Goal: Information Seeking & Learning: Learn about a topic

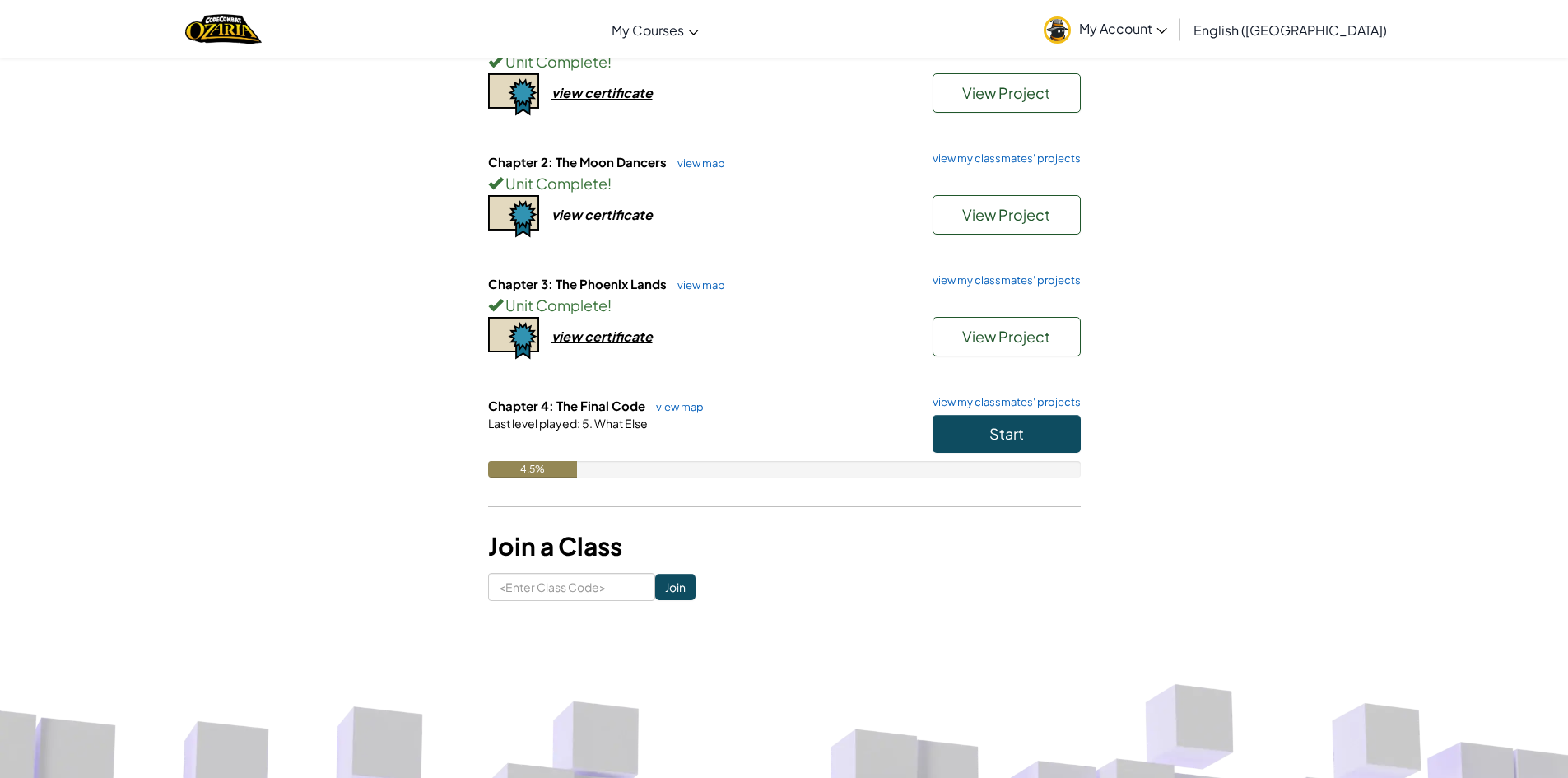
scroll to position [165, 0]
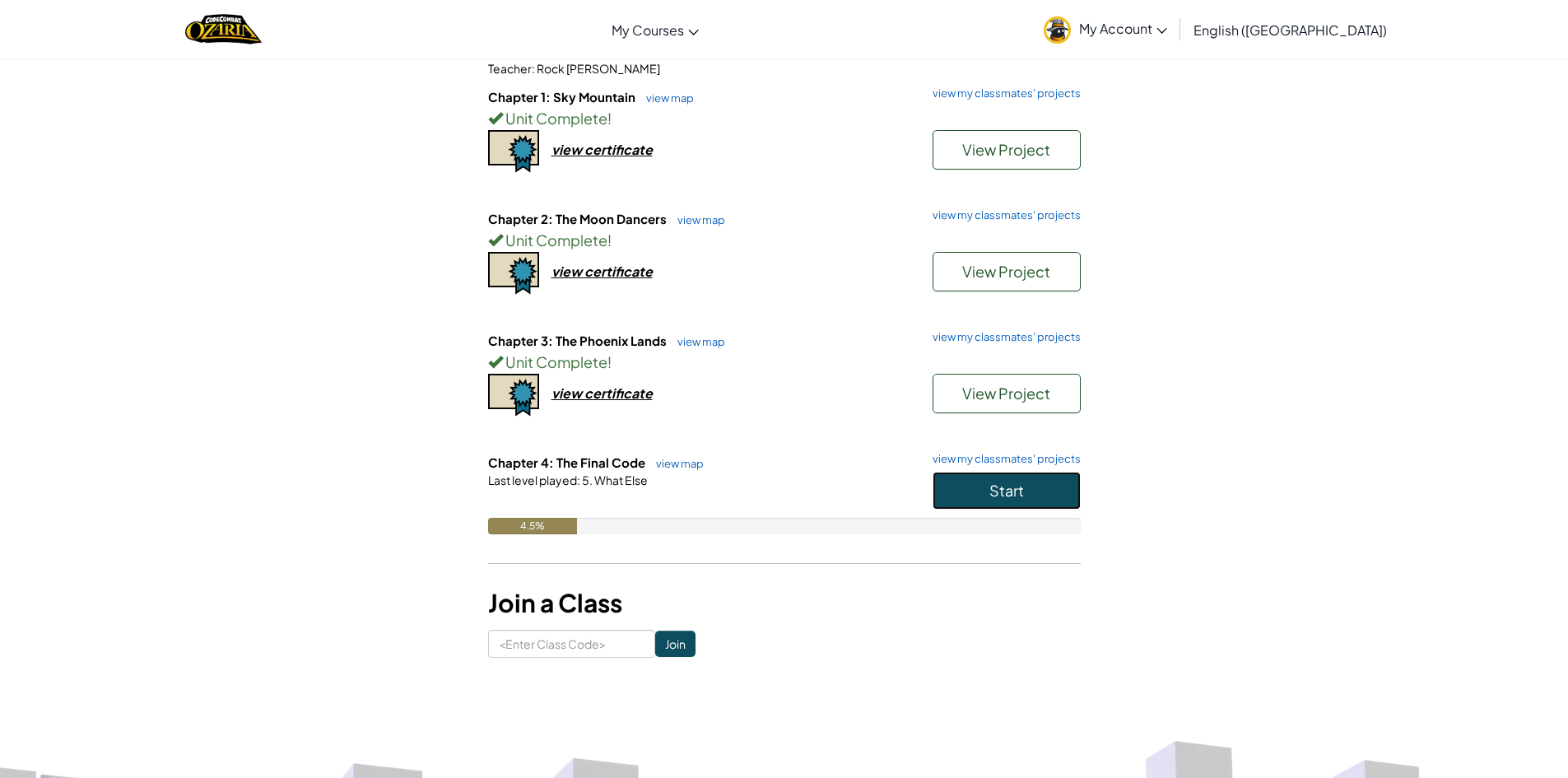
click at [1046, 499] on button "Start" at bounding box center [1007, 490] width 148 height 38
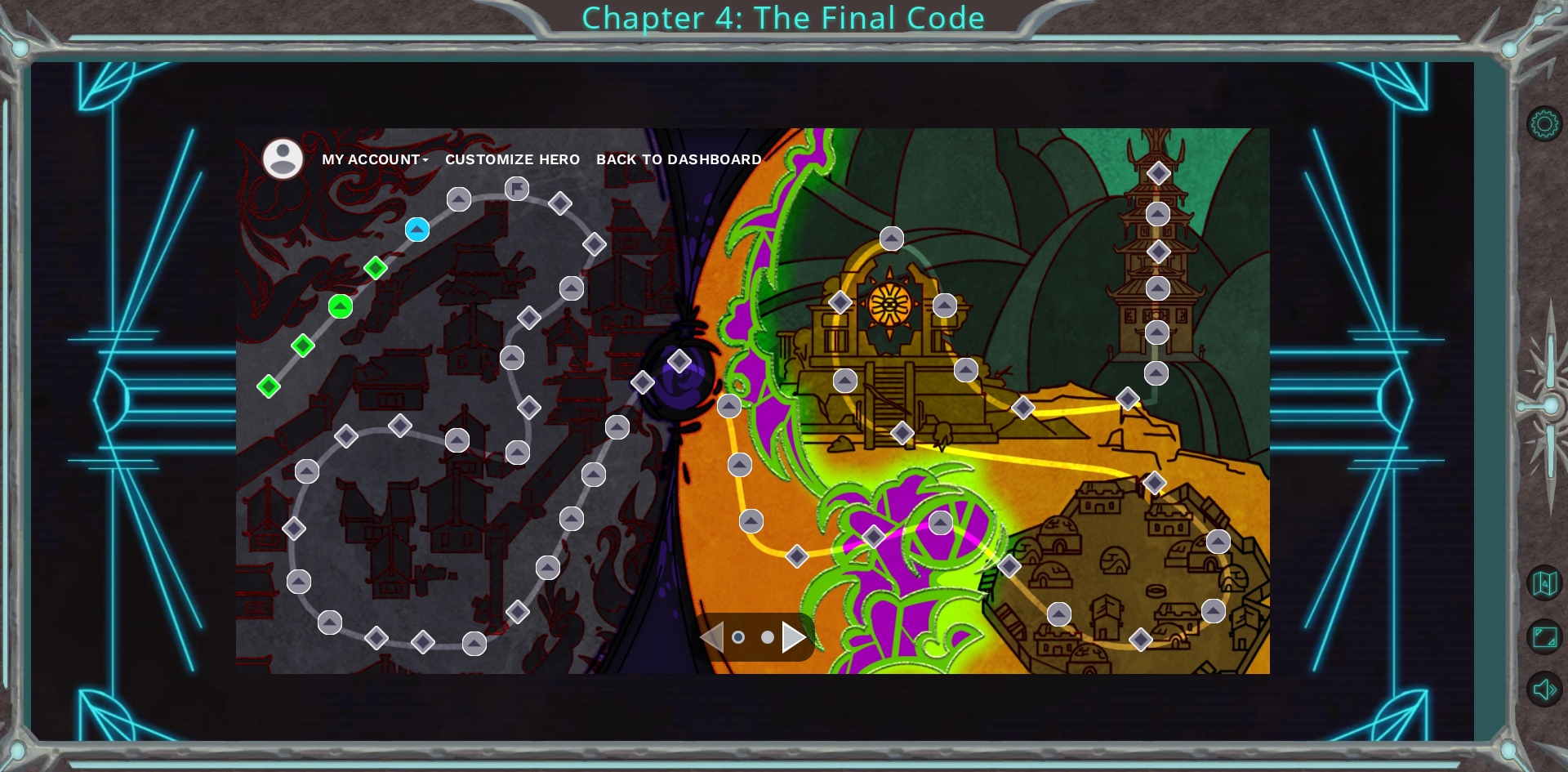
click at [777, 223] on div "My Account Customize Hero Back to Dashboard" at bounding box center [753, 401] width 1034 height 546
click at [426, 236] on img at bounding box center [416, 229] width 24 height 24
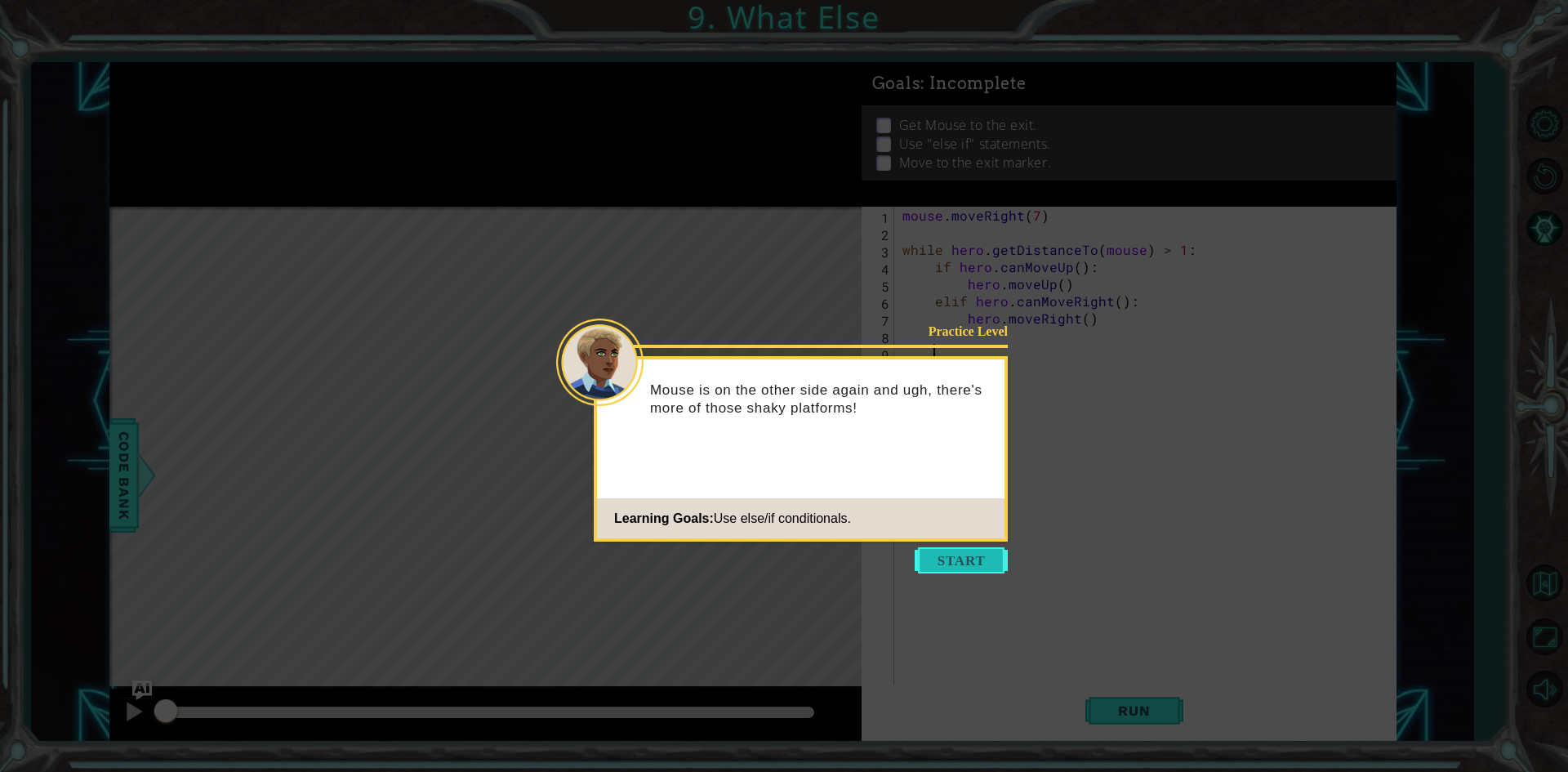
click at [961, 561] on button "Start" at bounding box center [961, 560] width 93 height 26
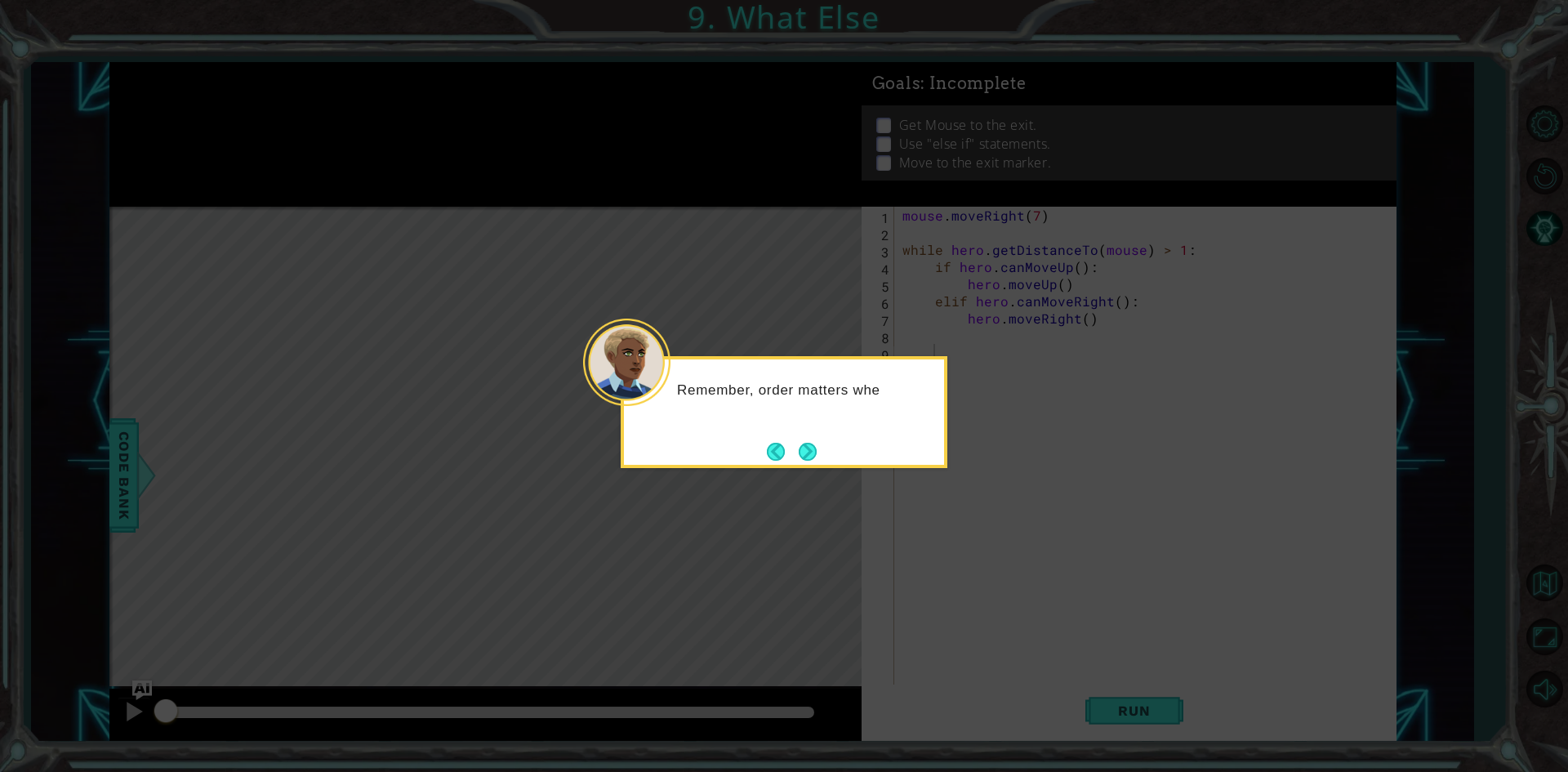
click at [828, 439] on div "Remember, order matters whe" at bounding box center [784, 412] width 326 height 112
click at [819, 445] on div "Remember, order matters when using mult" at bounding box center [784, 406] width 320 height 83
click at [827, 428] on div "Remember, order matters when using multiple else/" at bounding box center [784, 407] width 320 height 83
click at [814, 444] on button "Next" at bounding box center [808, 453] width 18 height 18
click at [814, 444] on icon at bounding box center [784, 386] width 1568 height 772
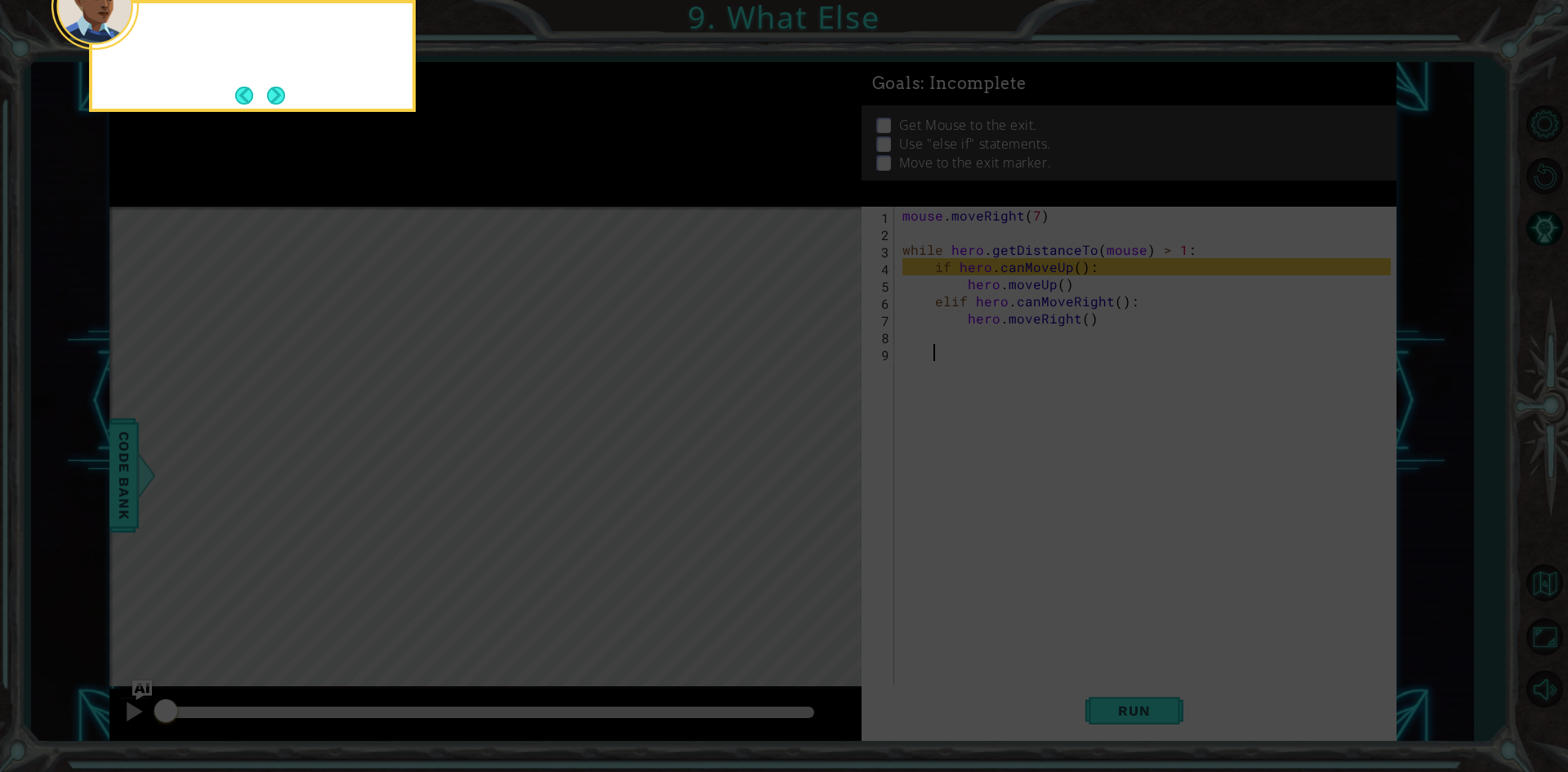
click at [814, 444] on icon at bounding box center [784, 115] width 1568 height 1312
click at [274, 94] on button "Next" at bounding box center [276, 96] width 18 height 18
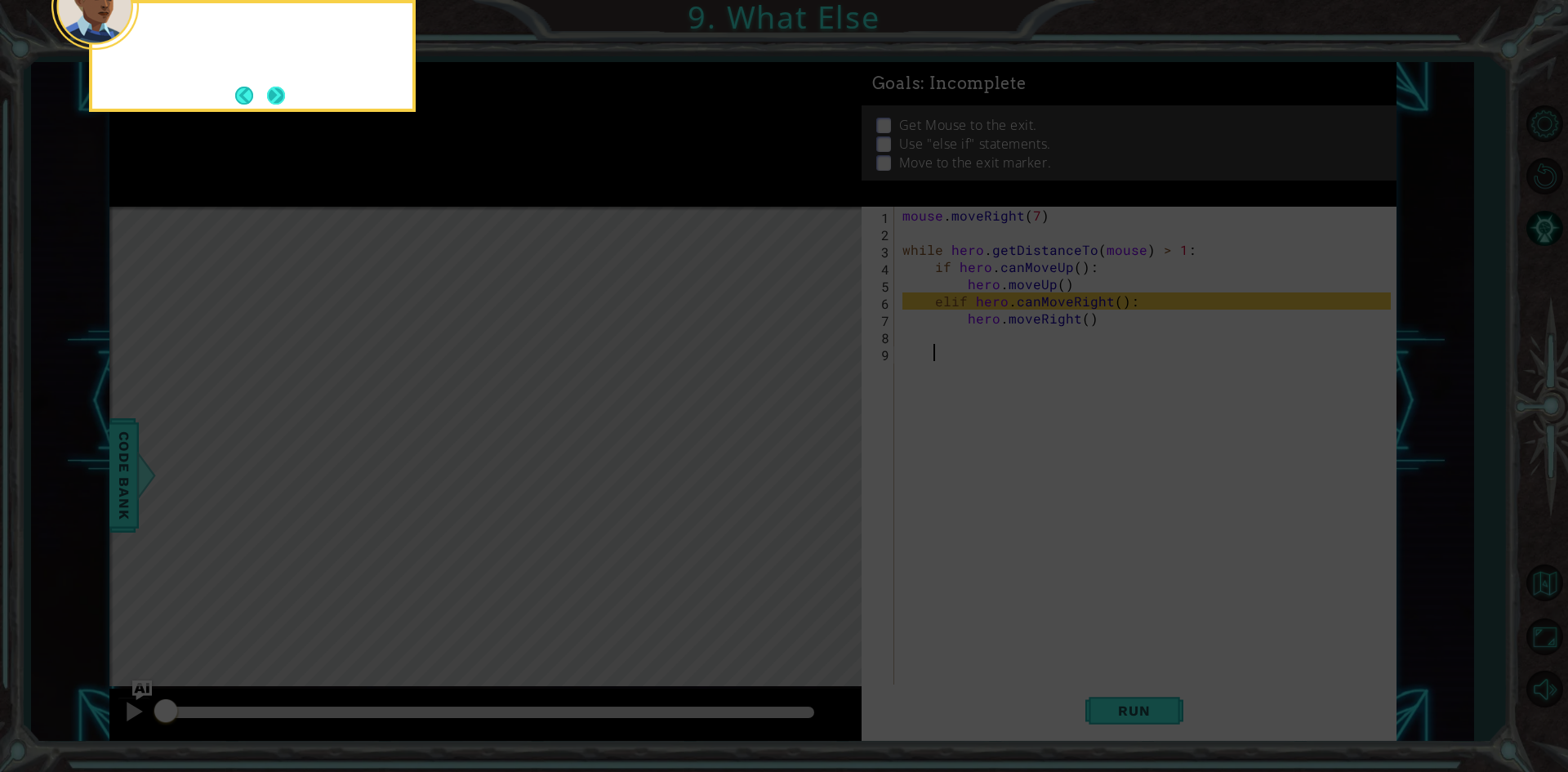
click at [280, 93] on button "Next" at bounding box center [276, 96] width 18 height 18
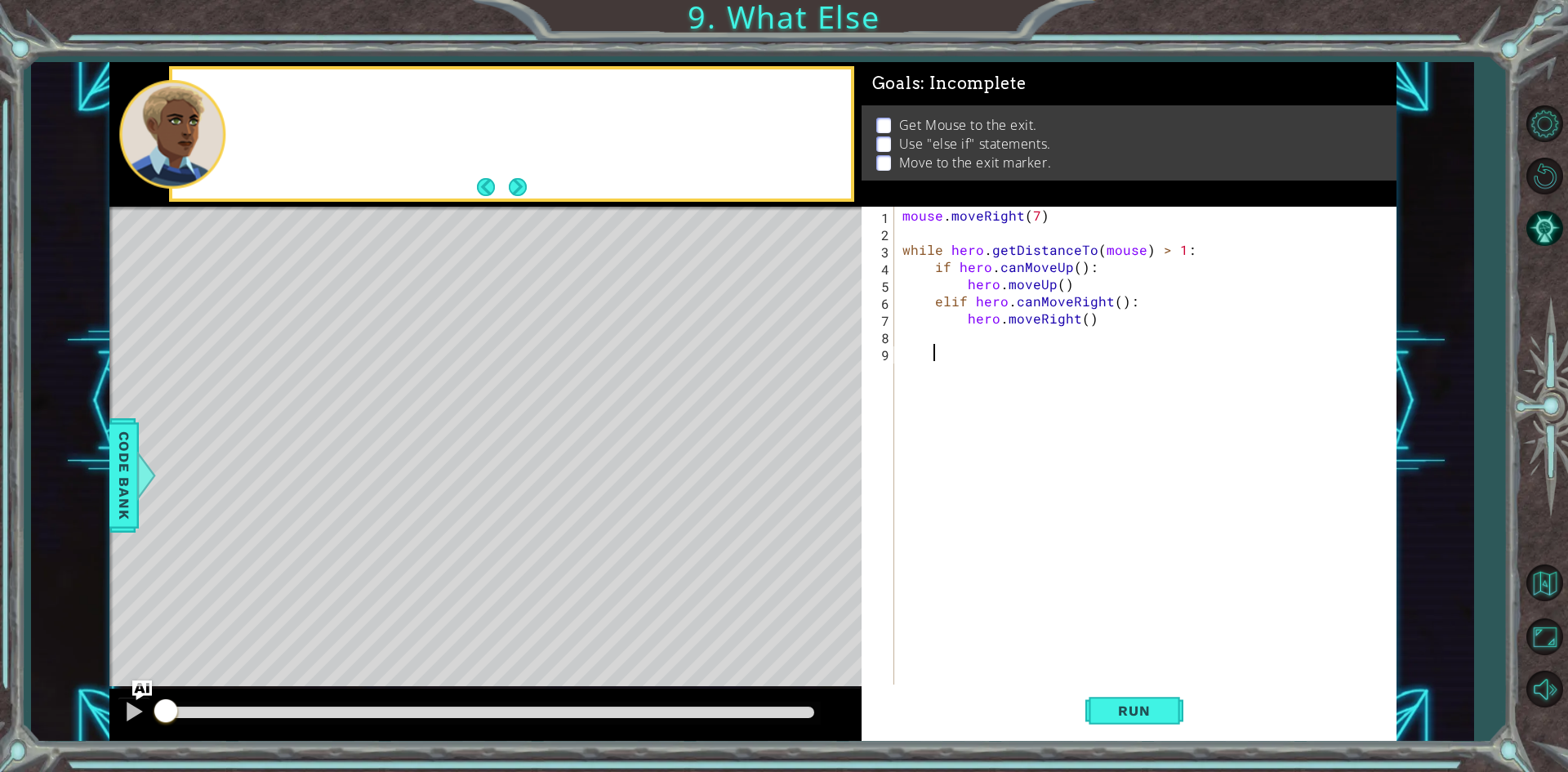
click at [283, 137] on div at bounding box center [538, 134] width 623 height 40
drag, startPoint x: 497, startPoint y: 167, endPoint x: 536, endPoint y: 197, distance: 49.2
click at [504, 175] on div "Add" at bounding box center [511, 134] width 678 height 129
click at [536, 199] on div "Add elif statements" at bounding box center [511, 134] width 678 height 129
click at [520, 188] on button "Next" at bounding box center [518, 187] width 18 height 18
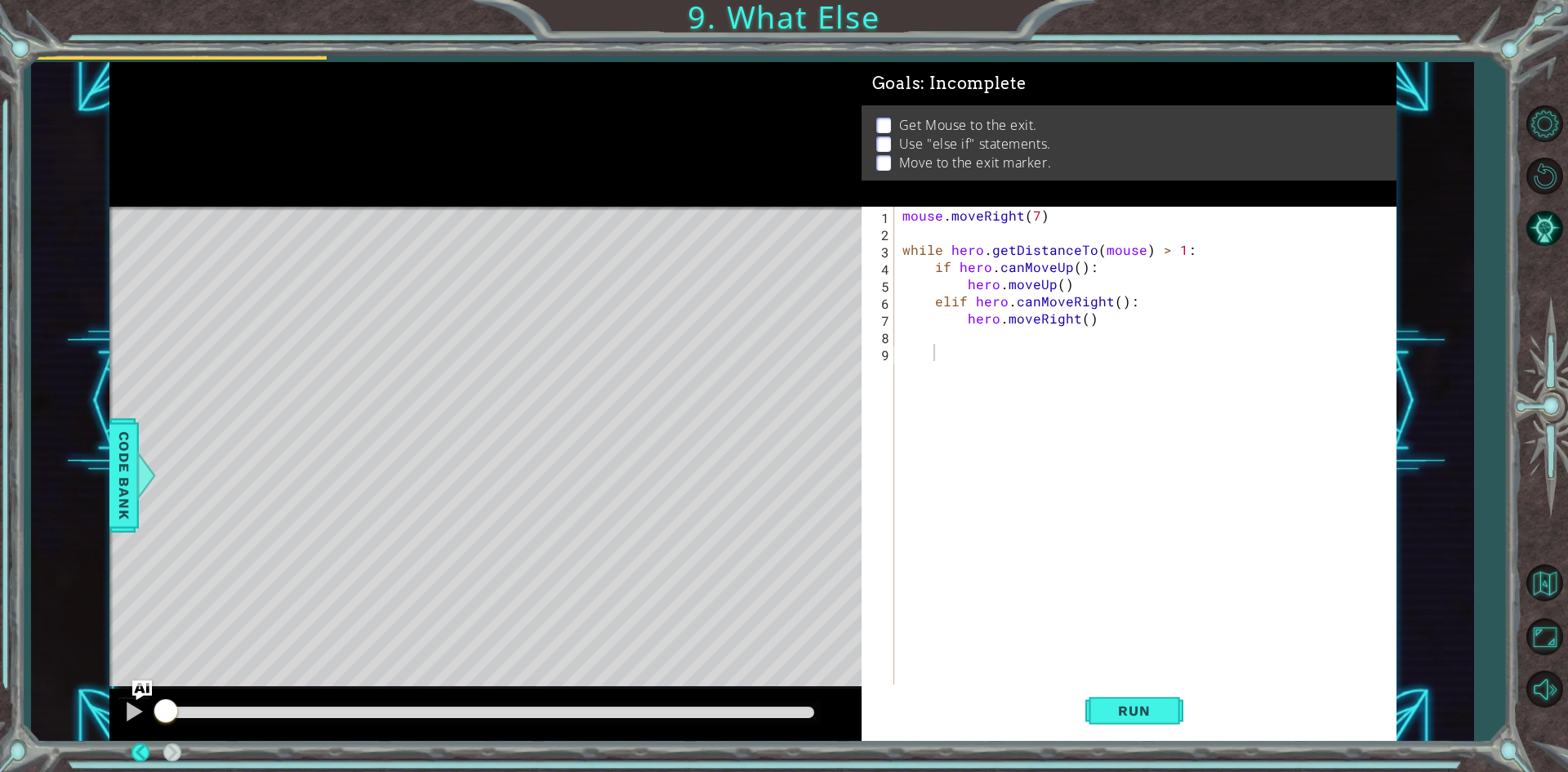
click at [520, 188] on div at bounding box center [485, 134] width 752 height 144
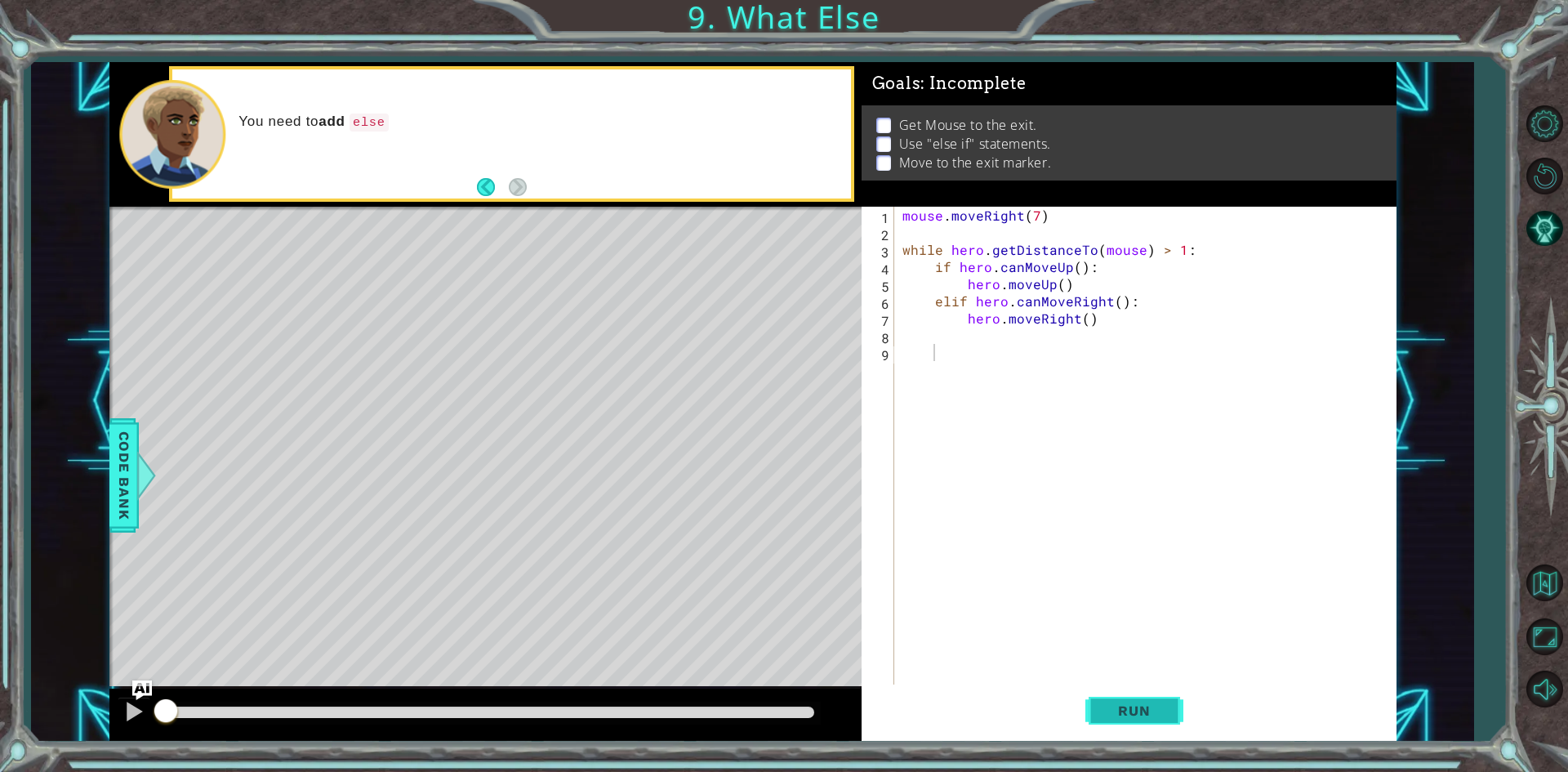
click at [1131, 728] on button "Run" at bounding box center [1133, 711] width 98 height 53
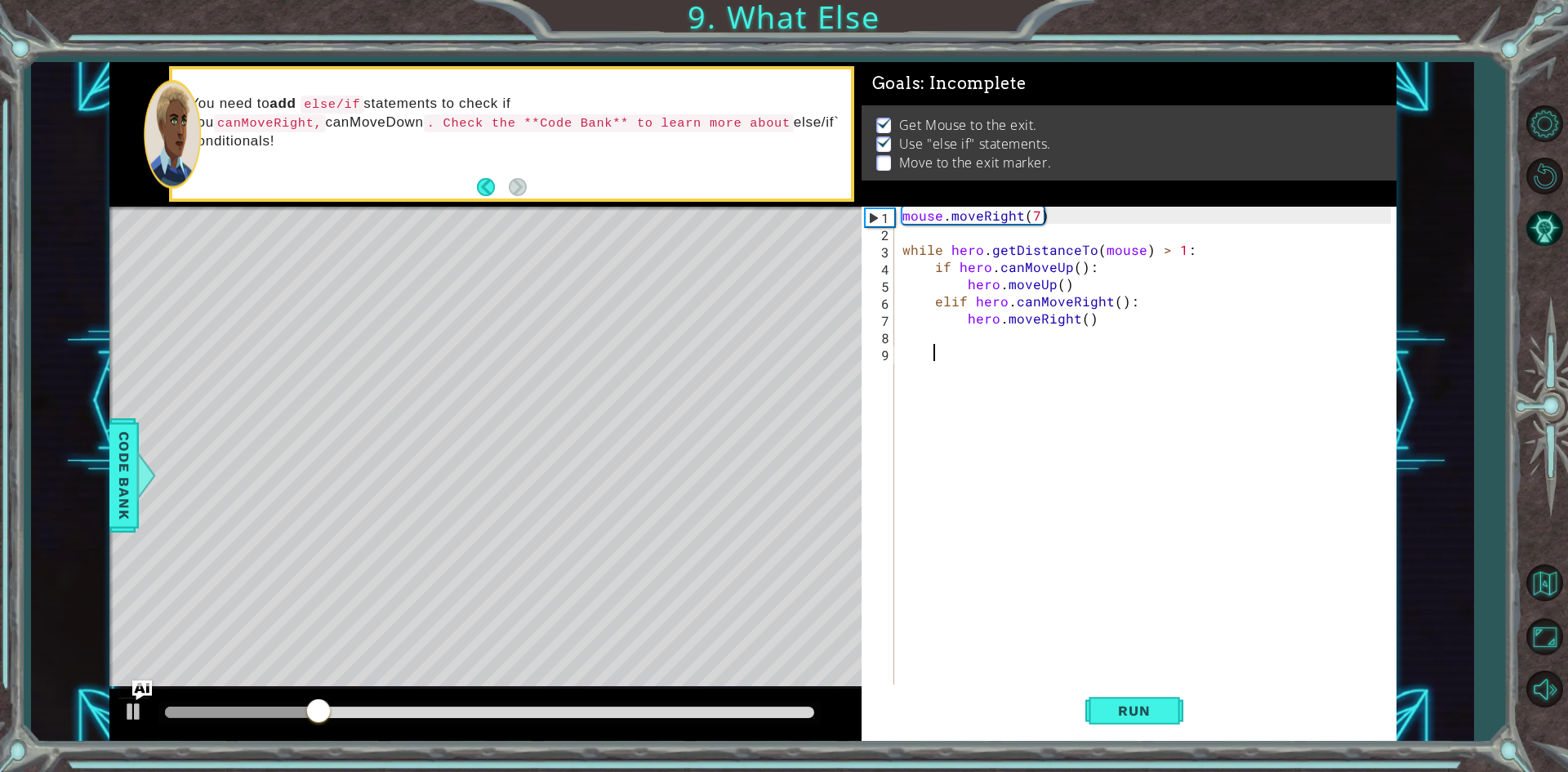
click at [799, 715] on div at bounding box center [490, 712] width 649 height 12
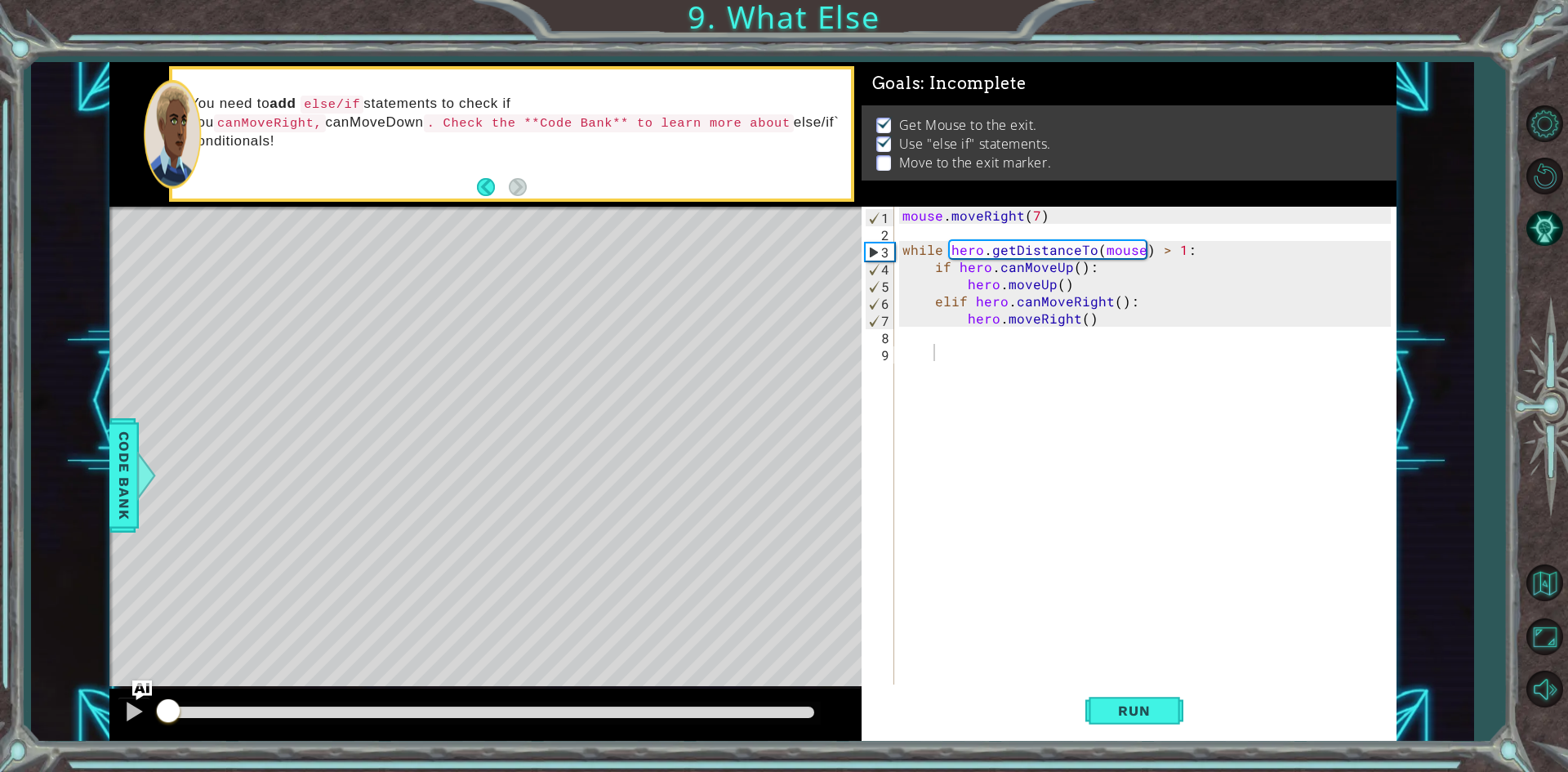
click at [574, 720] on div at bounding box center [490, 712] width 663 height 23
click at [561, 719] on div at bounding box center [490, 712] width 663 height 23
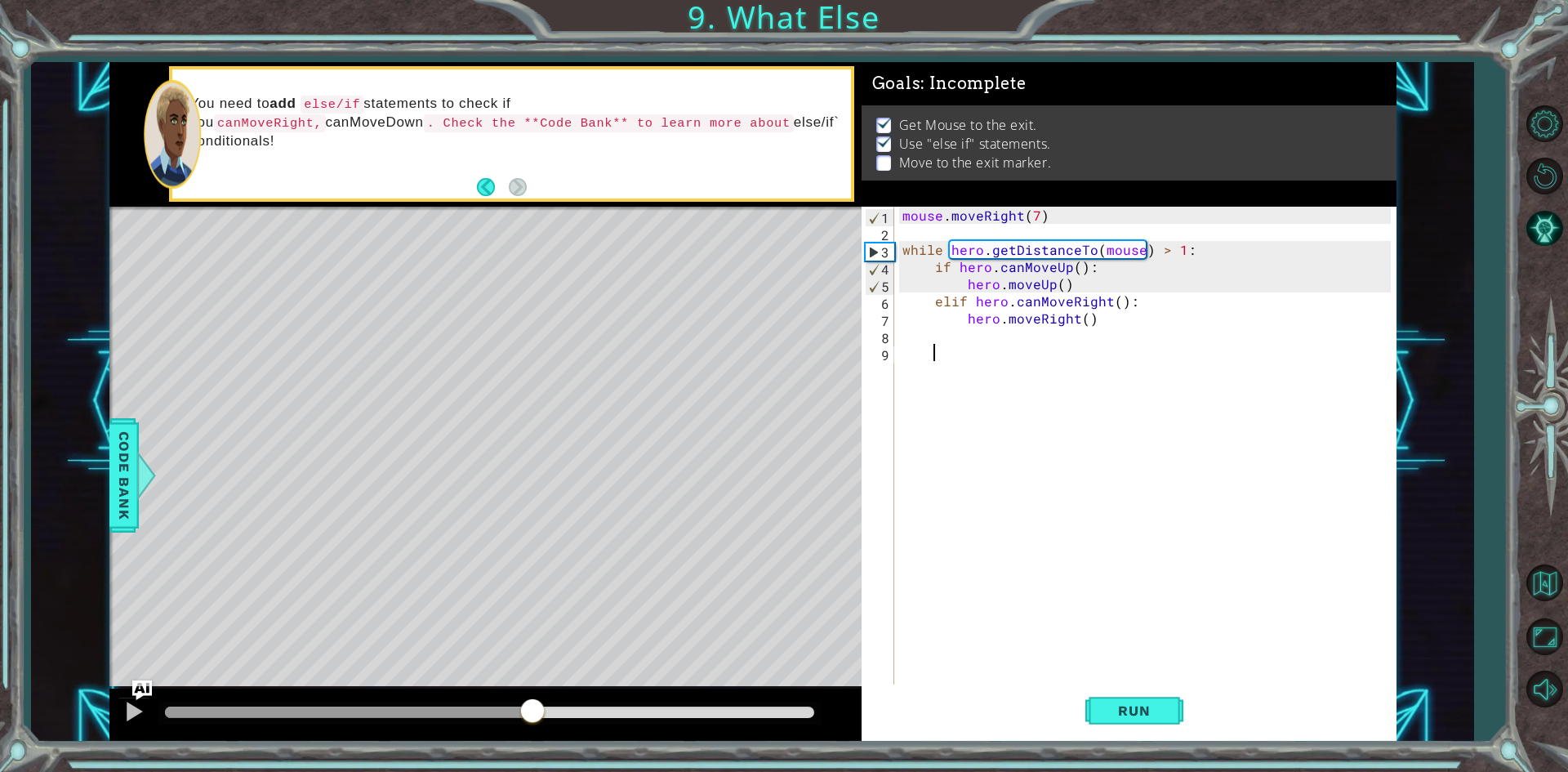
click at [531, 710] on div at bounding box center [490, 712] width 649 height 12
click at [138, 720] on div at bounding box center [134, 711] width 21 height 21
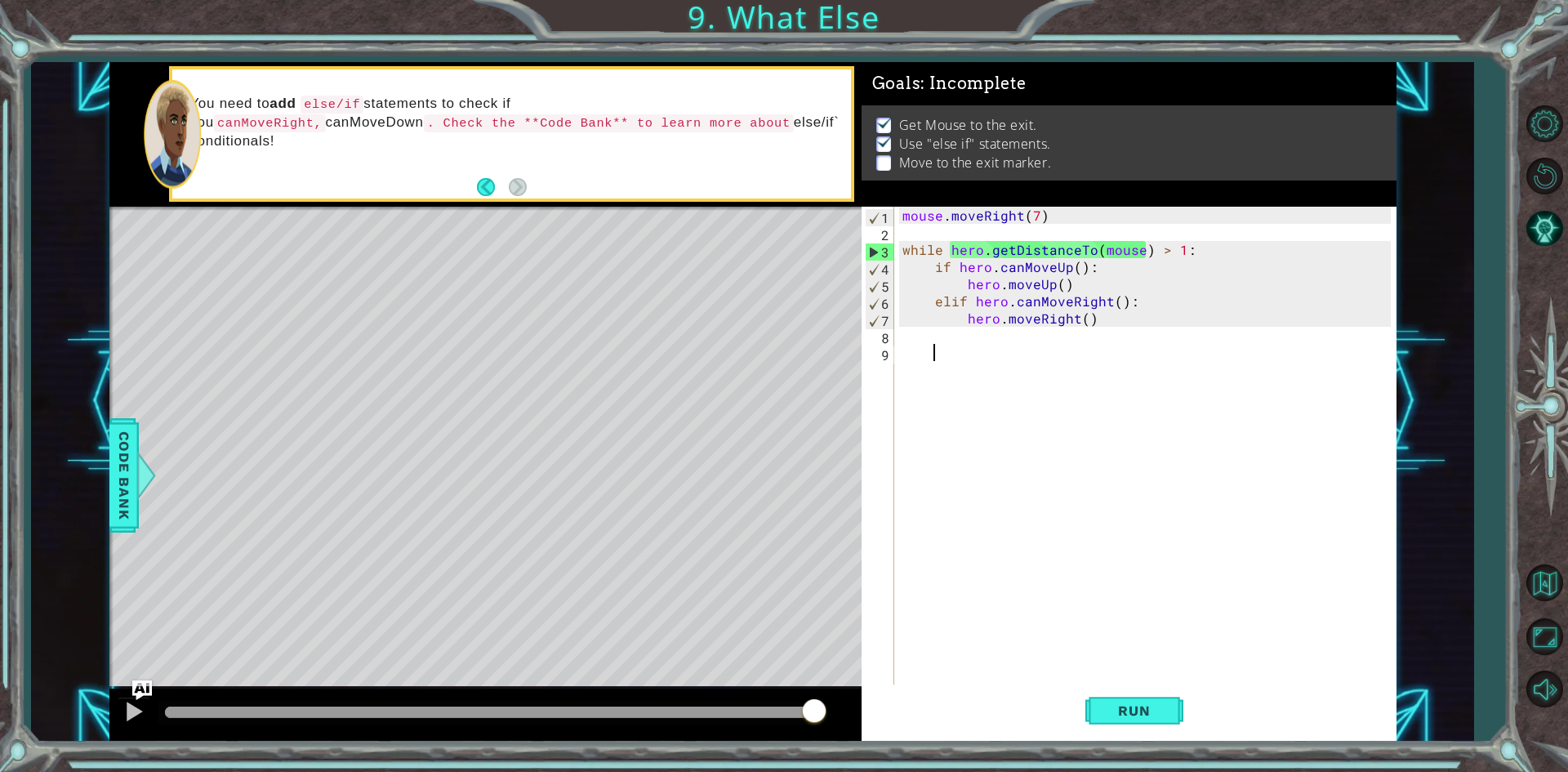
click at [1042, 348] on div "mouse . moveRight ( 7 ) while hero . getDistanceTo ( mouse ) > 1 : if hero . ca…" at bounding box center [1148, 464] width 500 height 514
click at [939, 329] on div "mouse . moveRight ( 7 ) while hero . getDistanceTo ( mouse ) > 1 : if hero . ca…" at bounding box center [1148, 464] width 500 height 514
drag, startPoint x: 895, startPoint y: 248, endPoint x: 915, endPoint y: 245, distance: 20.2
click at [915, 245] on div "1 2 3 4 5 6 7 8 9 mouse . moveRight ( 7 ) while hero . getDistanceTo ( mouse ) …" at bounding box center [1126, 447] width 529 height 480
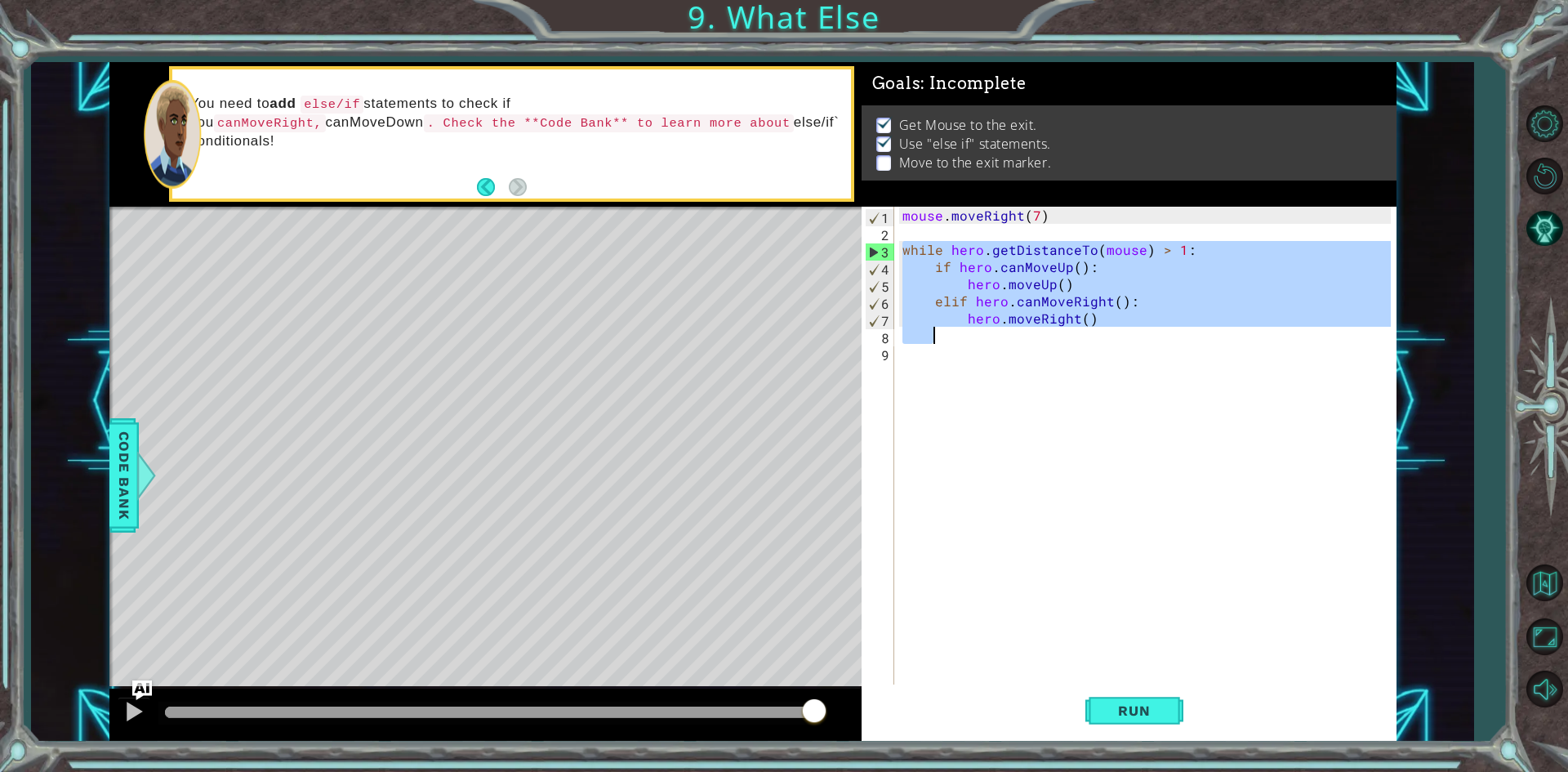
drag, startPoint x: 898, startPoint y: 249, endPoint x: 1174, endPoint y: 336, distance: 289.4
click at [1174, 336] on div "mouse . moveRight ( 7 ) while hero . getDistanceTo ( mouse ) > 1 : if hero . ca…" at bounding box center [1144, 447] width 492 height 480
type textarea "hero.moveRight()"
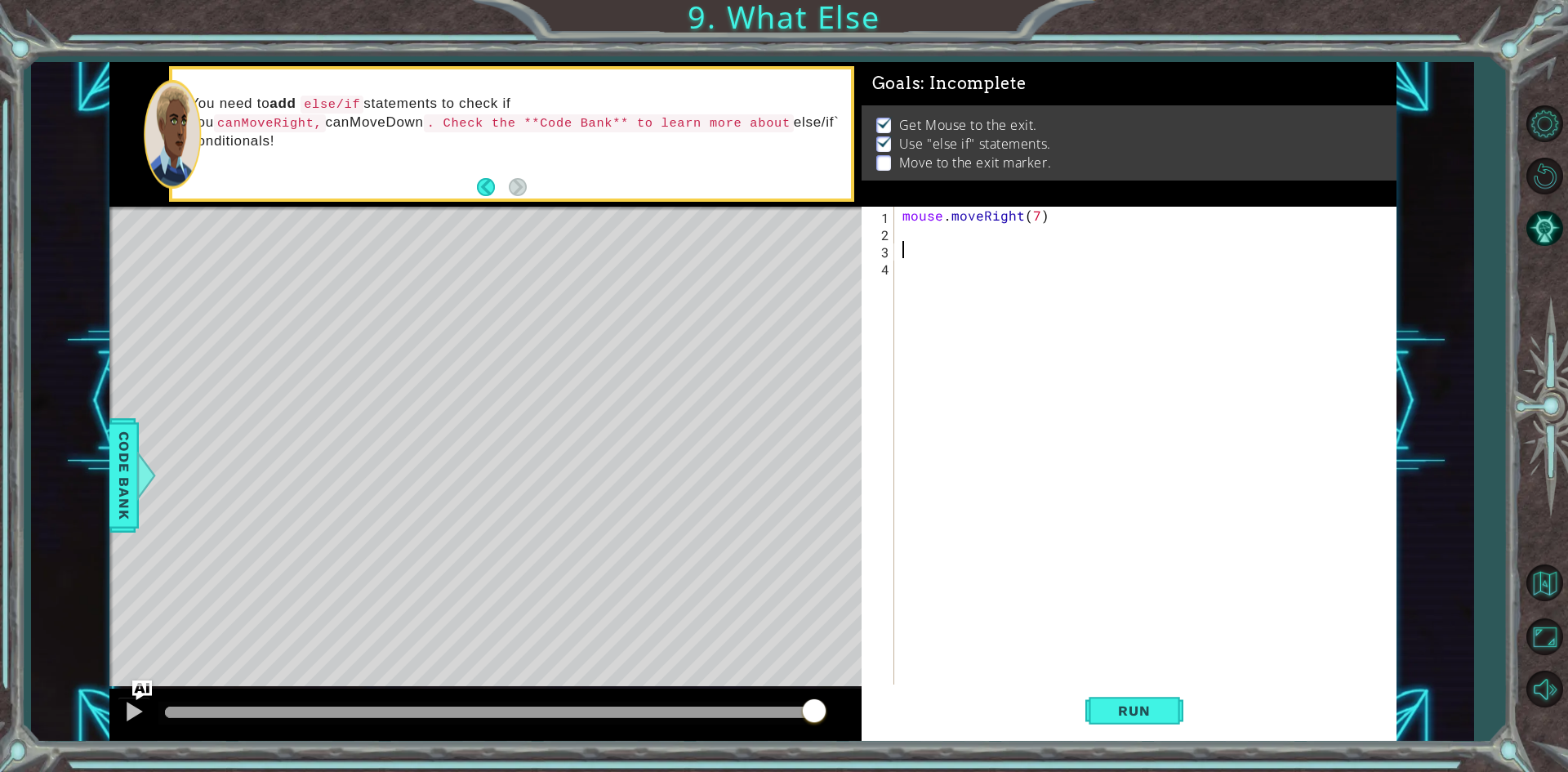
drag, startPoint x: 919, startPoint y: 252, endPoint x: 876, endPoint y: 225, distance: 50.8
click at [876, 225] on div "1 ההההההההההההההההההההההההההההההההההההההההההההההההההההההההההההההההההההההההההההה…" at bounding box center [753, 401] width 1287 height 679
click at [932, 260] on div "mouse . moveRight ( 7 )" at bounding box center [1148, 464] width 500 height 514
click at [916, 246] on div "mouse . moveRight ( 7 )" at bounding box center [1148, 464] width 500 height 514
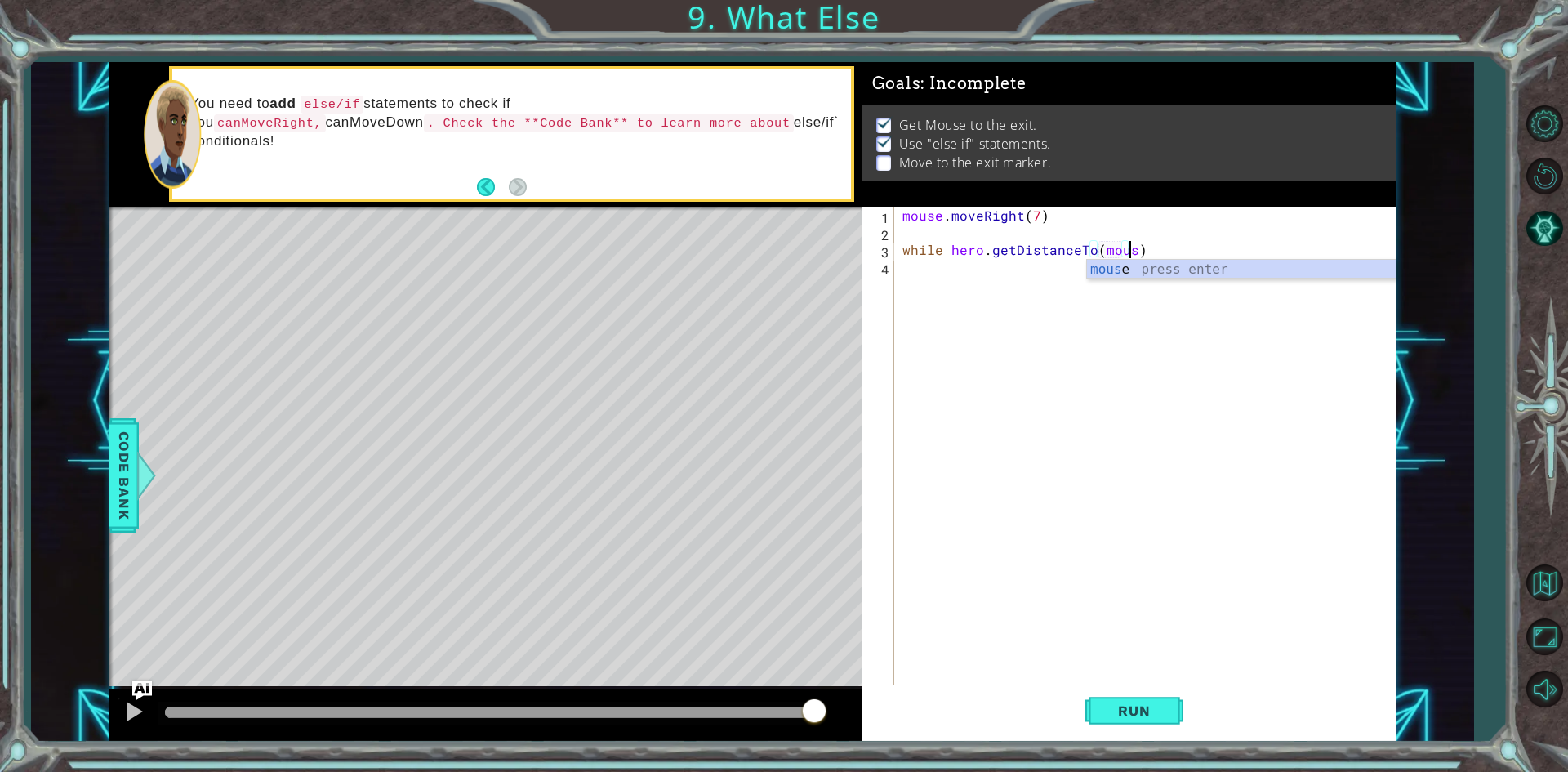
scroll to position [0, 14]
type textarea "while hero.getDistanceTo(mouse)"
type textarea "i"
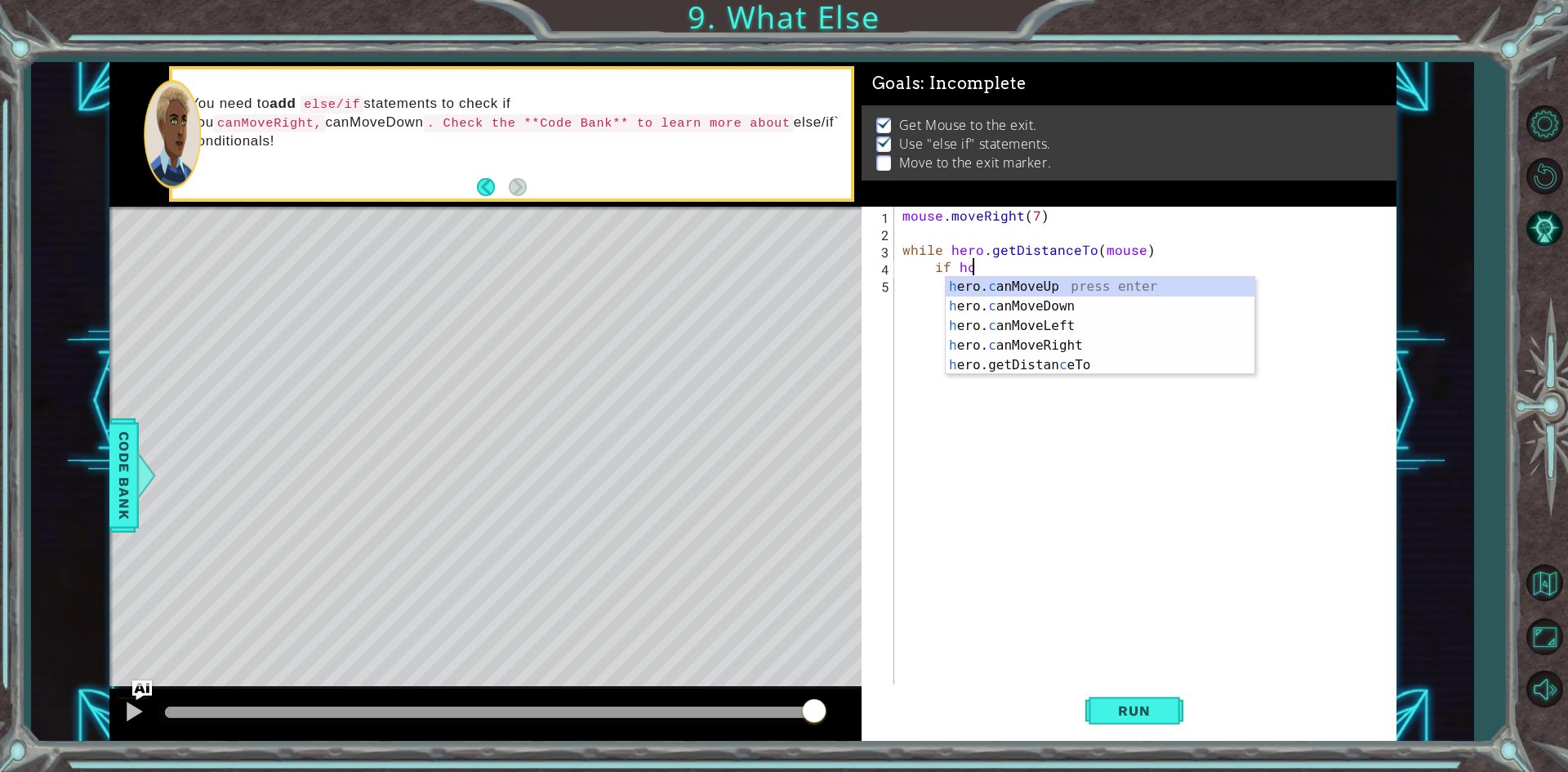
scroll to position [0, 4]
type textarea "if hero.canMoveUp()"
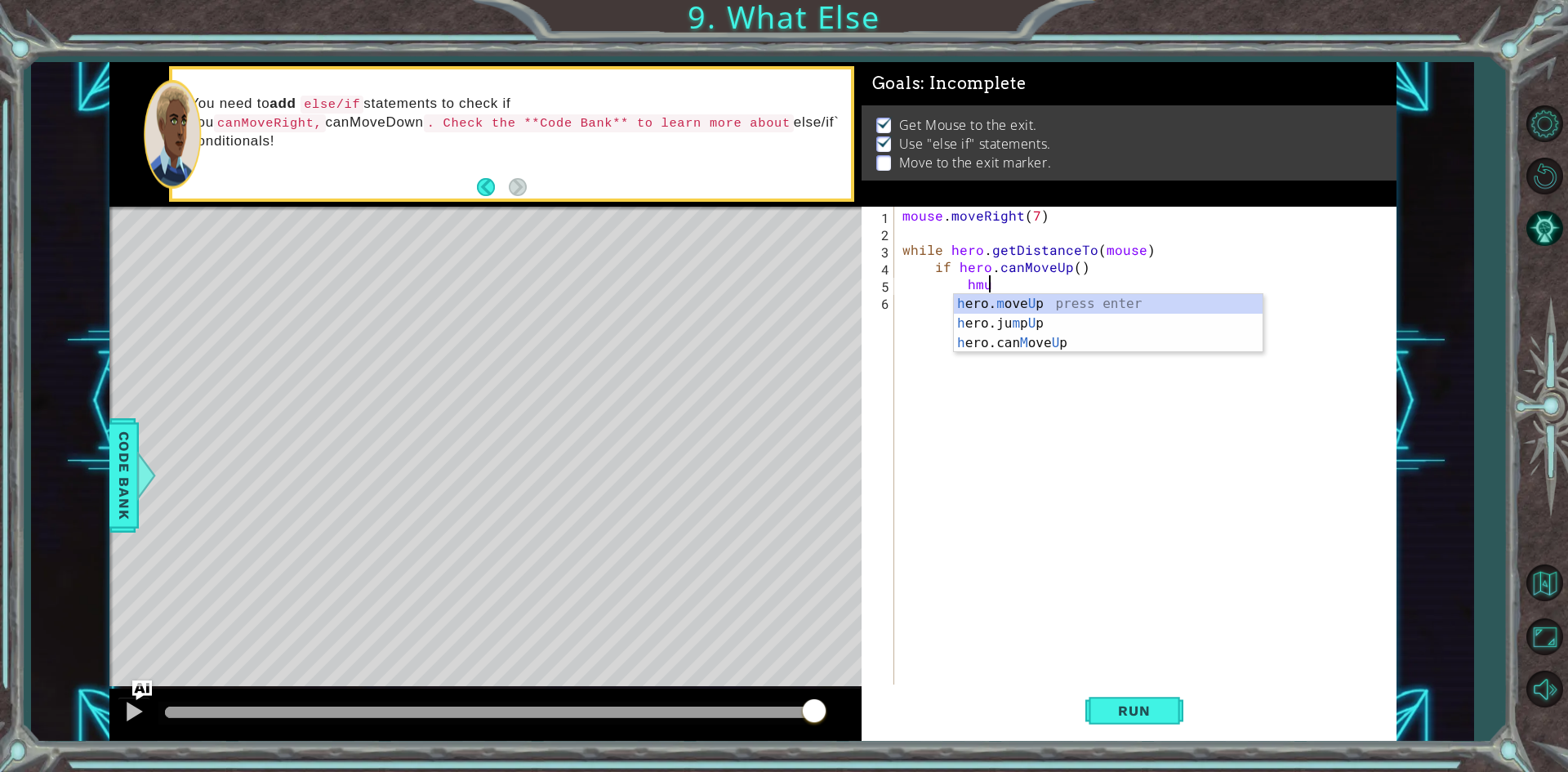
type textarea "hero.moveUp(1)"
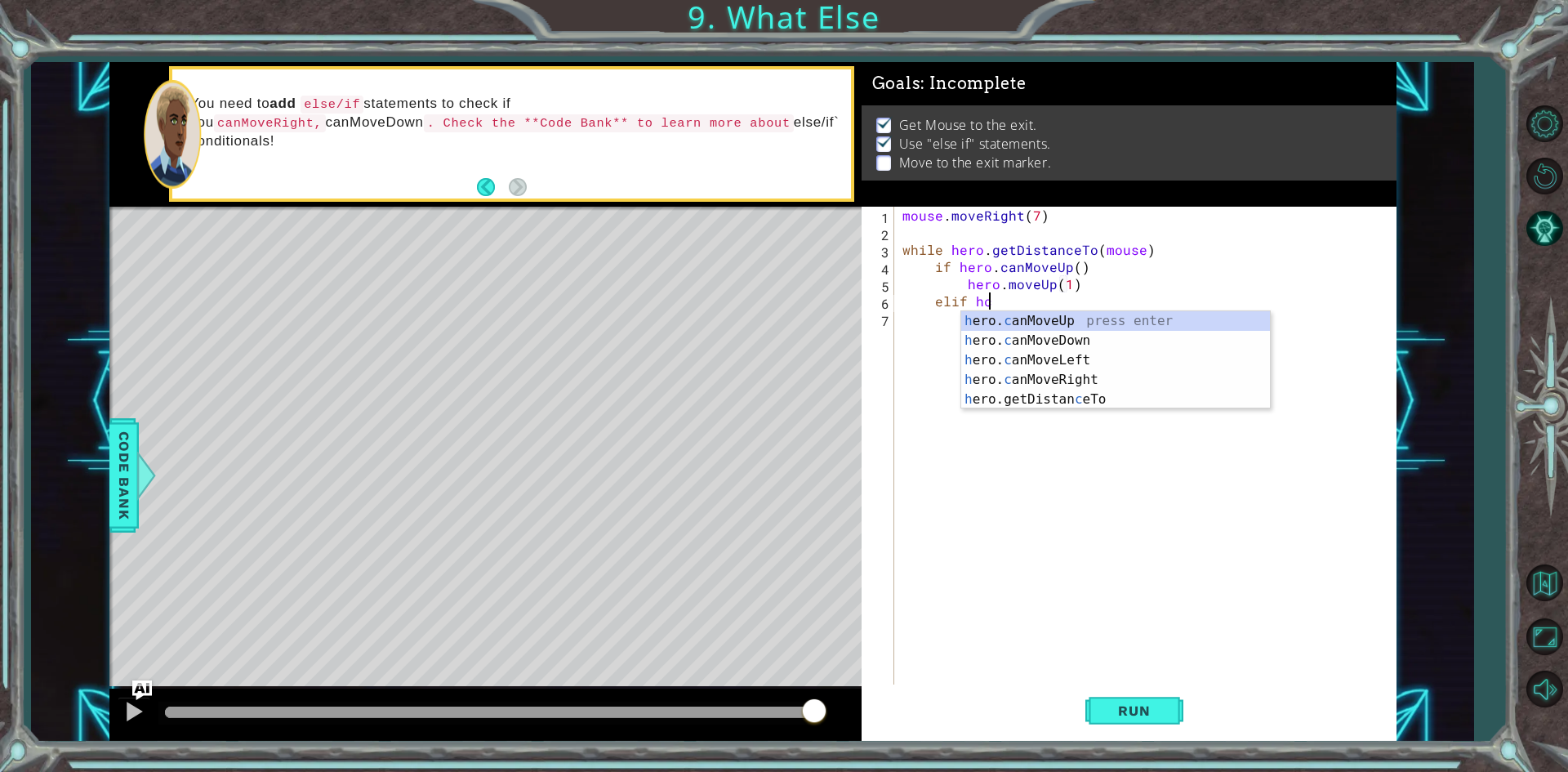
scroll to position [0, 5]
type textarea "elif hero.canMoveRight()"
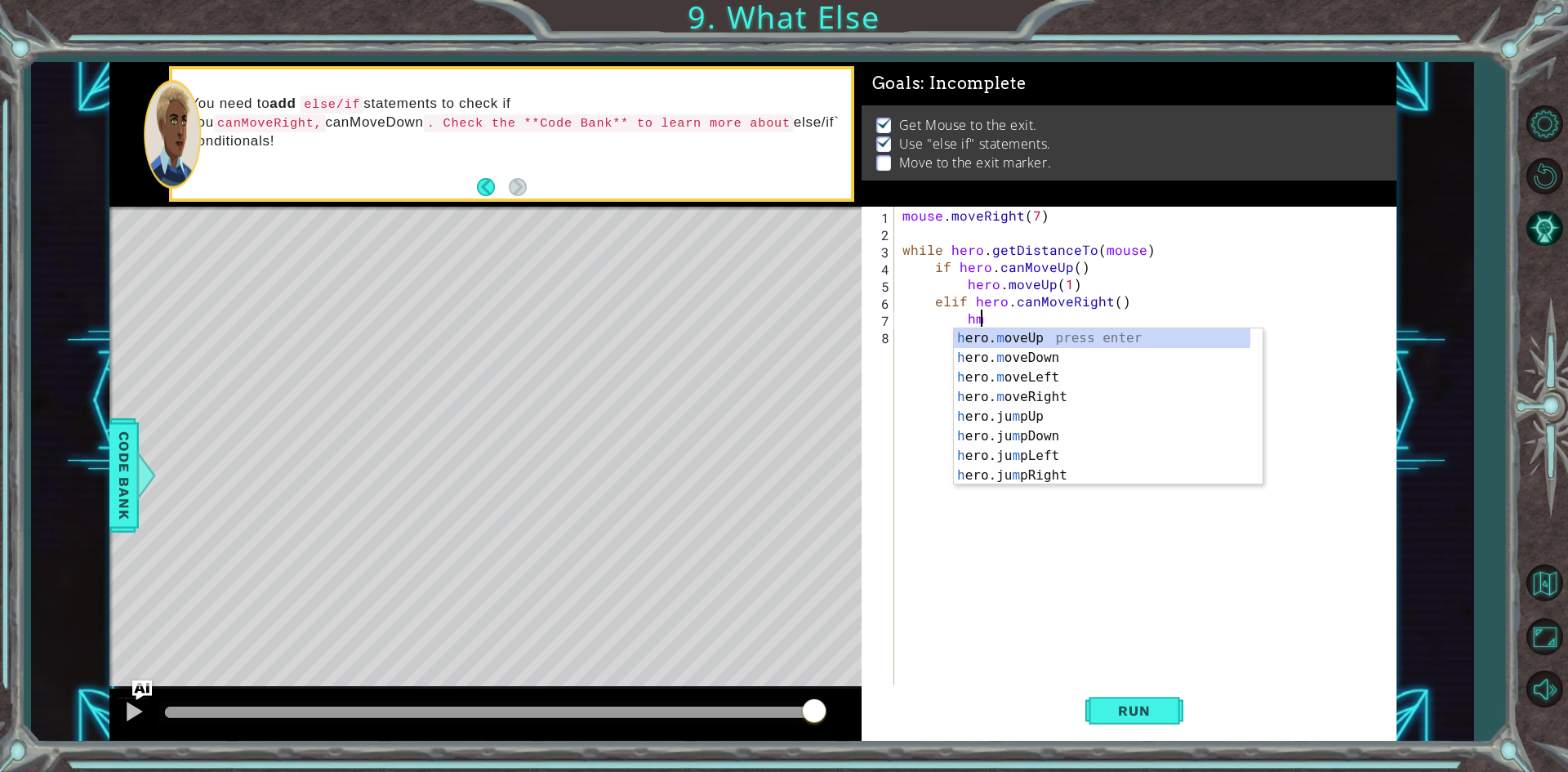
scroll to position [0, 4]
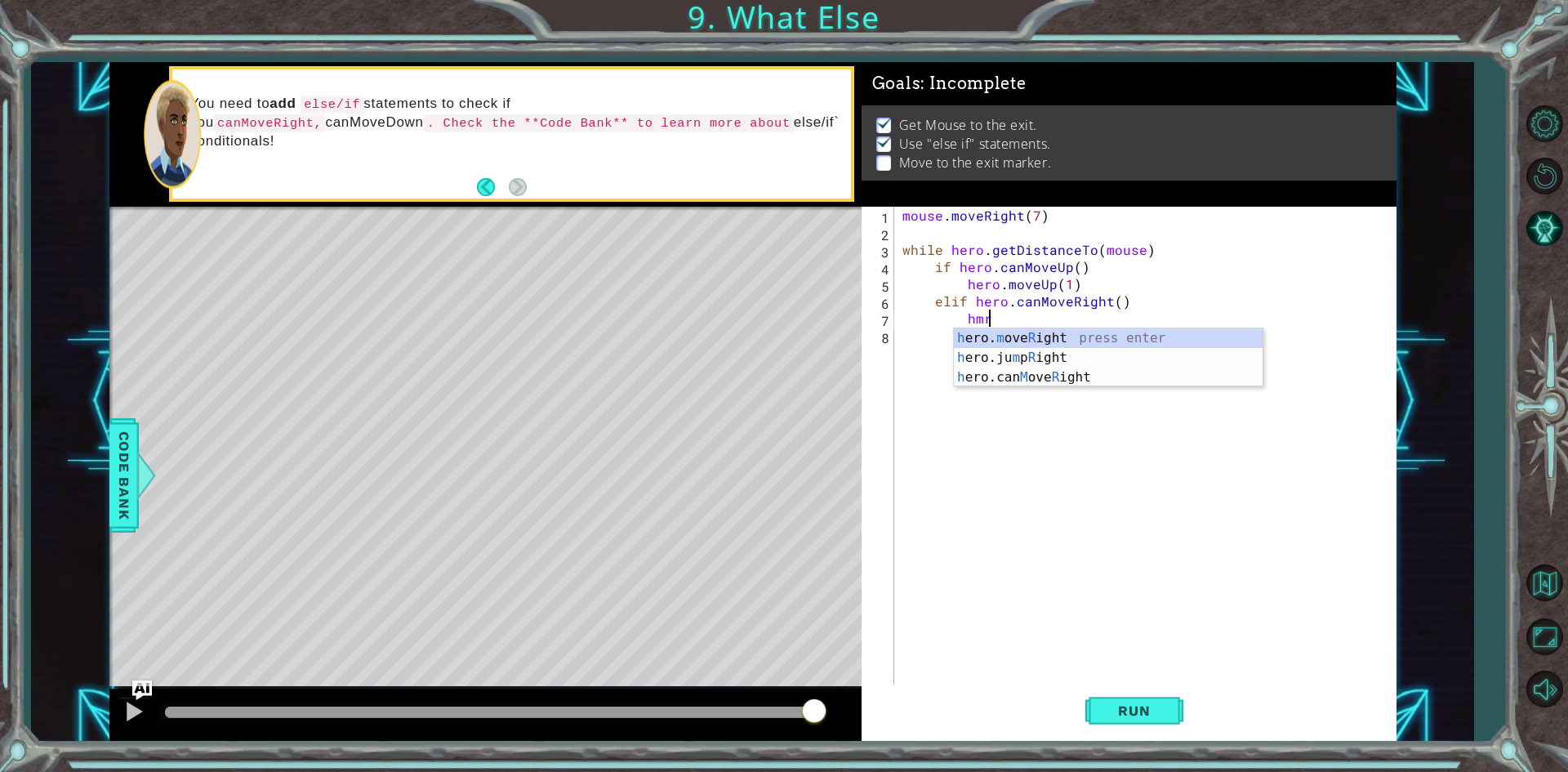
type textarea "hero.moveRight(1)"
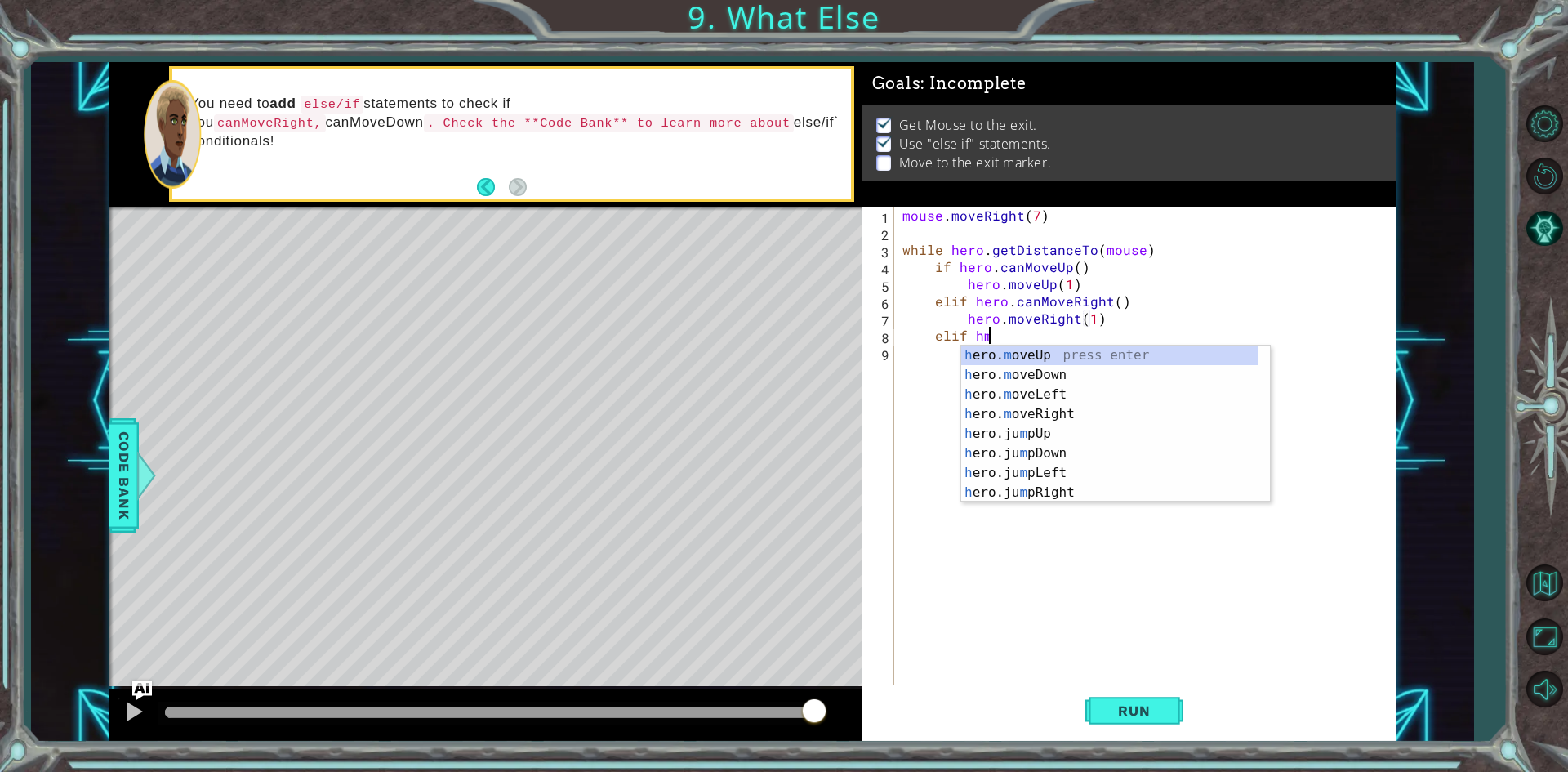
scroll to position [0, 5]
type textarea "elif hero.moveDown(1)"
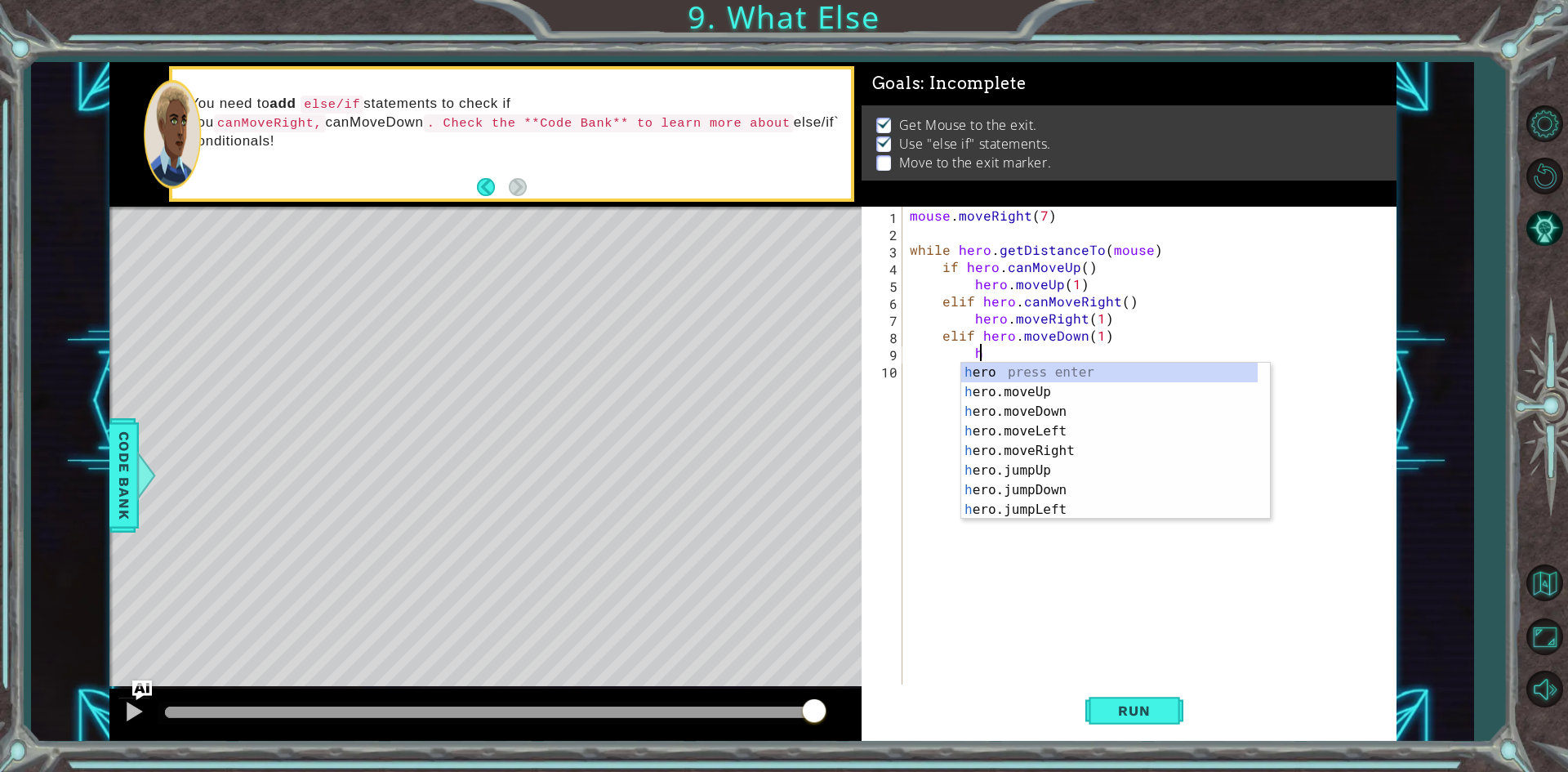
scroll to position [0, 4]
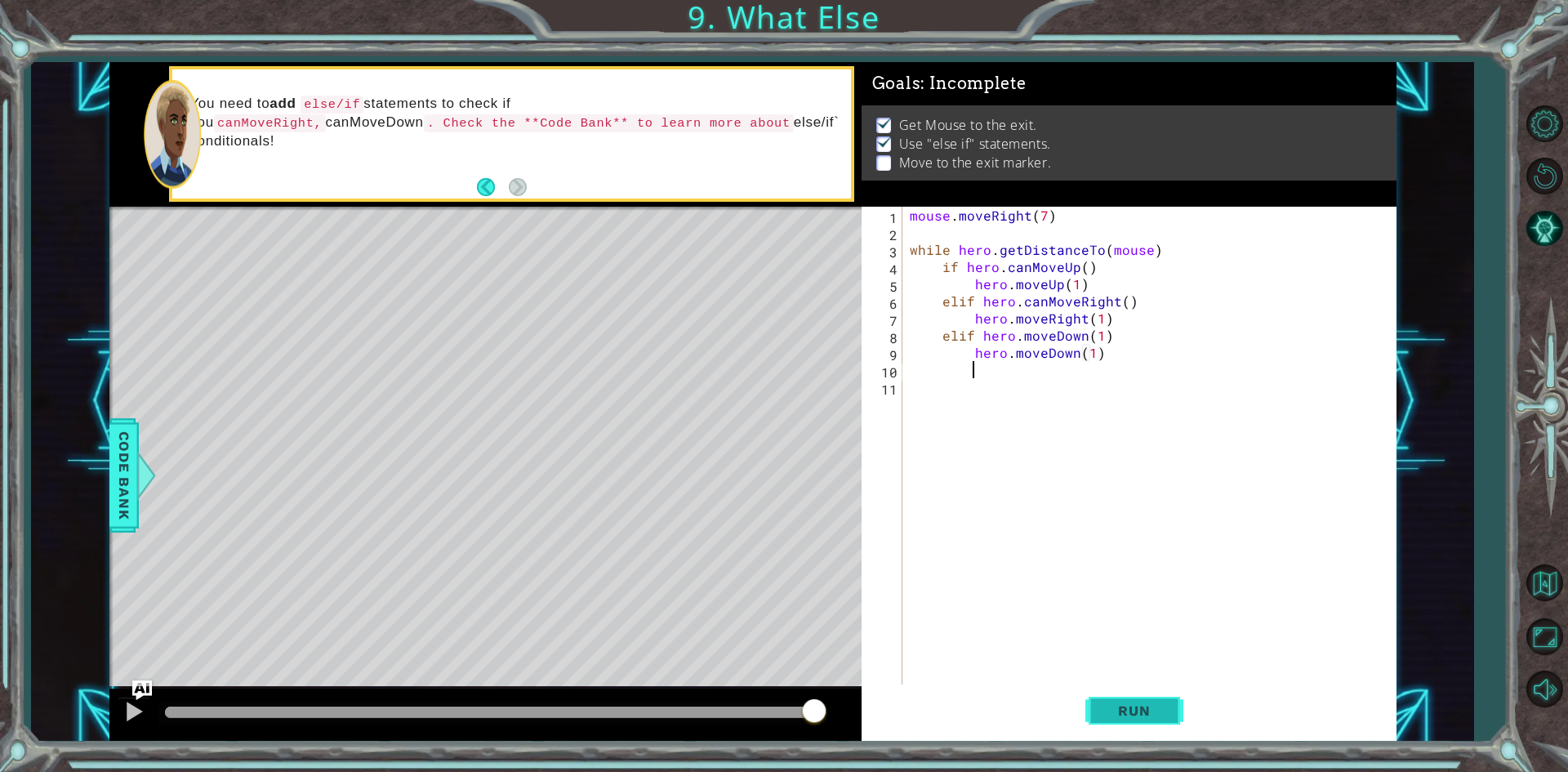
type textarea "hero.moveDown(1)"
click at [1143, 727] on button "Run" at bounding box center [1133, 711] width 98 height 53
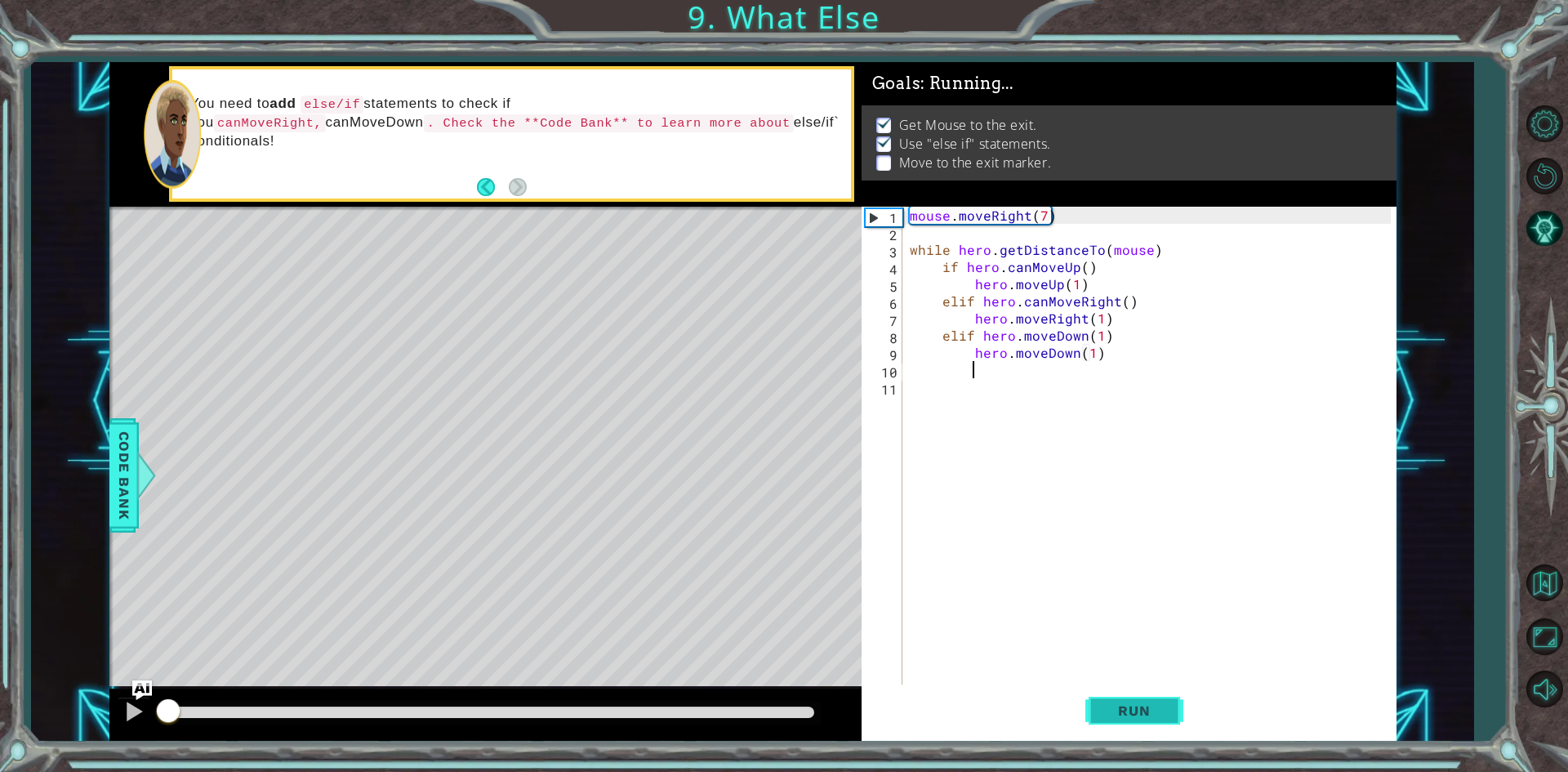
scroll to position [0, 3]
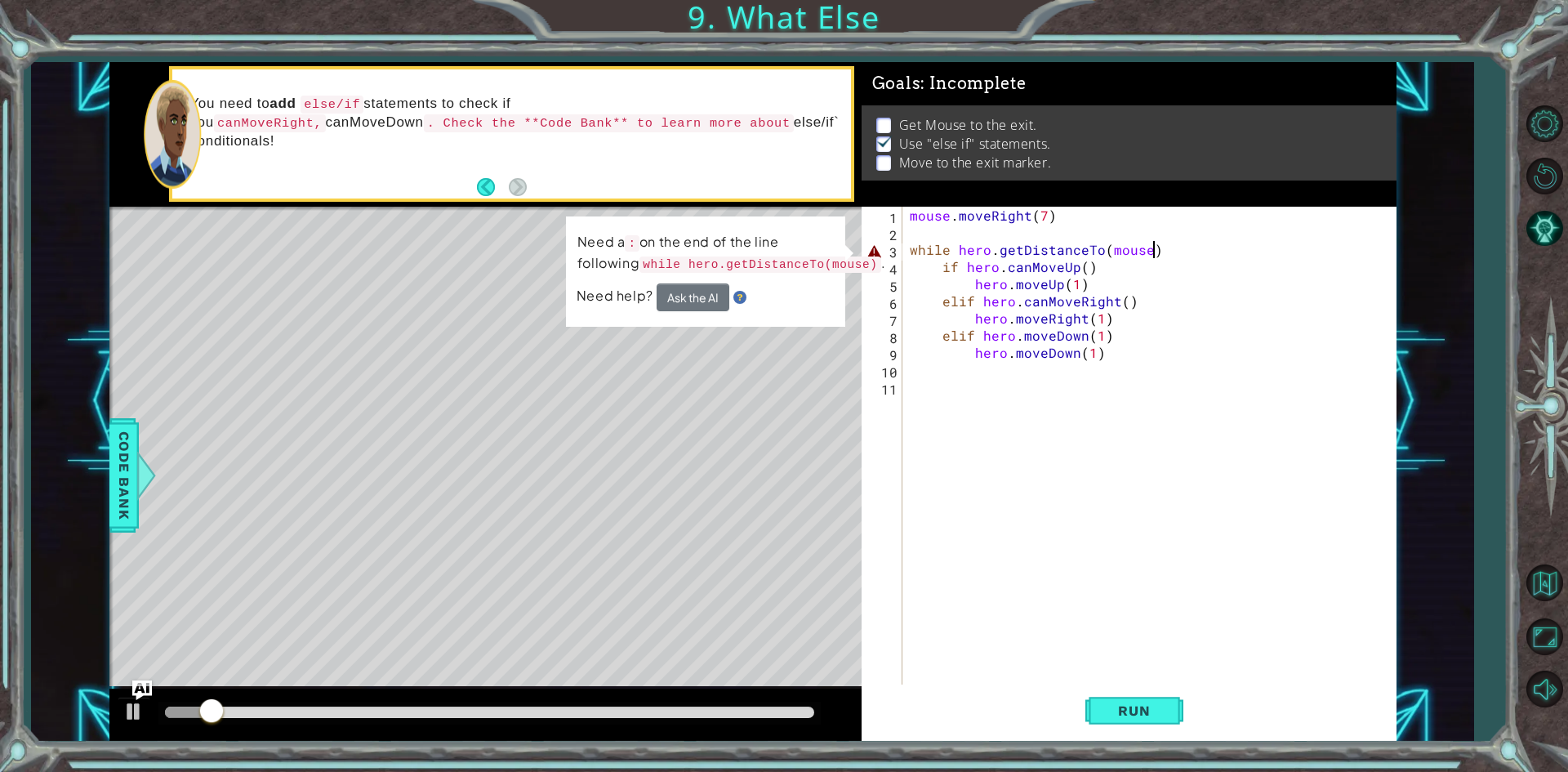
click at [1174, 256] on div "mouse . moveRight ( 7 ) while hero . getDistanceTo ( mouse ) if hero . canMoveU…" at bounding box center [1152, 464] width 492 height 514
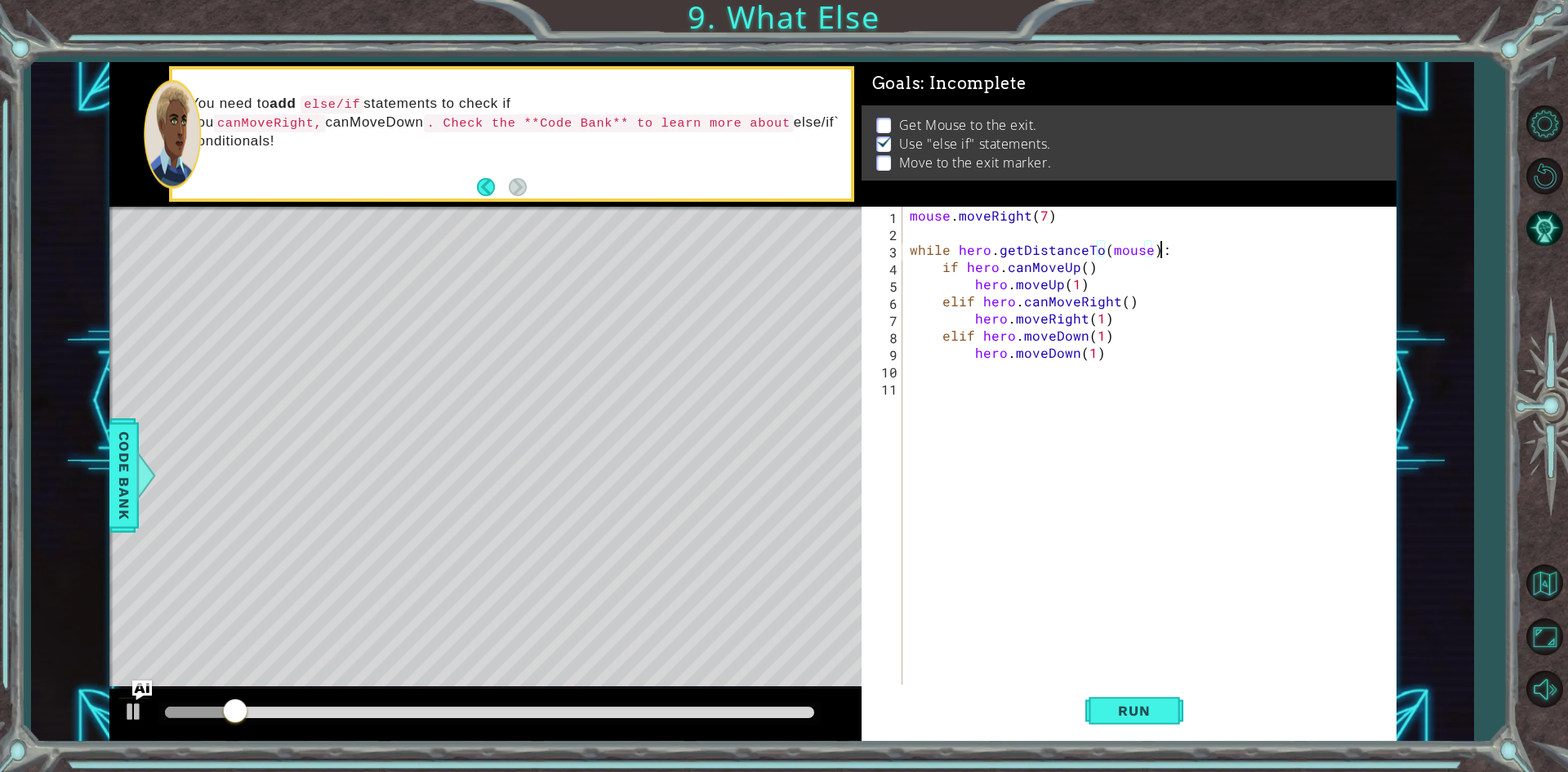
scroll to position [0, 15]
click at [1121, 713] on span "Run" at bounding box center [1133, 710] width 64 height 17
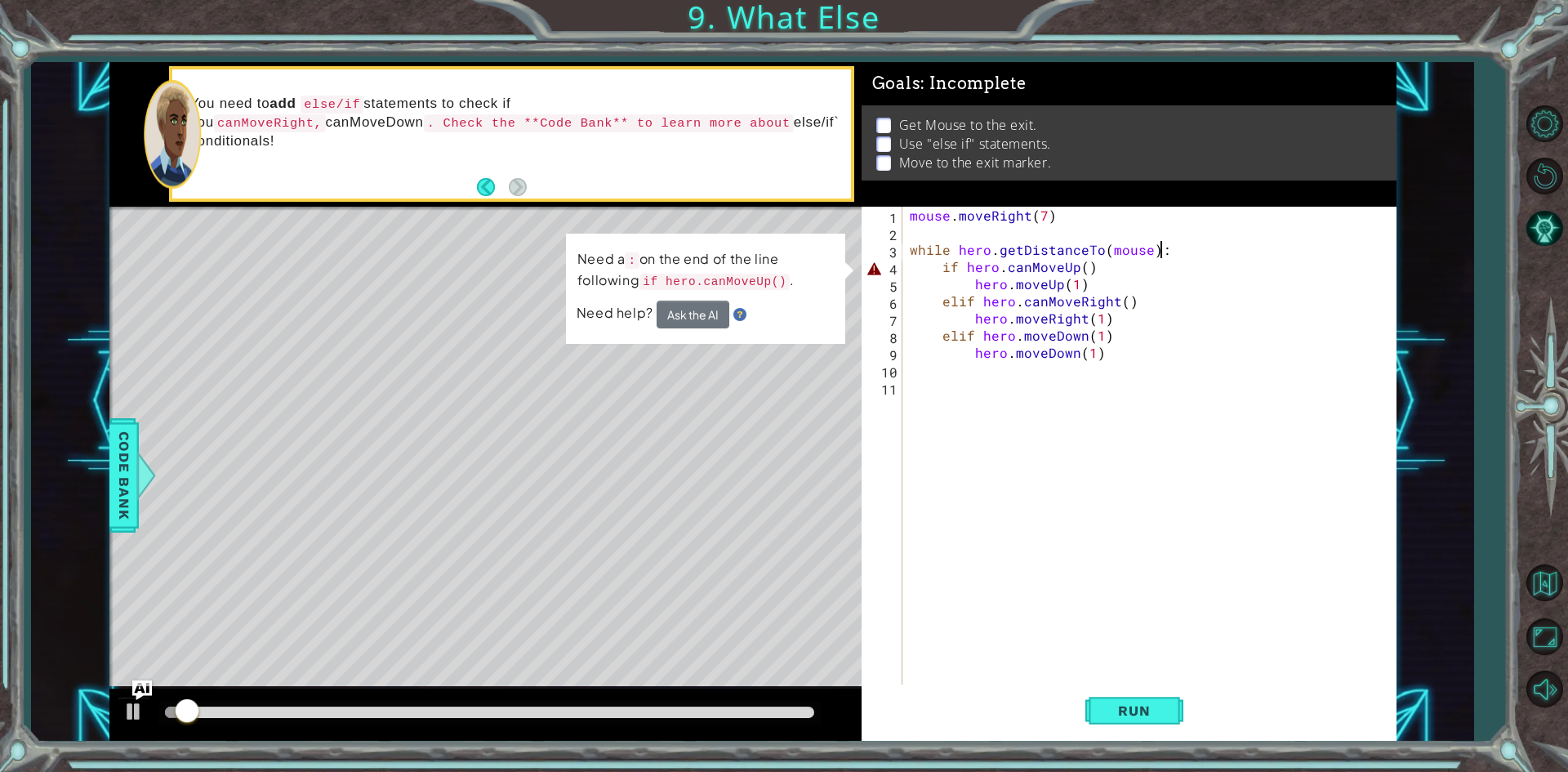
click at [1132, 270] on div "mouse . moveRight ( 7 ) while hero . getDistanceTo ( mouse ) : if hero . canMov…" at bounding box center [1152, 464] width 492 height 514
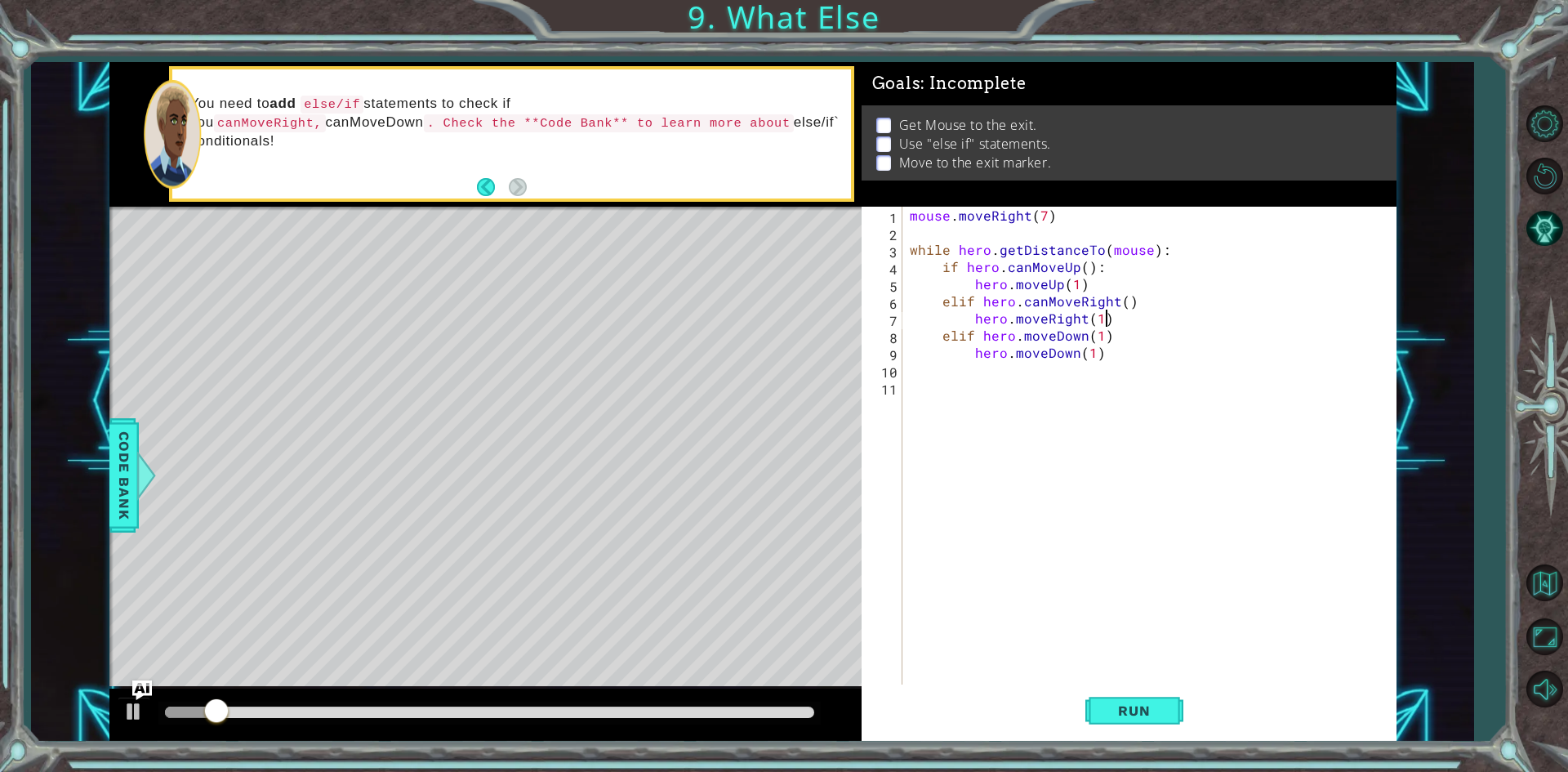
click at [1135, 315] on div "mouse . moveRight ( 7 ) while hero . getDistanceTo ( mouse ) : if hero . canMov…" at bounding box center [1152, 464] width 492 height 514
click at [1138, 300] on div "mouse . moveRight ( 7 ) while hero . getDistanceTo ( mouse ) : if hero . canMov…" at bounding box center [1152, 464] width 492 height 514
click at [1111, 334] on div "mouse . moveRight ( 7 ) while hero . getDistanceTo ( mouse ) : if hero . canMov…" at bounding box center [1152, 464] width 492 height 514
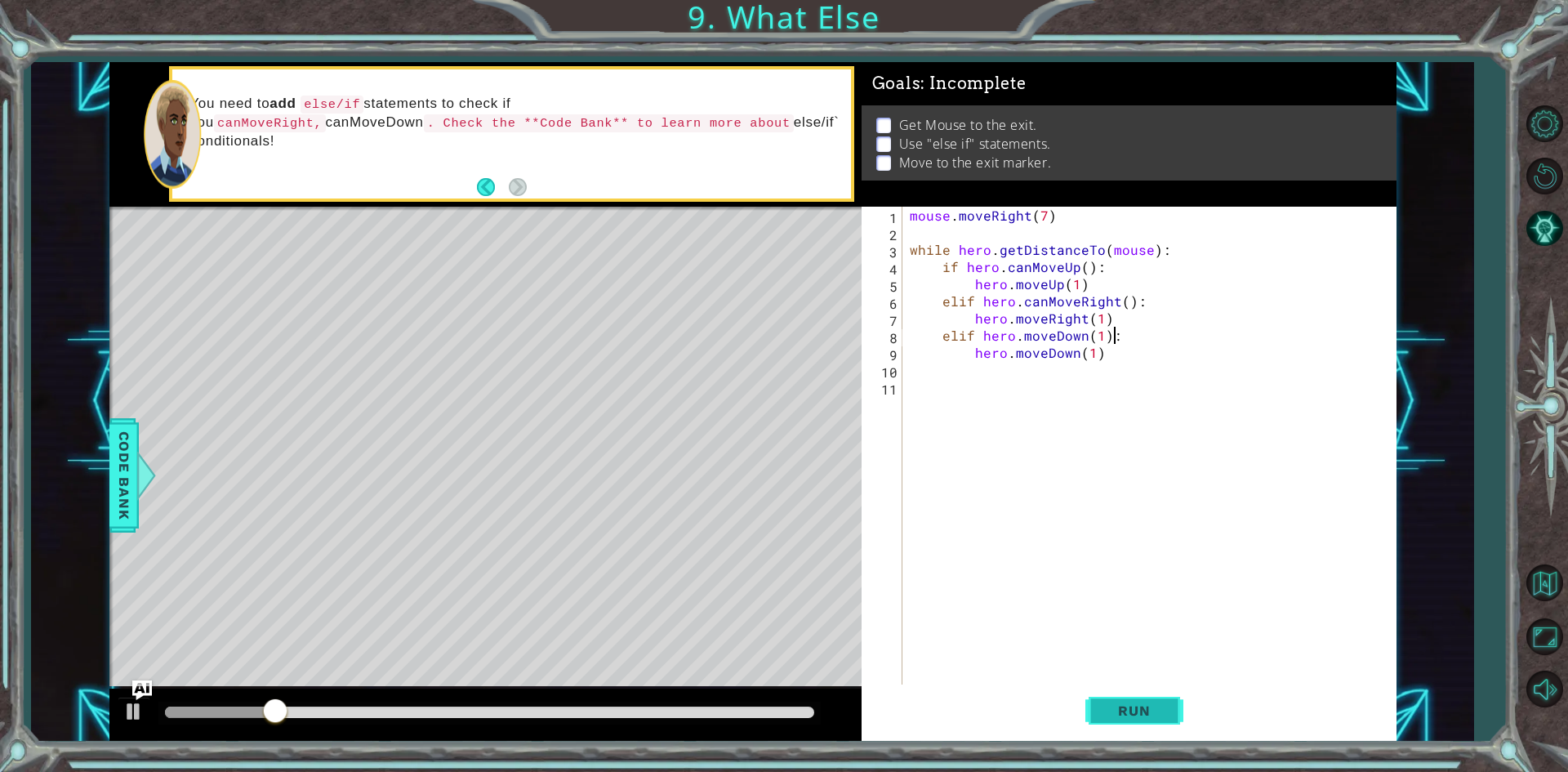
click at [1097, 698] on button "Run" at bounding box center [1133, 711] width 98 height 53
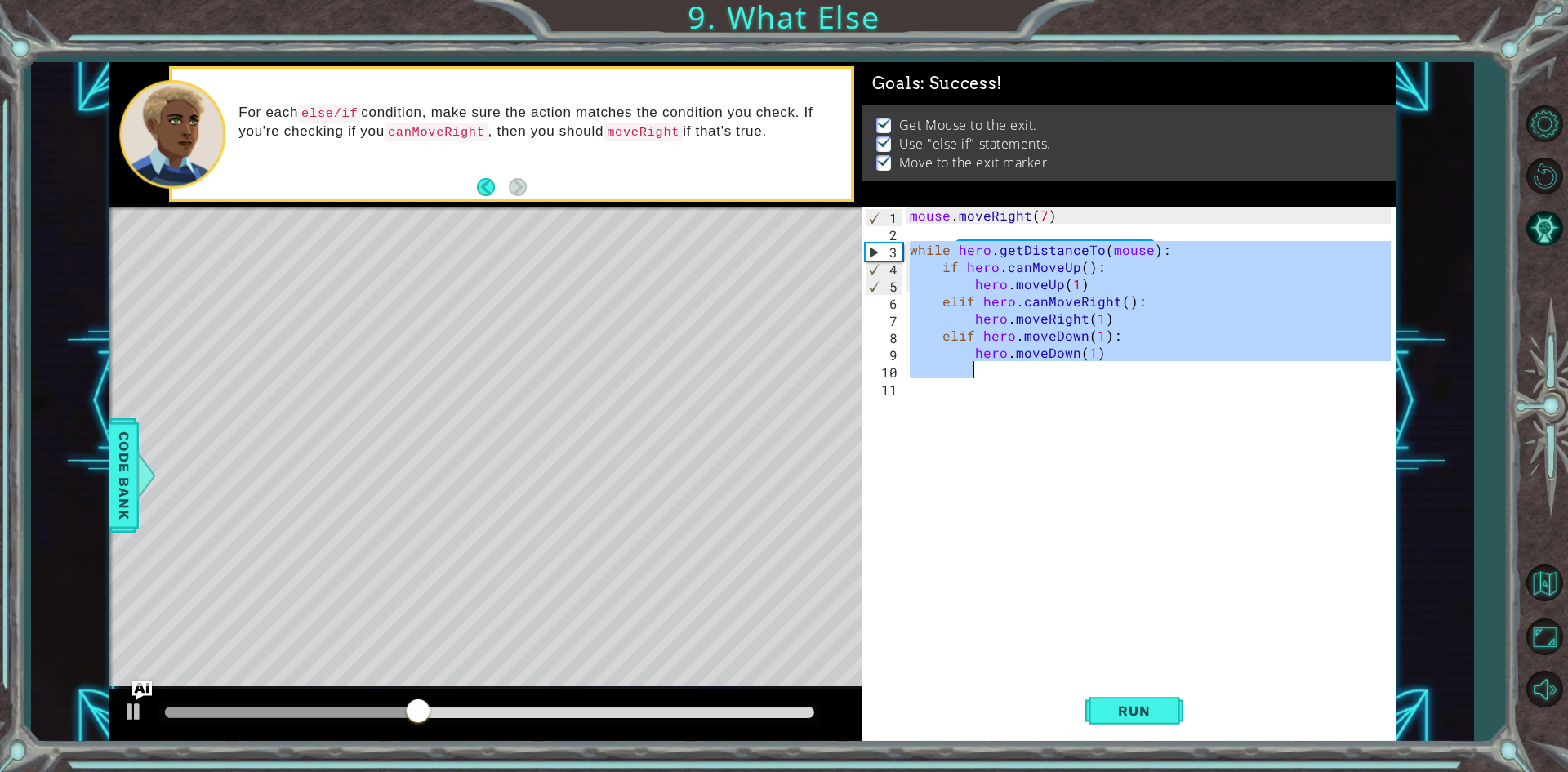
drag, startPoint x: 911, startPoint y: 245, endPoint x: 1142, endPoint y: 362, distance: 258.9
click at [1142, 362] on div "mouse . moveRight ( 7 ) while hero . getDistanceTo ( mouse ) : if hero . canMov…" at bounding box center [1152, 464] width 492 height 514
type textarea "hero.moveDown(1)"
click at [1011, 581] on div "mouse . moveRight ( 7 ) while hero . getDistanceTo ( mouse ) : if hero . canMov…" at bounding box center [1152, 464] width 492 height 514
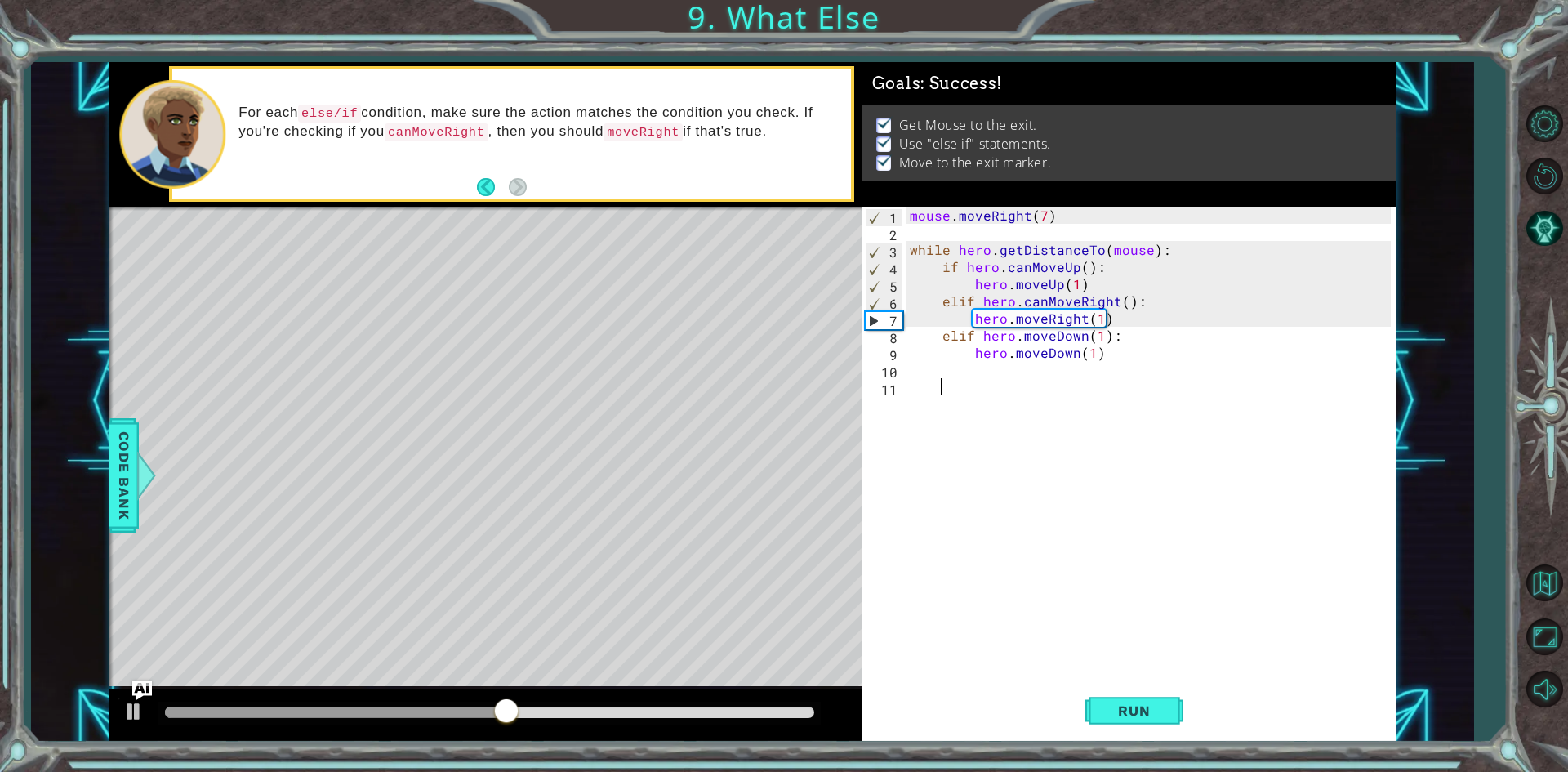
scroll to position [0, 1]
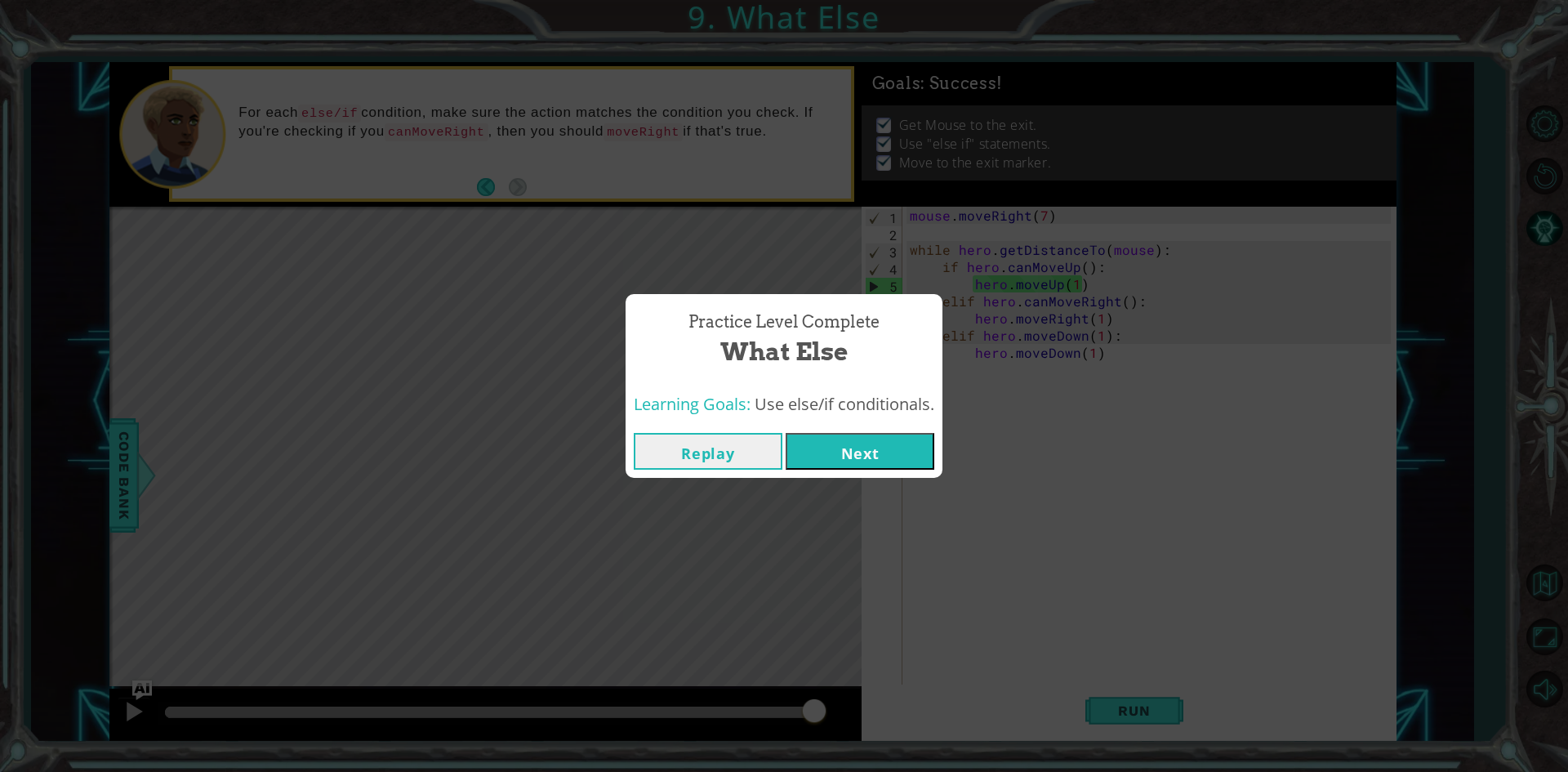
click at [866, 467] on button "Next" at bounding box center [860, 452] width 149 height 37
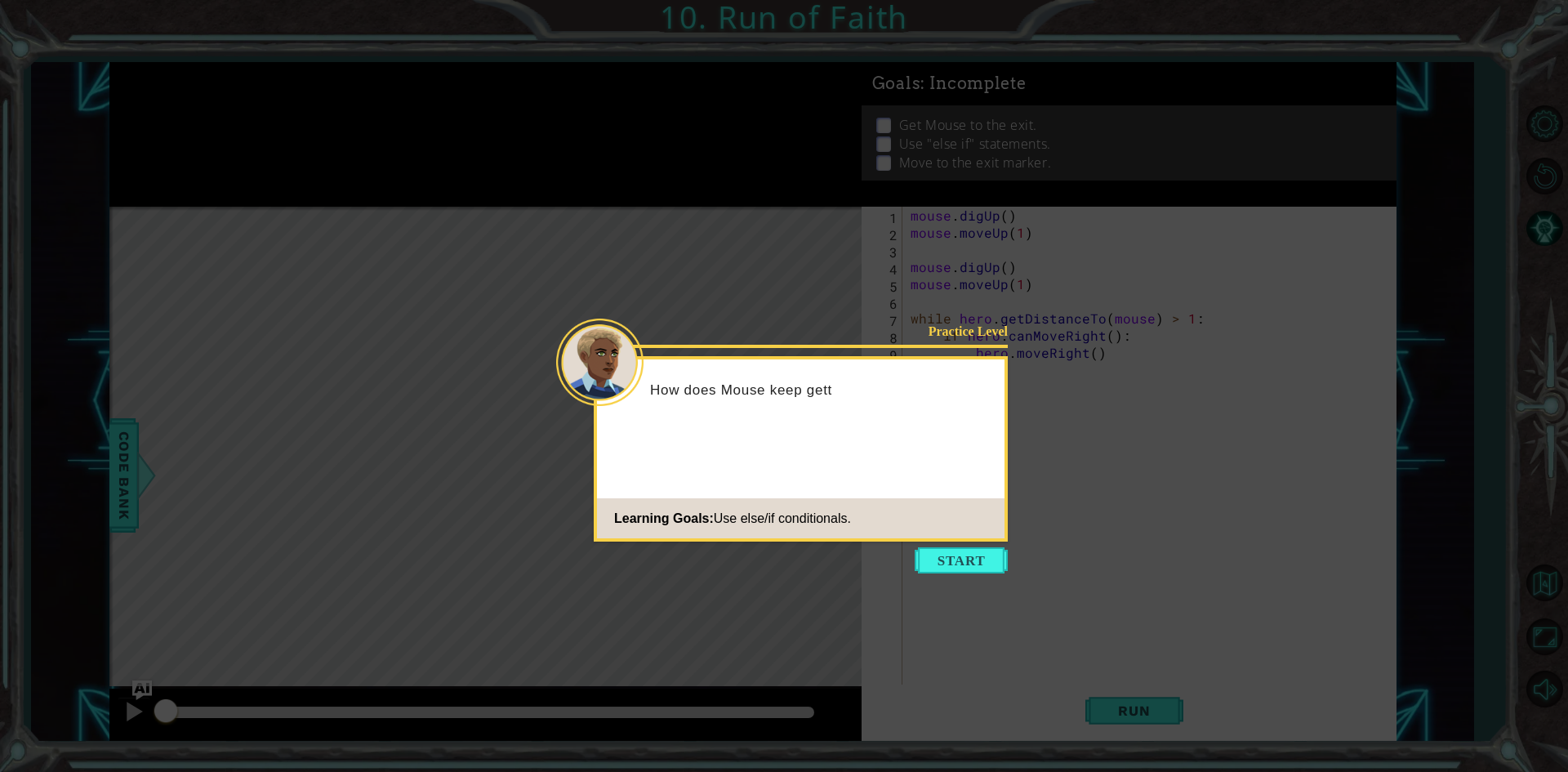
click at [932, 533] on footer "Learning Goals: Use else/if conditionals." at bounding box center [800, 518] width 407 height 40
drag, startPoint x: 968, startPoint y: 543, endPoint x: 968, endPoint y: 559, distance: 16.0
click at [968, 556] on body "1 ההההההההההההההההההההההההההההההההההההההההההההההההההההההההההההההההההההההההההההה…" at bounding box center [784, 386] width 1568 height 772
click at [968, 563] on button "Start" at bounding box center [961, 560] width 93 height 26
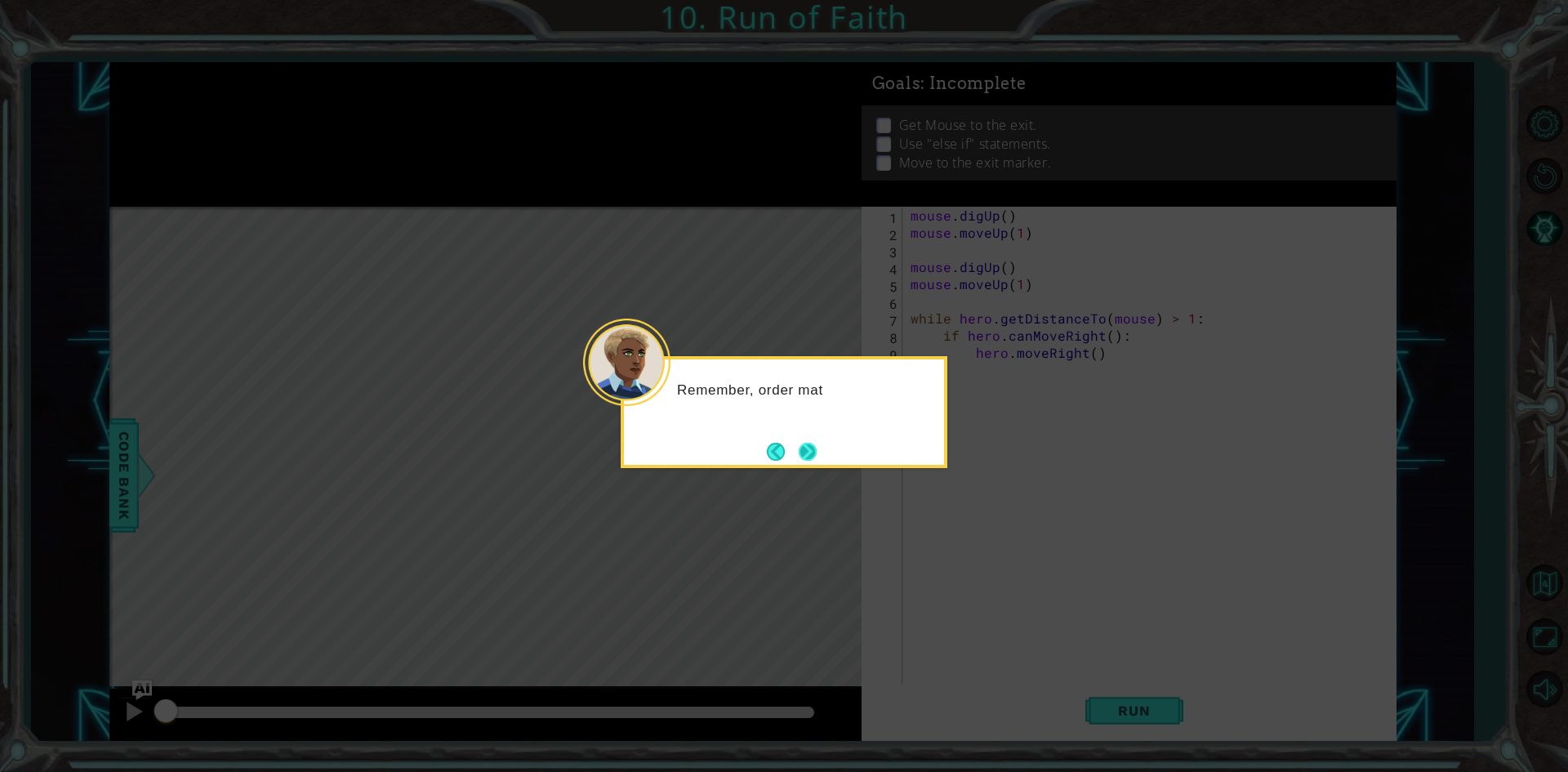
click at [813, 442] on button "Next" at bounding box center [808, 452] width 18 height 18
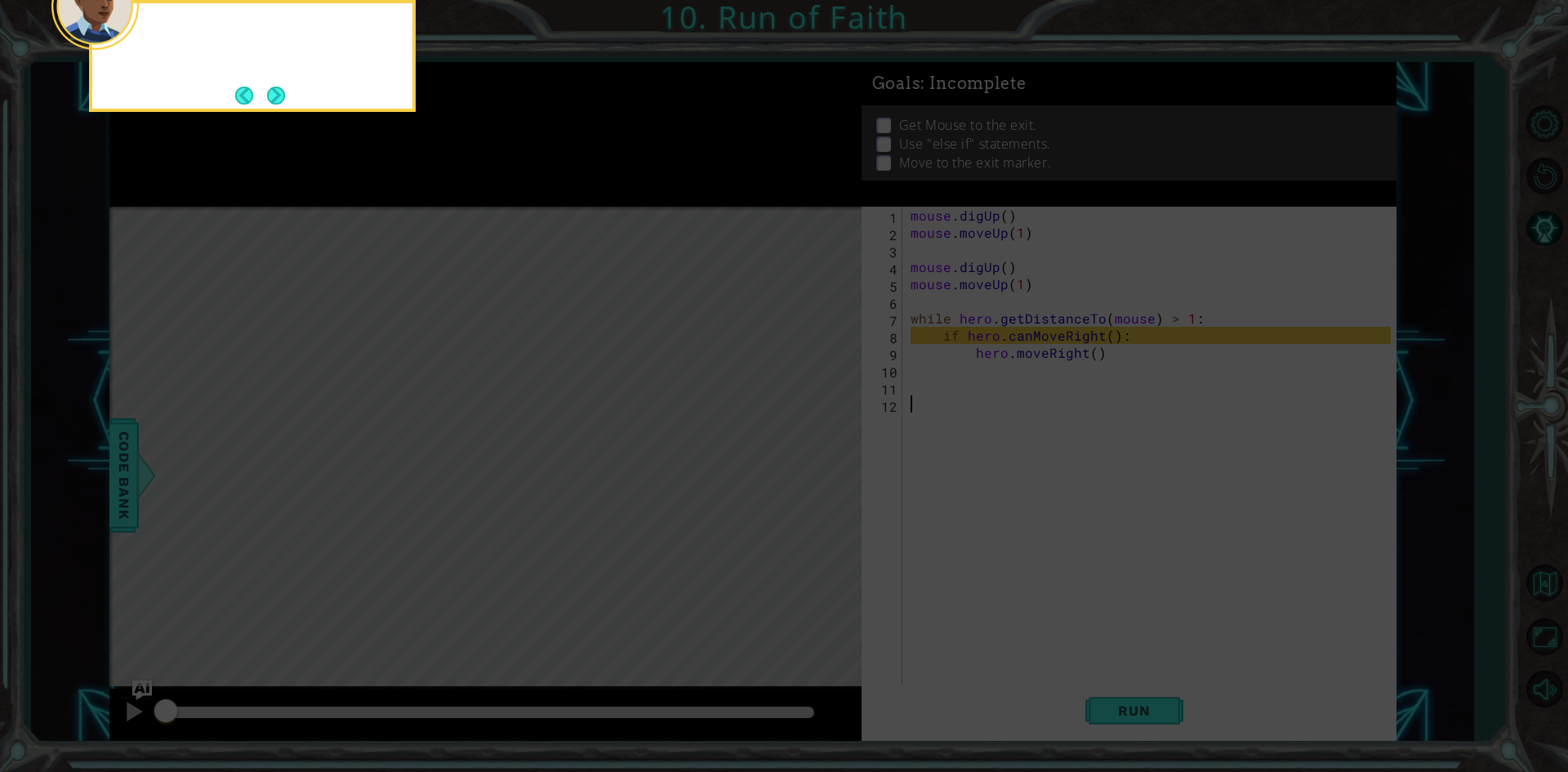
click at [813, 440] on icon at bounding box center [784, 115] width 1568 height 1312
drag, startPoint x: 279, startPoint y: 80, endPoint x: 291, endPoint y: 90, distance: 15.6
click at [285, 94] on button "Next" at bounding box center [276, 96] width 18 height 18
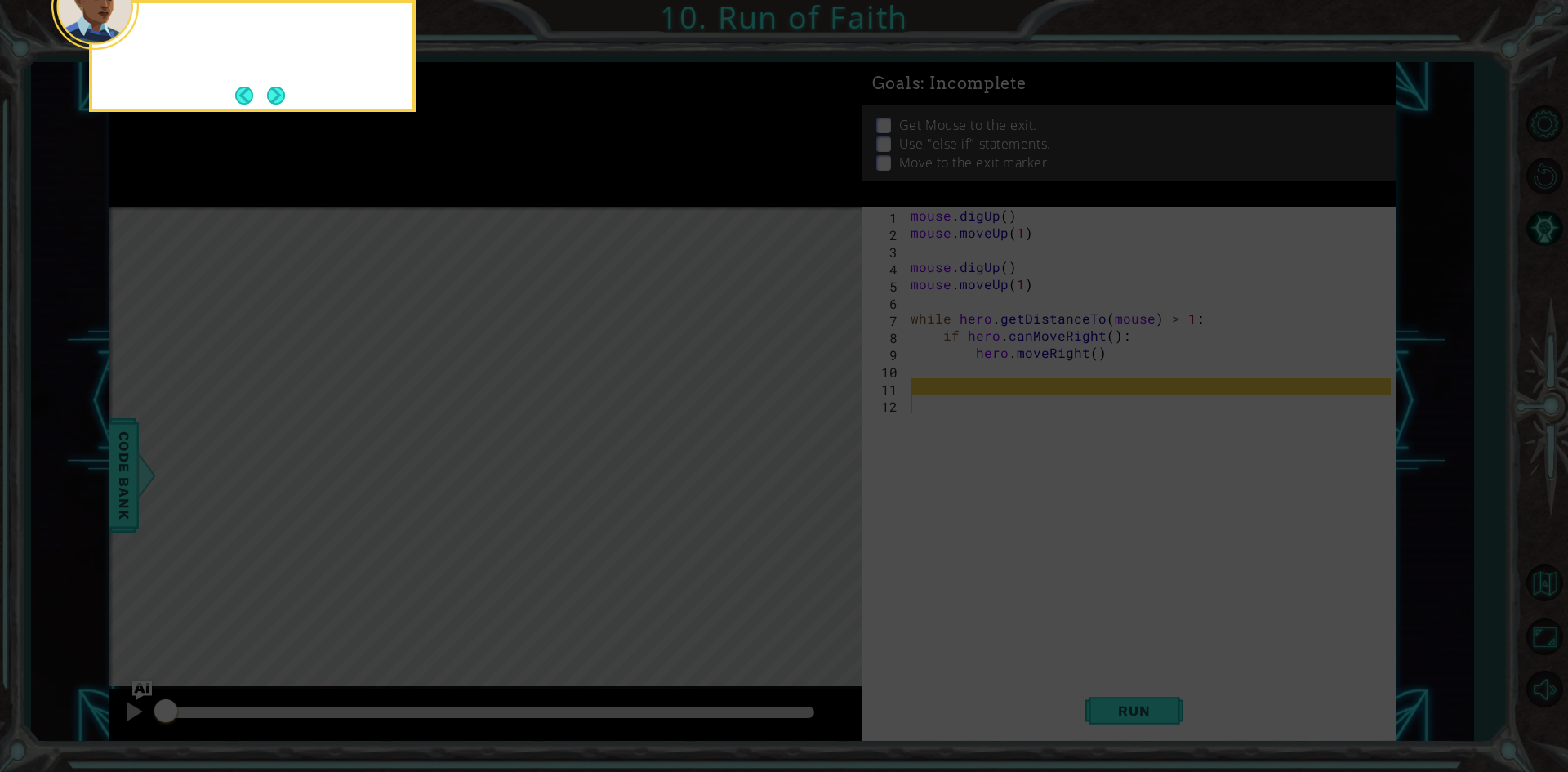
click at [304, 88] on div at bounding box center [252, 56] width 326 height 112
click at [267, 103] on button "Next" at bounding box center [276, 96] width 18 height 18
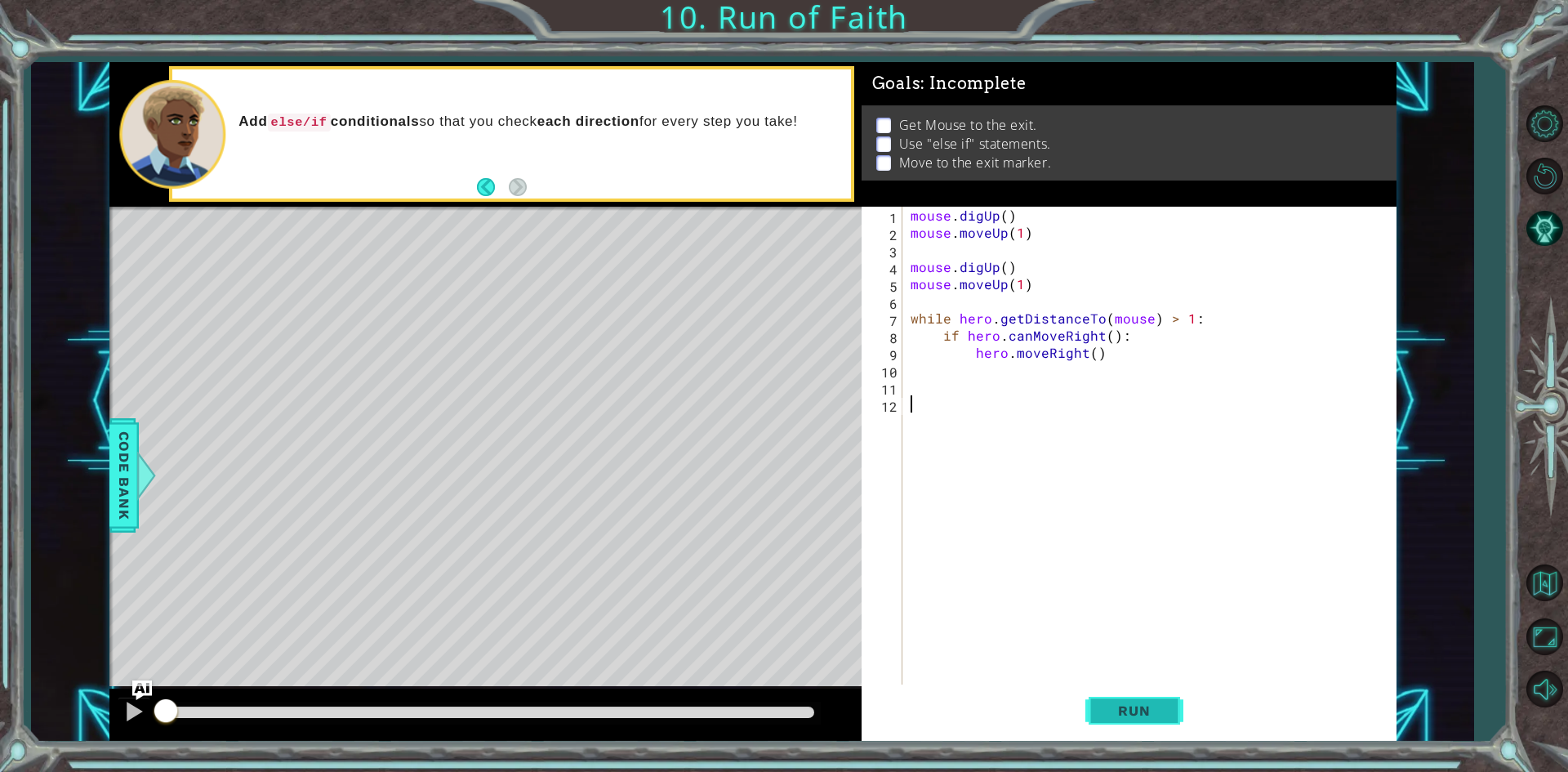
click at [1174, 708] on button "Run" at bounding box center [1133, 711] width 98 height 53
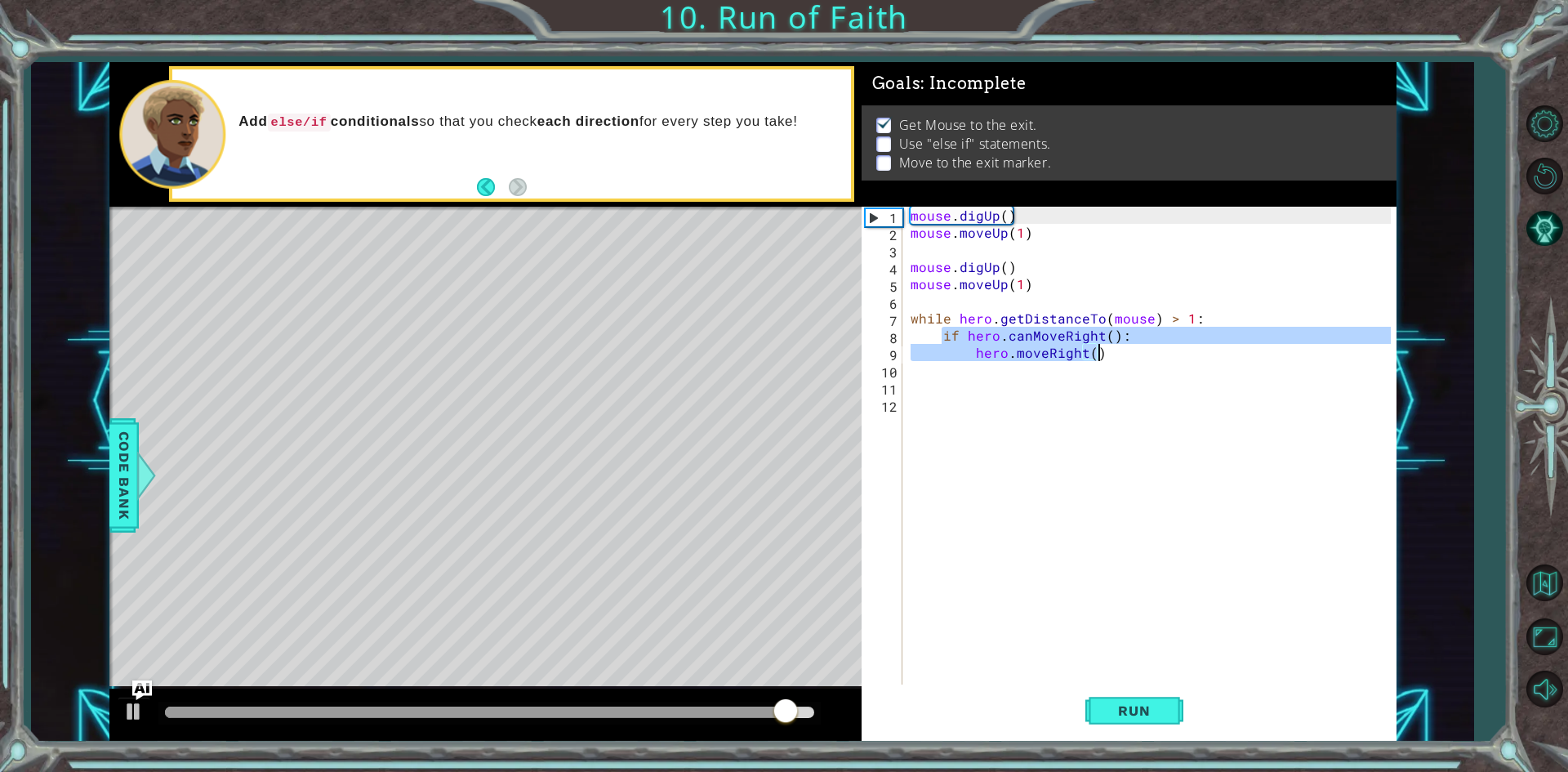
drag, startPoint x: 940, startPoint y: 326, endPoint x: 1187, endPoint y: 356, distance: 248.8
click at [1187, 356] on div "mouse . digUp ( ) mouse . moveUp ( 1 ) mouse . digUp ( ) mouse . moveUp ( 1 ) w…" at bounding box center [1152, 464] width 492 height 514
type textarea "if hero.canMoveRight(): hero.moveRight()"
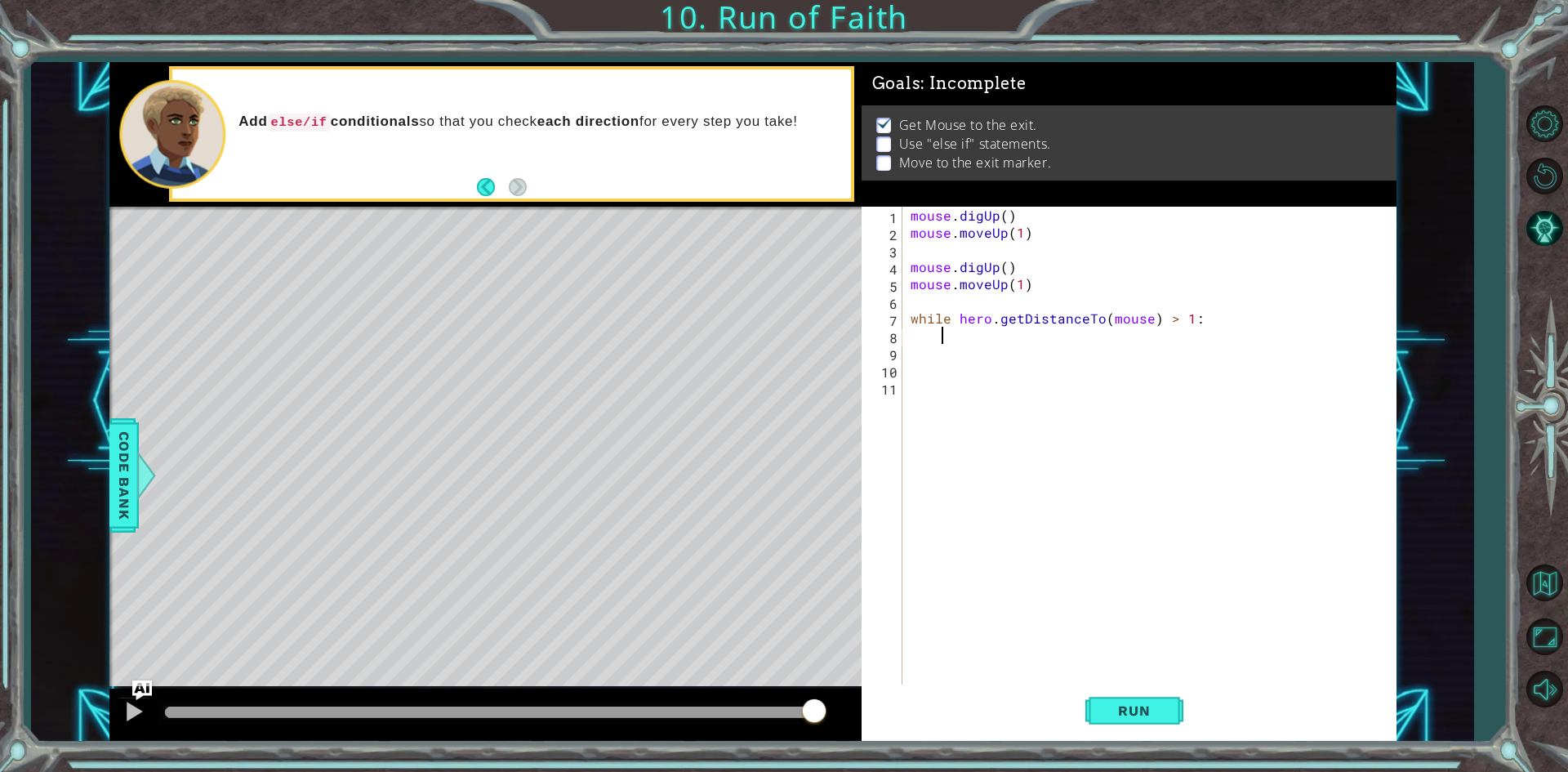
paste textarea "Code Area"
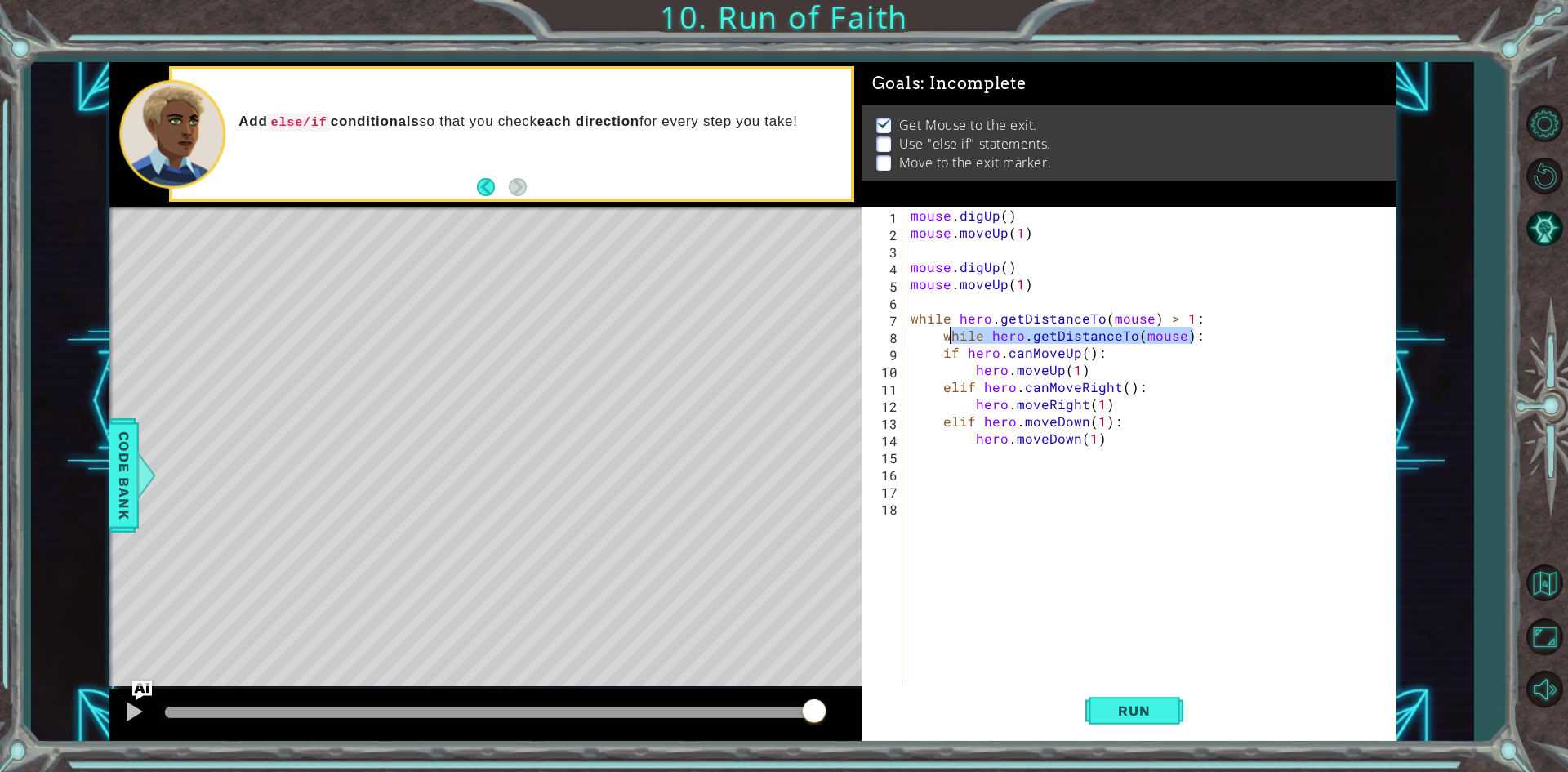
drag, startPoint x: 1196, startPoint y: 337, endPoint x: 951, endPoint y: 340, distance: 245.0
click at [951, 340] on div "mouse . digUp ( ) mouse . moveUp ( 1 ) mouse . digUp ( ) mouse . moveUp ( 1 ) w…" at bounding box center [1152, 464] width 492 height 514
click at [951, 340] on div "mouse . digUp ( ) mouse . moveUp ( 1 ) mouse . digUp ( ) mouse . moveUp ( 1 ) w…" at bounding box center [1148, 447] width 483 height 480
click at [951, 340] on div "mouse . digUp ( ) mouse . moveUp ( 1 ) mouse . digUp ( ) mouse . moveUp ( 1 ) w…" at bounding box center [1152, 464] width 492 height 514
type textarea "hero.getDistanceTo(mouse):"
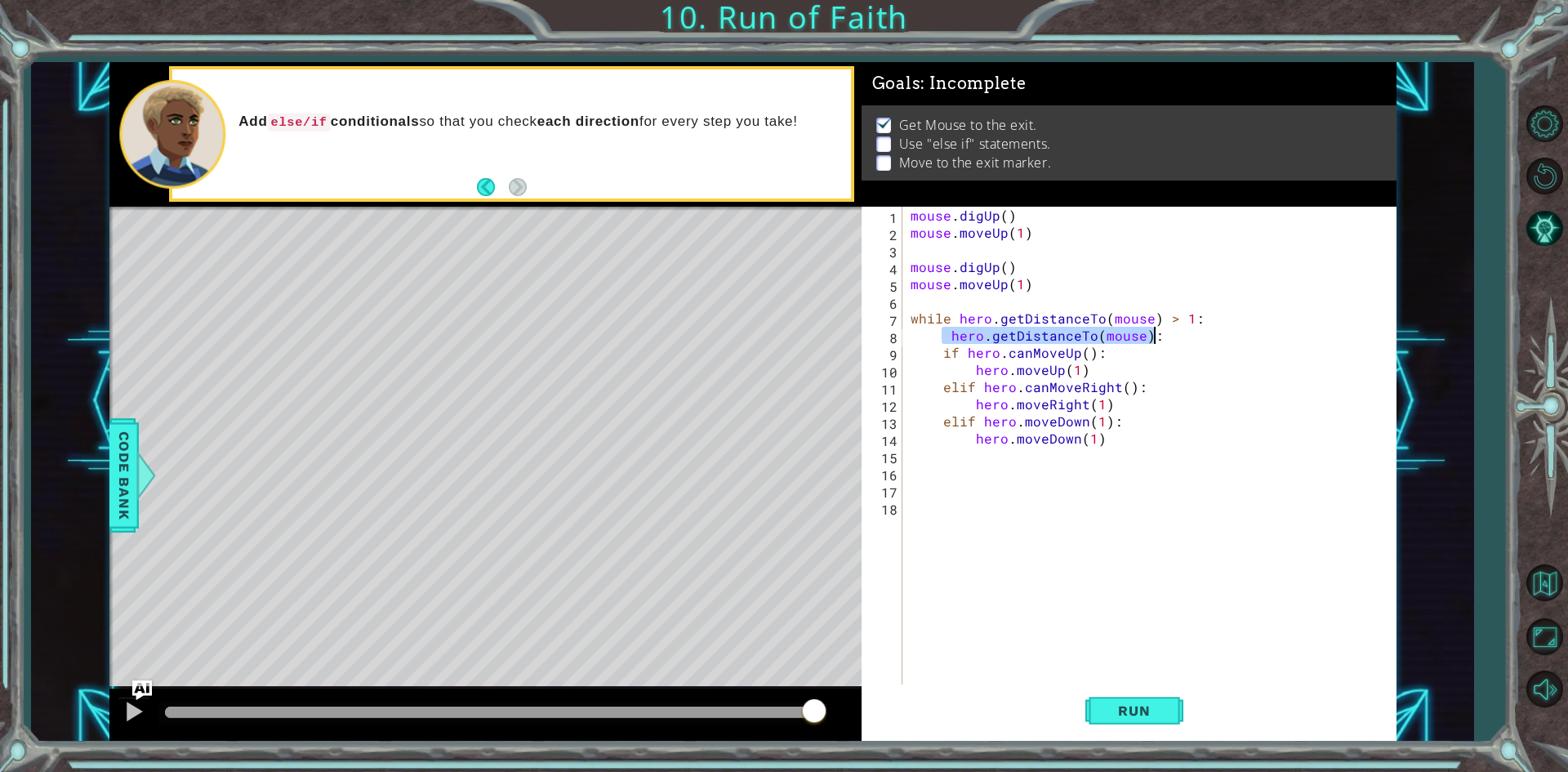
drag, startPoint x: 940, startPoint y: 338, endPoint x: 1157, endPoint y: 341, distance: 217.0
click at [1157, 341] on div "mouse . digUp ( ) mouse . moveUp ( 1 ) mouse . digUp ( ) mouse . moveUp ( 1 ) w…" at bounding box center [1152, 464] width 492 height 514
type textarea "\"
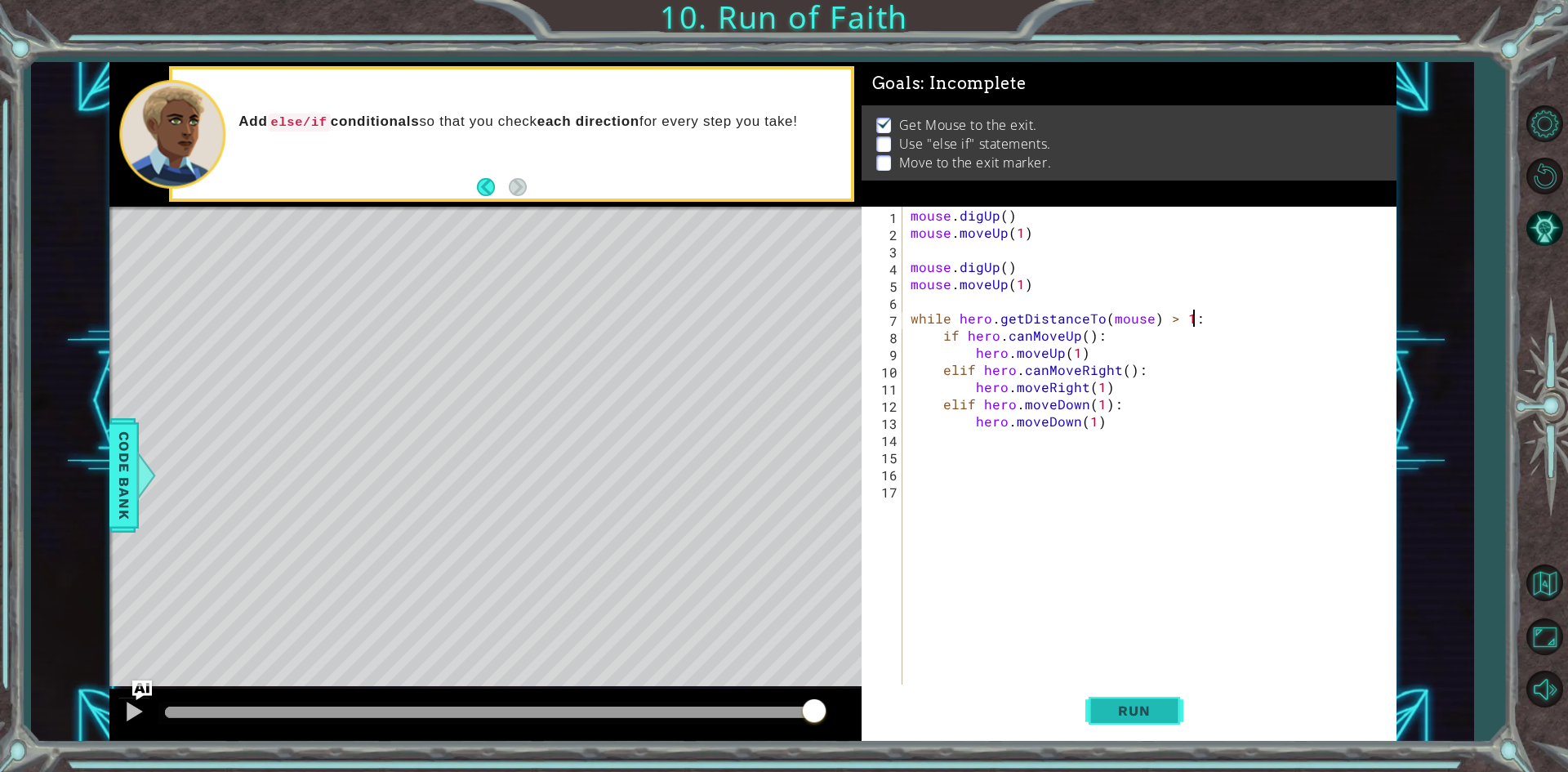
click at [1147, 709] on span "Run" at bounding box center [1133, 710] width 64 height 17
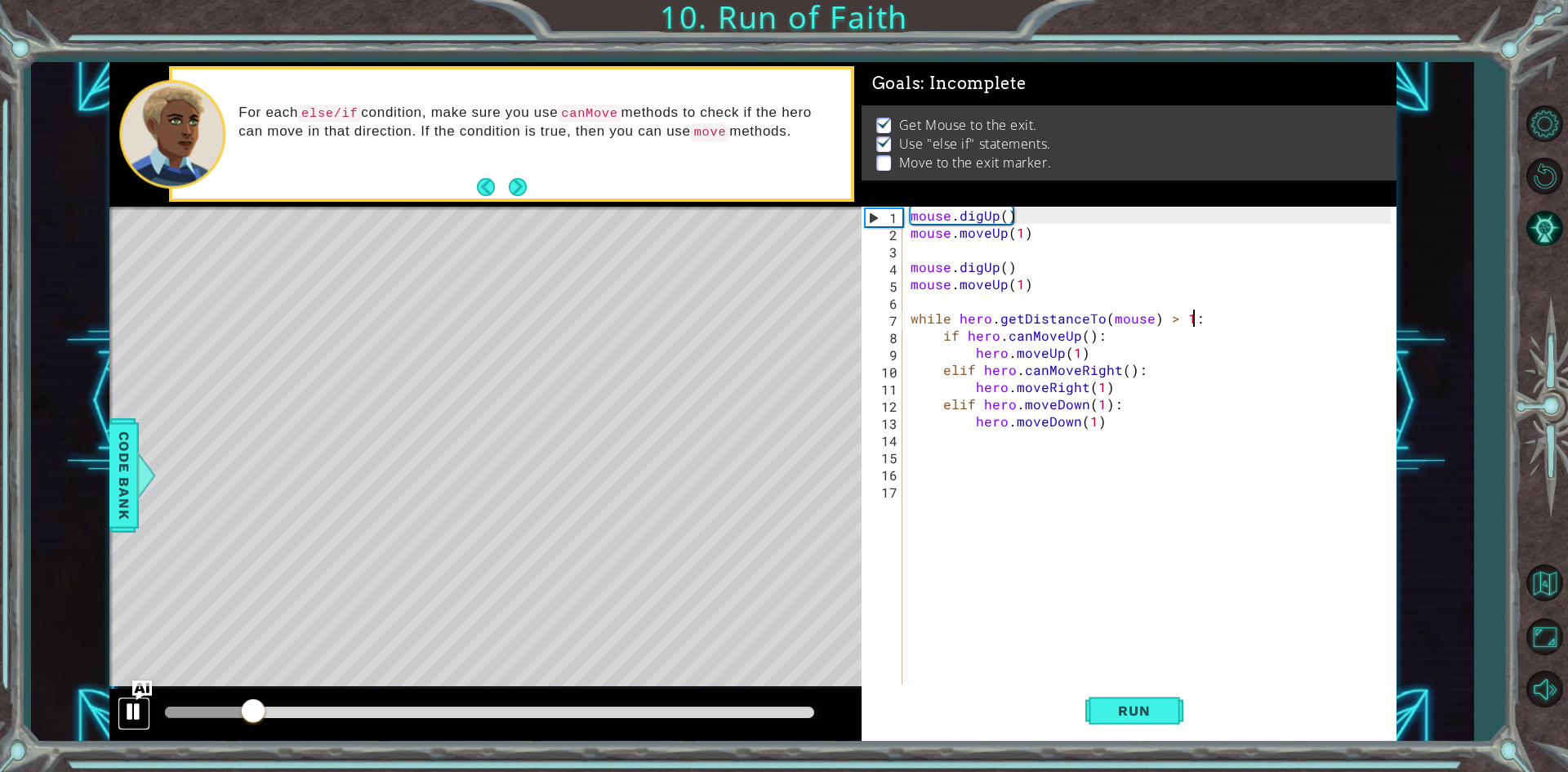
click at [124, 722] on div at bounding box center [134, 711] width 21 height 21
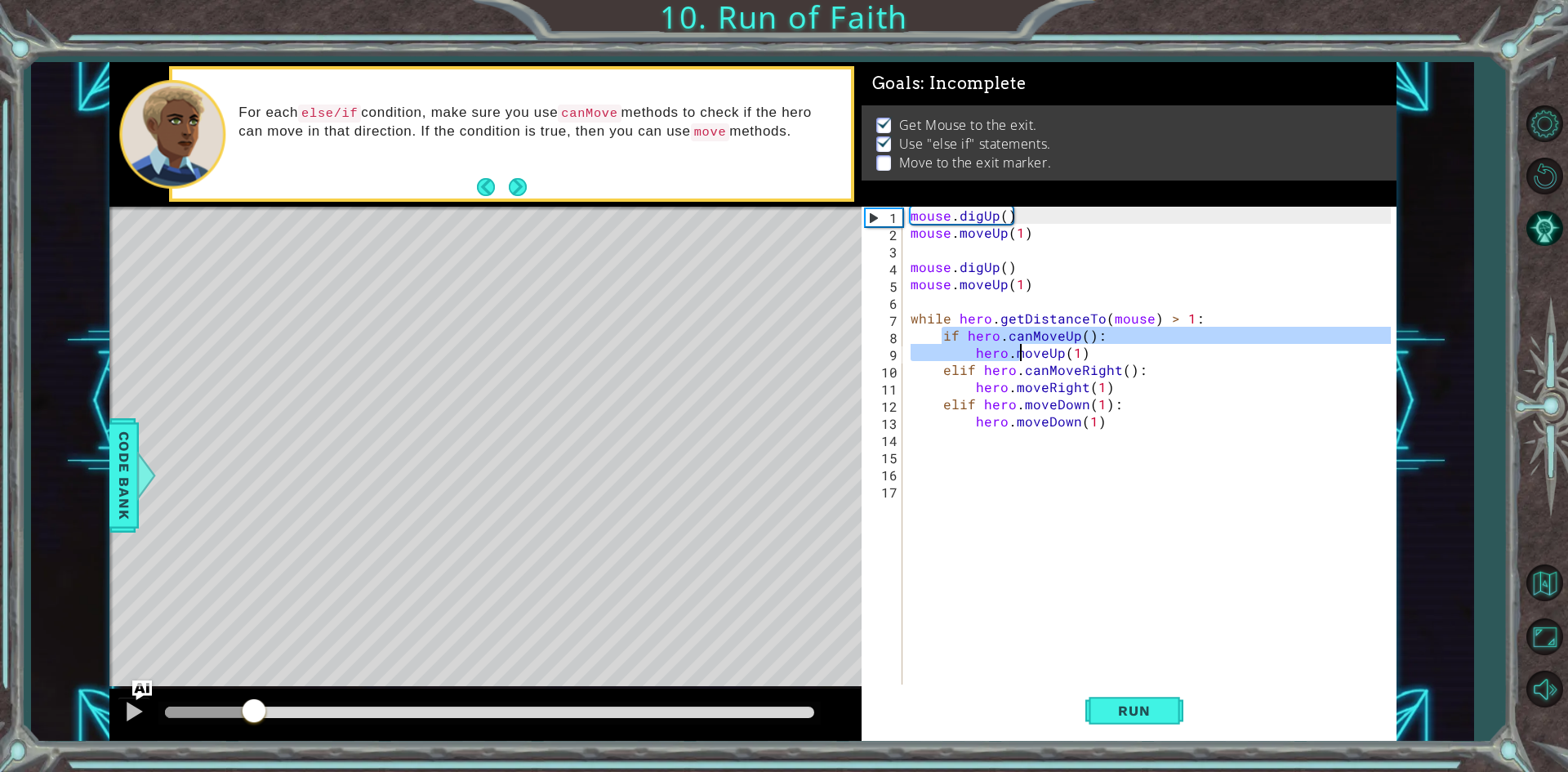
drag, startPoint x: 940, startPoint y: 334, endPoint x: 922, endPoint y: 342, distance: 19.7
click at [960, 350] on div "mouse . digUp ( ) mouse . moveUp ( 1 ) mouse . digUp ( ) mouse . moveUp ( 1 ) w…" at bounding box center [1152, 464] width 492 height 514
click at [882, 343] on div "8" at bounding box center [883, 337] width 38 height 18
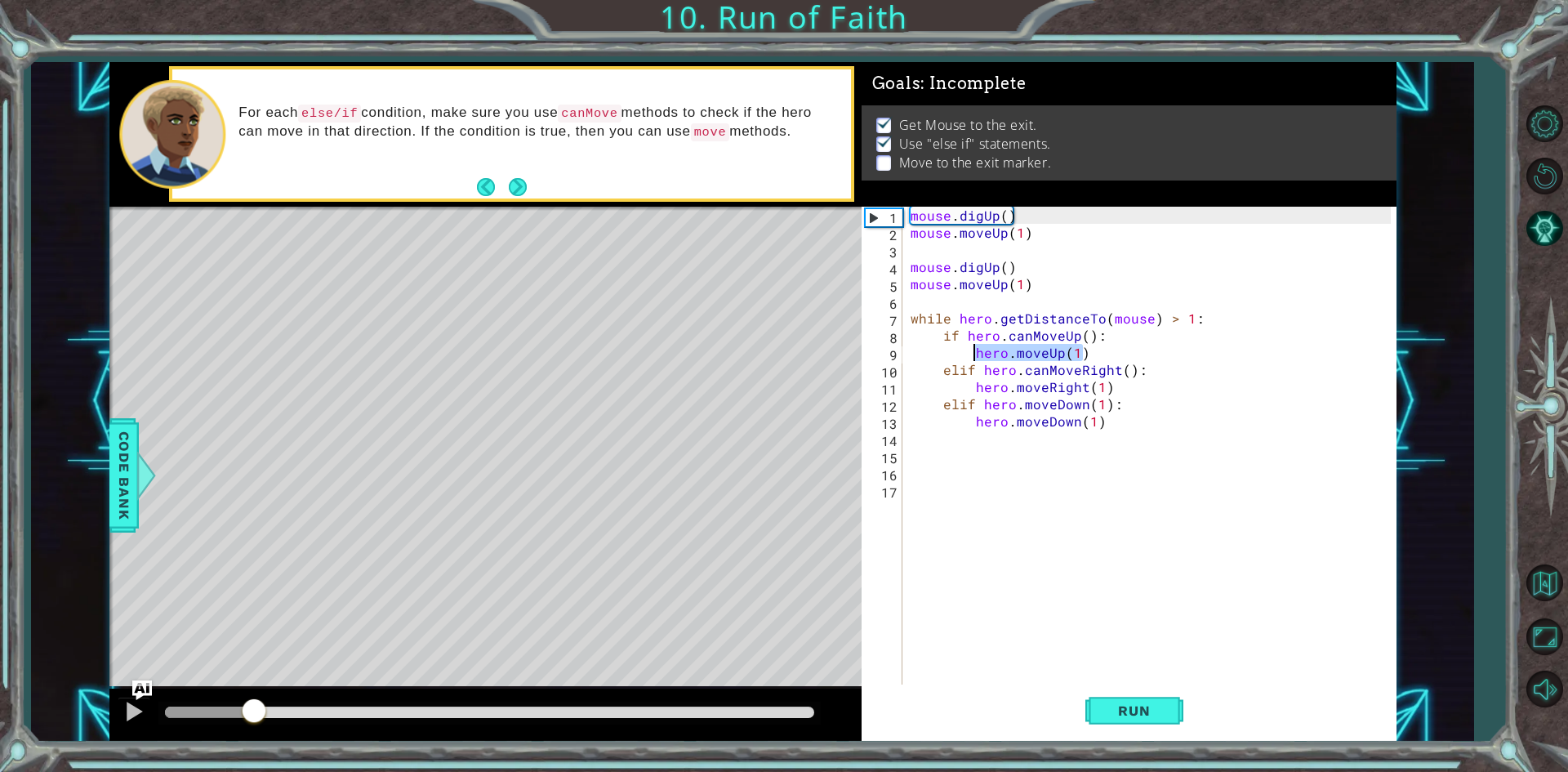
drag, startPoint x: 1100, startPoint y: 358, endPoint x: 971, endPoint y: 346, distance: 129.6
click at [971, 346] on div "mouse . digUp ( ) mouse . moveUp ( 1 ) mouse . digUp ( ) mouse . moveUp ( 1 ) w…" at bounding box center [1152, 464] width 492 height 514
click at [939, 333] on div "mouse . digUp ( ) mouse . moveUp ( 1 ) mouse . digUp ( ) mouse . moveUp ( 1 ) w…" at bounding box center [1152, 464] width 492 height 514
type textarea "elif hero.canMoveUp():"
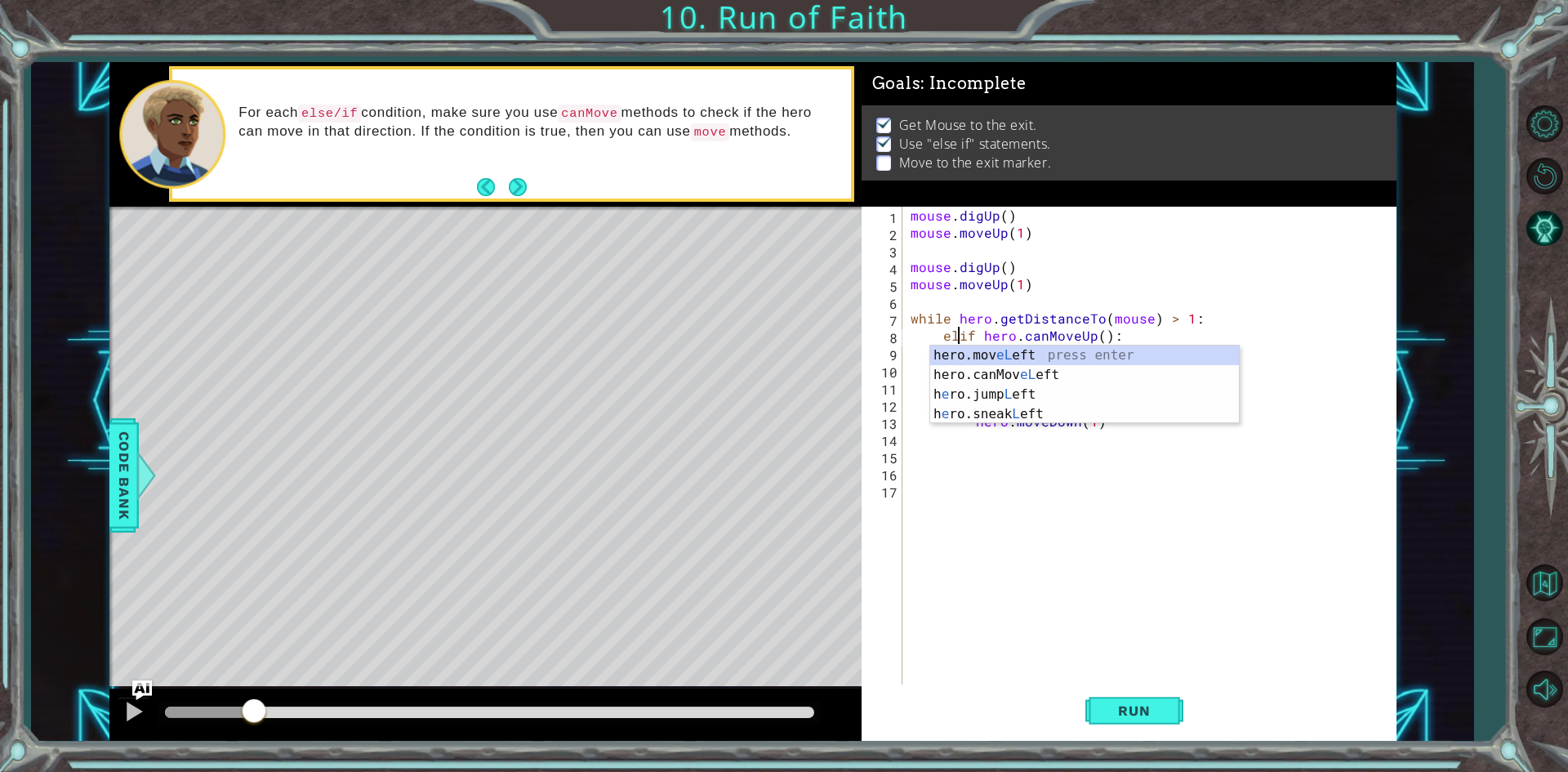
scroll to position [0, 3]
click at [934, 330] on div "mouse . digUp ( ) mouse . moveUp ( 1 ) mouse . digUp ( ) mouse . moveUp ( 1 ) w…" at bounding box center [1152, 464] width 492 height 514
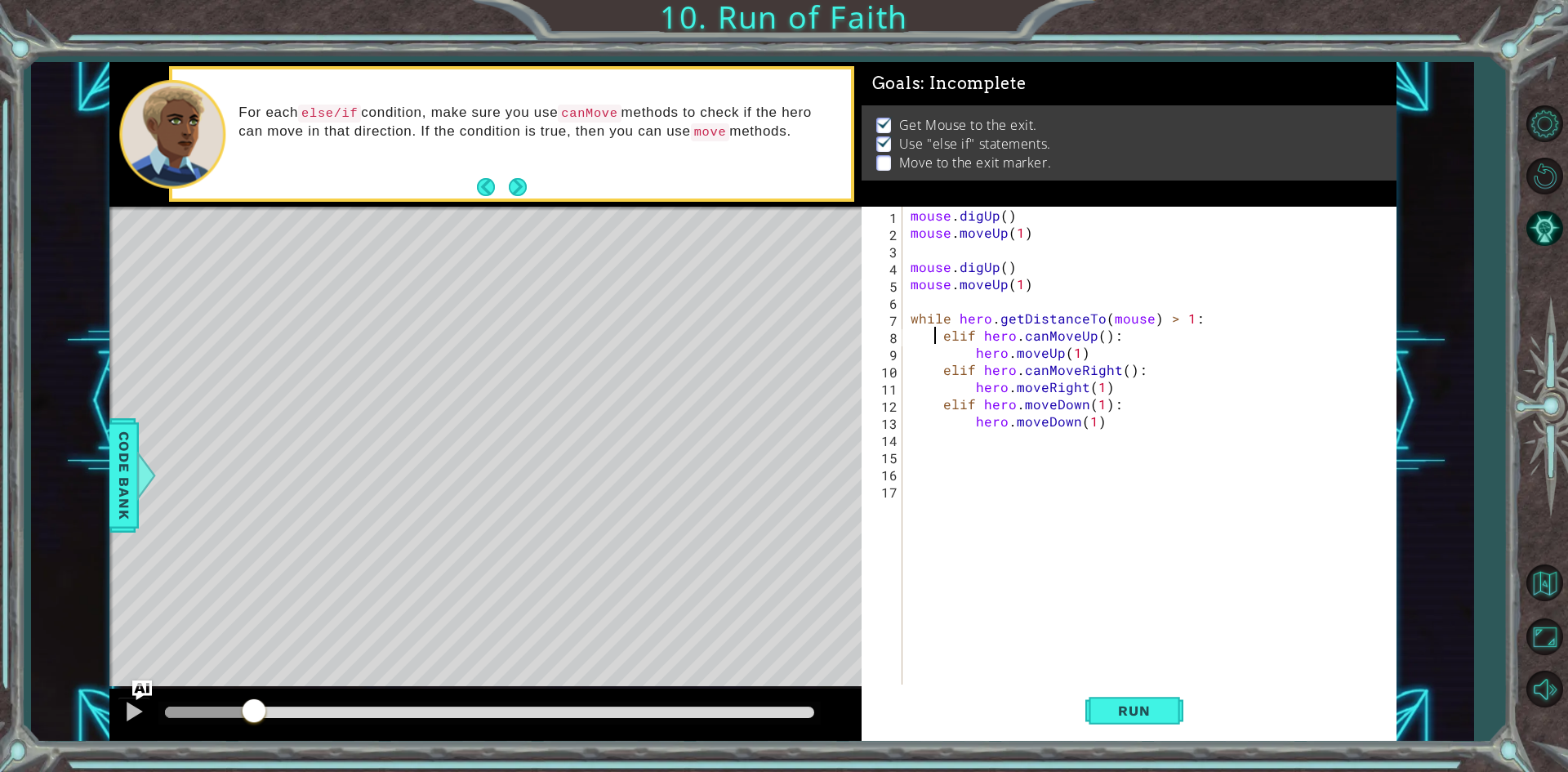
click at [937, 333] on div "mouse . digUp ( ) mouse . moveUp ( 1 ) mouse . digUp ( ) mouse . moveUp ( 1 ) w…" at bounding box center [1152, 464] width 492 height 514
click at [942, 336] on div "mouse . digUp ( ) mouse . moveUp ( 1 ) mouse . digUp ( ) mouse . moveUp ( 1 ) w…" at bounding box center [1152, 464] width 492 height 514
click at [972, 336] on div "mouse . digUp ( ) mouse . moveUp ( 1 ) mouse . digUp ( ) mouse . moveUp ( 1 ) w…" at bounding box center [1152, 464] width 492 height 514
type textarea "o"
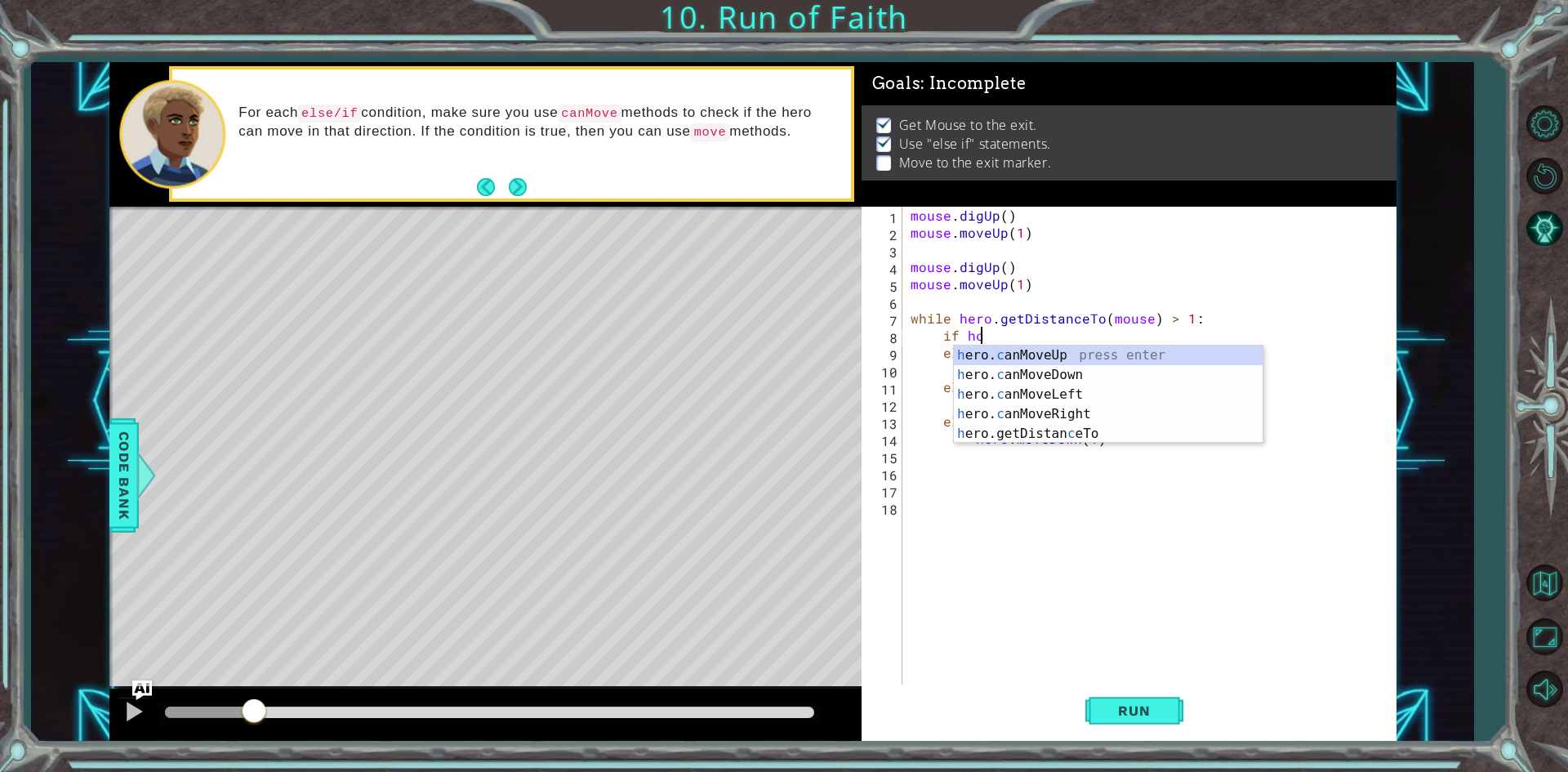
scroll to position [0, 4]
type textarea "if hero.canMoveRight()"
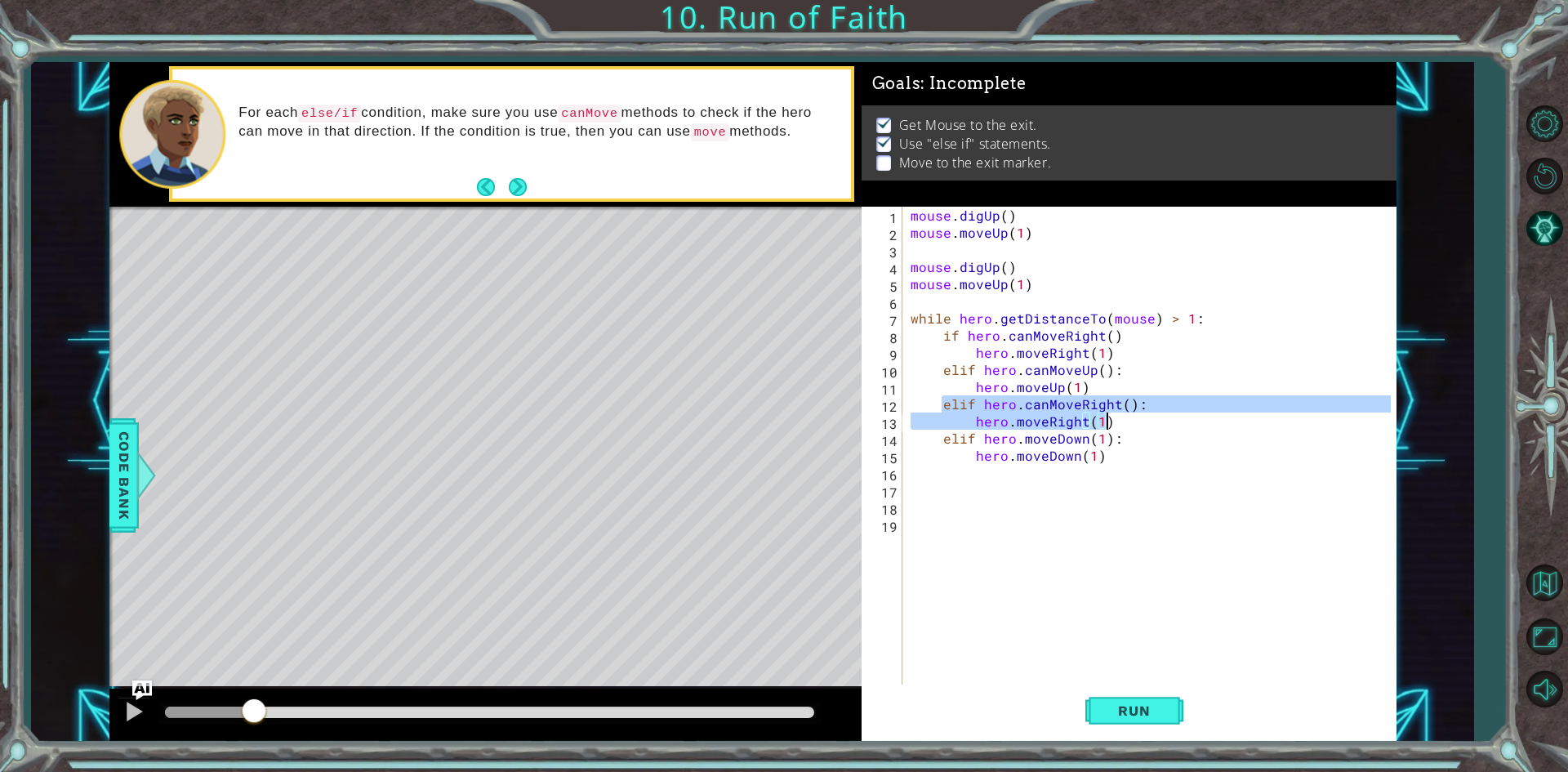
drag, startPoint x: 940, startPoint y: 405, endPoint x: 1169, endPoint y: 426, distance: 230.0
click at [1169, 426] on div "mouse . digUp ( ) mouse . moveUp ( 1 ) mouse . digUp ( ) mouse . moveUp ( 1 ) w…" at bounding box center [1152, 464] width 492 height 514
type textarea "elif hero.canMoveRight(): hero.moveRight(1)"
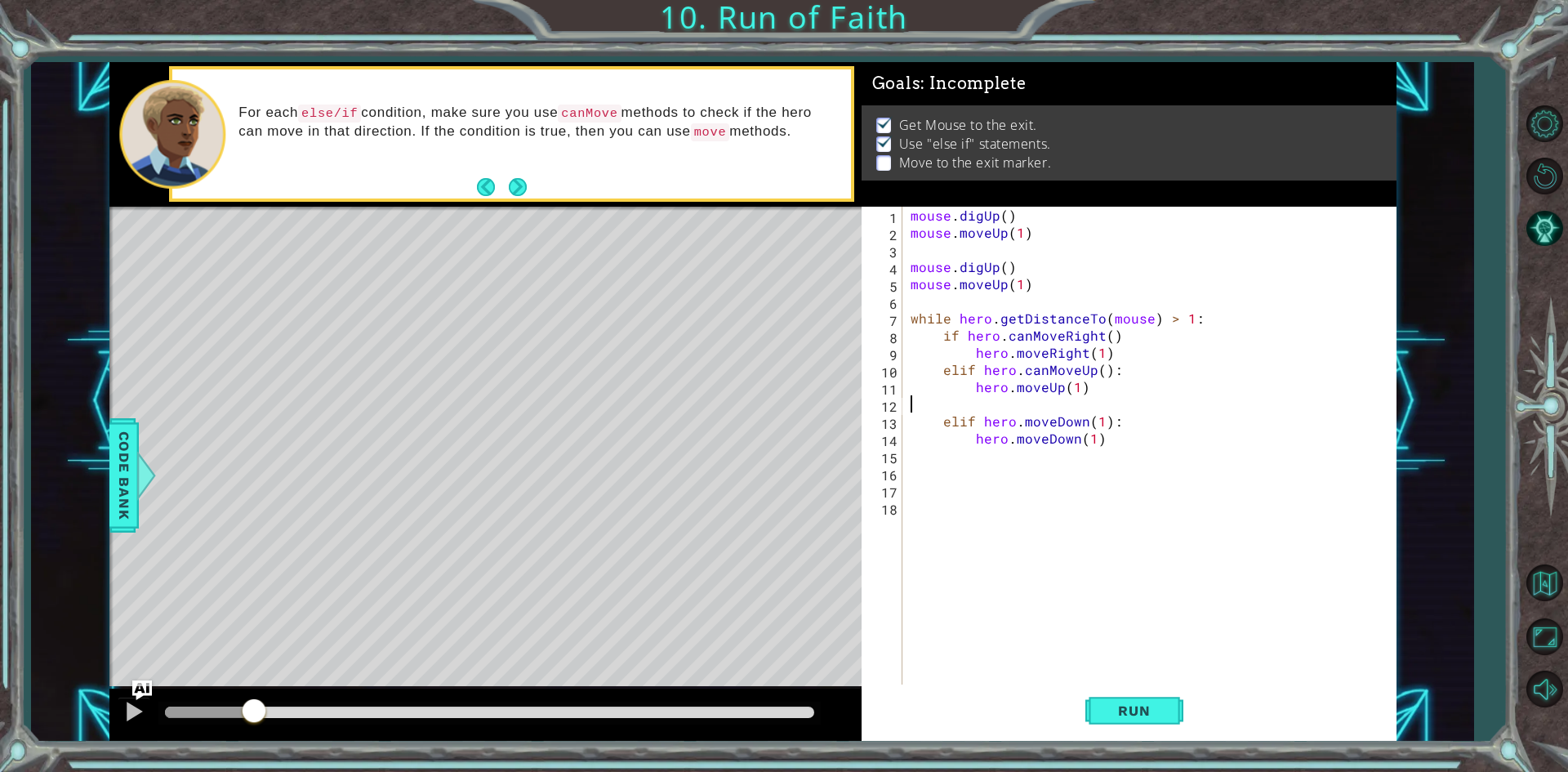
scroll to position [0, 0]
click at [1143, 701] on button "Run" at bounding box center [1133, 711] width 98 height 53
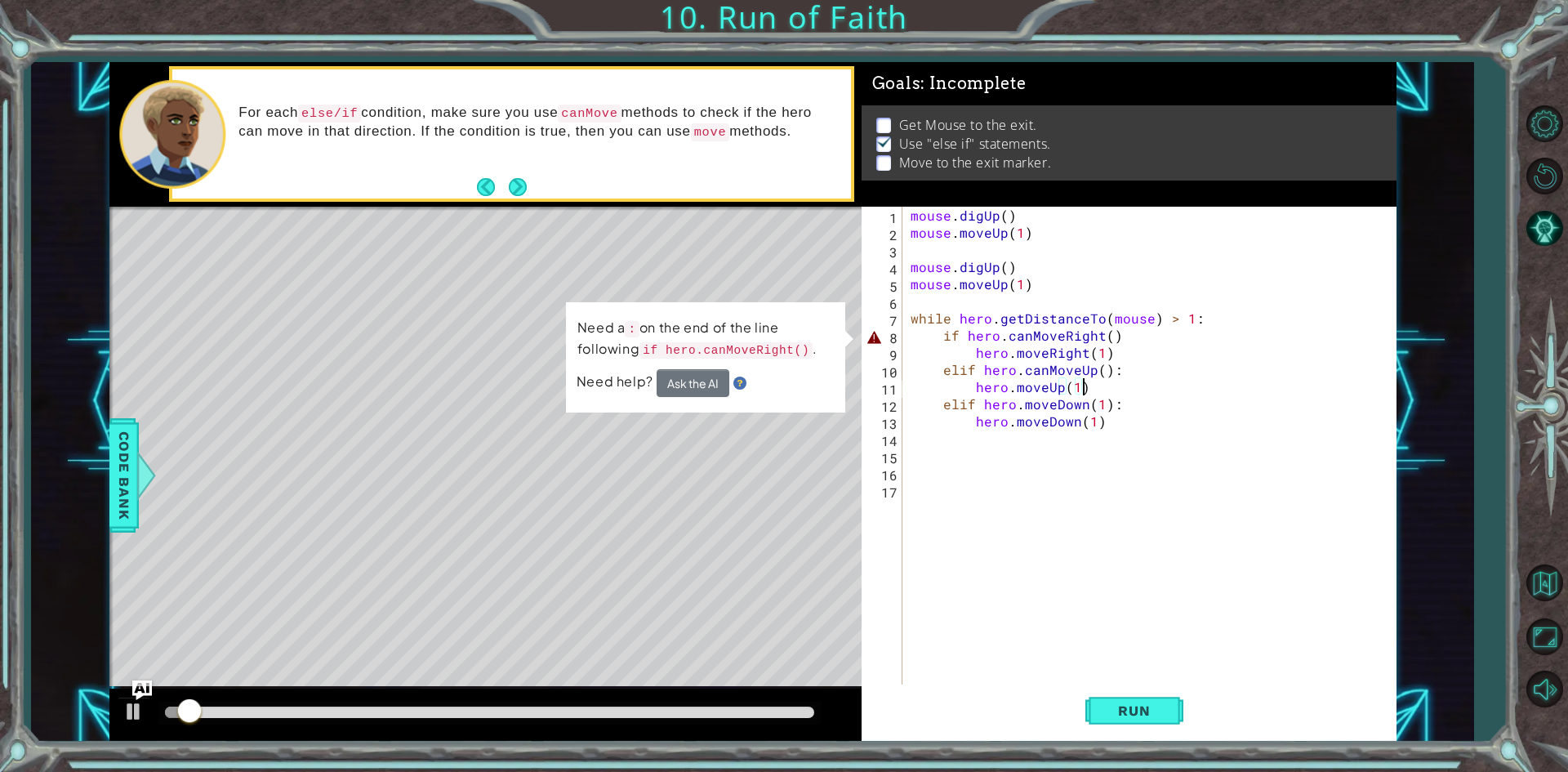
click at [1137, 340] on div "mouse . digUp ( ) mouse . moveUp ( 1 ) mouse . digUp ( ) mouse . moveUp ( 1 ) w…" at bounding box center [1152, 464] width 492 height 514
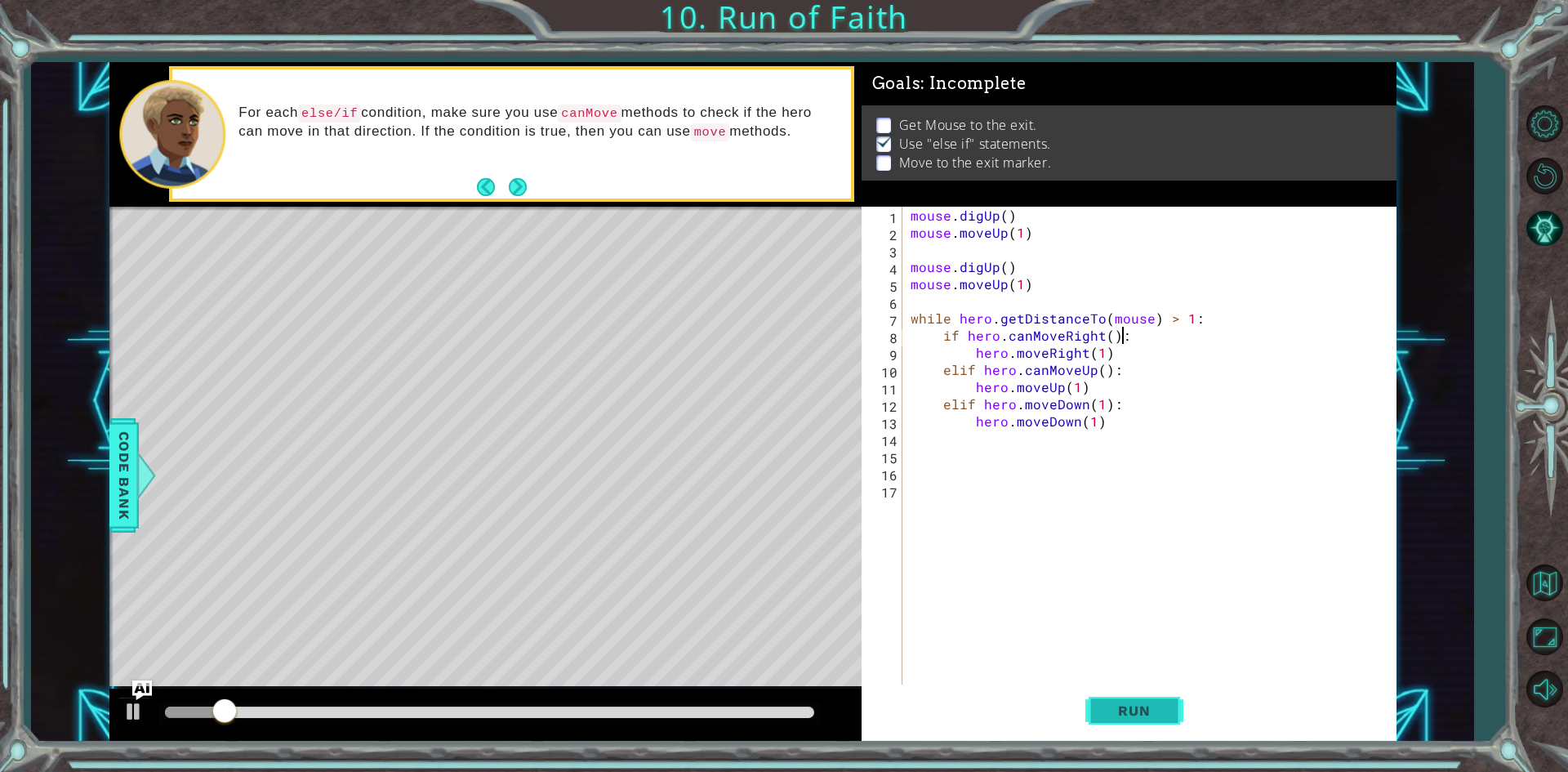
click at [1094, 716] on button "Run" at bounding box center [1133, 711] width 98 height 53
drag, startPoint x: 1006, startPoint y: 415, endPoint x: 1006, endPoint y: 437, distance: 22.0
click at [1006, 431] on div "mouse . digUp ( ) mouse . moveUp ( 1 ) mouse . digUp ( ) mouse . moveUp ( 1 ) w…" at bounding box center [1152, 464] width 492 height 514
type textarea "hero.moveDown(1)"
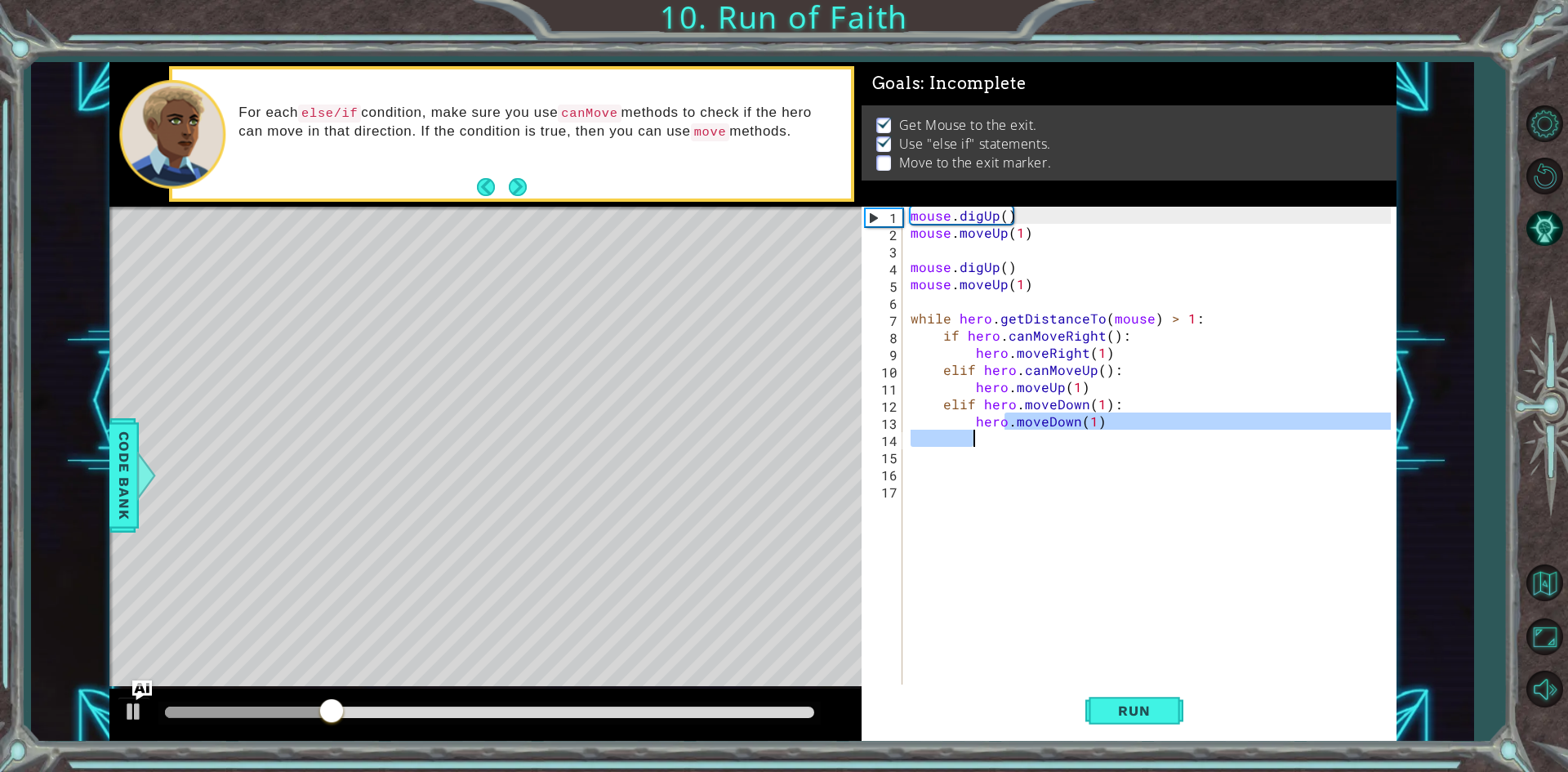
click at [1004, 441] on div "mouse . digUp ( ) mouse . moveUp ( 1 ) mouse . digUp ( ) mouse . moveUp ( 1 ) w…" at bounding box center [1148, 447] width 483 height 480
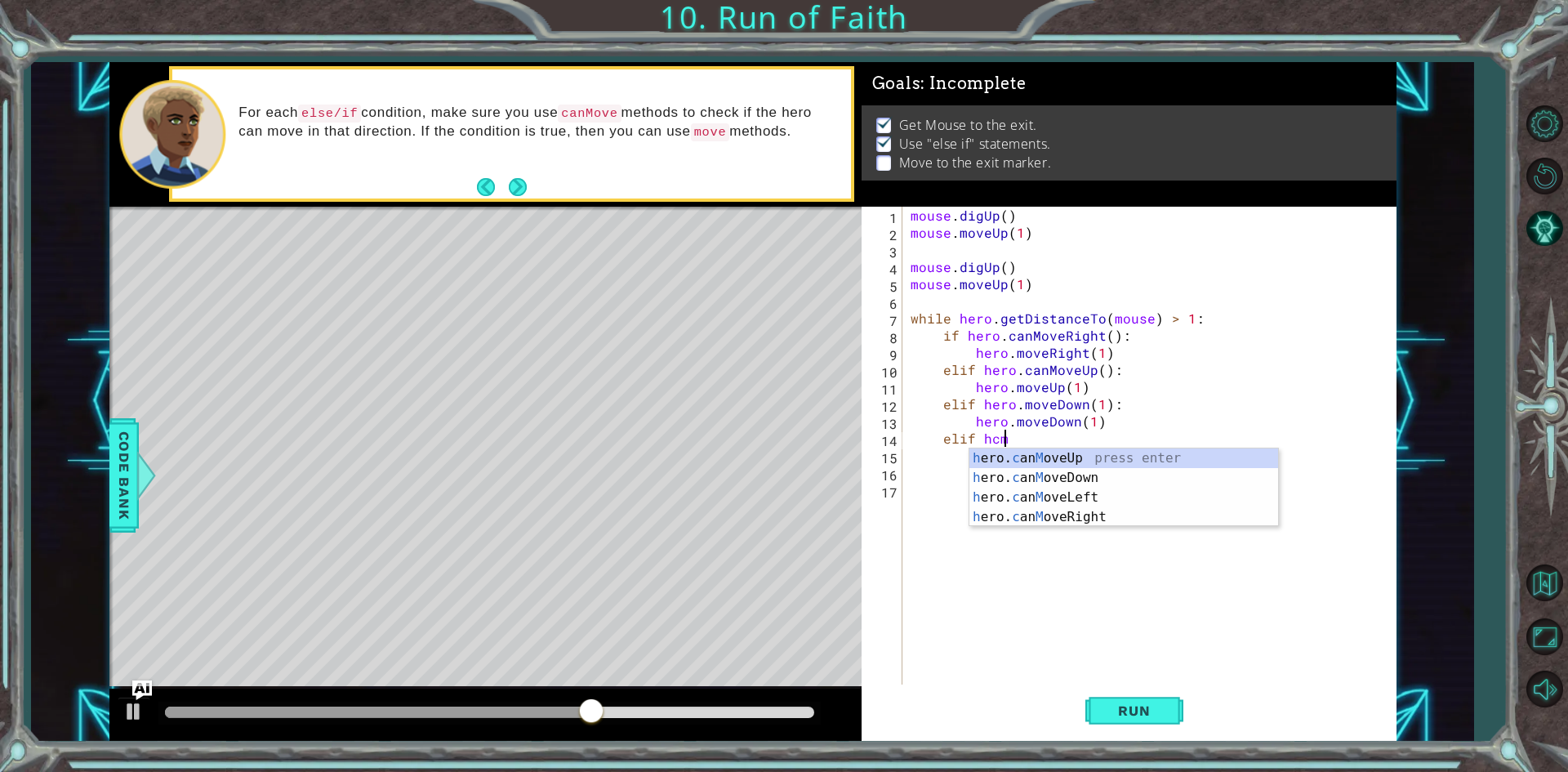
scroll to position [0, 5]
type textarea "elif hero.canMoveLeft()"
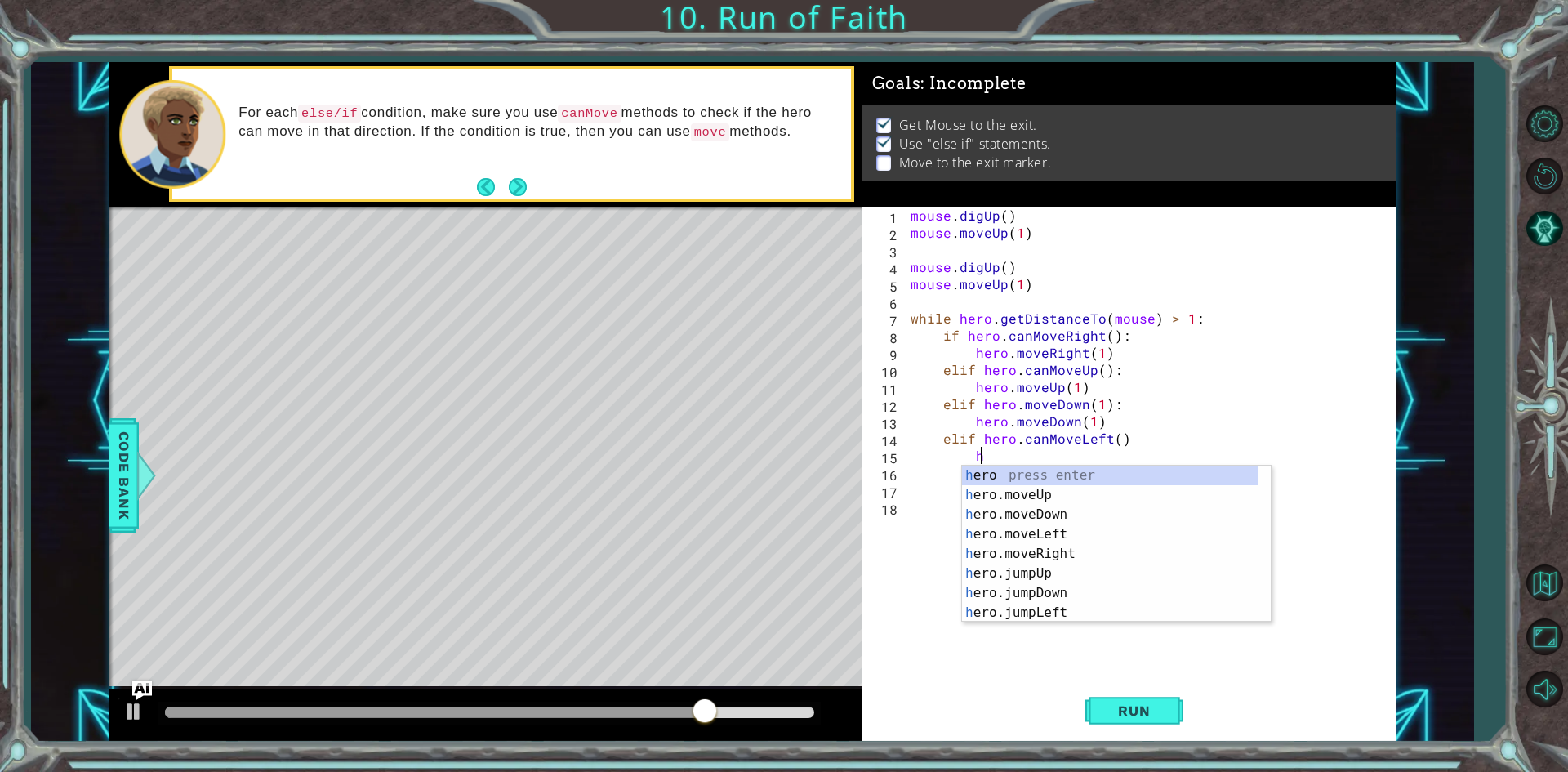
scroll to position [0, 4]
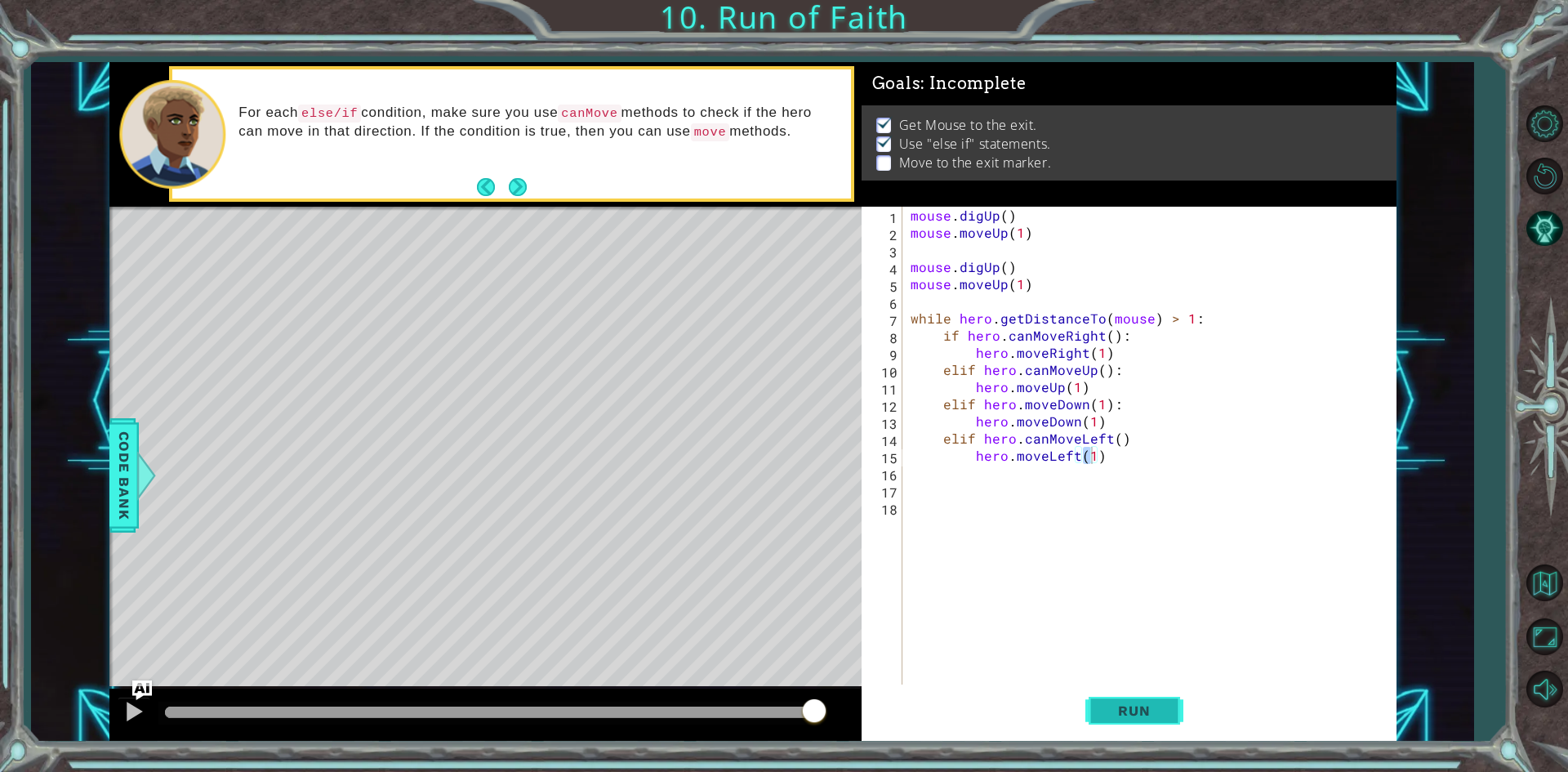
click at [1125, 711] on span "Run" at bounding box center [1133, 710] width 64 height 17
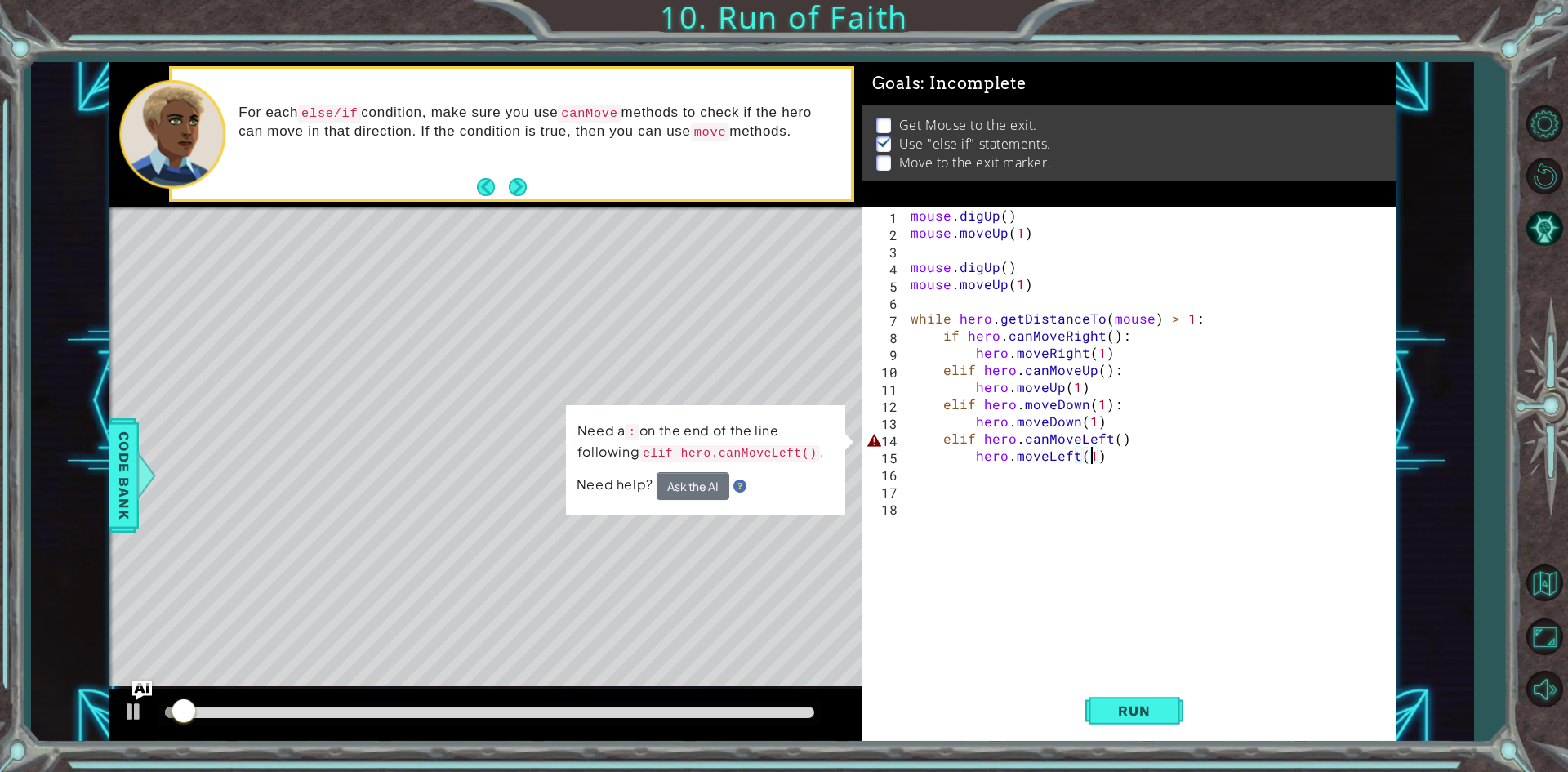
click at [1143, 442] on div "mouse . digUp ( ) mouse . moveUp ( 1 ) mouse . digUp ( ) mouse . moveUp ( 1 ) w…" at bounding box center [1152, 464] width 492 height 514
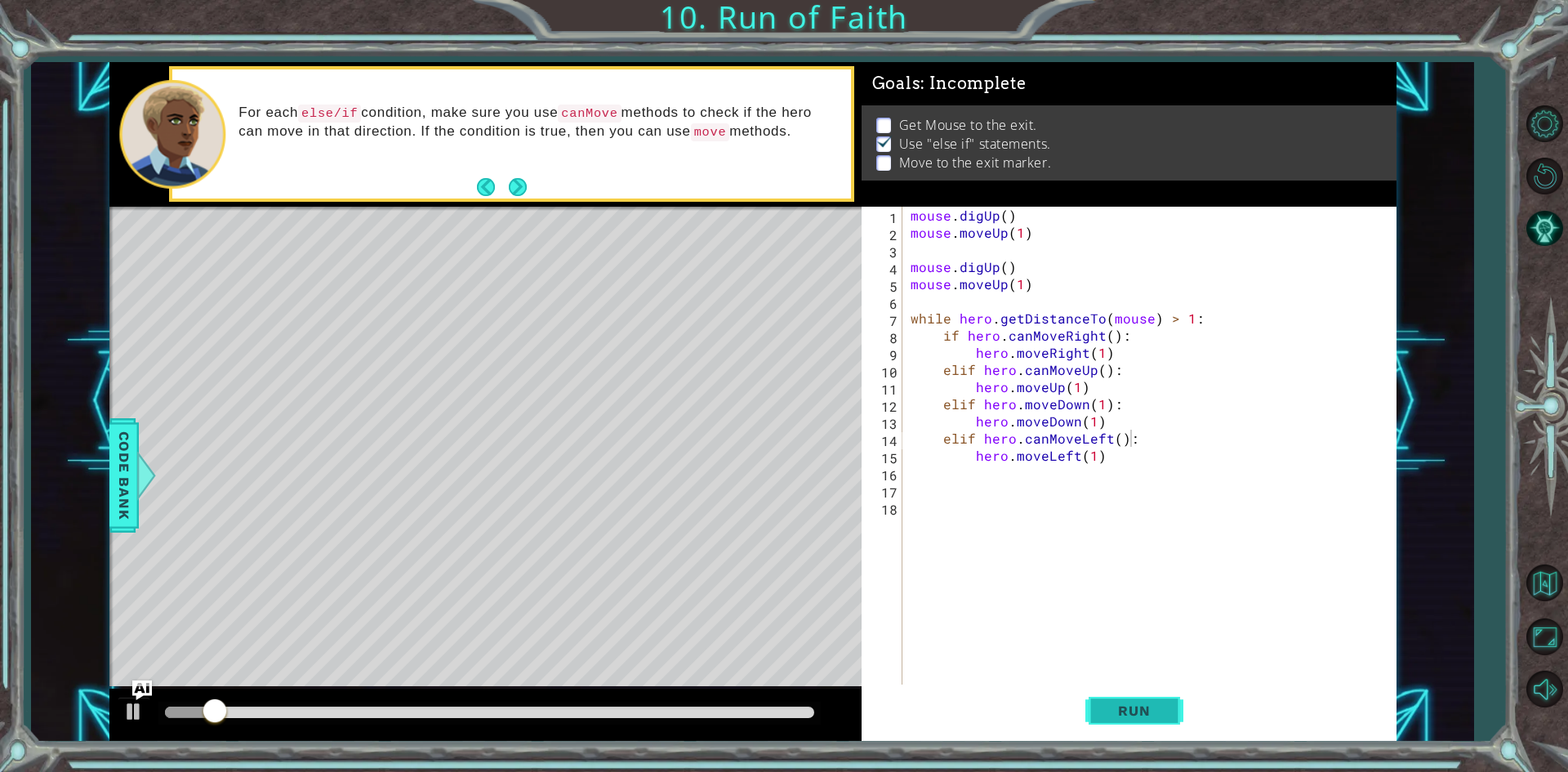
click at [1144, 701] on button "Run" at bounding box center [1133, 711] width 98 height 53
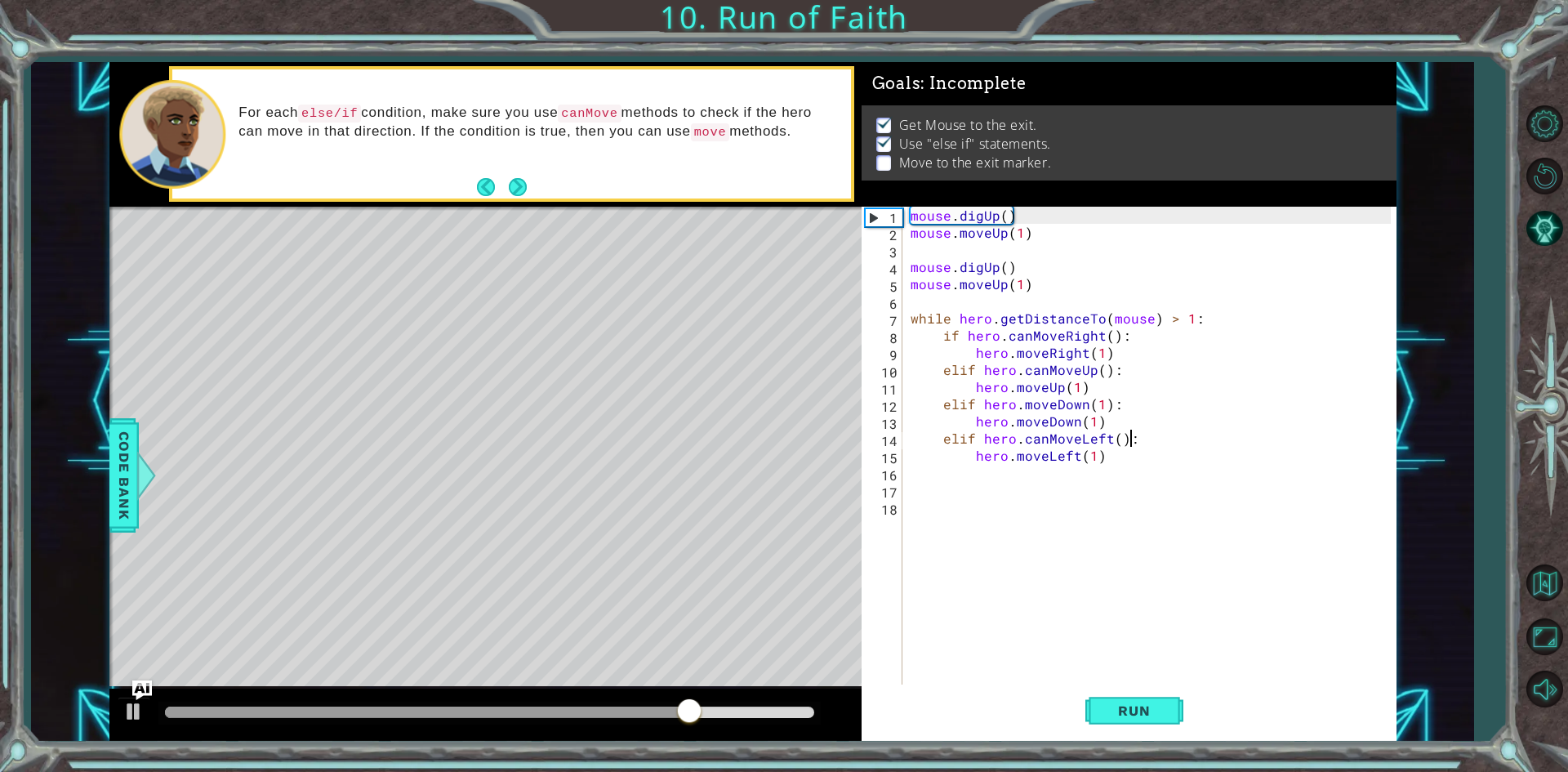
click at [1099, 377] on div "mouse . digUp ( ) mouse . moveUp ( 1 ) mouse . digUp ( ) mouse . moveUp ( 1 ) w…" at bounding box center [1152, 464] width 492 height 514
click at [1086, 383] on div "mouse . digUp ( ) mouse . moveUp ( 1 ) mouse . digUp ( ) mouse . moveUp ( 1 ) w…" at bounding box center [1152, 464] width 492 height 514
type textarea "hero.moveUp(1)"
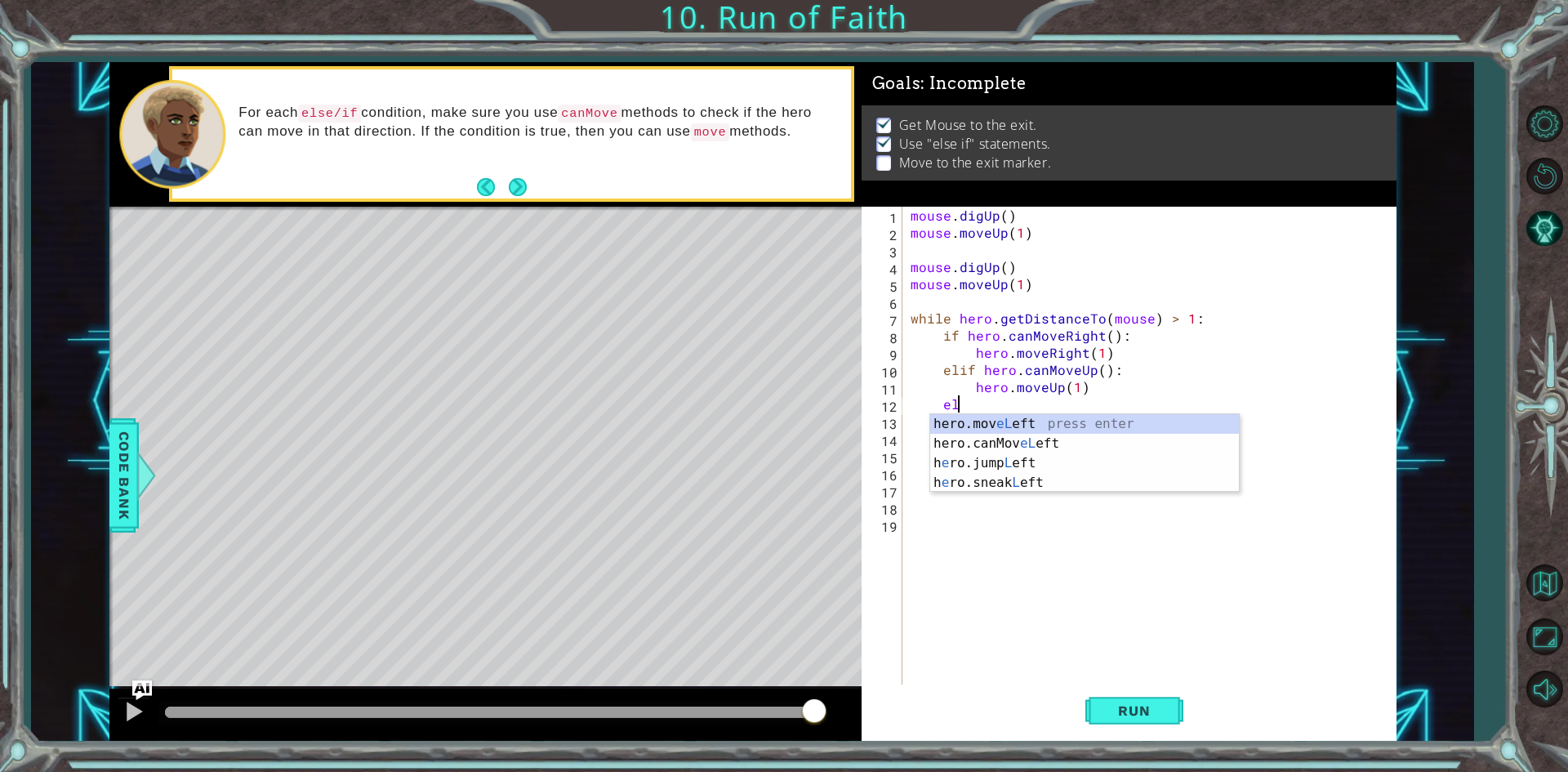
scroll to position [0, 2]
type textarea "e"
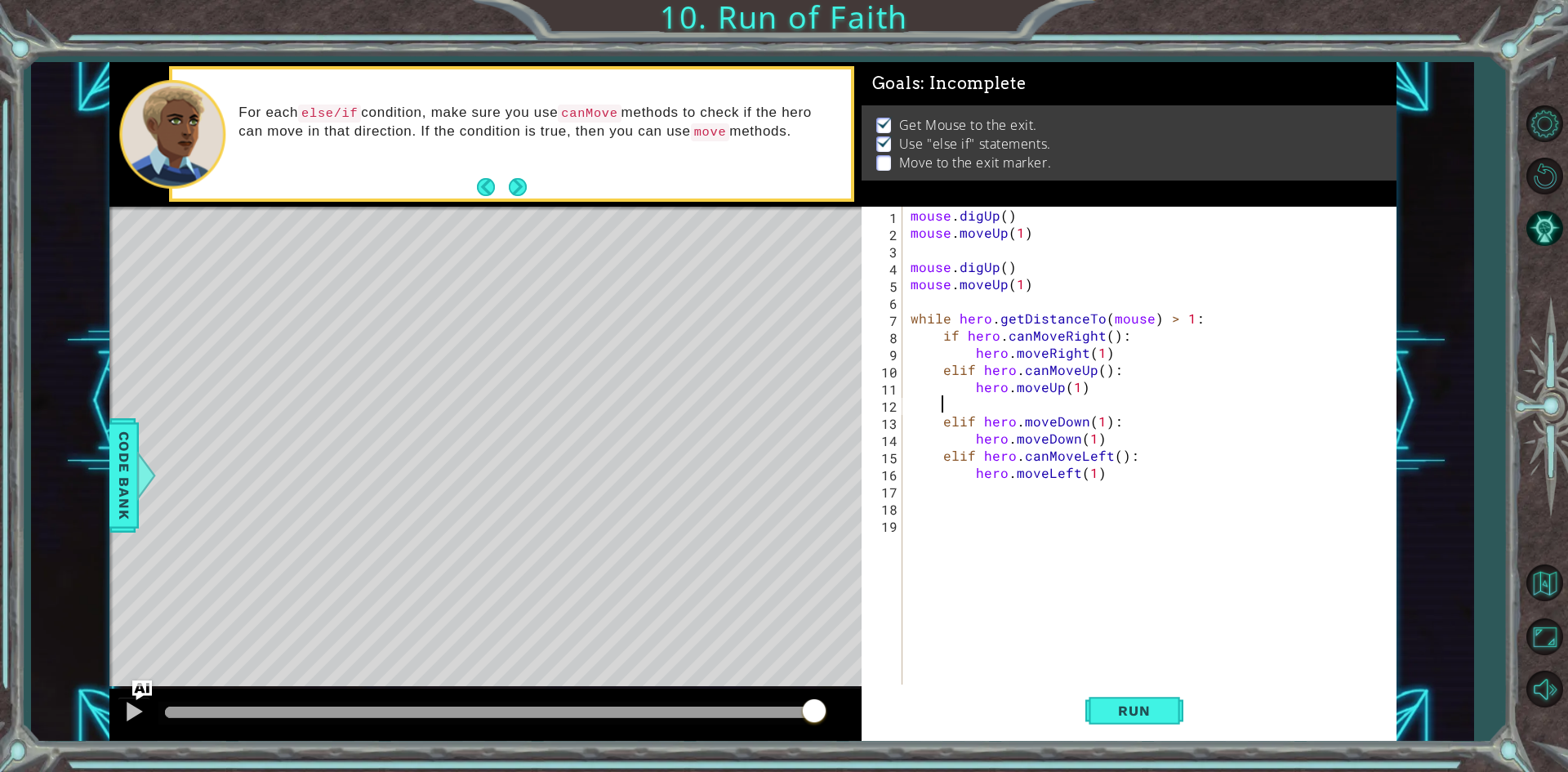
scroll to position [0, 1]
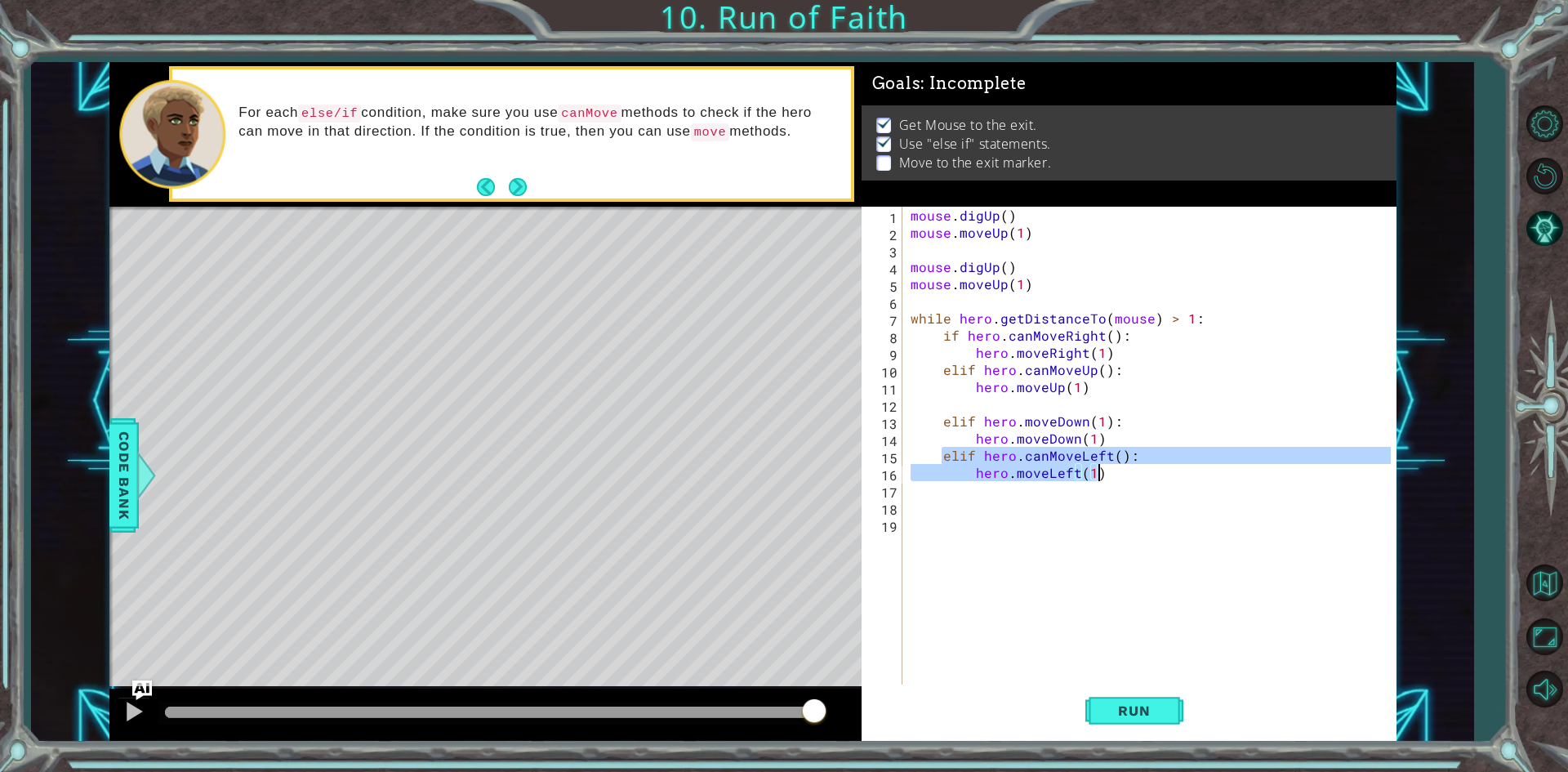
drag, startPoint x: 941, startPoint y: 450, endPoint x: 1116, endPoint y: 477, distance: 177.1
click at [1116, 477] on div "mouse . digUp ( ) mouse . moveUp ( 1 ) mouse . digUp ( ) mouse . moveUp ( 1 ) w…" at bounding box center [1152, 464] width 492 height 514
click at [971, 413] on div "mouse . digUp ( ) mouse . moveUp ( 1 ) mouse . digUp ( ) mouse . moveUp ( 1 ) w…" at bounding box center [1152, 464] width 492 height 514
type textarea "elif hero.moveDown(1):"
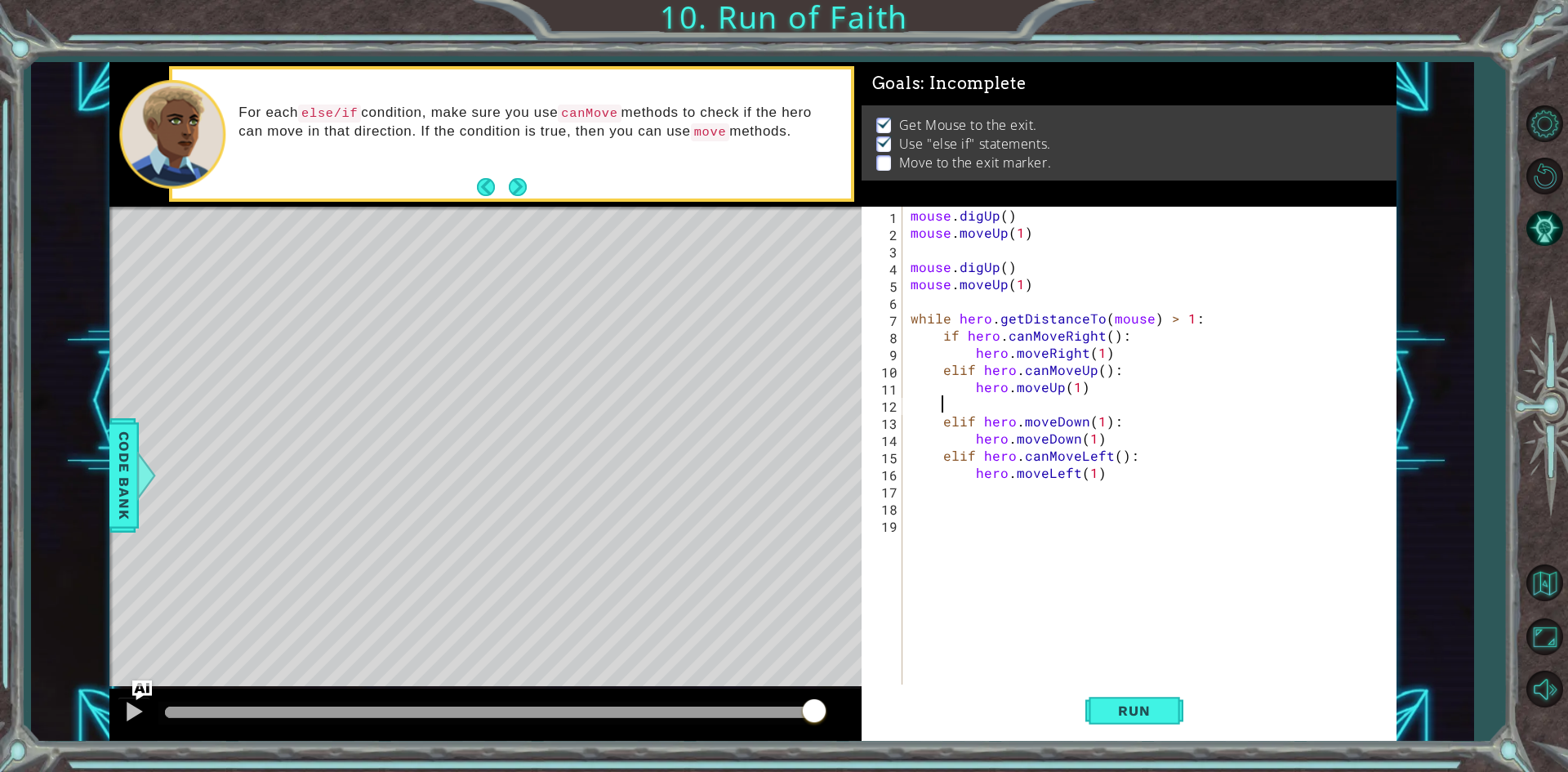
click at [976, 401] on div "mouse . digUp ( ) mouse . moveUp ( 1 ) mouse . digUp ( ) mouse . moveUp ( 1 ) w…" at bounding box center [1152, 464] width 492 height 514
paste textarea "hero.moveLeft(1)"
click at [939, 454] on div "mouse . digUp ( ) mouse . moveUp ( 1 ) mouse . digUp ( ) mouse . moveUp ( 1 ) w…" at bounding box center [1152, 464] width 492 height 514
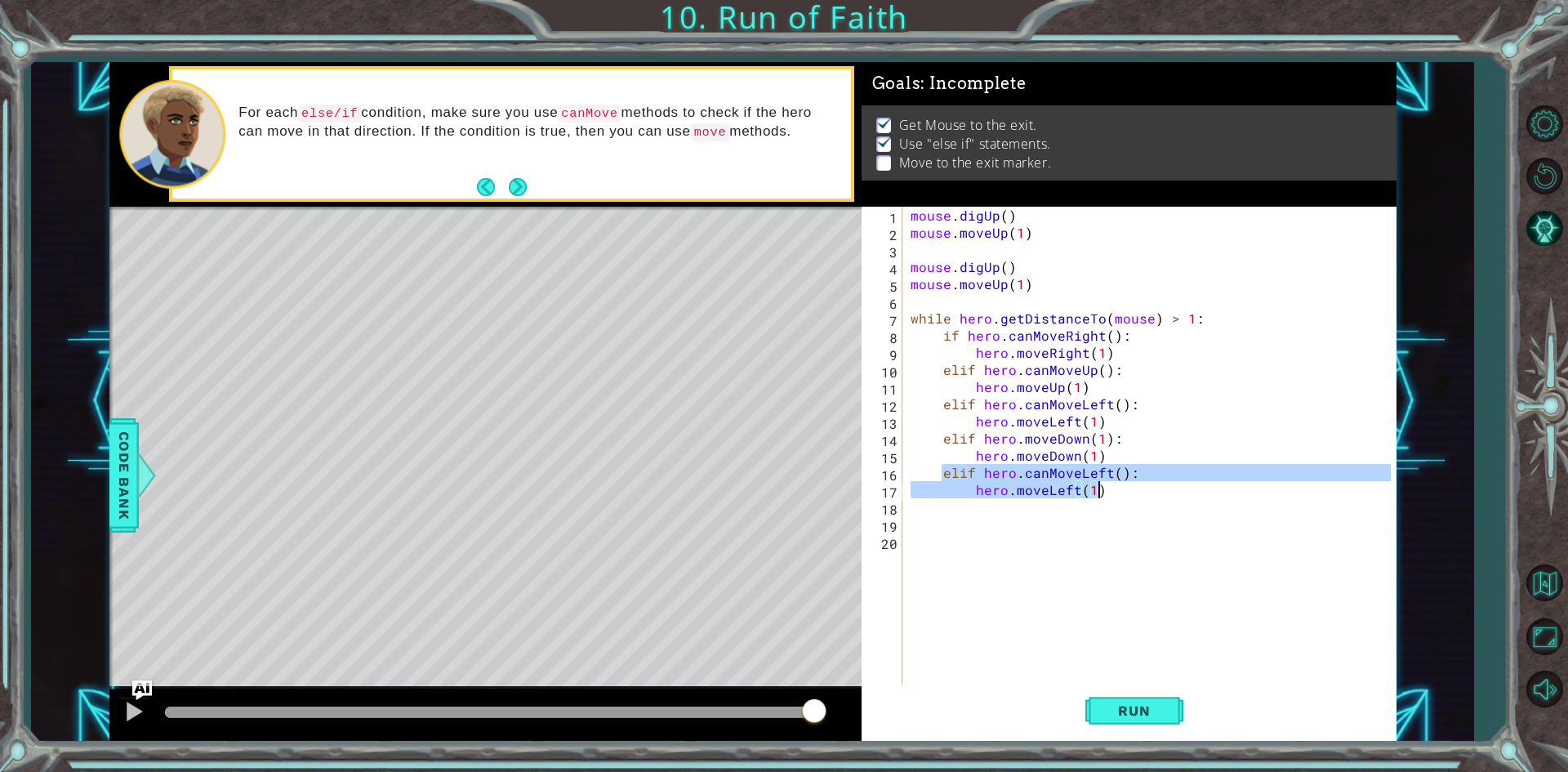
drag, startPoint x: 939, startPoint y: 473, endPoint x: 1124, endPoint y: 486, distance: 185.5
click at [1124, 486] on div "mouse . digUp ( ) mouse . moveUp ( 1 ) mouse . digUp ( ) mouse . moveUp ( 1 ) w…" at bounding box center [1152, 464] width 492 height 514
type textarea "elif hero.canMoveLeft(): hero.moveLeft(1)"
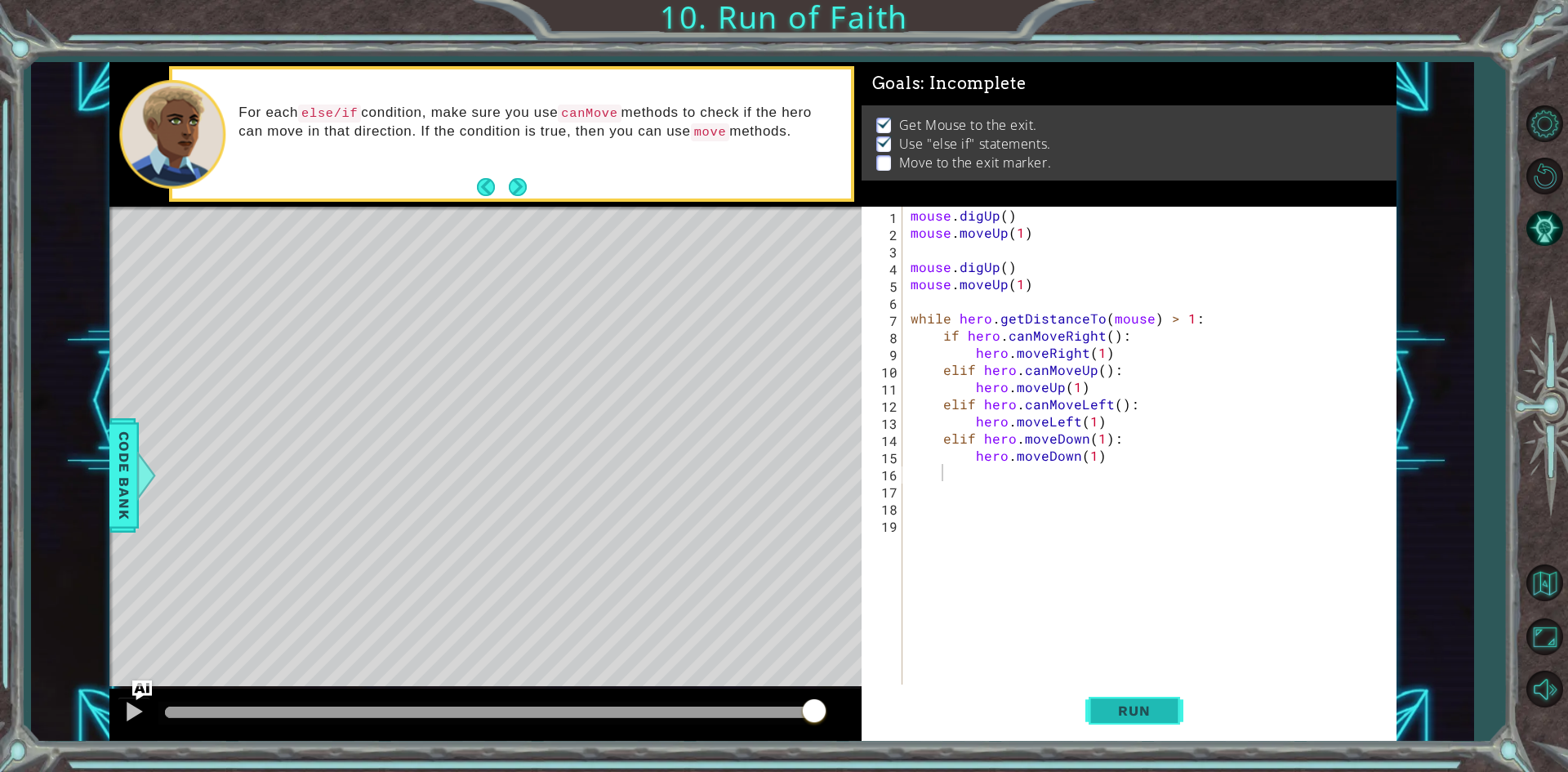
click at [1159, 717] on span "Run" at bounding box center [1133, 710] width 64 height 17
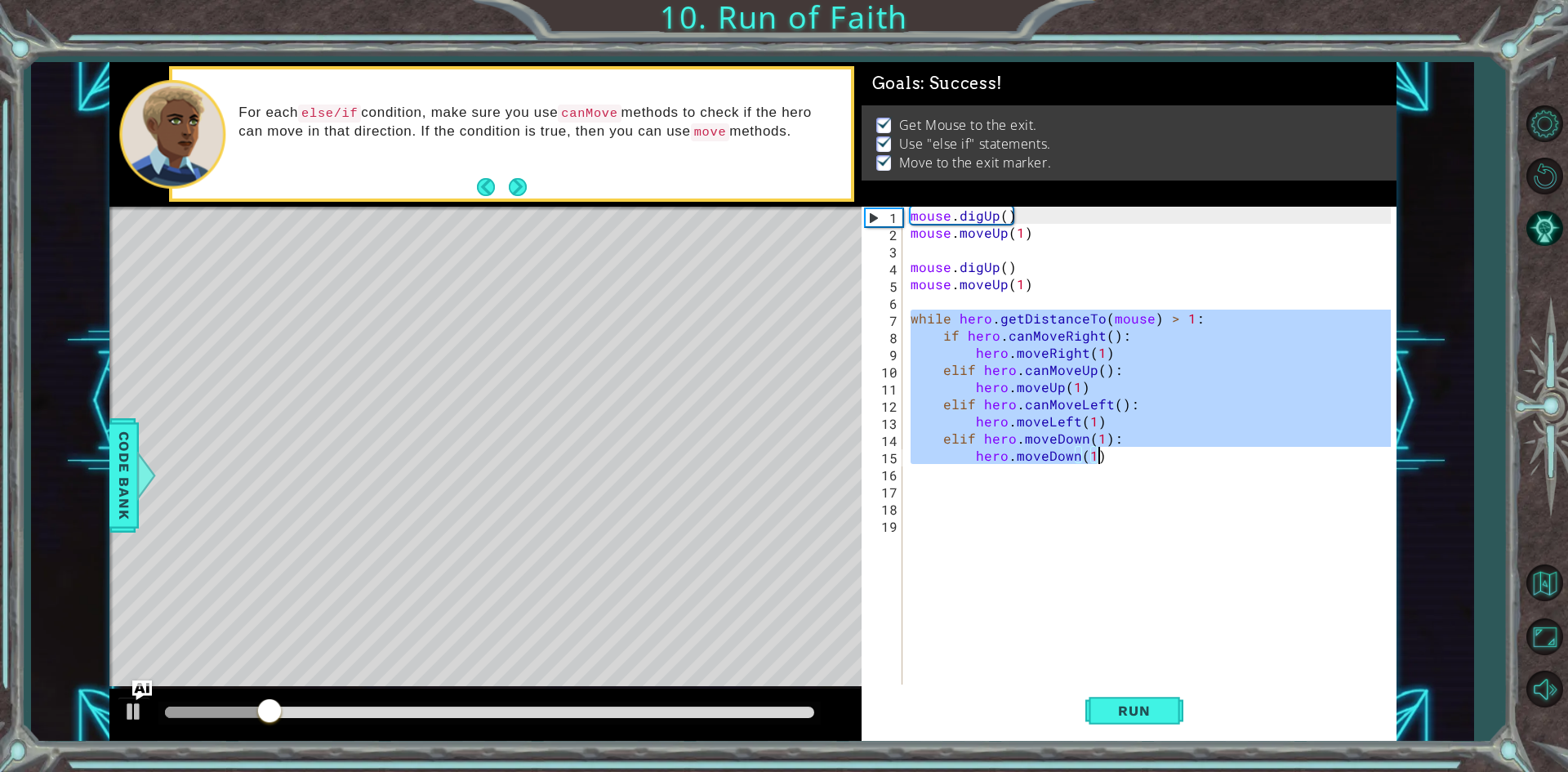
drag, startPoint x: 912, startPoint y: 316, endPoint x: 1167, endPoint y: 462, distance: 293.8
click at [1167, 462] on div "mouse . digUp ( ) mouse . moveUp ( 1 ) mouse . digUp ( ) mouse . moveUp ( 1 ) w…" at bounding box center [1152, 464] width 492 height 514
type textarea "elif hero.moveDown(1): hero.moveDown(1)"
click at [1107, 553] on div "mouse . digUp ( ) mouse . moveUp ( 1 ) mouse . digUp ( ) mouse . moveUp ( 1 ) w…" at bounding box center [1152, 464] width 492 height 514
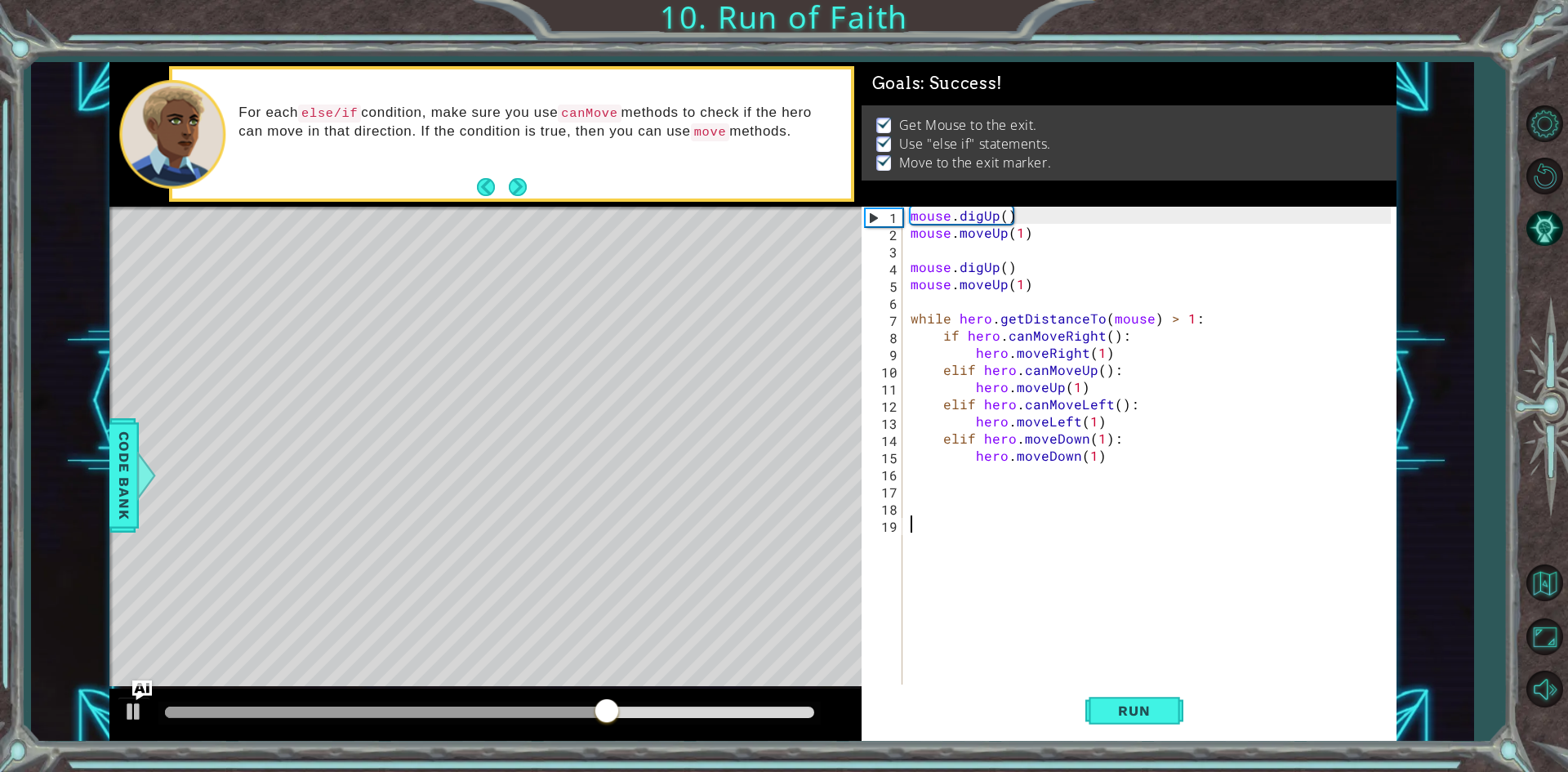
click at [809, 710] on div at bounding box center [490, 712] width 649 height 12
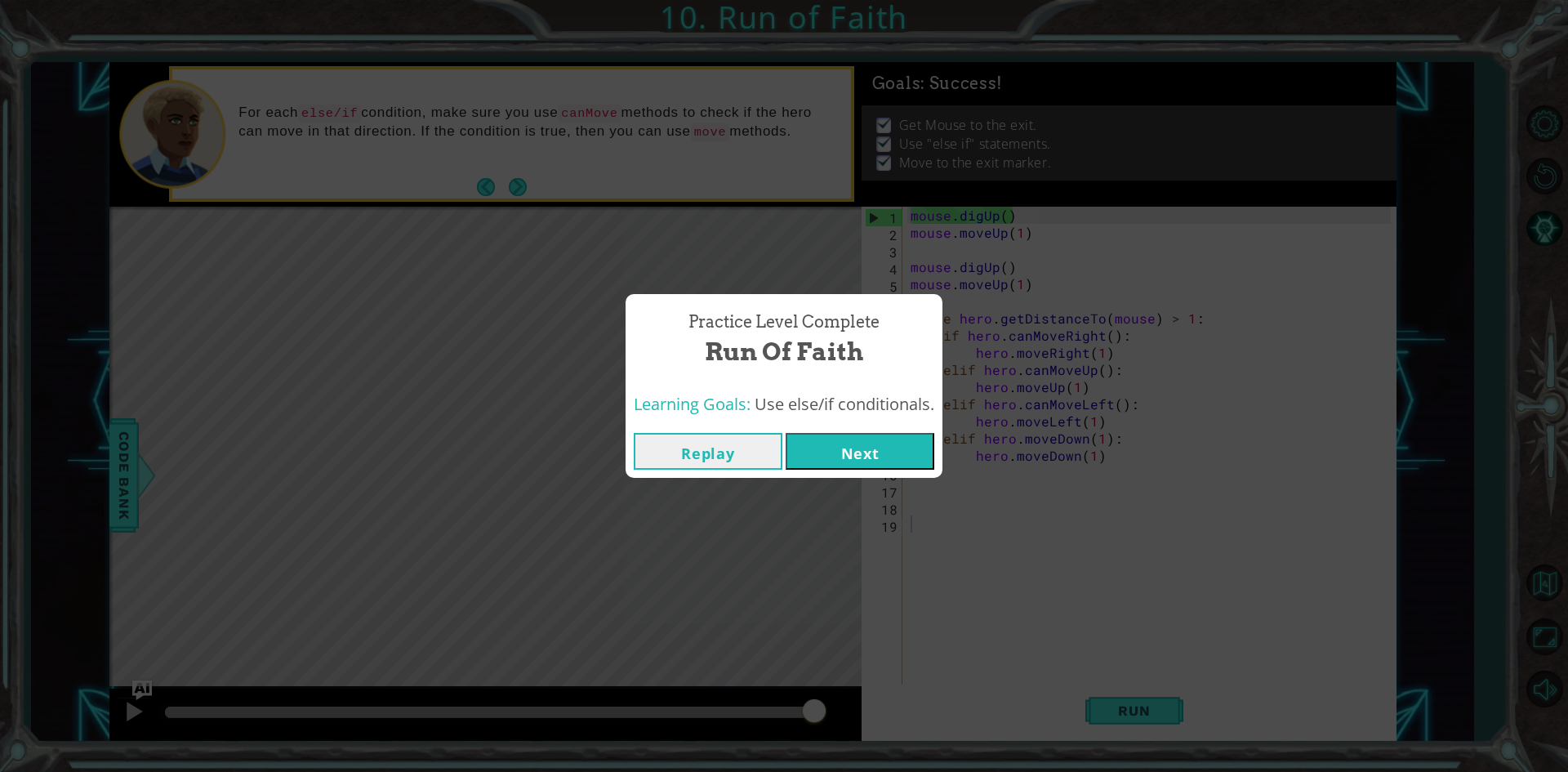
click at [847, 427] on div "Practice Level Complete Run of Faith Learning Goals: Use else/if conditionals. …" at bounding box center [784, 386] width 317 height 184
click at [839, 459] on button "Next" at bounding box center [860, 452] width 149 height 37
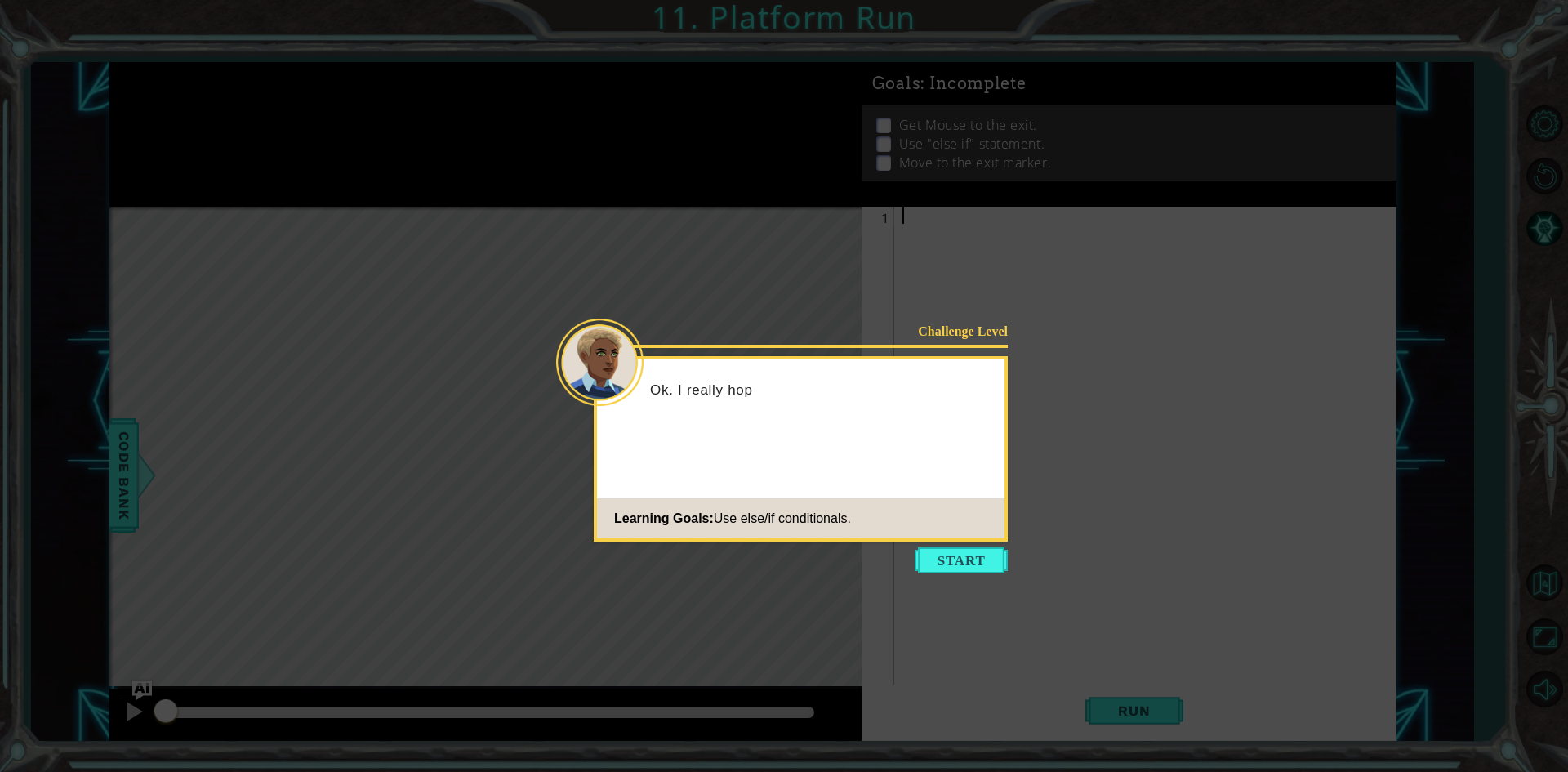
click at [950, 578] on icon at bounding box center [784, 386] width 1568 height 772
drag, startPoint x: 944, startPoint y: 560, endPoint x: 938, endPoint y: 579, distance: 19.9
click at [938, 578] on body "1 ההההההההההההההההההההההההההההההההההההההההההההההההההההההההההההההההההההההההההההה…" at bounding box center [784, 386] width 1568 height 772
drag, startPoint x: 938, startPoint y: 579, endPoint x: 951, endPoint y: 564, distance: 19.8
click at [938, 580] on icon at bounding box center [784, 386] width 1568 height 772
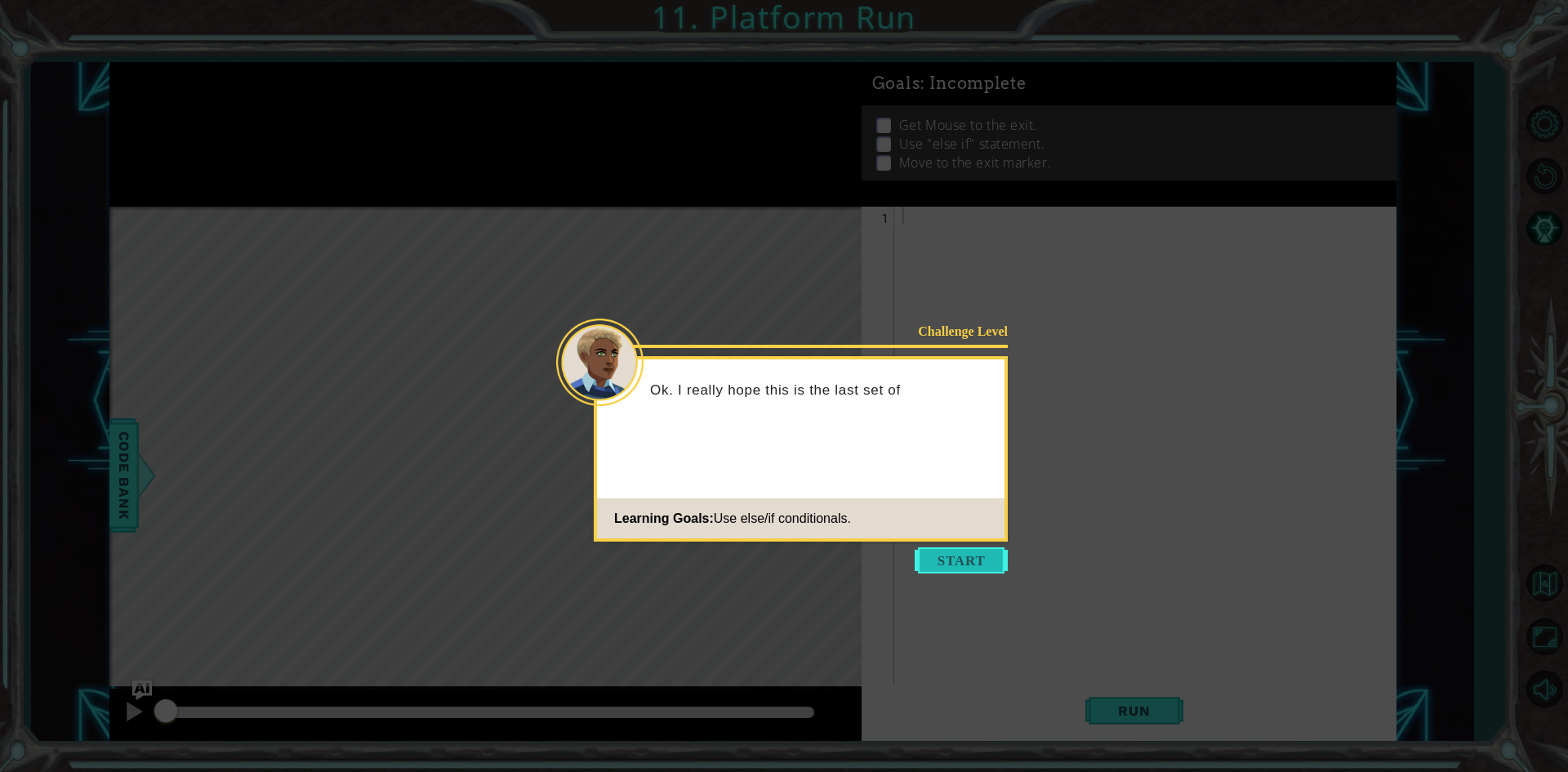
click at [951, 564] on button "Start" at bounding box center [961, 560] width 93 height 26
click at [951, 564] on icon at bounding box center [784, 386] width 1568 height 772
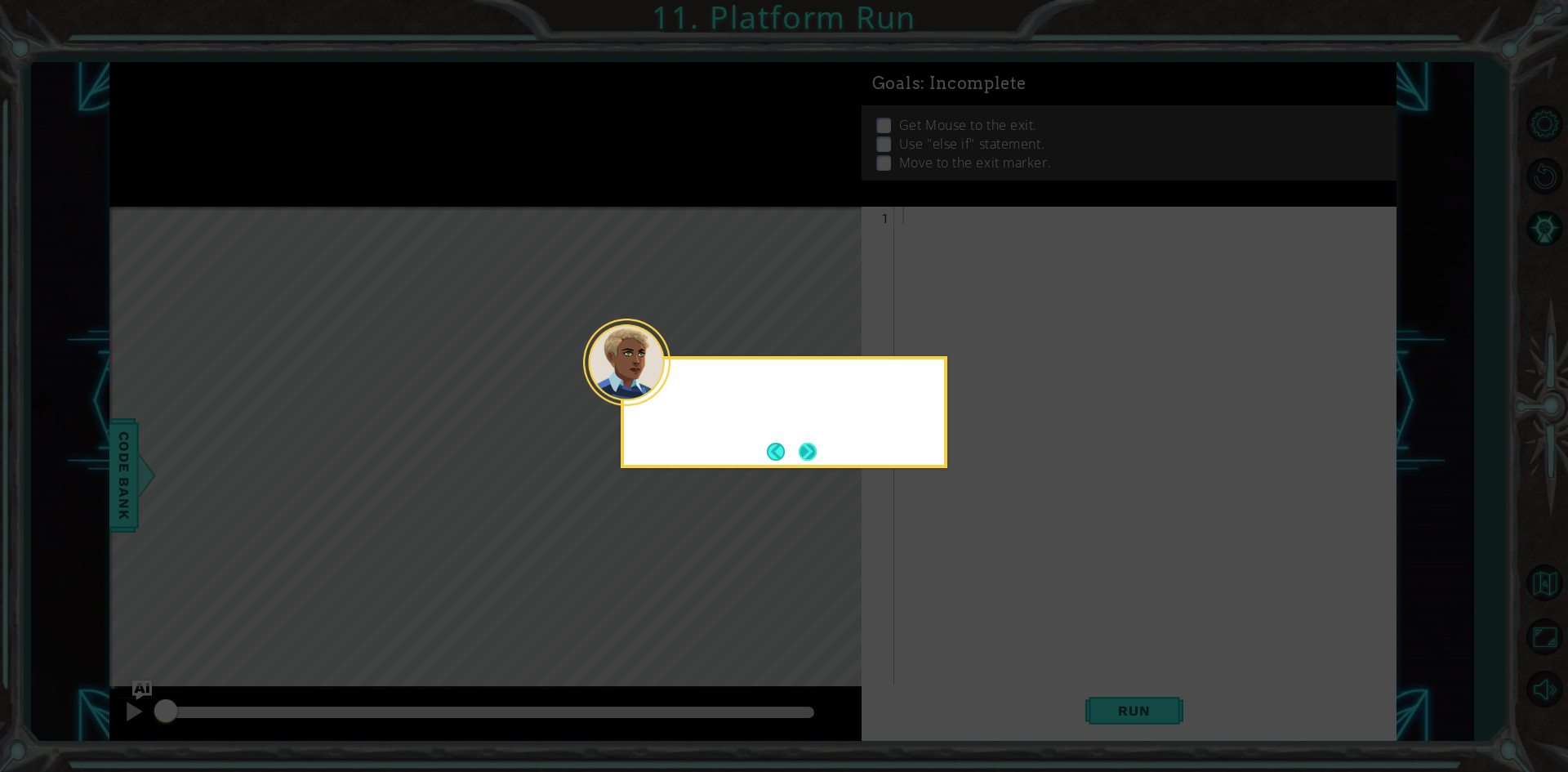
click at [804, 452] on button "Next" at bounding box center [808, 452] width 18 height 18
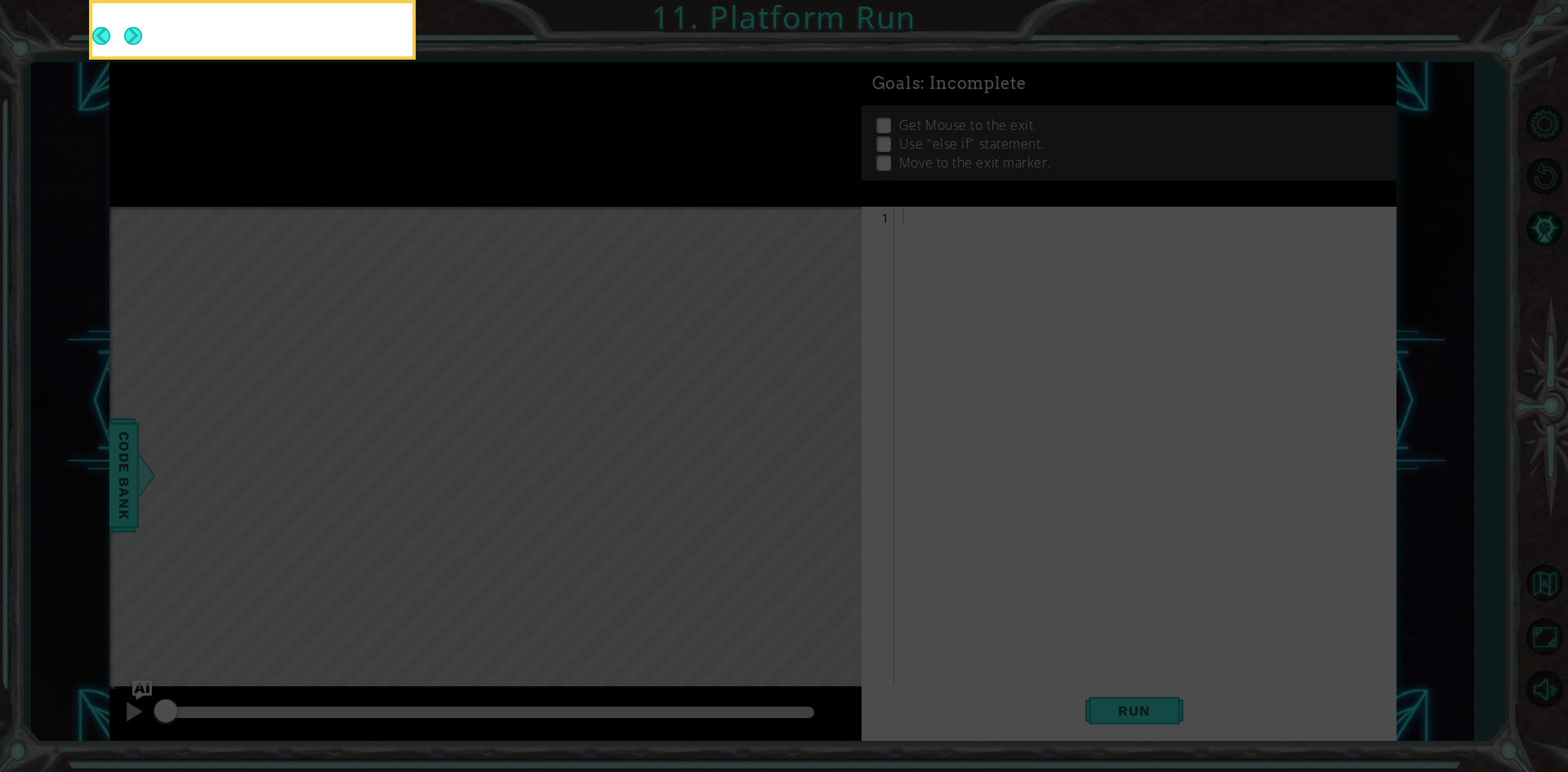
click at [814, 449] on icon at bounding box center [784, 115] width 1568 height 1312
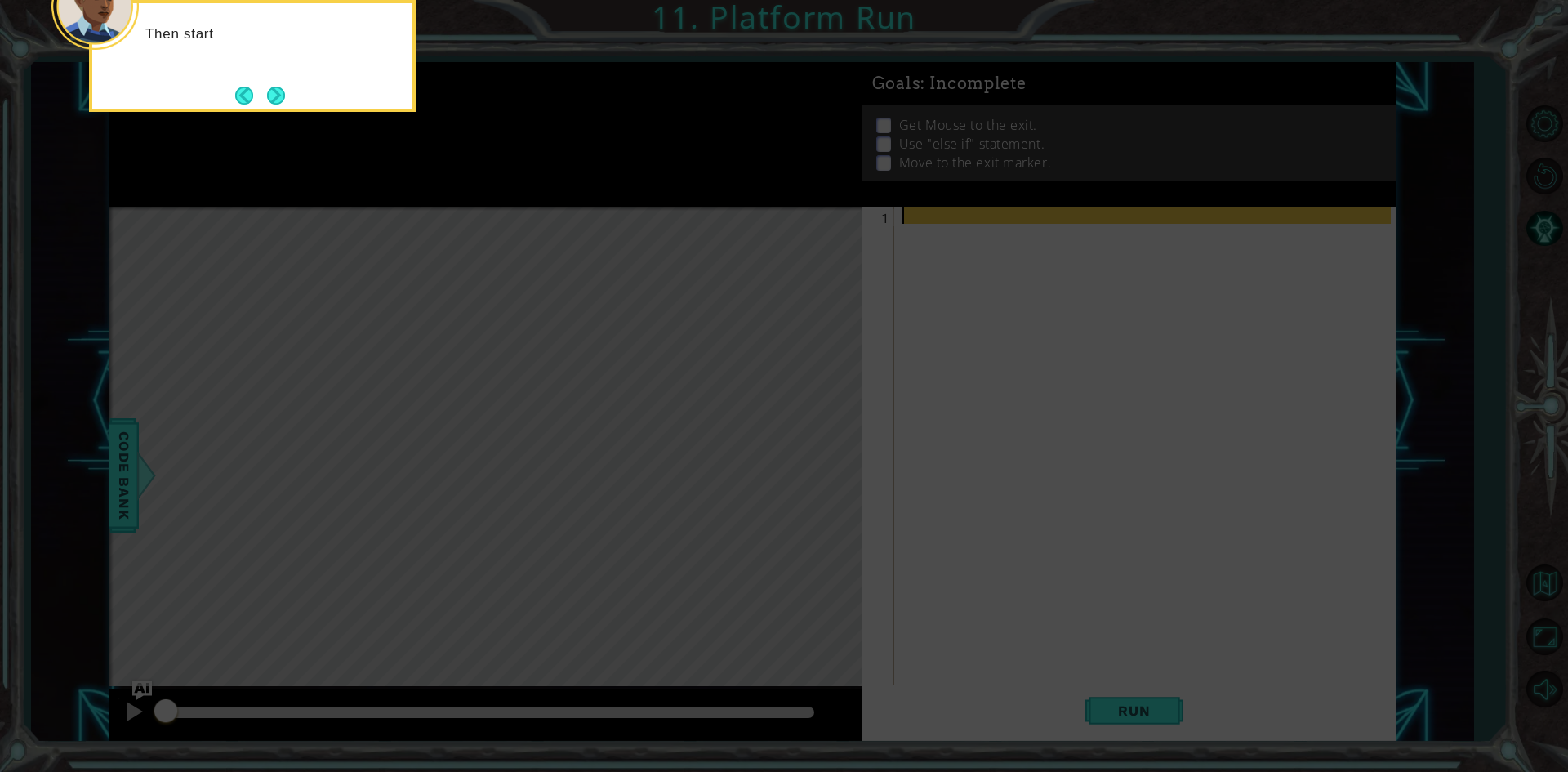
click at [280, 98] on button "Next" at bounding box center [276, 96] width 18 height 18
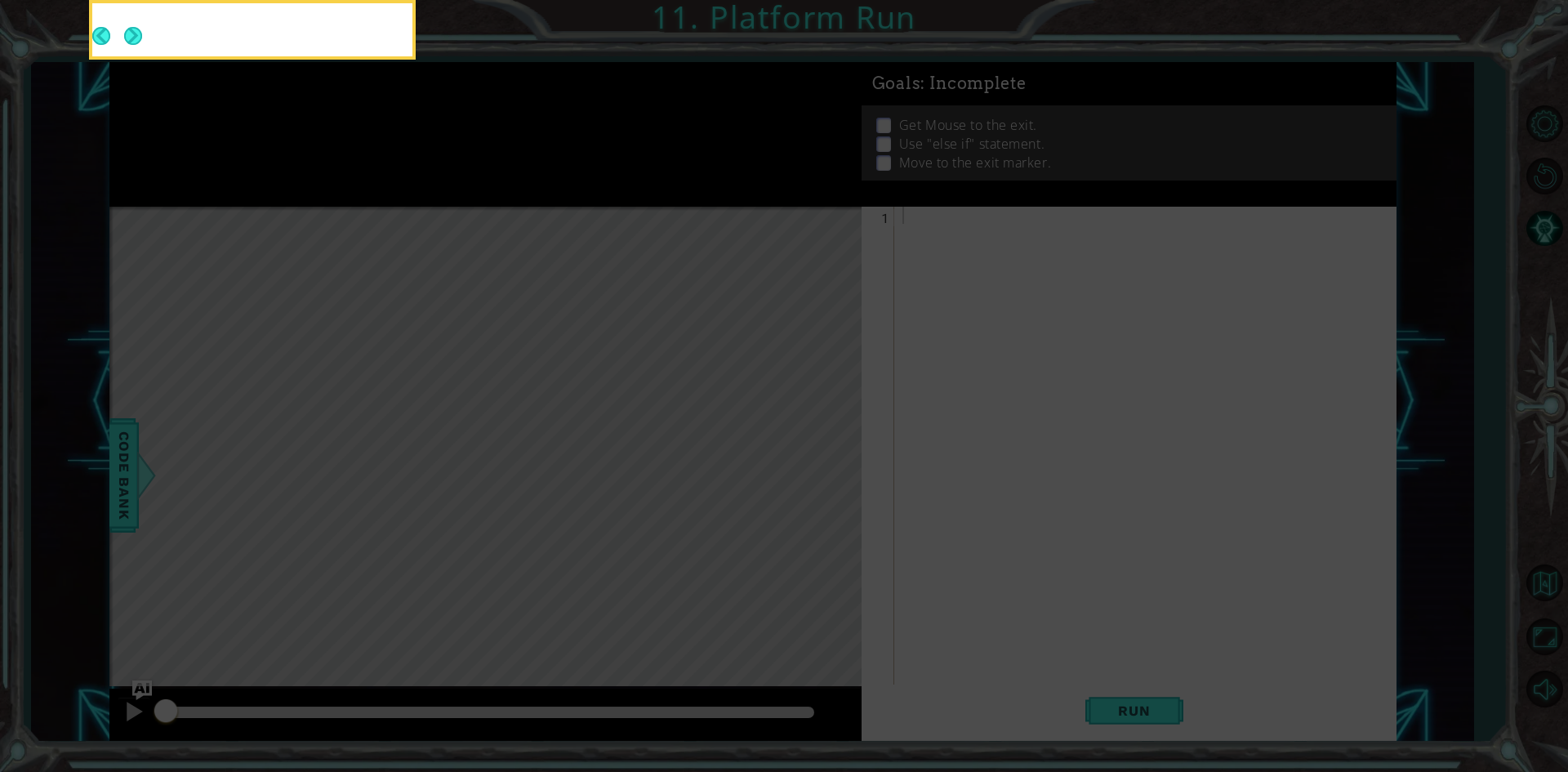
click at [280, 98] on body "1 ההההההההההההההההההההההההההההההההההההההההההההההההההההההההההההההההההההההההההההה…" at bounding box center [784, 386] width 1568 height 772
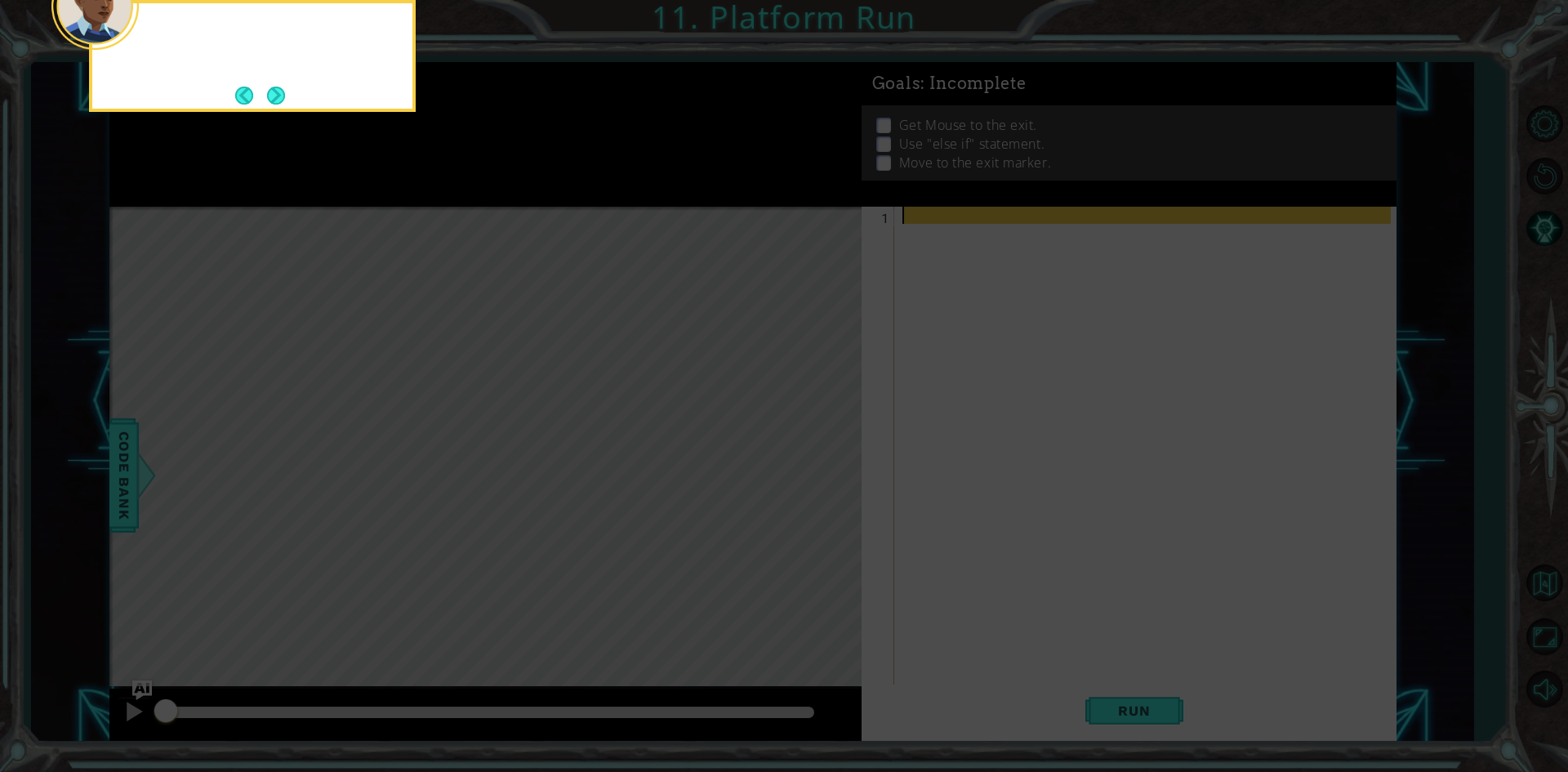
click at [280, 98] on button "Next" at bounding box center [276, 96] width 18 height 18
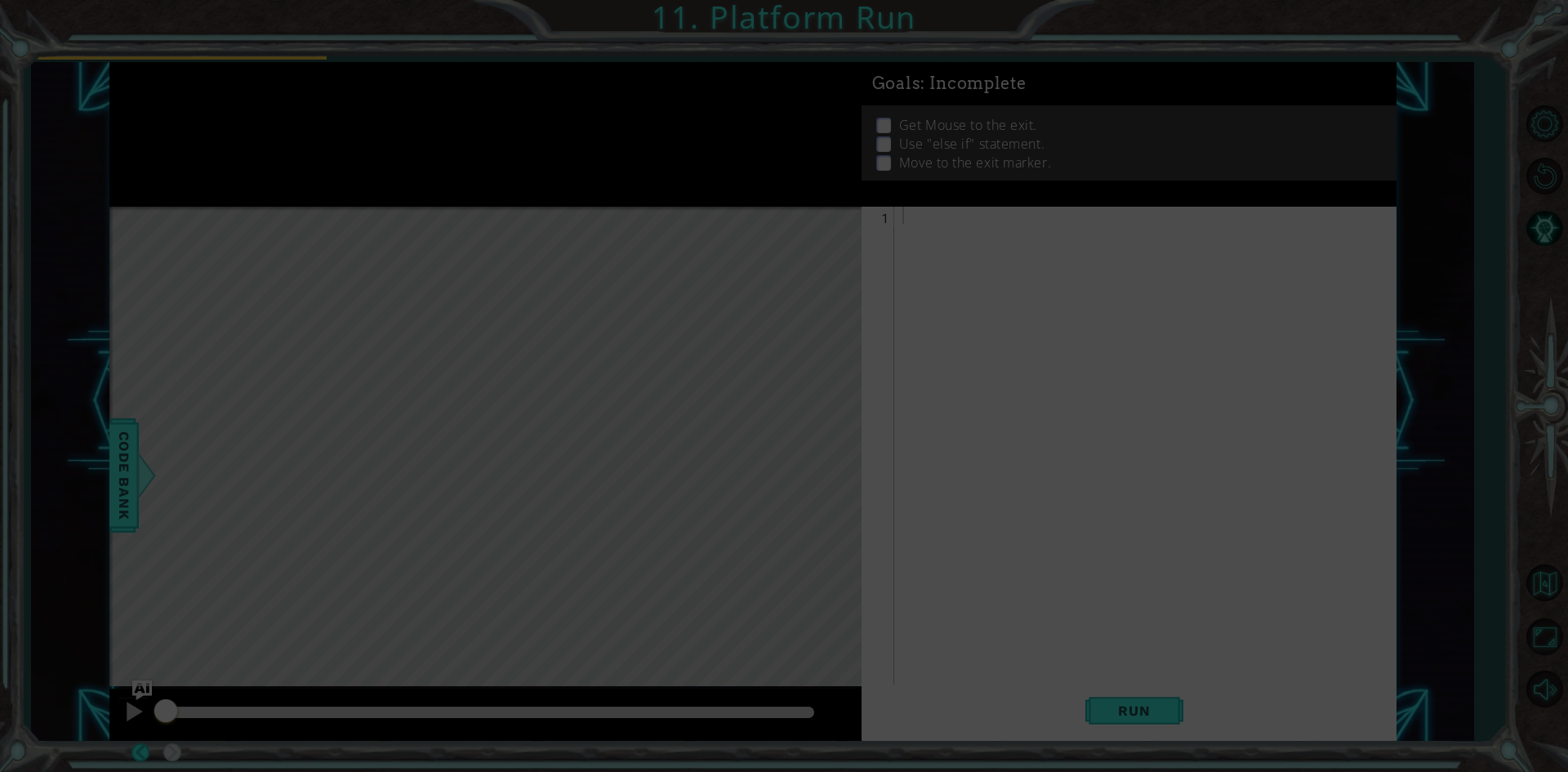
click at [196, 57] on div at bounding box center [164, 30] width 64 height 53
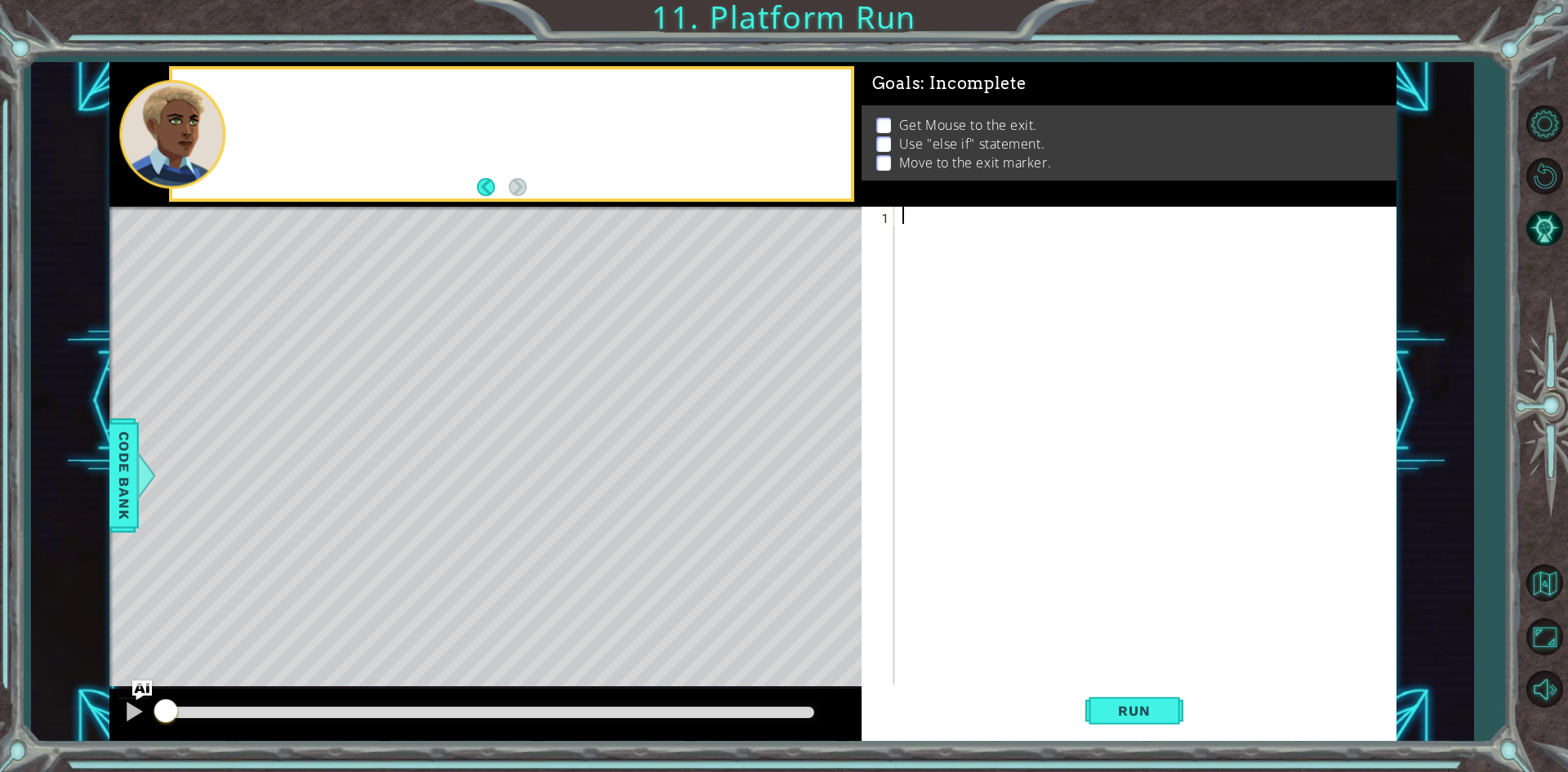
click at [280, 98] on div at bounding box center [511, 134] width 678 height 129
type textarea "mouse.digRight()"
type textarea "mouse.moveRight(2)"
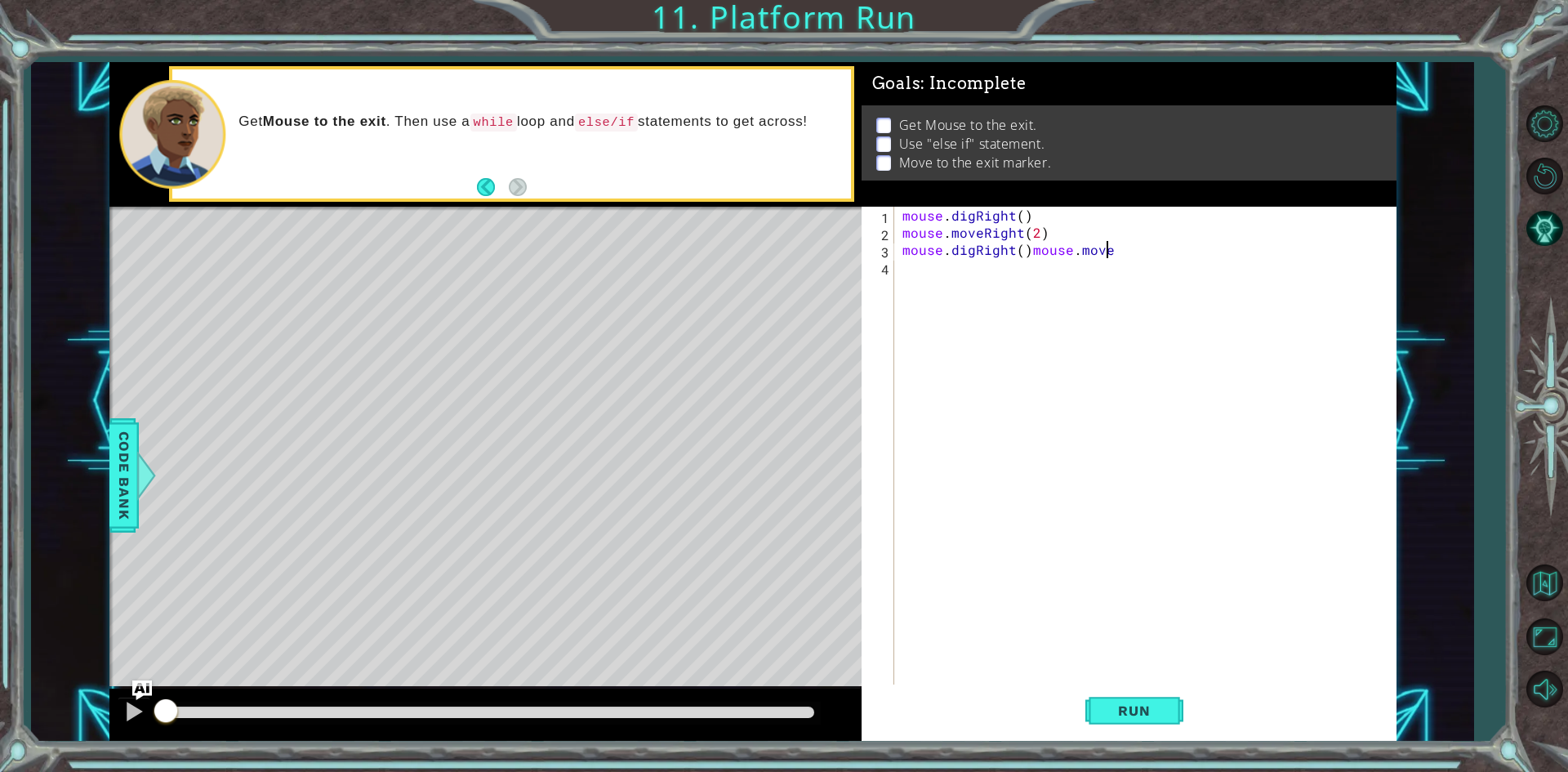
scroll to position [0, 12]
type textarea "mouse.digRight()"
type textarea "mouse.moveRight(2)"
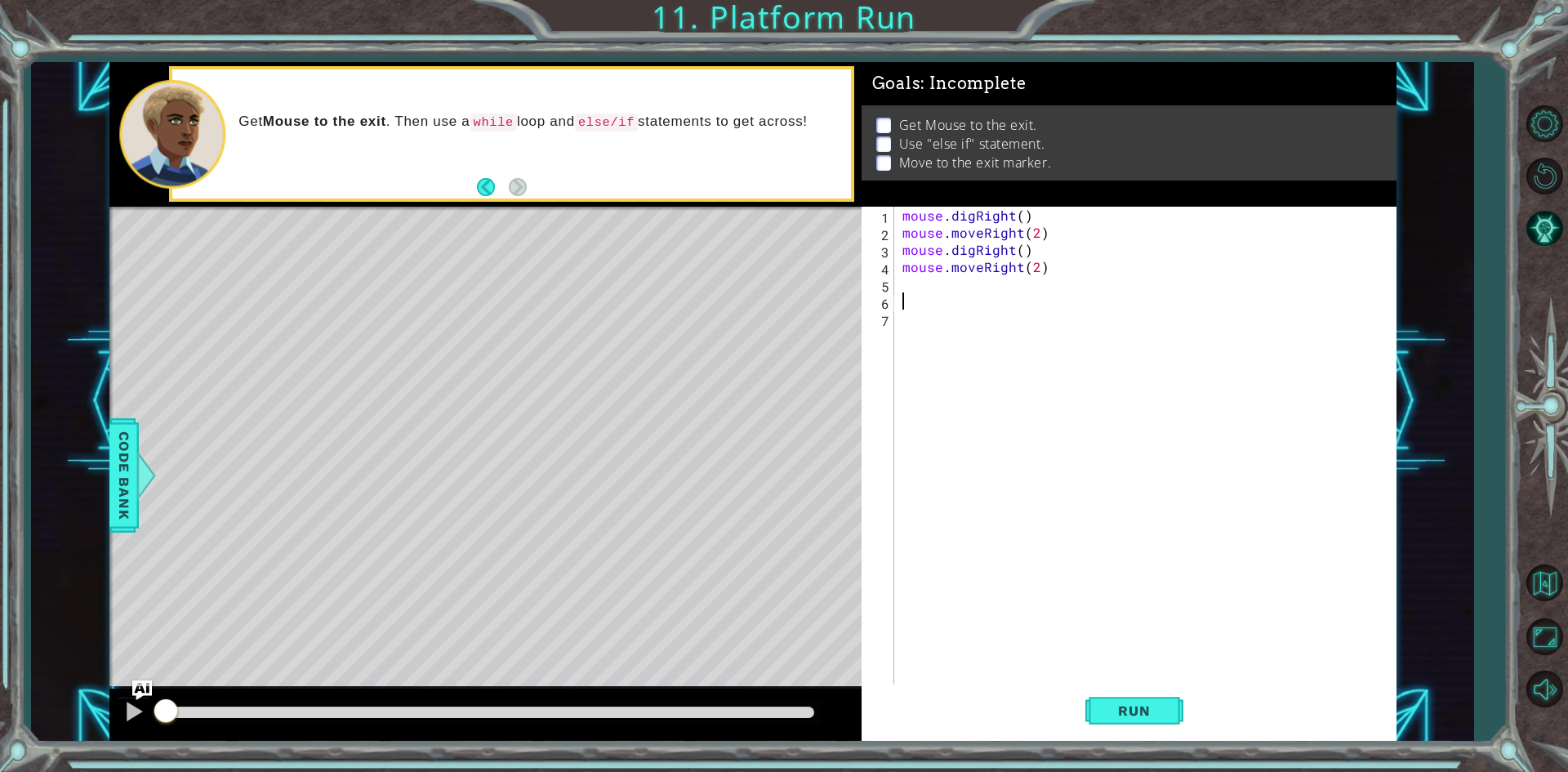
paste textarea "hero.moveDown(1)"
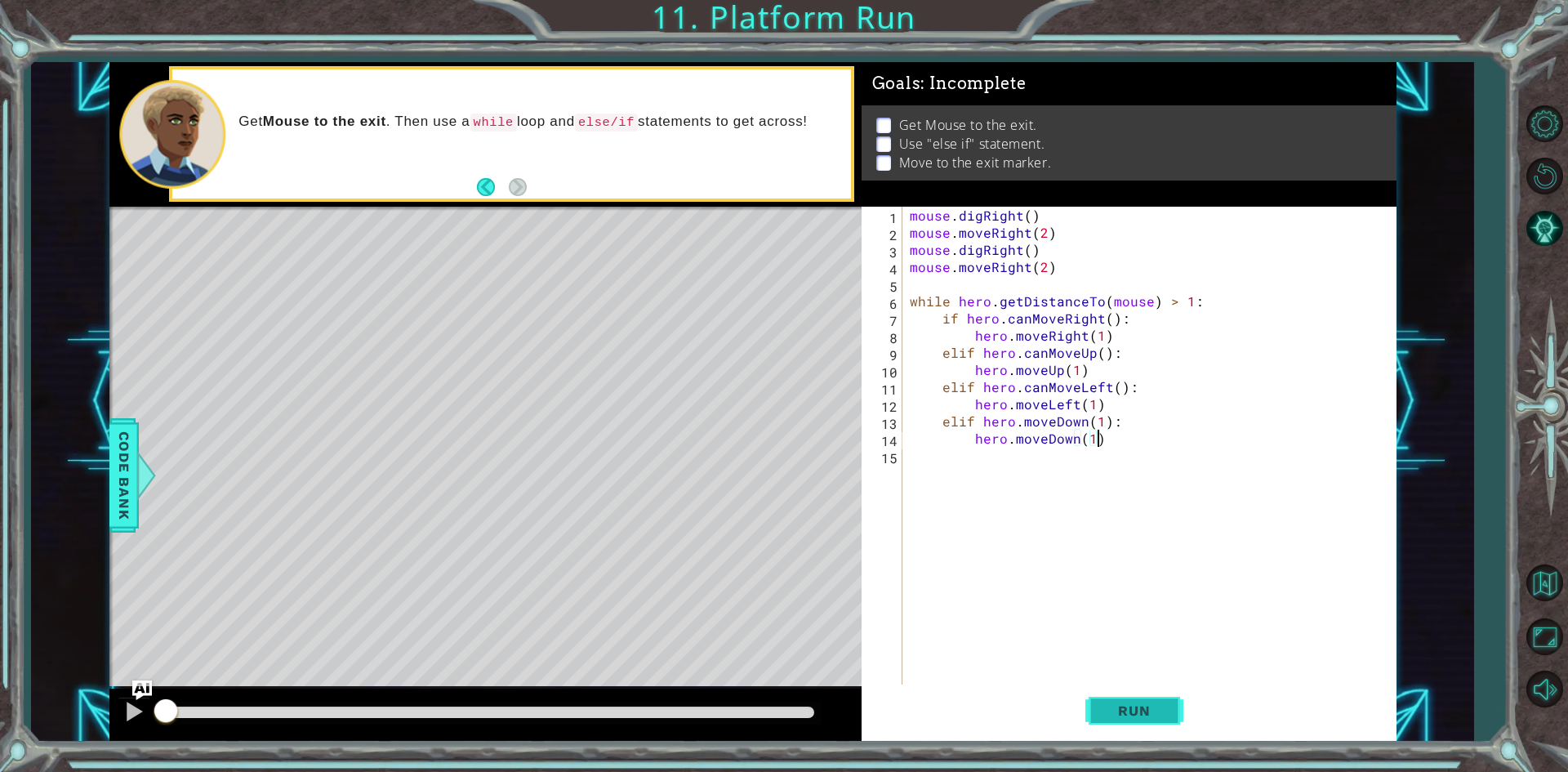
type textarea "hero.moveDown(1)"
click at [1108, 695] on button "Run" at bounding box center [1133, 711] width 98 height 53
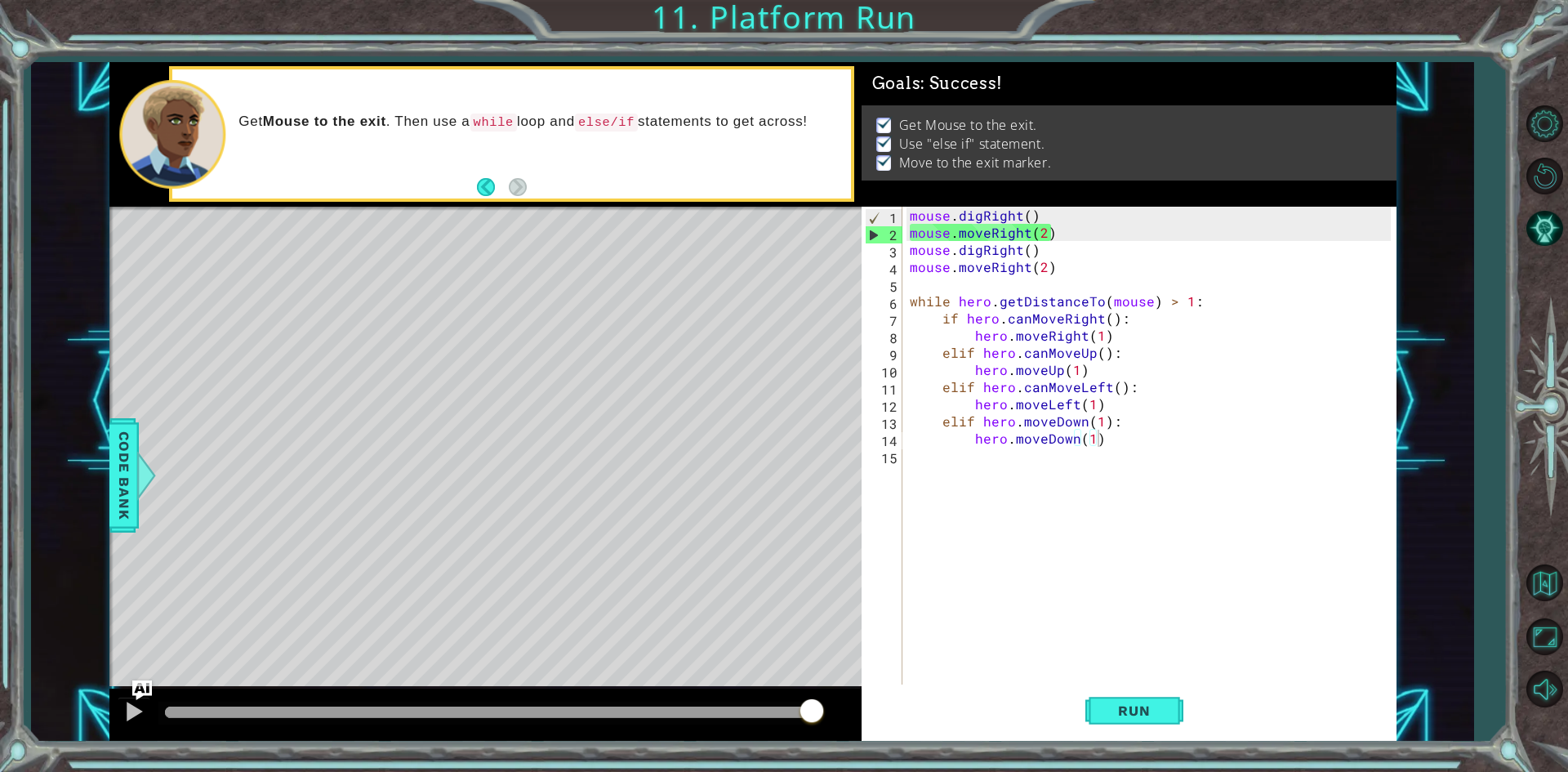
click at [812, 716] on div at bounding box center [490, 712] width 649 height 12
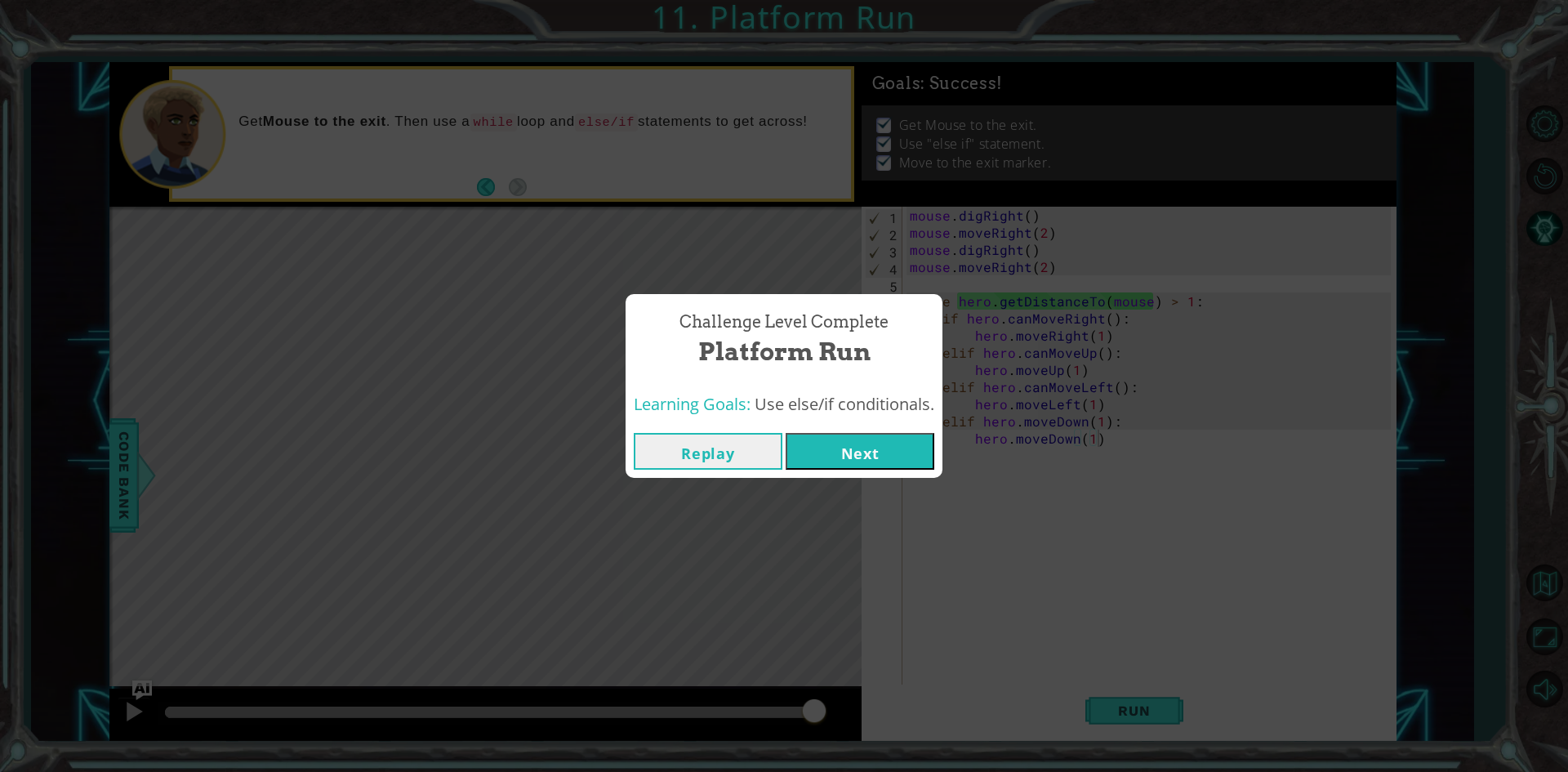
click at [890, 439] on button "Next" at bounding box center [860, 452] width 149 height 37
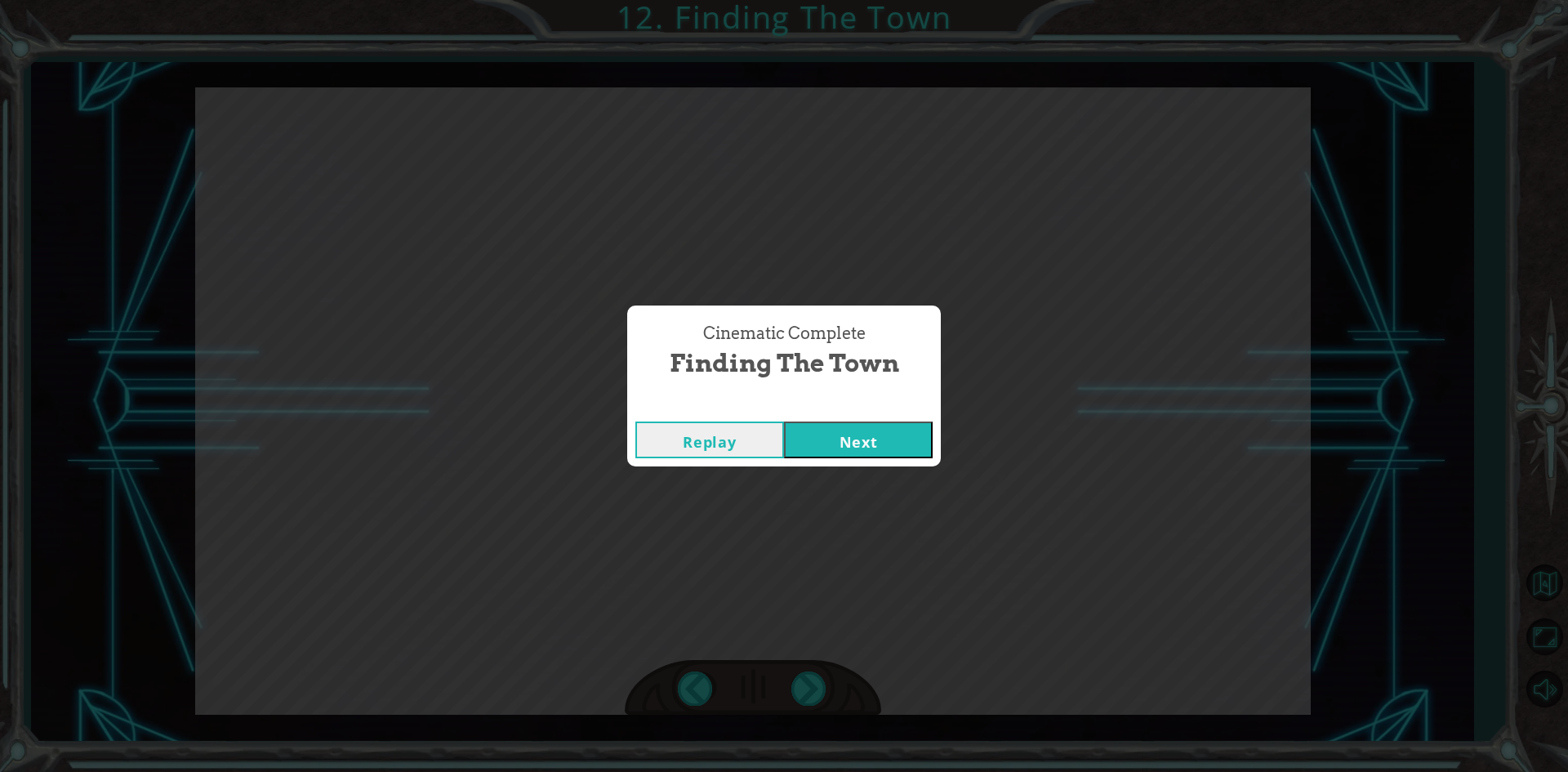
click at [865, 419] on div "Replay Next" at bounding box center [784, 440] width 314 height 53
click at [871, 426] on div "Replay Next" at bounding box center [784, 440] width 314 height 53
click at [871, 426] on button "Next" at bounding box center [858, 440] width 149 height 37
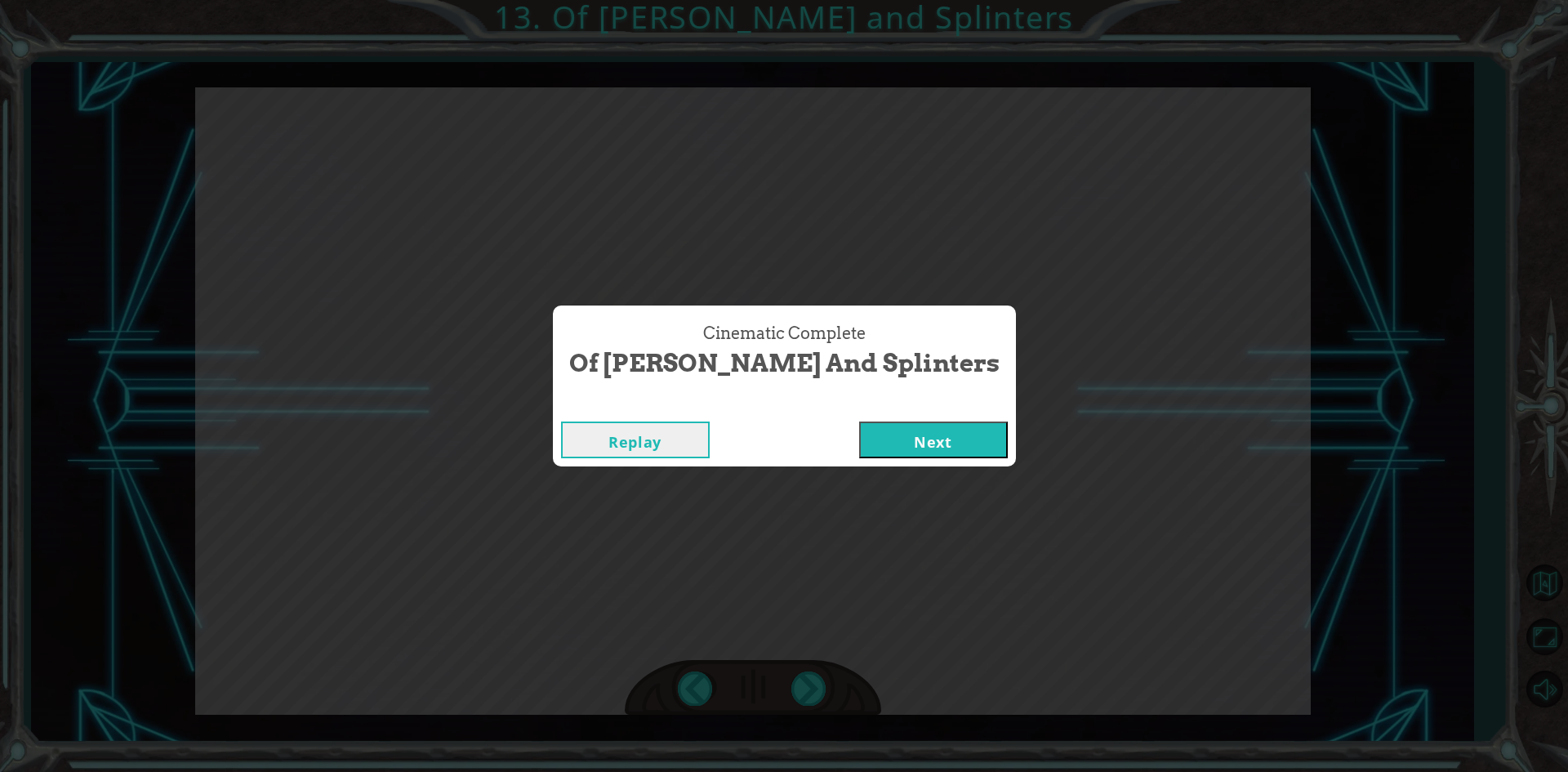
click at [879, 423] on button "Next" at bounding box center [933, 440] width 149 height 37
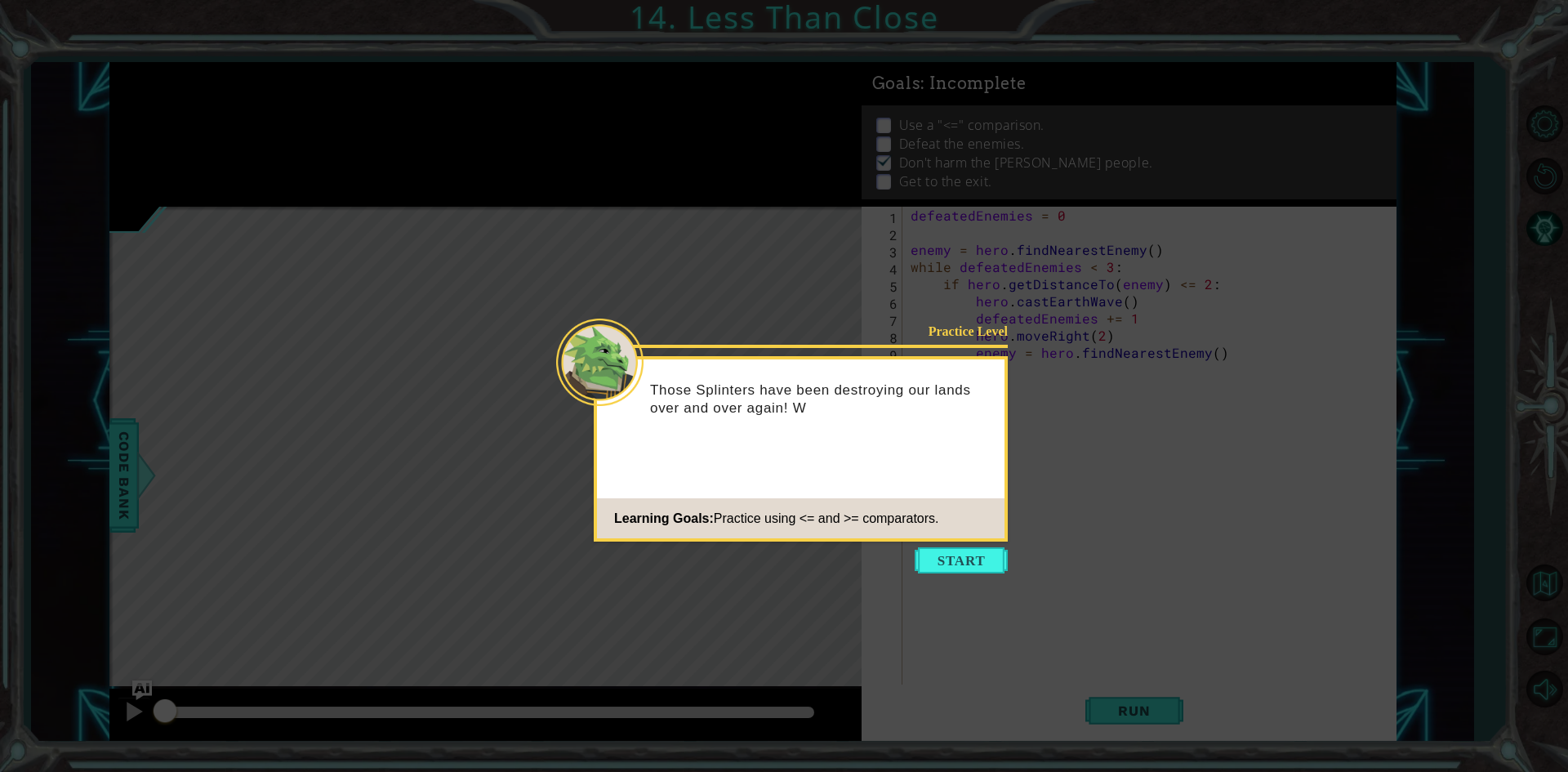
click at [981, 554] on button "Start" at bounding box center [961, 560] width 93 height 26
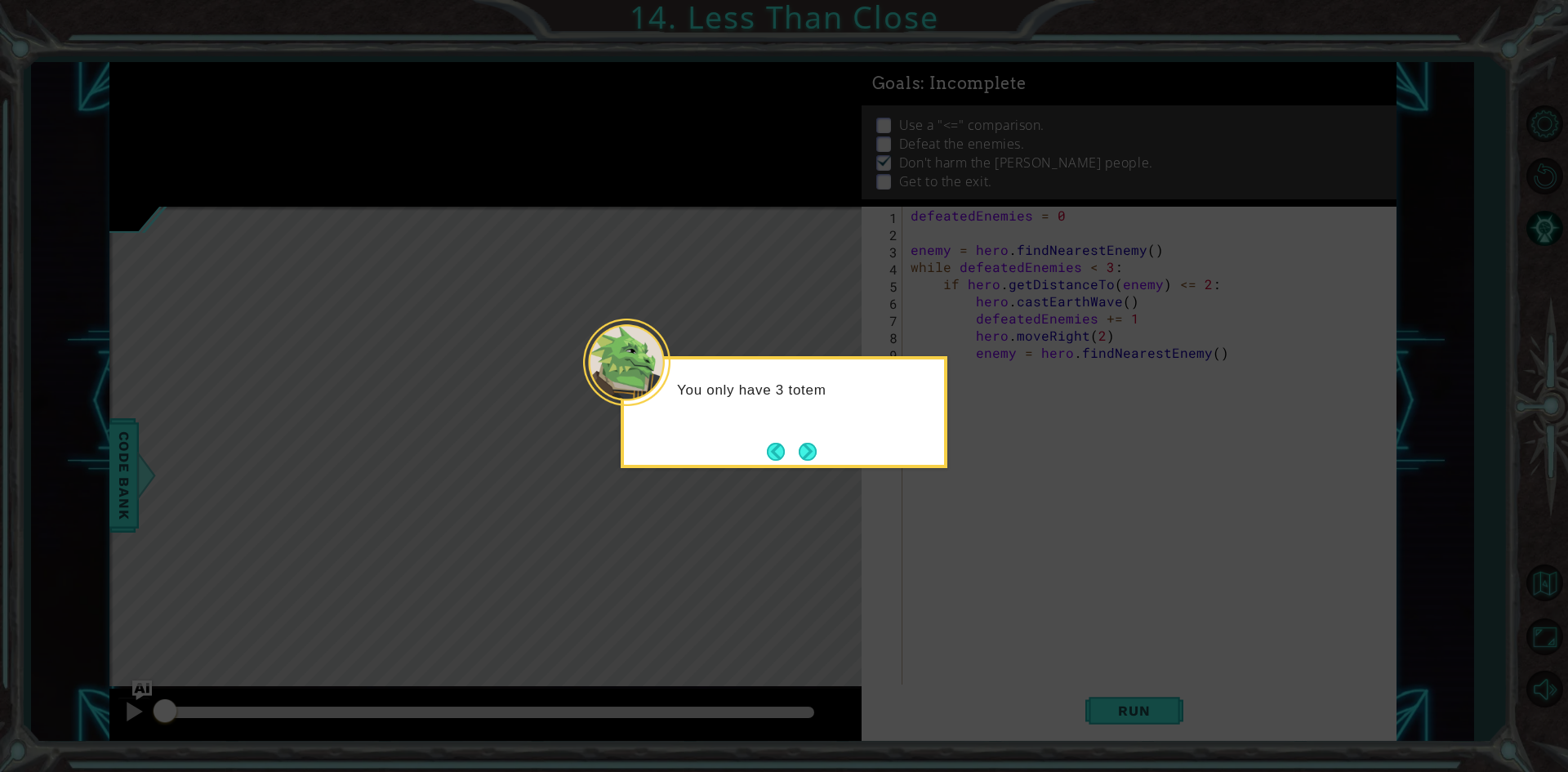
drag, startPoint x: 952, startPoint y: 507, endPoint x: 870, endPoint y: 444, distance: 103.4
click at [890, 457] on body "1 ההההההההההההההההההההההההההההההההההההההההההההההההההההההההההההההההההההההההההההה…" at bounding box center [784, 386] width 1568 height 772
click at [819, 441] on div "You only have 3 totems, so let's use a conditional to make them count!" at bounding box center [784, 406] width 320 height 83
click at [818, 442] on div "You only have 3 totems, so let's use a conditional to make them count!" at bounding box center [784, 406] width 320 height 83
click at [816, 452] on button "Next" at bounding box center [808, 452] width 18 height 18
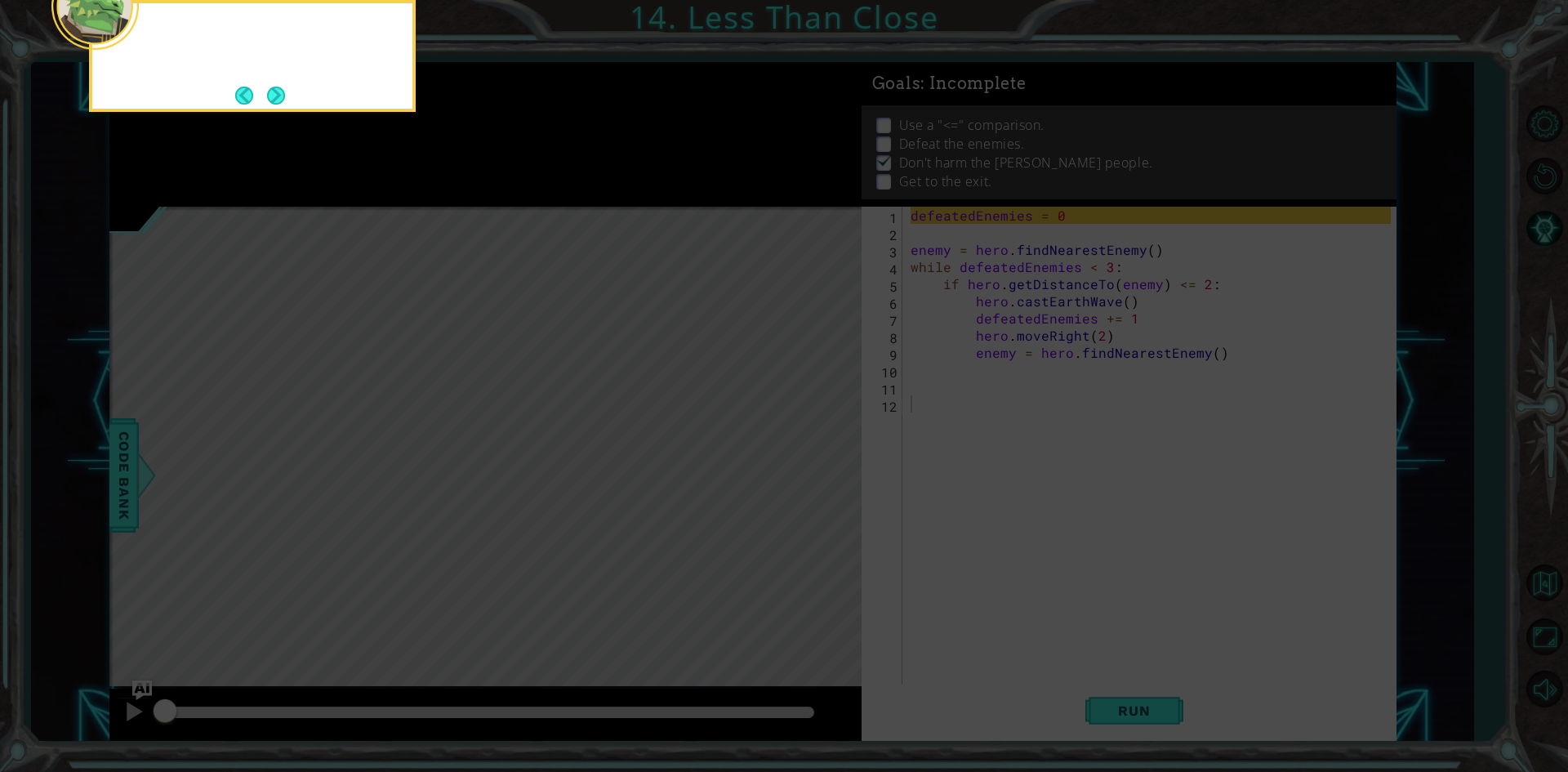
click at [816, 452] on icon at bounding box center [784, 115] width 1568 height 1312
click at [785, 457] on icon at bounding box center [784, 115] width 1568 height 1312
click at [270, 84] on footer at bounding box center [260, 95] width 50 height 24
click at [273, 98] on button "Next" at bounding box center [276, 96] width 18 height 18
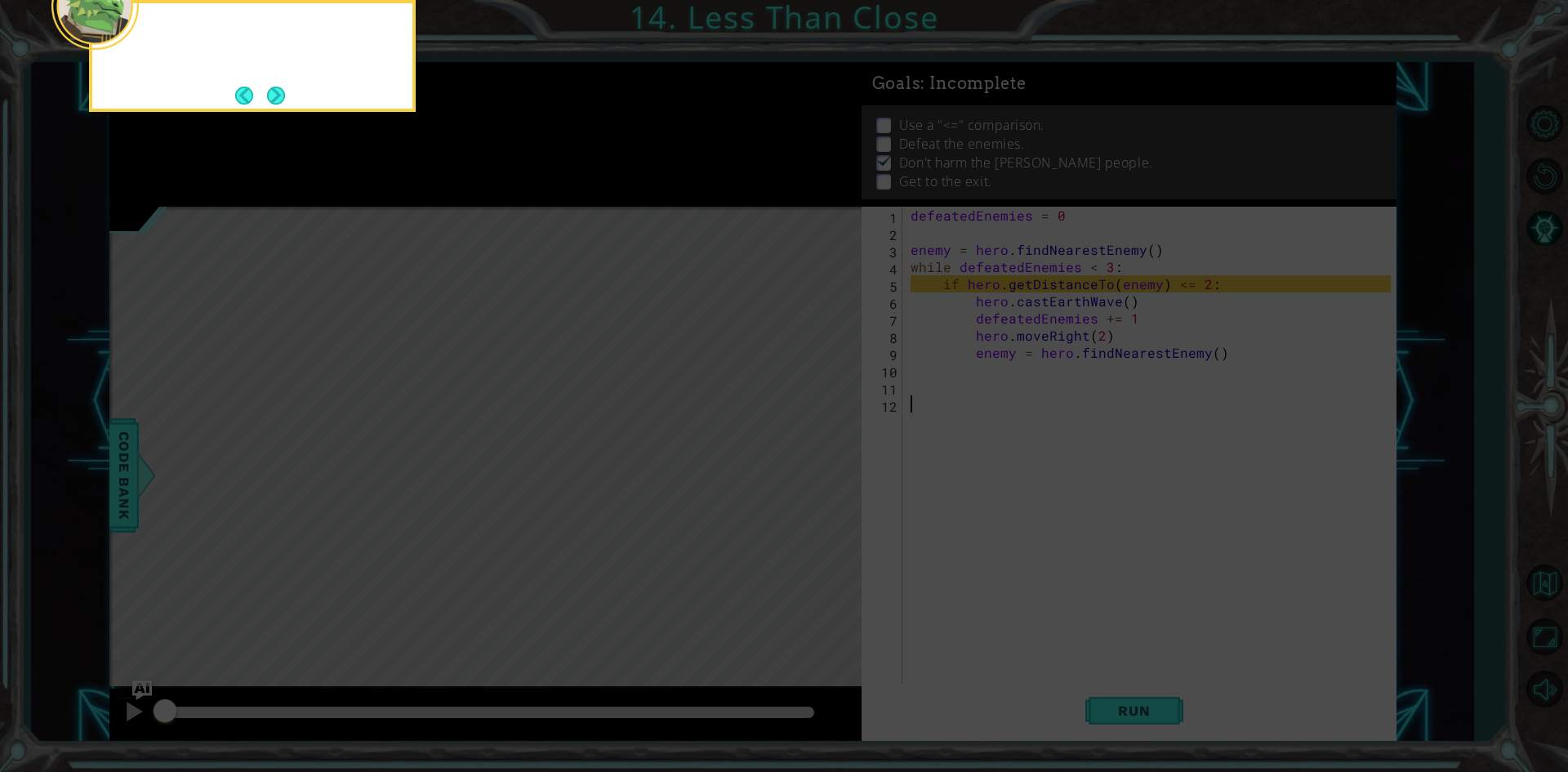
click at [273, 98] on body "1 ההההההההההההההההההההההההההההההההההההההההההההההההההההההההההההההההההההההההההההה…" at bounding box center [784, 386] width 1568 height 772
click at [271, 98] on button "Next" at bounding box center [276, 96] width 18 height 18
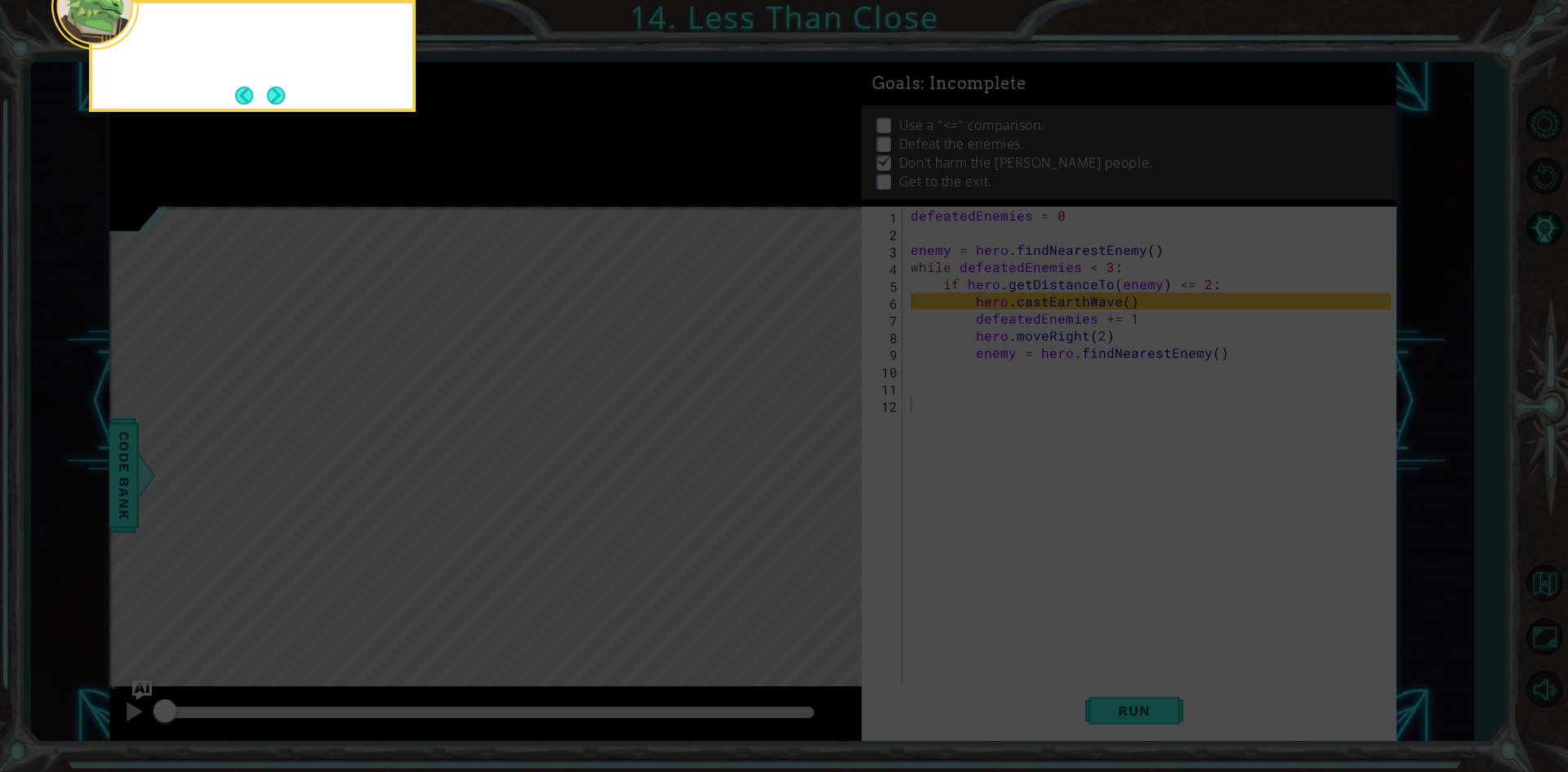
click at [273, 98] on button "Next" at bounding box center [276, 96] width 18 height 18
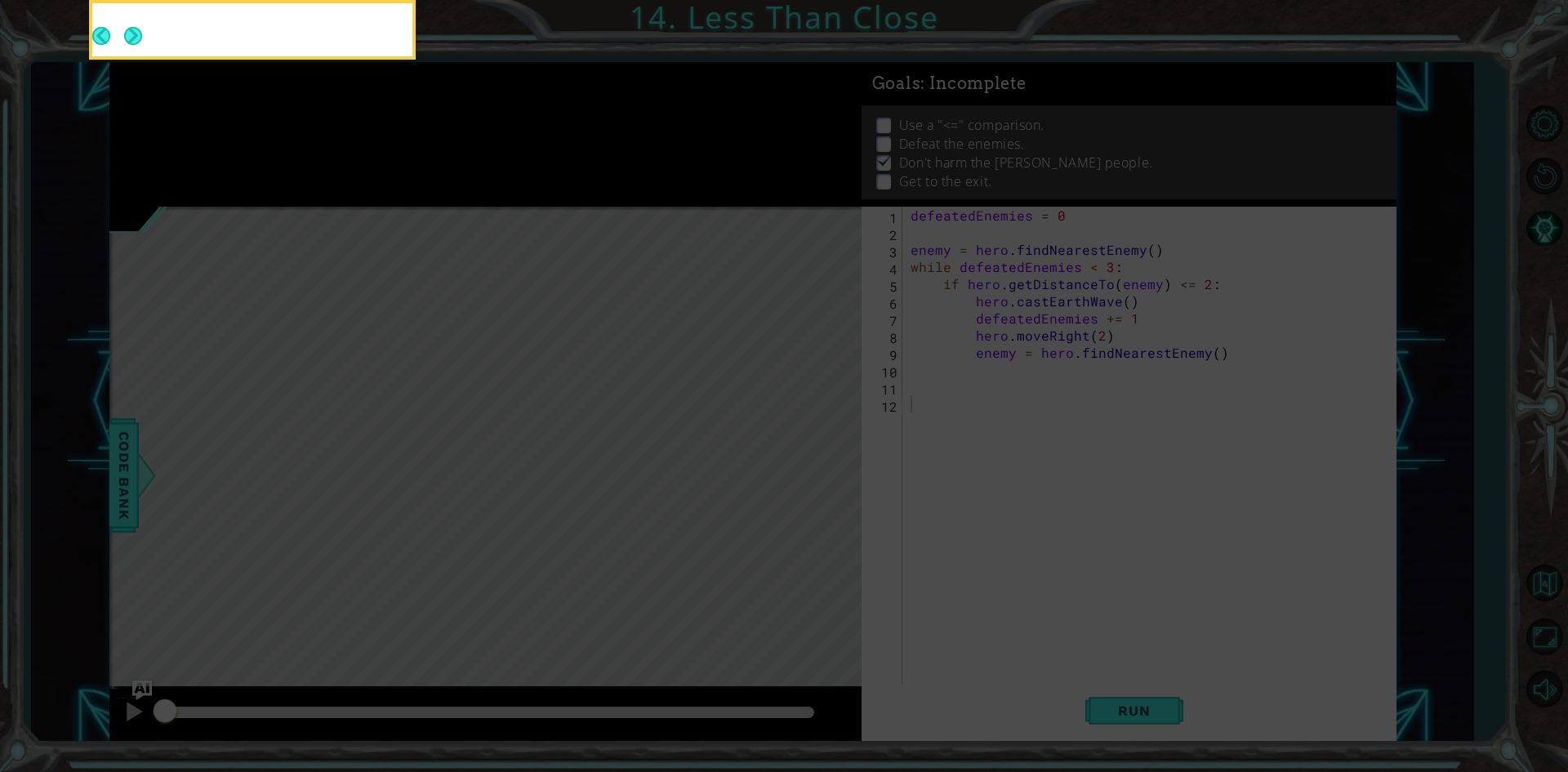
click at [269, 97] on body "1 ההההההההההההההההההההההההההההההההההההההההההההההההההההההההההההההההההההההההההההה…" at bounding box center [784, 386] width 1568 height 772
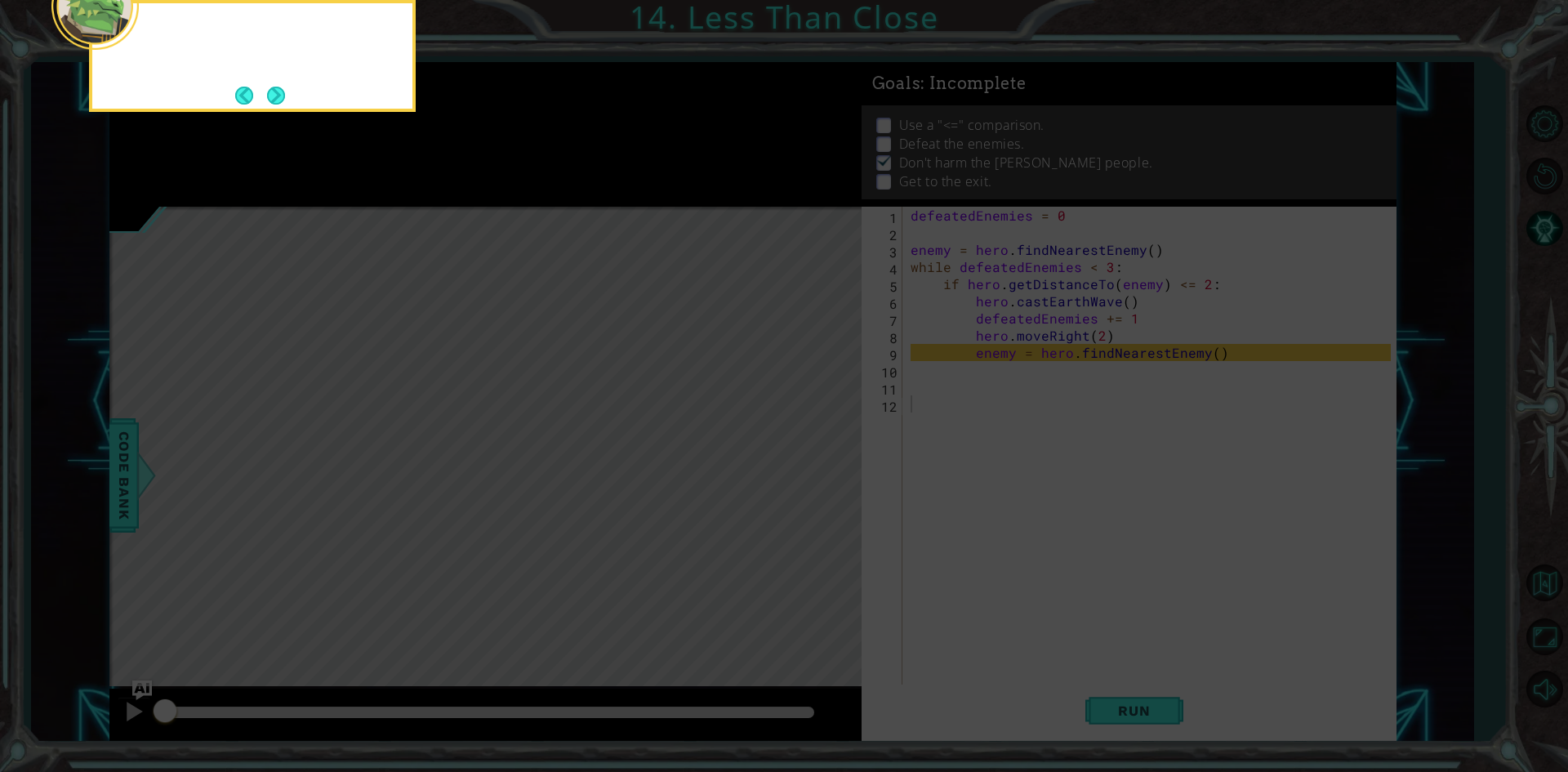
click at [269, 97] on button "Next" at bounding box center [276, 96] width 18 height 18
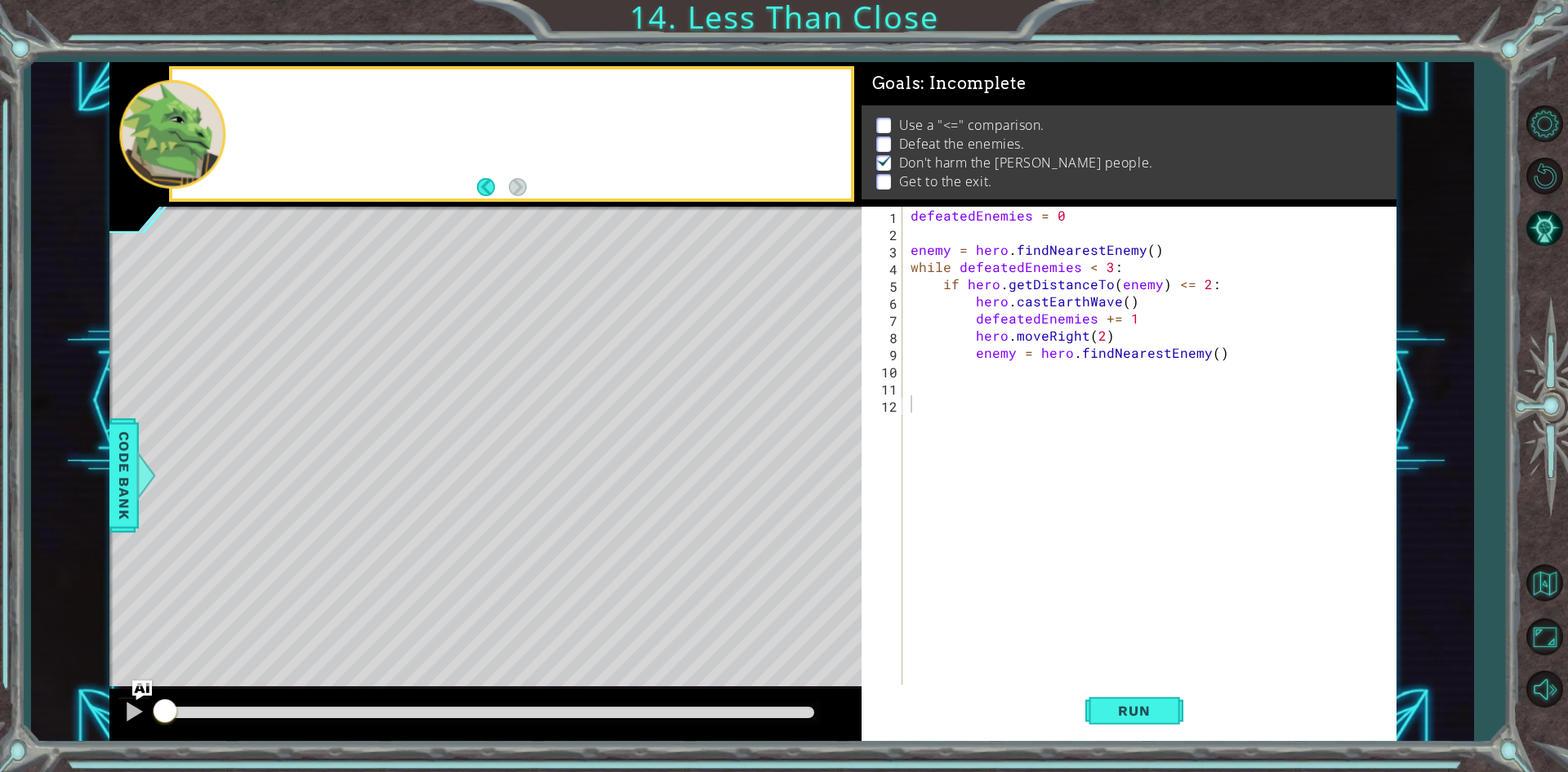
click at [269, 97] on div at bounding box center [511, 134] width 678 height 129
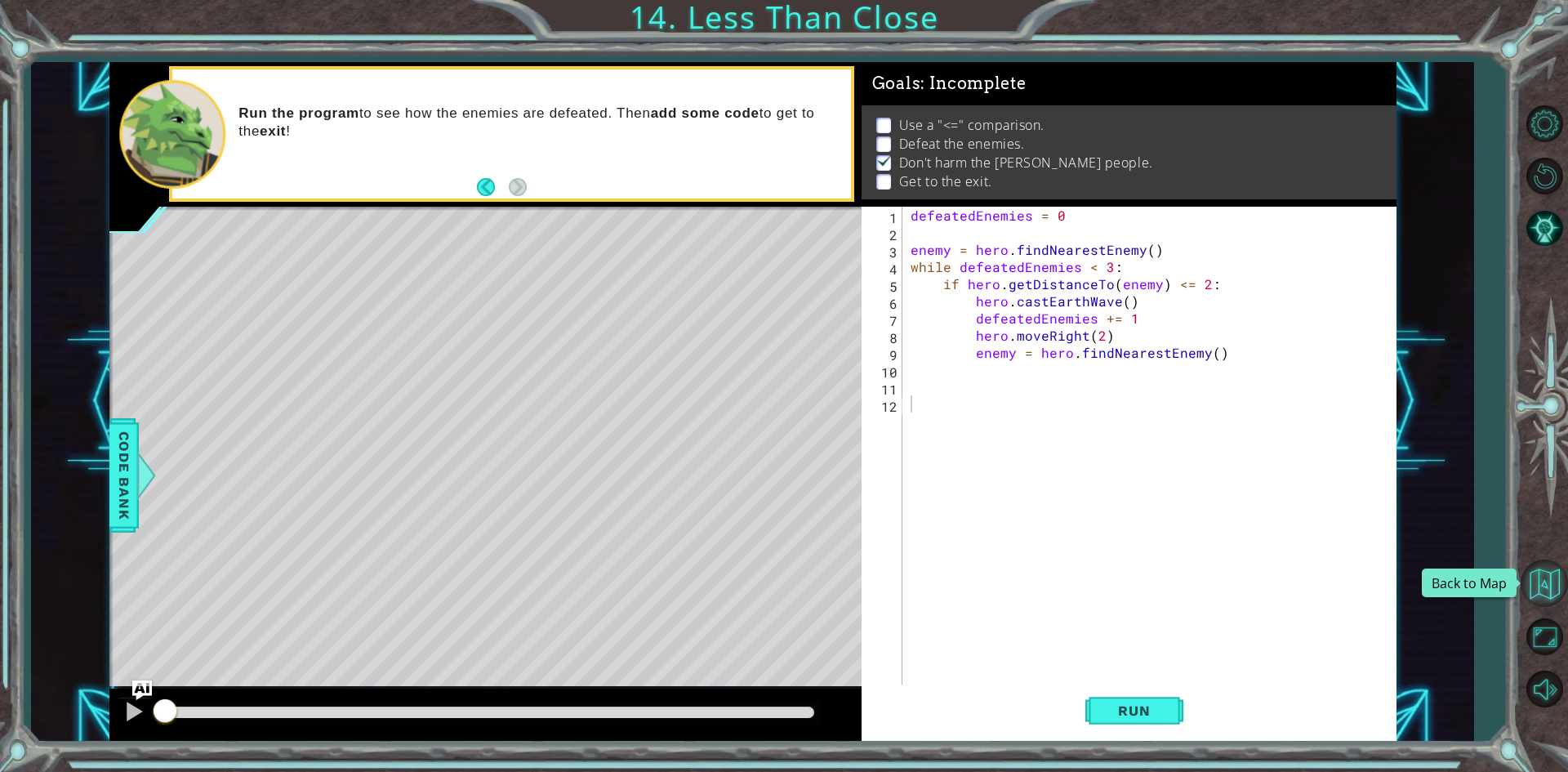
click at [1541, 583] on button "Back to Map" at bounding box center [1544, 583] width 48 height 48
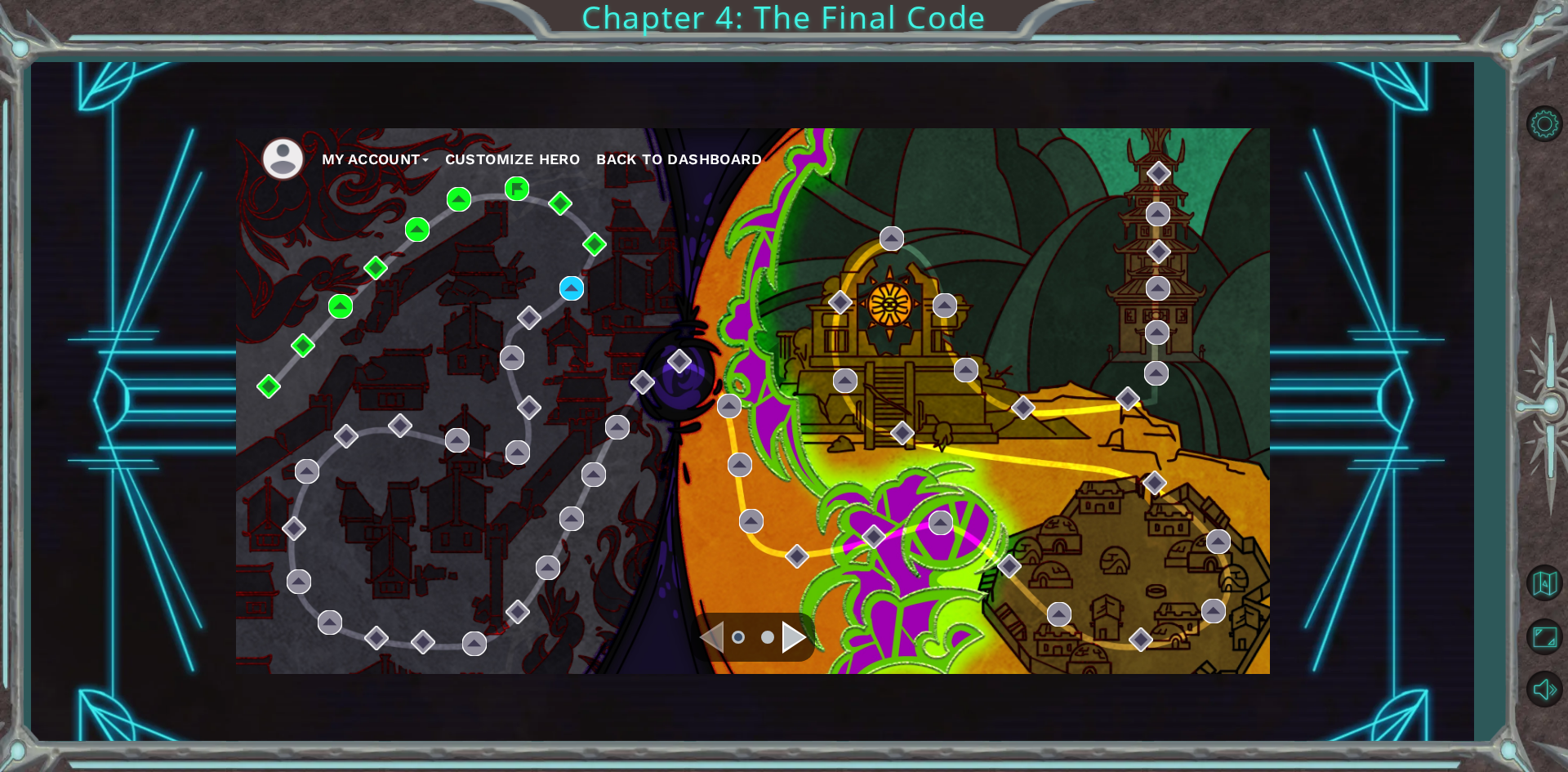
click at [803, 628] on div "Navigate to the next page" at bounding box center [794, 637] width 24 height 33
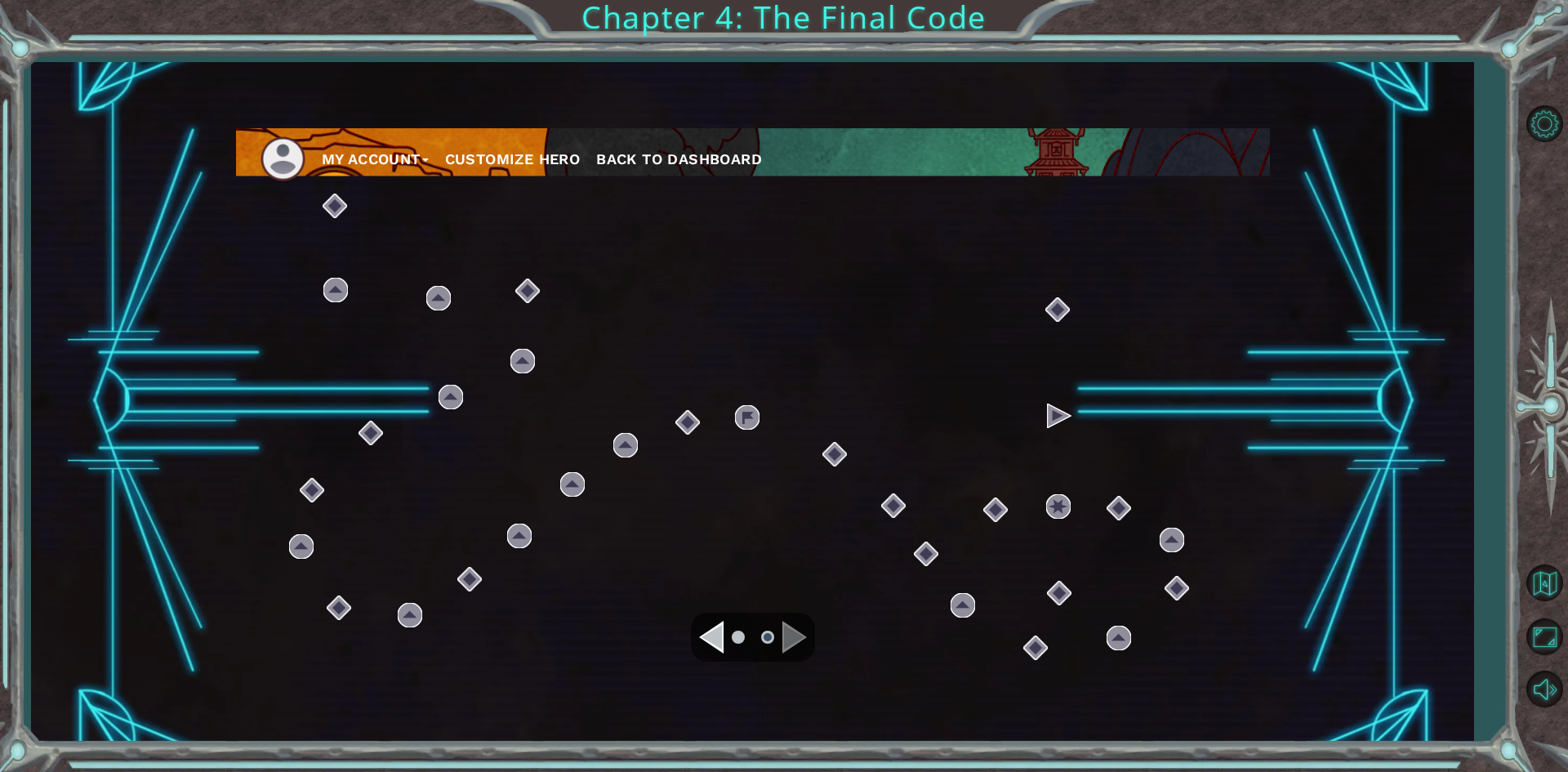
click at [728, 642] on ul at bounding box center [753, 637] width 58 height 33
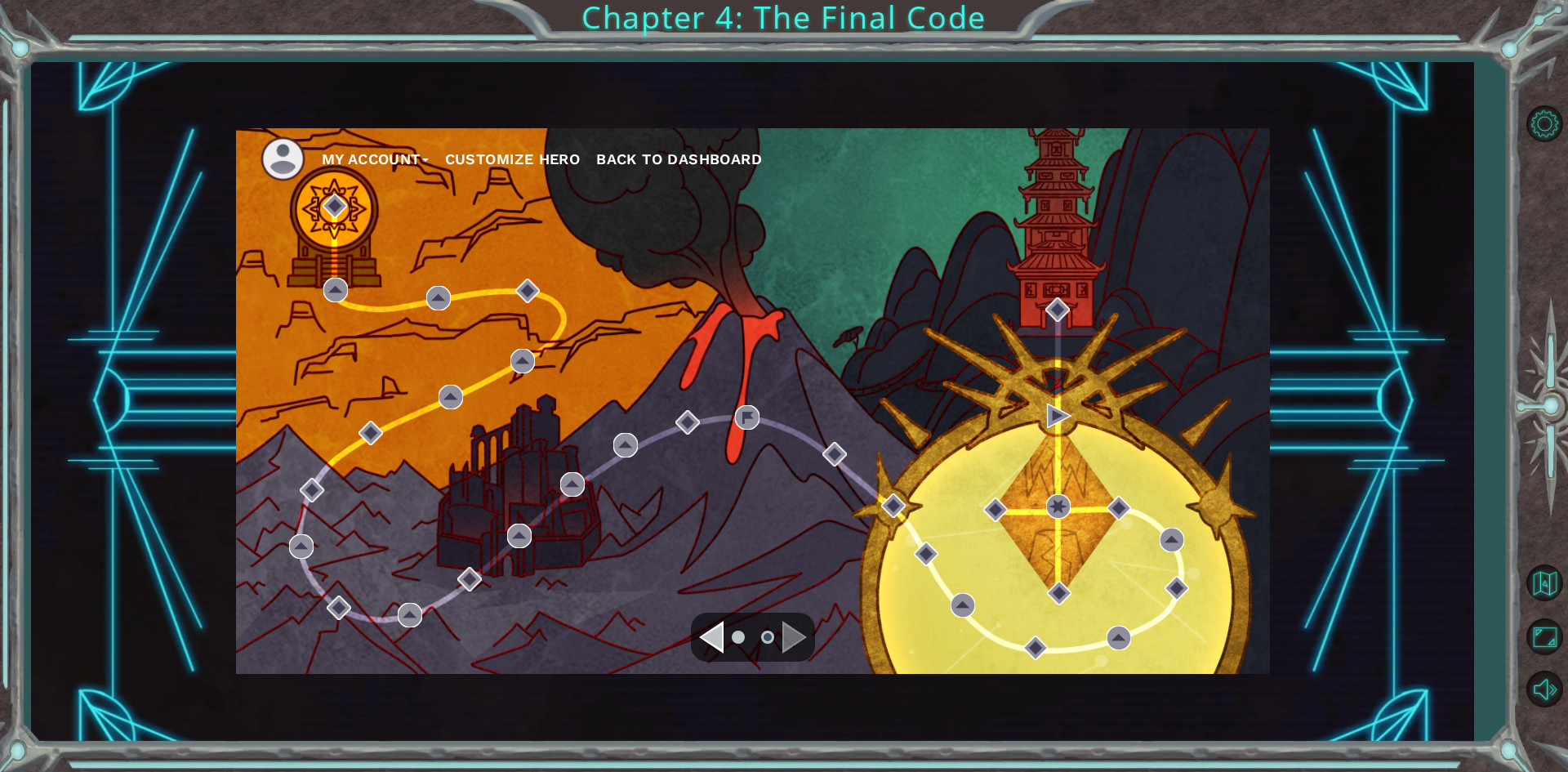
click at [717, 642] on div "Navigate to the previous page" at bounding box center [711, 637] width 24 height 33
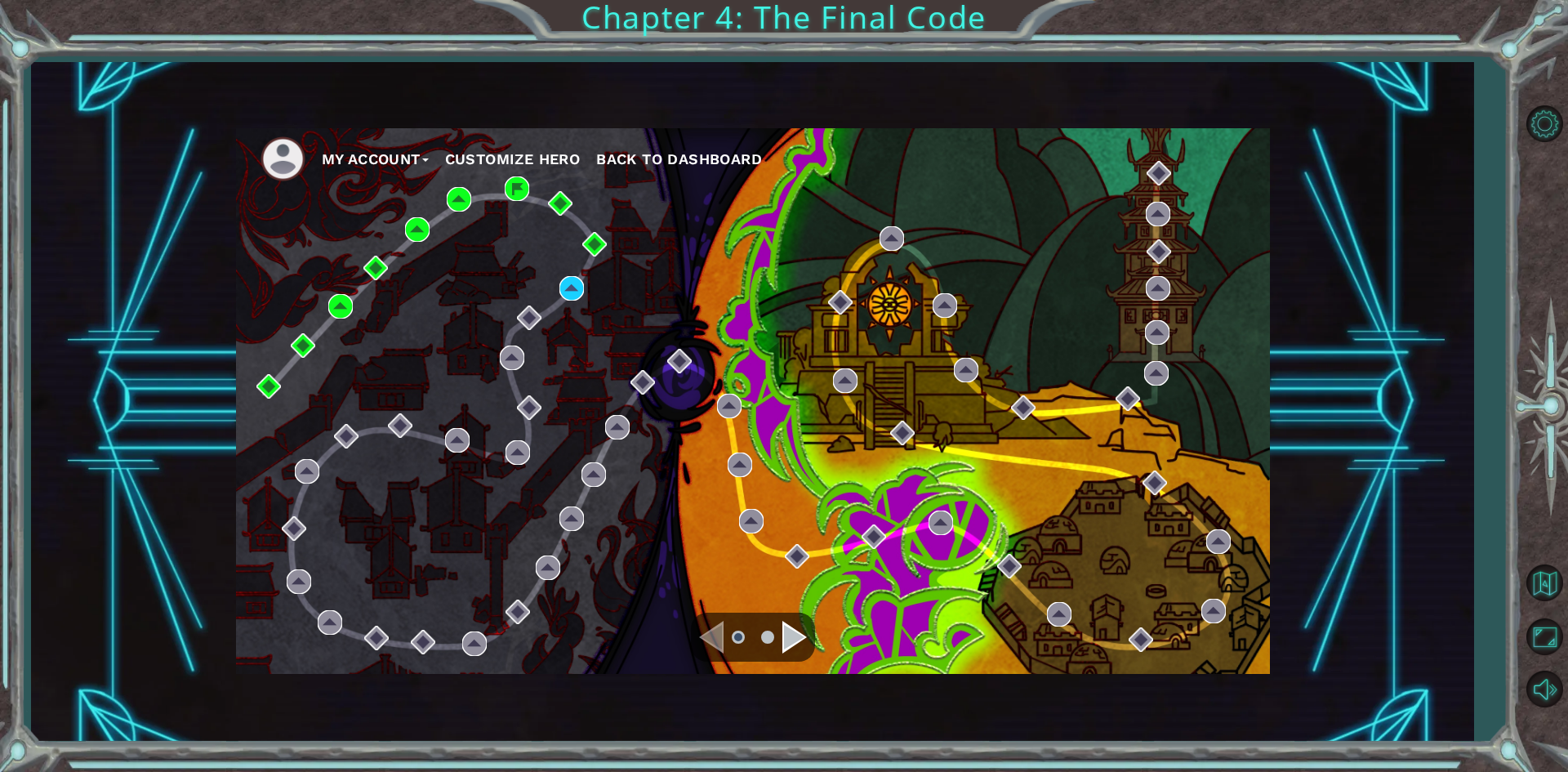
click at [717, 642] on div "Navigate to the previous page" at bounding box center [711, 637] width 24 height 33
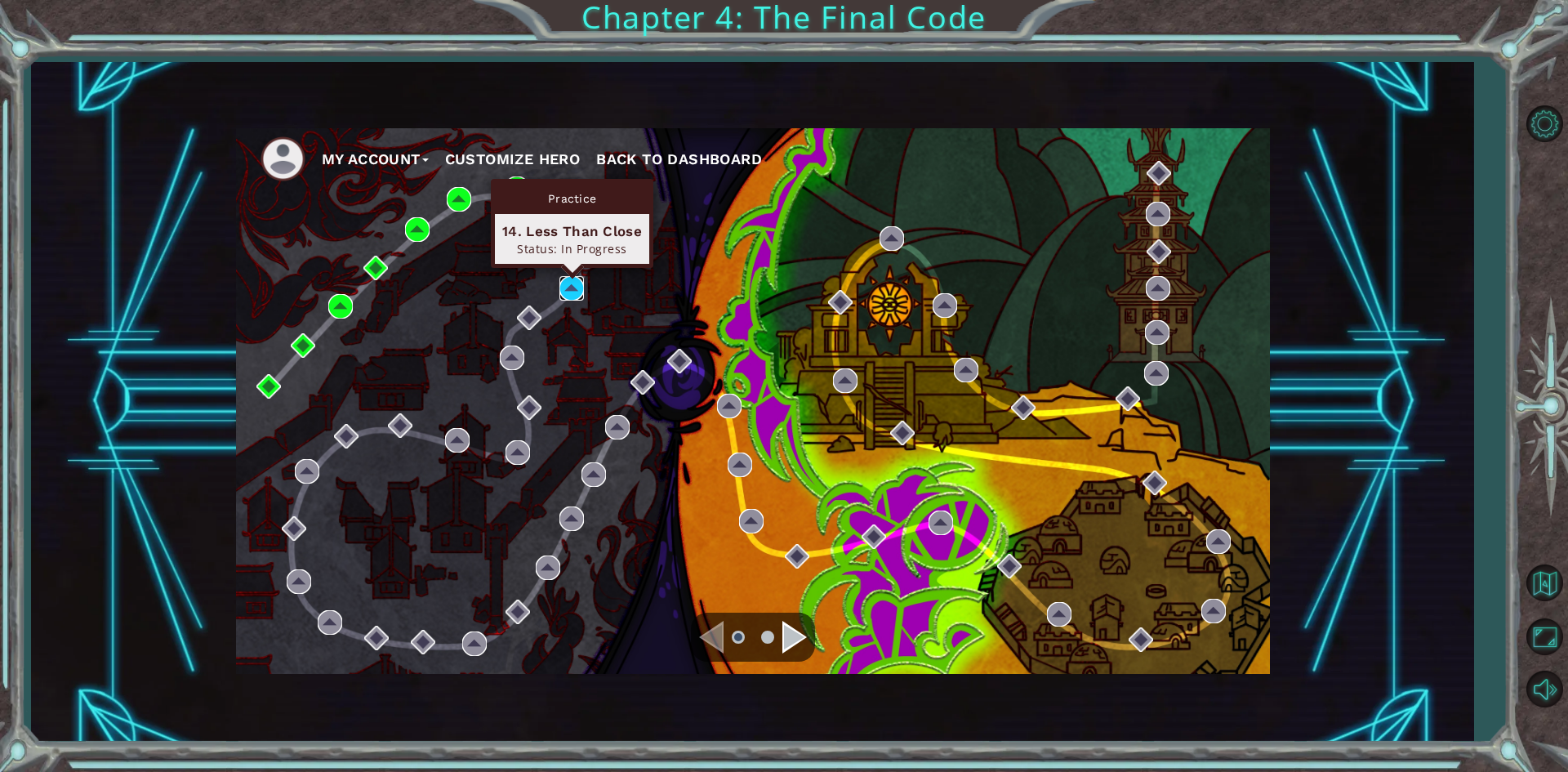
click at [561, 295] on img at bounding box center [571, 288] width 24 height 24
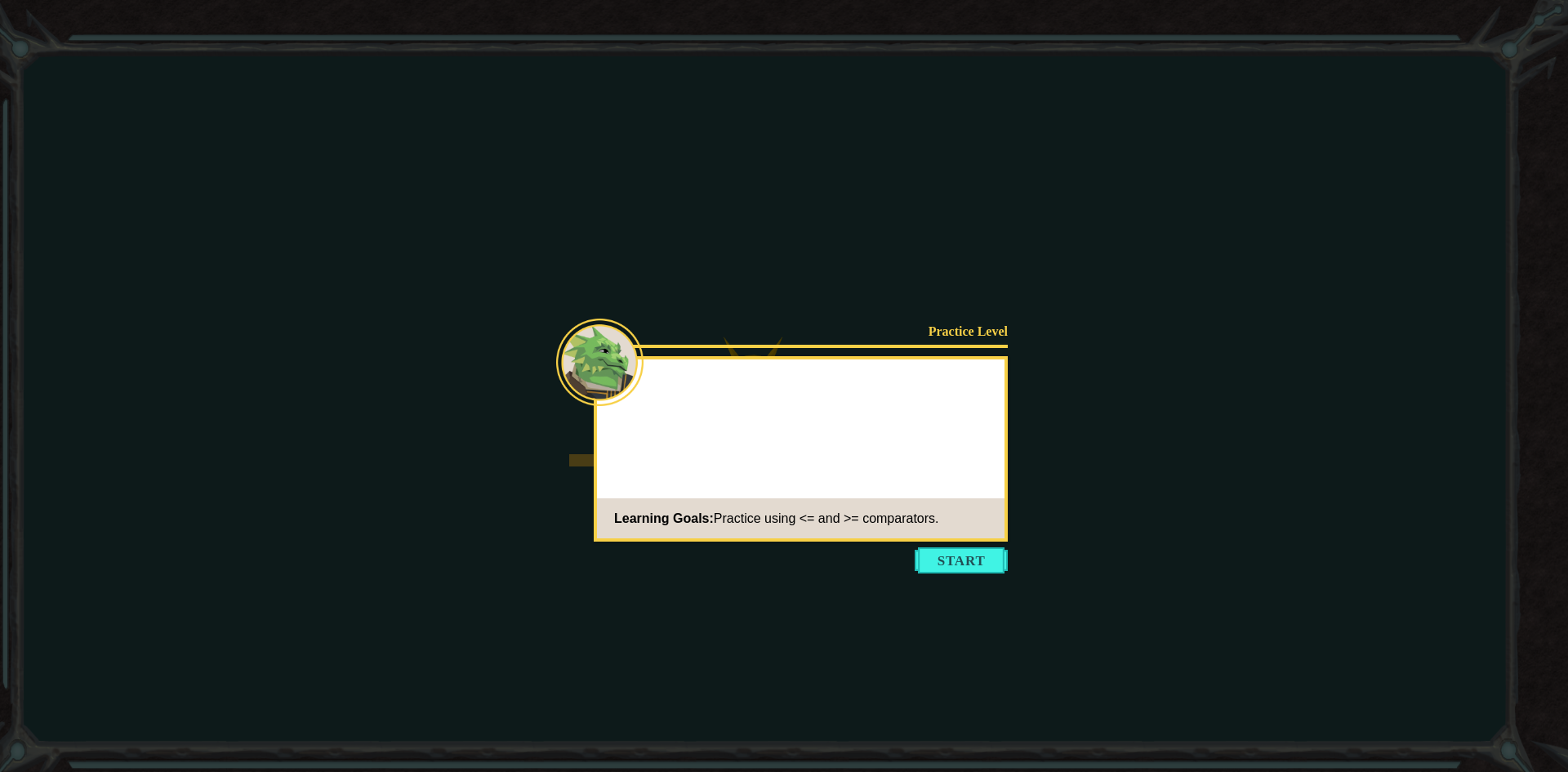
click at [956, 569] on button "Start" at bounding box center [961, 560] width 93 height 26
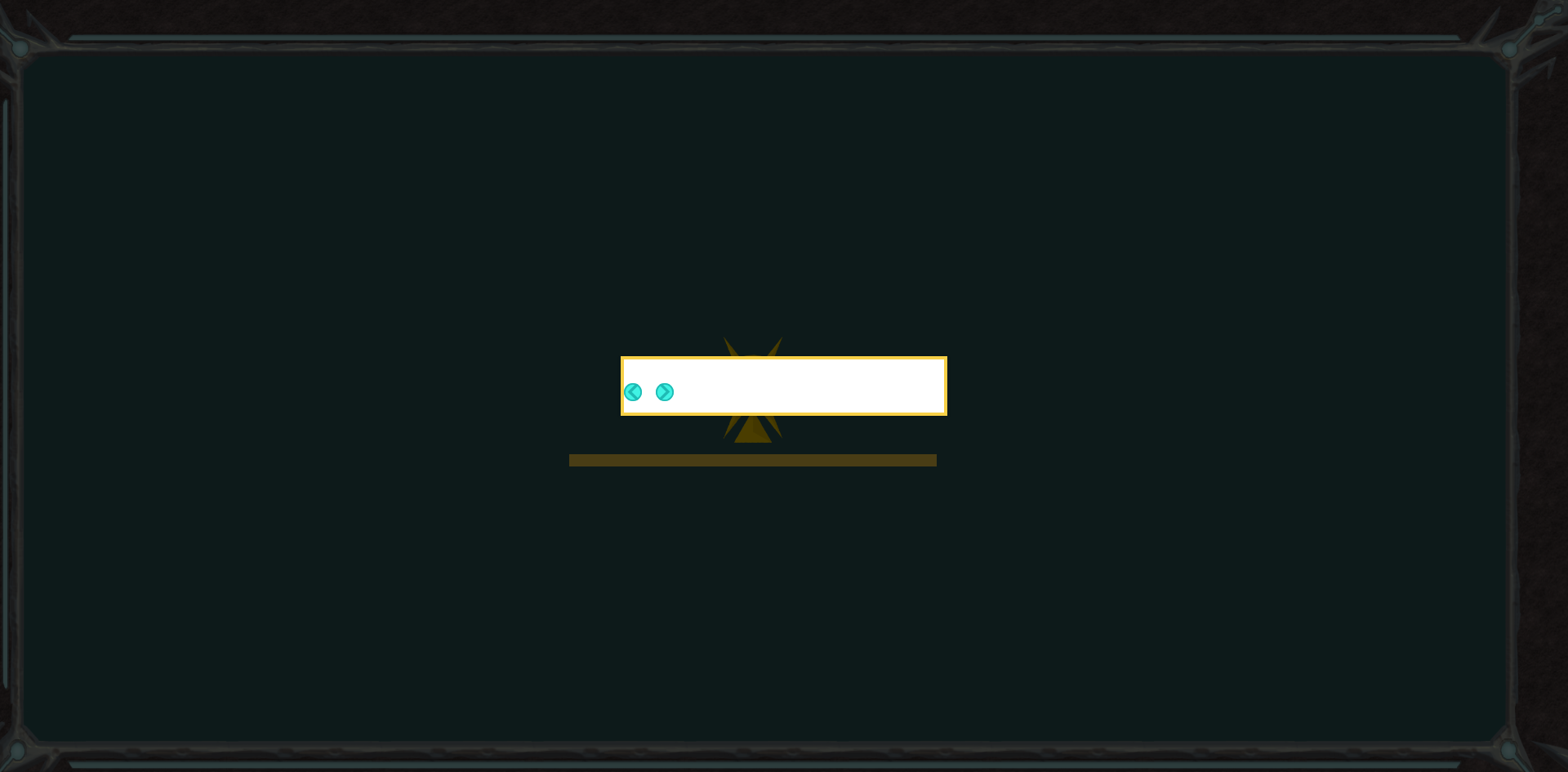
click at [958, 555] on icon at bounding box center [784, 386] width 1568 height 772
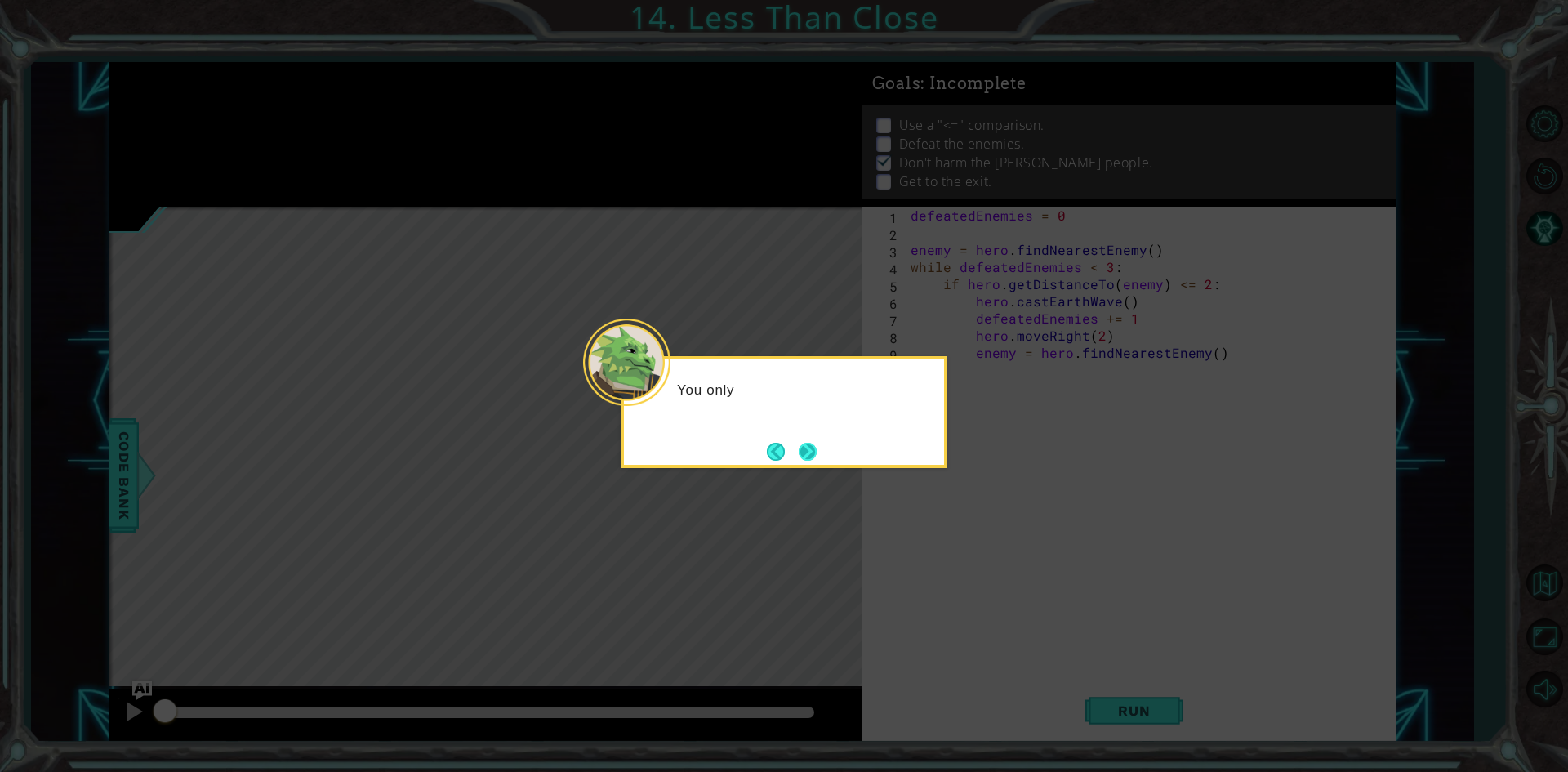
click at [804, 442] on button "Next" at bounding box center [808, 452] width 18 height 18
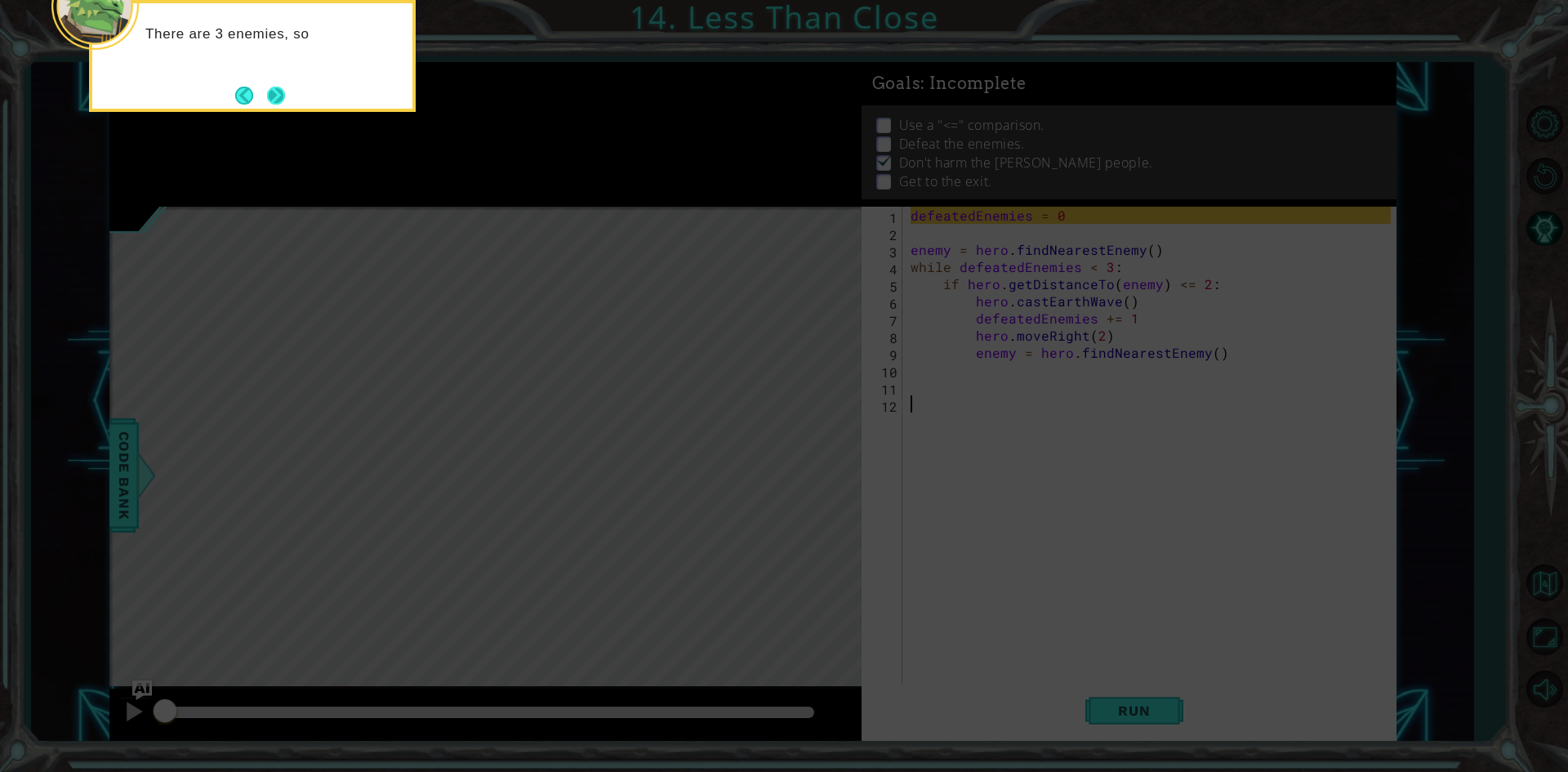
click at [285, 97] on button "Next" at bounding box center [276, 95] width 19 height 19
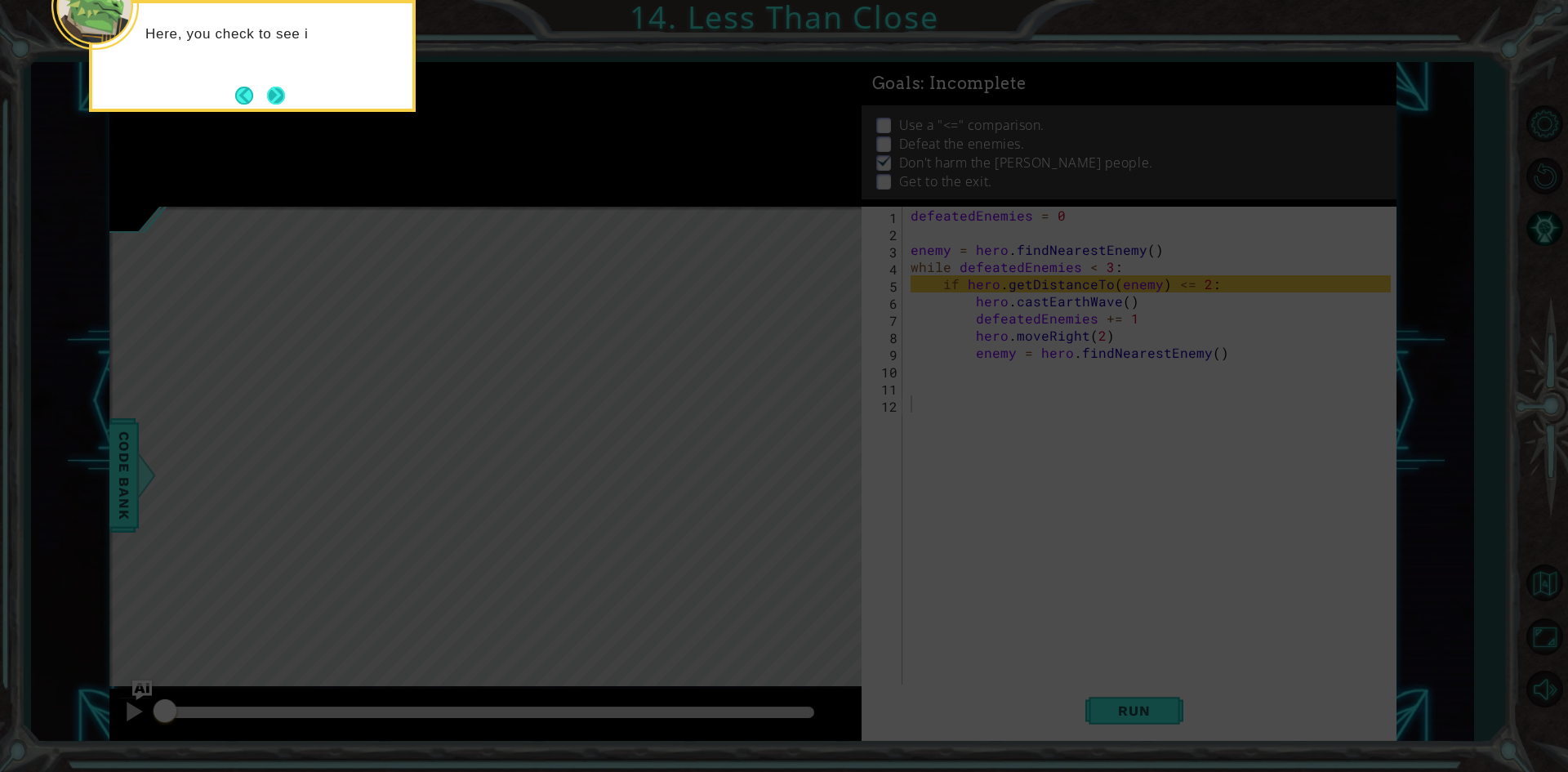
click at [273, 94] on button "Next" at bounding box center [276, 96] width 18 height 18
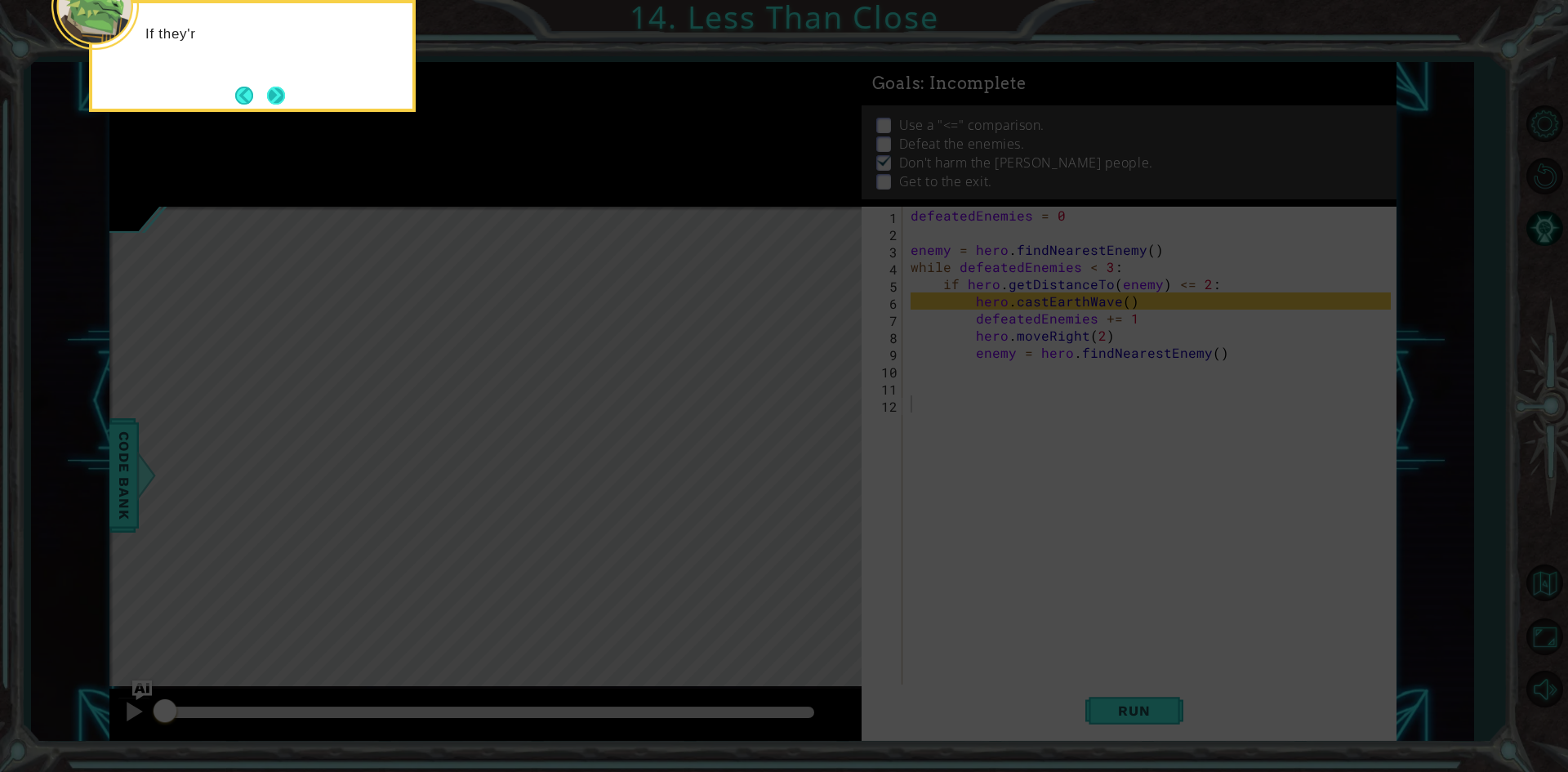
click at [281, 87] on button "Next" at bounding box center [276, 96] width 18 height 18
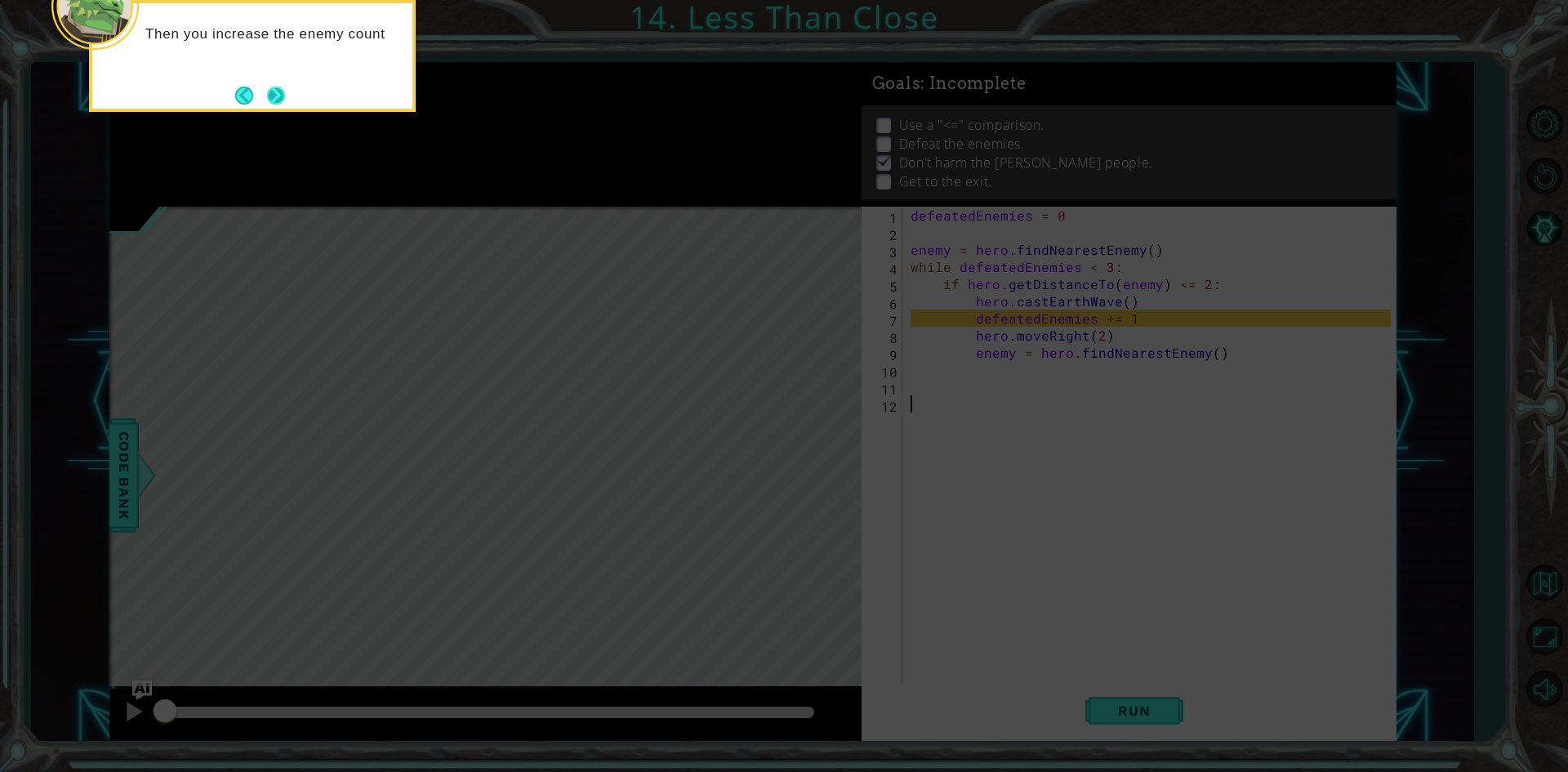
click at [265, 94] on button "Next" at bounding box center [275, 95] width 22 height 22
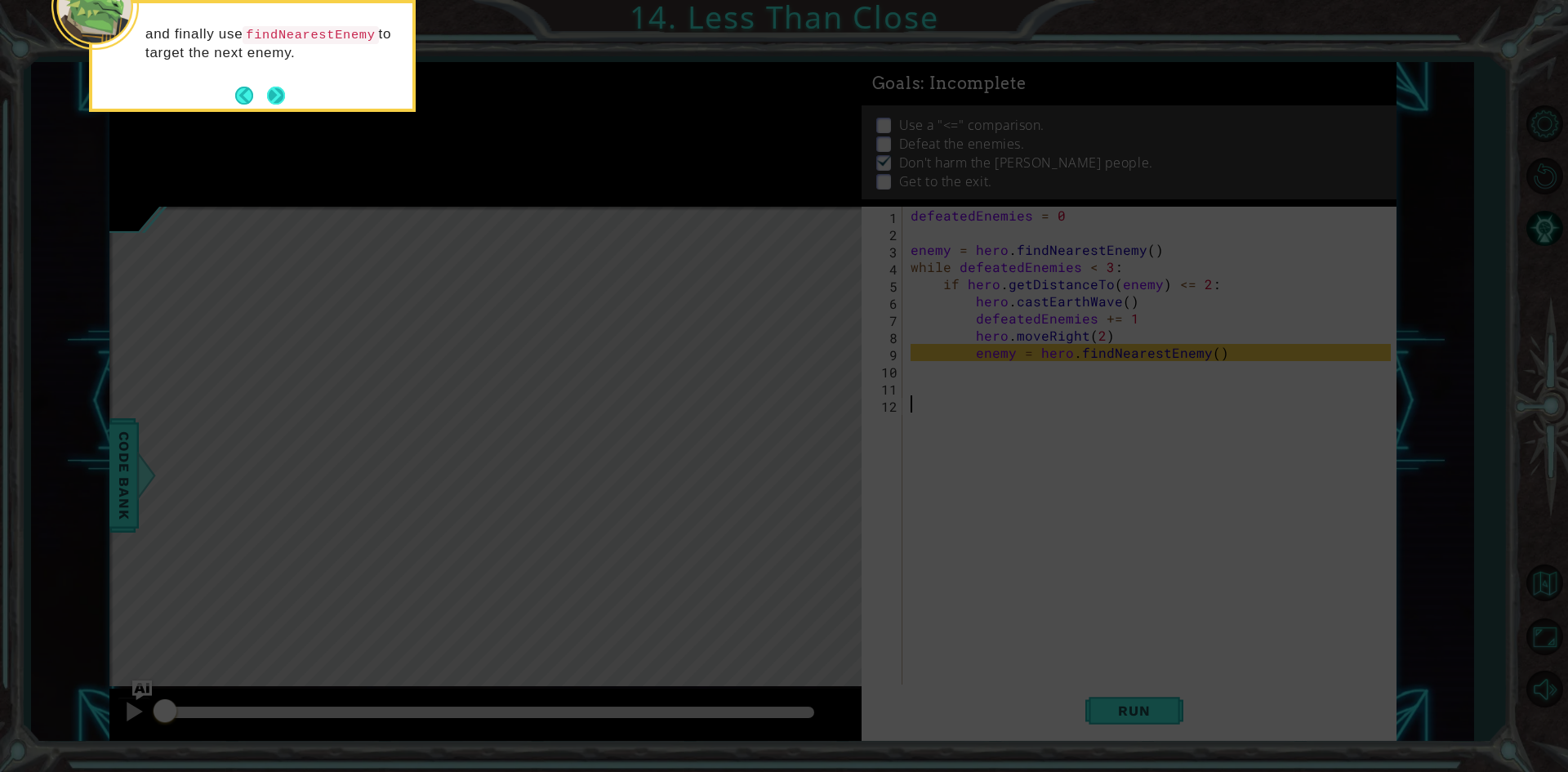
click at [271, 101] on button "Next" at bounding box center [276, 96] width 18 height 18
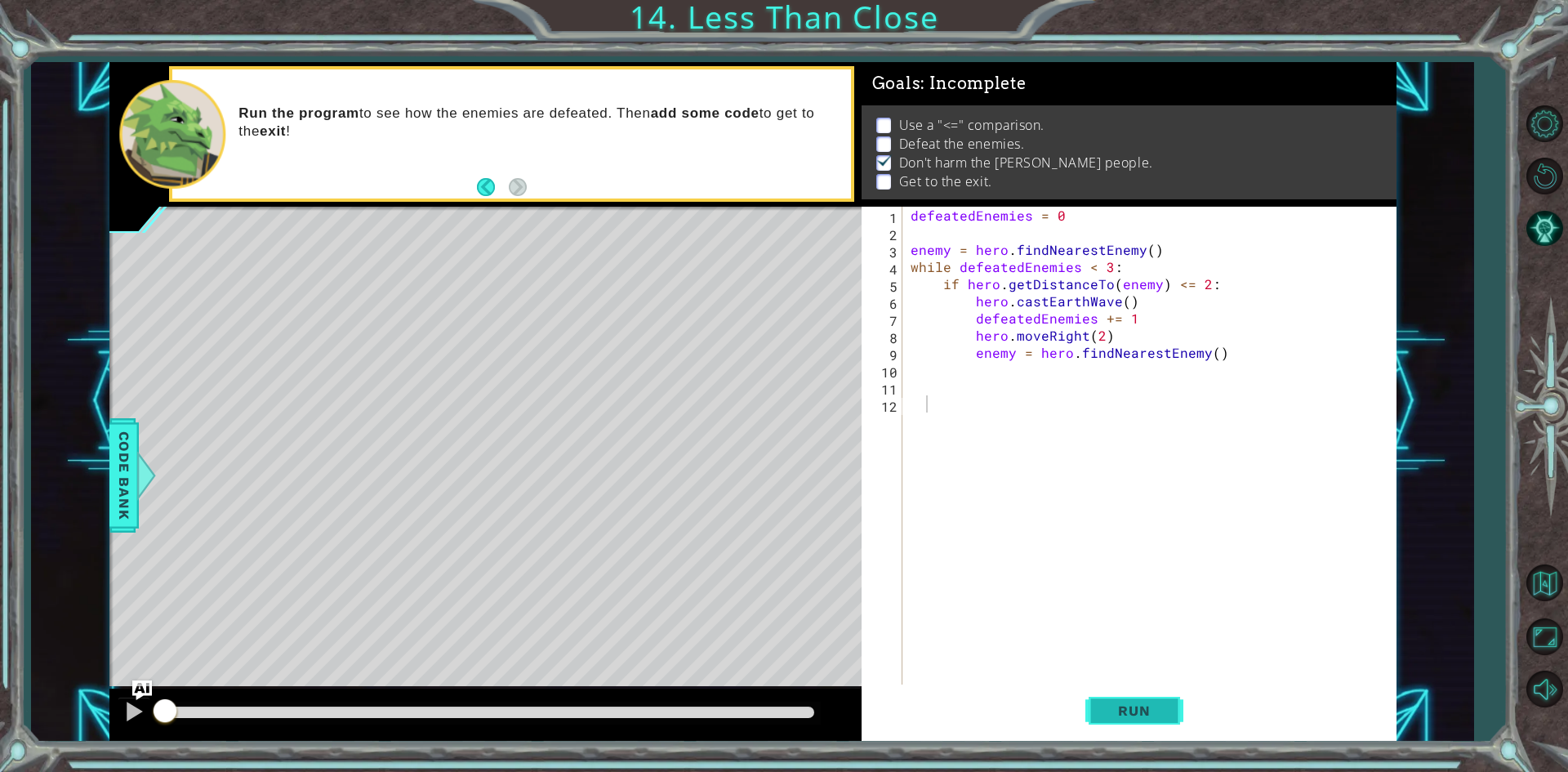
drag, startPoint x: 1146, startPoint y: 714, endPoint x: 1155, endPoint y: 709, distance: 10.3
click at [1139, 714] on span "Run" at bounding box center [1133, 710] width 64 height 17
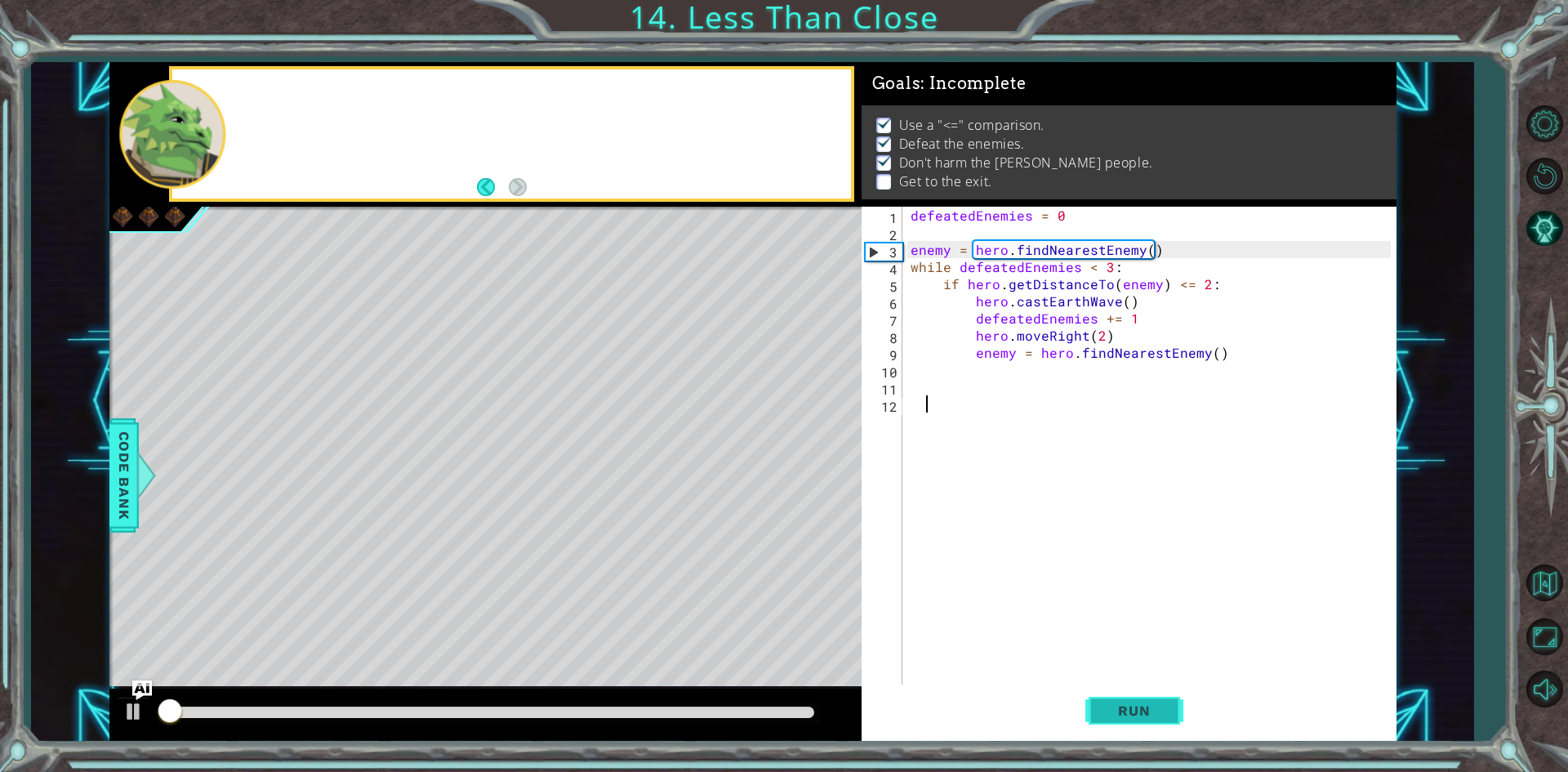
scroll to position [7, 0]
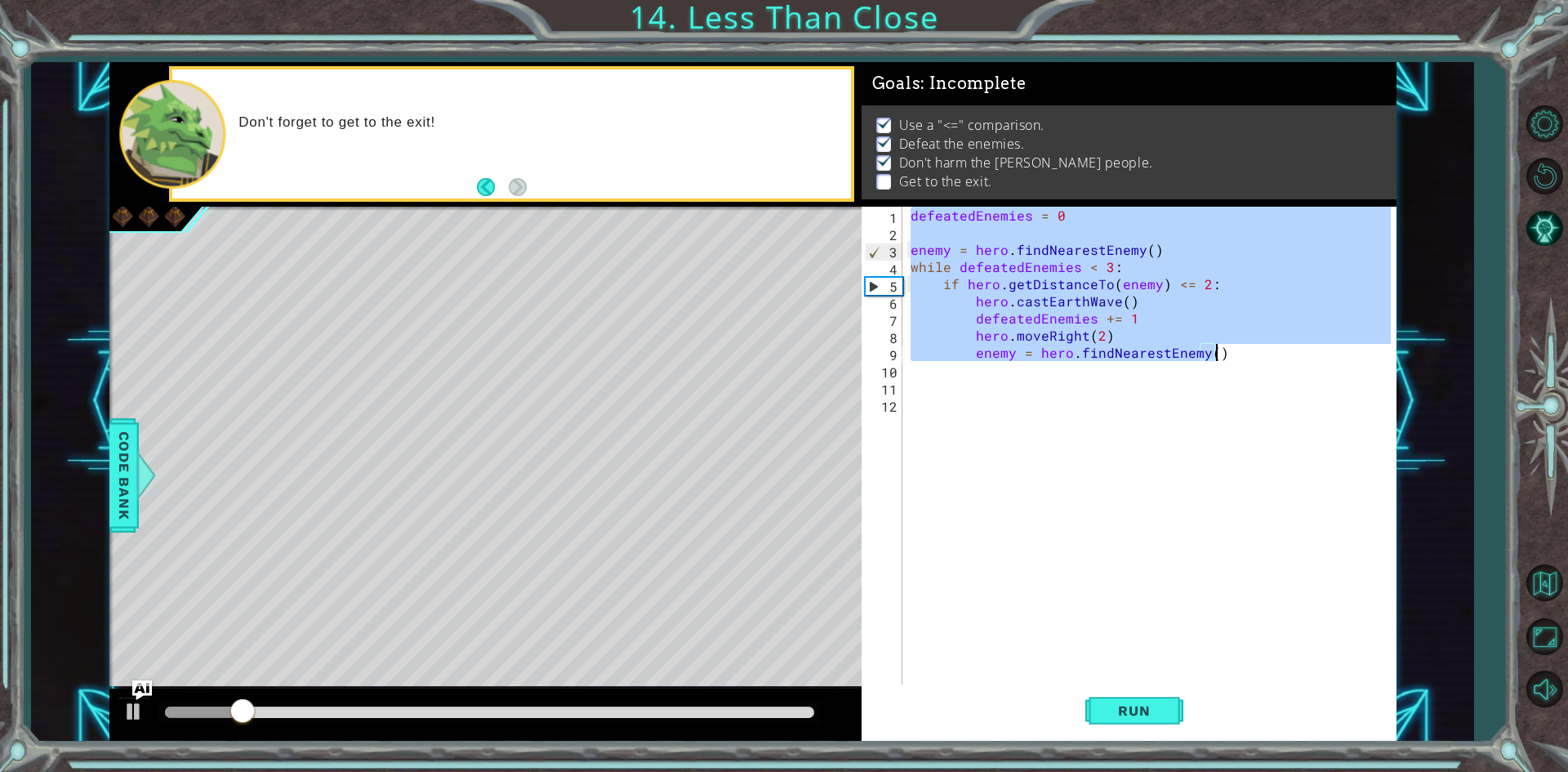
drag, startPoint x: 910, startPoint y: 210, endPoint x: 1253, endPoint y: 356, distance: 372.8
click at [1253, 356] on div "defeatedEnemies = 0 enemy = hero . findNearestEnemy ( ) while defeatedEnemies <…" at bounding box center [1152, 464] width 492 height 514
type textarea "hero.moveRight(2) enemy = hero.findNearestEnemy()"
click at [973, 386] on div "defeatedEnemies = 0 enemy = hero . findNearestEnemy ( ) while defeatedEnemies <…" at bounding box center [1152, 464] width 492 height 514
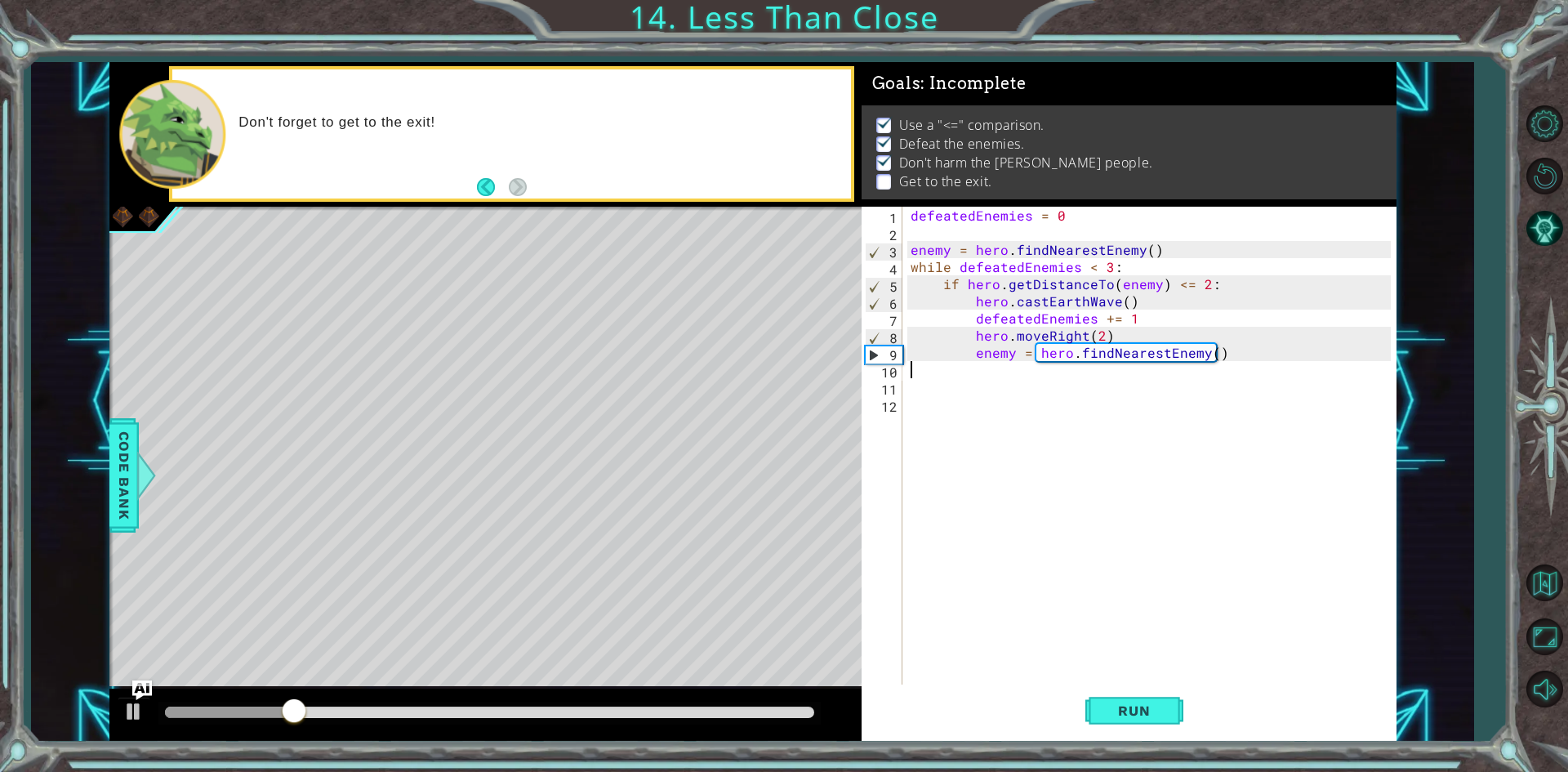
click at [926, 366] on div "defeatedEnemies = 0 enemy = hero . findNearestEnemy ( ) while defeatedEnemies <…" at bounding box center [1152, 464] width 492 height 514
click at [787, 711] on div at bounding box center [490, 712] width 649 height 12
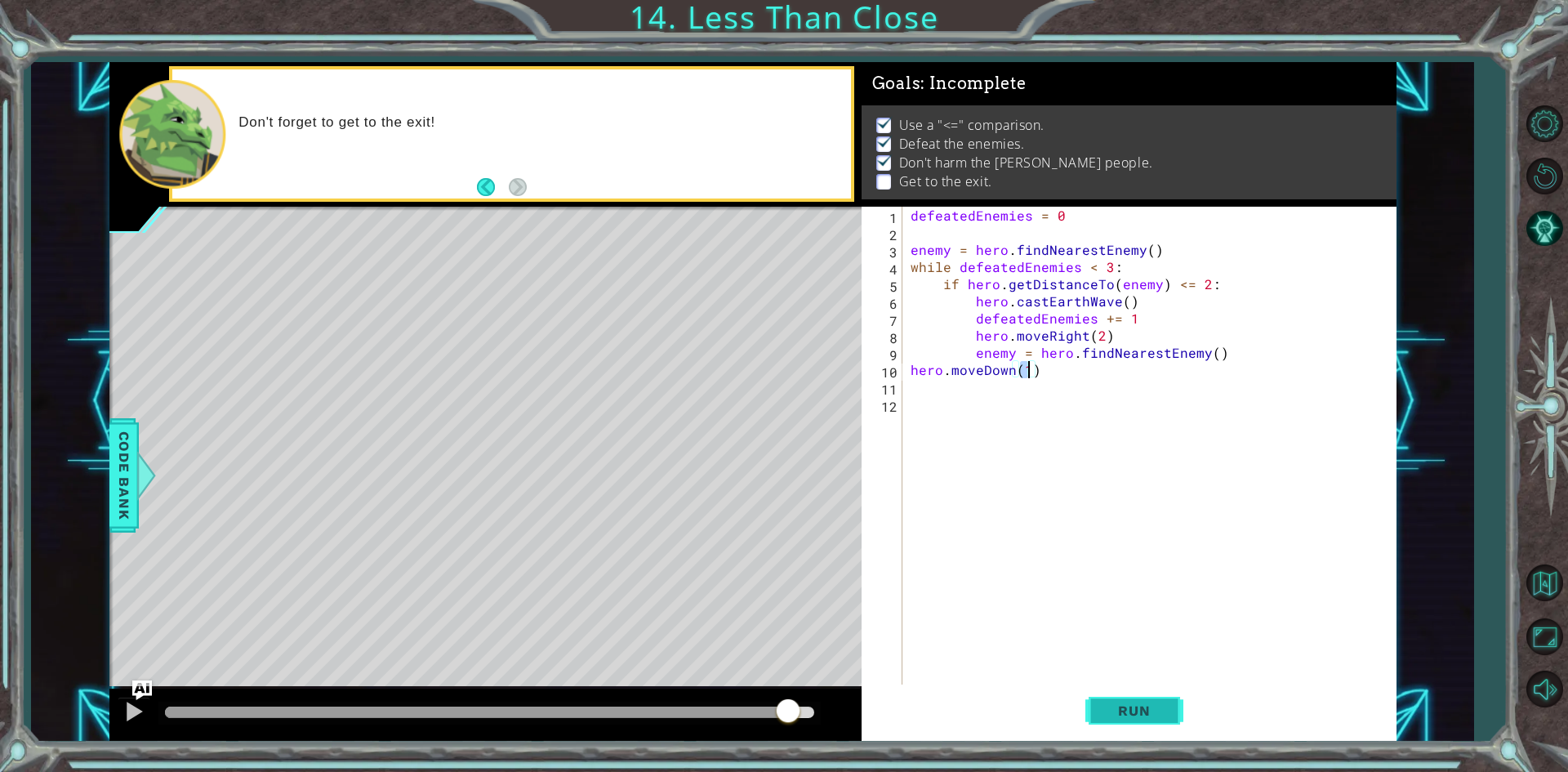
type textarea "hero.moveDown(1)"
click at [1167, 714] on button "Run" at bounding box center [1133, 711] width 98 height 53
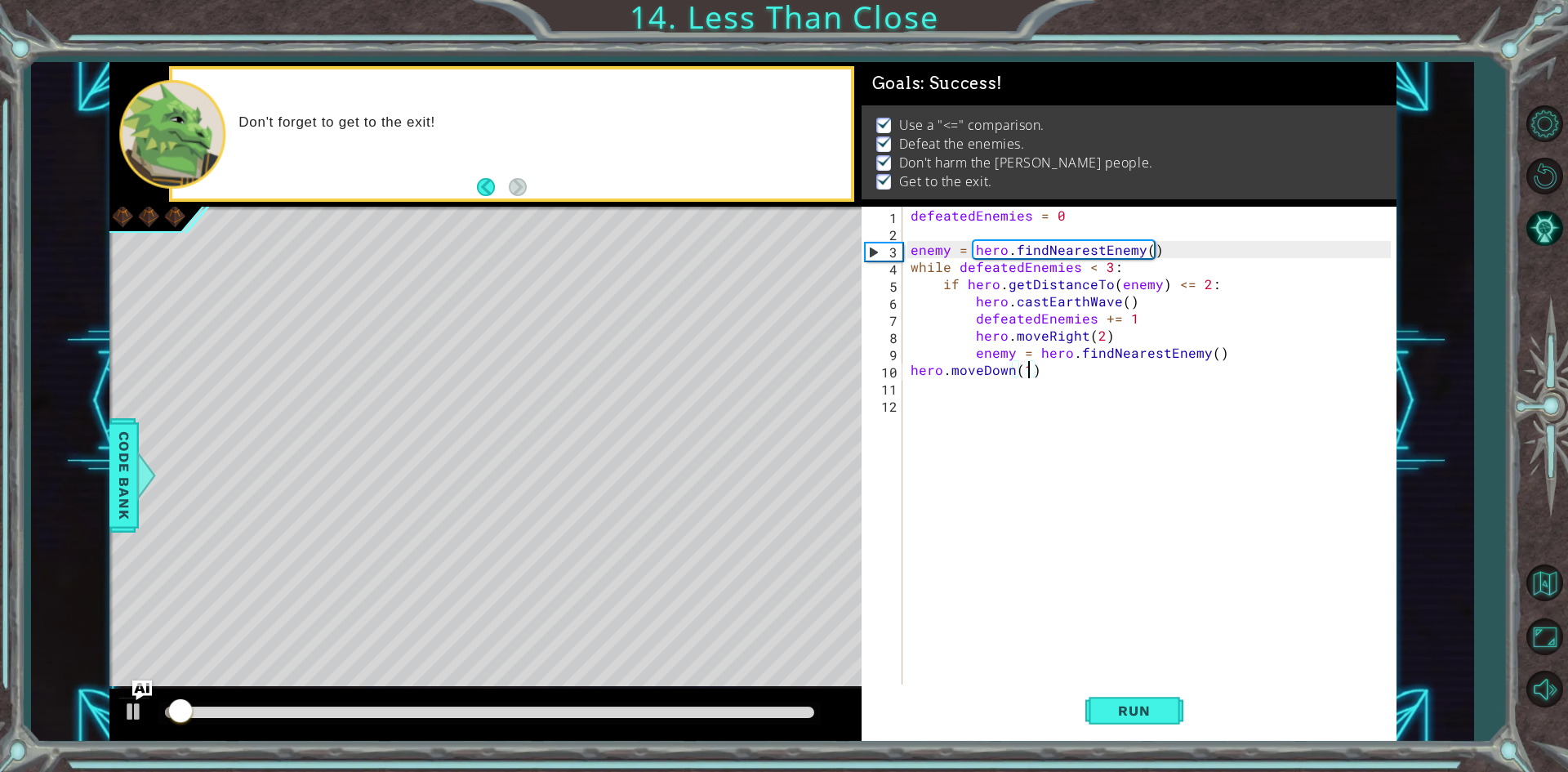
click at [809, 709] on div at bounding box center [490, 712] width 649 height 12
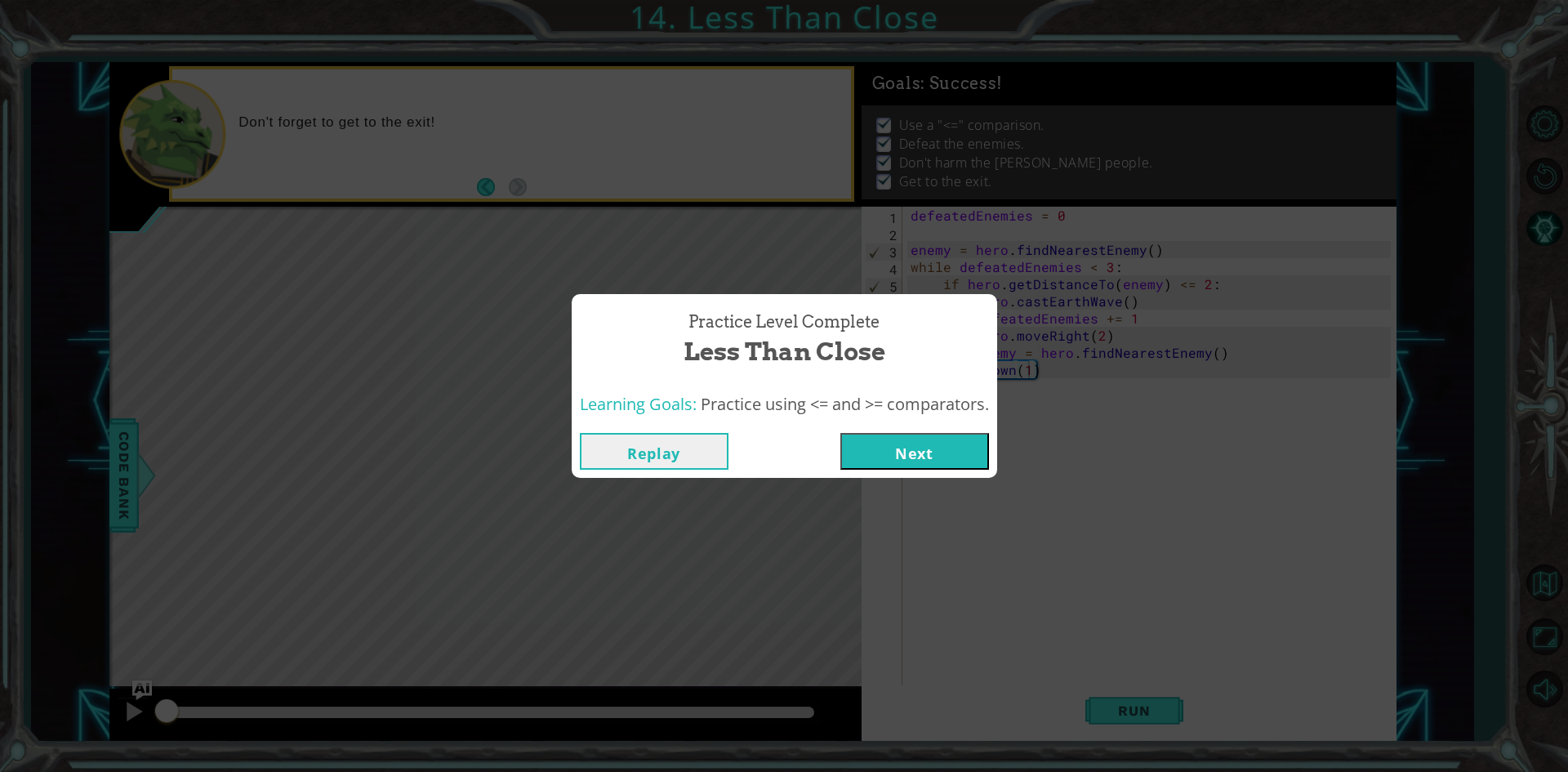
click at [884, 455] on button "Next" at bounding box center [915, 452] width 149 height 37
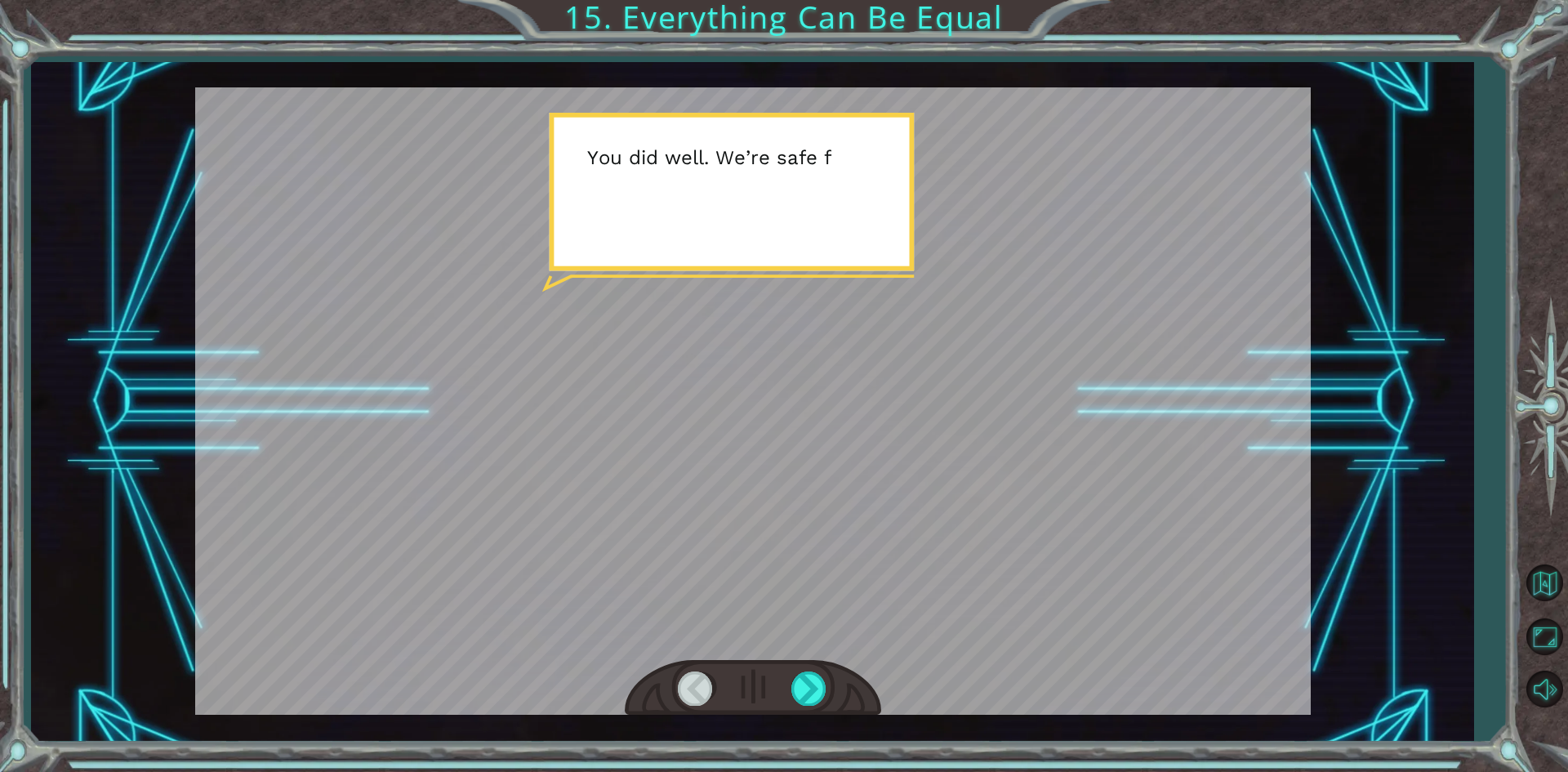
click at [1055, 532] on div at bounding box center [753, 401] width 1116 height 627
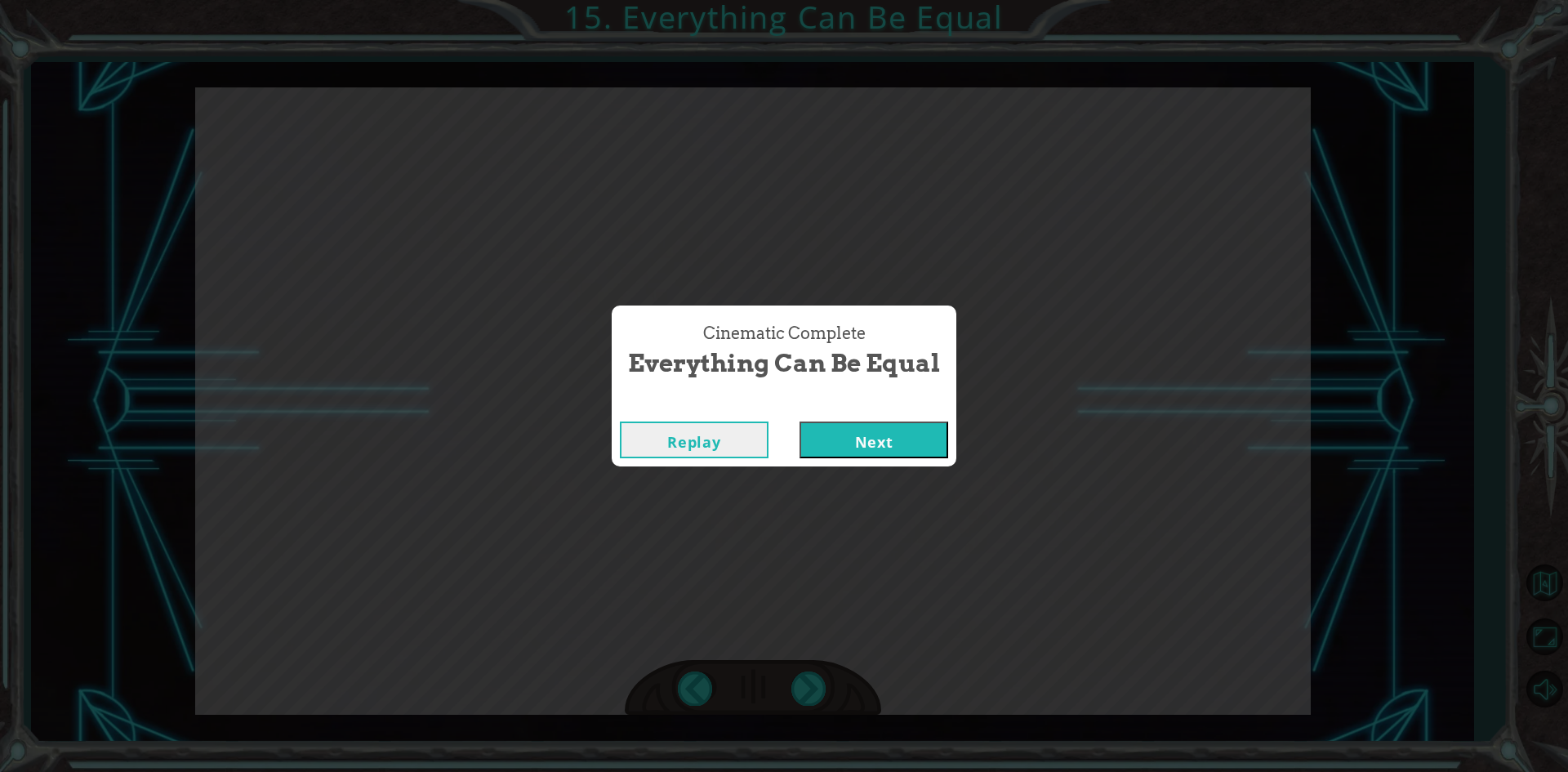
click at [892, 446] on button "Next" at bounding box center [874, 440] width 149 height 37
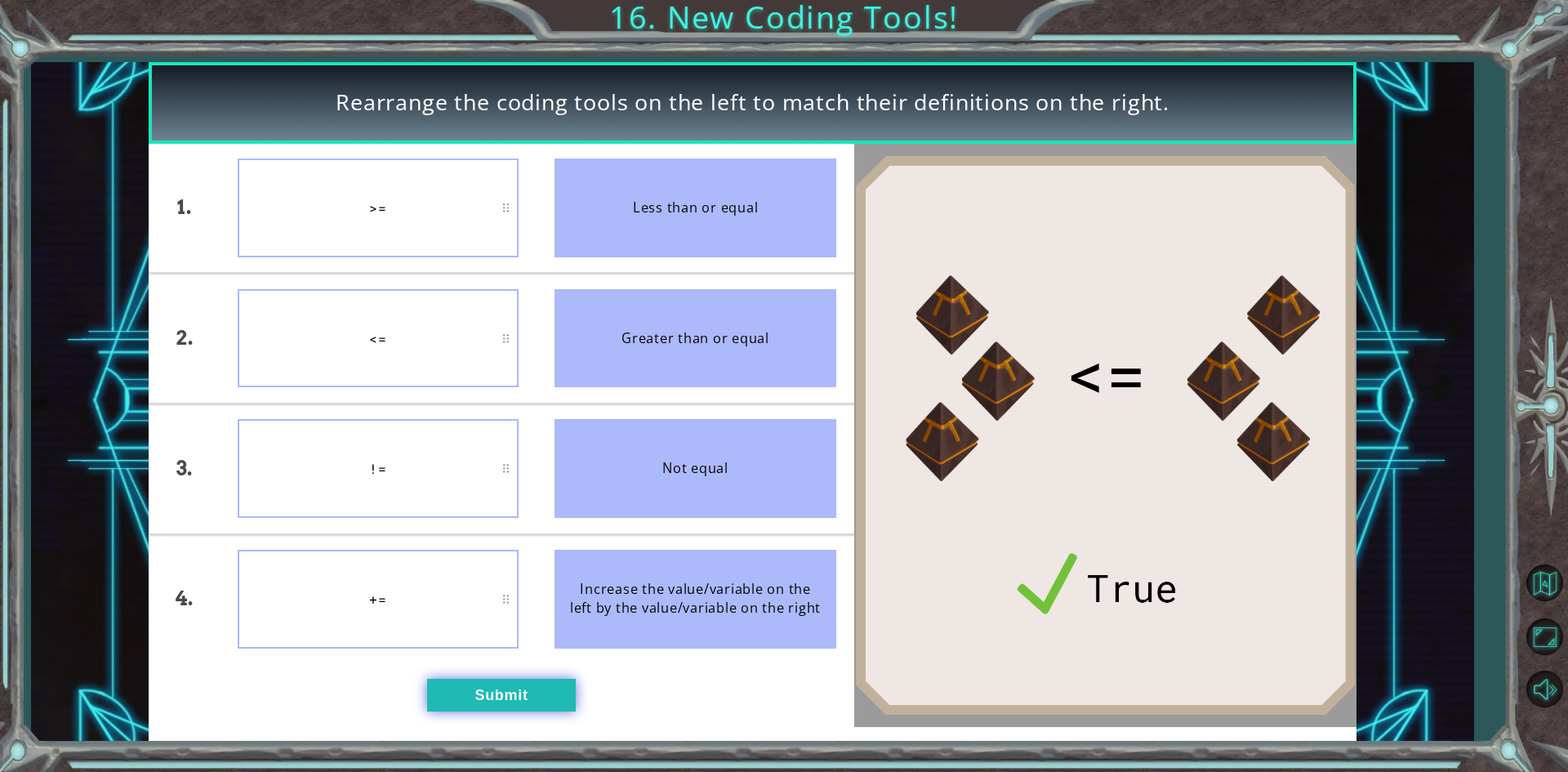
click at [500, 702] on button "Submit" at bounding box center [502, 694] width 149 height 33
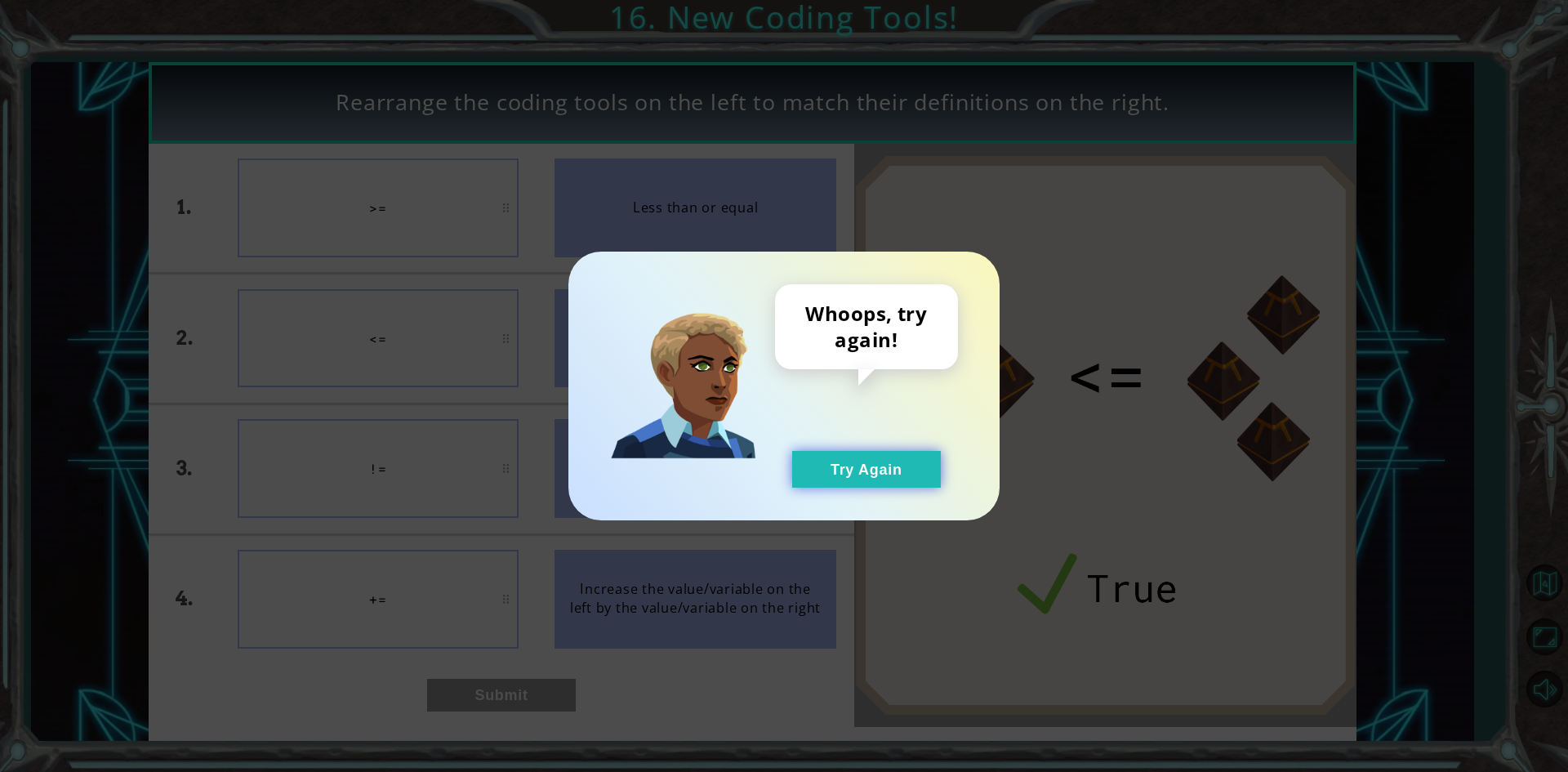
click at [869, 472] on button "Try Again" at bounding box center [866, 469] width 149 height 37
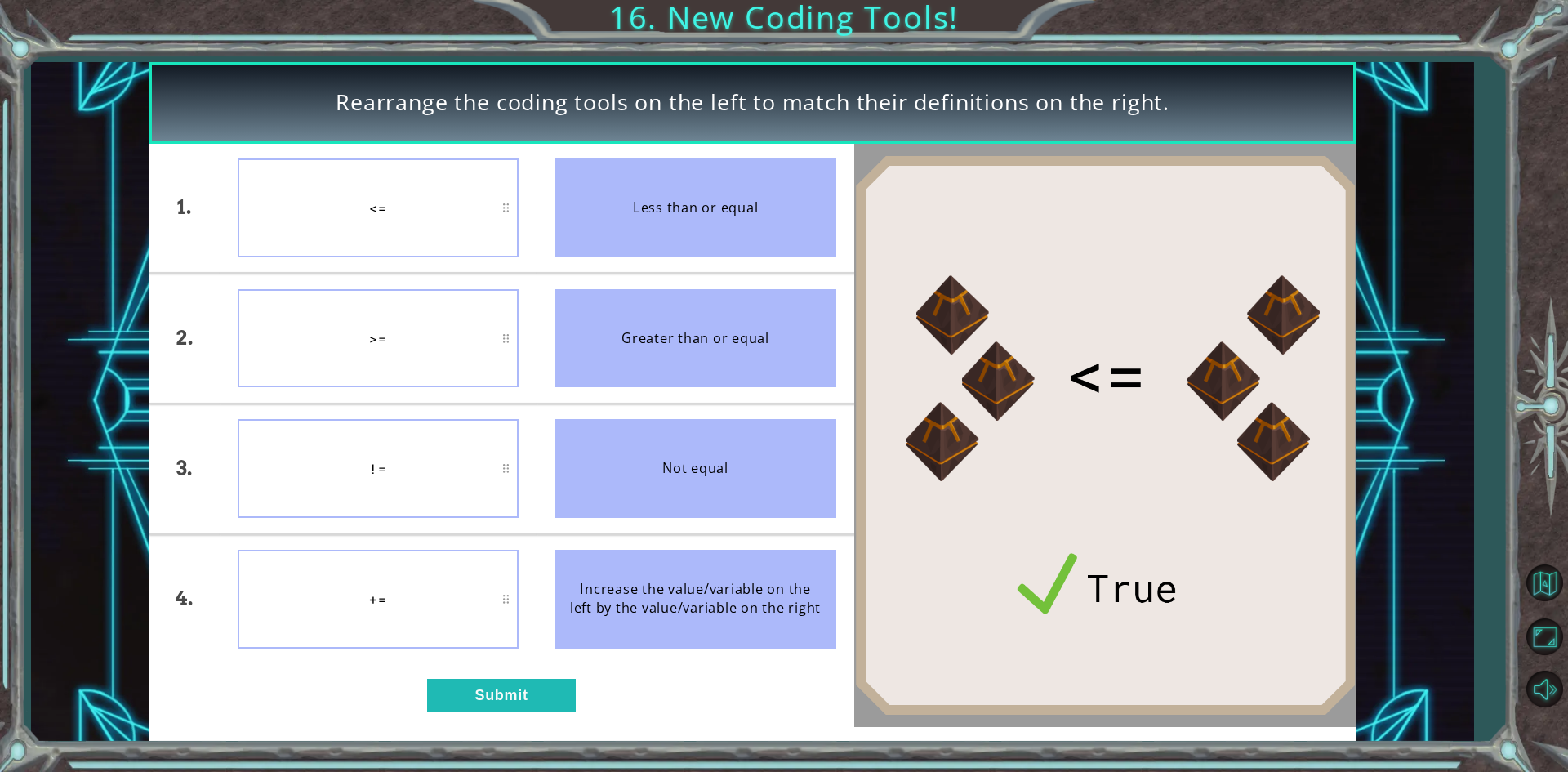
click at [517, 662] on li "+=" at bounding box center [378, 599] width 318 height 129
click at [517, 683] on button "Submit" at bounding box center [502, 694] width 149 height 33
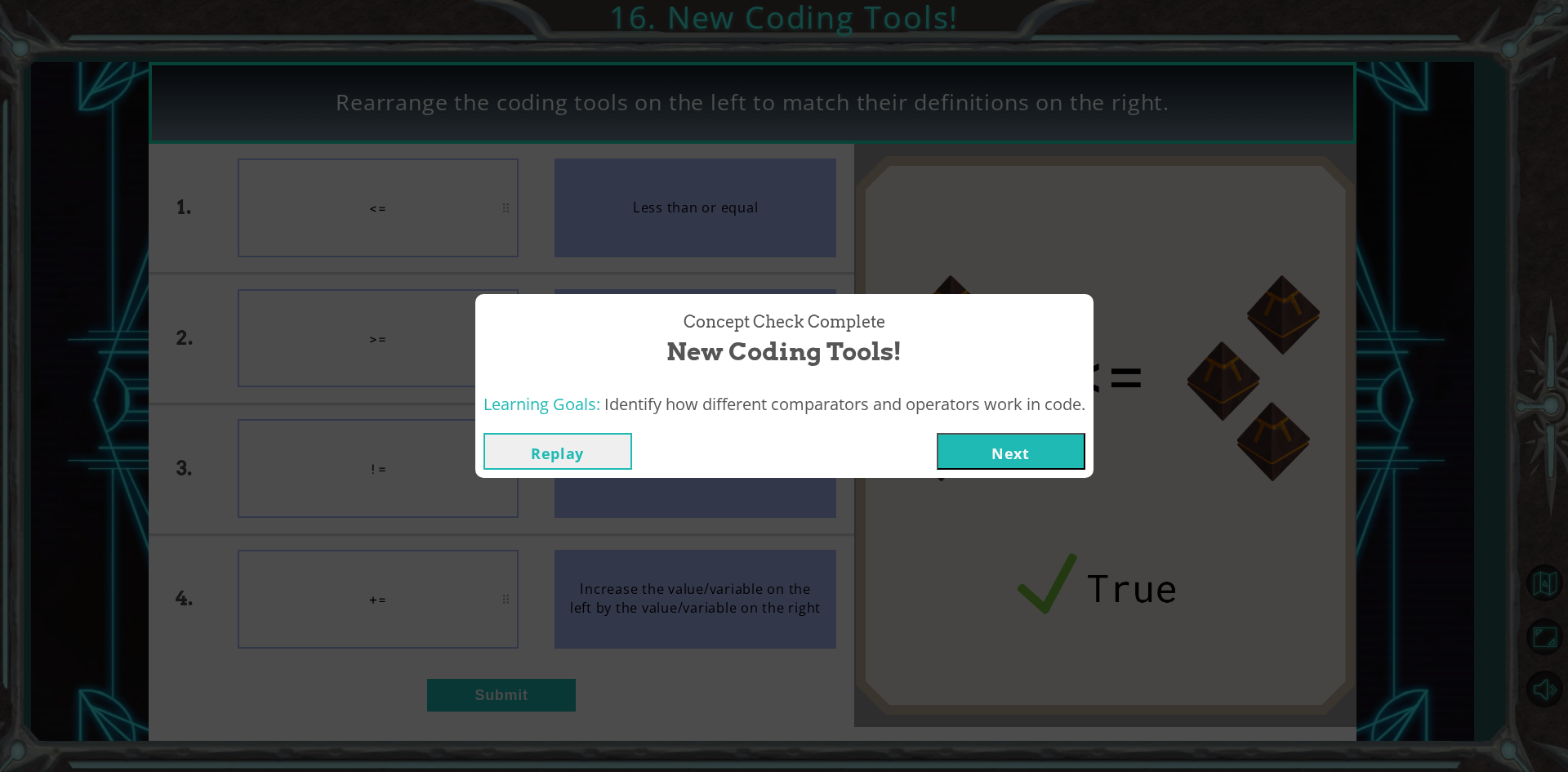
click at [947, 437] on div "Replay Next" at bounding box center [784, 452] width 618 height 53
click at [964, 431] on div "Replay Next" at bounding box center [784, 452] width 618 height 53
drag, startPoint x: 965, startPoint y: 431, endPoint x: 966, endPoint y: 447, distance: 16.0
click at [966, 447] on div "Replay Next" at bounding box center [784, 452] width 618 height 53
click at [966, 447] on button "Next" at bounding box center [1011, 452] width 149 height 37
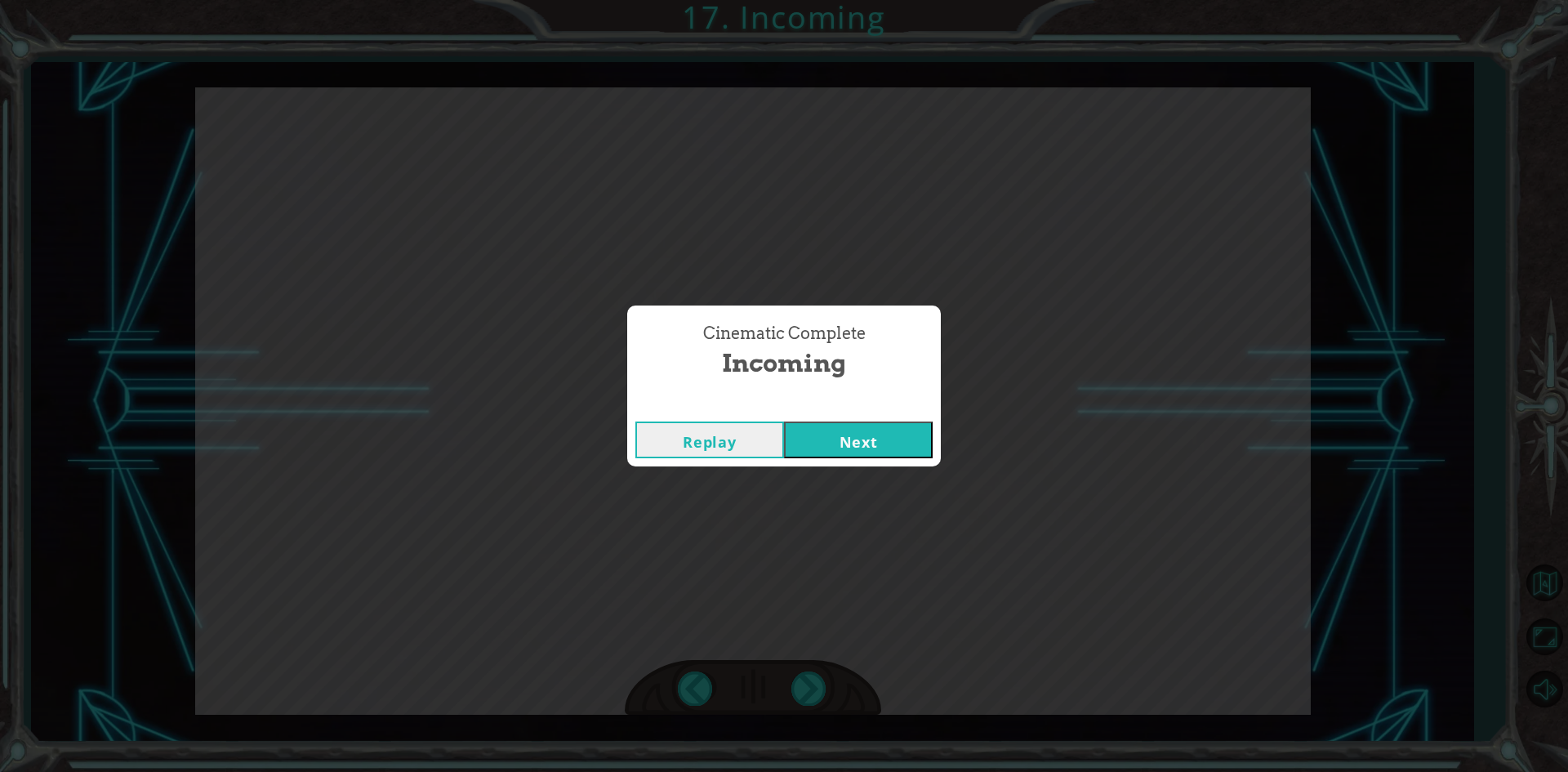
click at [915, 437] on button "Next" at bounding box center [858, 440] width 149 height 37
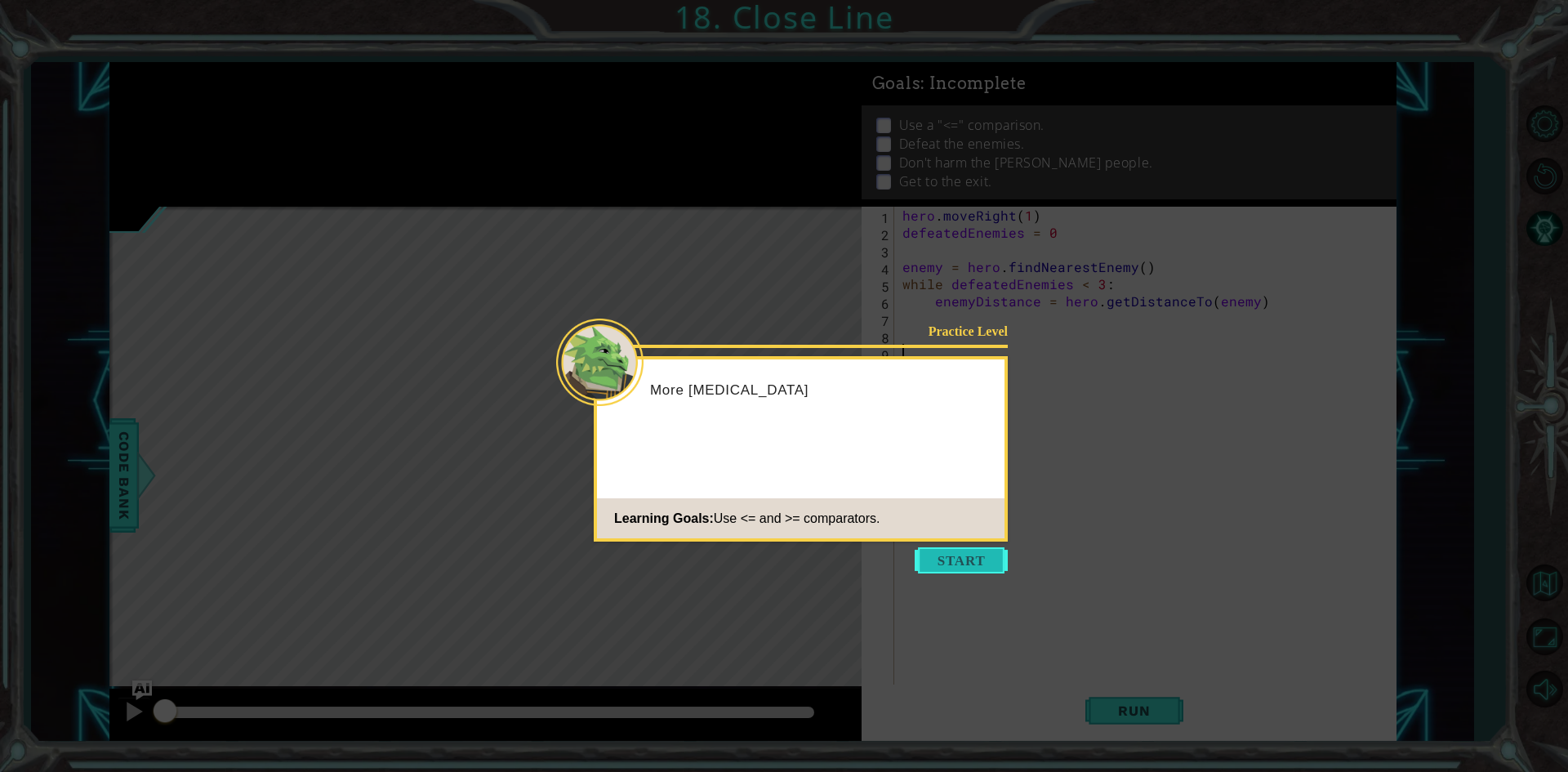
click at [939, 563] on button "Start" at bounding box center [961, 560] width 93 height 26
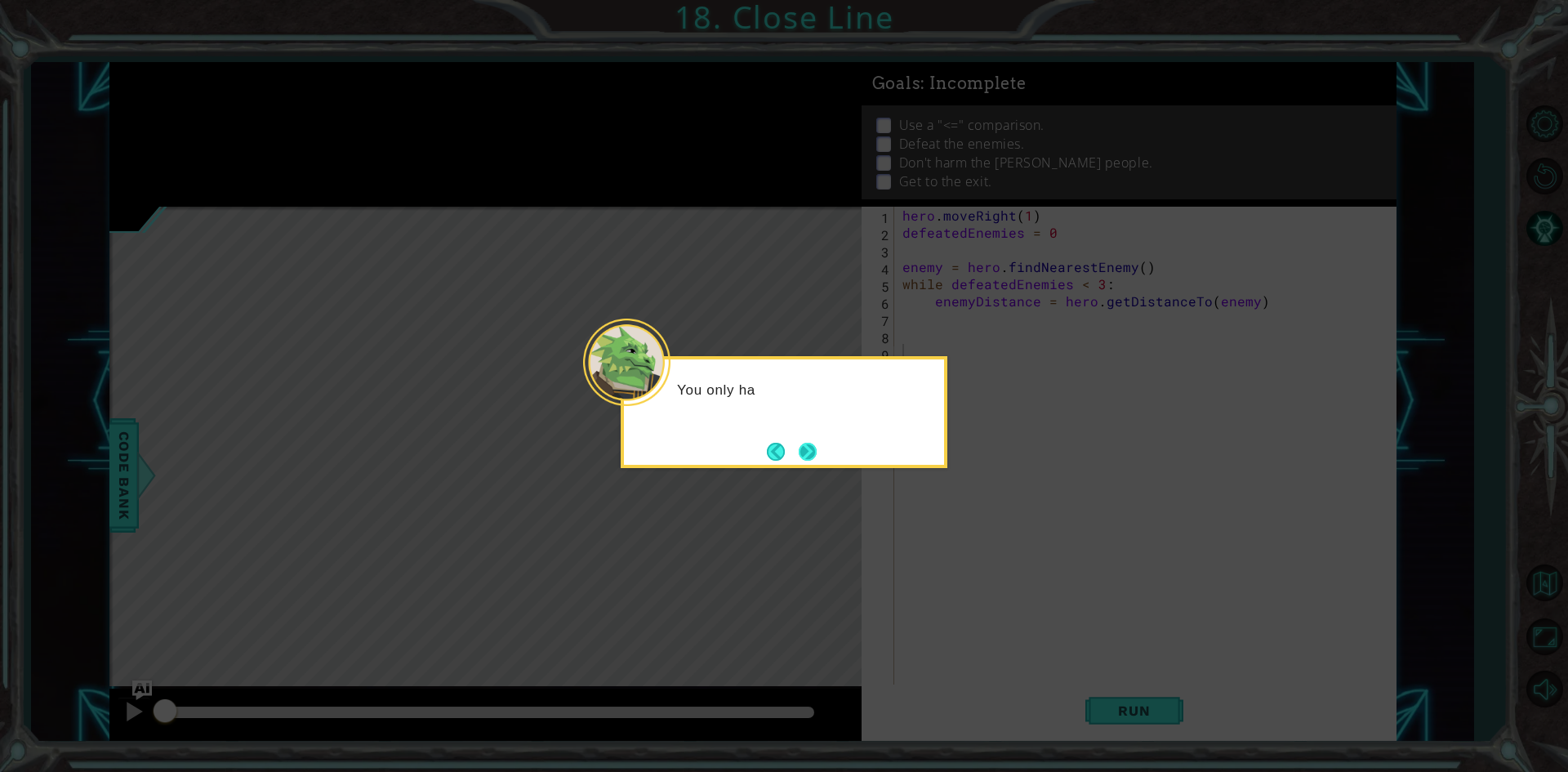
click at [816, 461] on button "Next" at bounding box center [808, 452] width 18 height 18
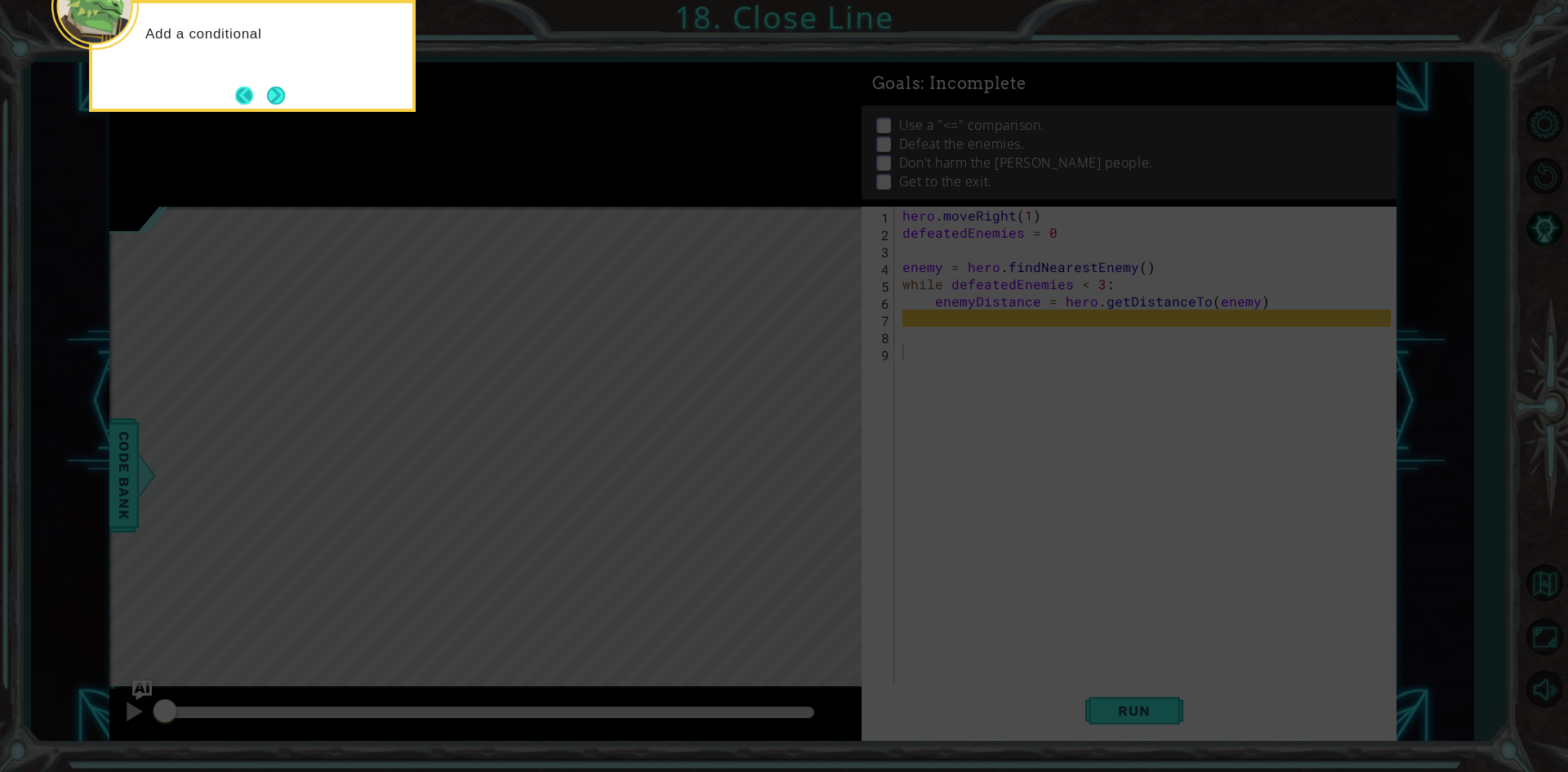
click at [260, 88] on button "Back" at bounding box center [251, 96] width 32 height 18
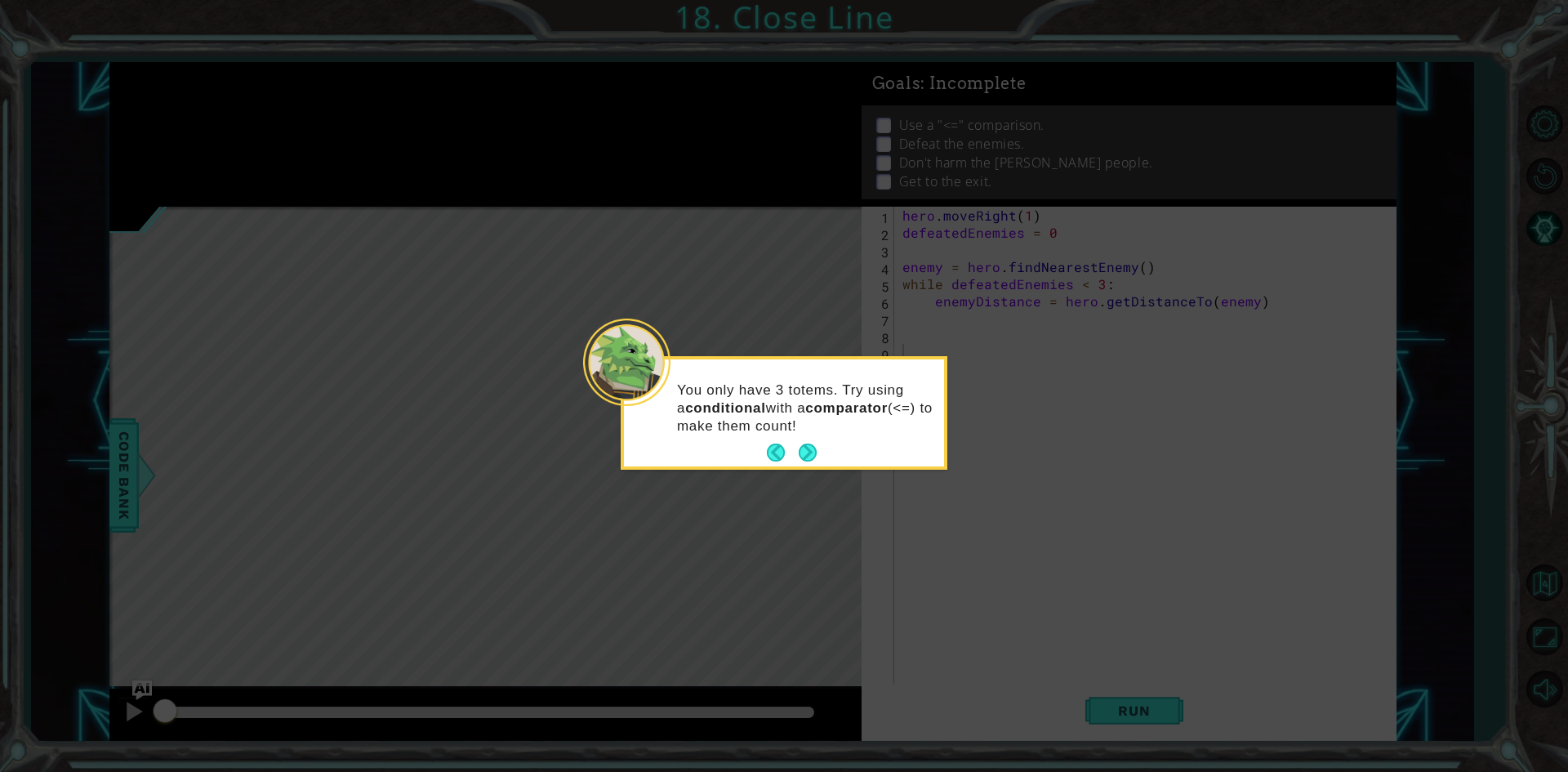
click at [826, 458] on div "You only have 3 totems. Try using a conditional with a comparator (<=) to make …" at bounding box center [784, 416] width 320 height 100
click at [799, 453] on button "Next" at bounding box center [808, 452] width 18 height 18
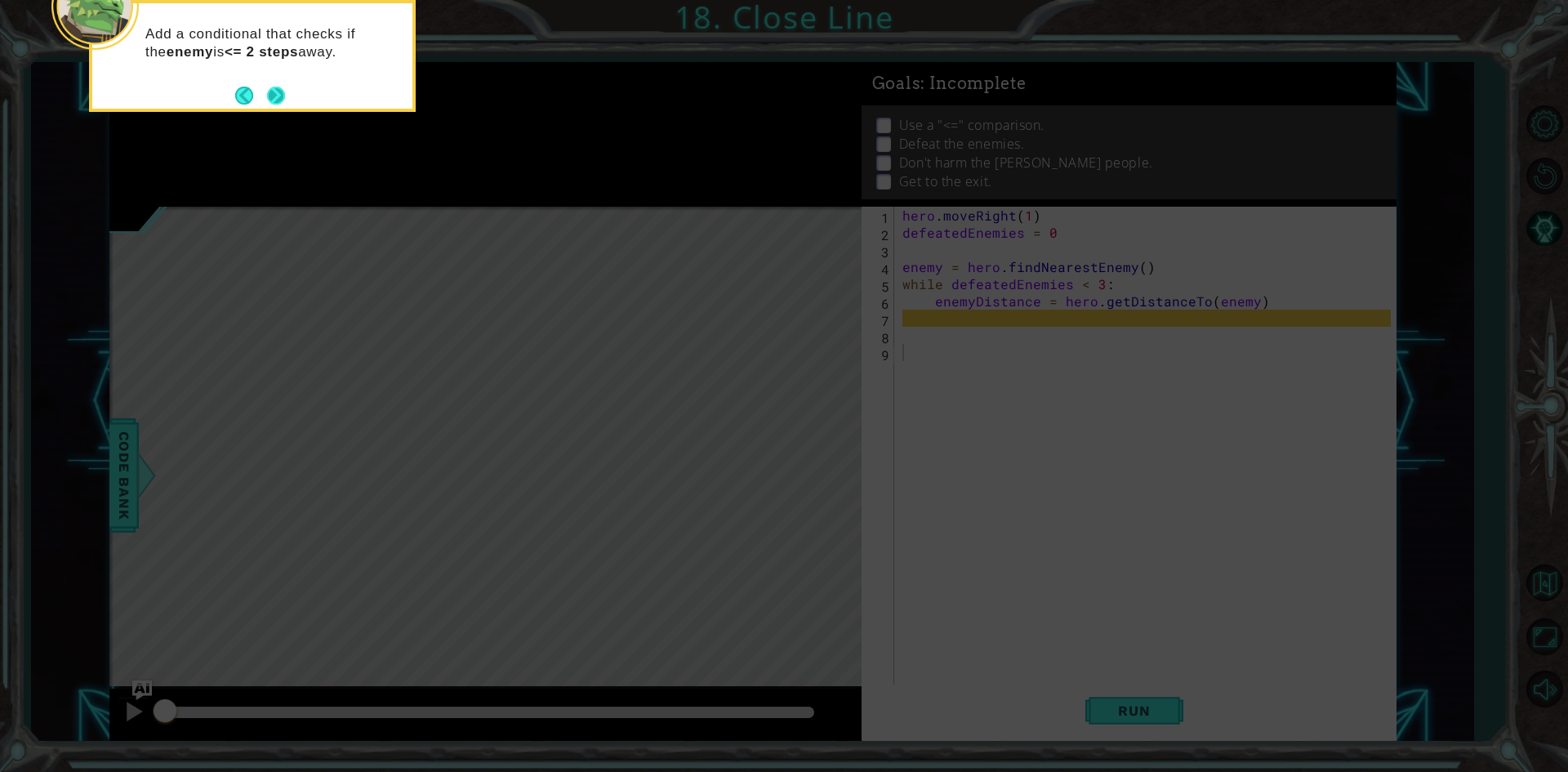
click at [285, 91] on button "Next" at bounding box center [276, 96] width 18 height 18
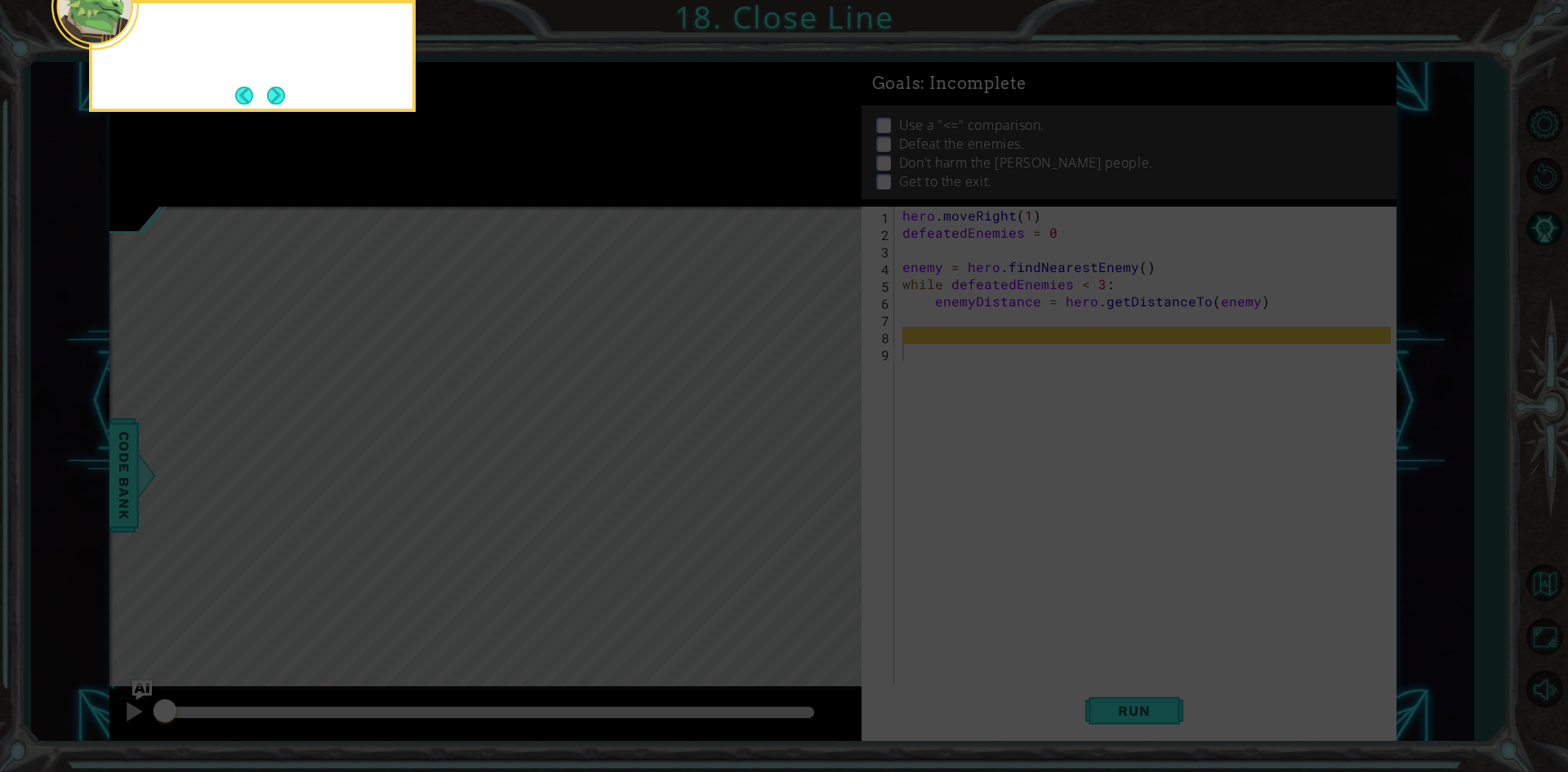
click at [285, 91] on div at bounding box center [252, 56] width 326 height 112
click at [285, 91] on button "Next" at bounding box center [276, 96] width 18 height 18
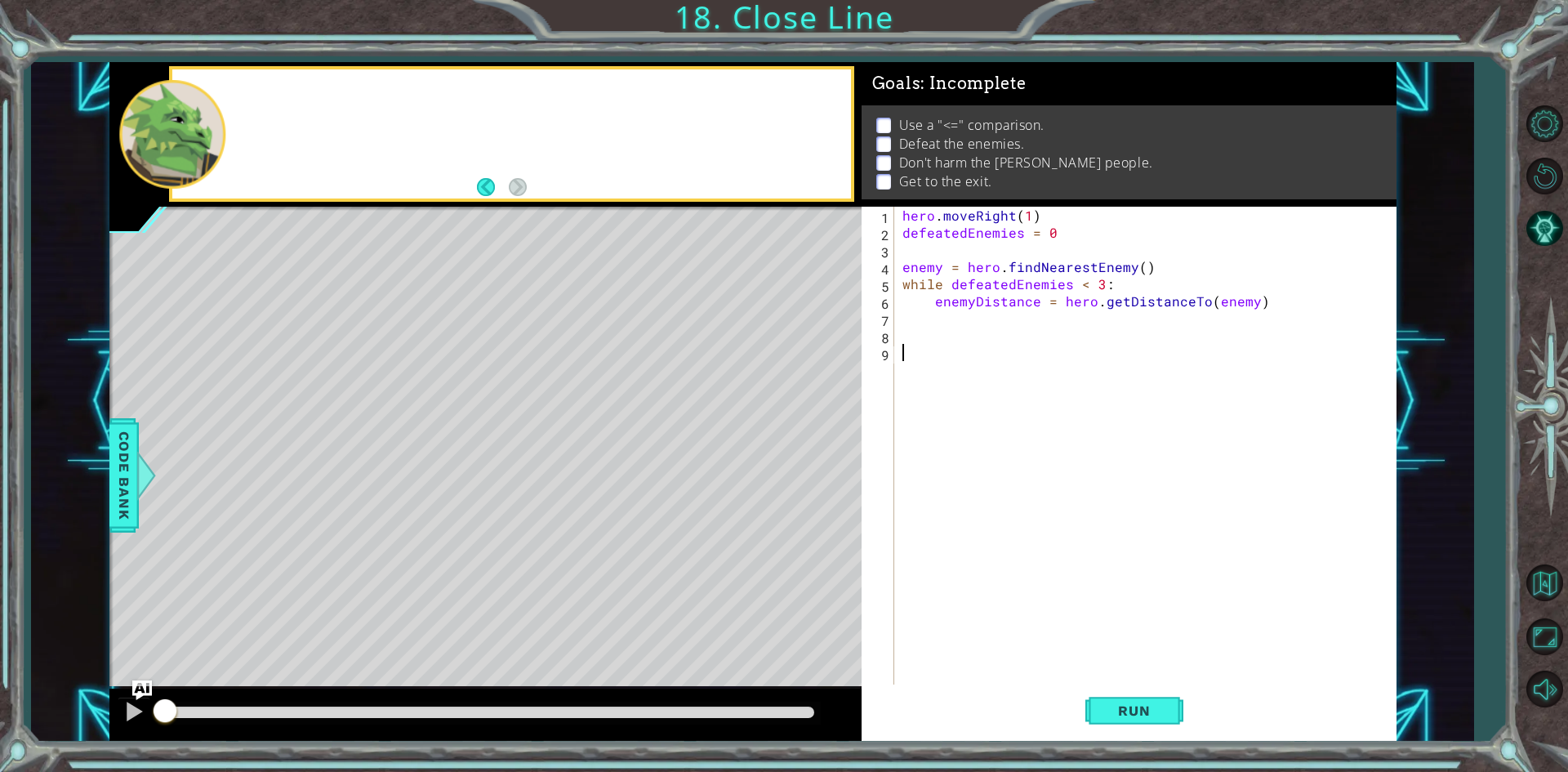
click at [285, 91] on div at bounding box center [511, 134] width 678 height 129
click at [1147, 727] on button "Run" at bounding box center [1133, 711] width 98 height 53
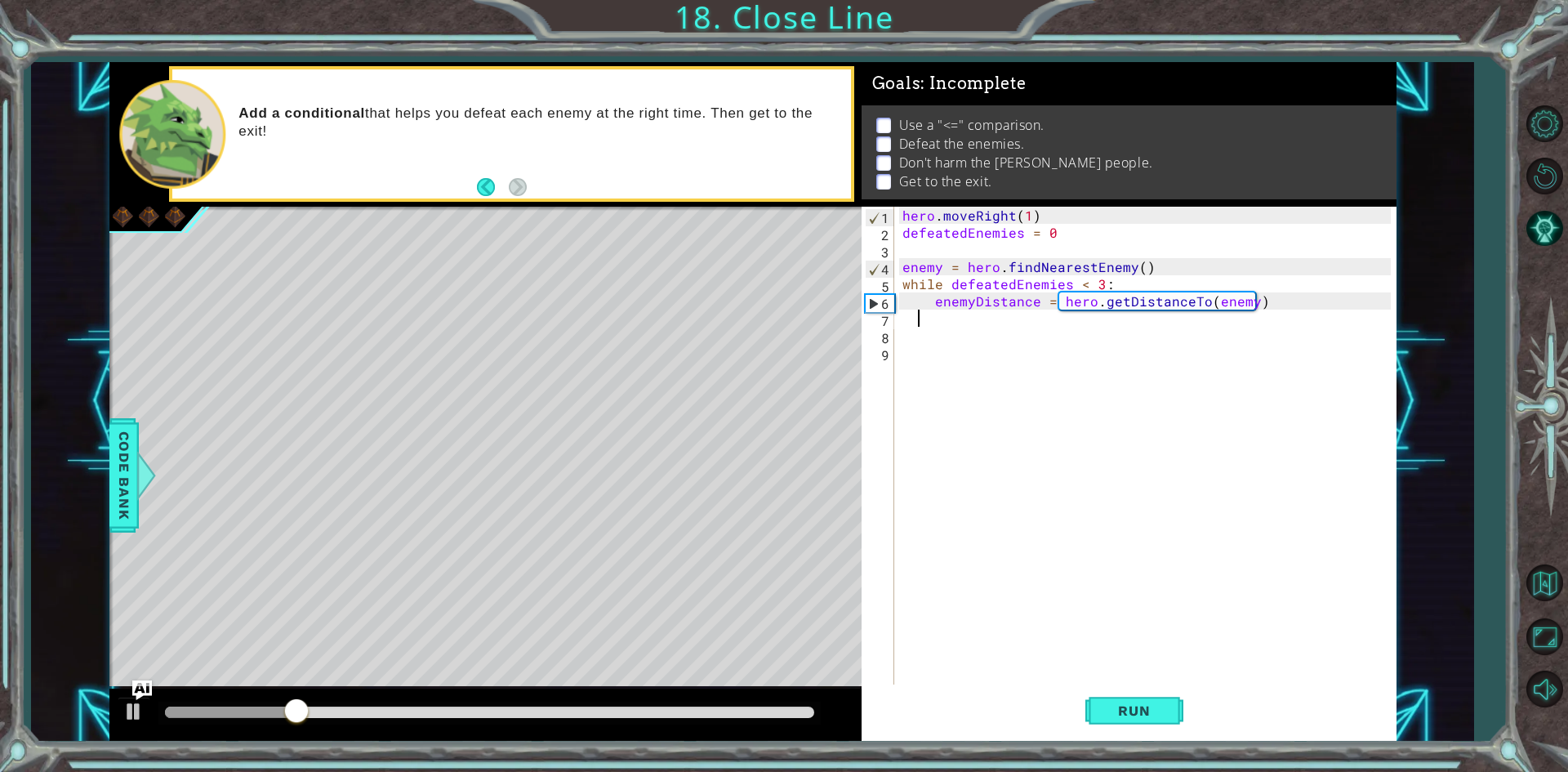
click at [920, 320] on div "hero . moveRight ( 1 ) defeatedEnemies = 0 enemy = hero . findNearestEnemy ( ) …" at bounding box center [1148, 464] width 500 height 514
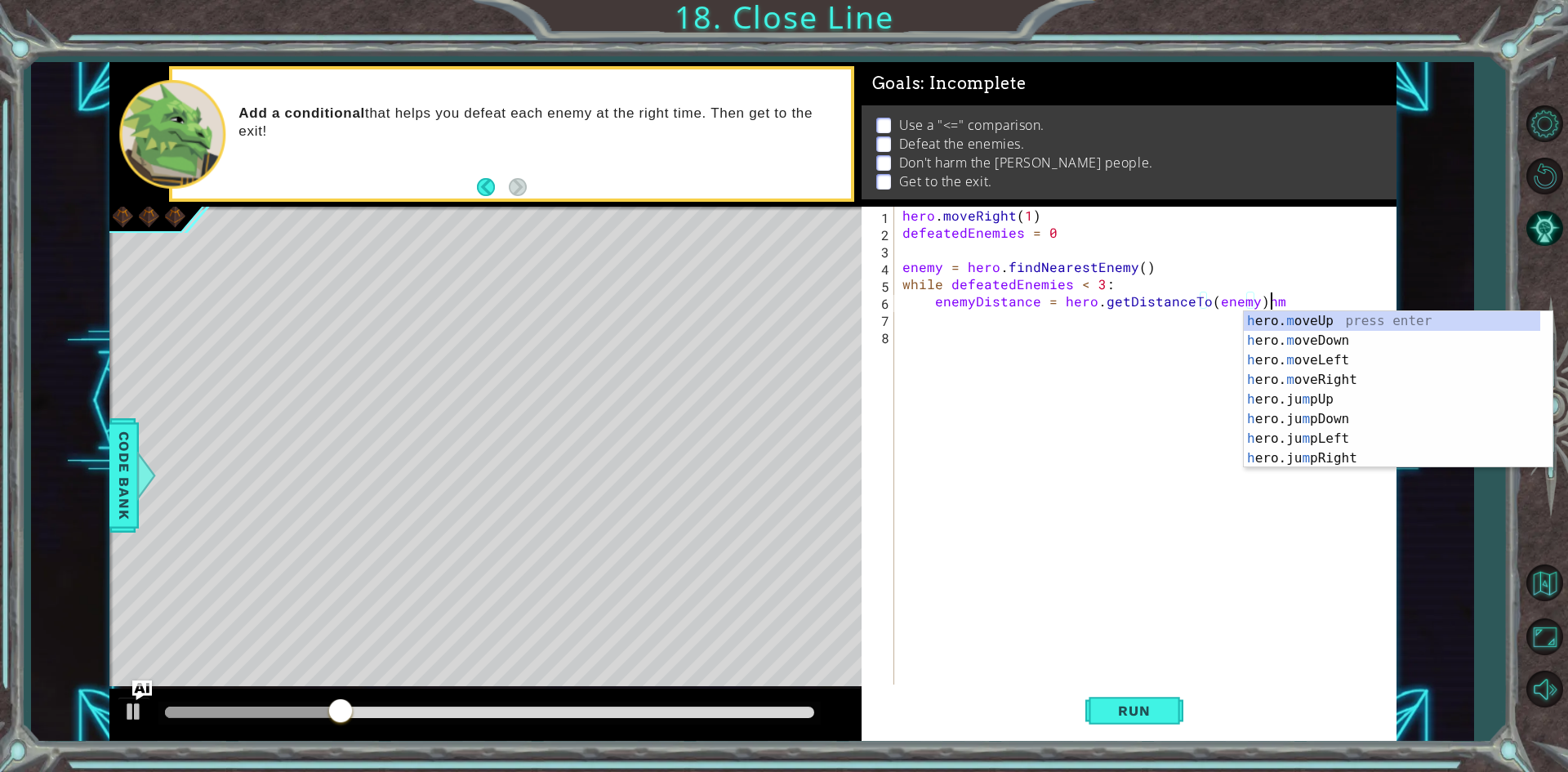
scroll to position [0, 23]
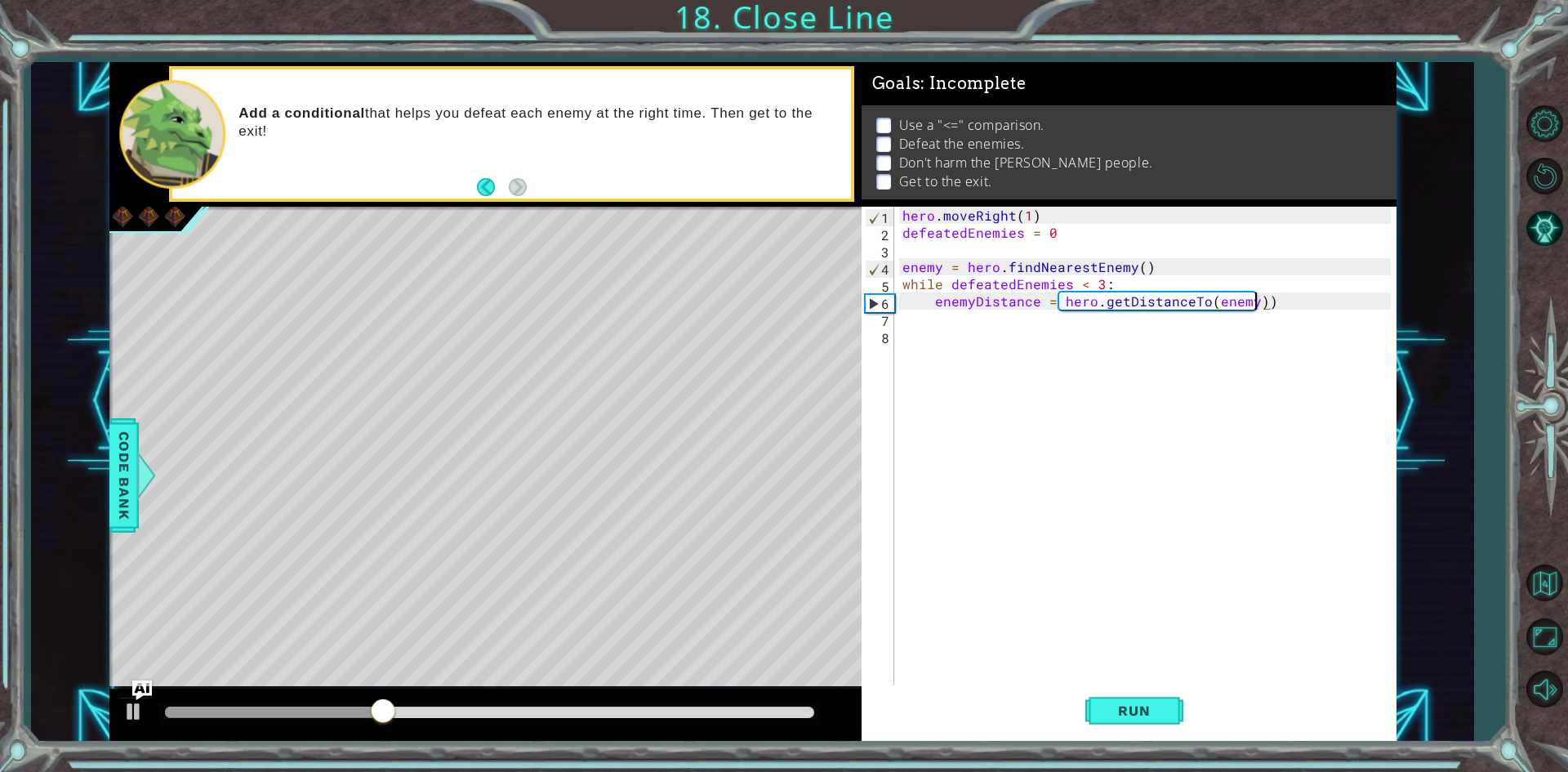
type textarea "enemyDistance = hero.getDistanceTo(enemy))"
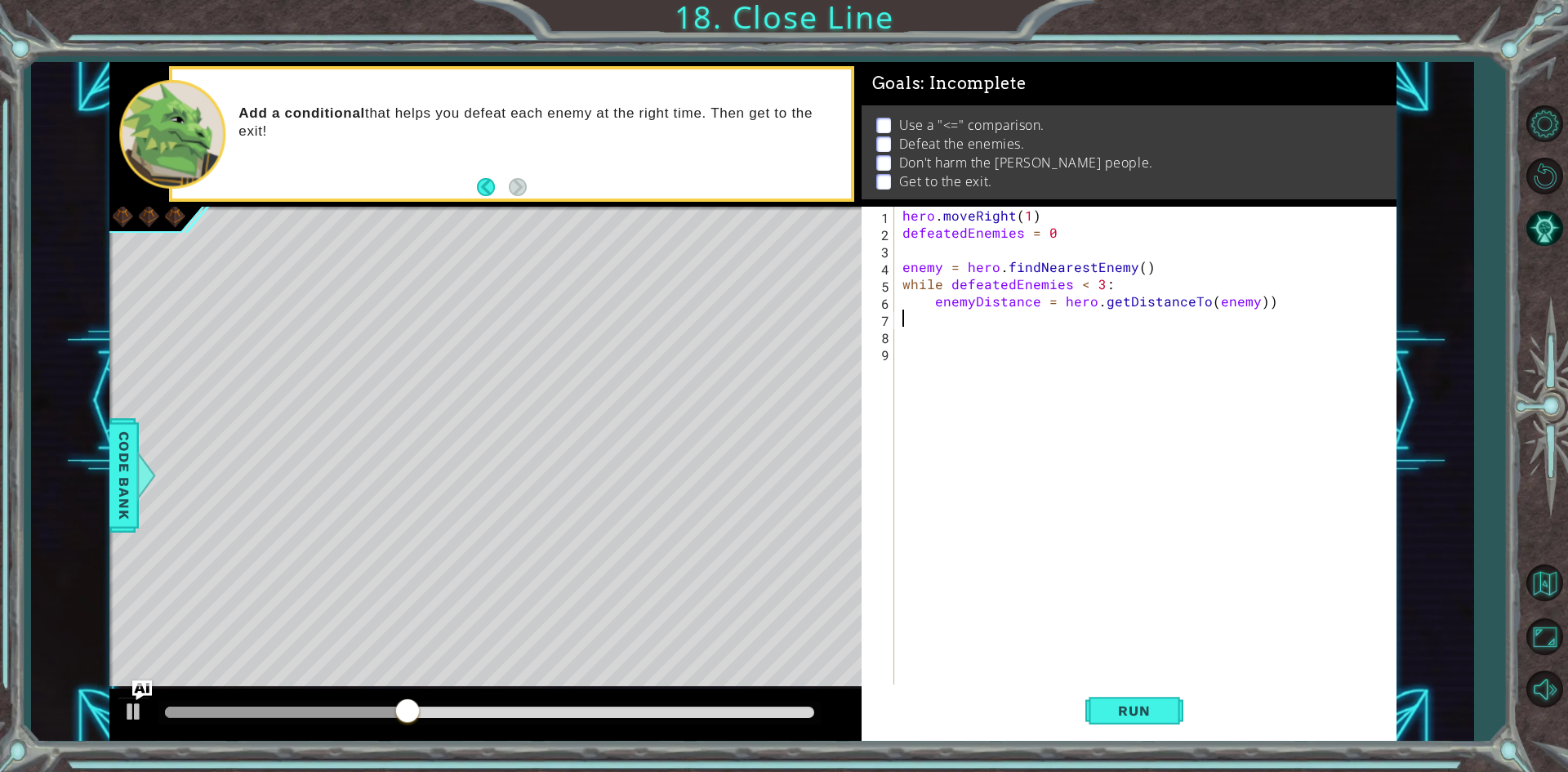
scroll to position [0, 0]
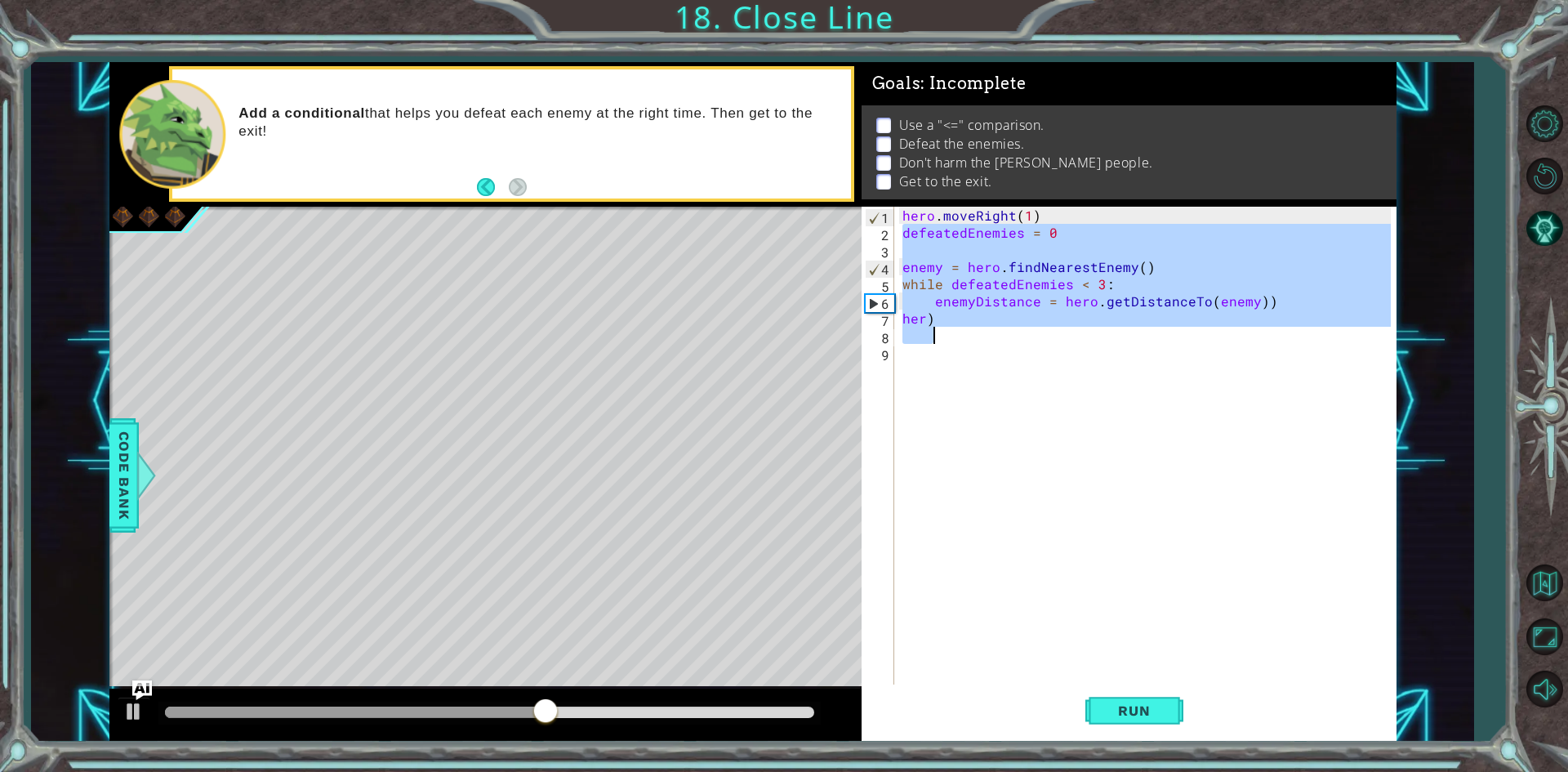
drag, startPoint x: 900, startPoint y: 230, endPoint x: 1051, endPoint y: 337, distance: 185.1
click at [1051, 337] on div "hero . moveRight ( 1 ) defeatedEnemies = 0 enemy = hero . findNearestEnemy ( ) …" at bounding box center [1148, 464] width 500 height 514
type textarea "her)"
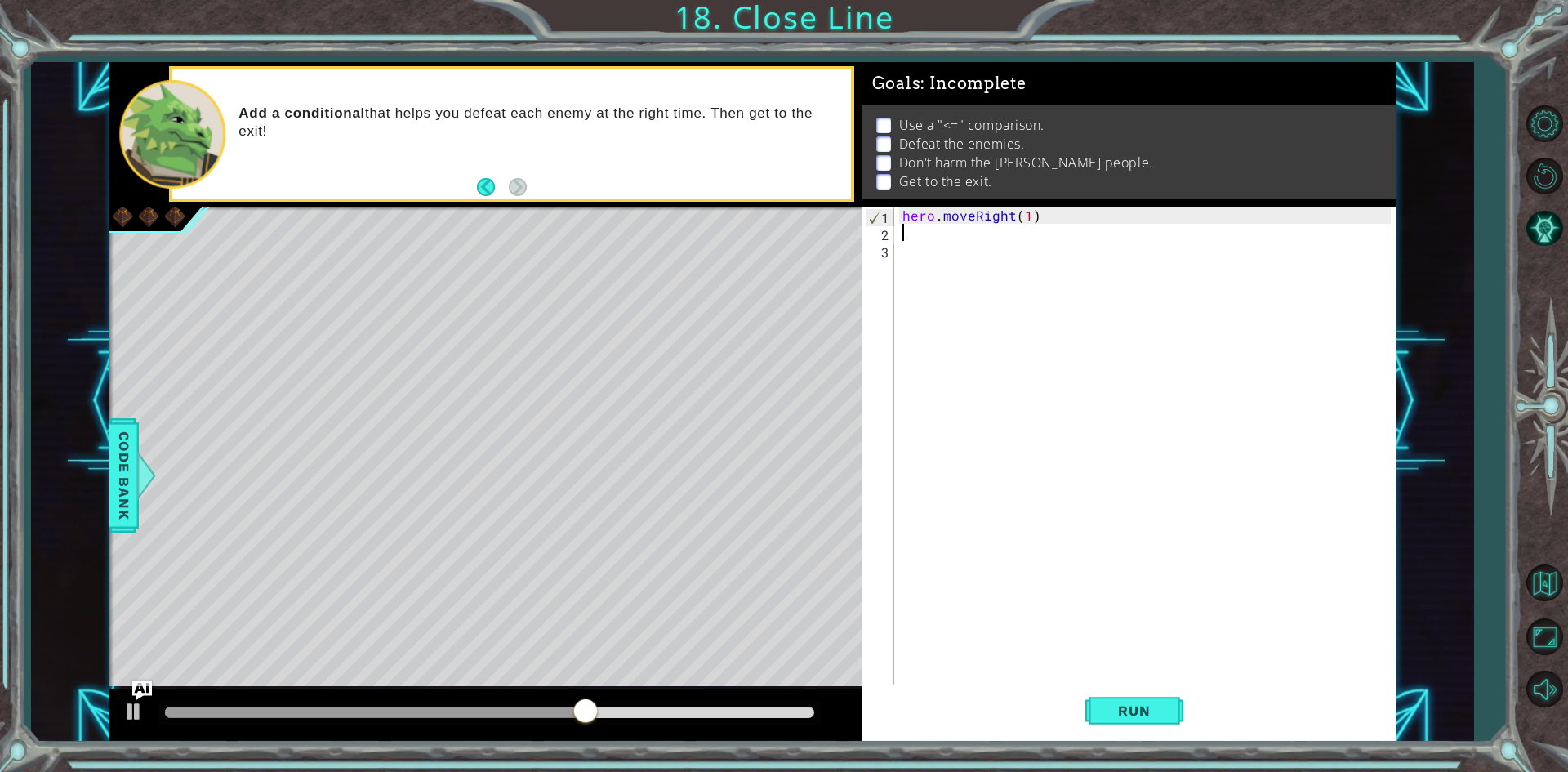
paste textarea "enemy = hero.findNearestEnemy()"
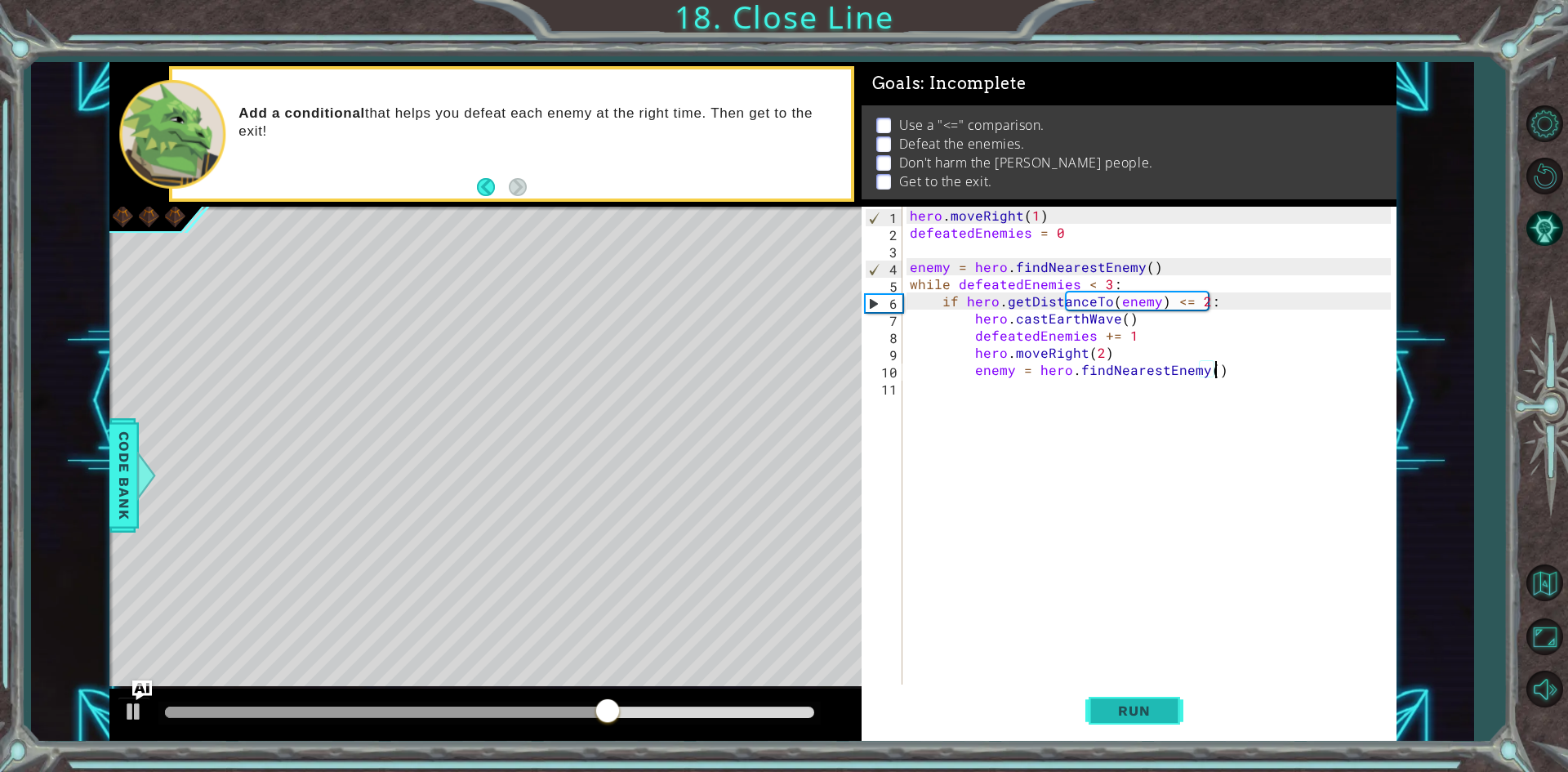
click at [1162, 715] on span "Run" at bounding box center [1133, 710] width 64 height 17
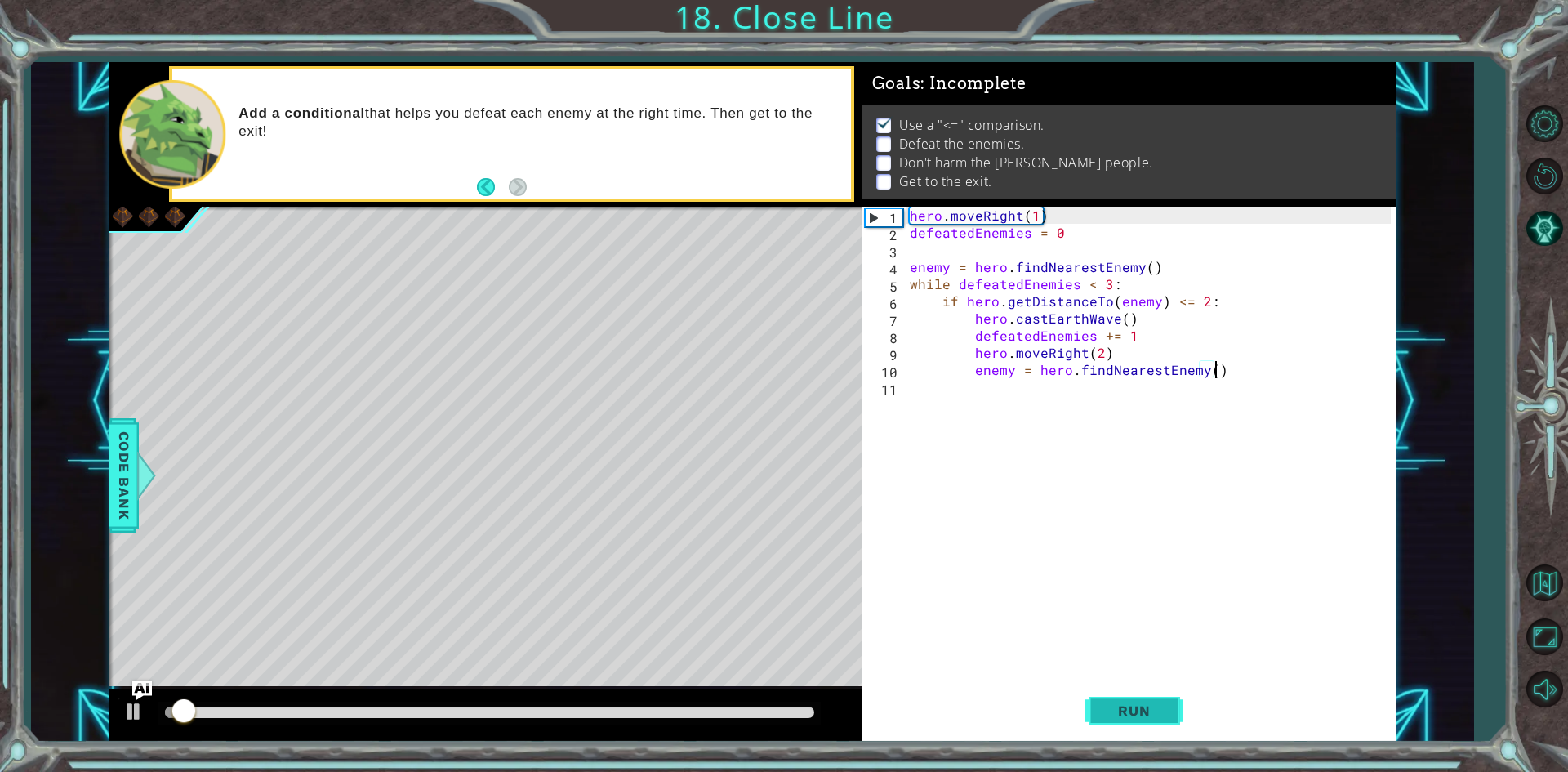
scroll to position [7, 0]
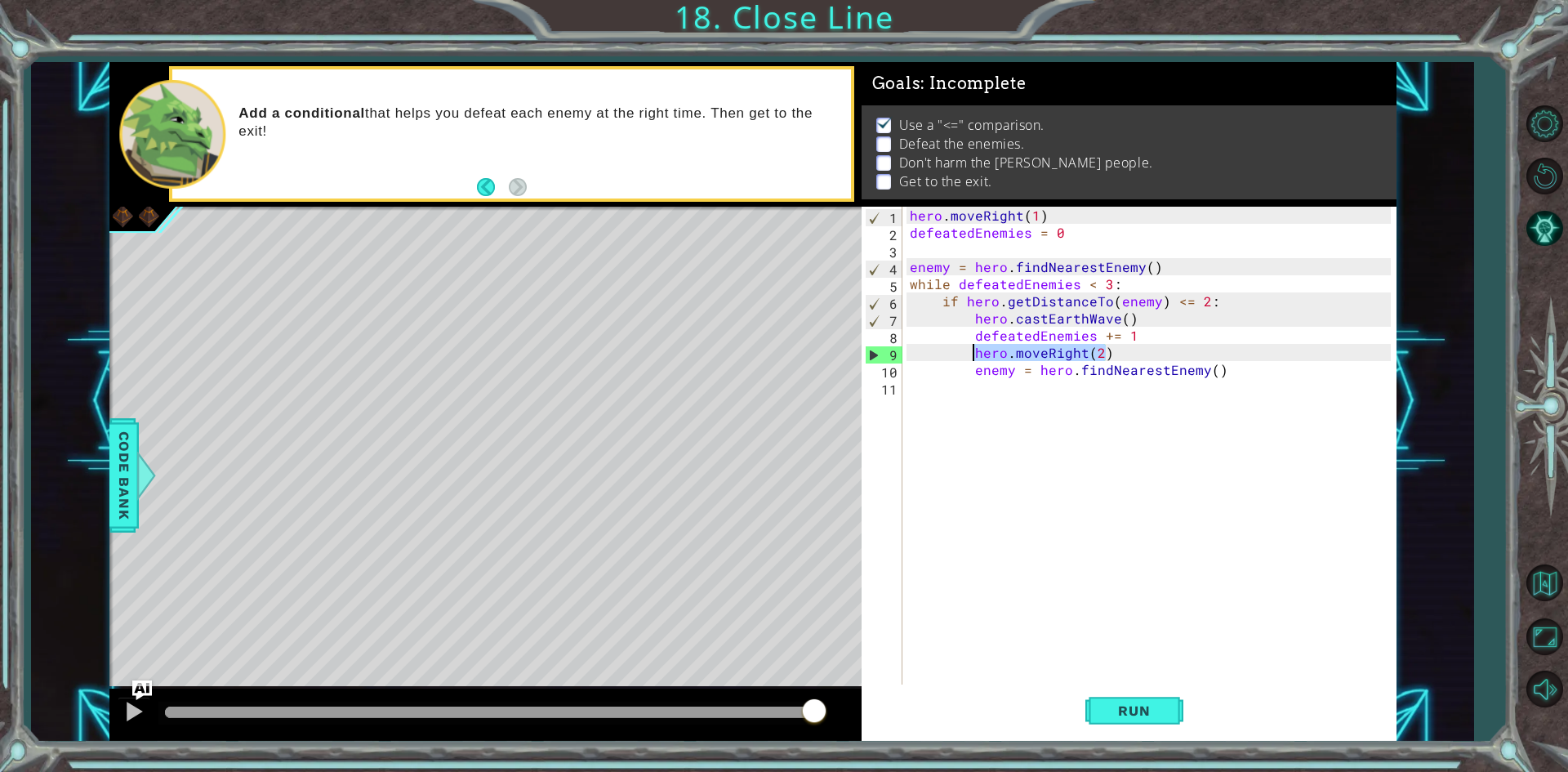
drag, startPoint x: 1115, startPoint y: 348, endPoint x: 971, endPoint y: 350, distance: 144.0
click at [971, 350] on div "hero . moveRight ( 1 ) defeatedEnemies = 0 enemy = hero . findNearestEnemy ( ) …" at bounding box center [1152, 464] width 492 height 514
type textarea "hero.moveRight(2)"
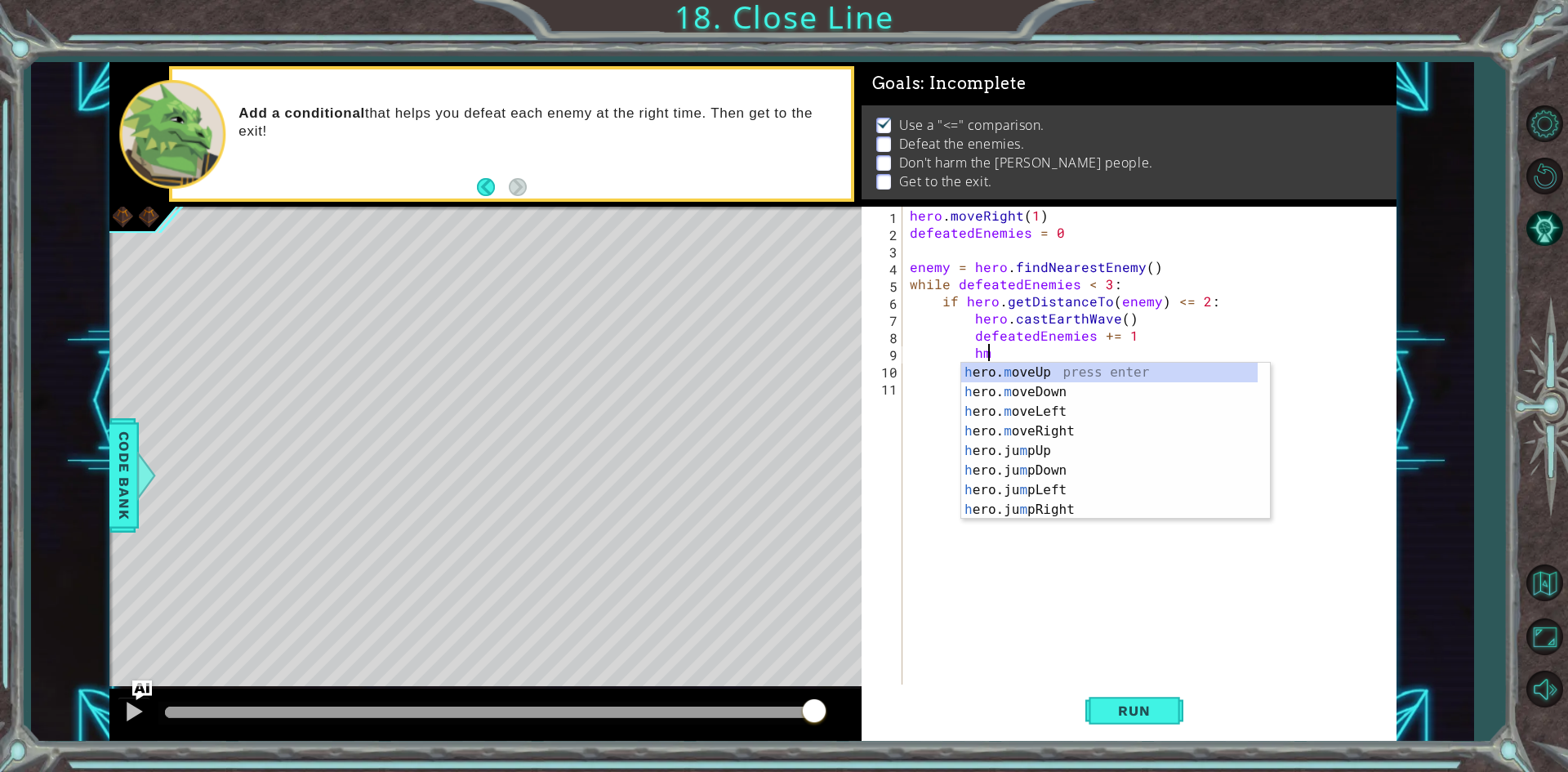
scroll to position [0, 4]
type textarea "hero.moveUp(1)"
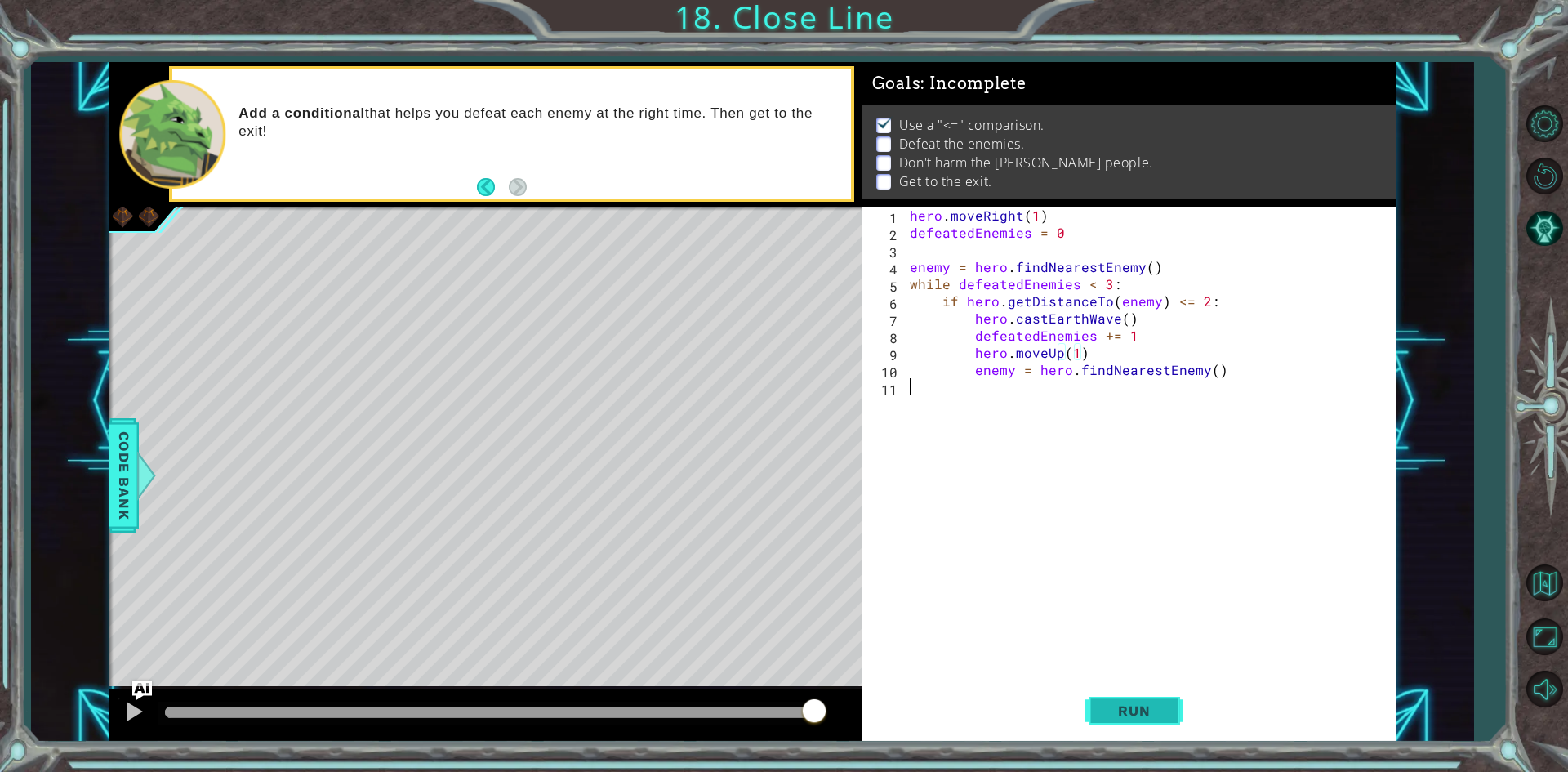
drag, startPoint x: 1130, startPoint y: 690, endPoint x: 1130, endPoint y: 704, distance: 14.0
click at [1130, 703] on div "hero.moveUp(1) 1 2 3 4 5 6 7 8 9 10 11 hero . moveRight ( 1 ) defeatedEnemies =…" at bounding box center [1128, 474] width 535 height 534
click at [1130, 709] on span "Run" at bounding box center [1133, 710] width 64 height 17
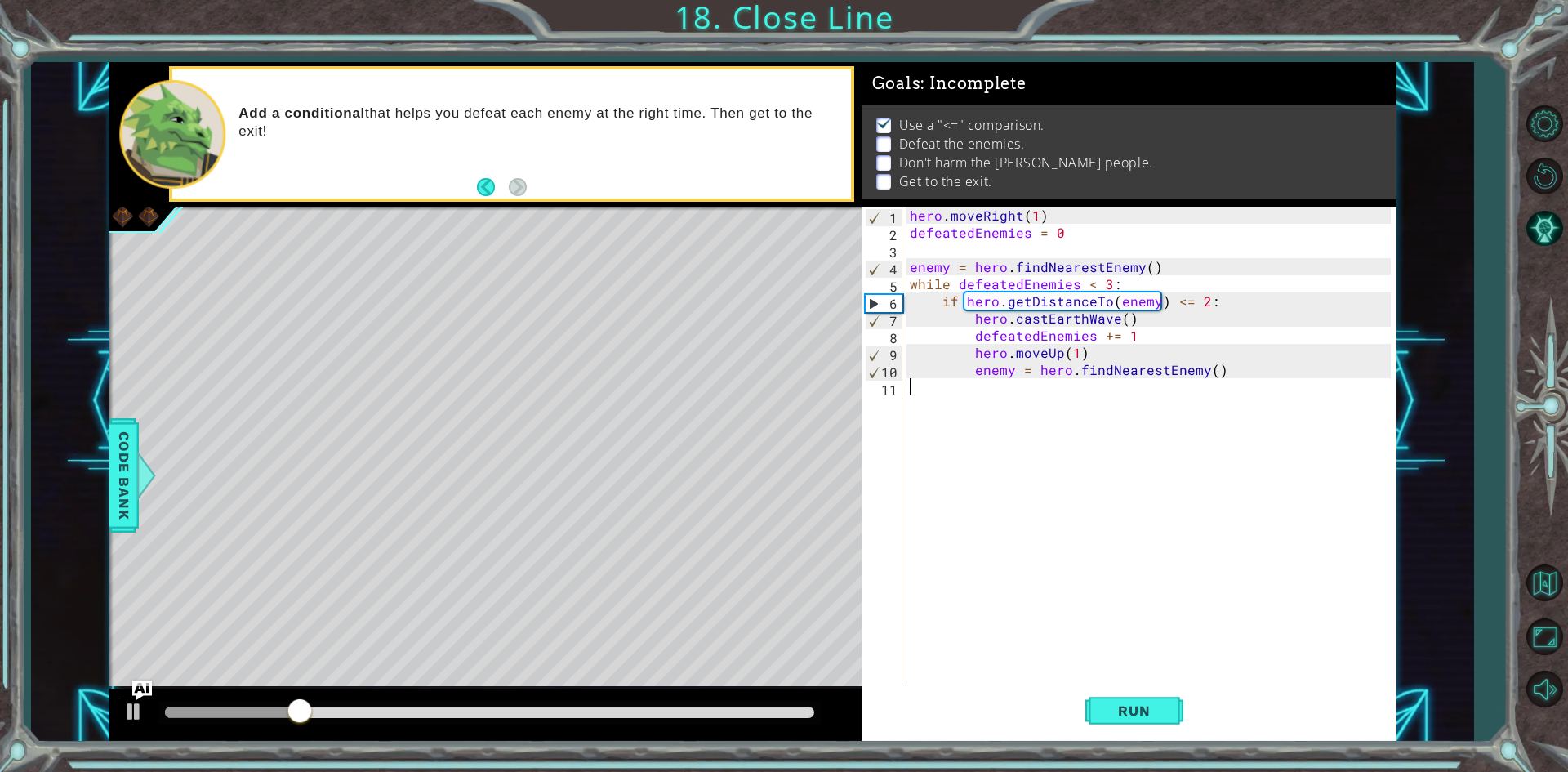
click at [1079, 354] on div "hero . moveRight ( 1 ) defeatedEnemies = 0 enemy = hero . findNearestEnemy ( ) …" at bounding box center [1152, 464] width 492 height 514
click at [1071, 352] on div "hero . moveRight ( 1 ) defeatedEnemies = 0 enemy = hero . findNearestEnemy ( ) …" at bounding box center [1152, 464] width 492 height 514
type textarea "hero.moveUp(2)"
click at [1153, 714] on span "Run" at bounding box center [1133, 710] width 64 height 17
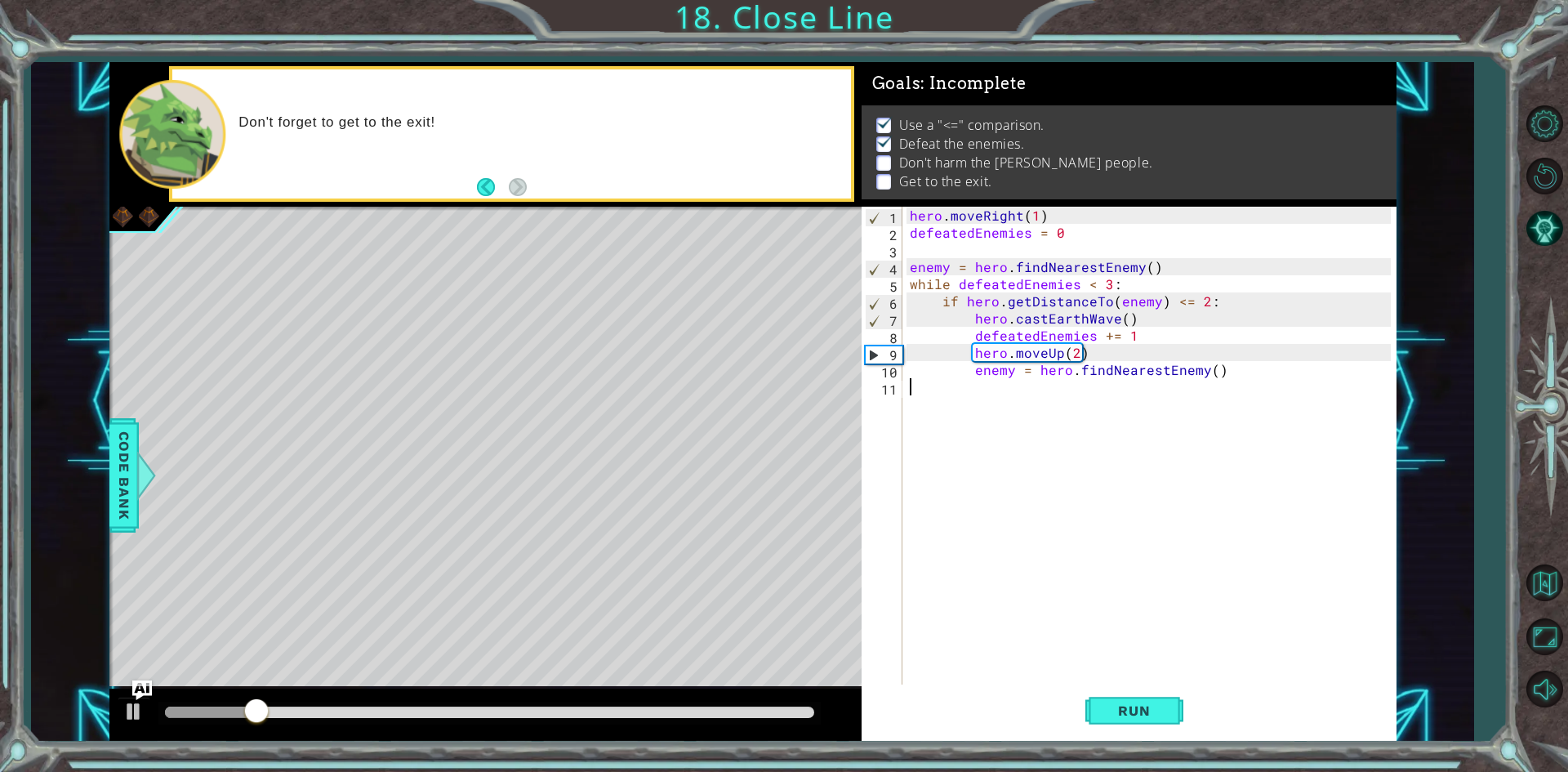
click at [919, 383] on div "hero . moveRight ( 1 ) defeatedEnemies = 0 enemy = hero . findNearestEnemy ( ) …" at bounding box center [1152, 464] width 492 height 514
click at [920, 406] on div "hero . moveRight ( 1 ) defeatedEnemies = 0 enemy = hero . findNearestEnemy ( ) …" at bounding box center [1152, 464] width 492 height 514
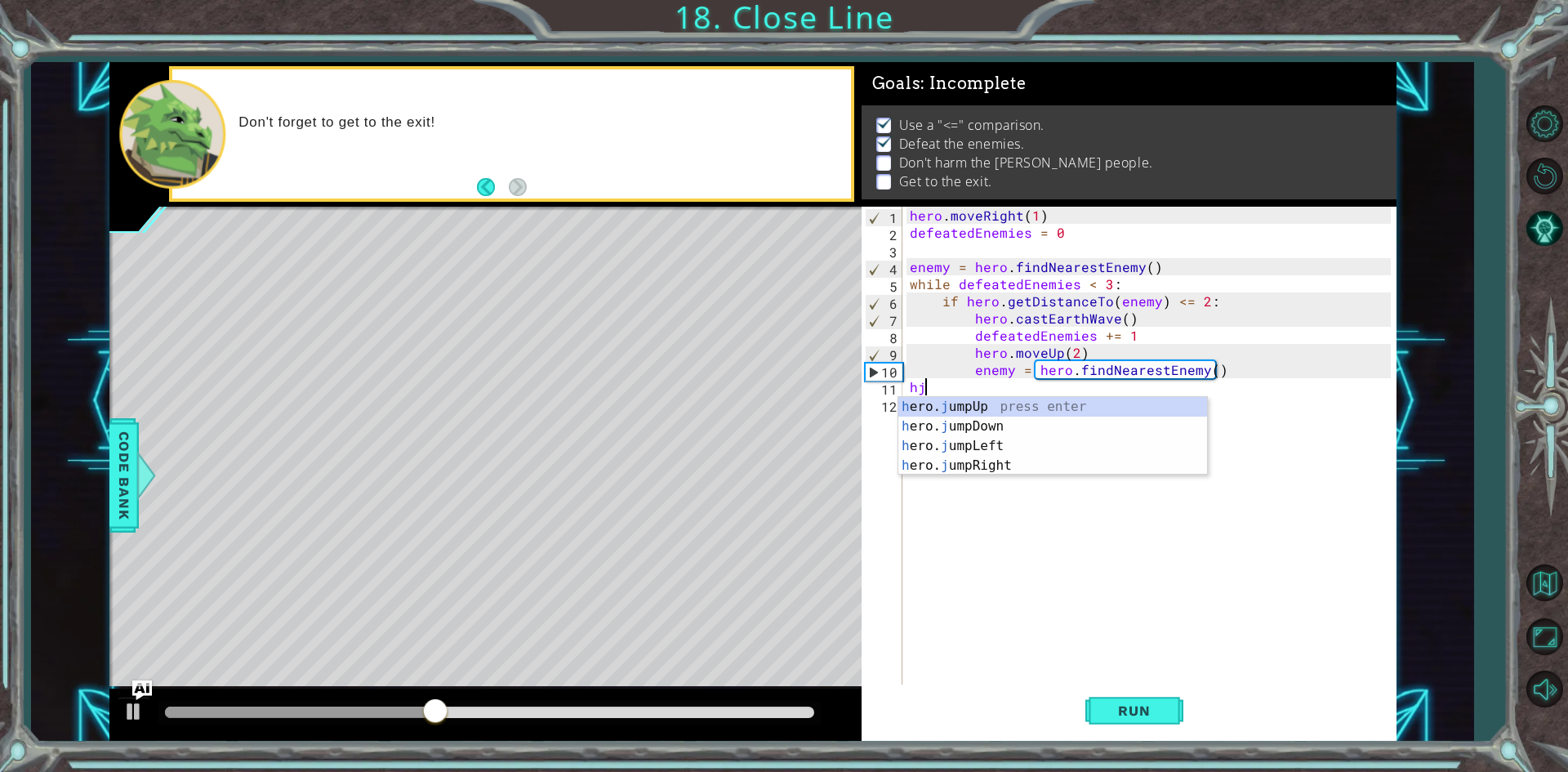
type textarea "hjr"
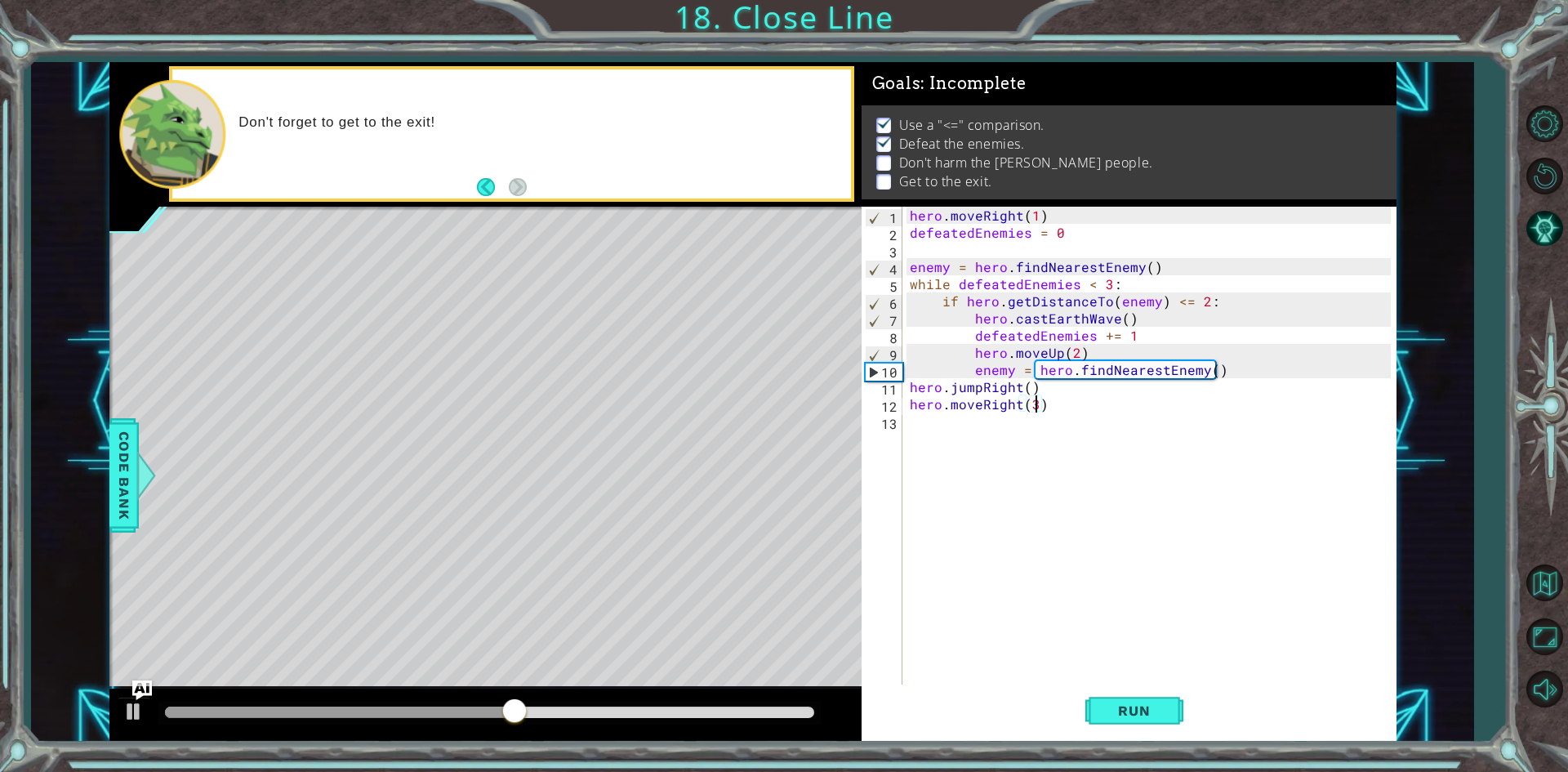
scroll to position [0, 8]
type textarea "hero.moveRight(3)"
click at [1131, 710] on span "Run" at bounding box center [1133, 710] width 64 height 17
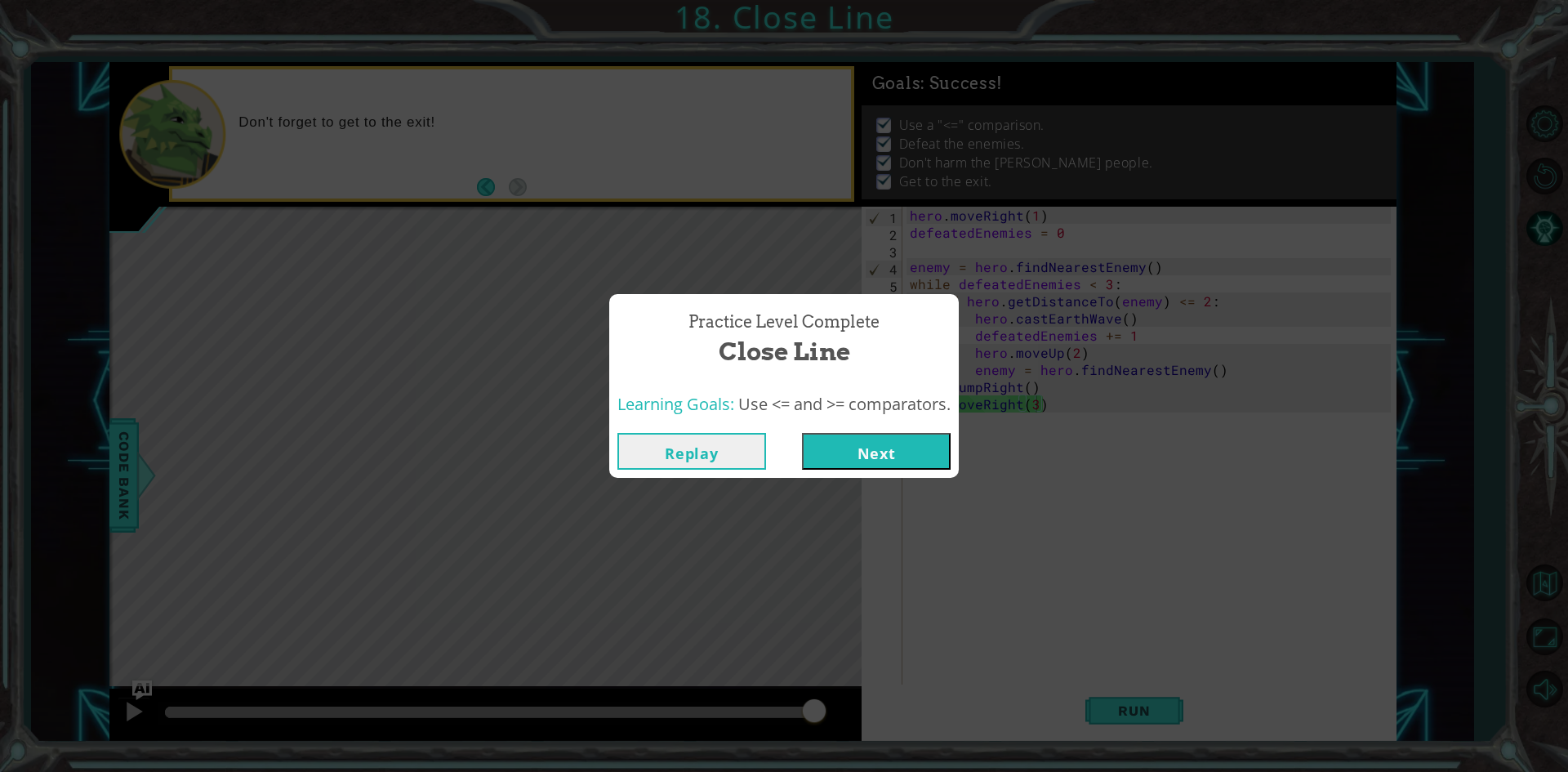
click at [678, 459] on button "Replay" at bounding box center [692, 452] width 149 height 37
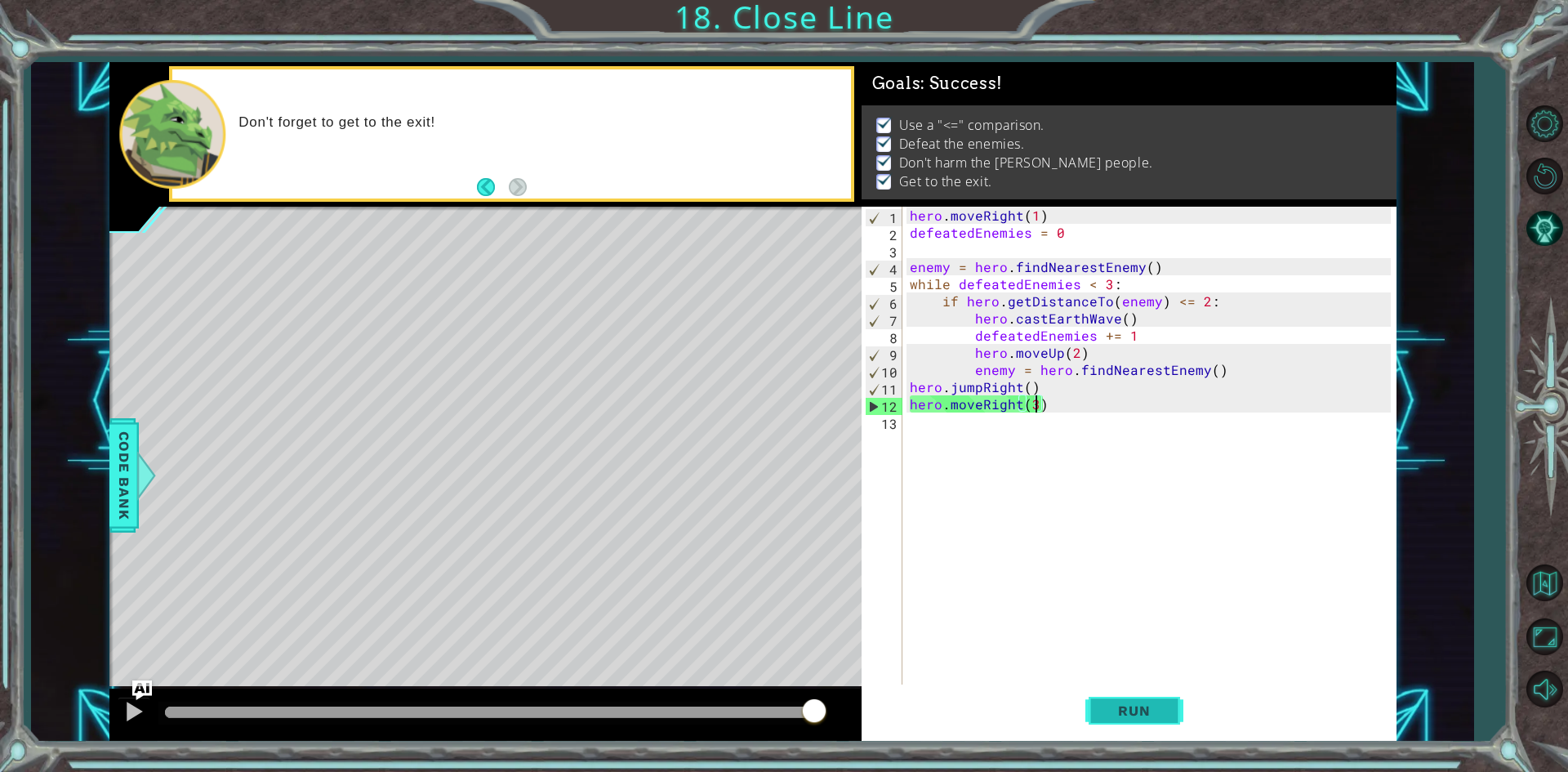
click at [1155, 722] on button "Run" at bounding box center [1133, 711] width 98 height 53
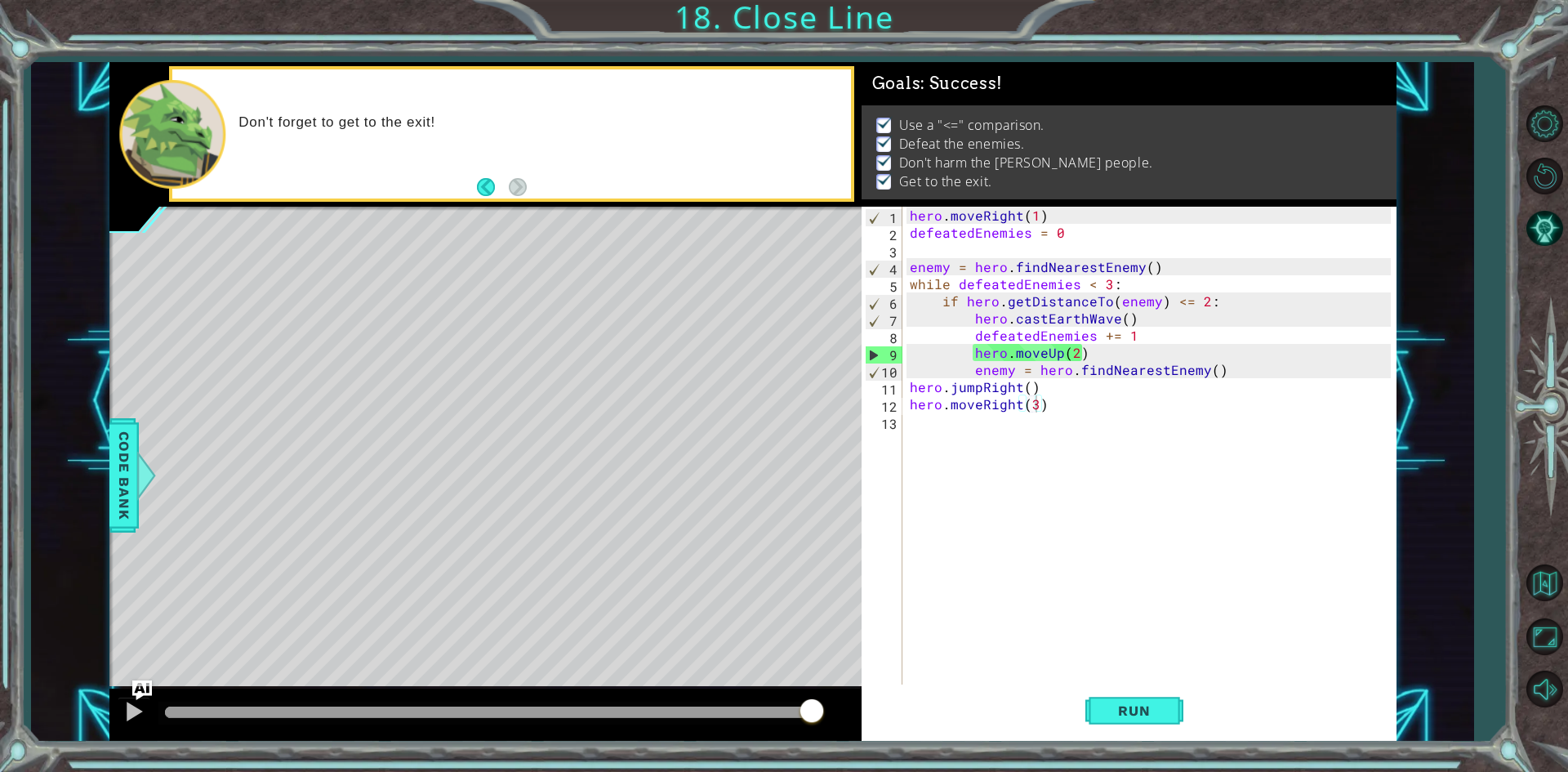
click at [812, 714] on div at bounding box center [490, 712] width 649 height 12
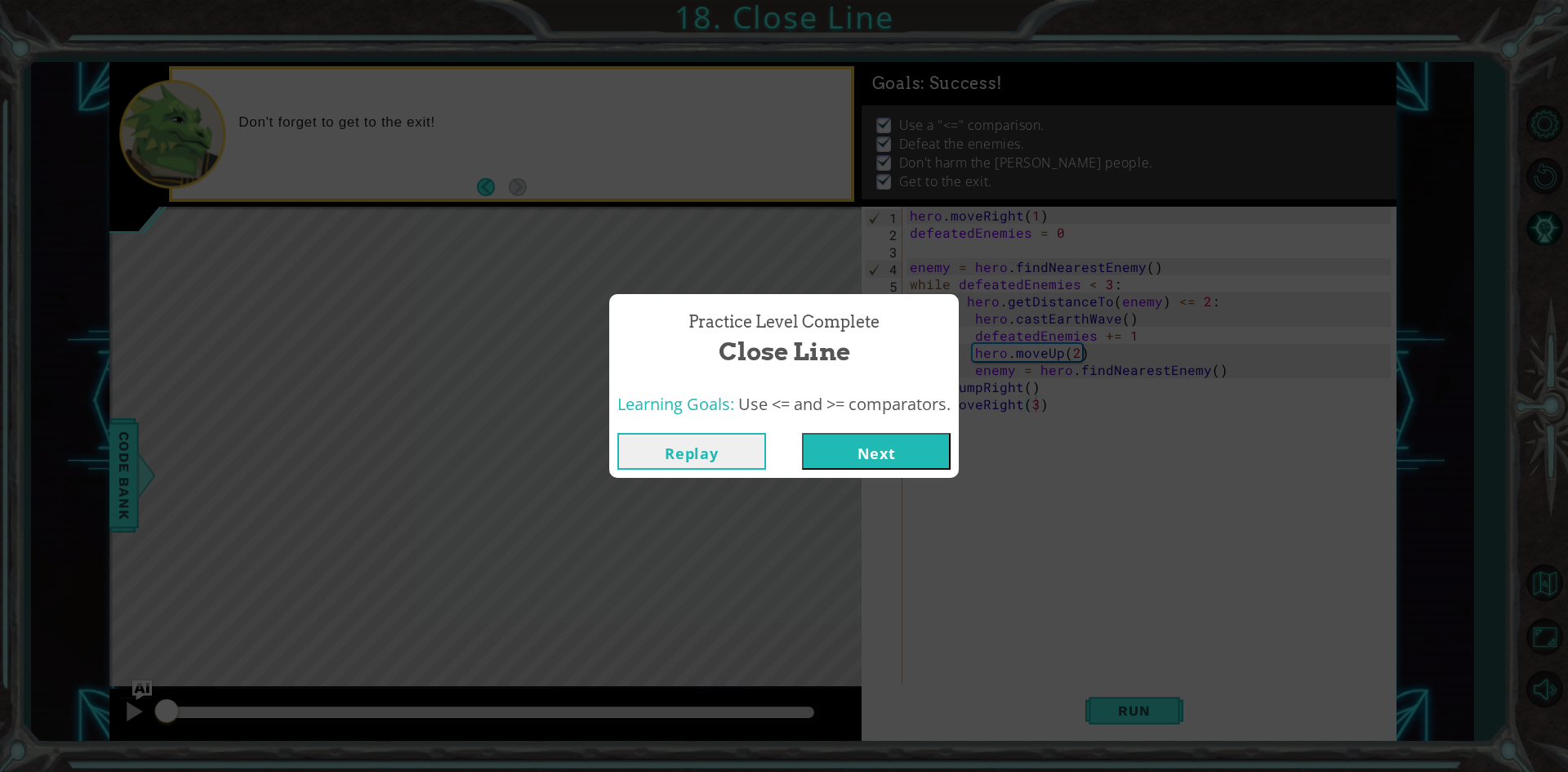
click at [880, 469] on button "Next" at bounding box center [876, 452] width 149 height 37
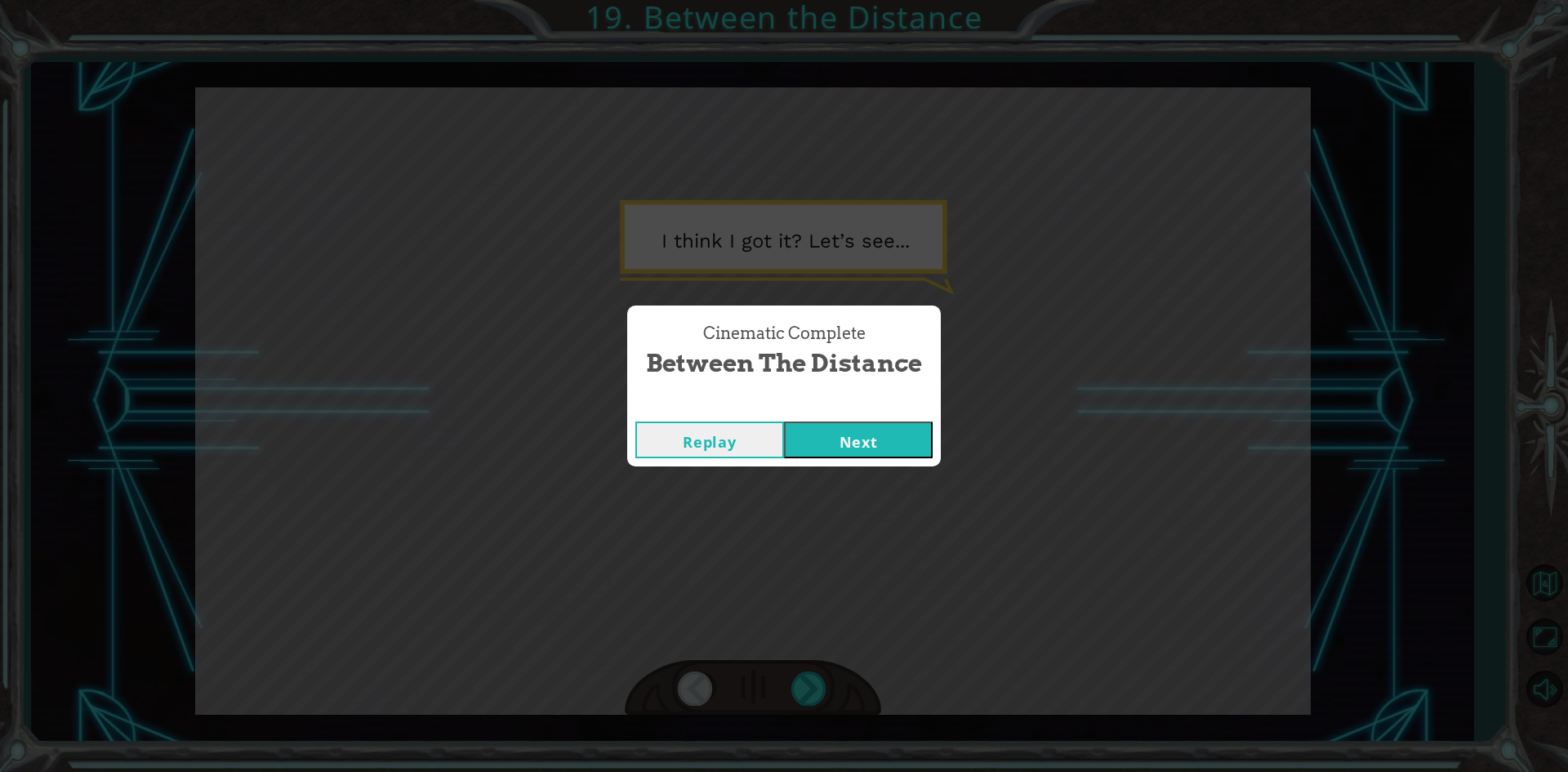
click at [827, 445] on button "Next" at bounding box center [858, 440] width 149 height 37
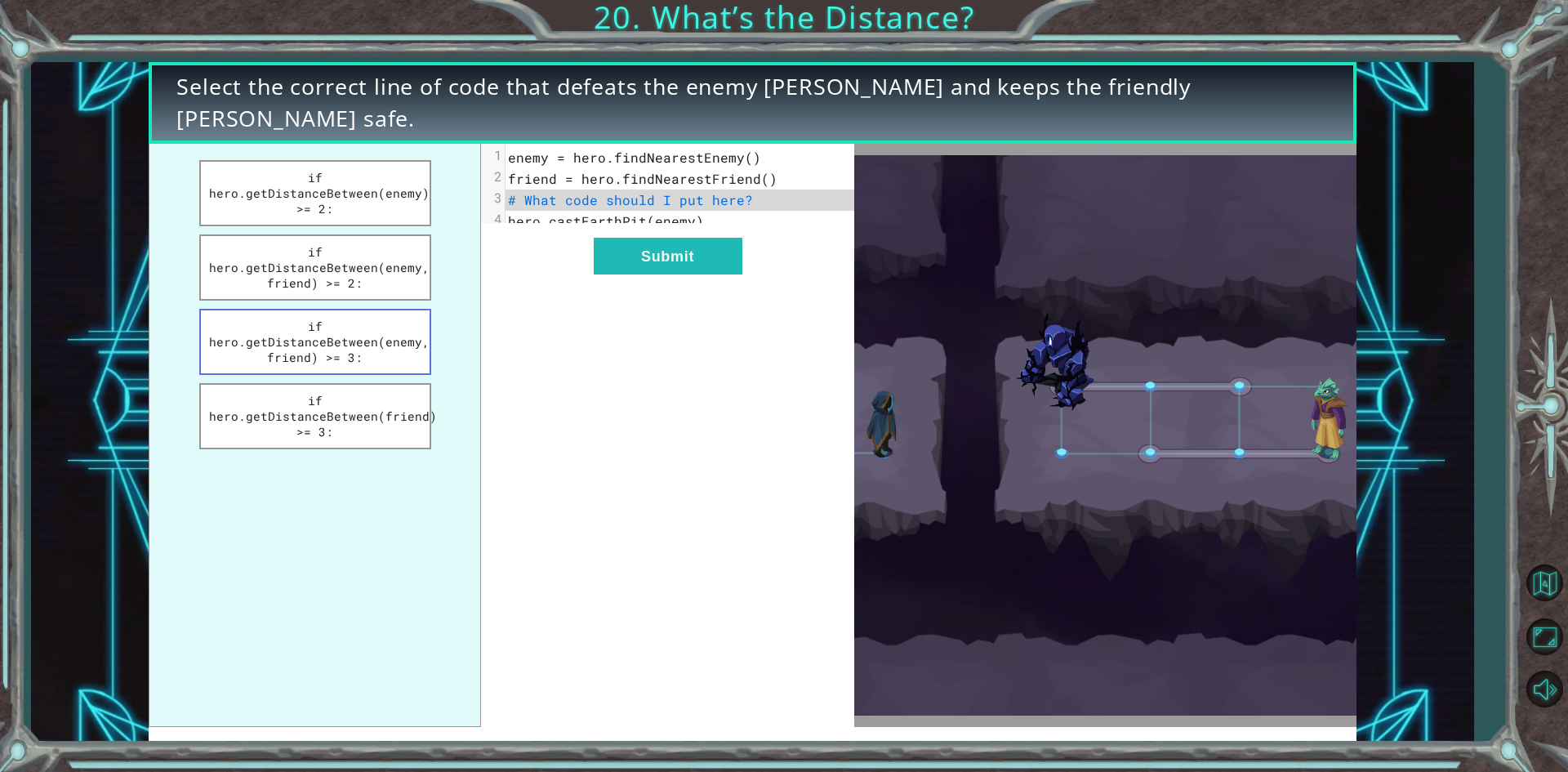
click at [214, 330] on button "if hero.getDistanceBetween(enemy, friend) >= 3:" at bounding box center [315, 341] width 232 height 66
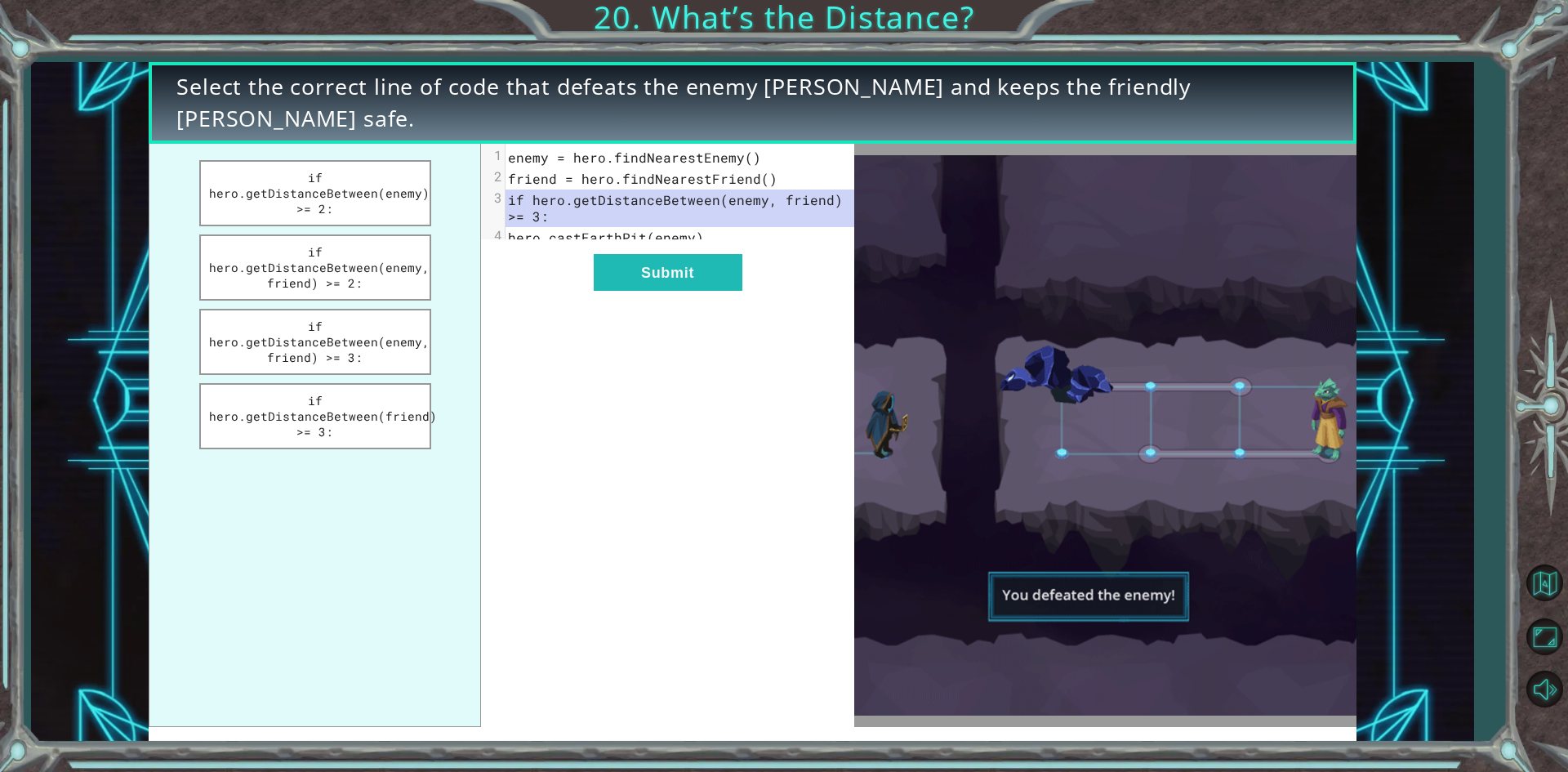
click at [608, 261] on div "xxxxxxxxxx 4 1 enemy = hero.findNearestEnemy() 2 friend = hero.findNearestFrien…" at bounding box center [667, 435] width 372 height 583
click at [621, 269] on button "Submit" at bounding box center [668, 272] width 149 height 37
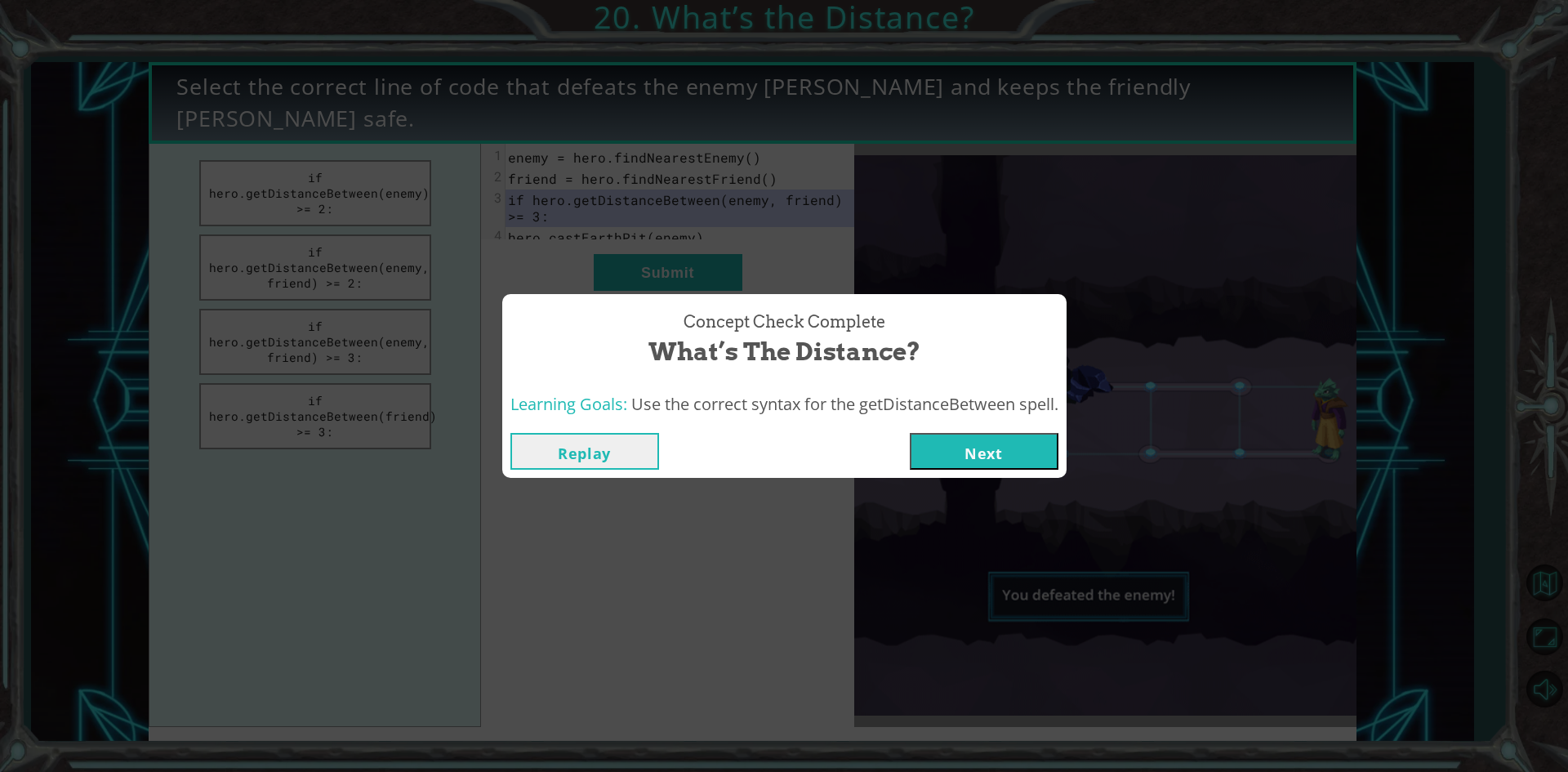
click at [1037, 438] on button "Next" at bounding box center [984, 452] width 149 height 37
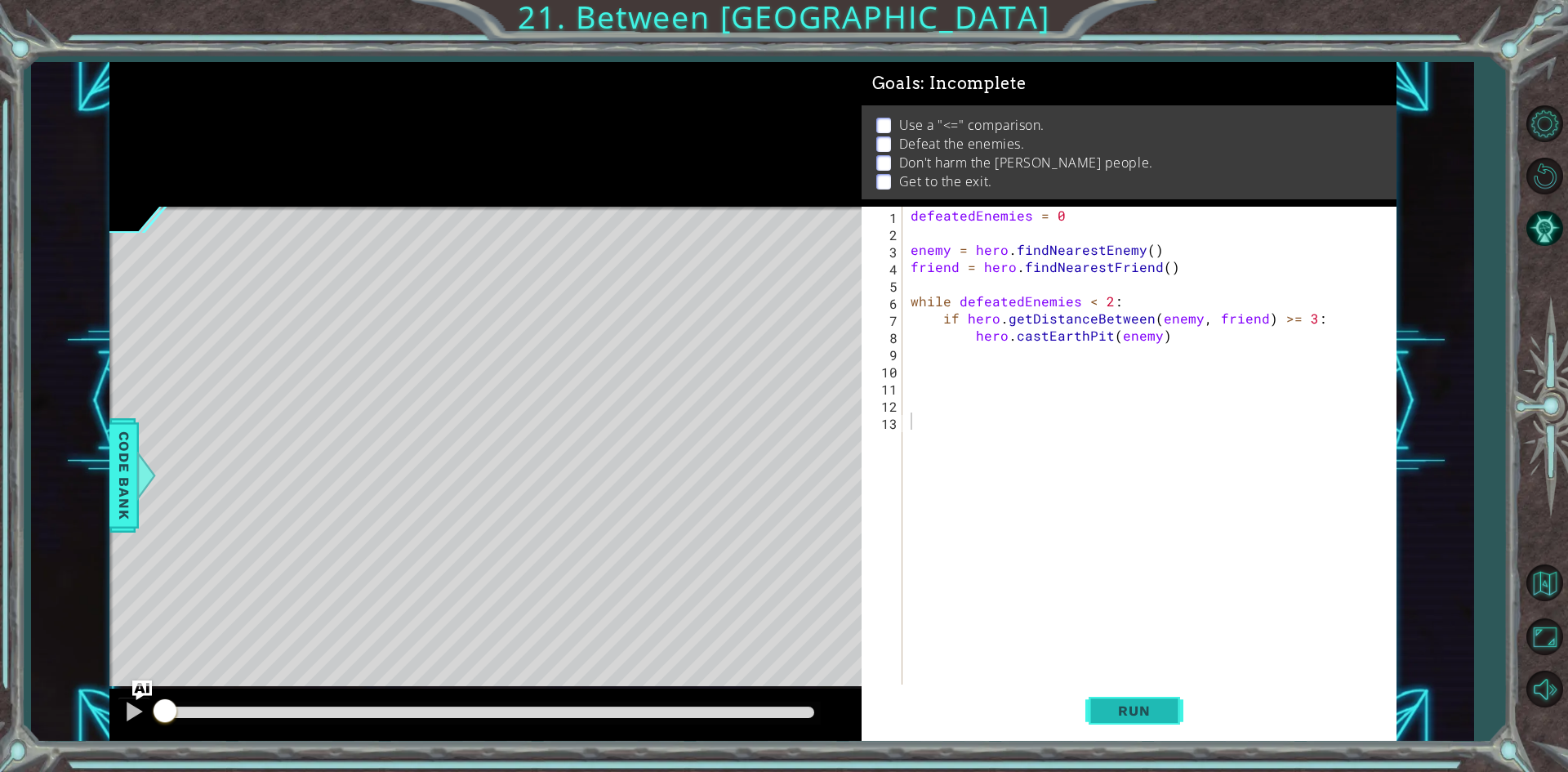
click at [1130, 714] on span "Run" at bounding box center [1133, 710] width 64 height 17
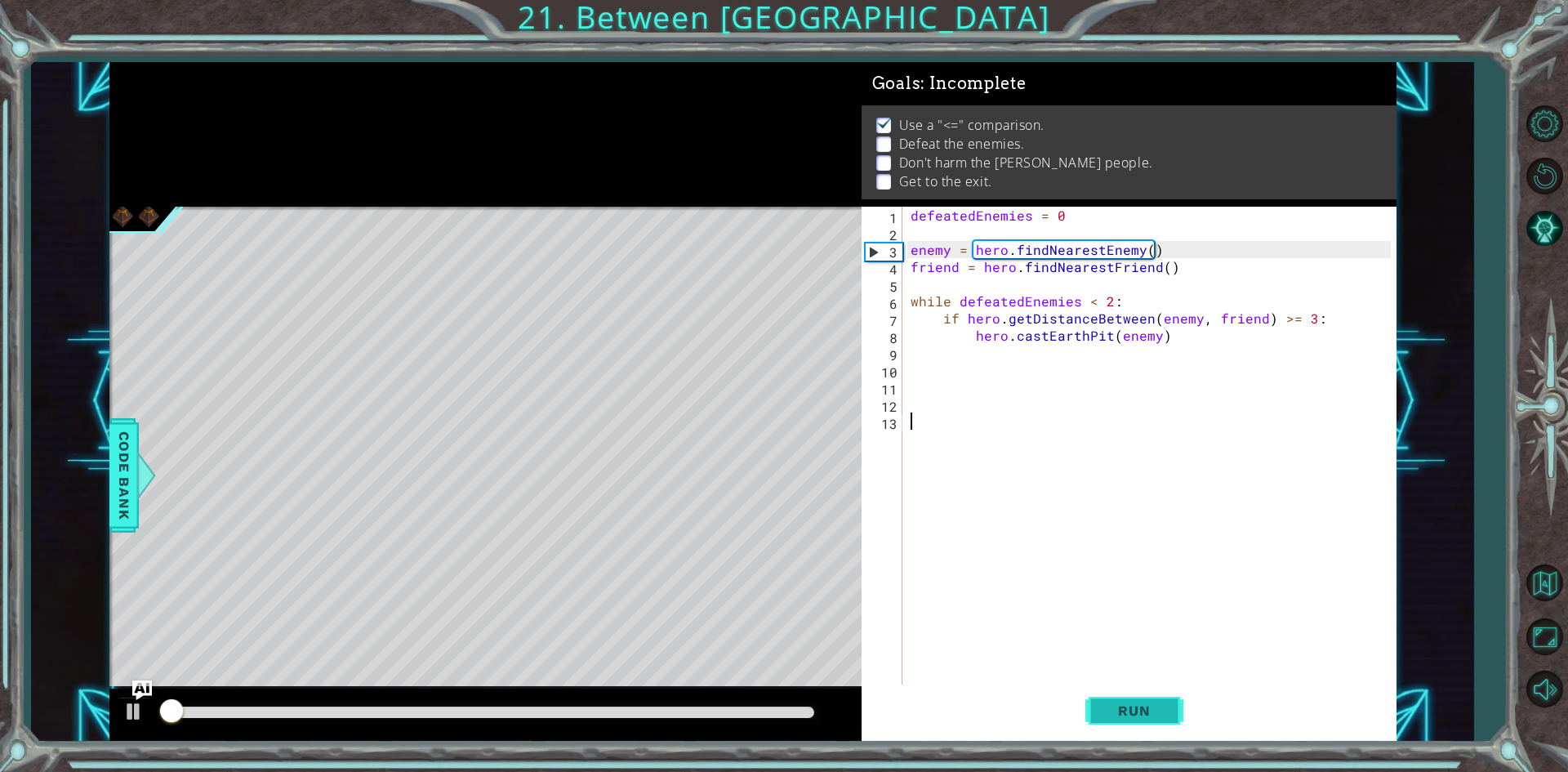
scroll to position [7, 0]
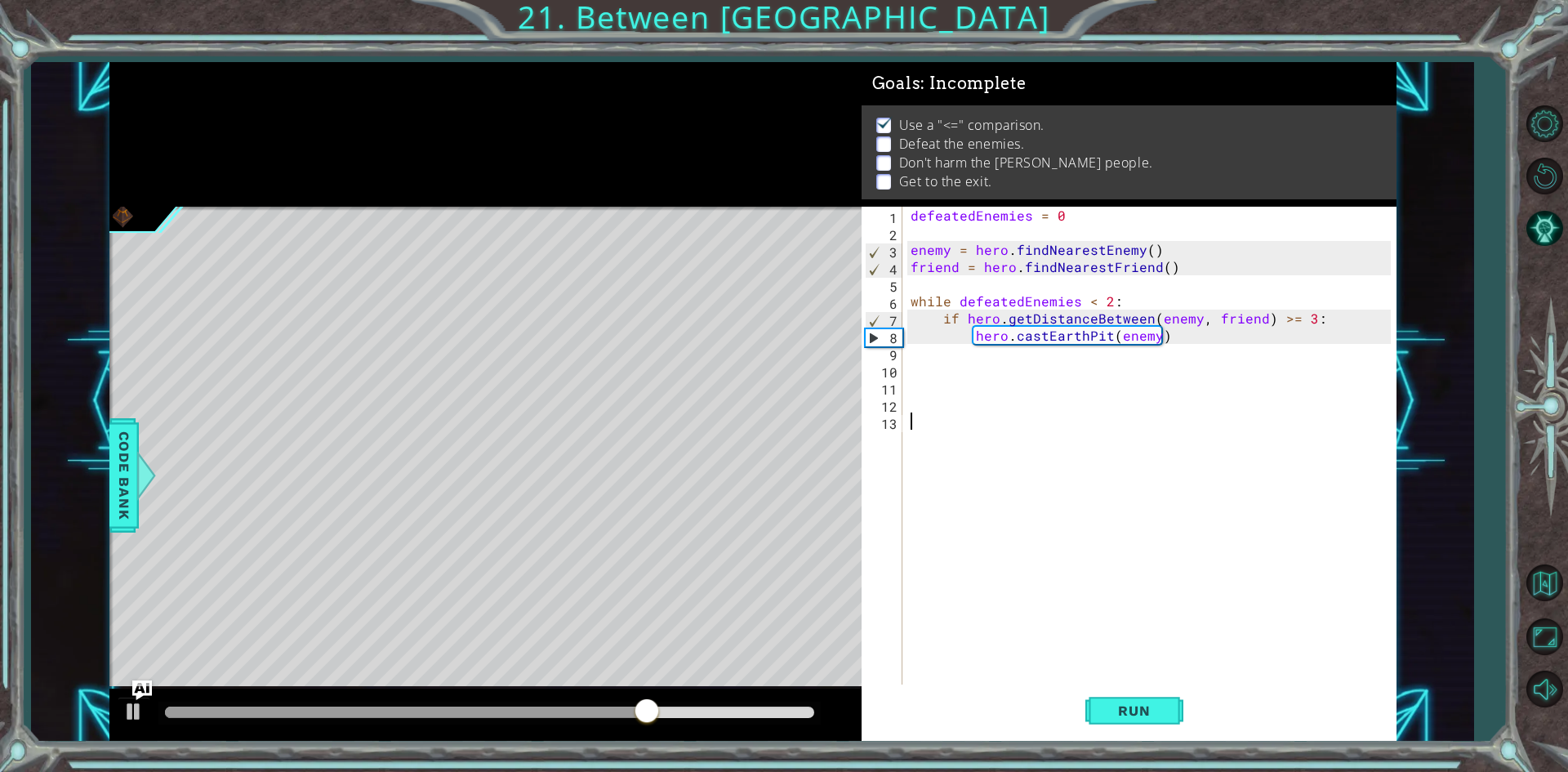
click at [908, 351] on div "defeatedEnemies = 0 enemy = hero . findNearestEnemy ( ) friend = hero . findNea…" at bounding box center [1148, 447] width 483 height 480
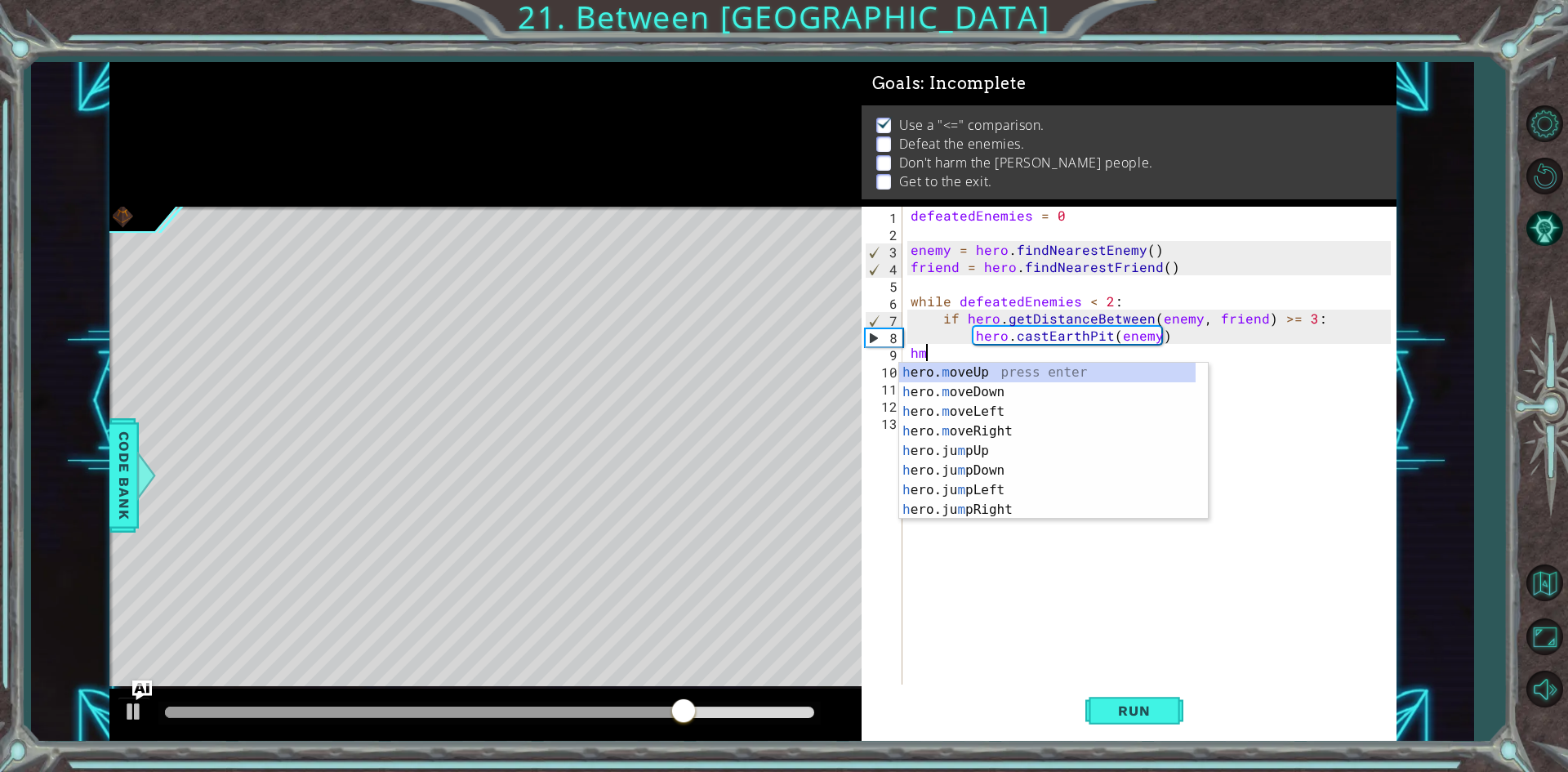
scroll to position [0, 1]
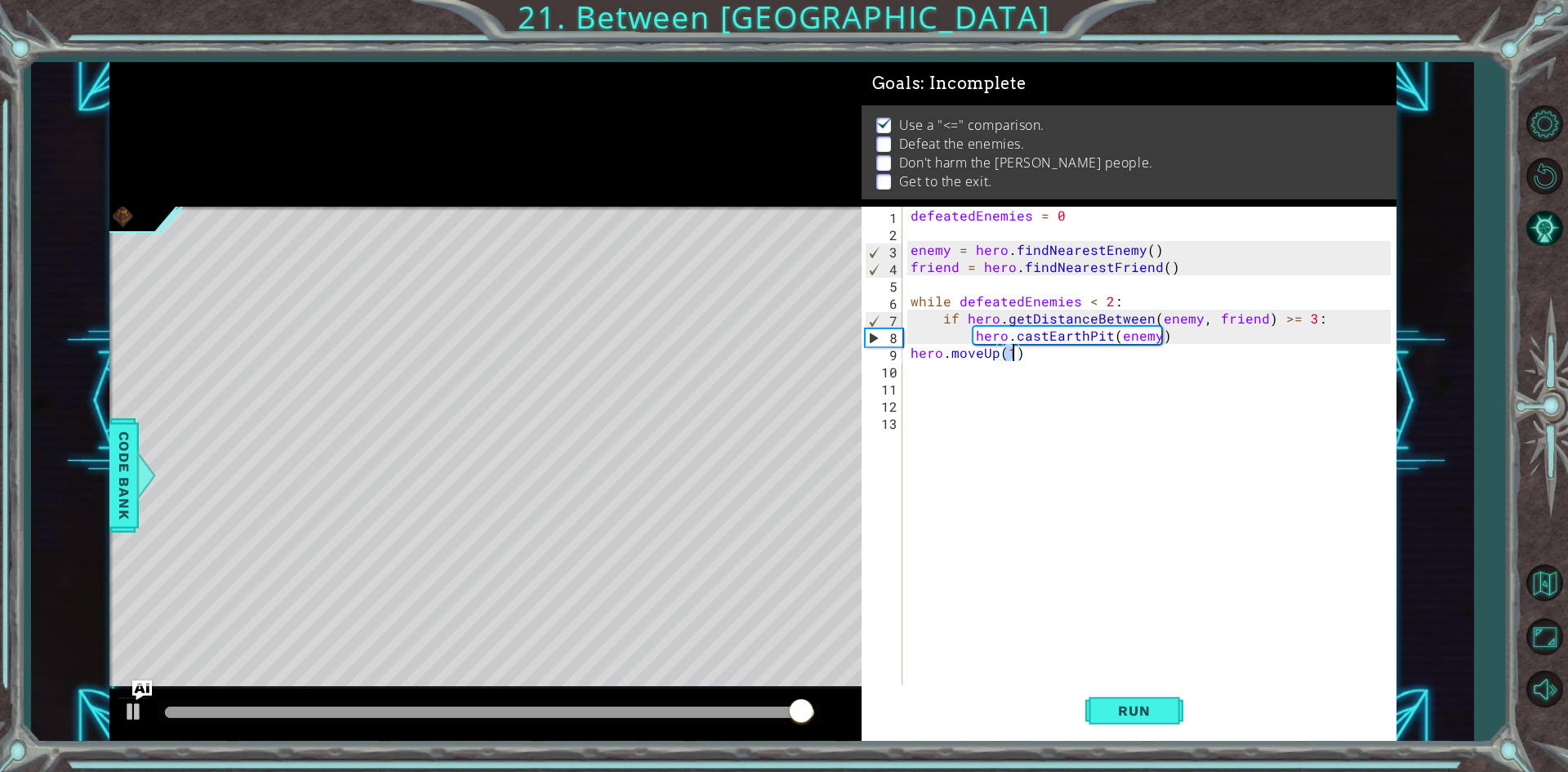
type textarea "hero.moveUp(3)"
click at [1119, 692] on button "Run" at bounding box center [1133, 711] width 98 height 53
click at [1064, 359] on div "defeatedEnemies = 0 enemy = hero . findNearestEnemy ( ) friend = hero . findNea…" at bounding box center [1152, 464] width 492 height 514
click at [904, 360] on div "hero.moveUp(3) 1 2 3 4 5 6 7 8 9 10 11 12 13 14 defeatedEnemies = 0 enemy = her…" at bounding box center [1126, 447] width 529 height 480
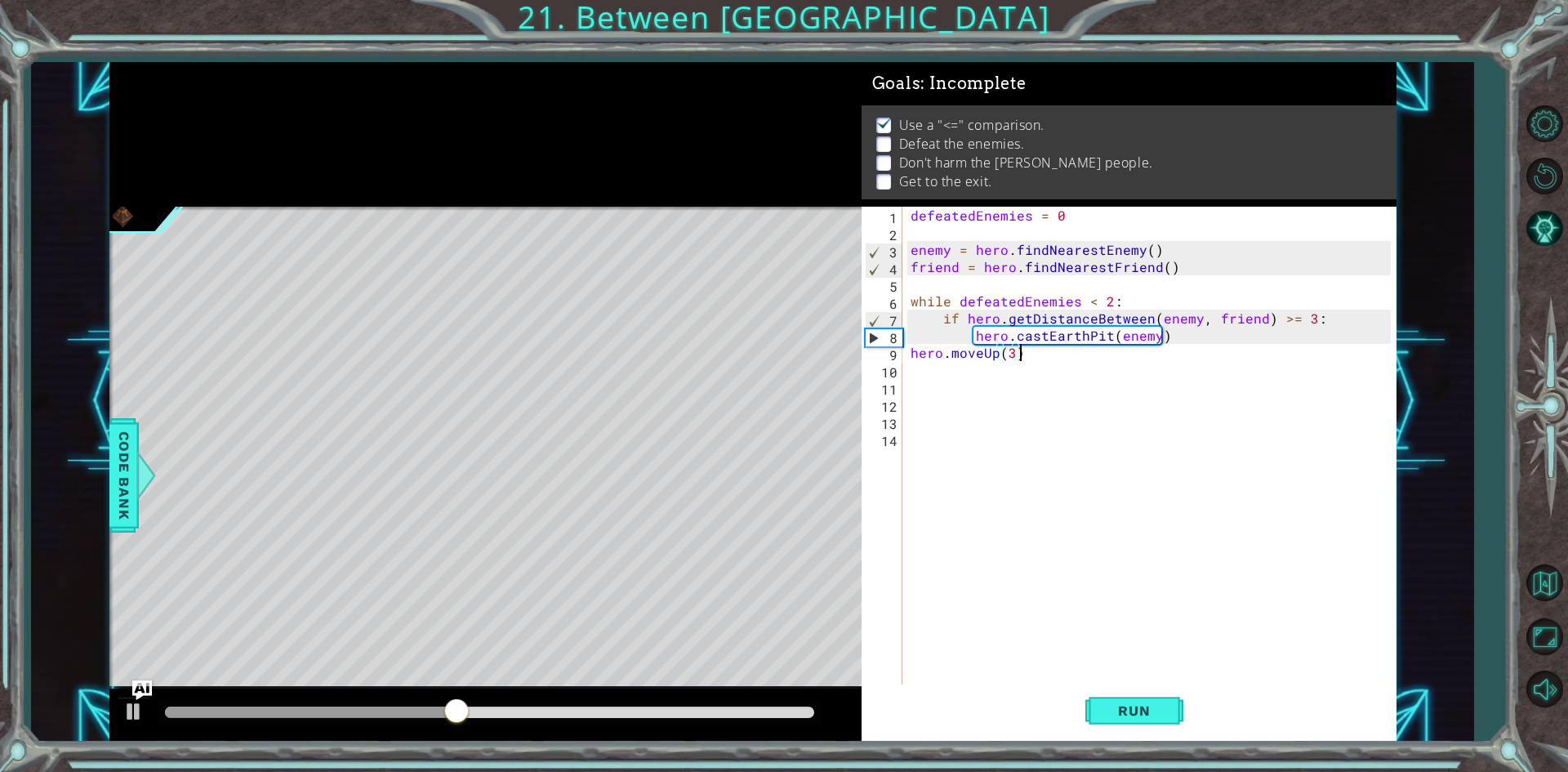
click at [911, 351] on div "defeatedEnemies = 0 enemy = hero . findNearestEnemy ( ) friend = hero . findNea…" at bounding box center [1152, 464] width 492 height 514
click at [1101, 690] on button "Run" at bounding box center [1133, 711] width 98 height 53
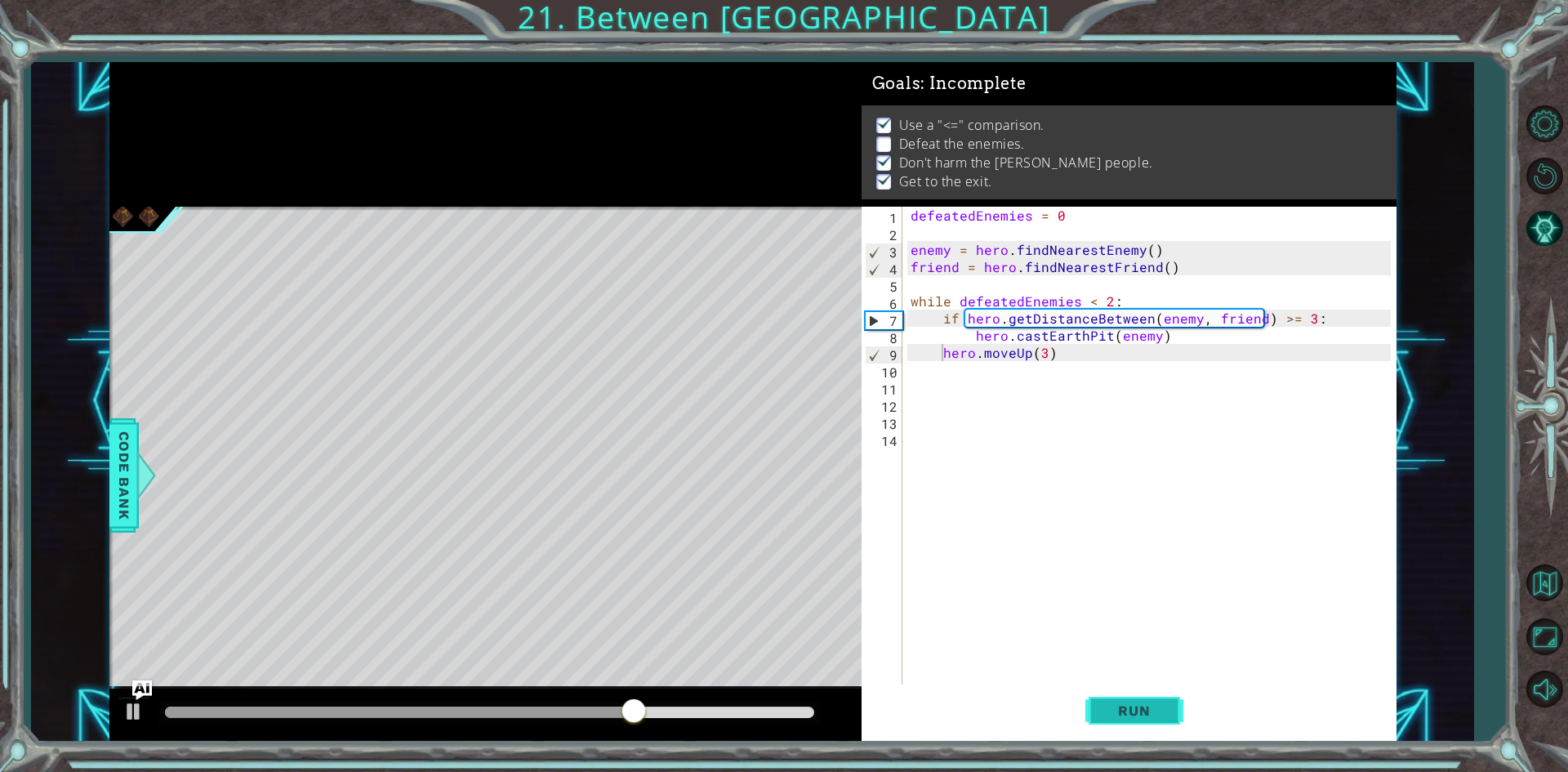
click at [1168, 701] on button "Run" at bounding box center [1133, 711] width 98 height 53
click at [1126, 711] on span "Run" at bounding box center [1133, 710] width 64 height 17
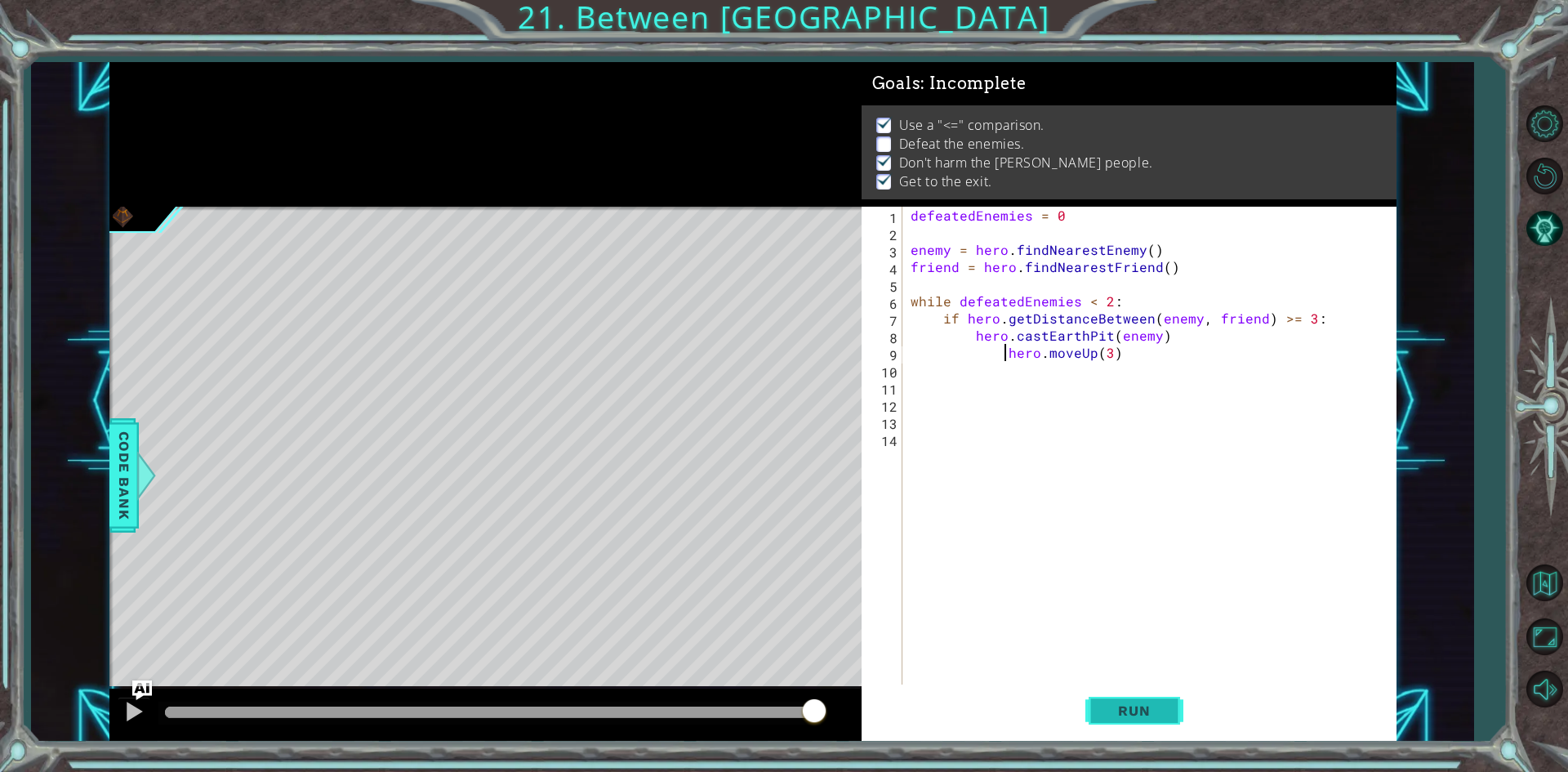
click at [1177, 729] on button "Run" at bounding box center [1133, 711] width 98 height 53
click at [1122, 718] on span "Run" at bounding box center [1133, 710] width 64 height 17
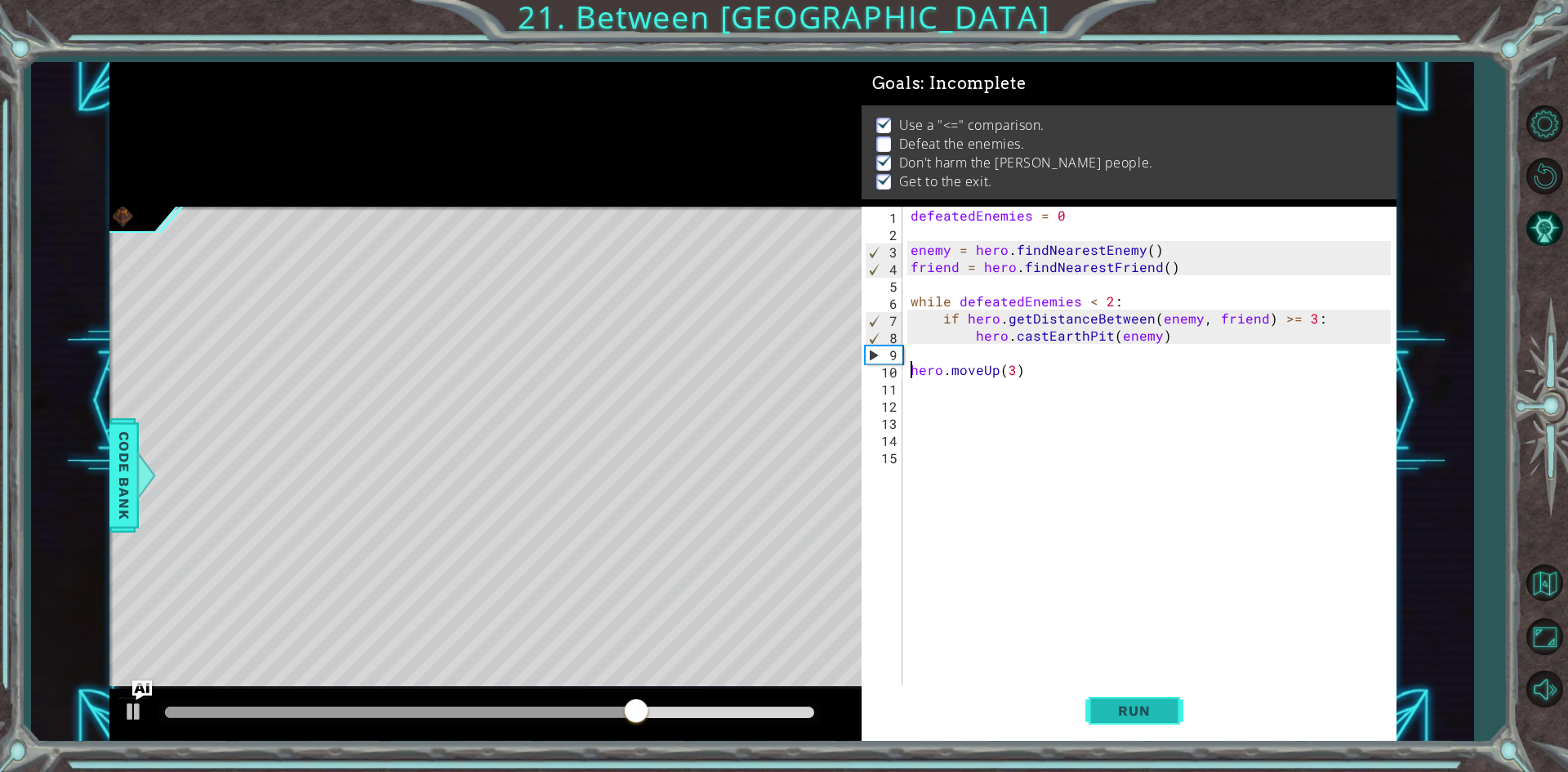
click at [1136, 713] on span "Run" at bounding box center [1133, 710] width 64 height 17
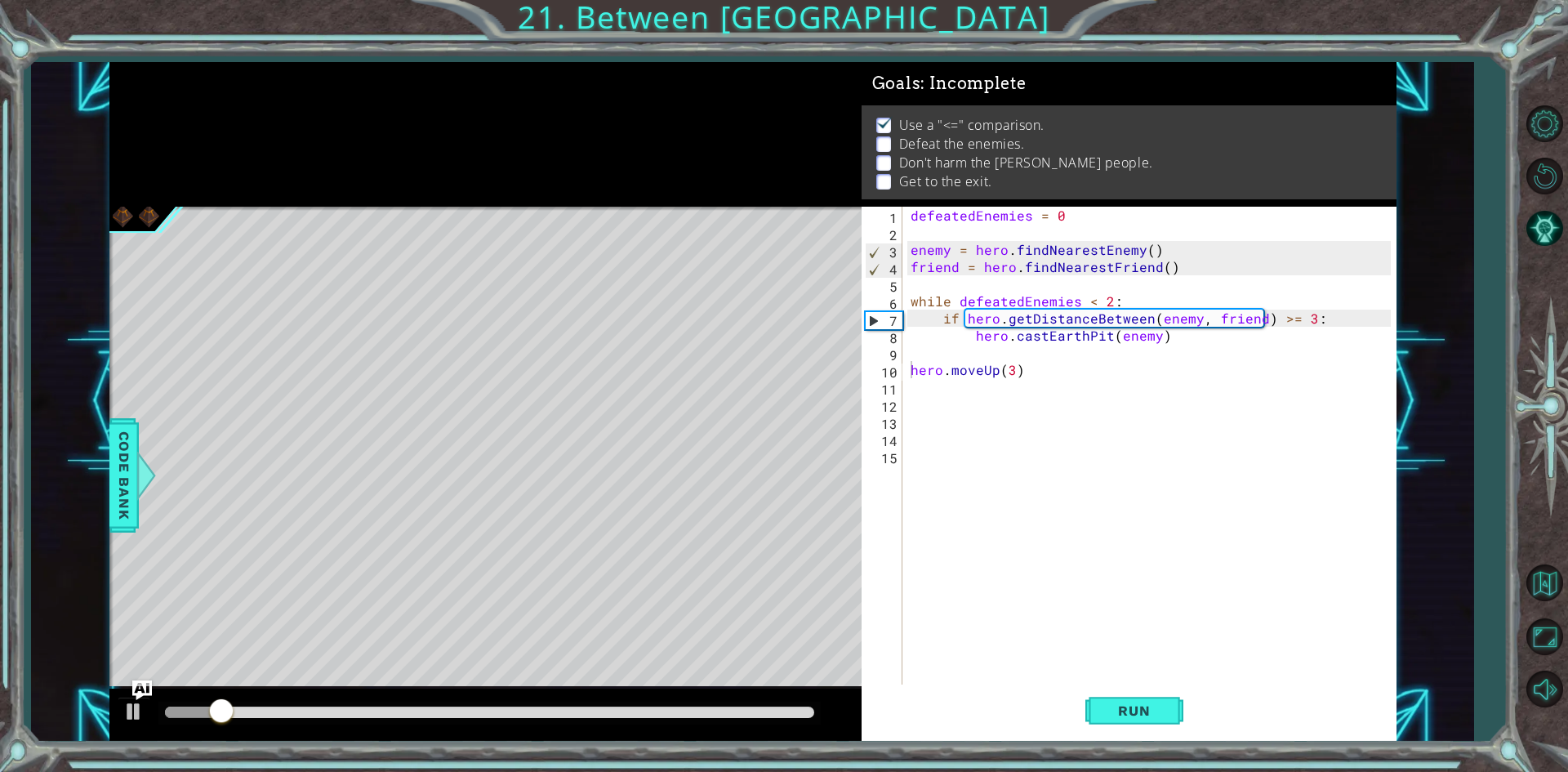
click at [490, 726] on div at bounding box center [485, 714] width 752 height 53
click at [497, 711] on div at bounding box center [490, 712] width 649 height 12
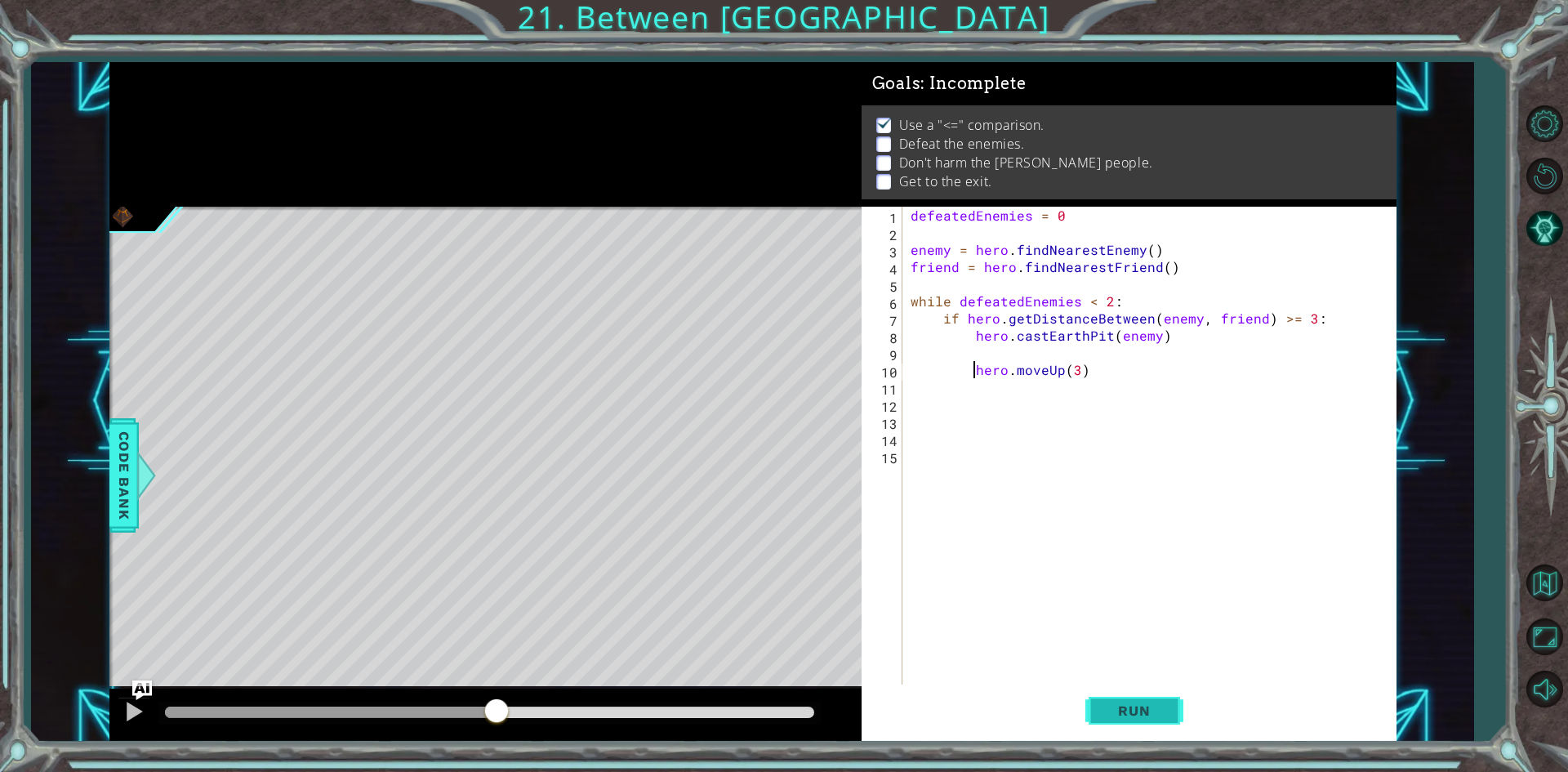
click at [1166, 701] on button "Run" at bounding box center [1133, 711] width 98 height 53
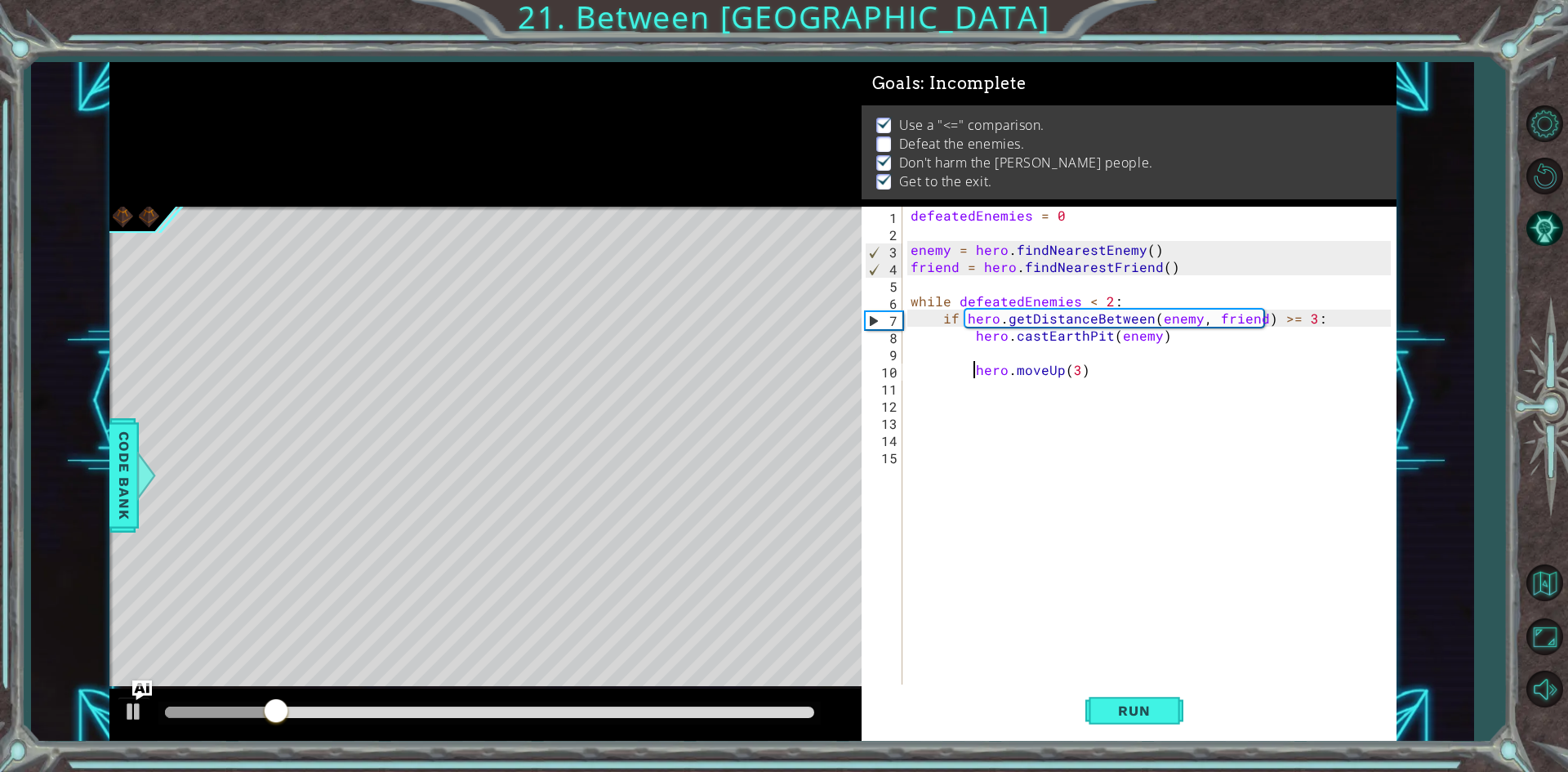
click at [547, 715] on div at bounding box center [490, 712] width 649 height 12
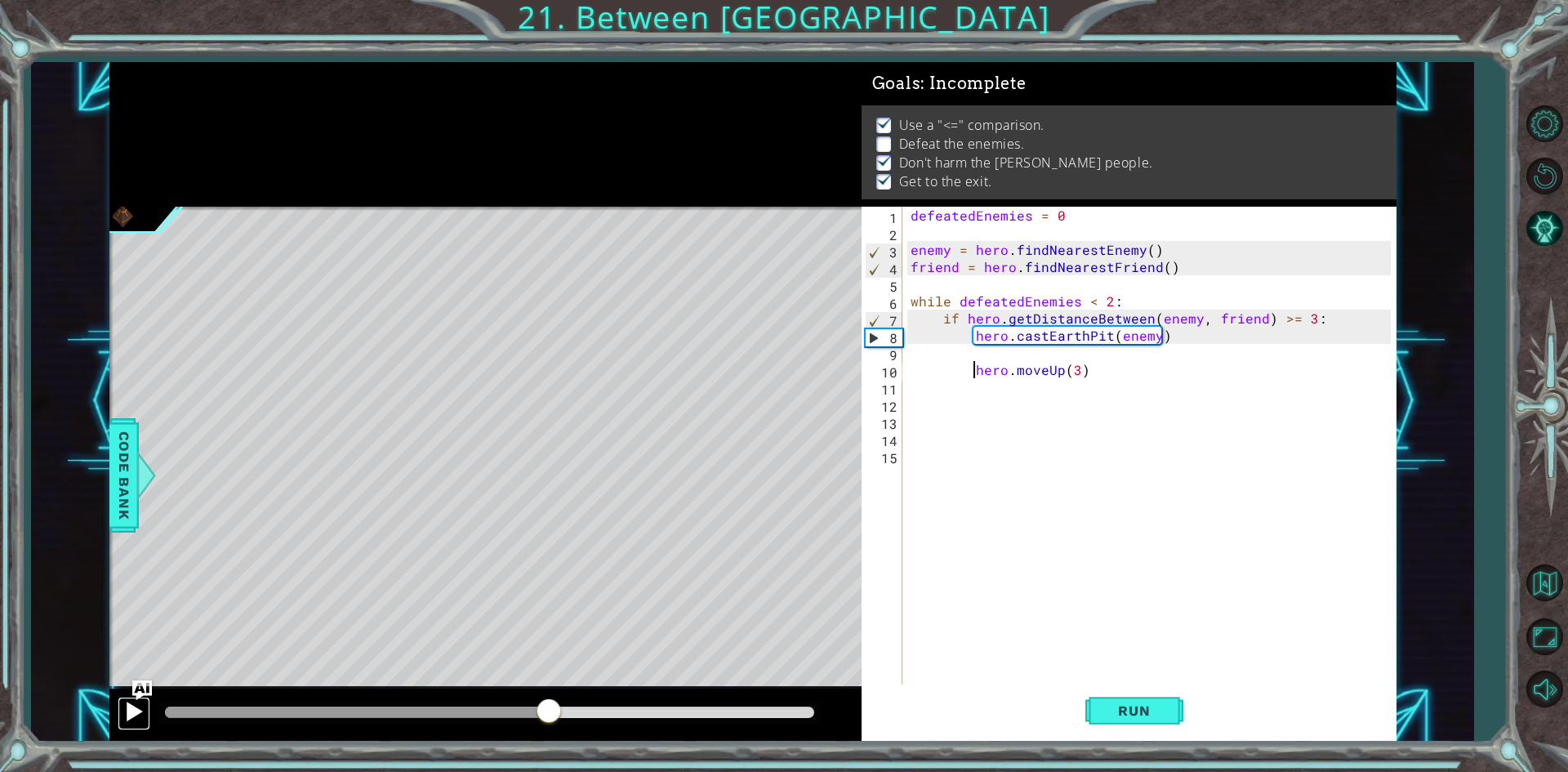
click at [137, 719] on div at bounding box center [134, 711] width 21 height 21
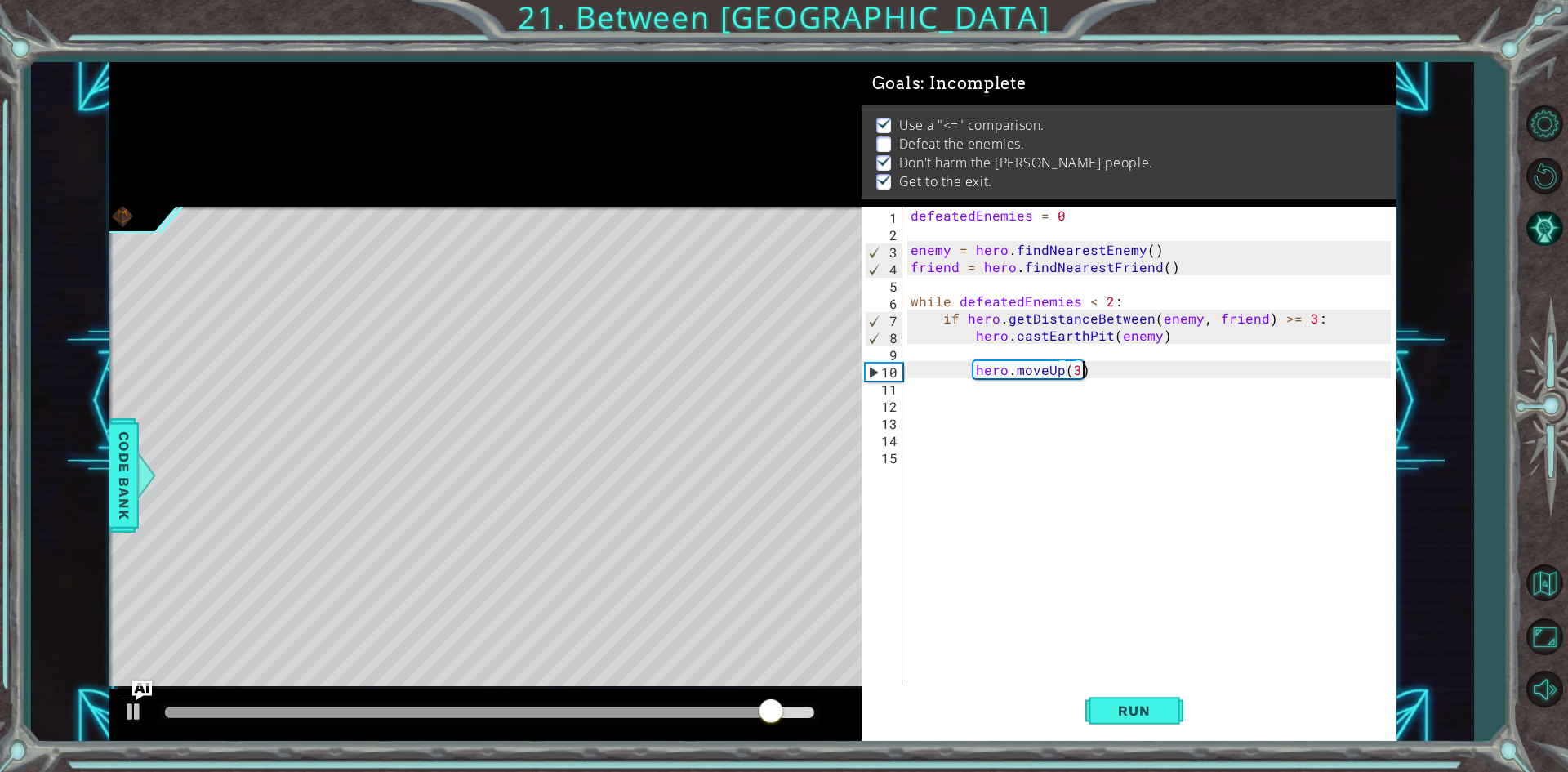
click at [1080, 366] on div "defeatedEnemies = 0 enemy = hero . findNearestEnemy ( ) friend = hero . findNea…" at bounding box center [1152, 464] width 492 height 514
click at [1077, 375] on div "defeatedEnemies = 0 enemy = hero . findNearestEnemy ( ) friend = hero . findNea…" at bounding box center [1152, 464] width 492 height 514
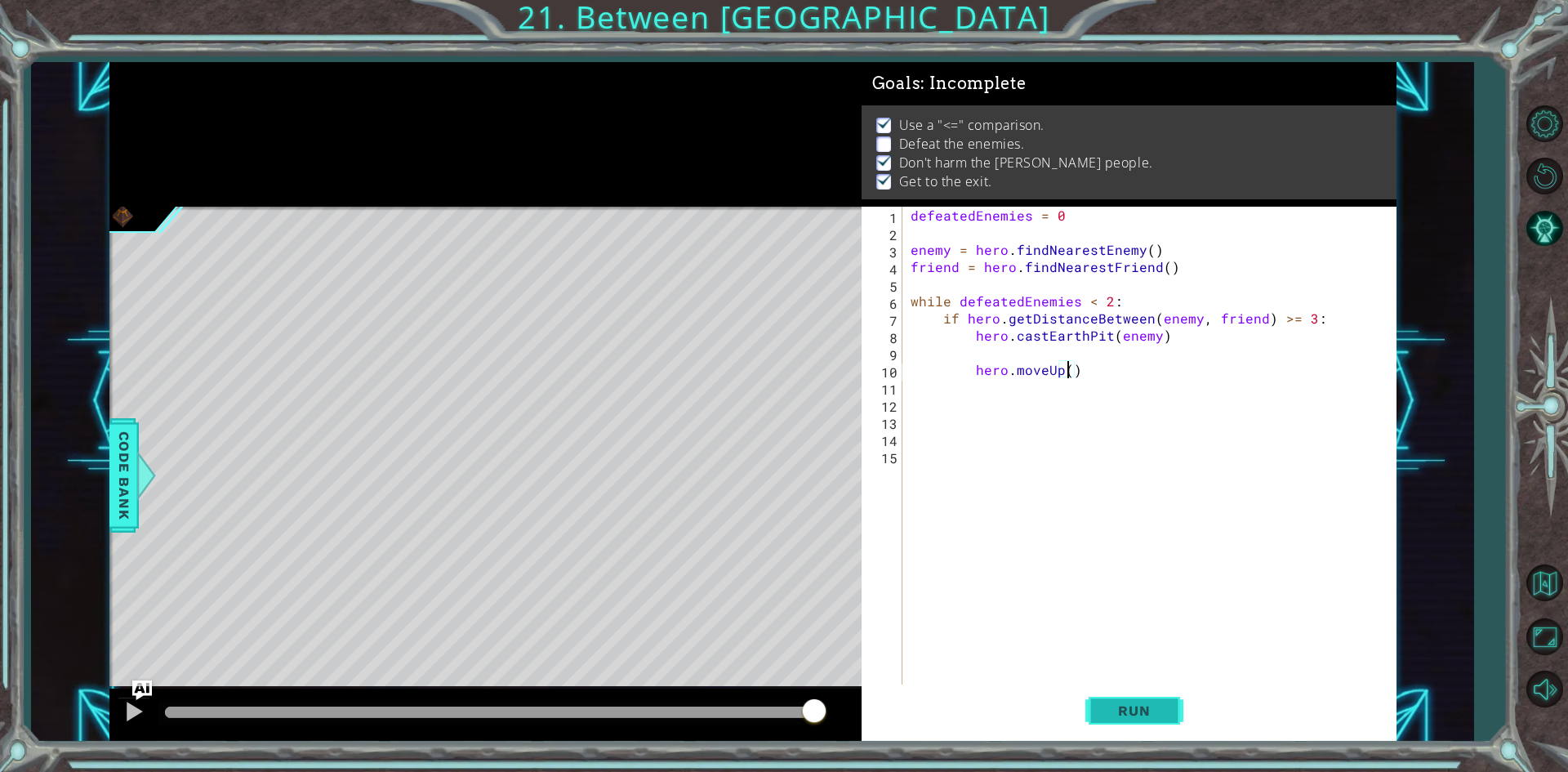
scroll to position [0, 10]
click at [1123, 697] on button "Run" at bounding box center [1133, 711] width 98 height 53
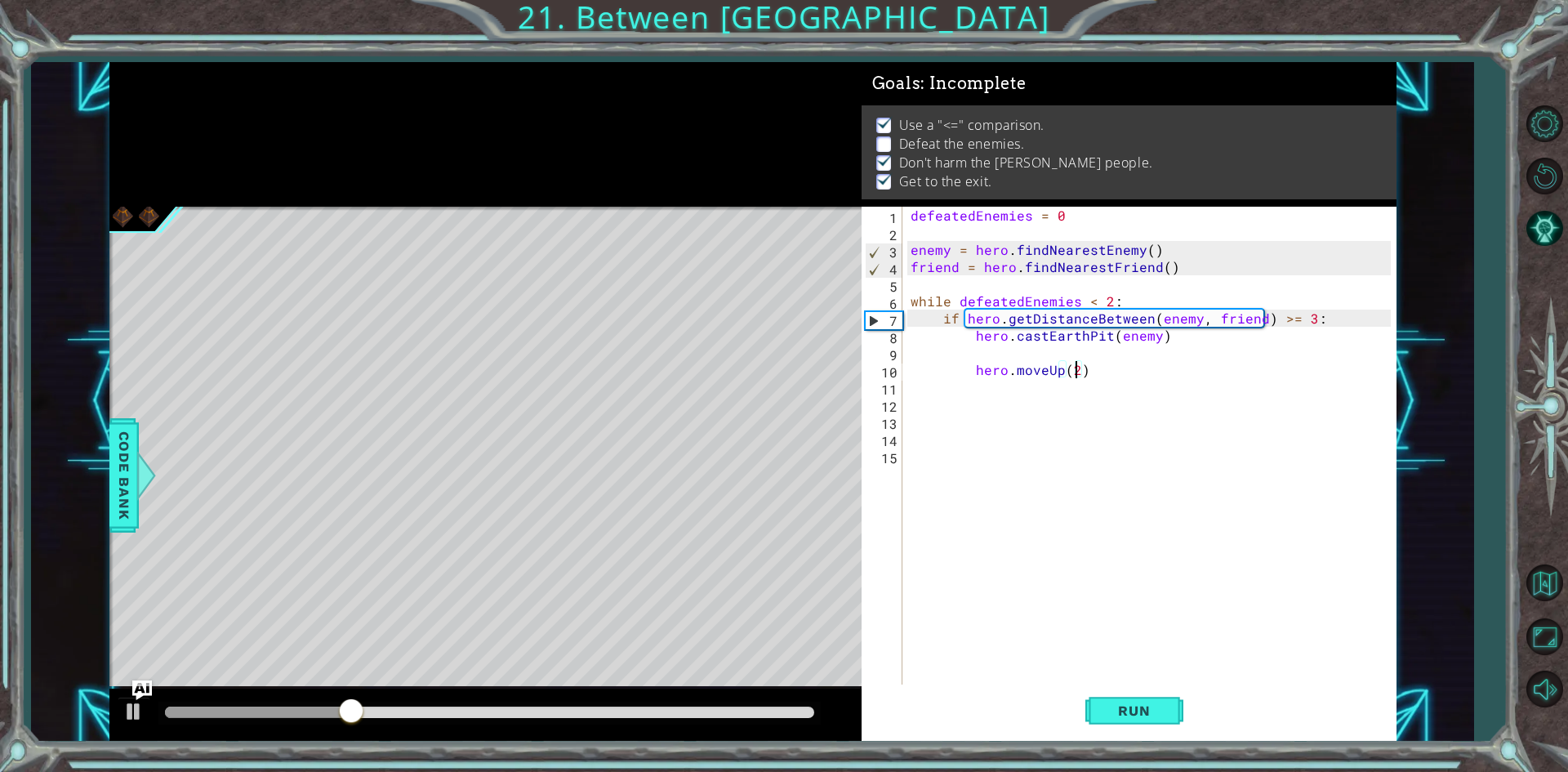
click at [425, 707] on div at bounding box center [490, 712] width 649 height 12
click at [139, 709] on div at bounding box center [134, 711] width 21 height 21
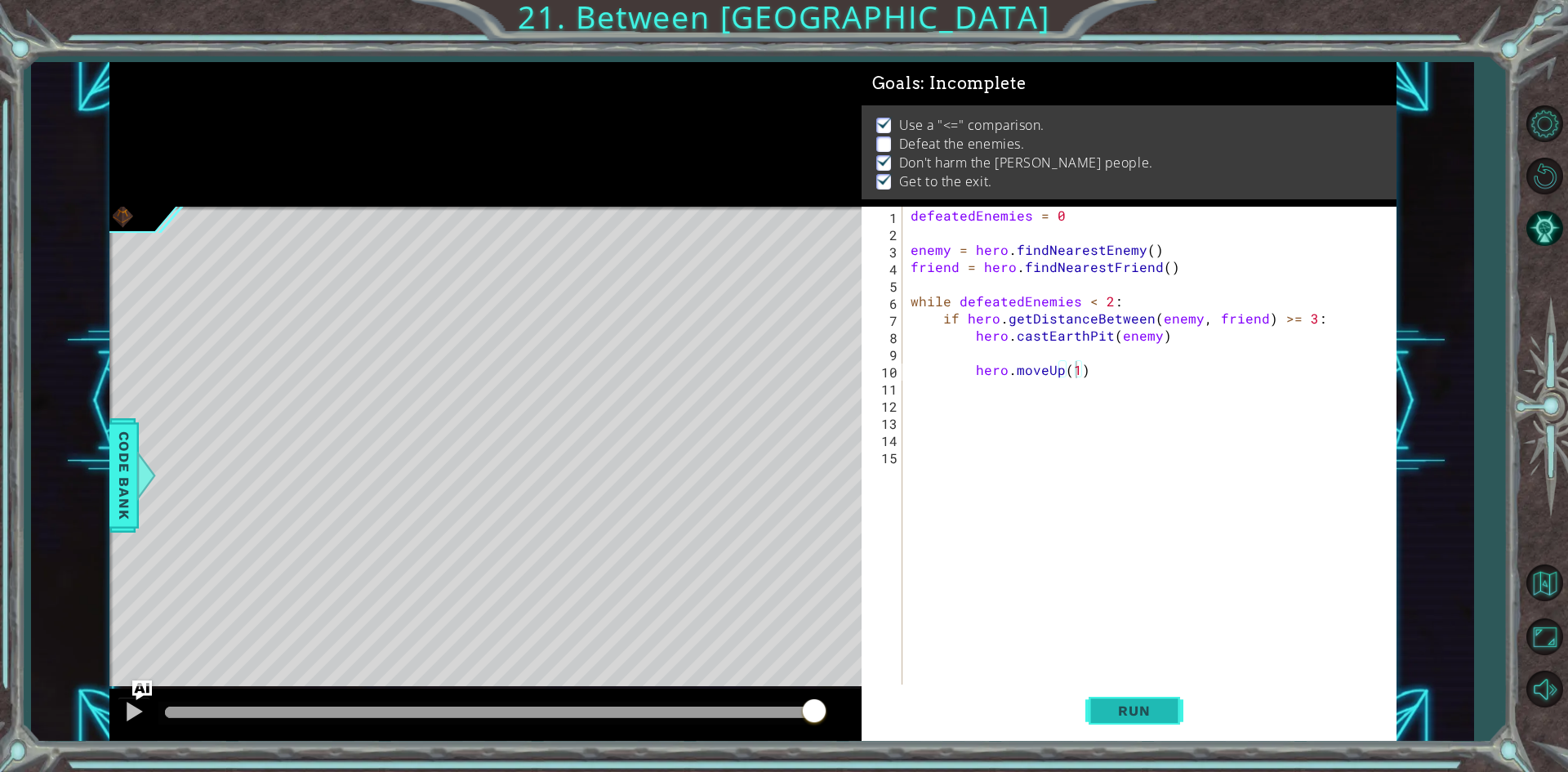
click at [1135, 710] on span "Run" at bounding box center [1133, 710] width 64 height 17
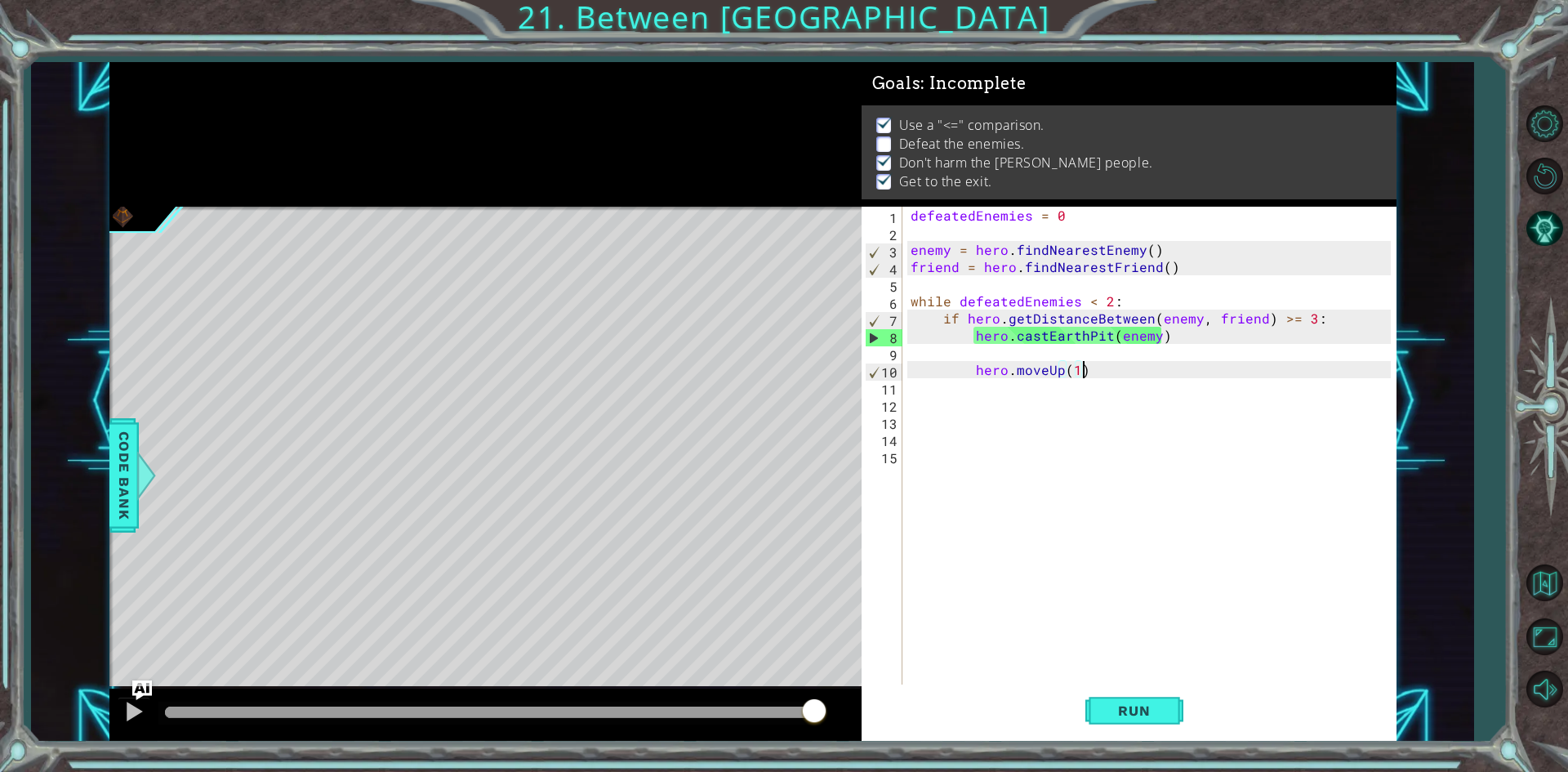
click at [1107, 371] on div "defeatedEnemies = 0 enemy = hero . findNearestEnemy ( ) friend = hero . findNea…" at bounding box center [1152, 464] width 492 height 514
click at [974, 372] on div "defeatedEnemies = 0 enemy = hero . findNearestEnemy ( ) friend = hero . findNea…" at bounding box center [1152, 464] width 492 height 514
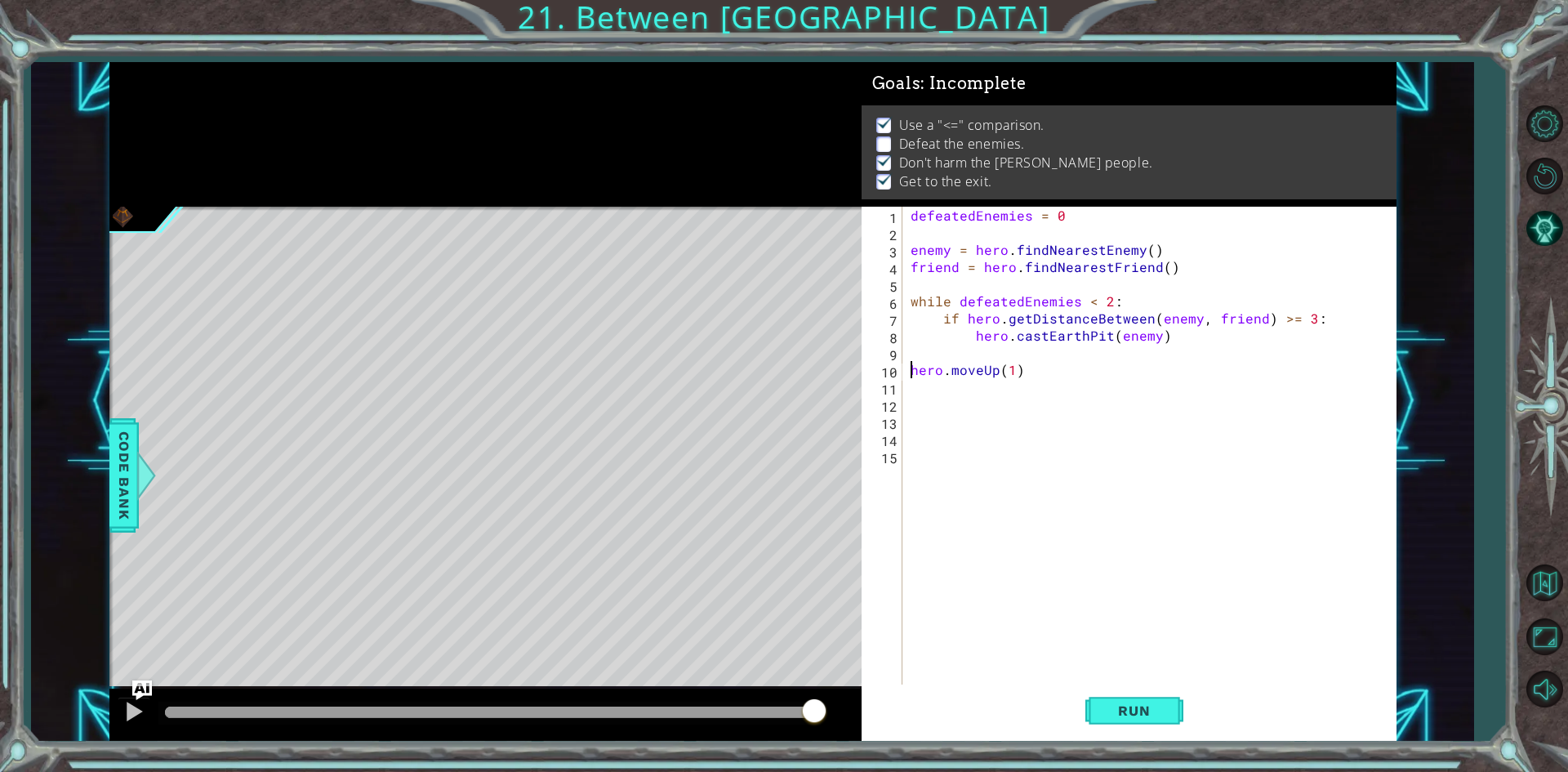
scroll to position [0, 6]
click at [1072, 350] on div "defeatedEnemies = 0 enemy = hero . findNearestEnemy ( ) friend = hero . findNea…" at bounding box center [1152, 464] width 492 height 514
click at [905, 210] on div "hero.moveUp(2) 1 2 3 4 5 6 7 8 9 10 11 12 13 14 defeatedEnemies = 0 enemy = her…" at bounding box center [1126, 447] width 529 height 480
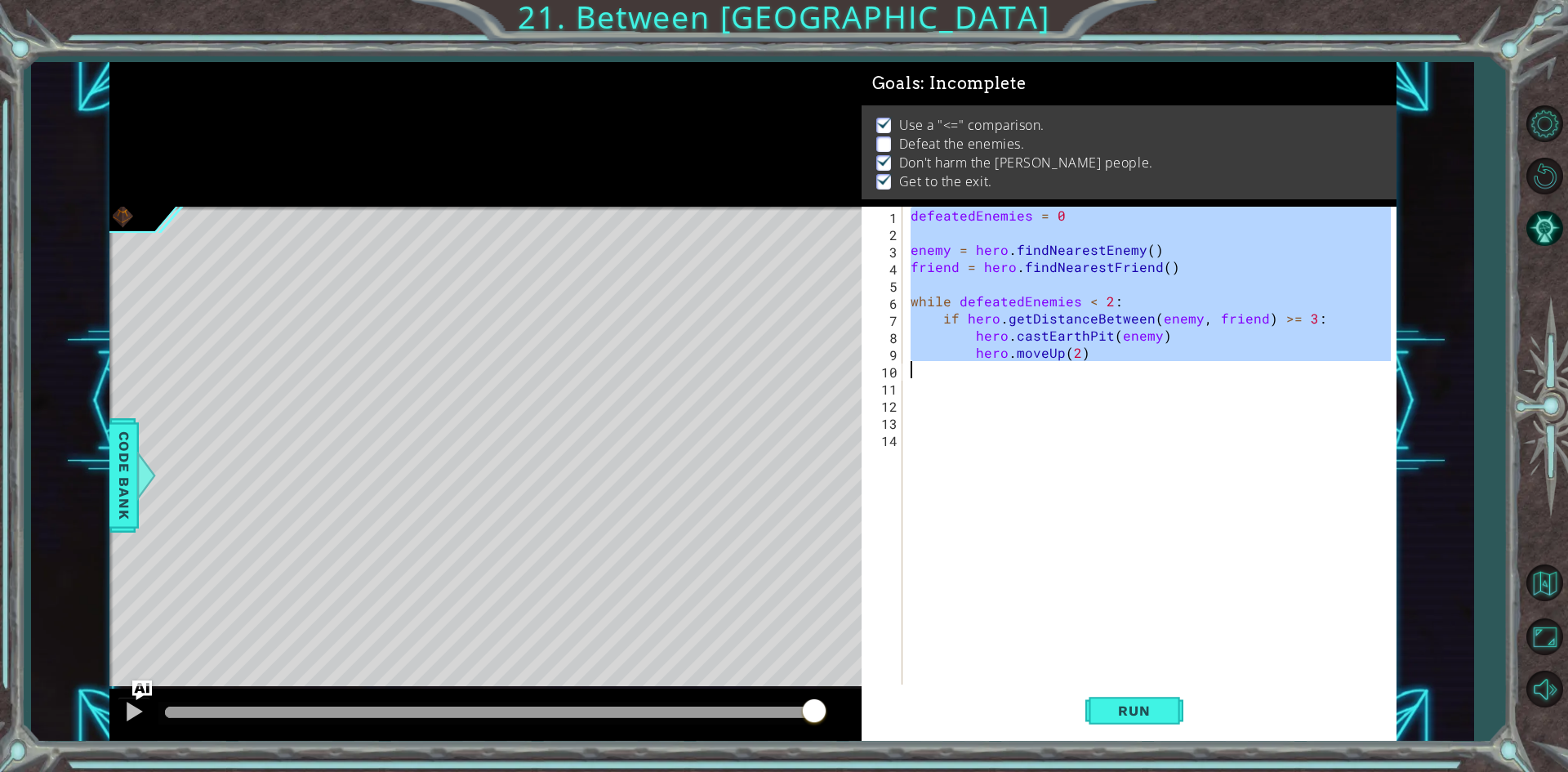
drag, startPoint x: 909, startPoint y: 211, endPoint x: 1272, endPoint y: 370, distance: 396.3
click at [1272, 370] on div "defeatedEnemies = 0 enemy = hero . findNearestEnemy ( ) friend = hero . findNea…" at bounding box center [1152, 464] width 492 height 514
type textarea "hero.moveUp(2)"
drag, startPoint x: 1087, startPoint y: 384, endPoint x: 1009, endPoint y: 384, distance: 78.0
click at [1081, 384] on div "defeatedEnemies = 0 enemy = hero . findNearestEnemy ( ) friend = hero . findNea…" at bounding box center [1152, 464] width 492 height 514
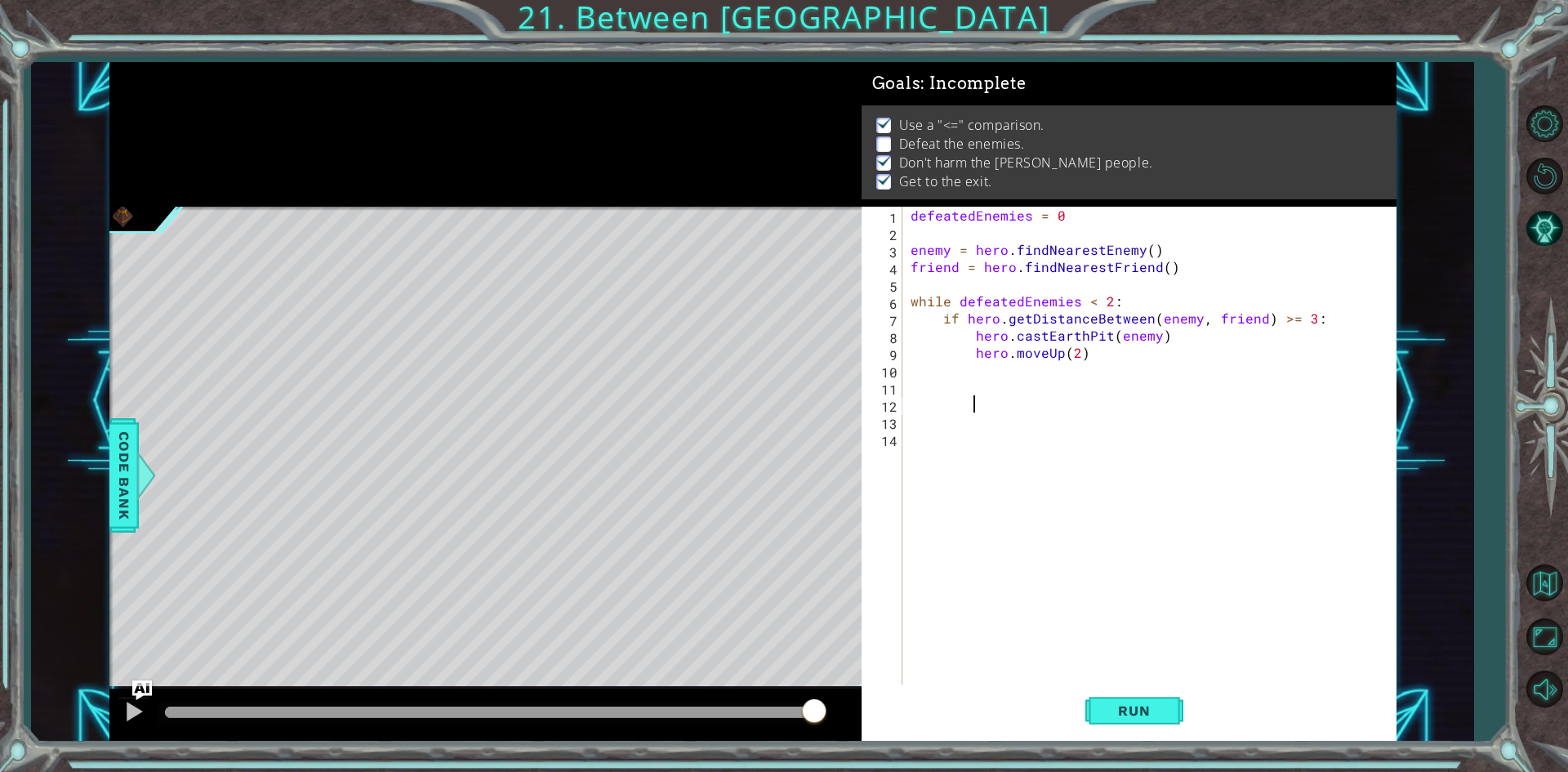
scroll to position [0, 0]
paste textarea "Code Area"
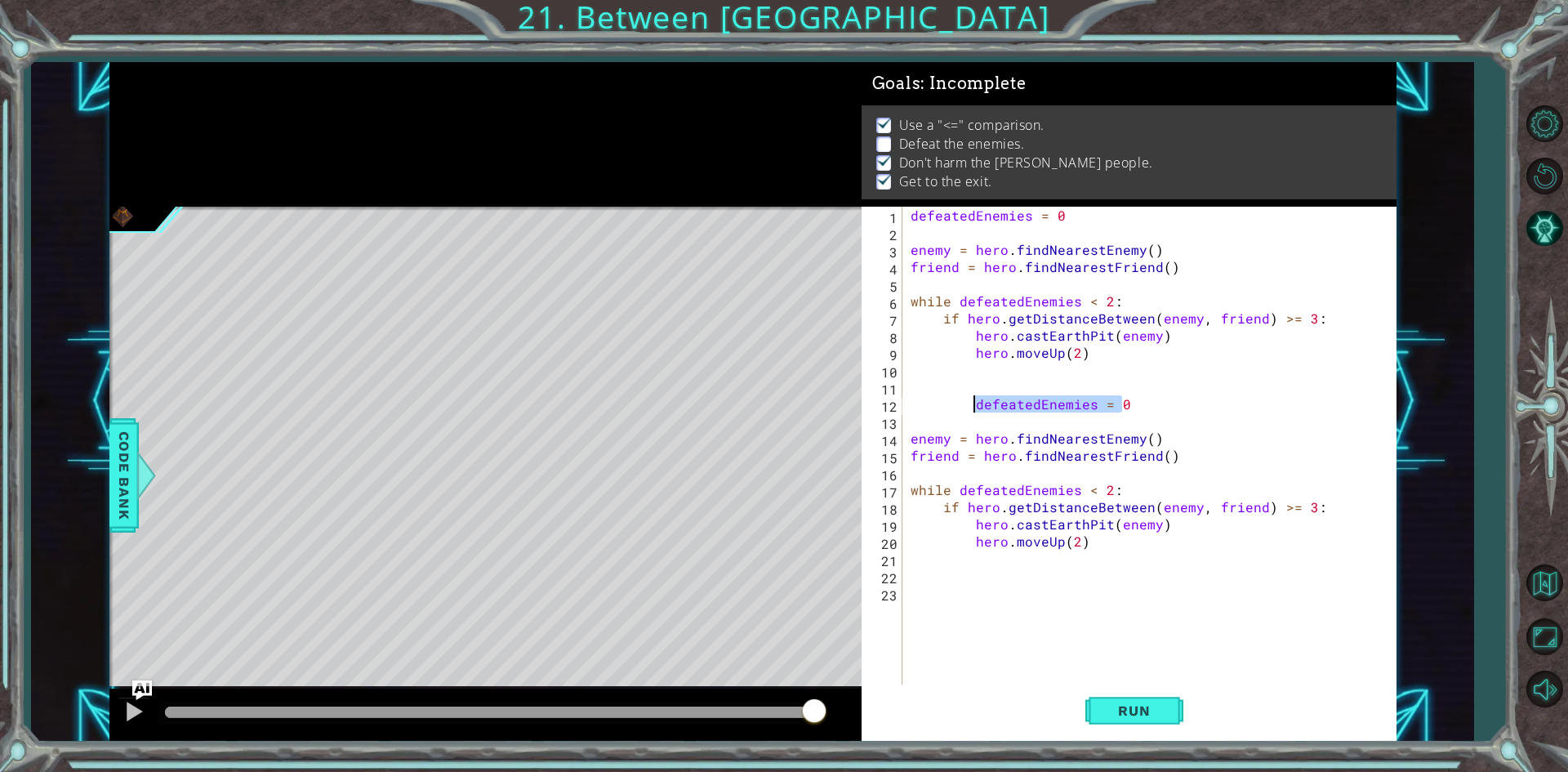
drag, startPoint x: 1146, startPoint y: 411, endPoint x: 975, endPoint y: 407, distance: 171.0
click at [975, 407] on div "defeatedEnemies = 0 enemy = hero . findNearestEnemy ( ) friend = hero . findNea…" at bounding box center [1152, 464] width 492 height 514
type textarea "defeatedEnemies = 0"
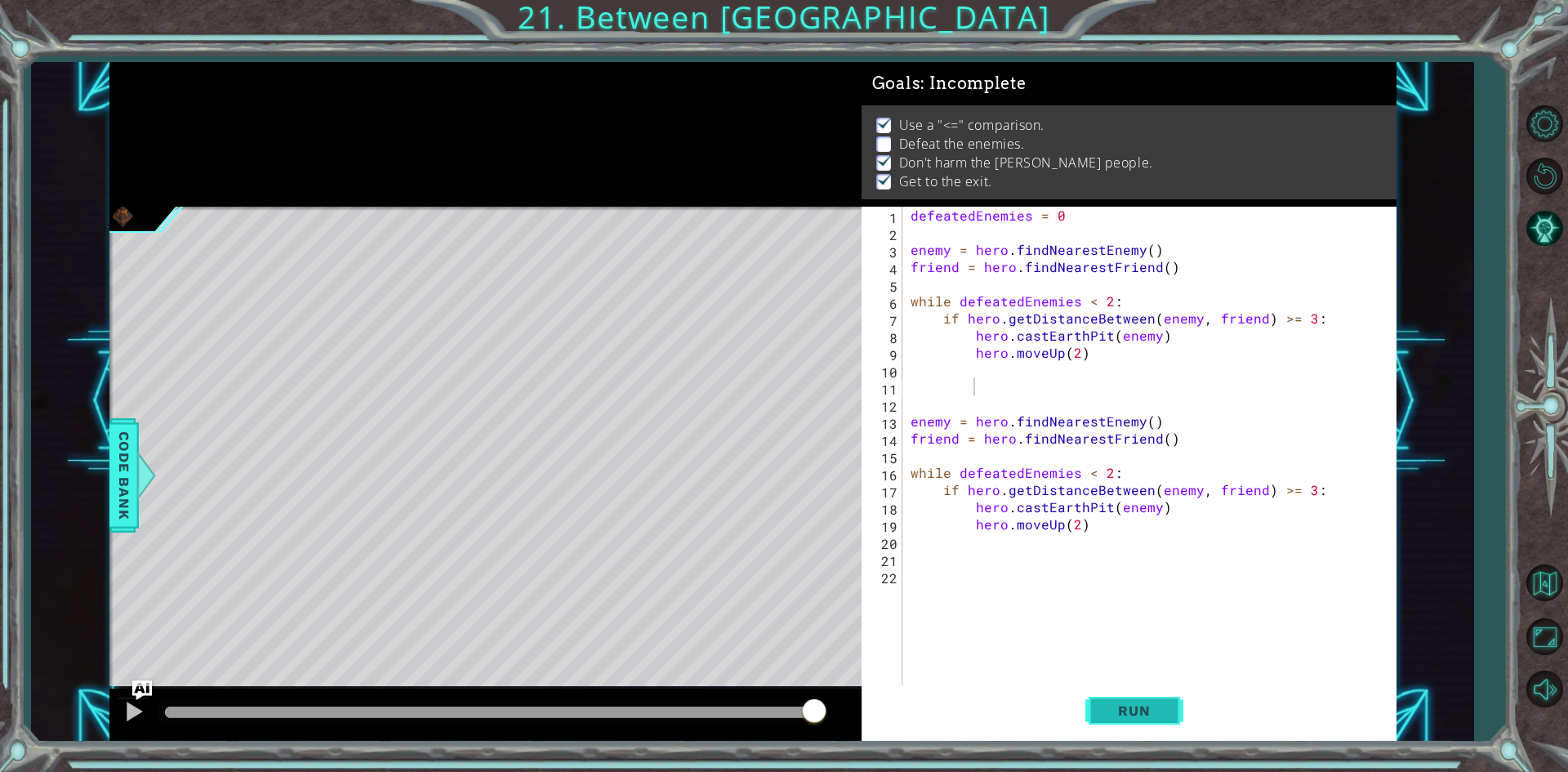
click at [1159, 709] on span "Run" at bounding box center [1133, 710] width 64 height 17
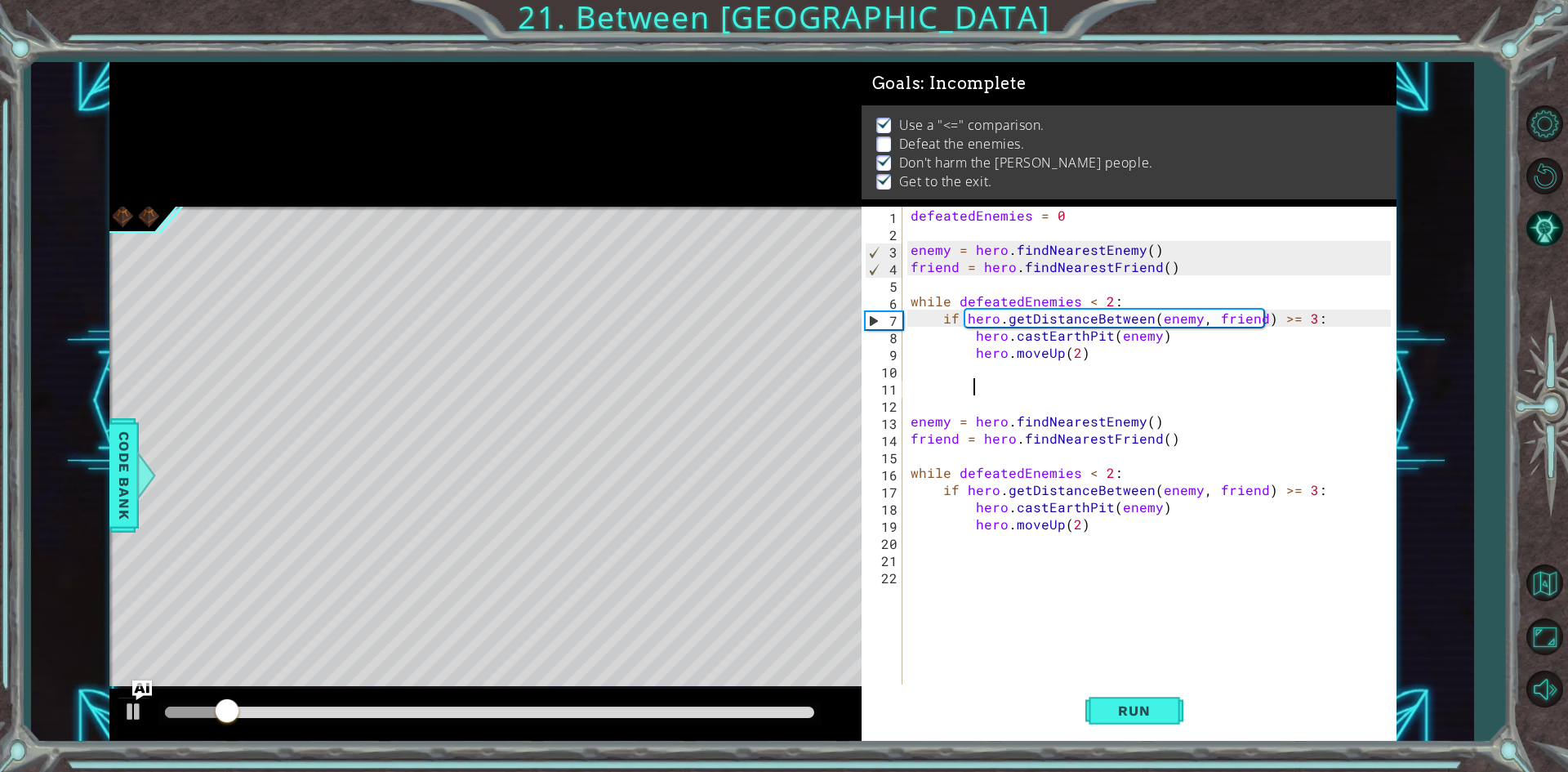
click at [550, 704] on div at bounding box center [490, 712] width 663 height 23
click at [553, 727] on div at bounding box center [485, 714] width 752 height 53
click at [567, 709] on div at bounding box center [490, 712] width 649 height 12
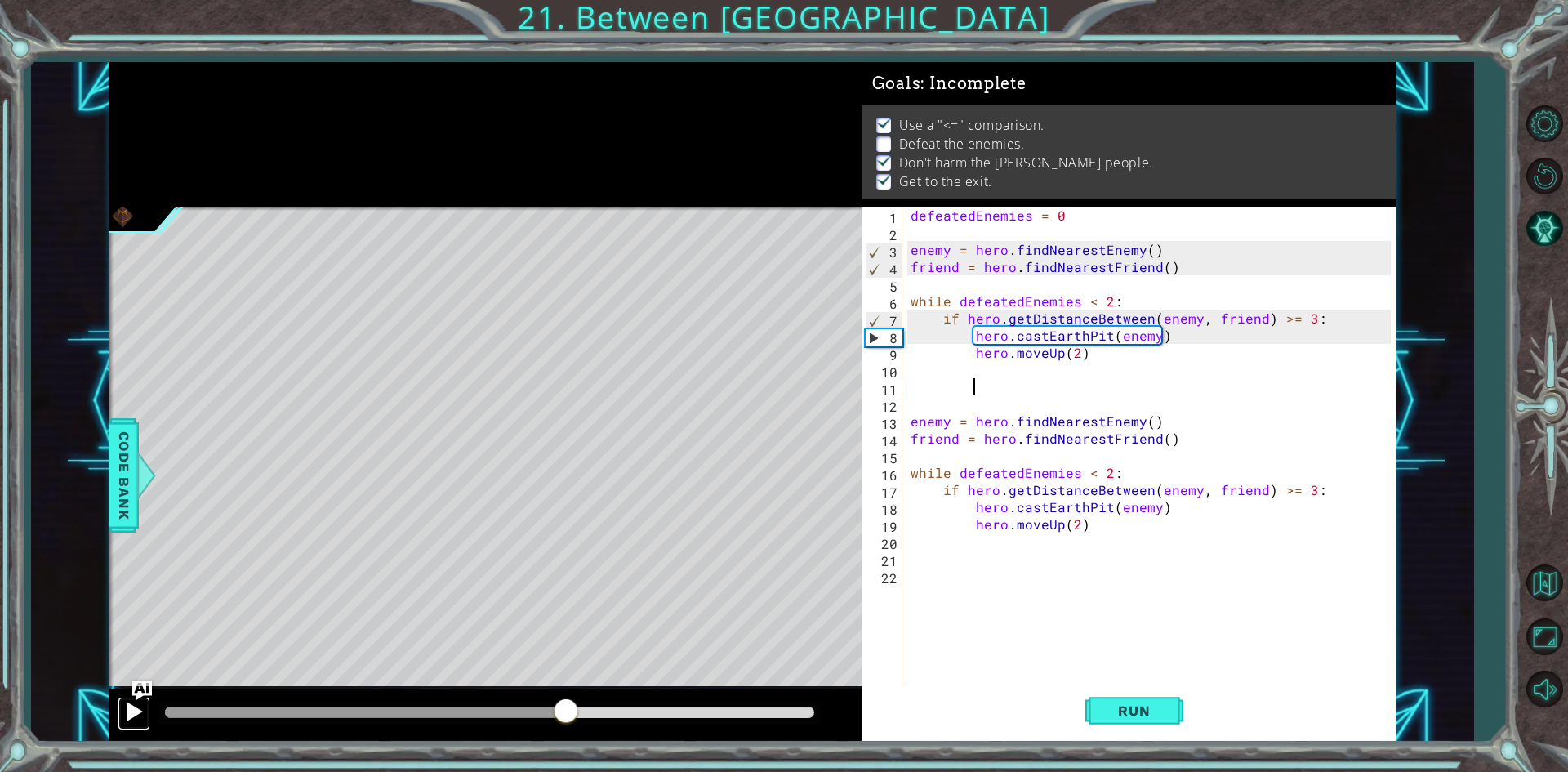
click at [130, 701] on div at bounding box center [134, 711] width 21 height 21
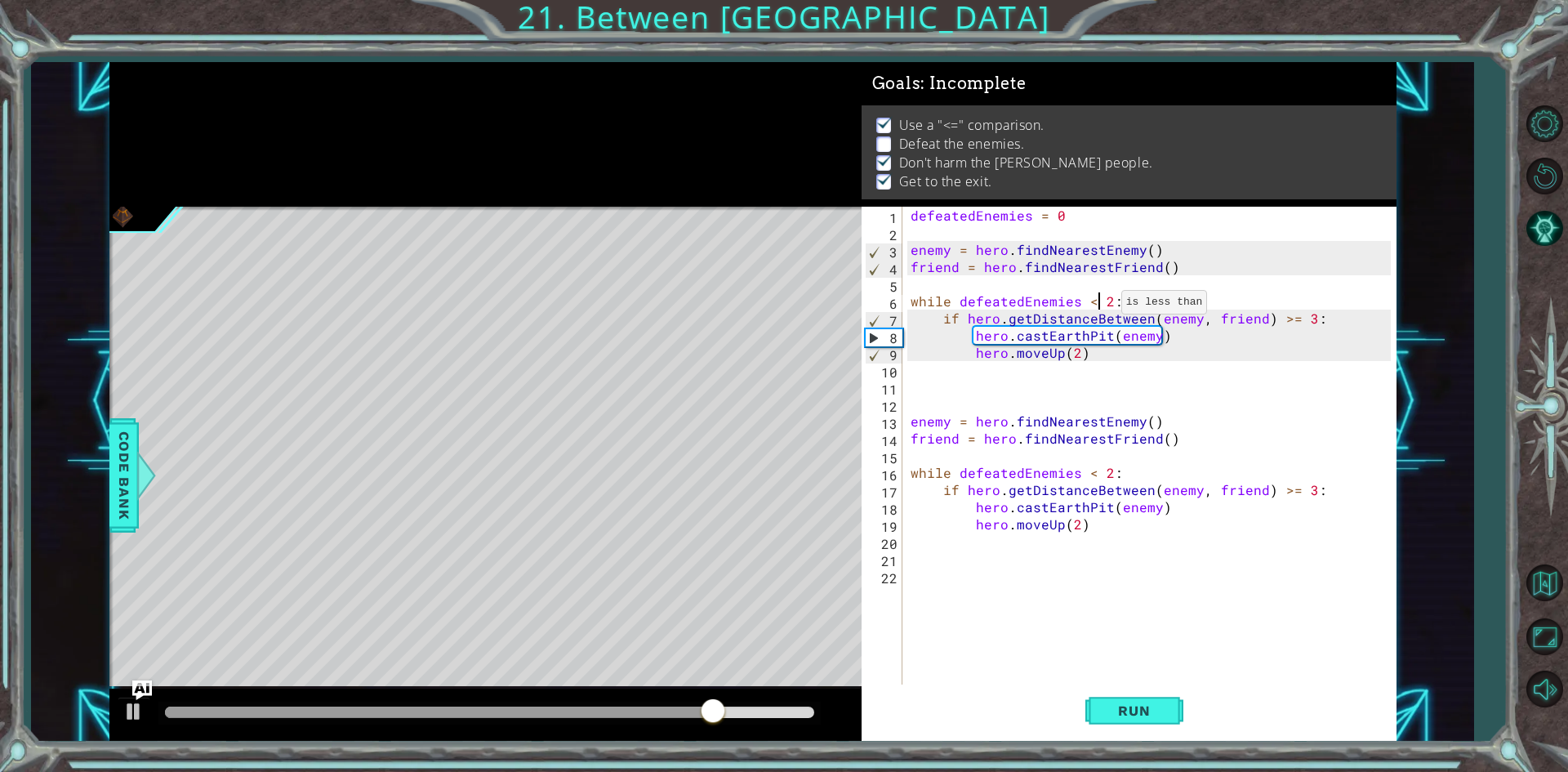
click at [1103, 305] on div "defeatedEnemies = 0 enemy = hero . findNearestEnemy ( ) friend = hero . findNea…" at bounding box center [1152, 464] width 492 height 514
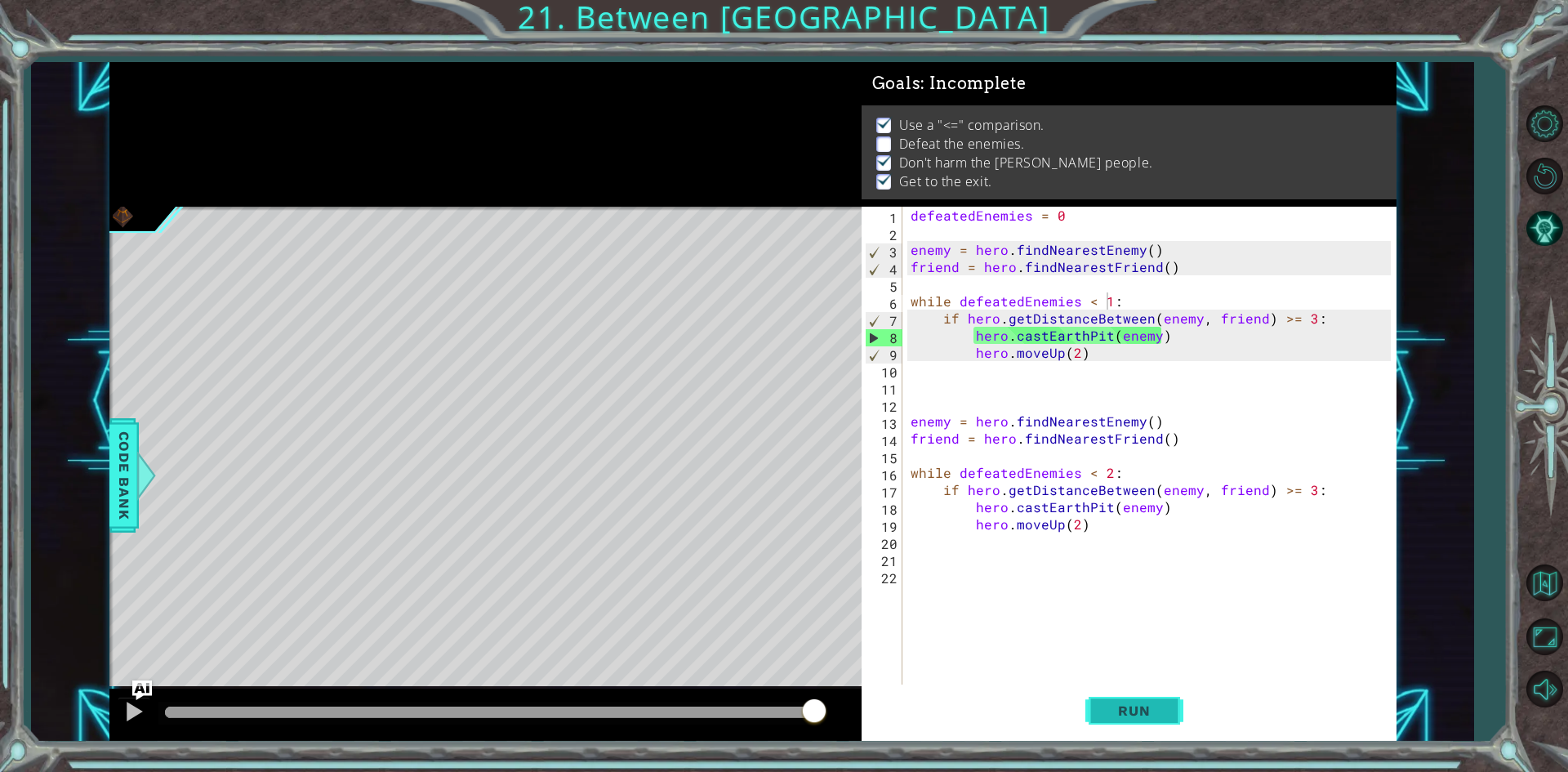
click at [1167, 694] on button "Run" at bounding box center [1133, 711] width 98 height 53
click at [1301, 324] on div "defeatedEnemies = 0 enemy = hero . findNearestEnemy ( ) friend = hero . findNea…" at bounding box center [1152, 464] width 492 height 514
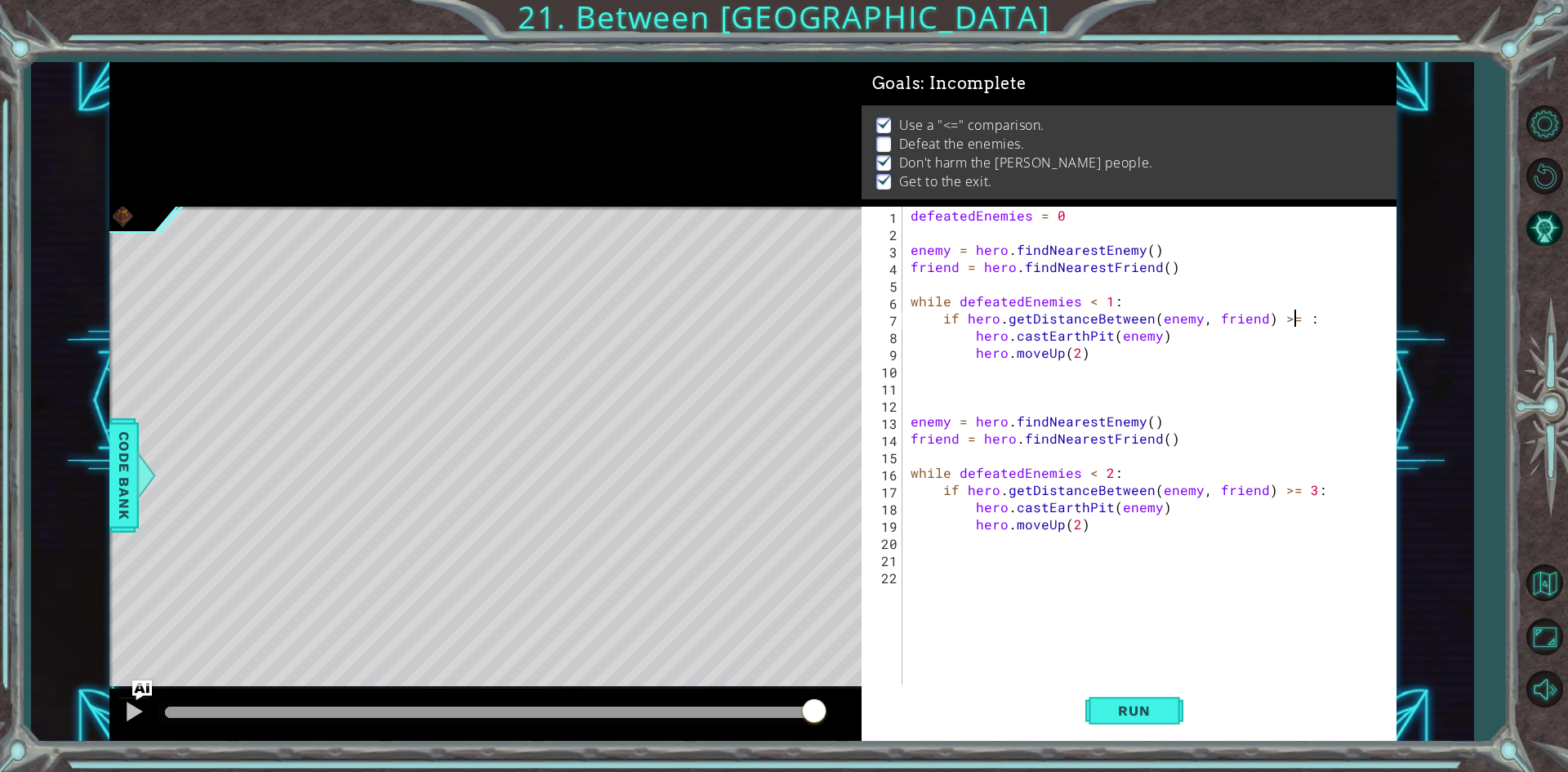
scroll to position [0, 23]
click at [1142, 711] on span "Run" at bounding box center [1133, 710] width 64 height 17
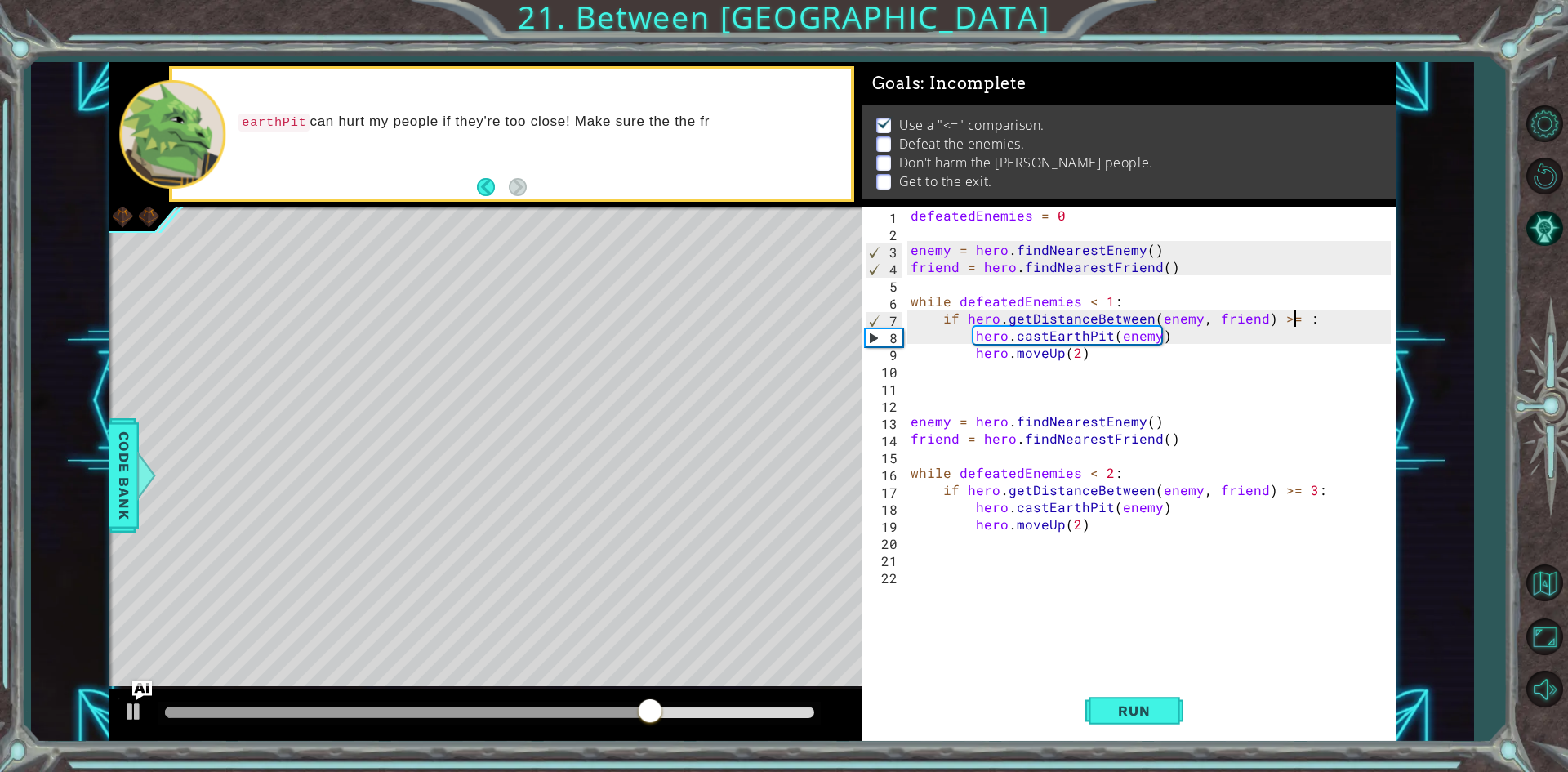
type textarea "if hero.getDistanceBetween(enemy, friend) >= 2:"
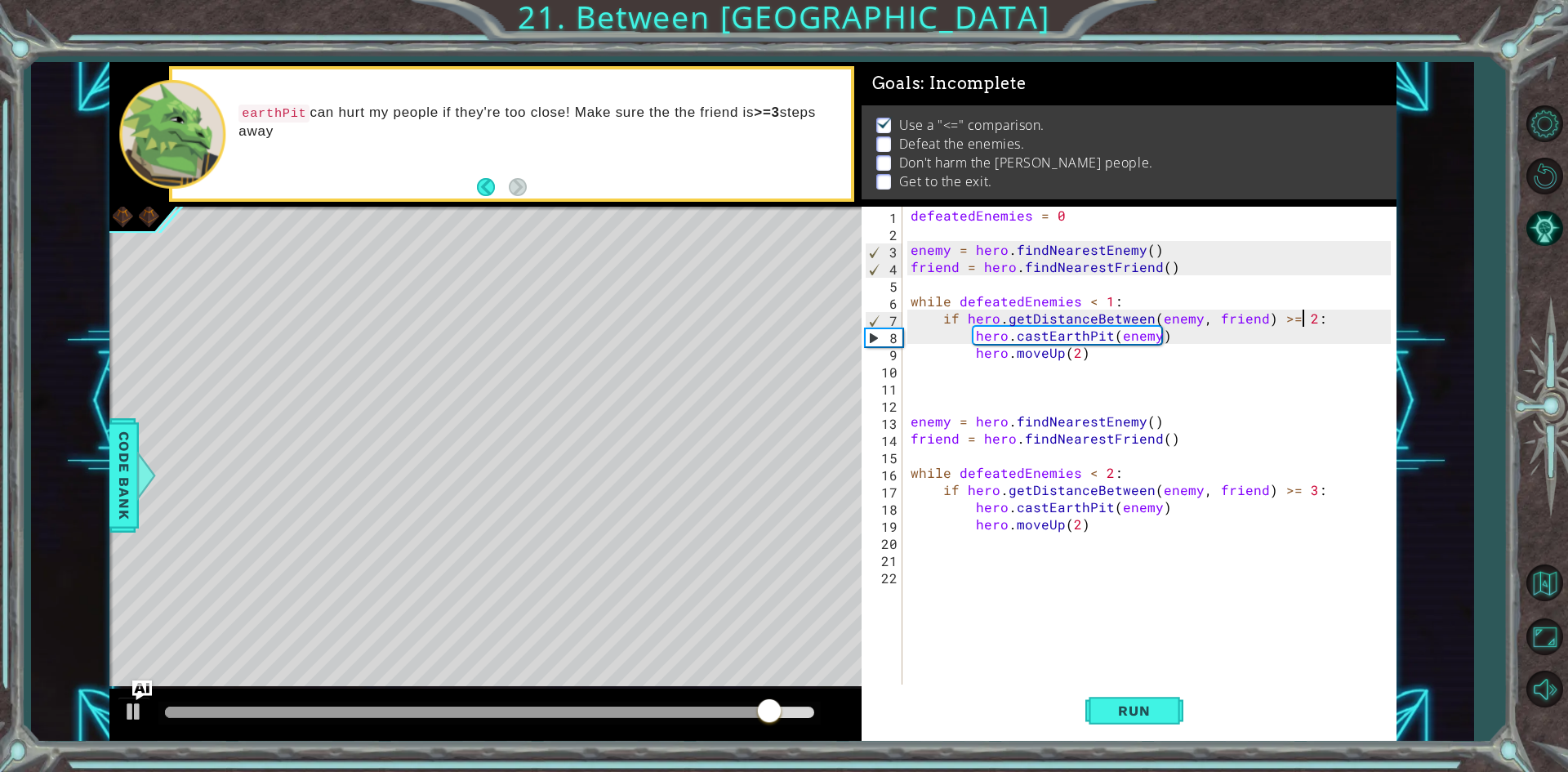
click at [1132, 675] on div "defeatedEnemies = 0 enemy = hero . findNearestEnemy ( ) friend = hero . findNea…" at bounding box center [1152, 464] width 492 height 514
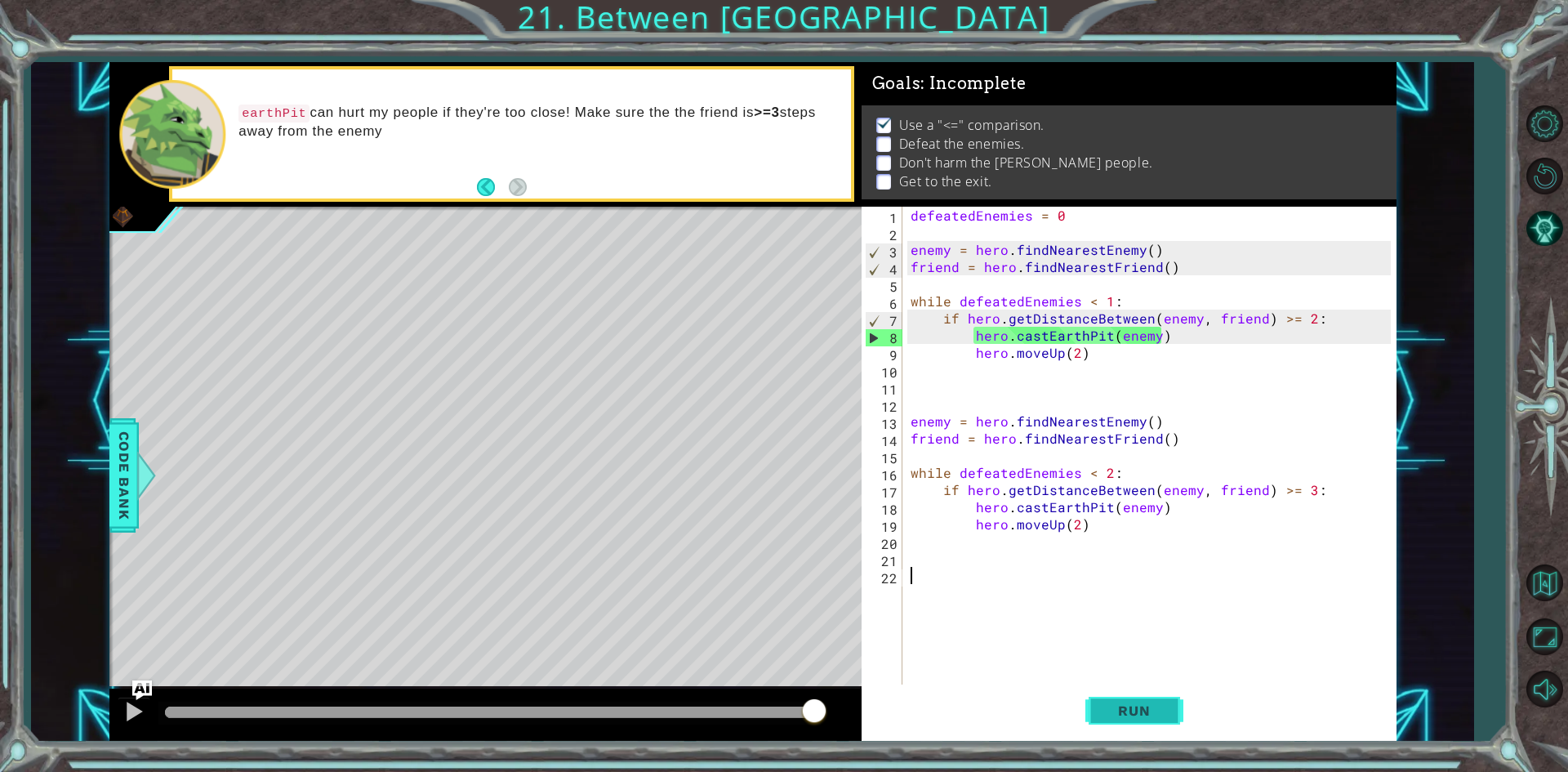
click at [1132, 718] on span "Run" at bounding box center [1133, 710] width 64 height 17
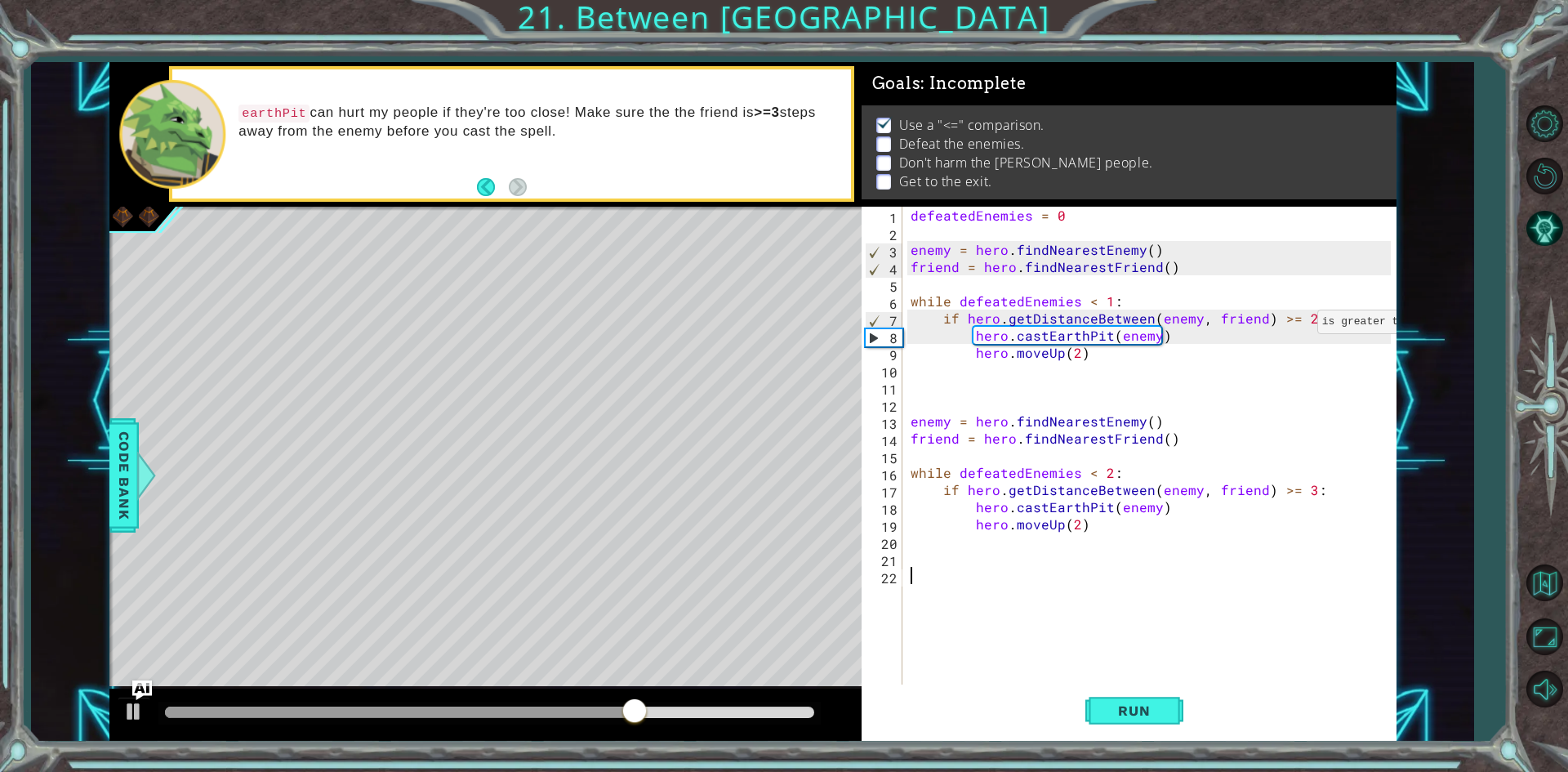
click at [1298, 325] on div "defeatedEnemies = 0 enemy = hero . findNearestEnemy ( ) friend = hero . findNea…" at bounding box center [1152, 464] width 492 height 514
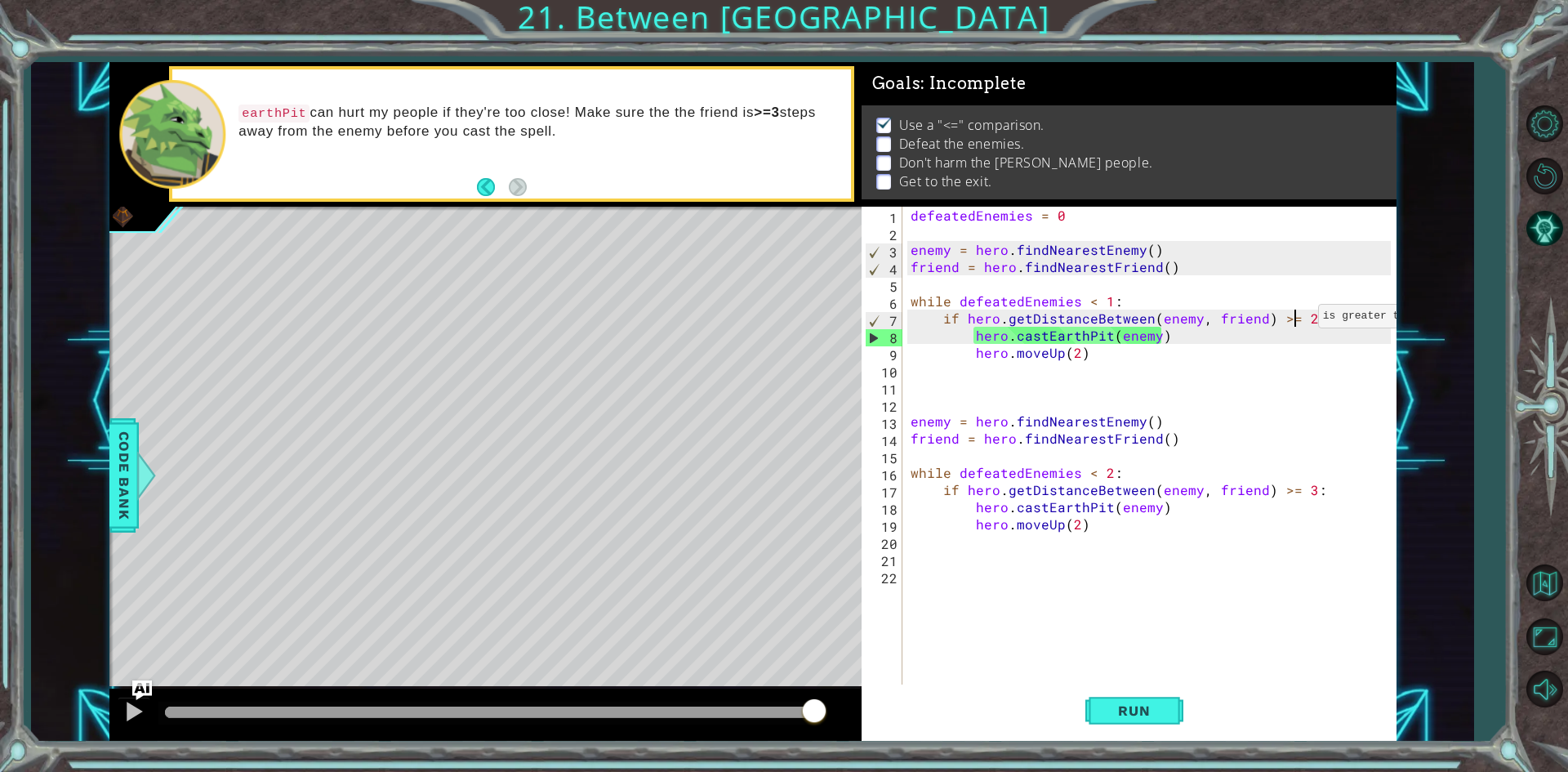
click at [1298, 320] on div "defeatedEnemies = 0 enemy = hero . findNearestEnemy ( ) friend = hero . findNea…" at bounding box center [1152, 464] width 492 height 514
click at [1298, 317] on div "defeatedEnemies = 0 enemy = hero . findNearestEnemy ( ) friend = hero . findNea…" at bounding box center [1152, 464] width 492 height 514
click at [1304, 322] on div "defeatedEnemies = 0 enemy = hero . findNearestEnemy ( ) friend = hero . findNea…" at bounding box center [1152, 464] width 492 height 514
type textarea "if hero.getDistanceBetween(enemy, friend) >= 3:"
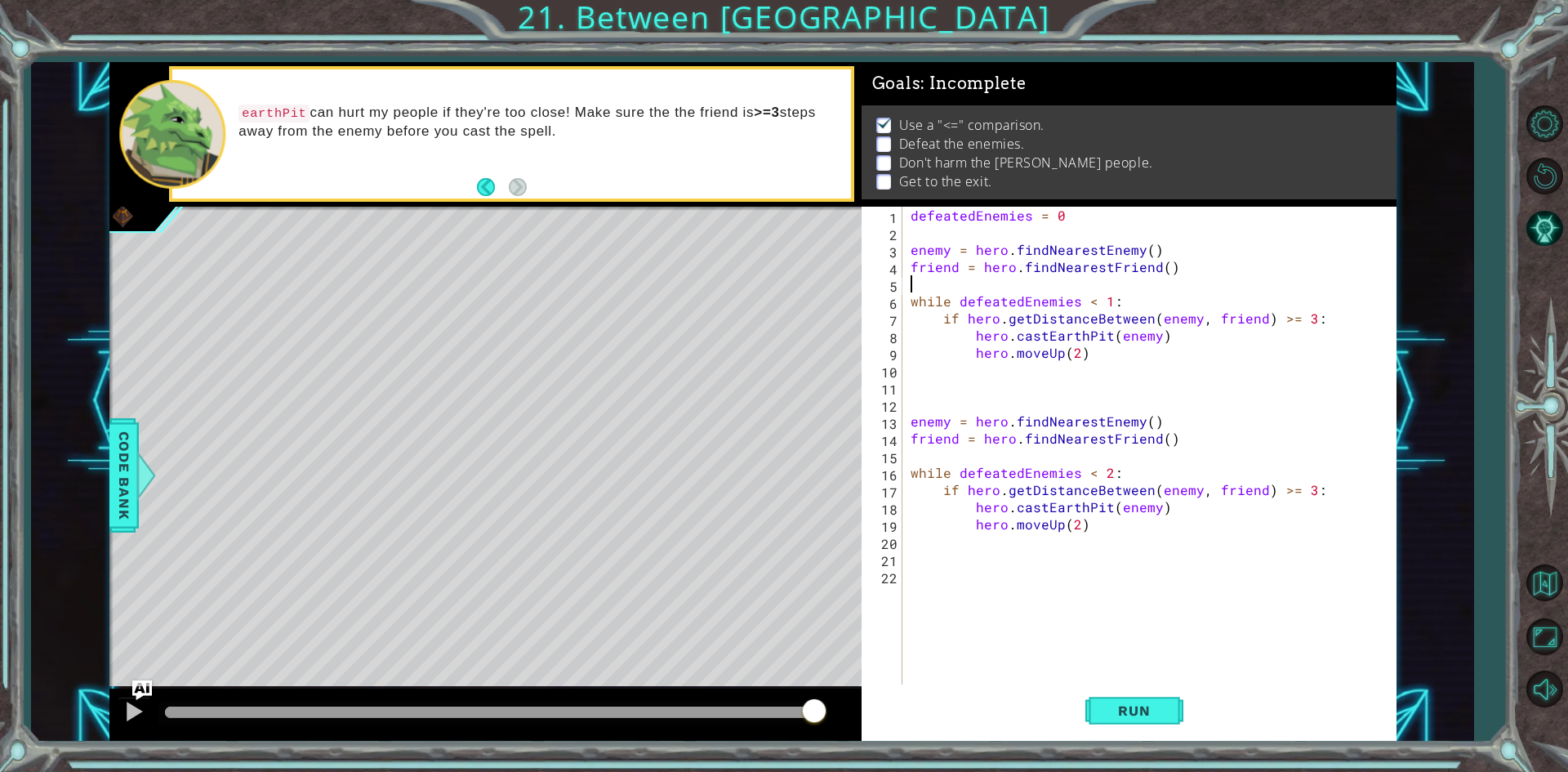
click at [1101, 287] on div "defeatedEnemies = 0 enemy = hero . findNearestEnemy ( ) friend = hero . findNea…" at bounding box center [1152, 464] width 492 height 514
click at [1105, 293] on div "defeatedEnemies = 0 enemy = hero . findNearestEnemy ( ) friend = hero . findNea…" at bounding box center [1152, 464] width 492 height 514
type textarea "while defeatedEnemies < 2:"
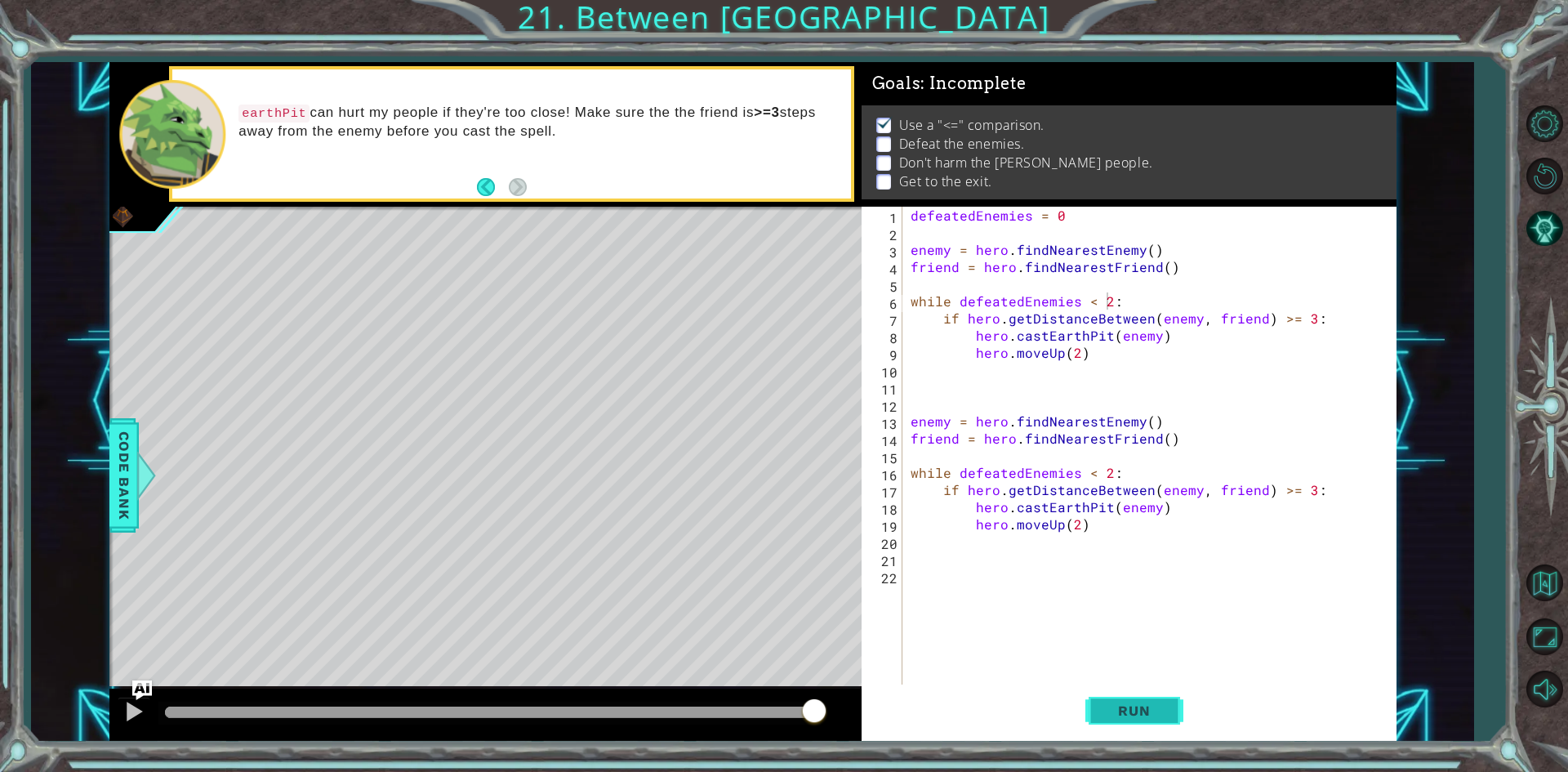
click at [1125, 696] on button "Run" at bounding box center [1133, 711] width 98 height 53
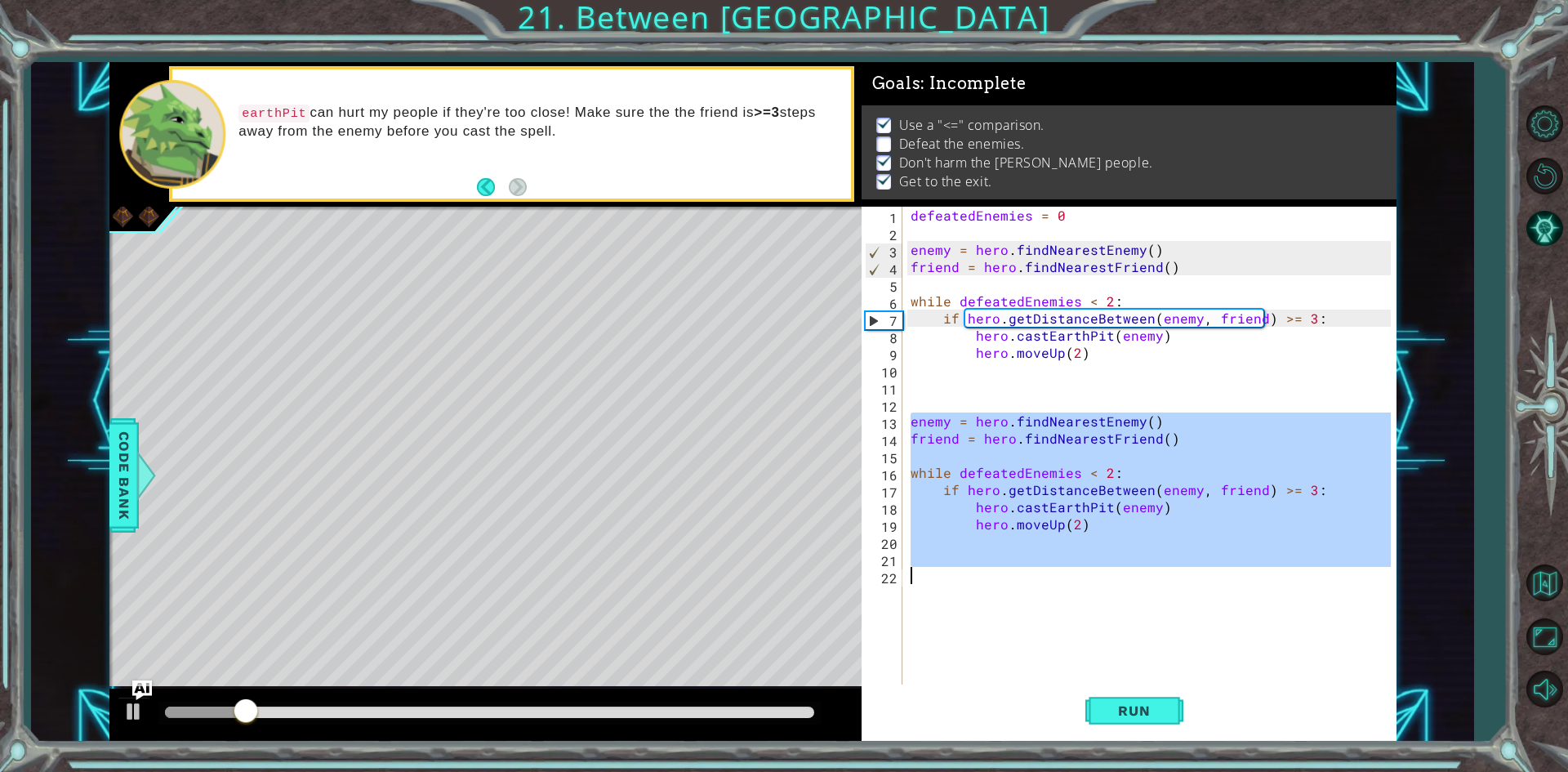
drag, startPoint x: 912, startPoint y: 423, endPoint x: 1301, endPoint y: 587, distance: 422.2
click at [1301, 587] on div "defeatedEnemies = 0 enemy = hero . findNearestEnemy ( ) friend = hero . findNea…" at bounding box center [1152, 464] width 492 height 514
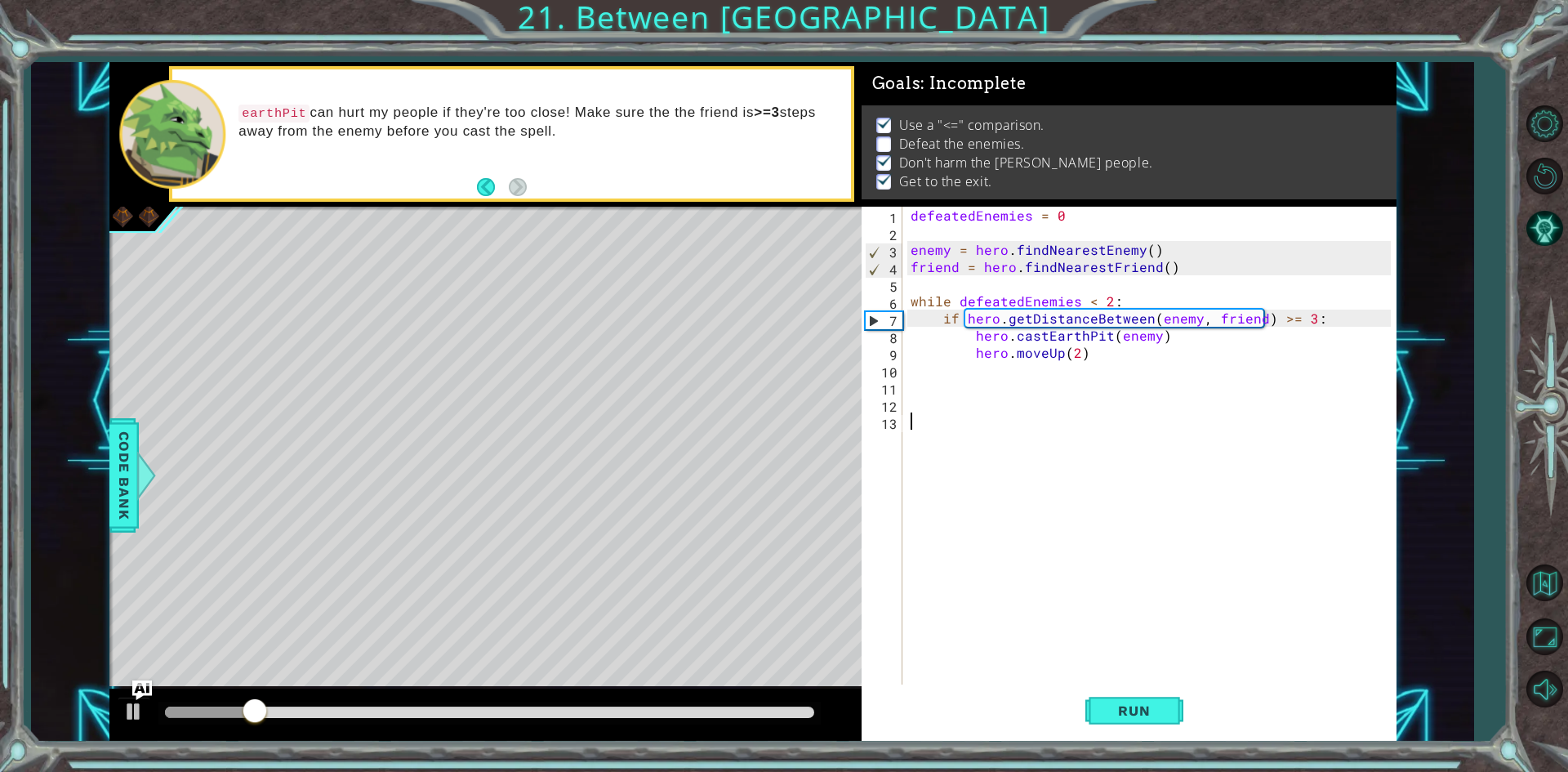
scroll to position [0, 0]
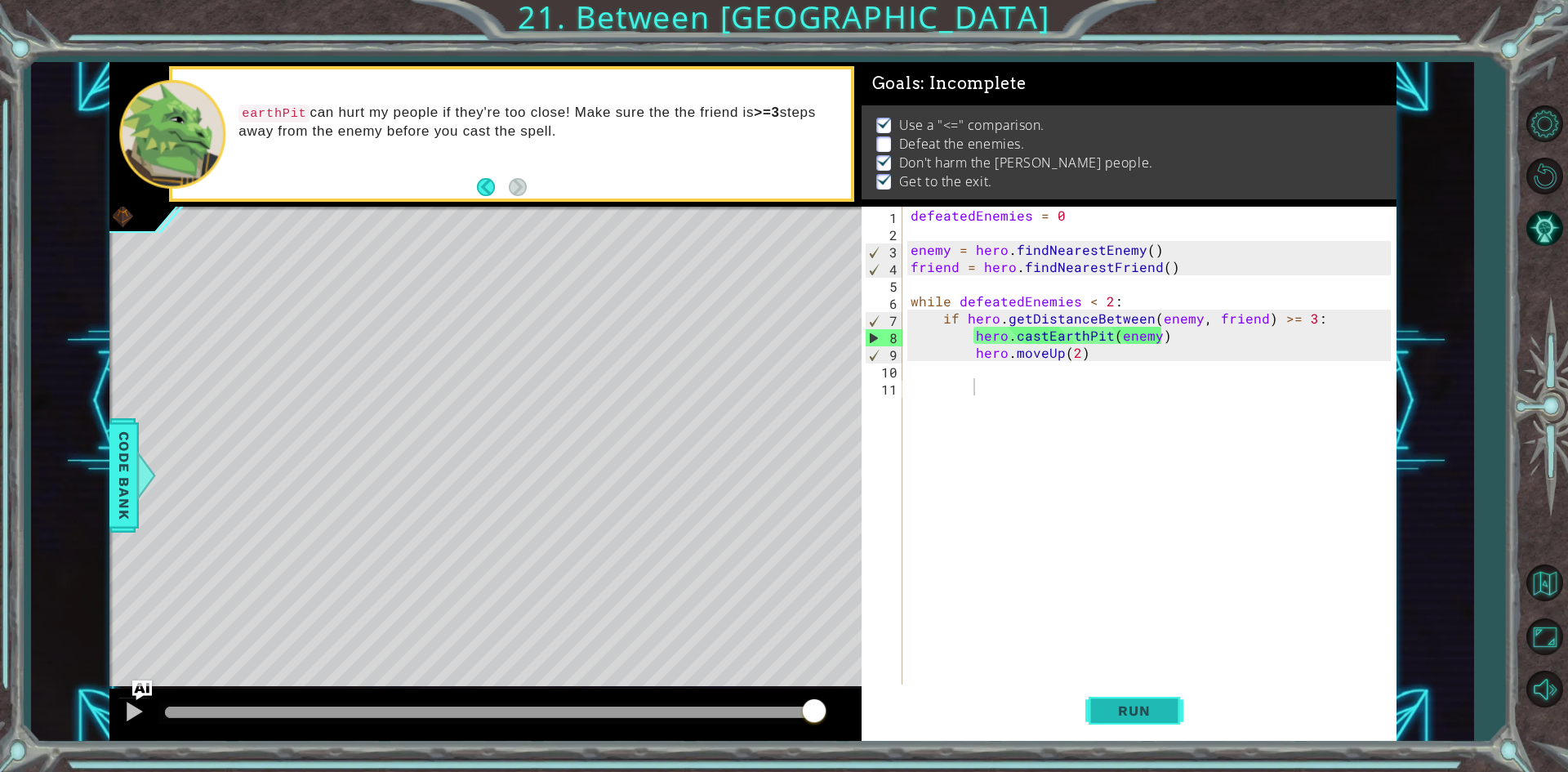
click at [1150, 722] on button "Run" at bounding box center [1133, 711] width 98 height 53
click at [1298, 320] on div "defeatedEnemies = 0 enemy = hero . findNearestEnemy ( ) friend = hero . findNea…" at bounding box center [1152, 464] width 492 height 514
click at [1300, 320] on div "defeatedEnemies = 0 enemy = hero . findNearestEnemy ( ) friend = hero . findNea…" at bounding box center [1152, 464] width 492 height 514
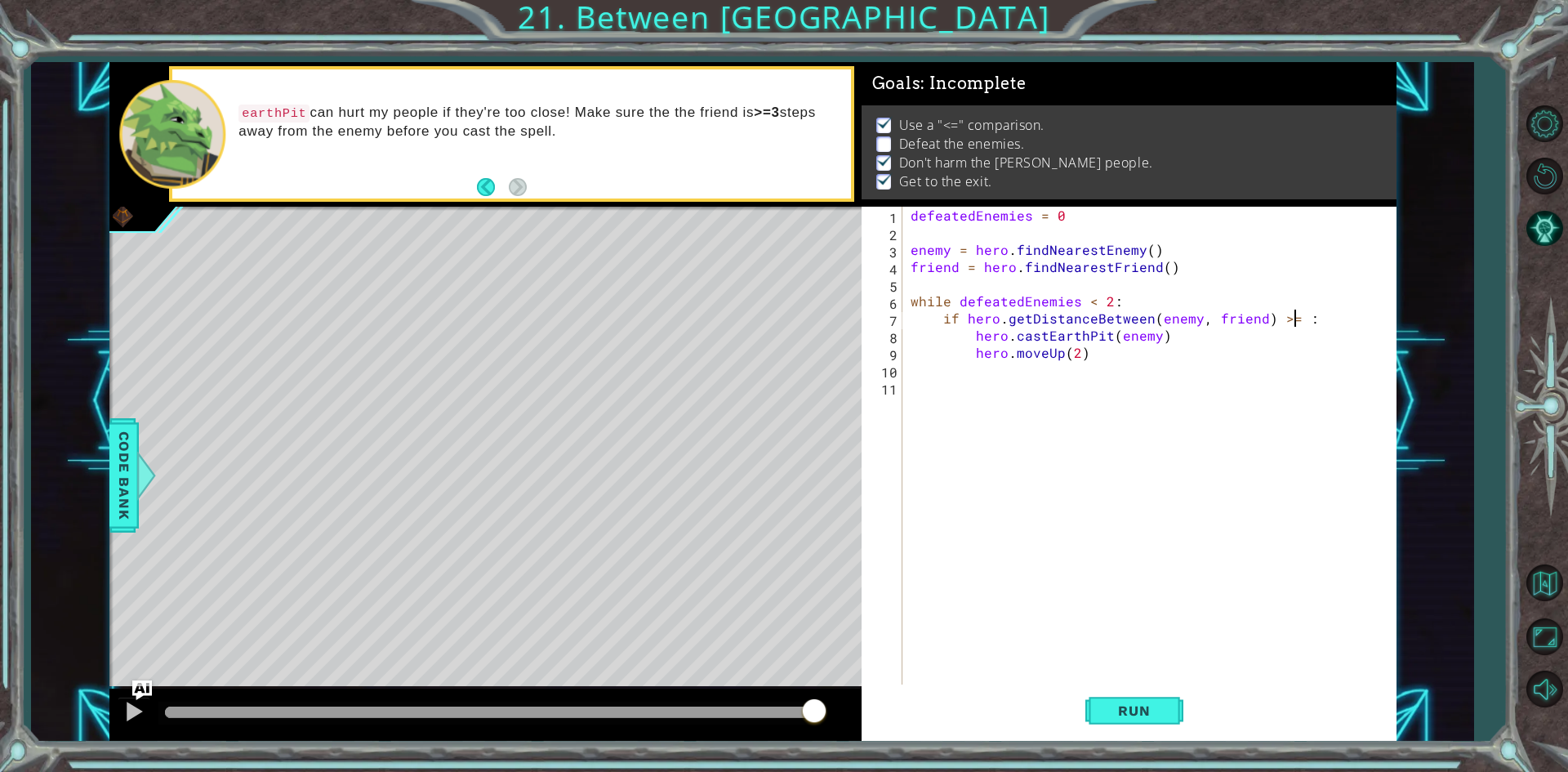
scroll to position [0, 23]
click at [1117, 705] on span "Run" at bounding box center [1133, 710] width 64 height 17
click at [1142, 724] on button "Run" at bounding box center [1133, 711] width 98 height 53
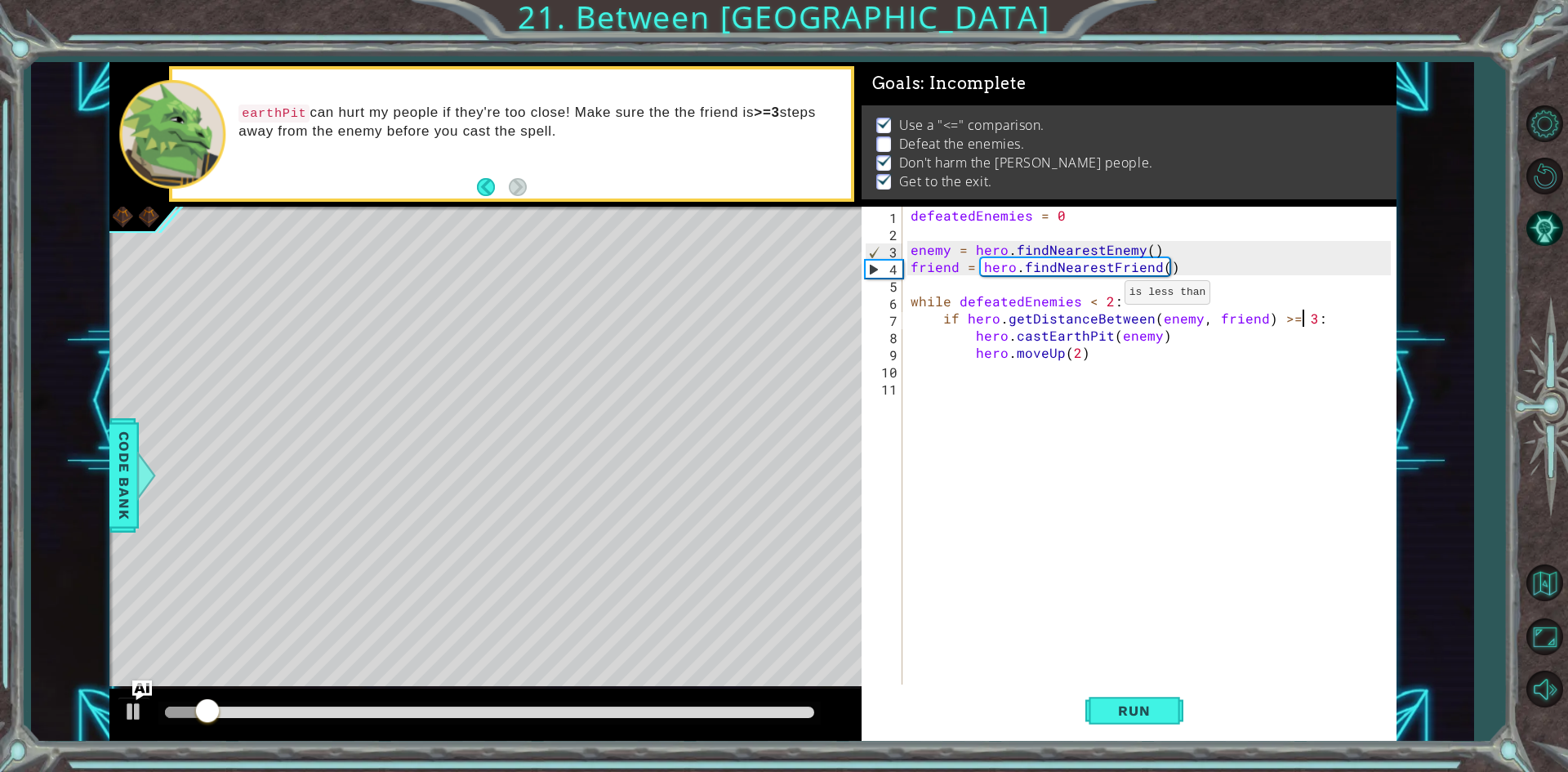
click at [1105, 296] on div "defeatedEnemies = 0 enemy = hero . findNearestEnemy ( ) friend = hero . findNea…" at bounding box center [1152, 464] width 492 height 514
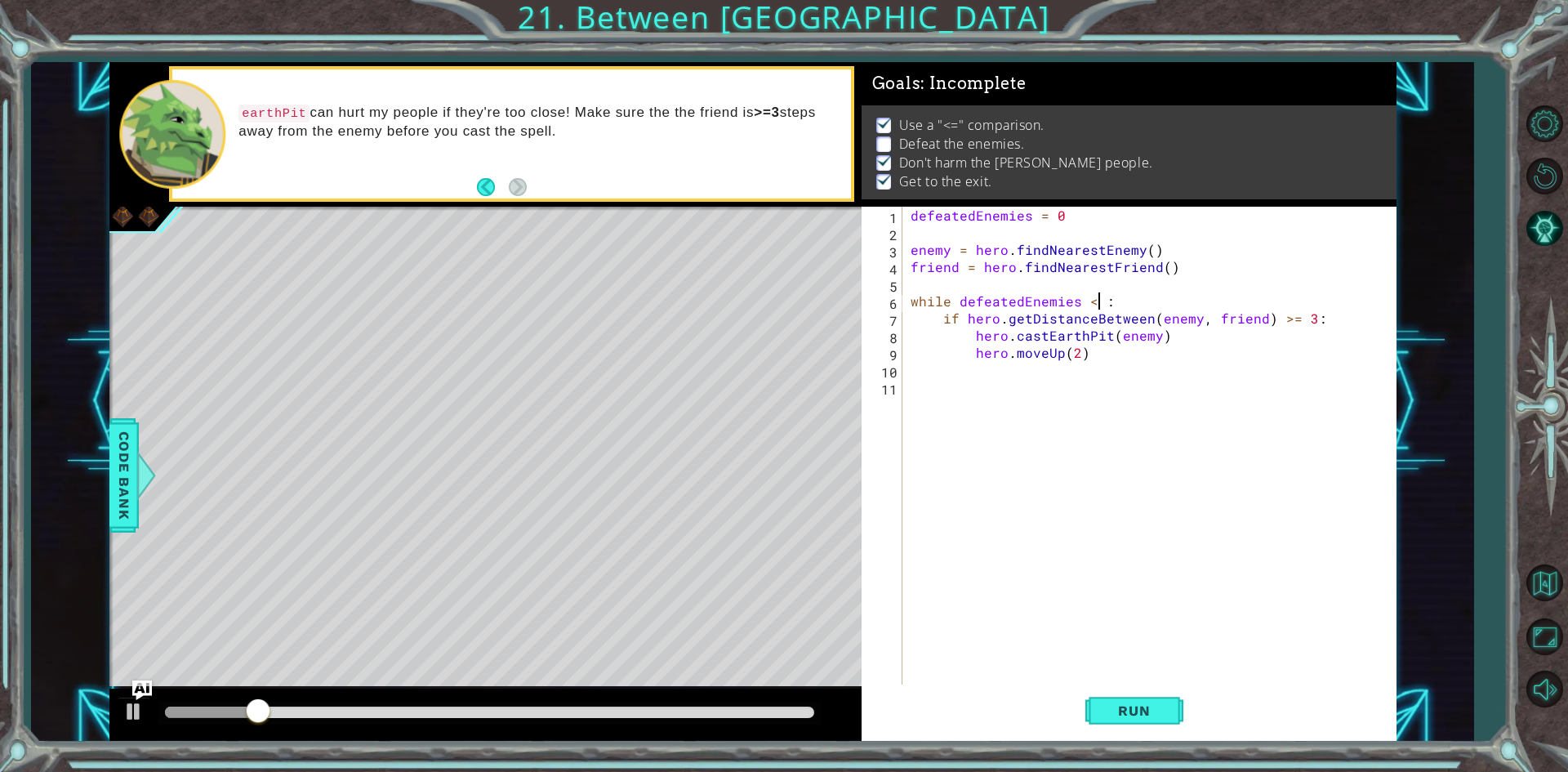
scroll to position [0, 12]
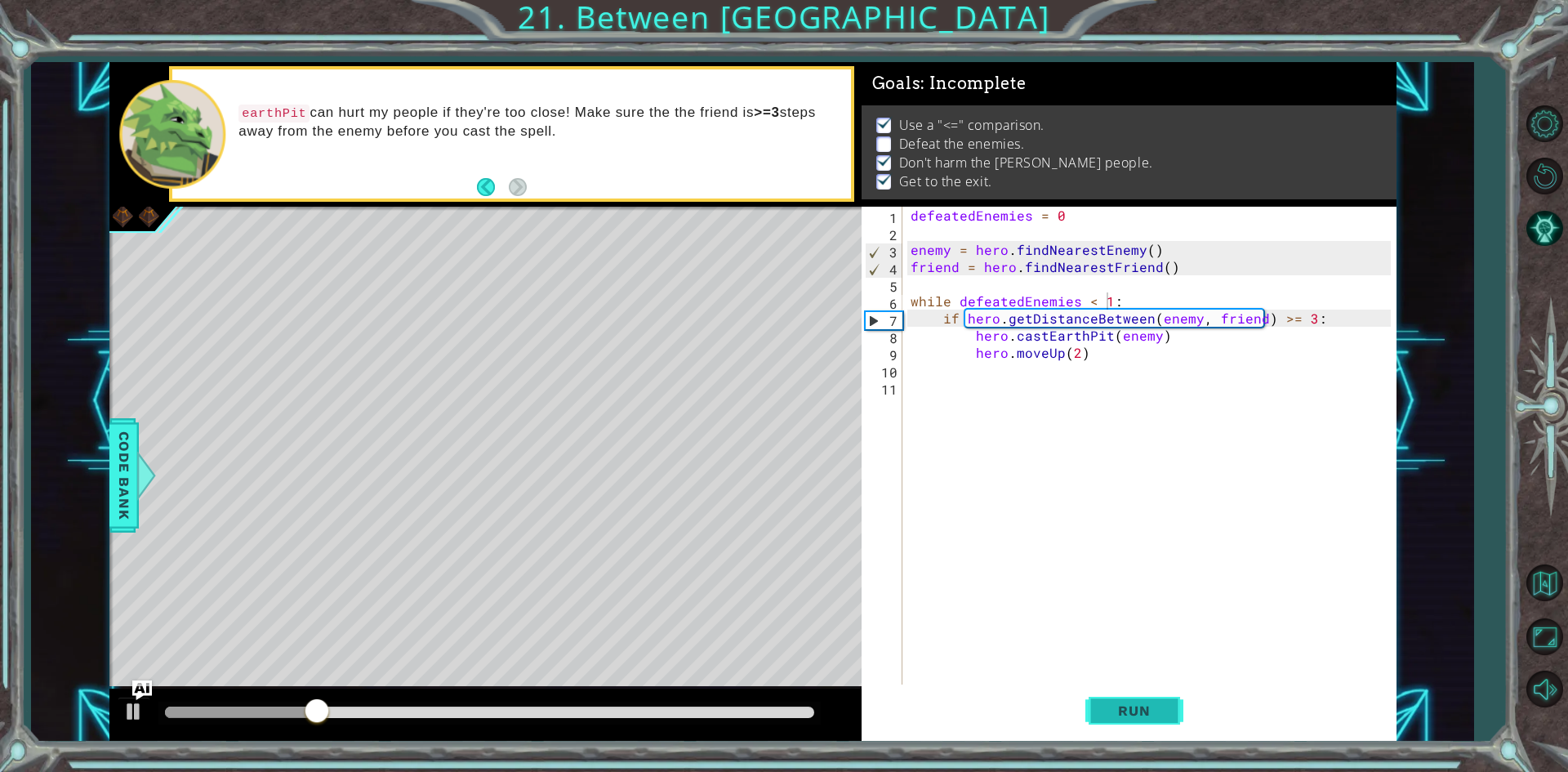
click at [1115, 703] on span "Run" at bounding box center [1133, 710] width 64 height 17
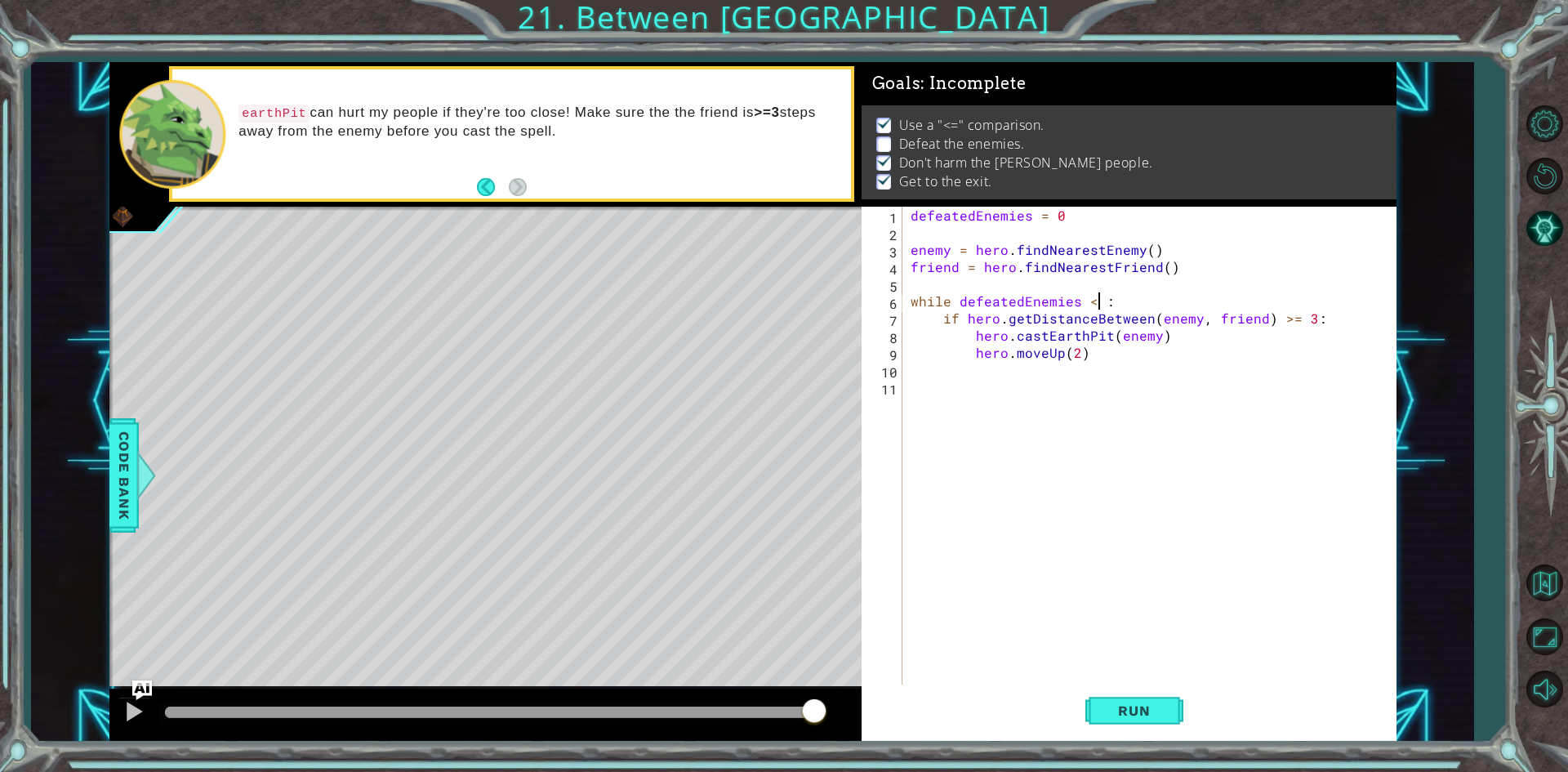
type textarea "while defeatedEnemies < 0:"
drag, startPoint x: 1111, startPoint y: 682, endPoint x: 1106, endPoint y: 708, distance: 26.5
click at [1112, 689] on div "while defeatedEnemies < 0: 1 2 3 4 5 6 7 8 9 10 11 defeatedEnemies = 0 enemy = …" at bounding box center [1128, 474] width 535 height 534
click at [1106, 708] on span "Run" at bounding box center [1133, 710] width 64 height 17
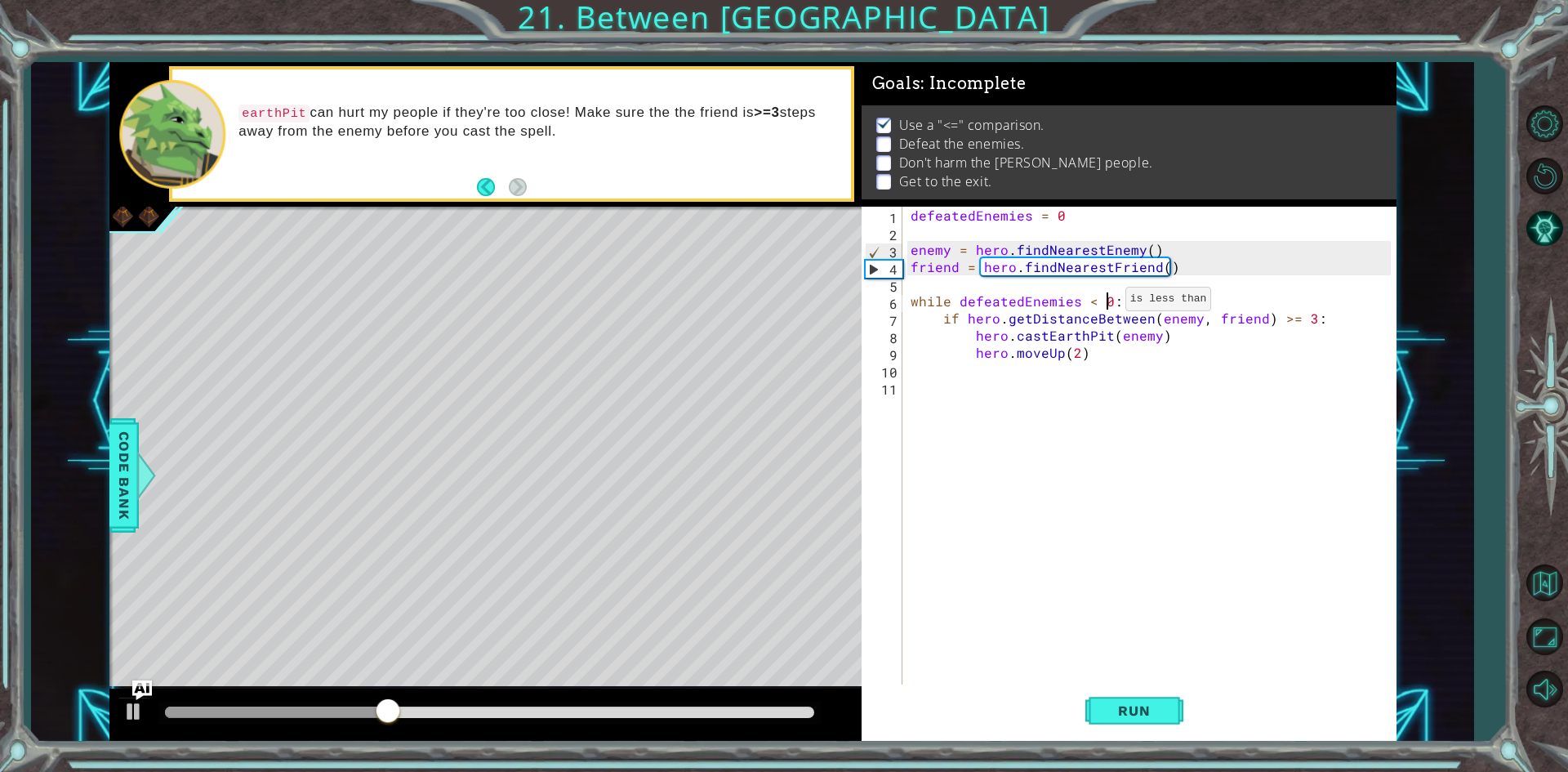
click at [1106, 303] on div "defeatedEnemies = 0 enemy = hero . findNearestEnemy ( ) friend = hero . findNea…" at bounding box center [1152, 464] width 492 height 514
type textarea "while defeatedEnemies < 2:"
click at [1094, 366] on div "defeatedEnemies = 0 enemy = hero . findNearestEnemy ( ) friend = hero . findNea…" at bounding box center [1152, 464] width 492 height 514
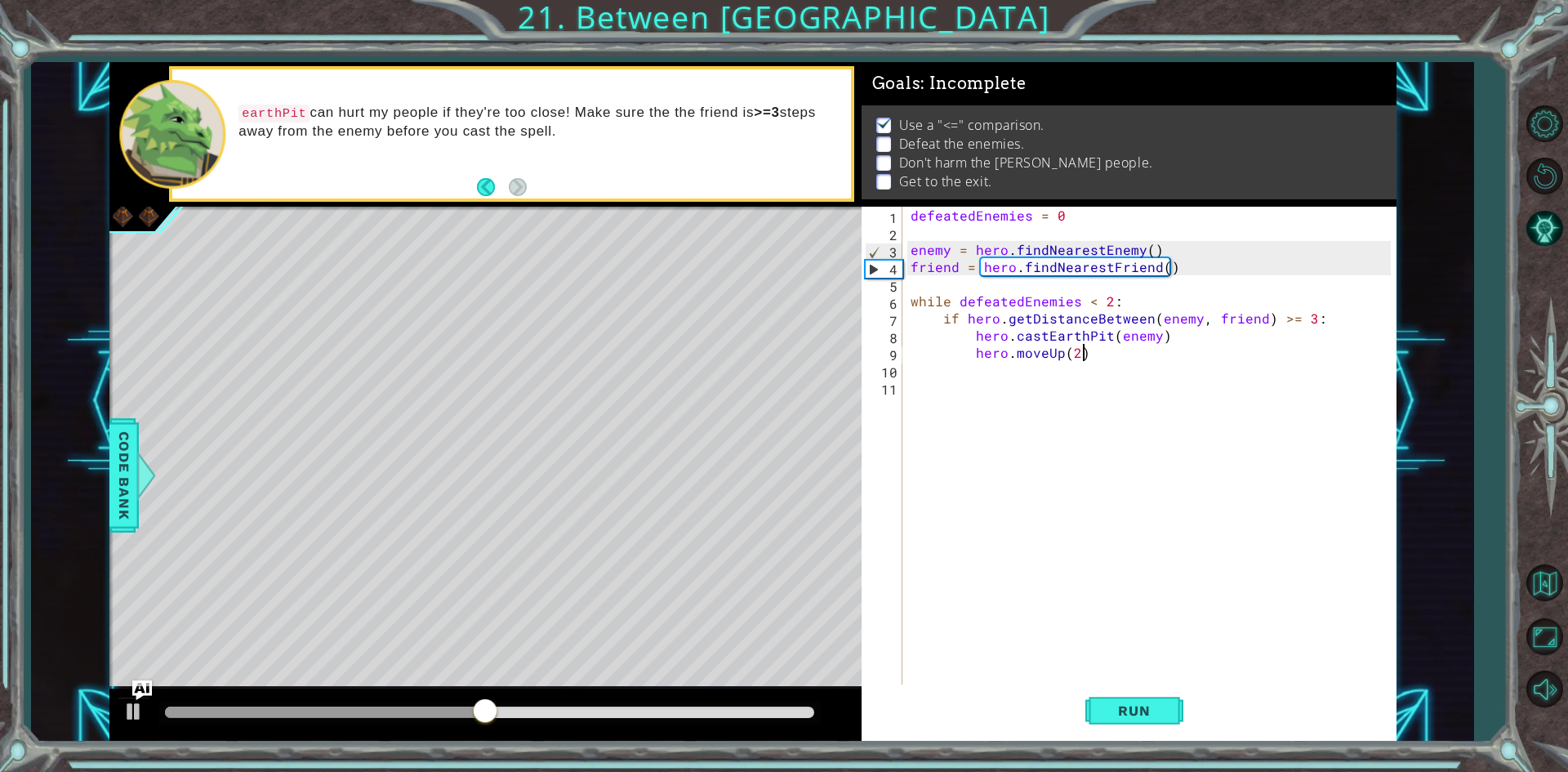
click at [1090, 357] on div "defeatedEnemies = 0 enemy = hero . findNearestEnemy ( ) friend = hero . findNea…" at bounding box center [1152, 464] width 492 height 514
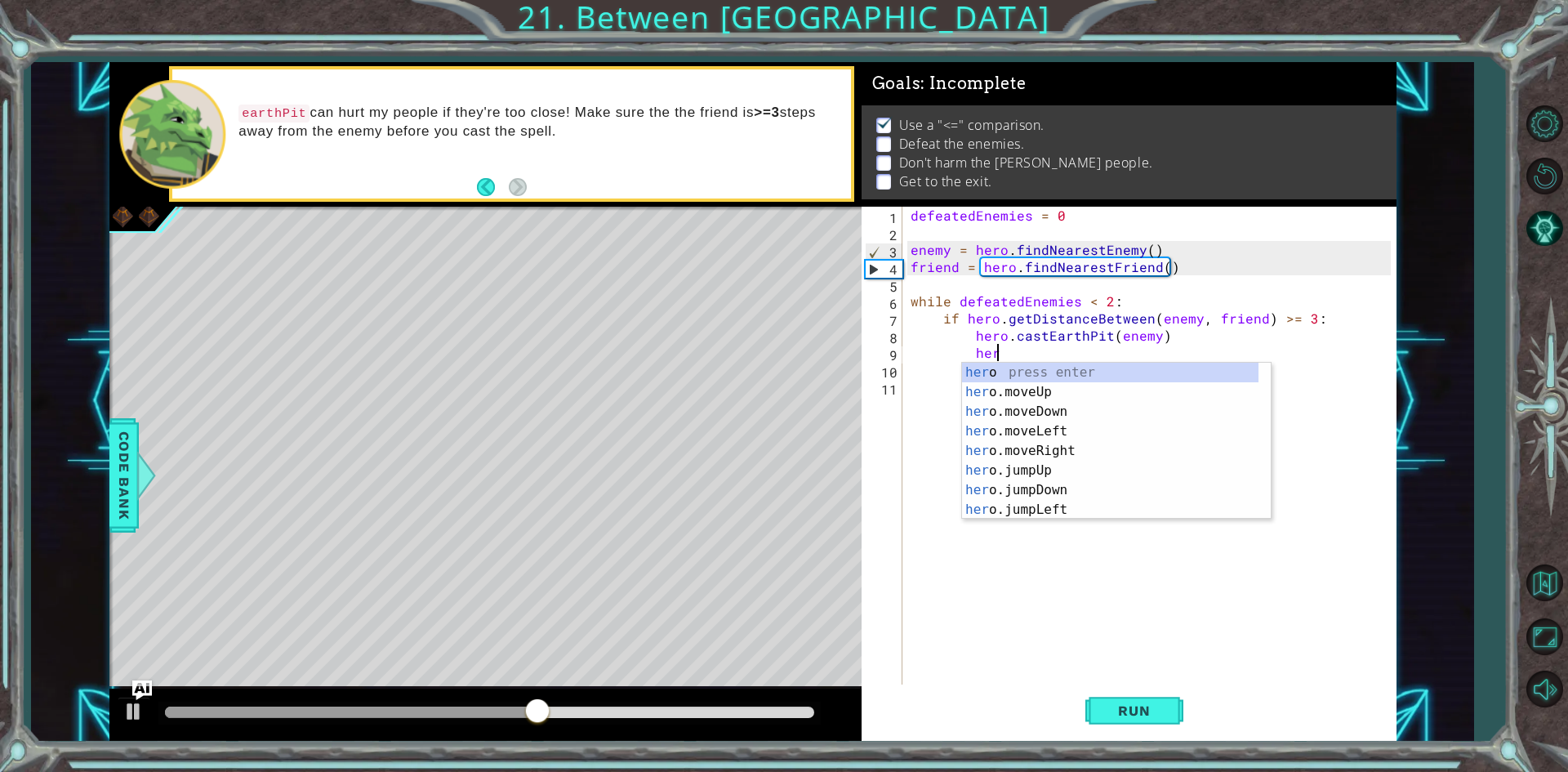
type textarea "h"
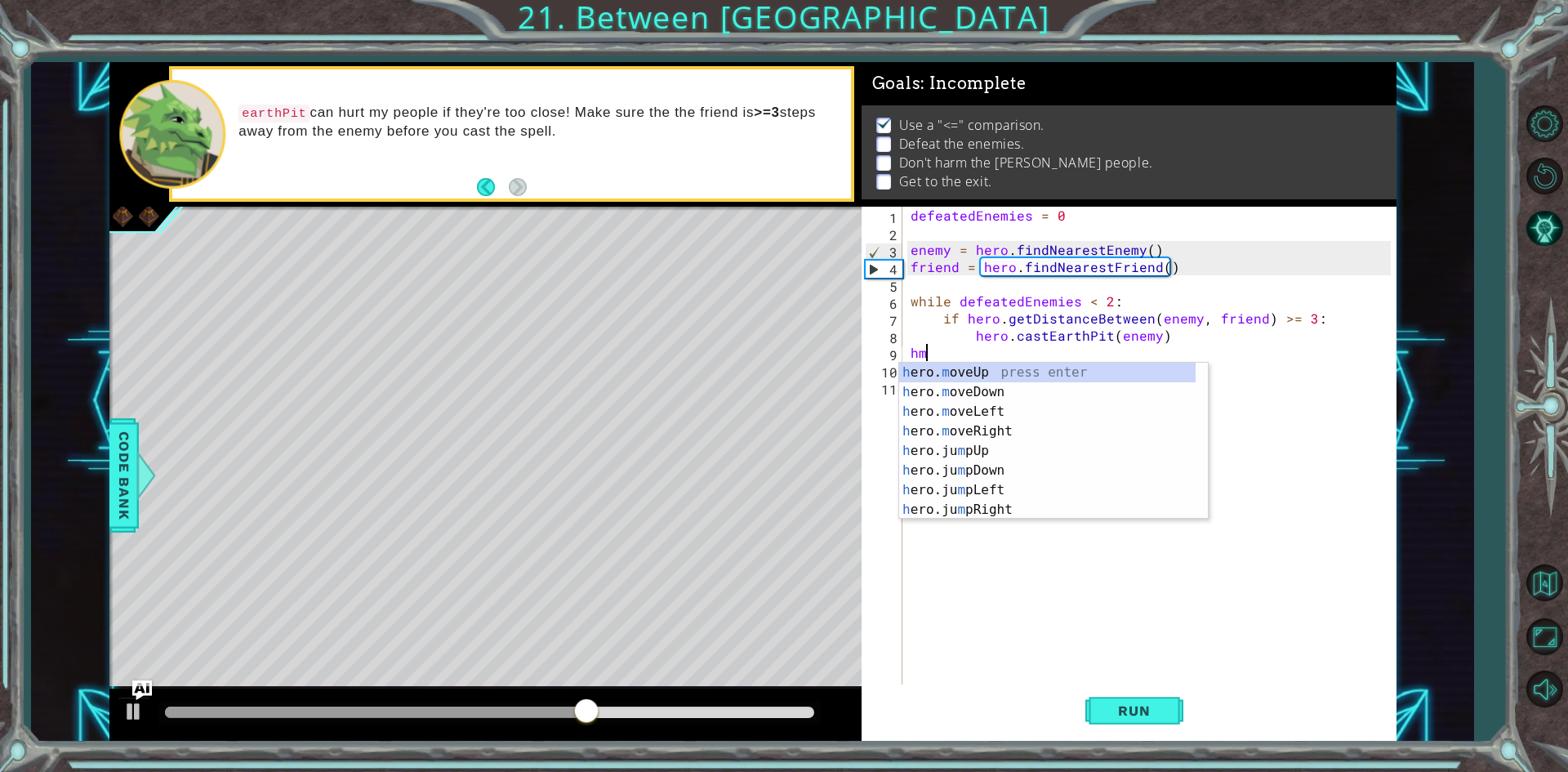
type textarea "hmy"
type textarea "h"
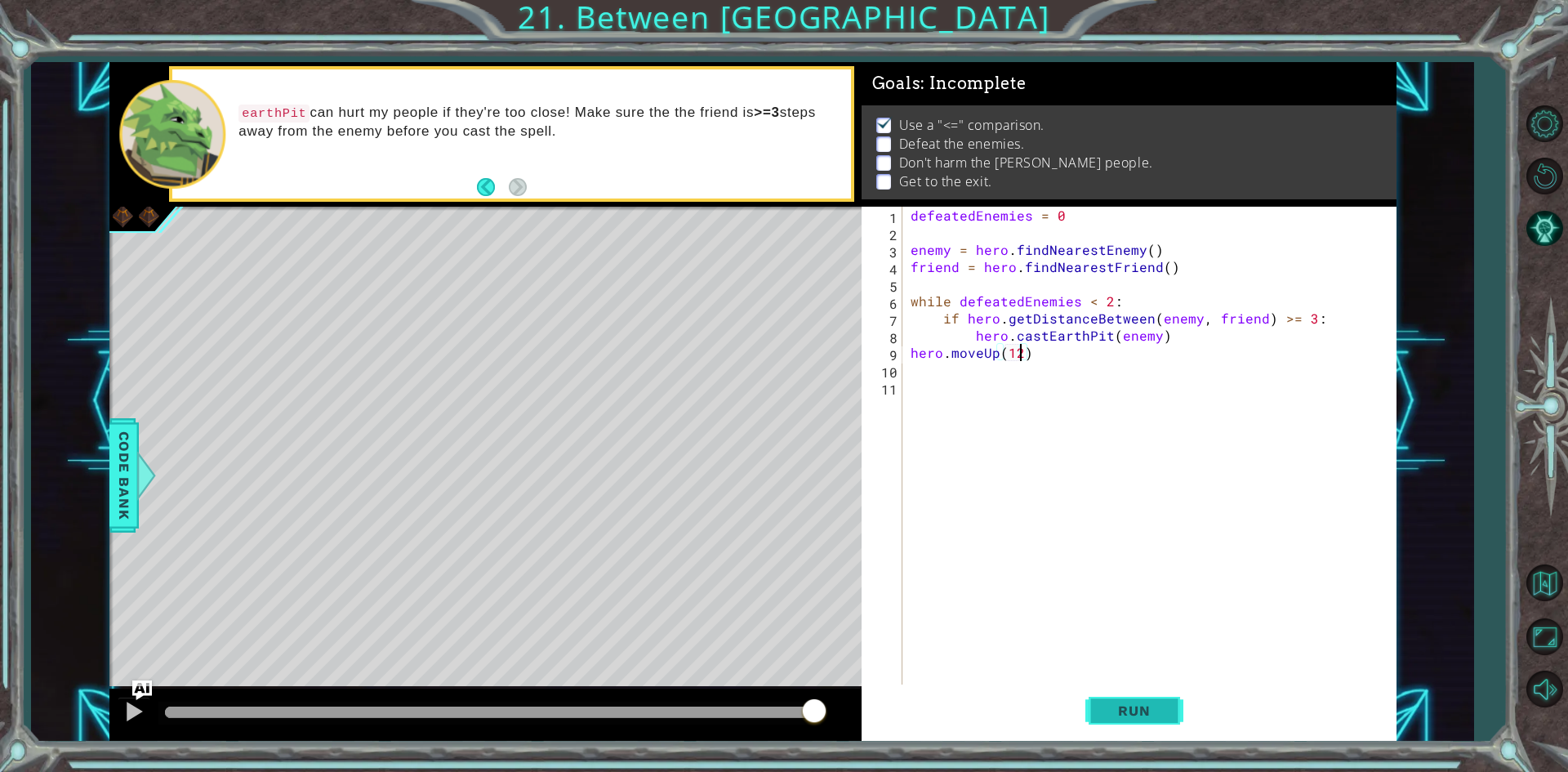
scroll to position [0, 6]
click at [1167, 707] on button "Run" at bounding box center [1133, 711] width 98 height 53
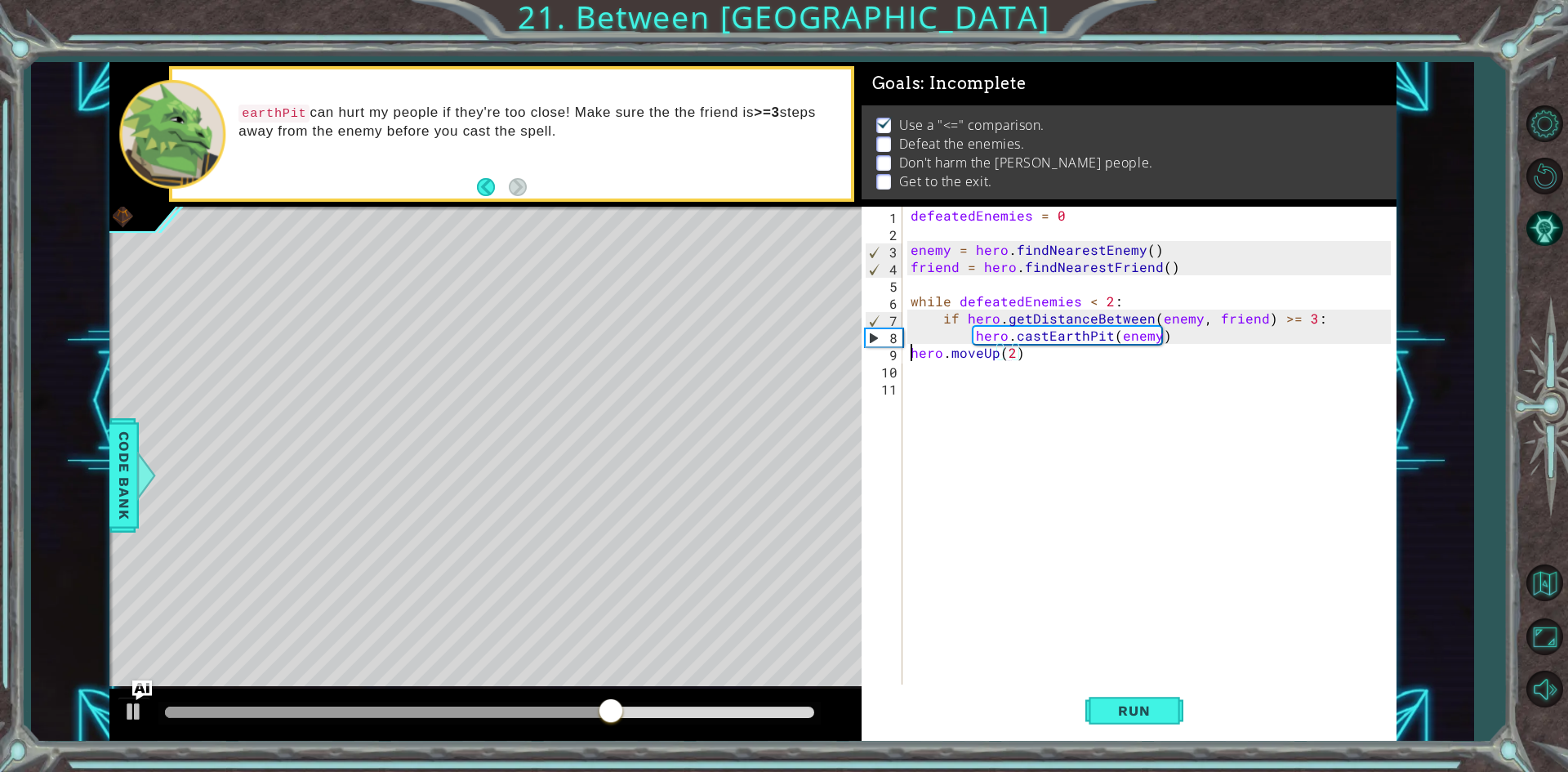
click at [911, 356] on div "defeatedEnemies = 0 enemy = hero . findNearestEnemy ( ) friend = hero . findNea…" at bounding box center [1152, 464] width 492 height 514
type textarea "hero.moveUp(2)"
drag, startPoint x: 1097, startPoint y: 719, endPoint x: 1086, endPoint y: 656, distance: 64.0
click at [1086, 656] on div "defeatedEnemies = 0 enemy = hero . findNearestEnemy ( ) friend = hero . findNea…" at bounding box center [1152, 464] width 492 height 514
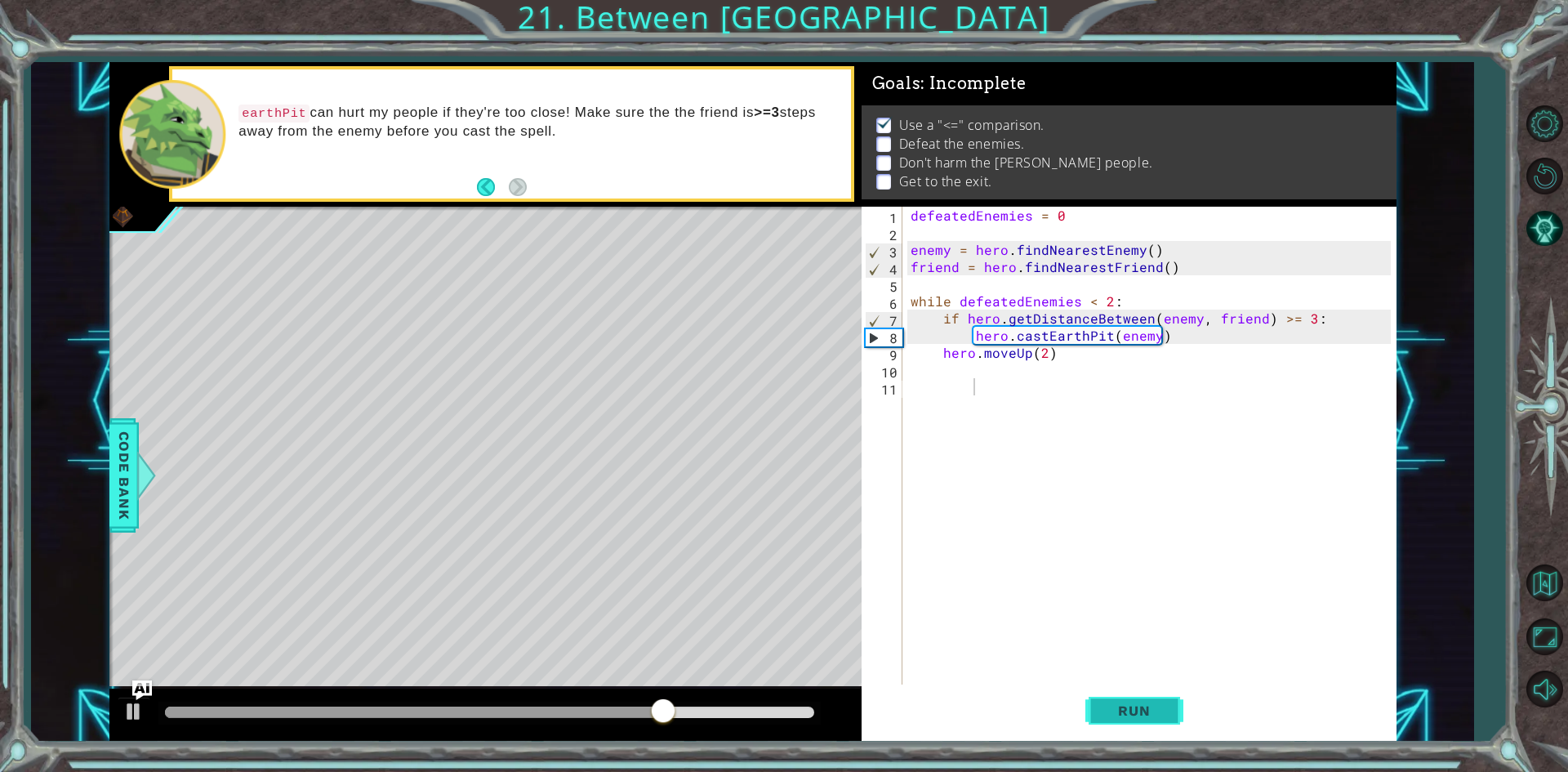
click at [1112, 716] on span "Run" at bounding box center [1133, 710] width 64 height 17
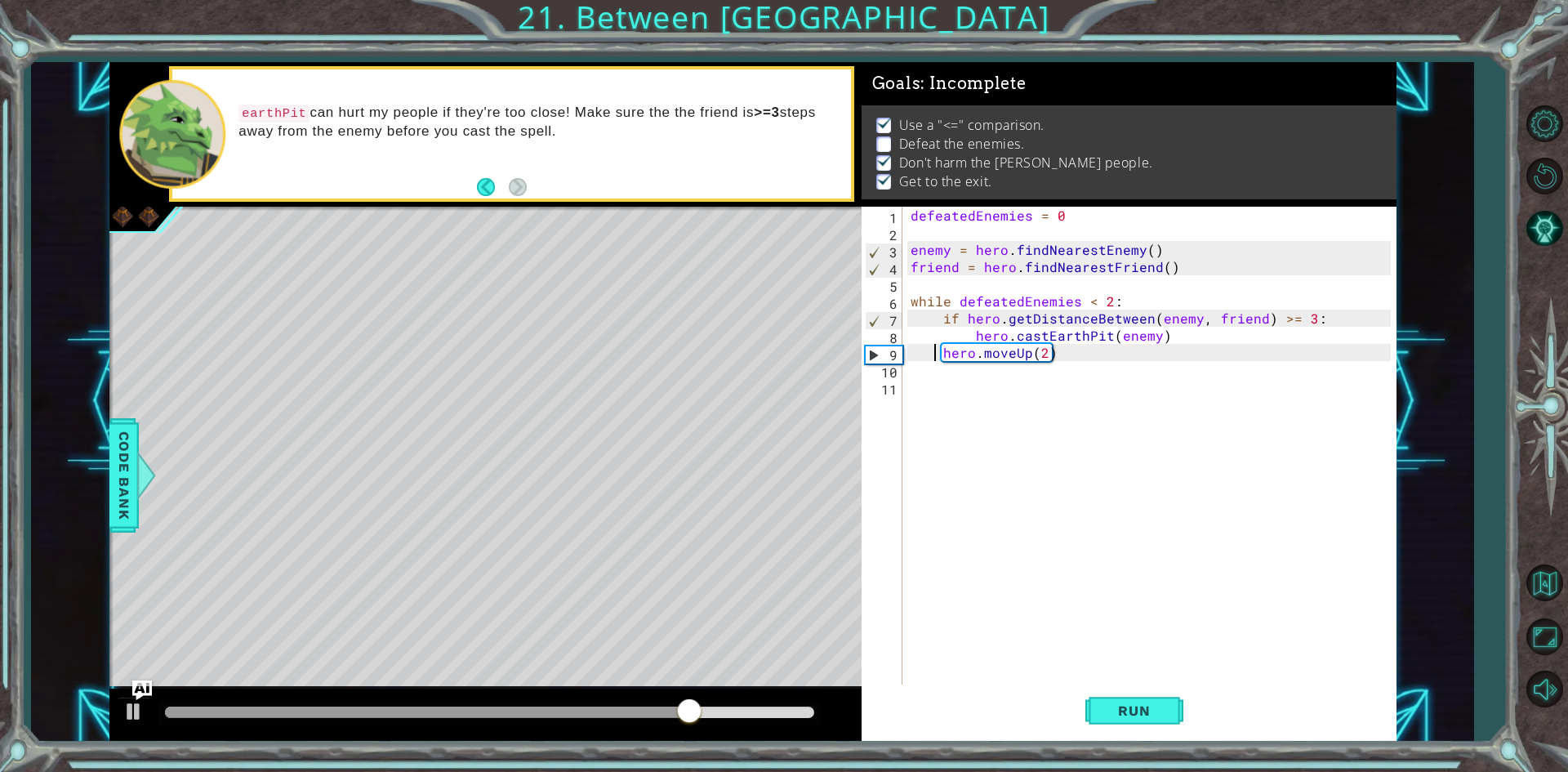
click at [936, 354] on div "defeatedEnemies = 0 enemy = hero . findNearestEnemy ( ) friend = hero . findNea…" at bounding box center [1152, 464] width 492 height 514
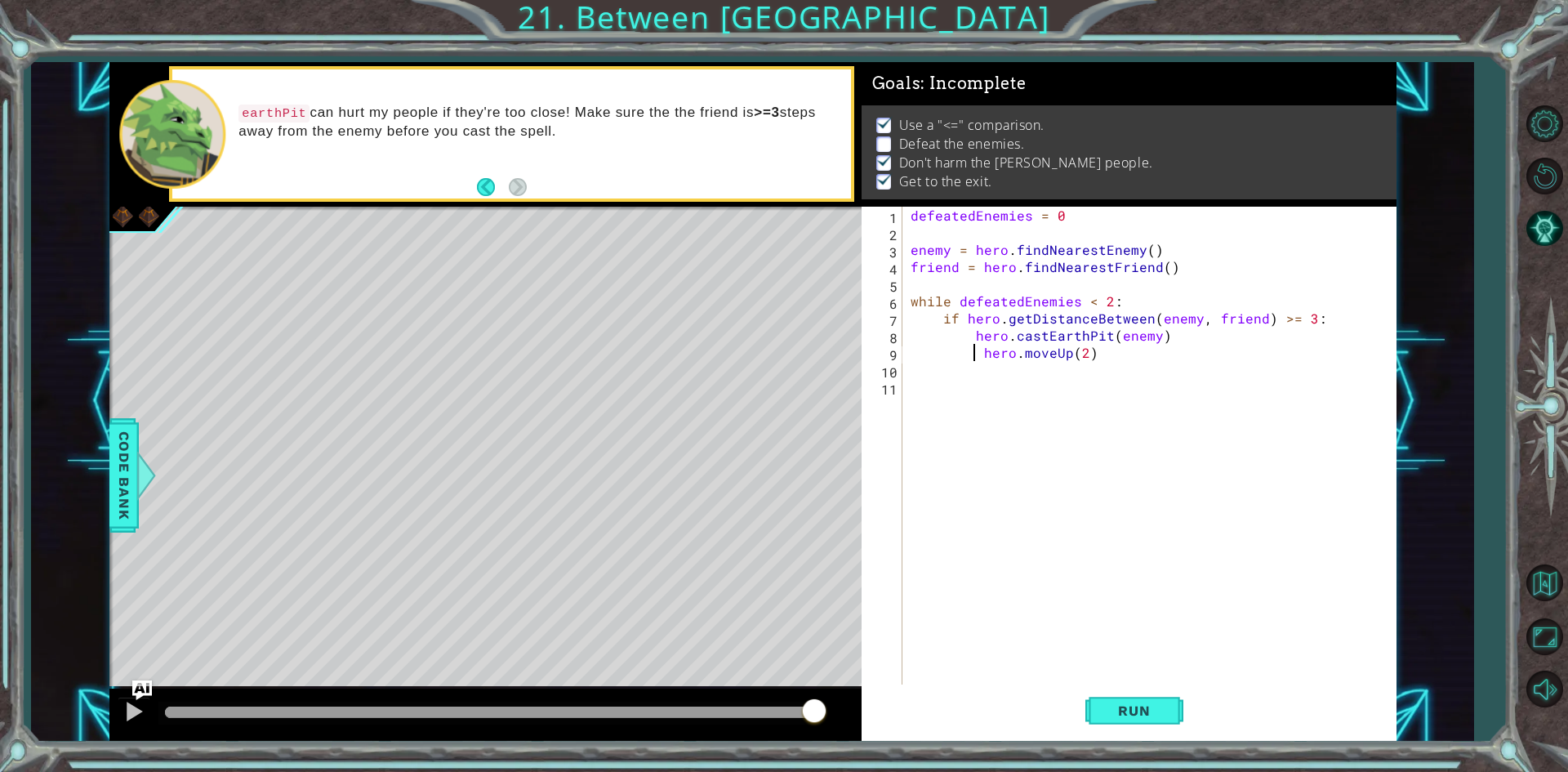
click at [986, 357] on div "defeatedEnemies = 0 enemy = hero . findNearestEnemy ( ) friend = hero . findNea…" at bounding box center [1152, 464] width 492 height 514
click at [981, 351] on div "defeatedEnemies = 0 enemy = hero . findNearestEnemy ( ) friend = hero . findNea…" at bounding box center [1152, 464] width 492 height 514
click at [1143, 722] on button "Run" at bounding box center [1133, 711] width 98 height 53
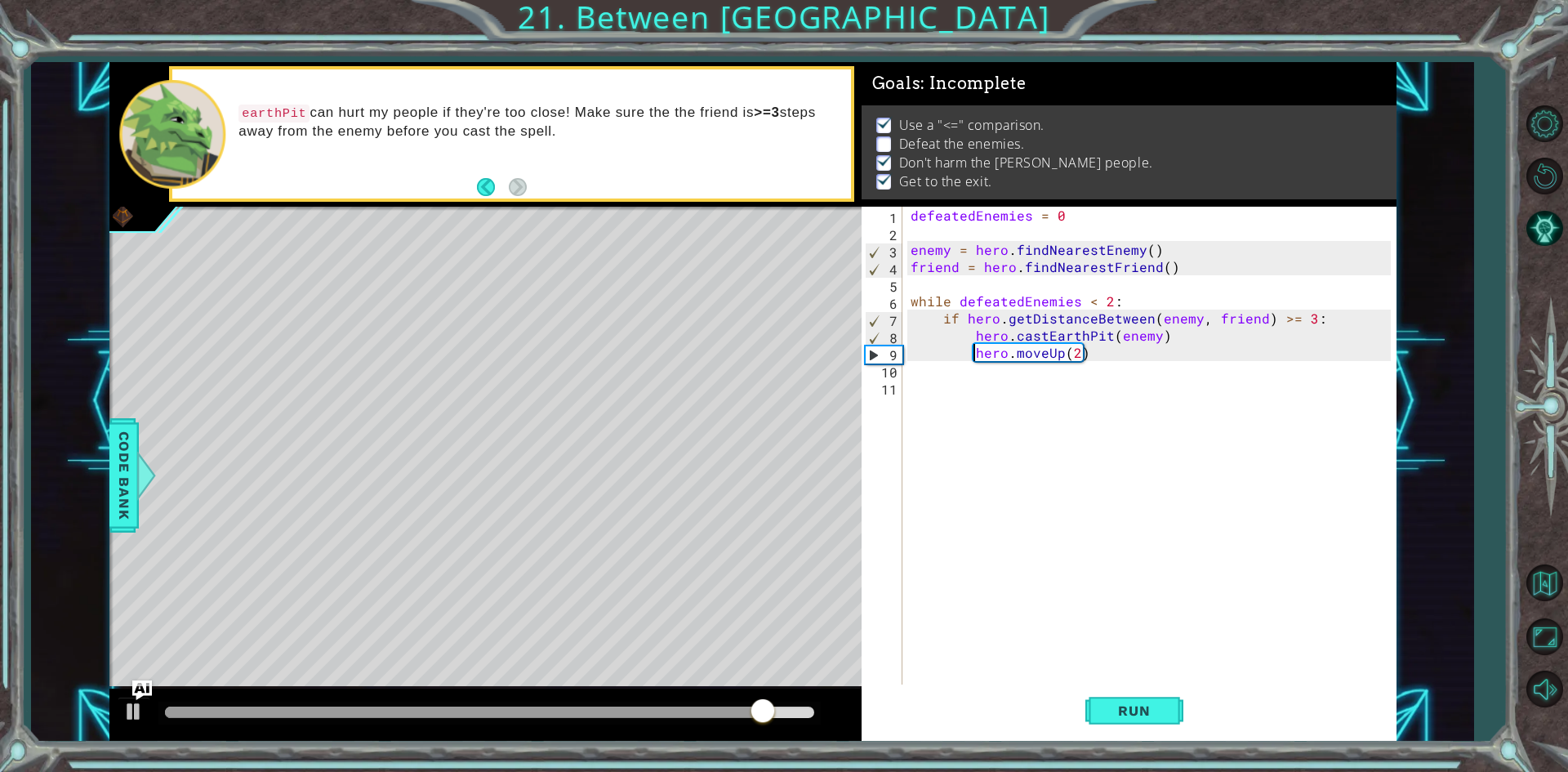
click at [1076, 351] on div "defeatedEnemies = 0 enemy = hero . findNearestEnemy ( ) friend = hero . findNea…" at bounding box center [1152, 464] width 492 height 514
click at [1135, 702] on span "Run" at bounding box center [1133, 710] width 64 height 17
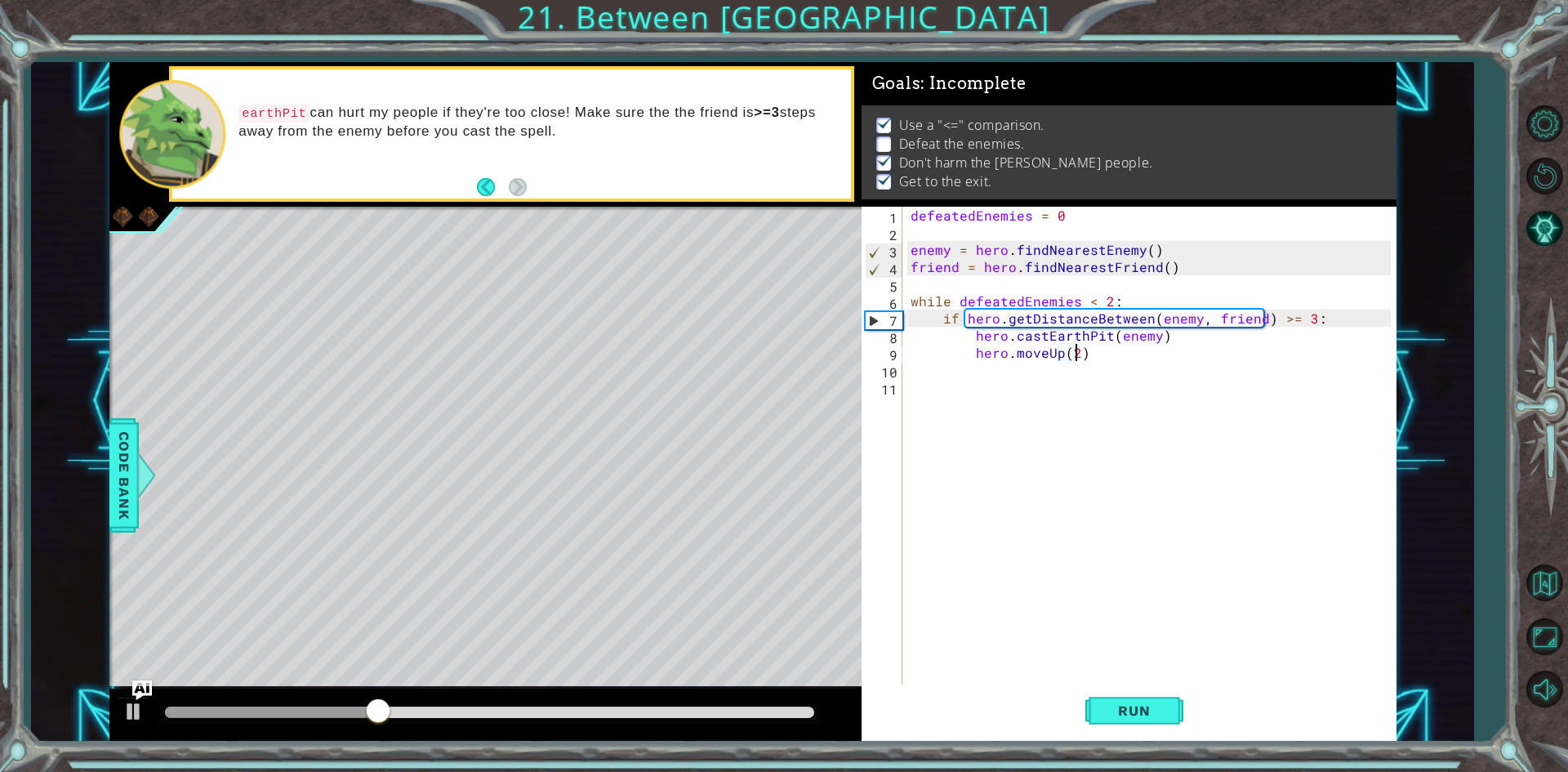
scroll to position [0, 10]
click at [1533, 245] on button "AI Hint" at bounding box center [1544, 229] width 48 height 48
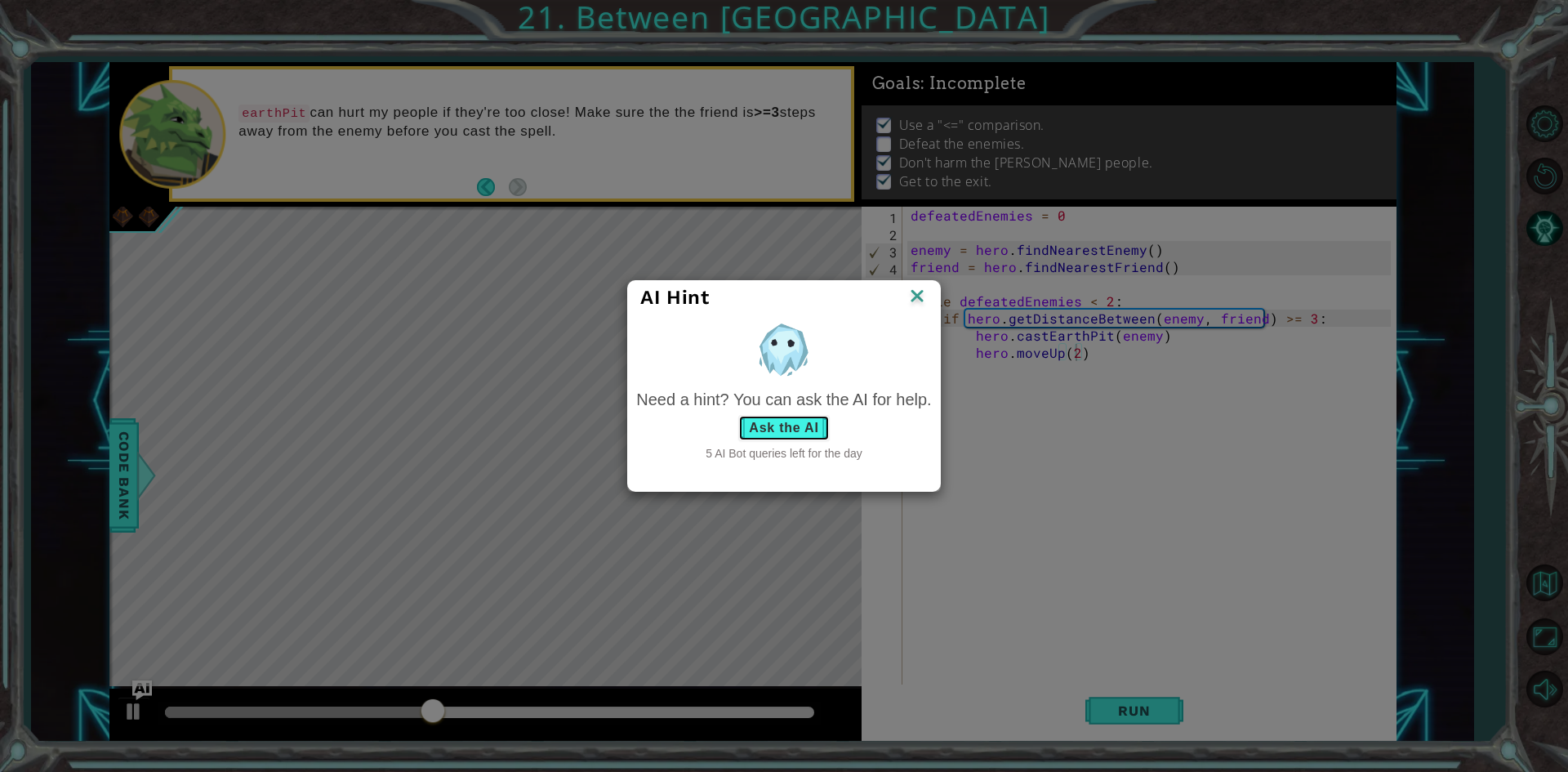
click at [813, 432] on button "Ask the AI" at bounding box center [784, 427] width 91 height 26
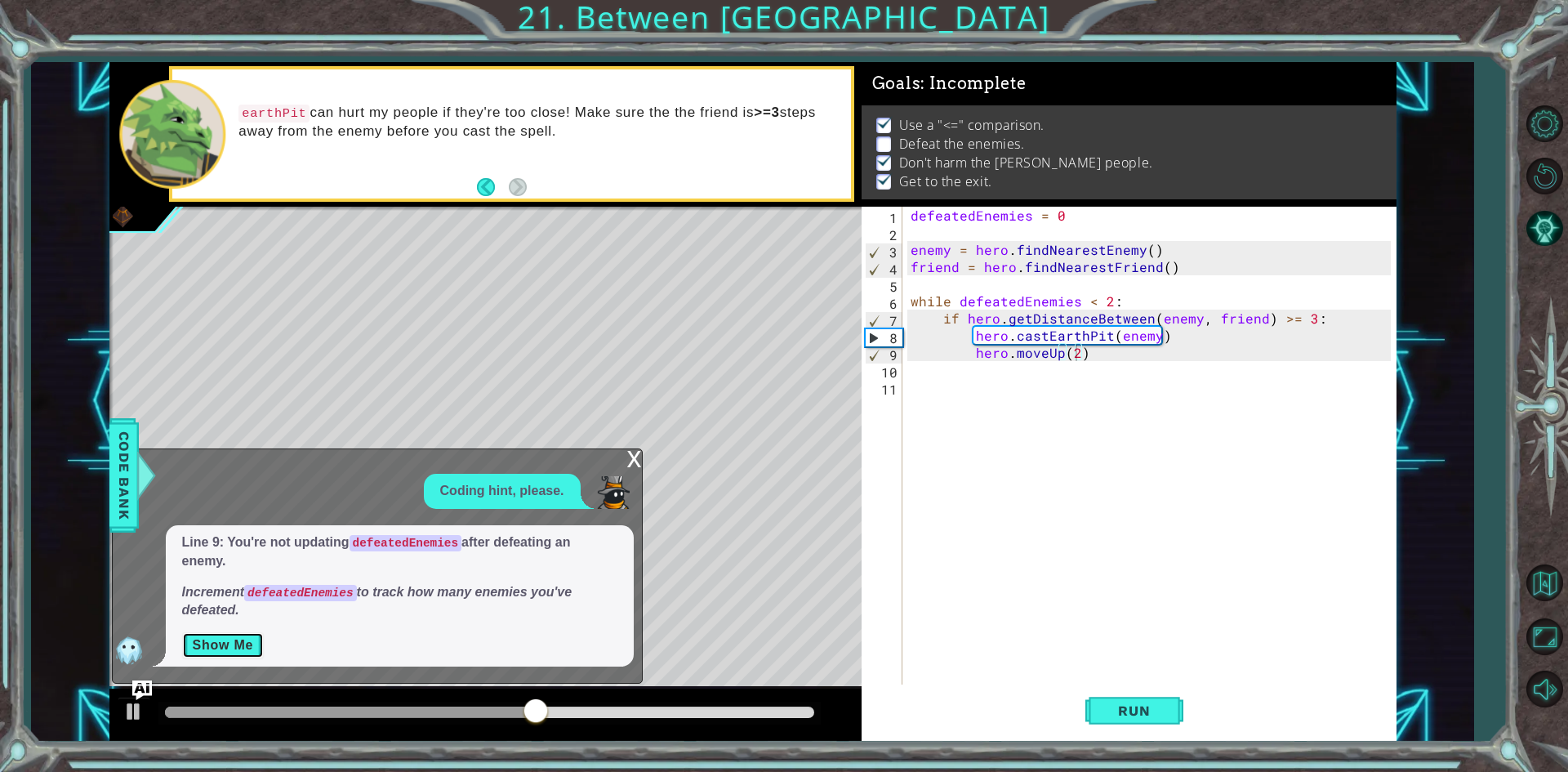
click at [224, 643] on button "Show Me" at bounding box center [223, 644] width 83 height 26
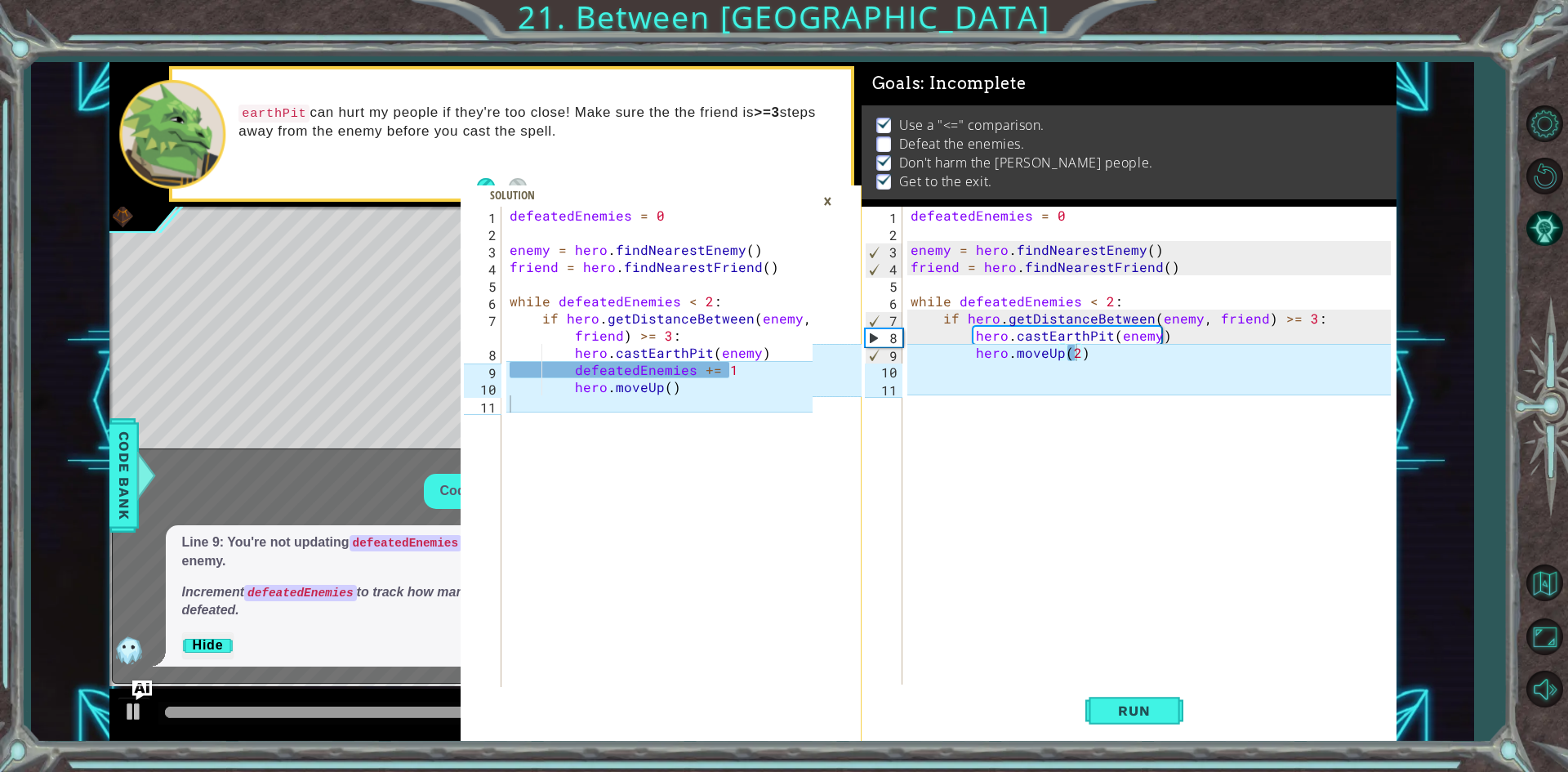
type textarea "hero.castEarthPit(enemy)"
click at [1192, 334] on div "defeatedEnemies = 0 enemy = hero . findNearestEnemy ( ) friend = hero . findNea…" at bounding box center [1152, 464] width 492 height 514
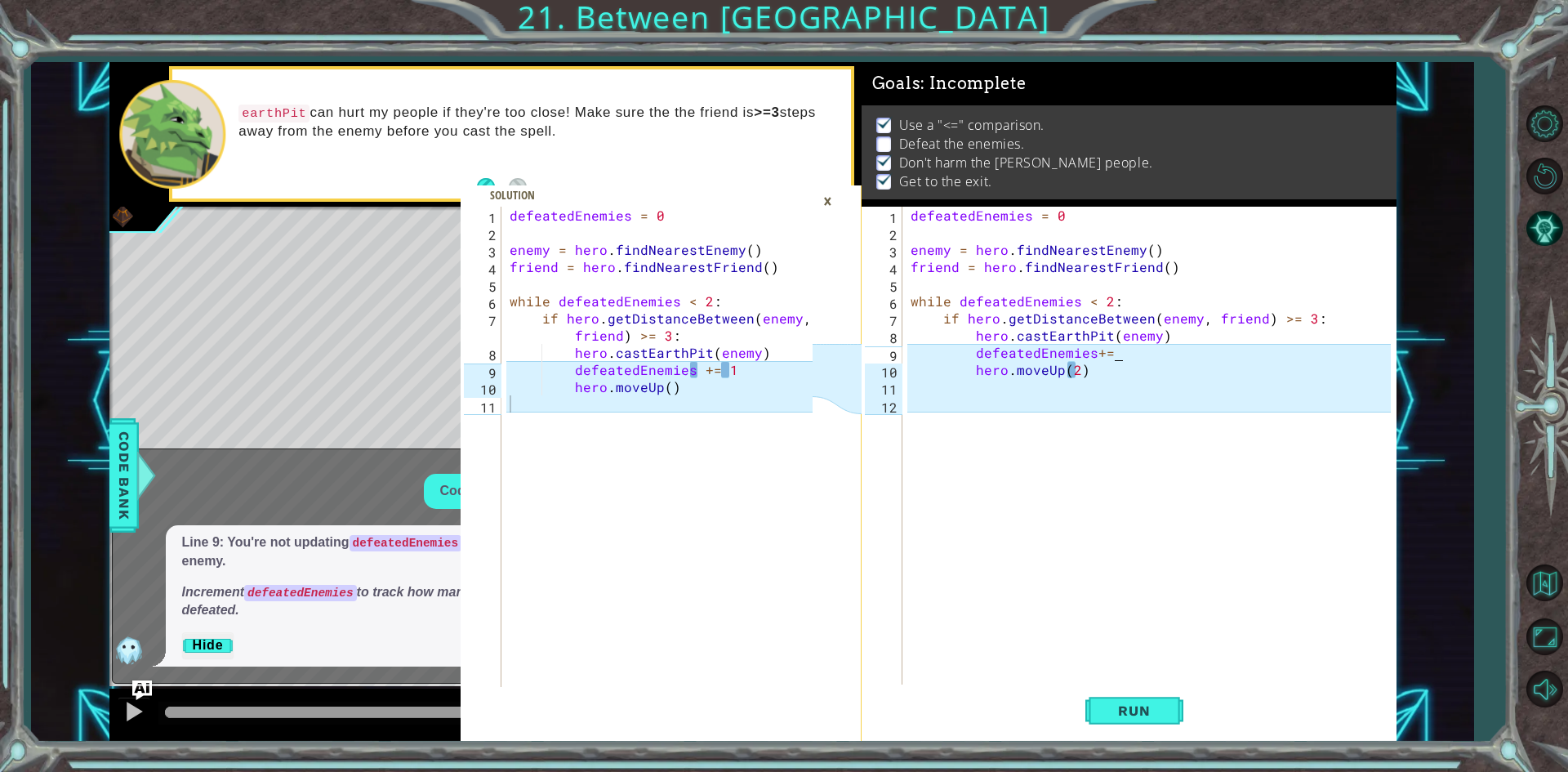
scroll to position [0, 13]
click at [1090, 354] on div "defeatedEnemies = 0 enemy = hero . findNearestEnemy ( ) friend = hero . findNea…" at bounding box center [1152, 464] width 492 height 514
click at [1075, 371] on div "defeatedEnemies = 0 enemy = hero . findNearestEnemy ( ) friend = hero . findNea…" at bounding box center [1152, 464] width 492 height 514
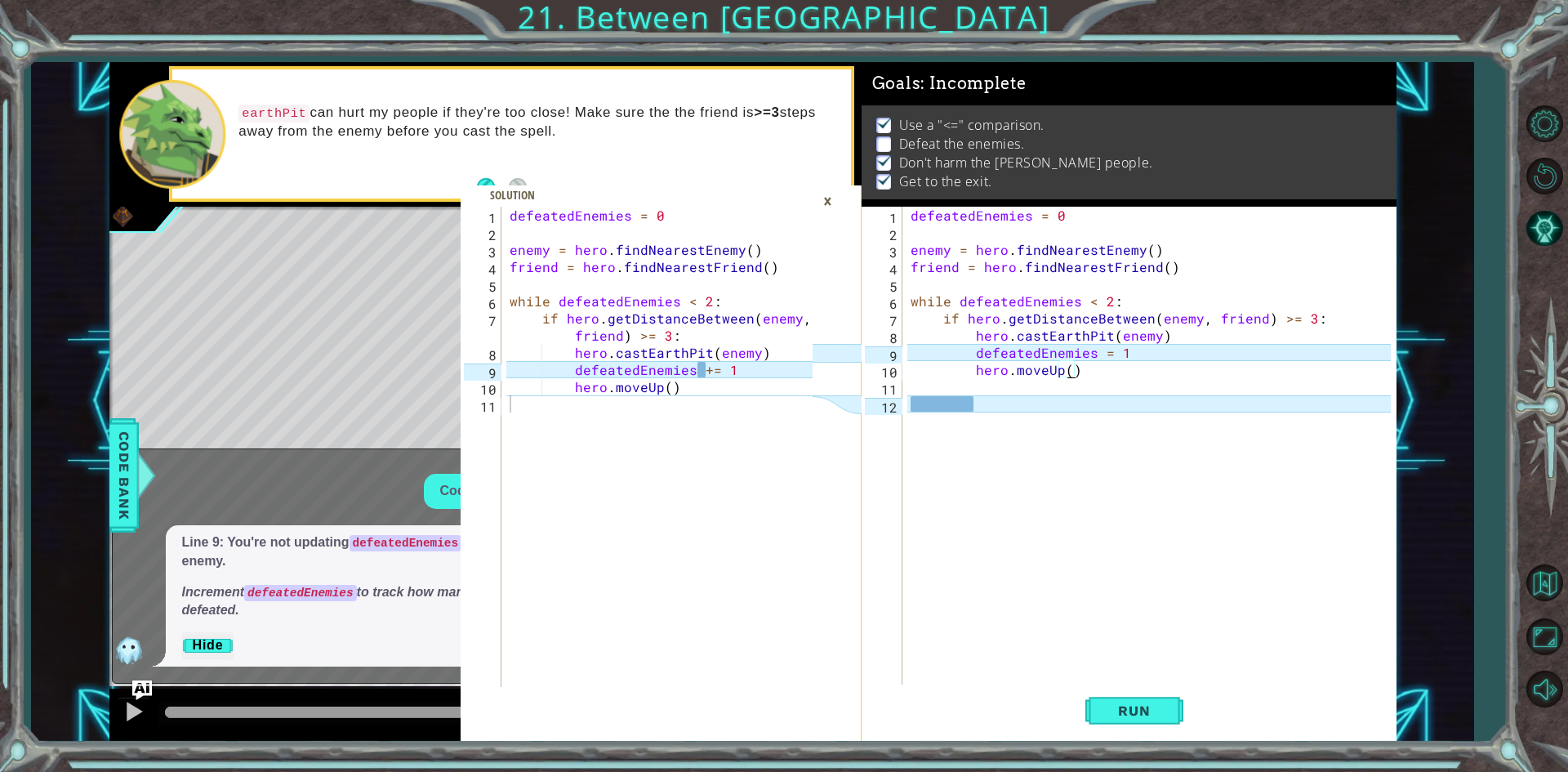
click at [1098, 356] on div "defeatedEnemies = 0 enemy = hero . findNearestEnemy ( ) friend = hero . findNea…" at bounding box center [1152, 464] width 492 height 514
type textarea "defeatedEnemies += 1"
click at [989, 397] on div "defeatedEnemies = 0 enemy = hero . findNearestEnemy ( ) friend = hero . findNea…" at bounding box center [1152, 464] width 492 height 514
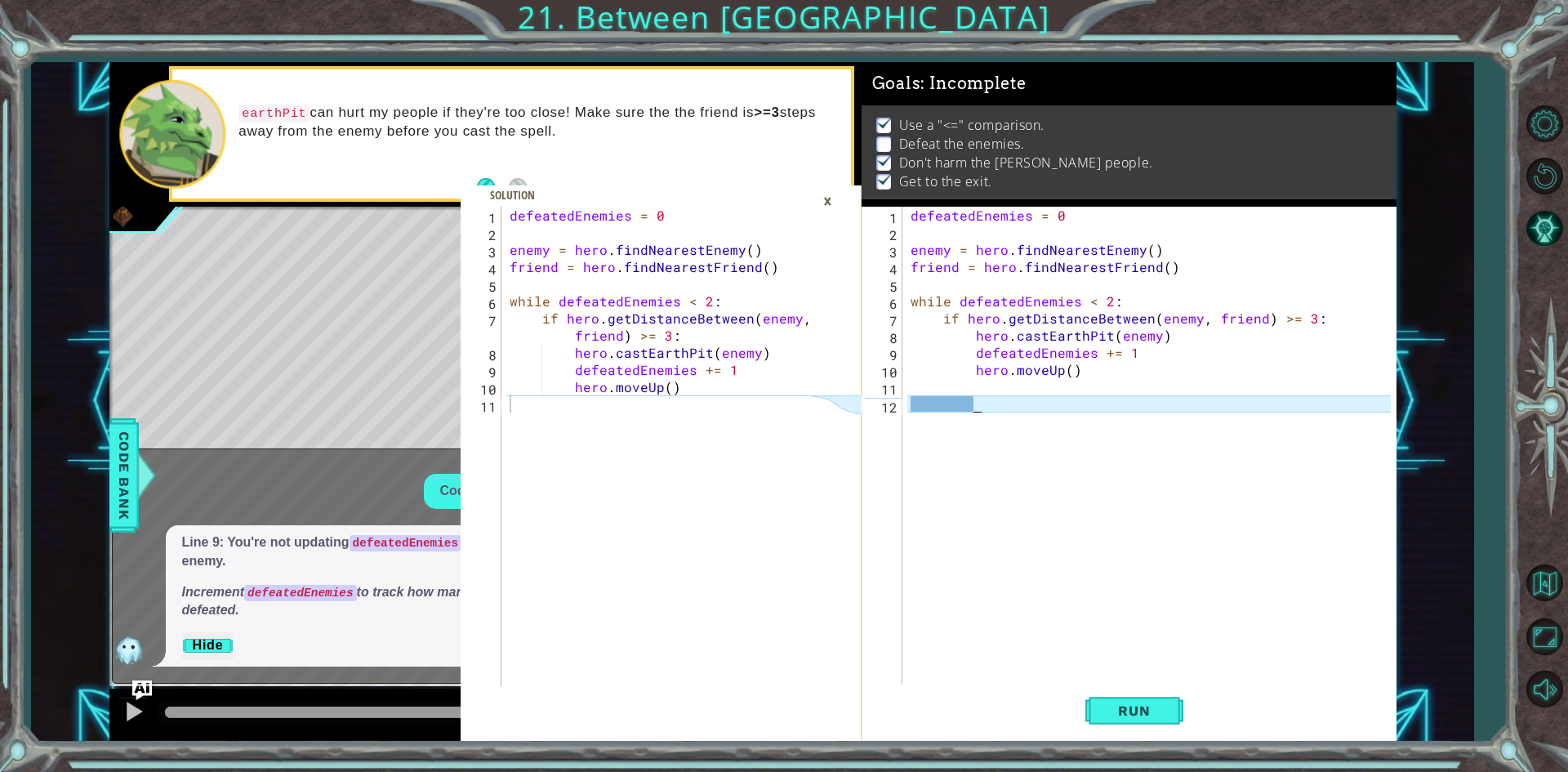
scroll to position [0, 3]
click at [981, 399] on div "defeatedEnemies = 0 enemy = hero . findNearestEnemy ( ) friend = hero . findNea…" at bounding box center [1152, 464] width 492 height 514
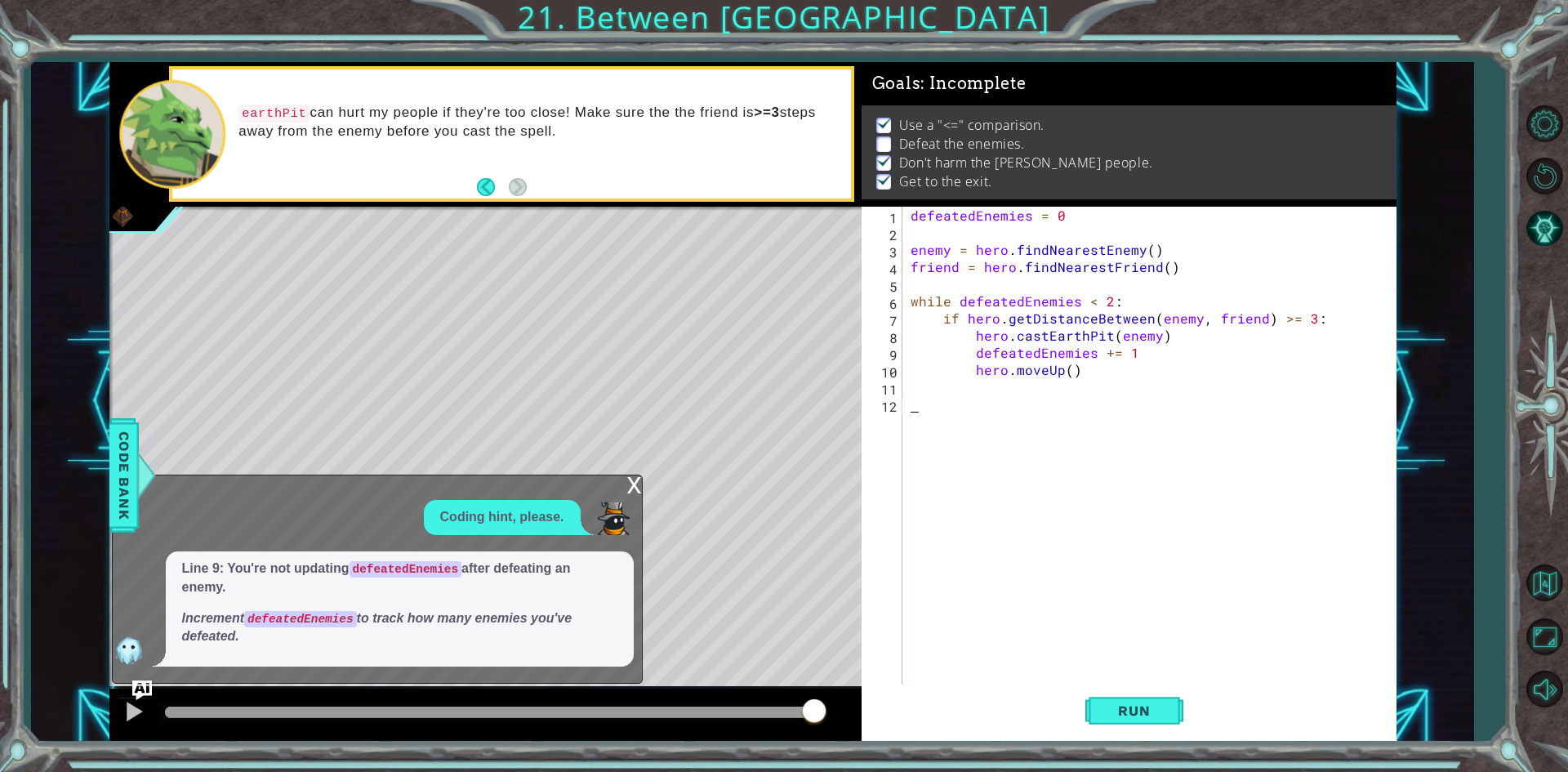
click at [639, 484] on div "Level Map" at bounding box center [487, 447] width 754 height 481
drag, startPoint x: 638, startPoint y: 491, endPoint x: 629, endPoint y: 501, distance: 13.5
click at [637, 497] on div "1 2 3 4 5 6 7 8 9 10 11 defeatedEnemies = 0 enemy = hero . findNearestEnemy ( )…" at bounding box center [753, 401] width 1287 height 679
click at [615, 512] on div "x Coding hint, please. Line 9: You're not updating defeatedEnemies after defeat…" at bounding box center [377, 578] width 531 height 209
click at [633, 492] on div "x" at bounding box center [634, 483] width 15 height 17
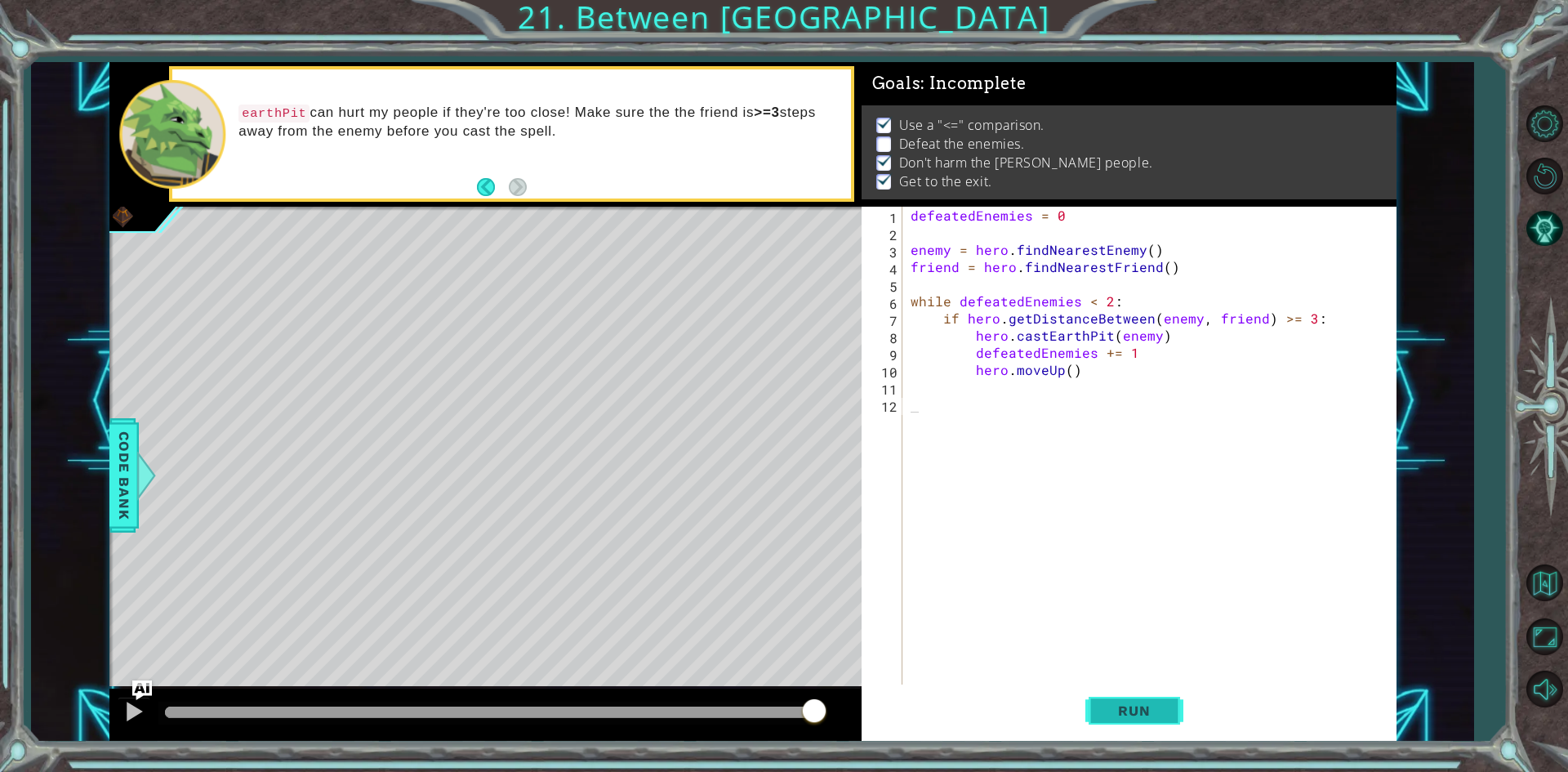
click at [1174, 714] on button "Run" at bounding box center [1133, 711] width 98 height 53
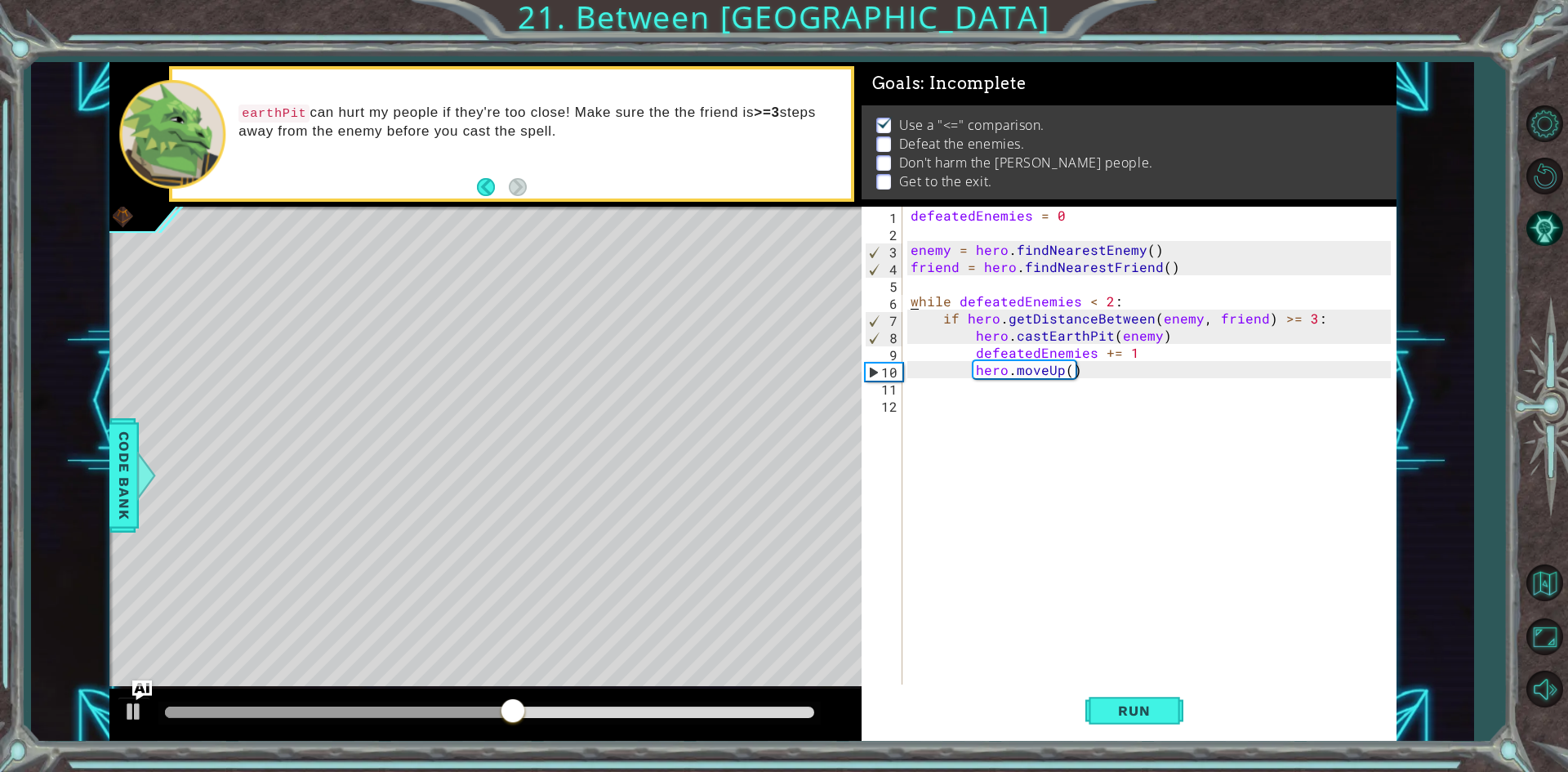
click at [911, 297] on div "defeatedEnemies = 0 enemy = hero . findNearestEnemy ( ) friend = hero . findNea…" at bounding box center [1152, 464] width 492 height 514
drag, startPoint x: 905, startPoint y: 246, endPoint x: 918, endPoint y: 252, distance: 14.3
click at [918, 252] on div "while defeatedEnemies < 2: 1 2 3 4 5 6 7 8 9 10 11 12 defeatedEnemies = 0 enemy…" at bounding box center [1126, 447] width 529 height 480
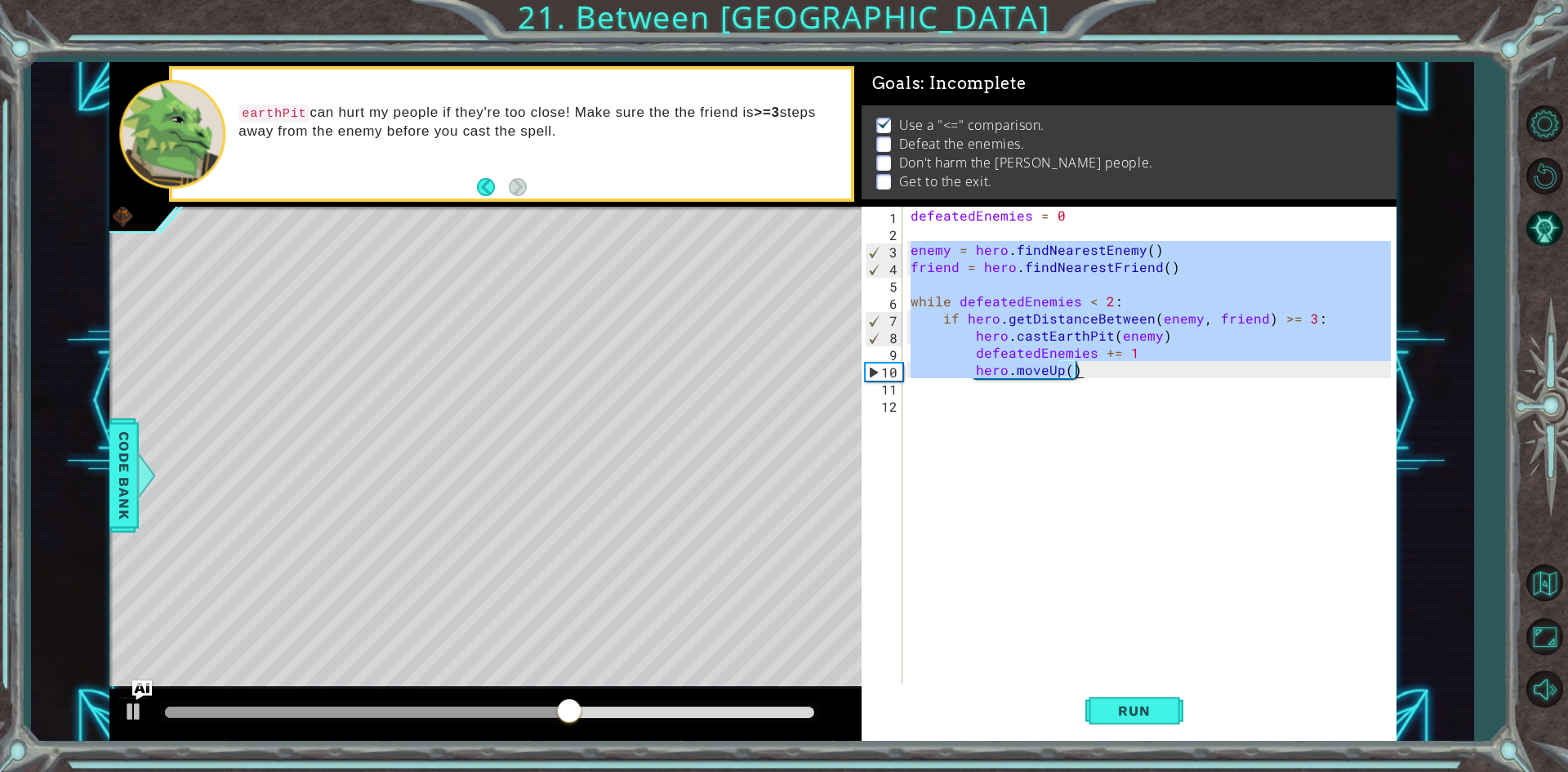
drag, startPoint x: 910, startPoint y: 254, endPoint x: 1287, endPoint y: 374, distance: 395.6
click at [1287, 374] on div "defeatedEnemies = 0 enemy = hero . findNearestEnemy ( ) friend = hero . findNea…" at bounding box center [1152, 464] width 492 height 514
type textarea "friend = hero.findNearestFriend()"
drag, startPoint x: 907, startPoint y: 250, endPoint x: 1218, endPoint y: 381, distance: 337.5
click at [1218, 385] on div "defeatedEnemies = 0 enemy = hero . findNearestEnemy ( ) friend = hero . findNea…" at bounding box center [1152, 464] width 492 height 514
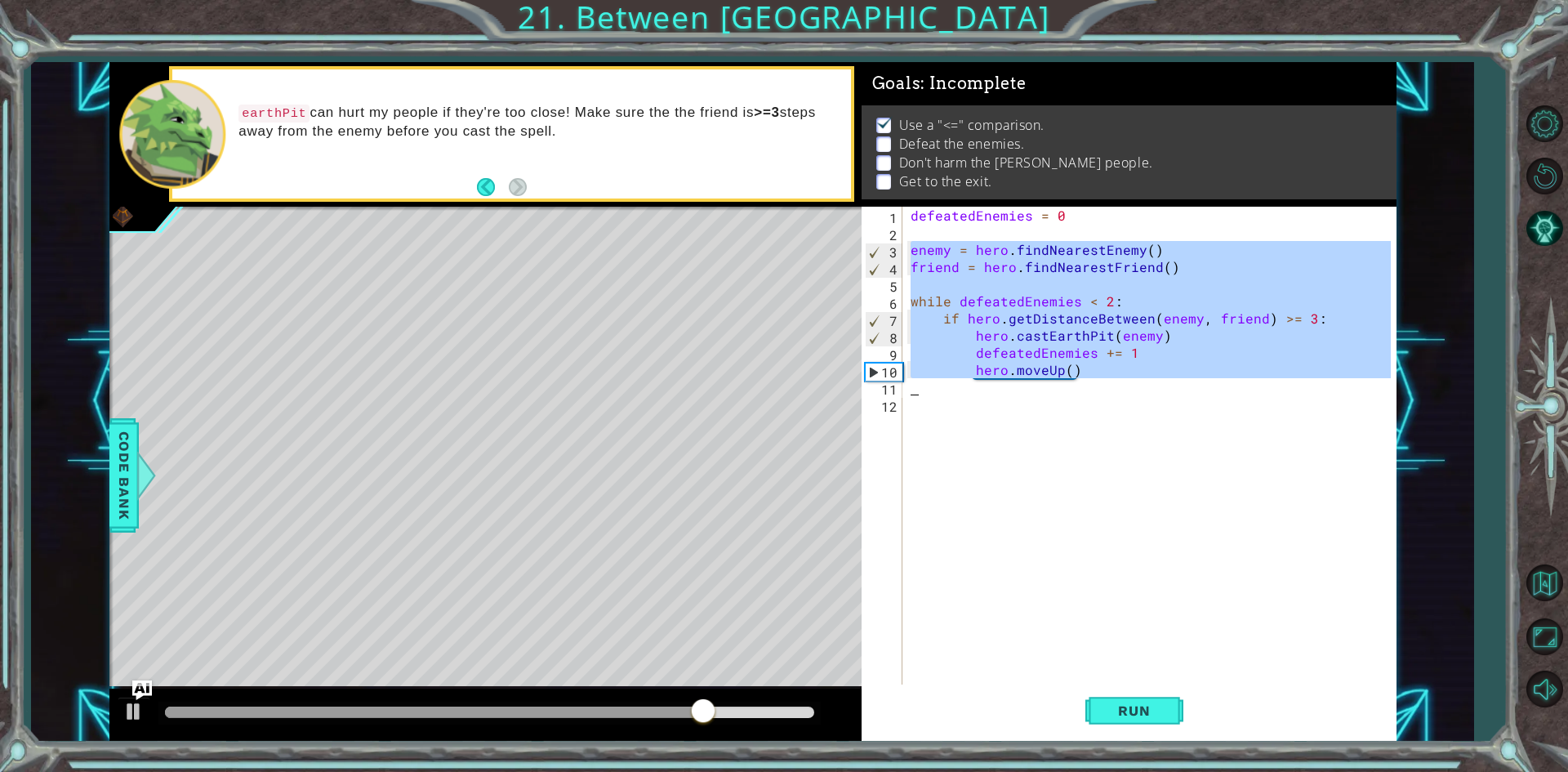
type textarea "hero.moveUp()"
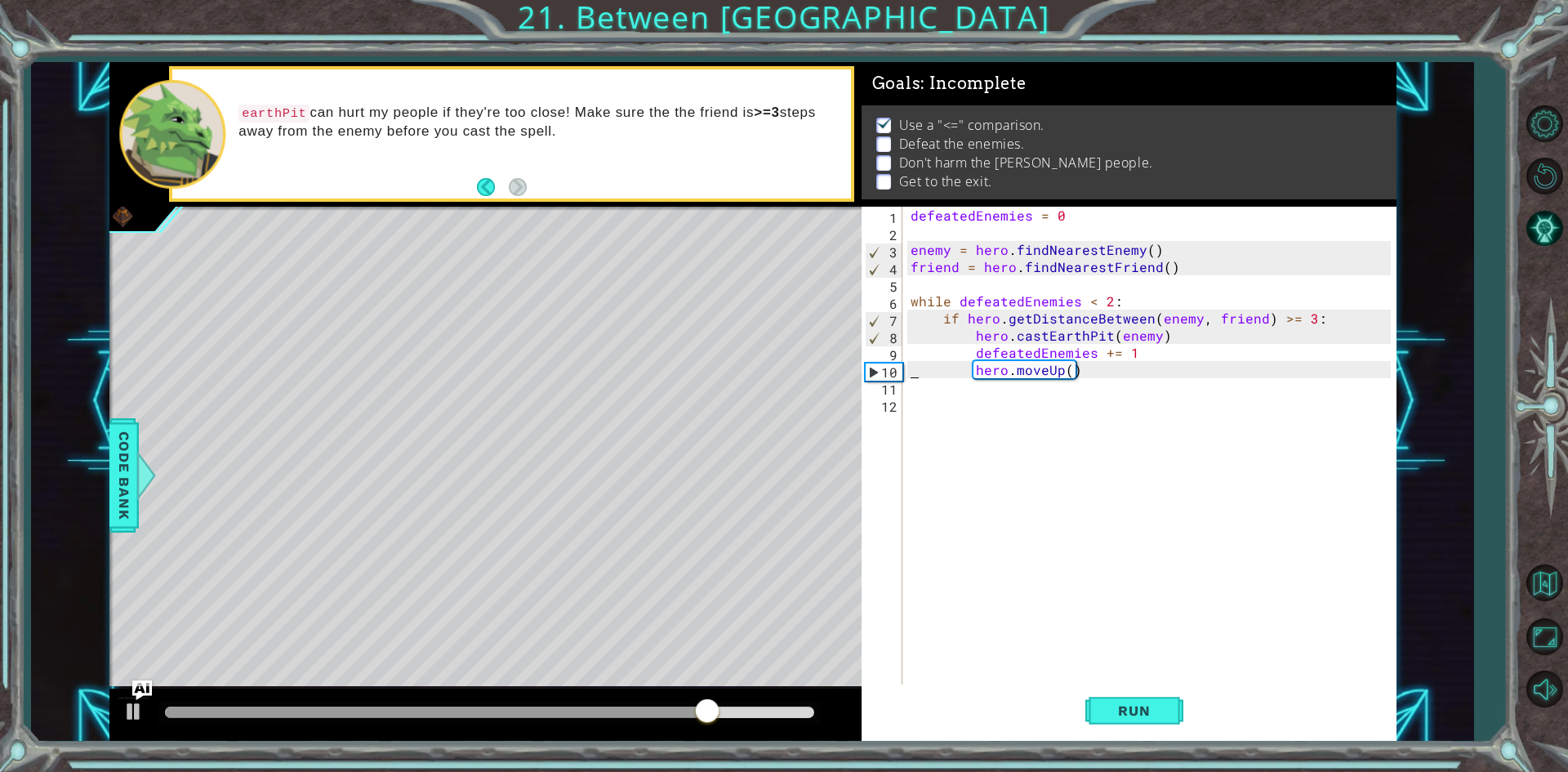
click at [928, 407] on div "defeatedEnemies = 0 enemy = hero . findNearestEnemy ( ) friend = hero . findNea…" at bounding box center [1152, 464] width 492 height 514
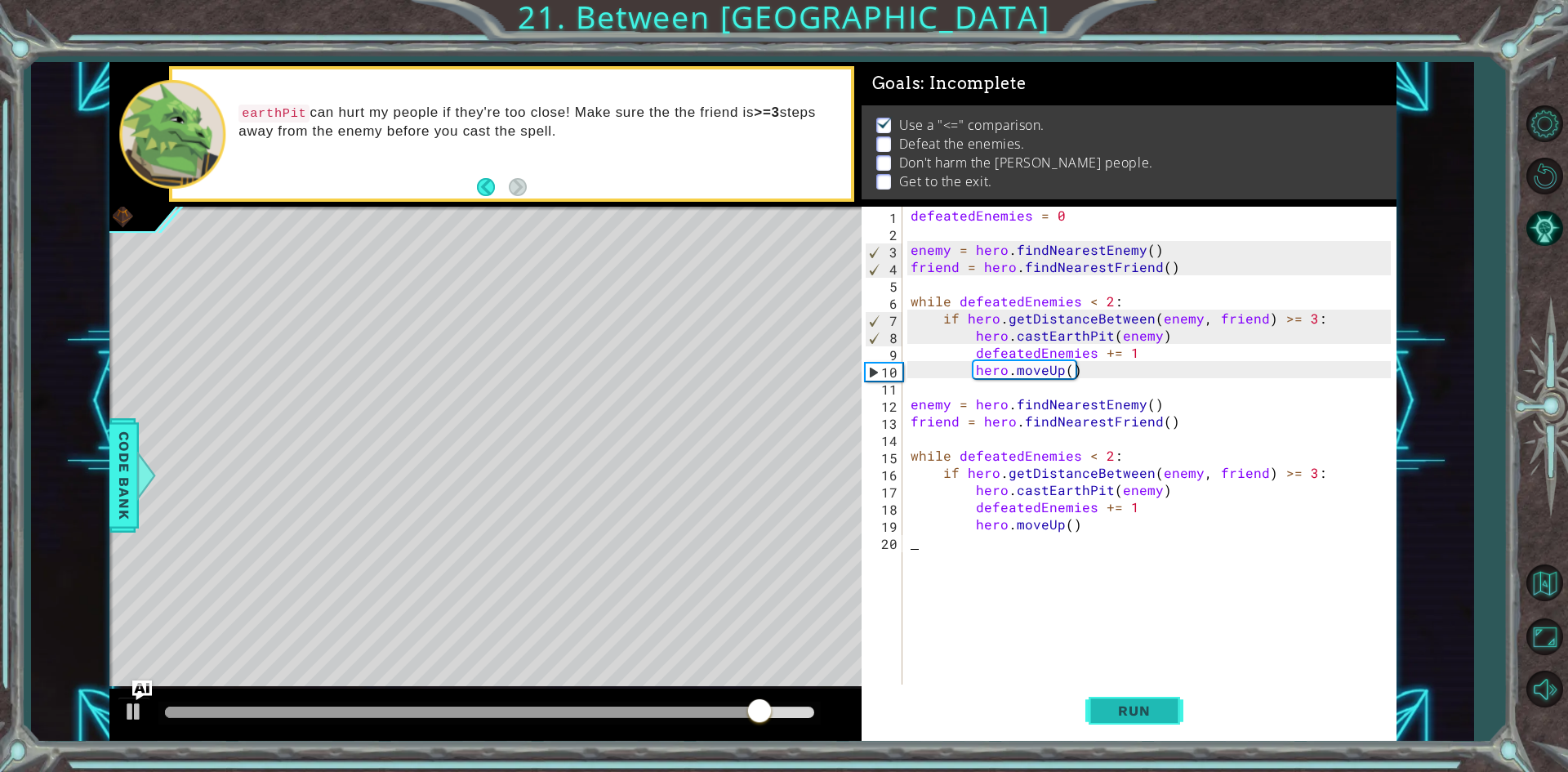
click at [1117, 695] on button "Run" at bounding box center [1133, 711] width 98 height 53
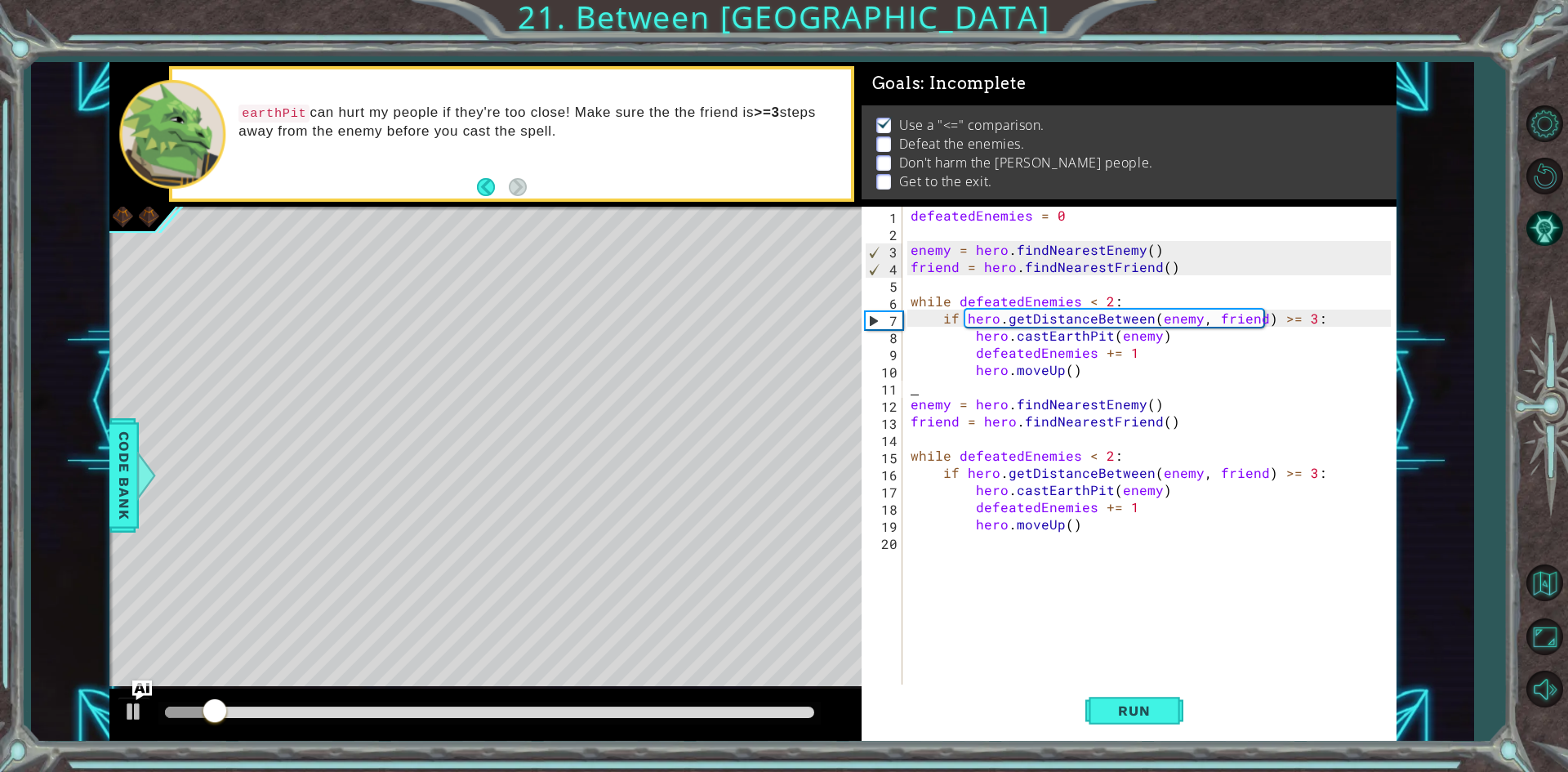
click at [1084, 384] on div "defeatedEnemies = 0 enemy = hero . findNearestEnemy ( ) friend = hero . findNea…" at bounding box center [1152, 464] width 492 height 514
click at [1060, 373] on div "defeatedEnemies = 0 enemy = hero . findNearestEnemy ( ) friend = hero . findNea…" at bounding box center [1152, 464] width 492 height 514
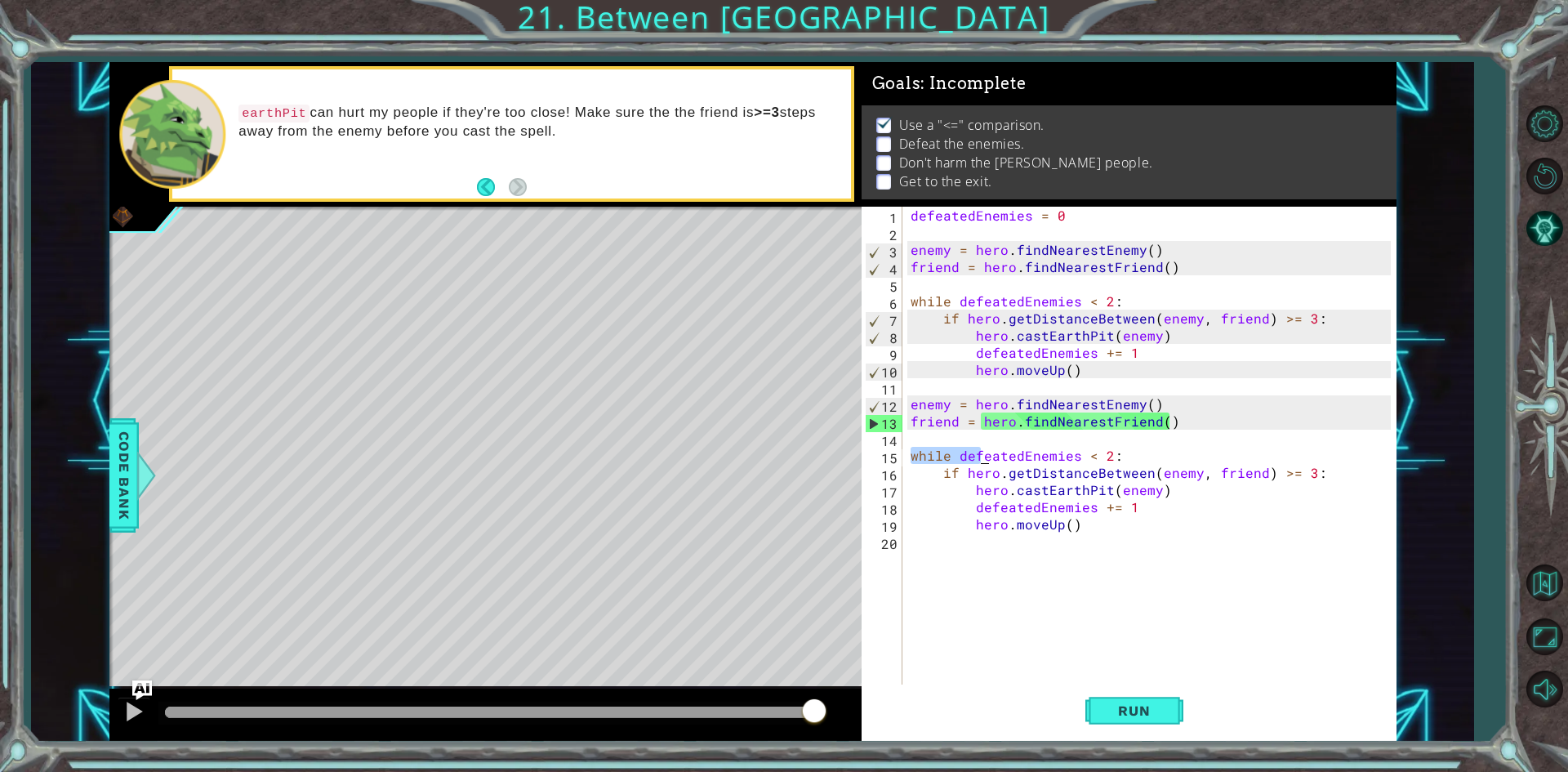
drag, startPoint x: 913, startPoint y: 449, endPoint x: 976, endPoint y: 452, distance: 63.1
click at [976, 452] on div "defeatedEnemies = 0 enemy = hero . findNearestEnemy ( ) friend = hero . findNea…" at bounding box center [1152, 464] width 492 height 514
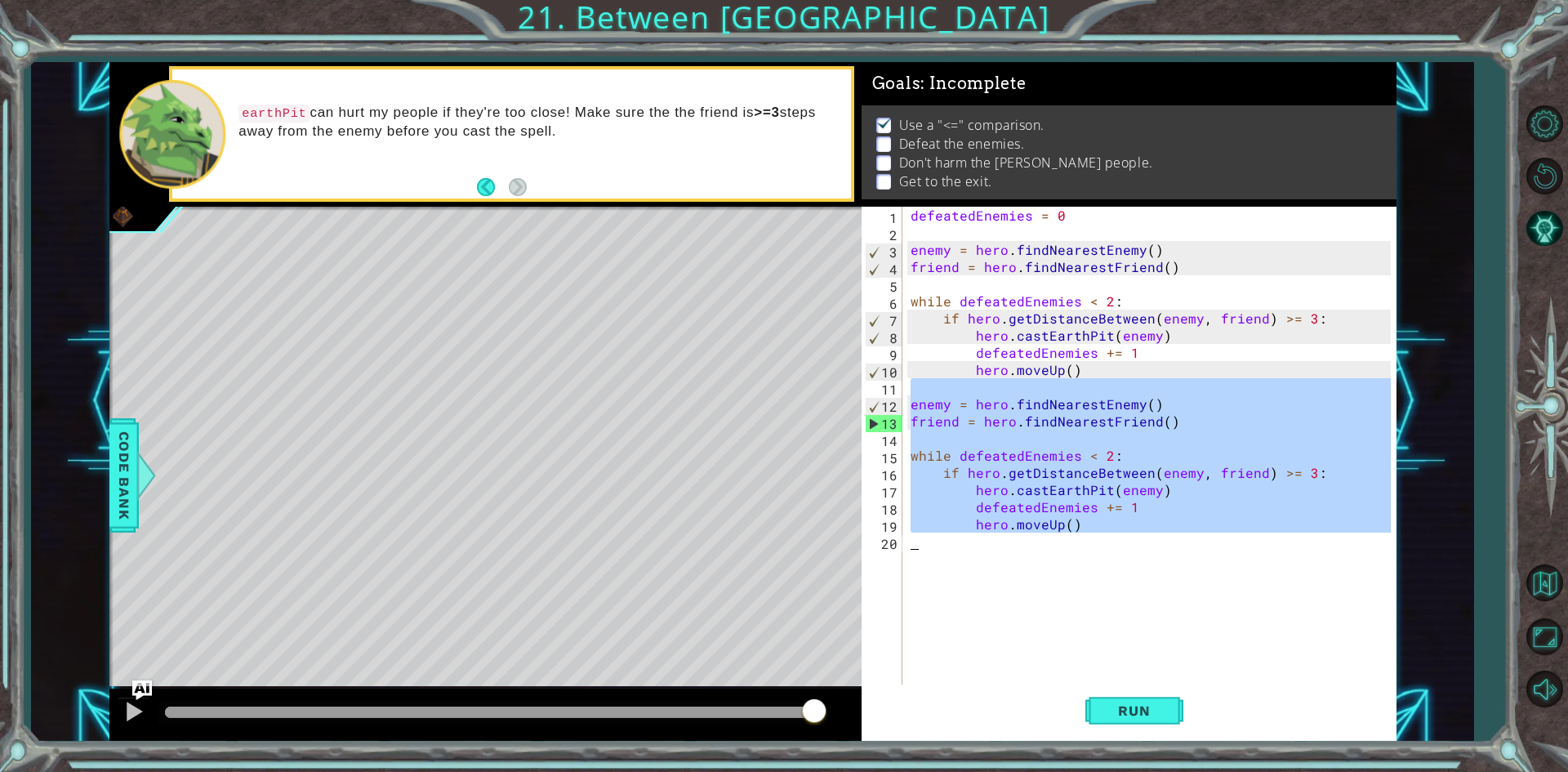
drag, startPoint x: 910, startPoint y: 395, endPoint x: 1321, endPoint y: 583, distance: 452.0
click at [1321, 583] on div "defeatedEnemies = 0 enemy = hero . findNearestEnemy ( ) friend = hero . findNea…" at bounding box center [1152, 464] width 492 height 514
type textarea "hero.moveUp()"
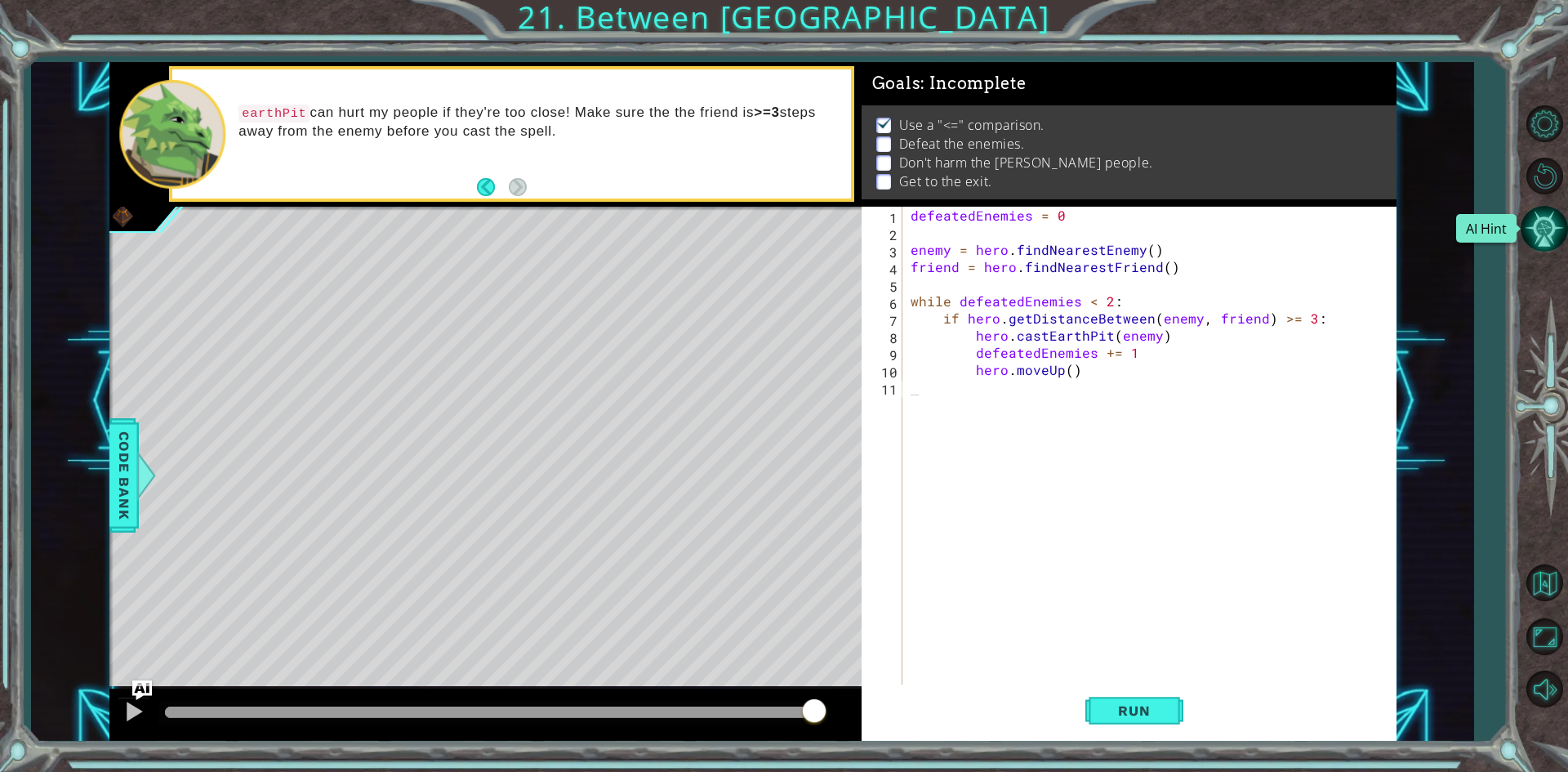
click at [1545, 215] on button "AI Hint" at bounding box center [1544, 229] width 48 height 48
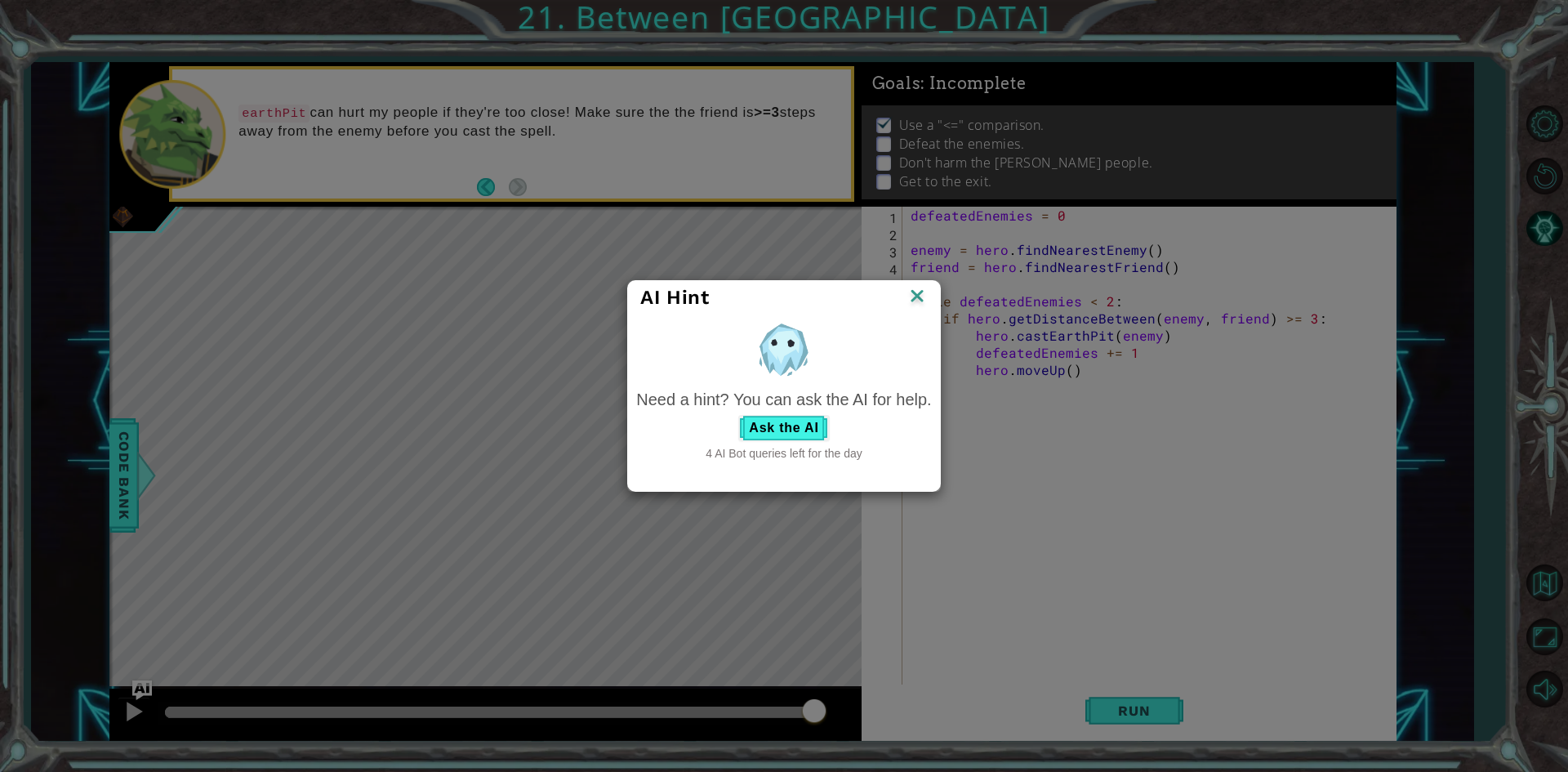
click at [912, 299] on img at bounding box center [916, 296] width 21 height 24
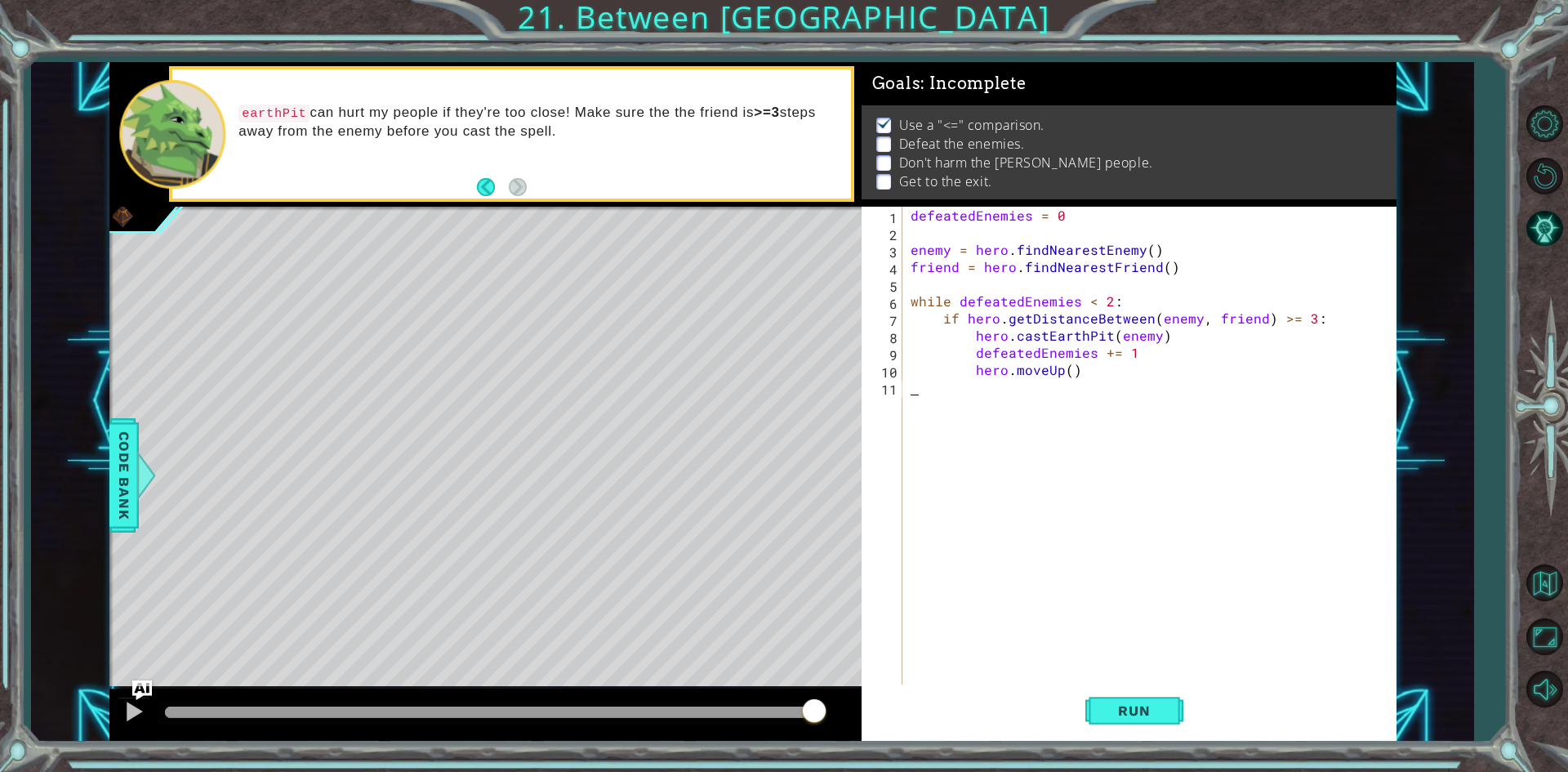
drag, startPoint x: 990, startPoint y: 378, endPoint x: 1000, endPoint y: 377, distance: 10.0
click at [995, 378] on div "defeatedEnemies = 0 enemy = hero . findNearestEnemy ( ) friend = hero . findNea…" at bounding box center [1152, 464] width 492 height 514
type textarea "enemy = hero.findNearestEnemy()"
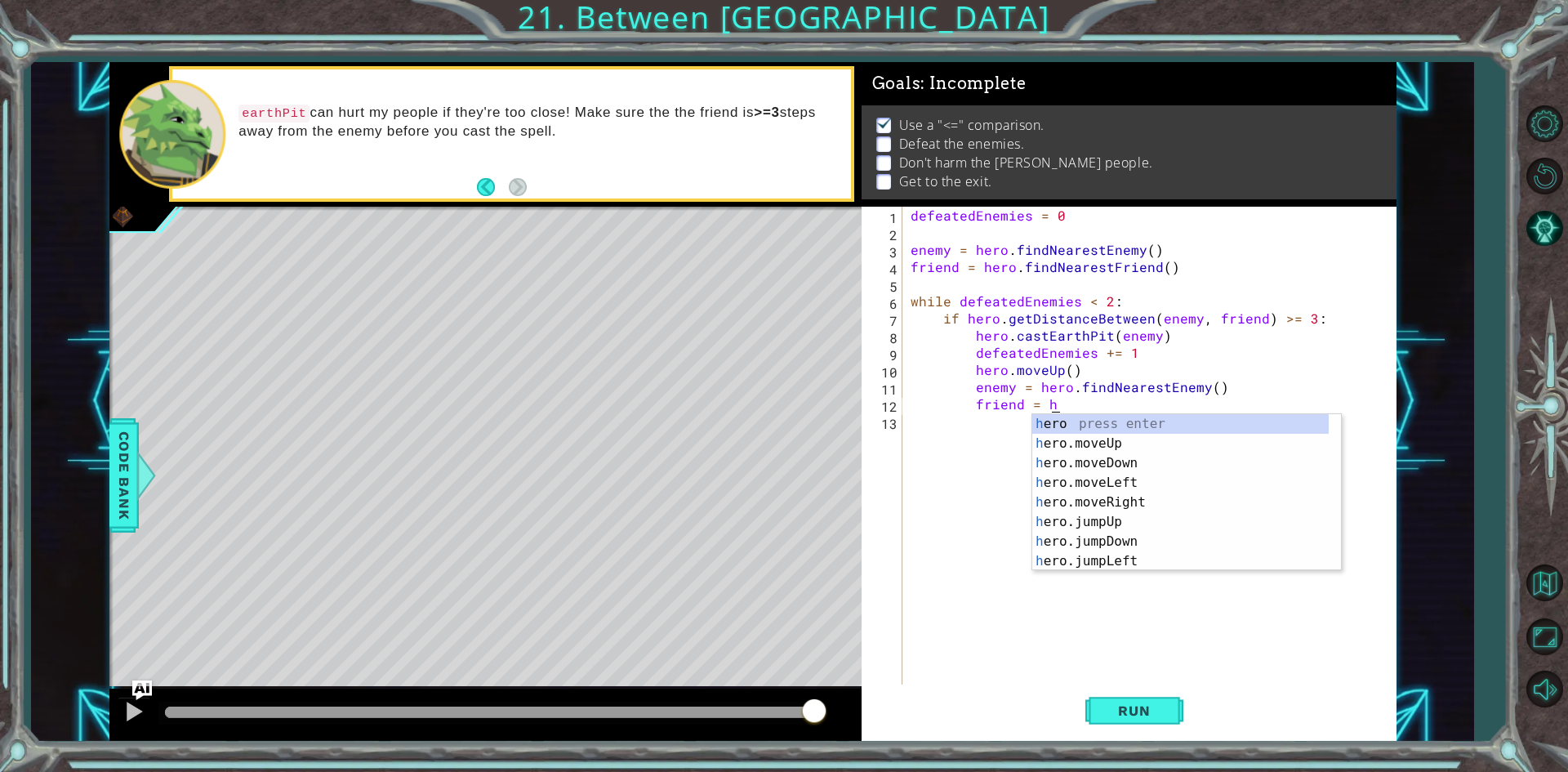
type textarea "friend = hero"
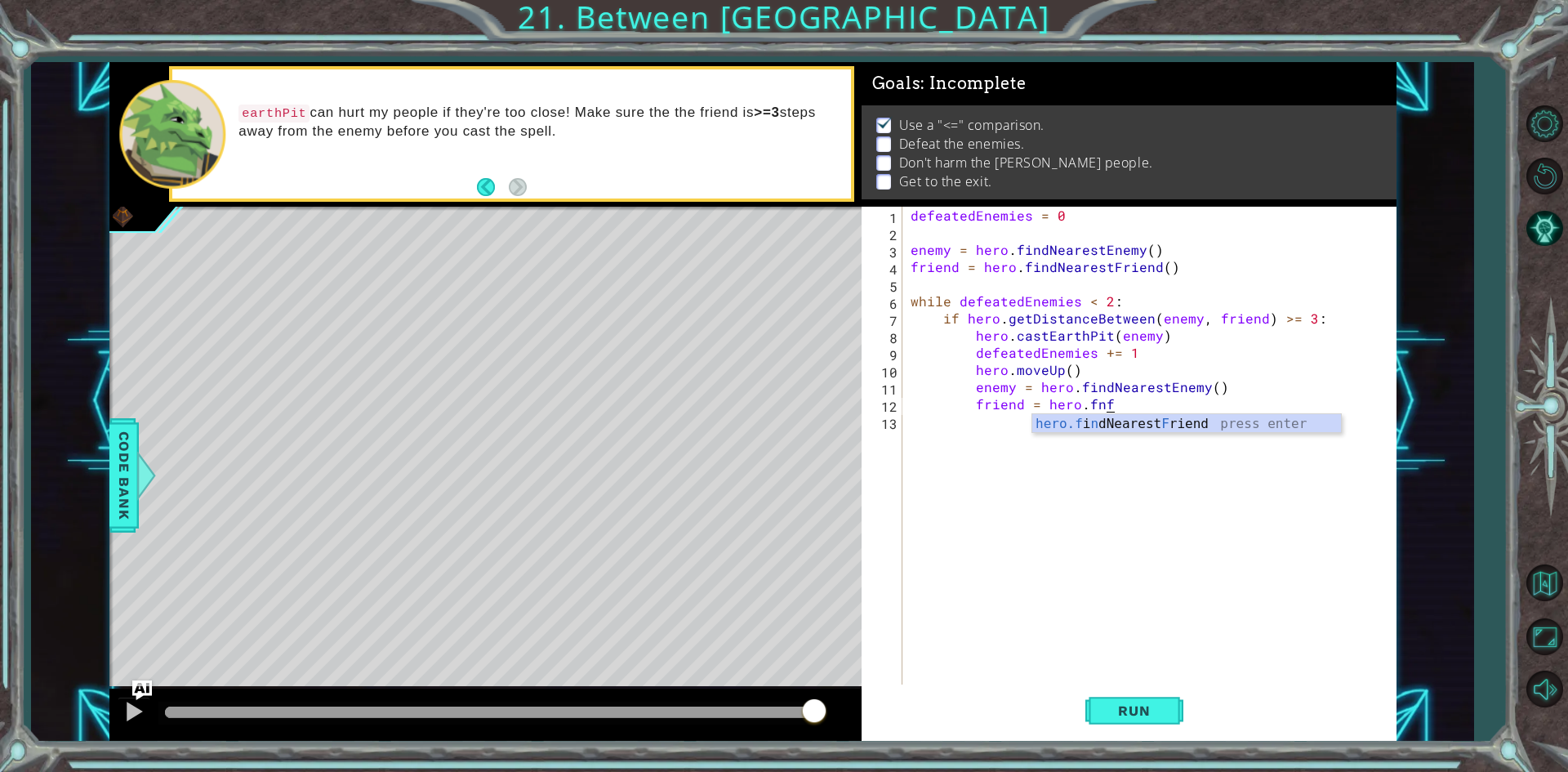
scroll to position [0, 12]
click at [1121, 689] on button "Run" at bounding box center [1133, 711] width 98 height 53
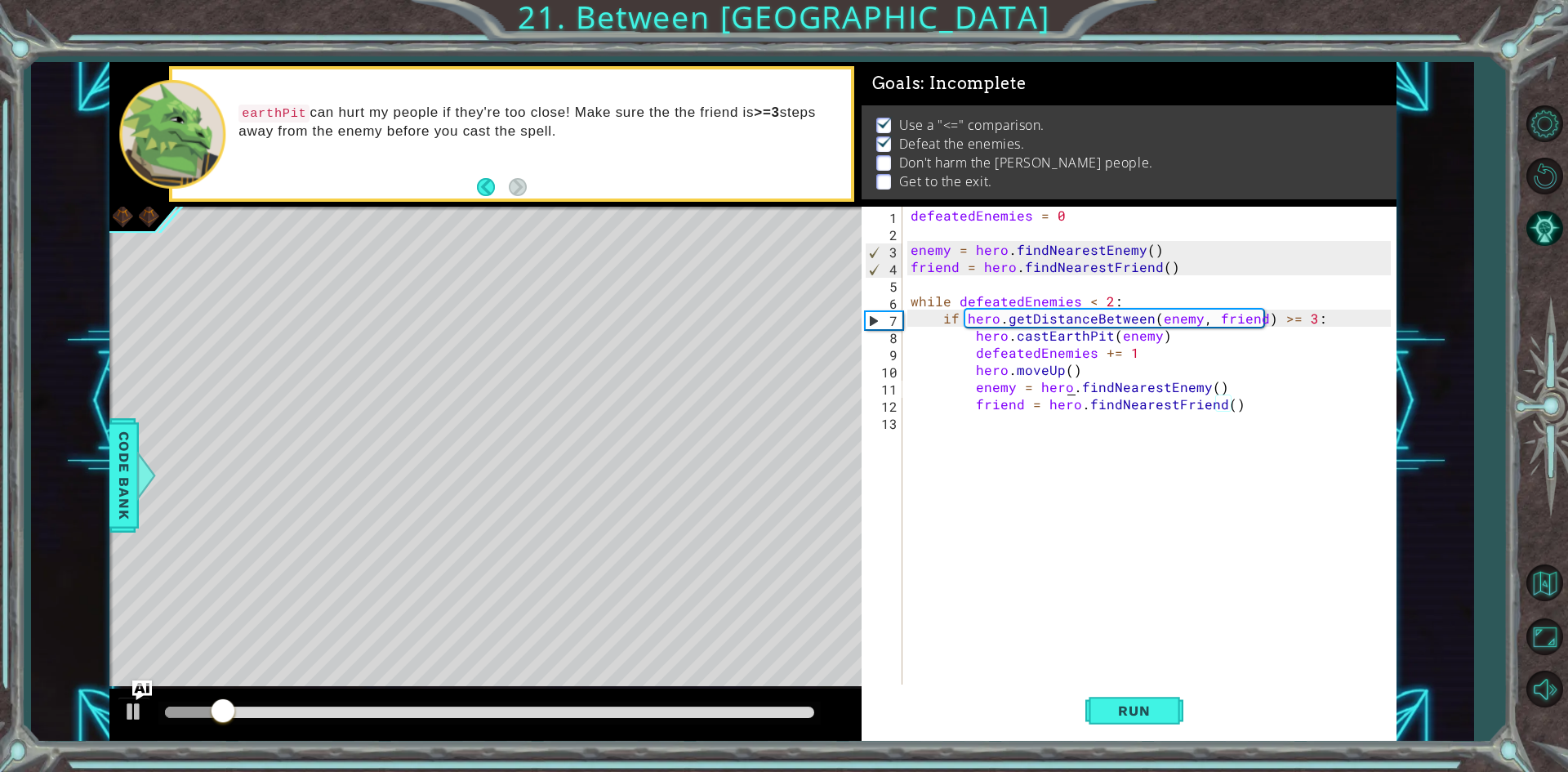
click at [1066, 379] on div "defeatedEnemies = 0 enemy = hero . findNearestEnemy ( ) friend = hero . findNea…" at bounding box center [1152, 464] width 492 height 514
click at [1059, 357] on div "defeatedEnemies = 0 enemy = hero . findNearestEnemy ( ) friend = hero . findNea…" at bounding box center [1152, 464] width 492 height 514
click at [1071, 369] on div "defeatedEnemies = 0 enemy = hero . findNearestEnemy ( ) friend = hero . findNea…" at bounding box center [1152, 464] width 492 height 514
click at [1063, 371] on div "defeatedEnemies = 0 enemy = hero . findNearestEnemy ( ) friend = hero . findNea…" at bounding box center [1152, 464] width 492 height 514
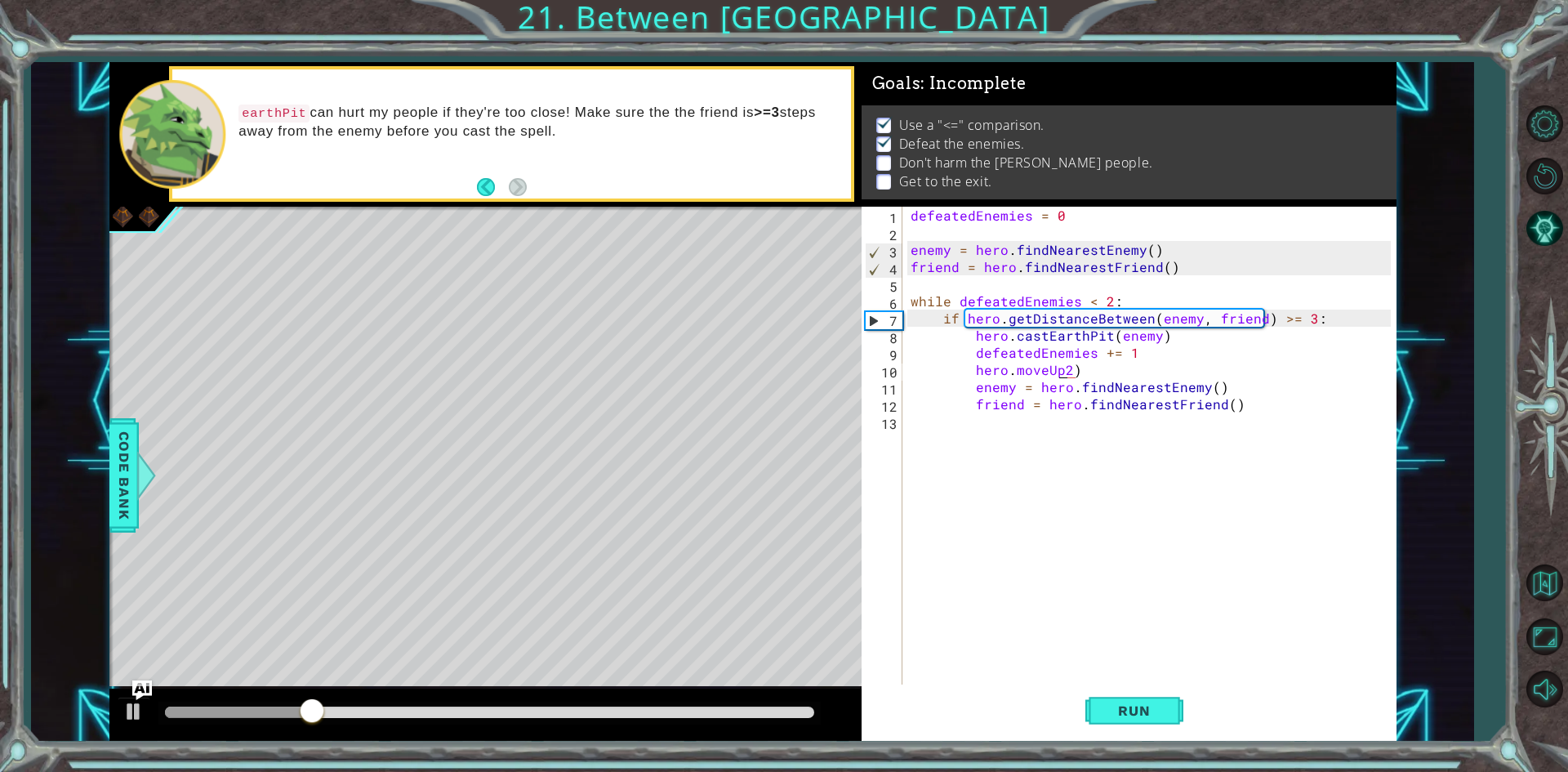
click at [1058, 373] on div "defeatedEnemies = 0 enemy = hero . findNearestEnemy ( ) friend = hero . findNea…" at bounding box center [1152, 464] width 492 height 514
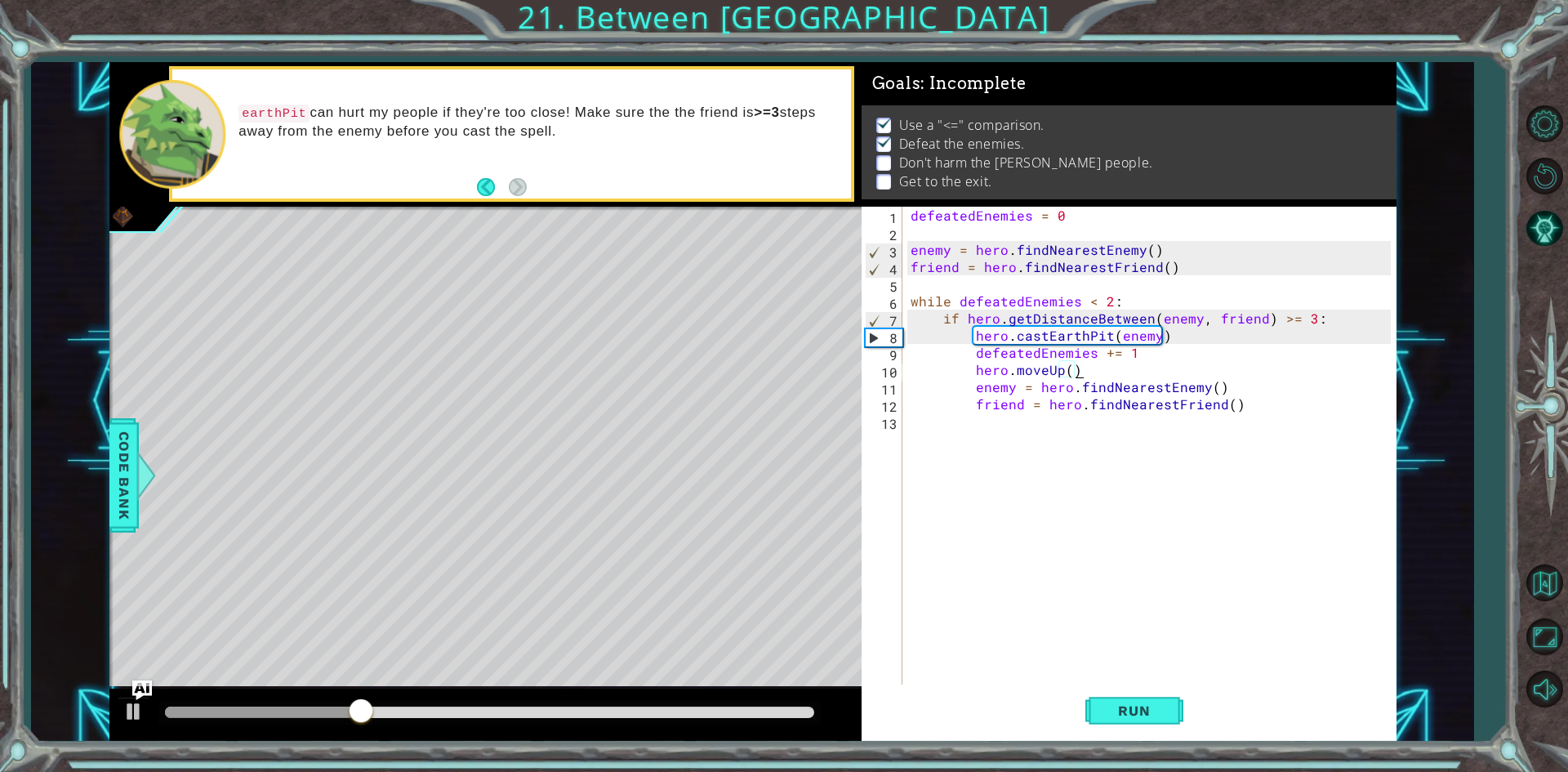
click at [1092, 373] on div "defeatedEnemies = 0 enemy = hero . findNearestEnemy ( ) friend = hero . findNea…" at bounding box center [1152, 464] width 492 height 514
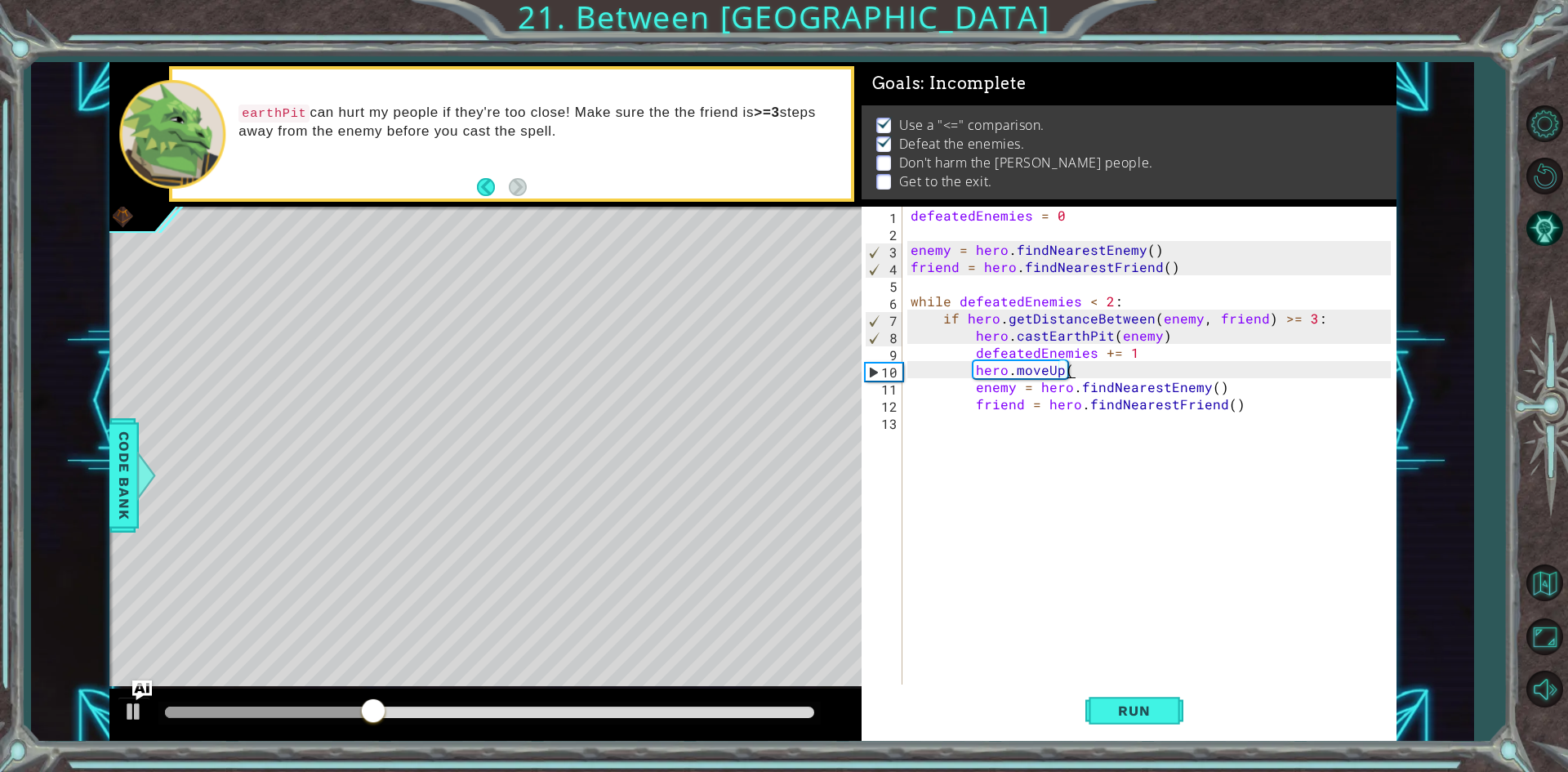
scroll to position [0, 9]
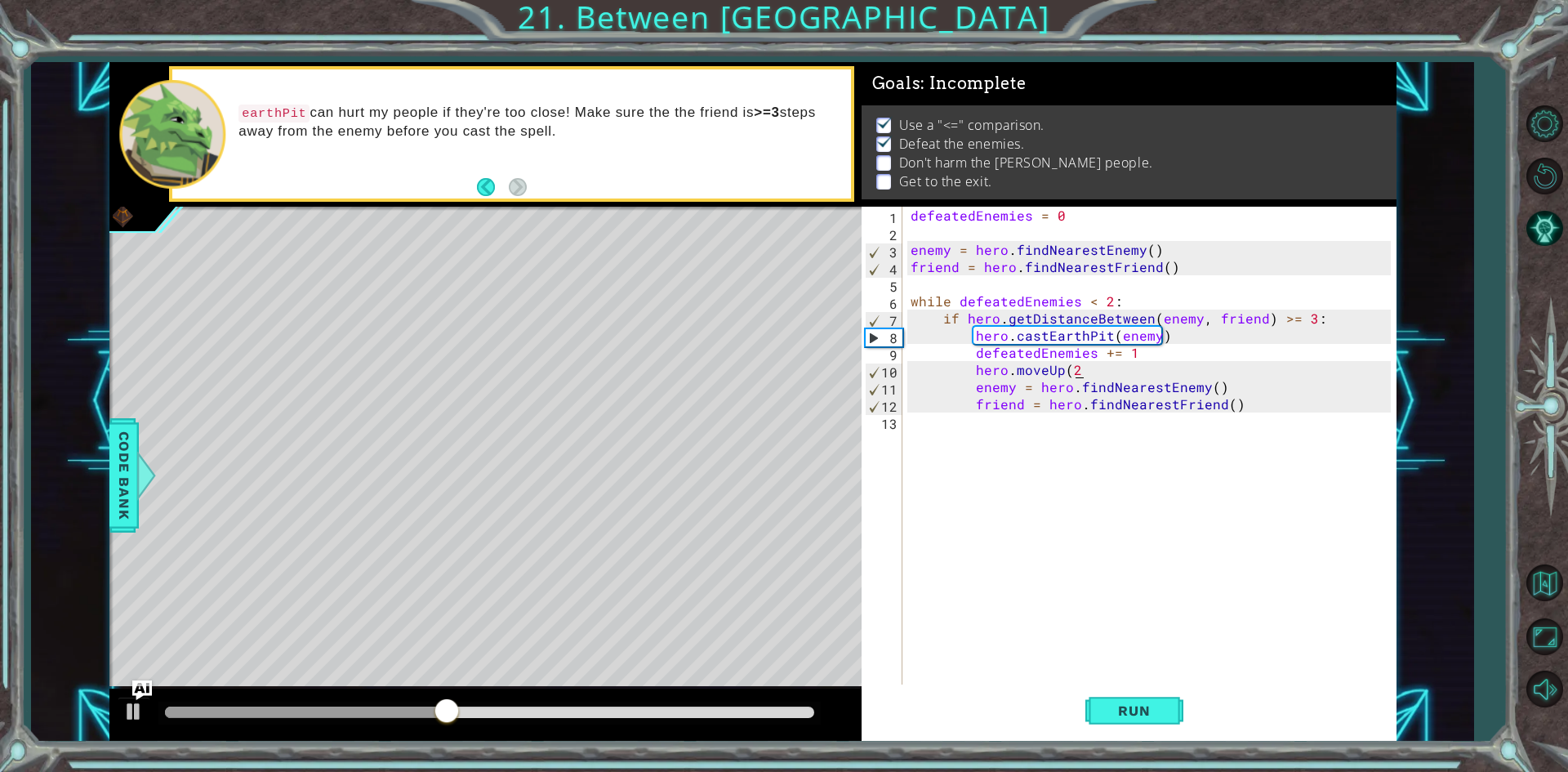
type textarea "hero.moveUp(2)"
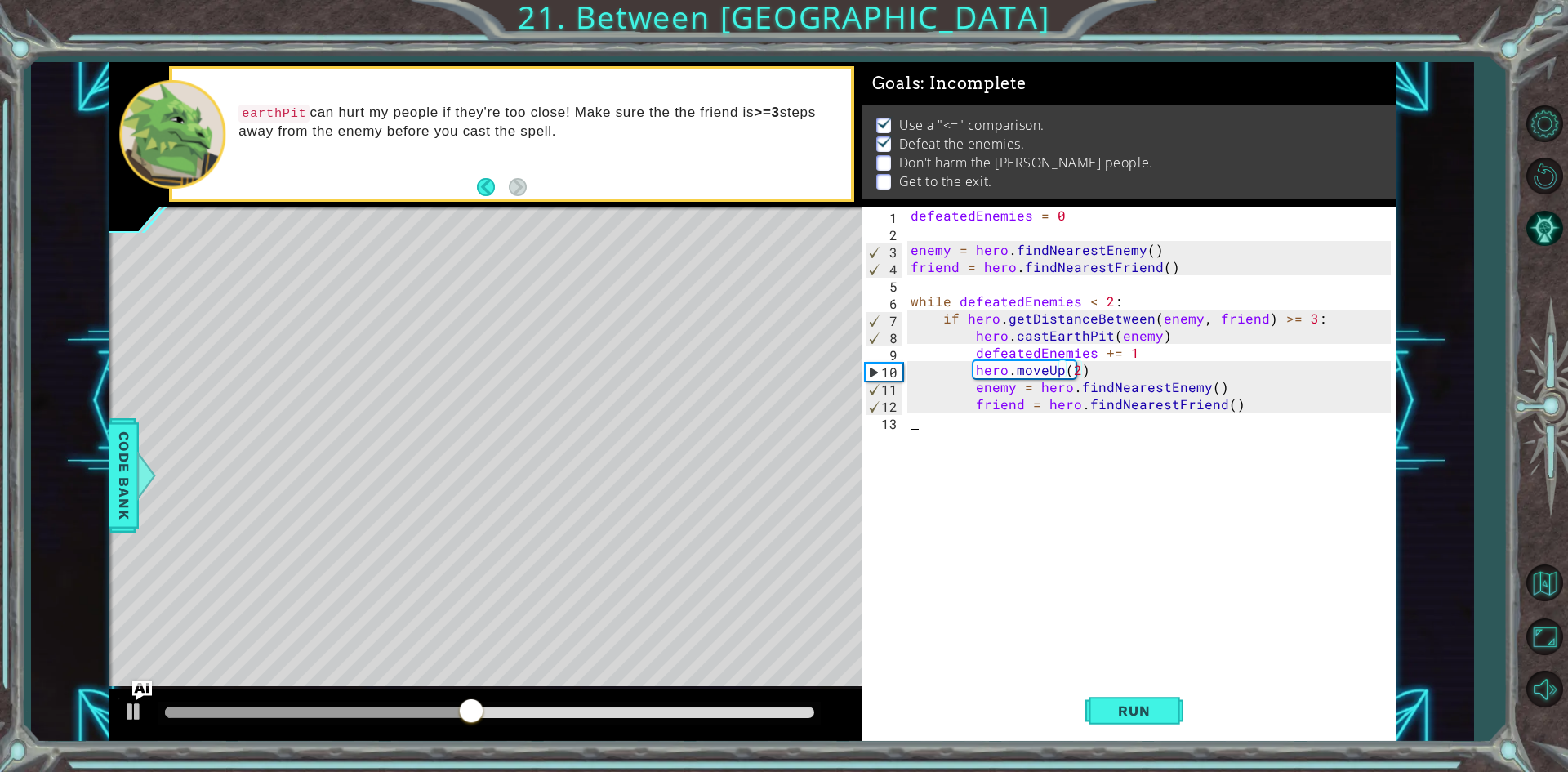
click at [1158, 505] on div "defeatedEnemies = 0 enemy = hero . findNearestEnemy ( ) friend = hero . findNea…" at bounding box center [1152, 464] width 492 height 514
click at [1102, 714] on span "Run" at bounding box center [1133, 710] width 64 height 17
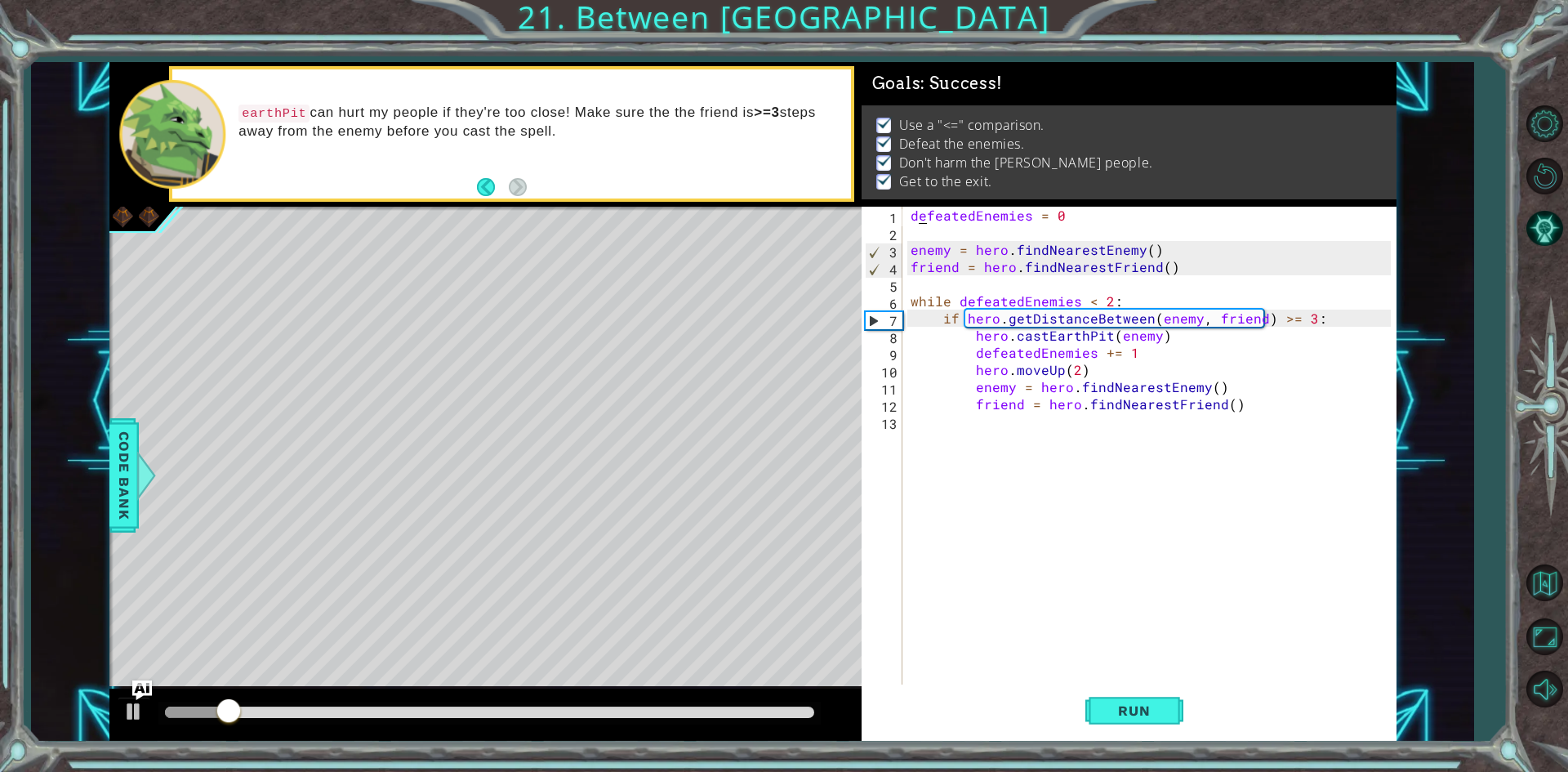
click at [915, 215] on div "defeatedEnemies = 0 enemy = hero . findNearestEnemy ( ) friend = hero . findNea…" at bounding box center [1152, 464] width 492 height 514
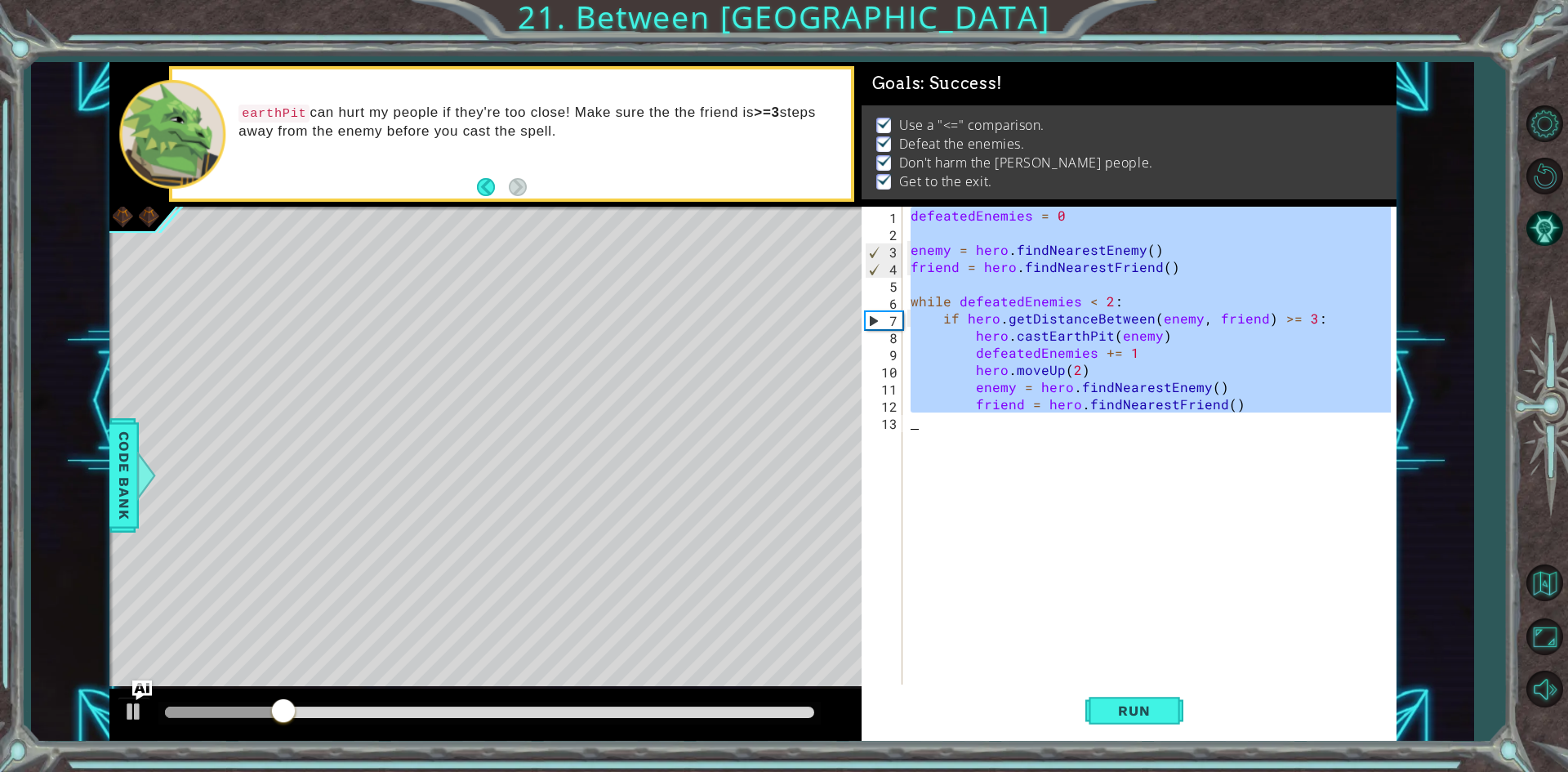
drag, startPoint x: 906, startPoint y: 213, endPoint x: 1248, endPoint y: 417, distance: 398.2
click at [1248, 417] on div "defeatedEnemies = 0 enemy = hero . findNearestEnemy ( ) friend = hero . findNea…" at bounding box center [1148, 447] width 483 height 480
type textarea "friend = hero.findNearestFriend()"
click at [801, 700] on div at bounding box center [485, 714] width 752 height 53
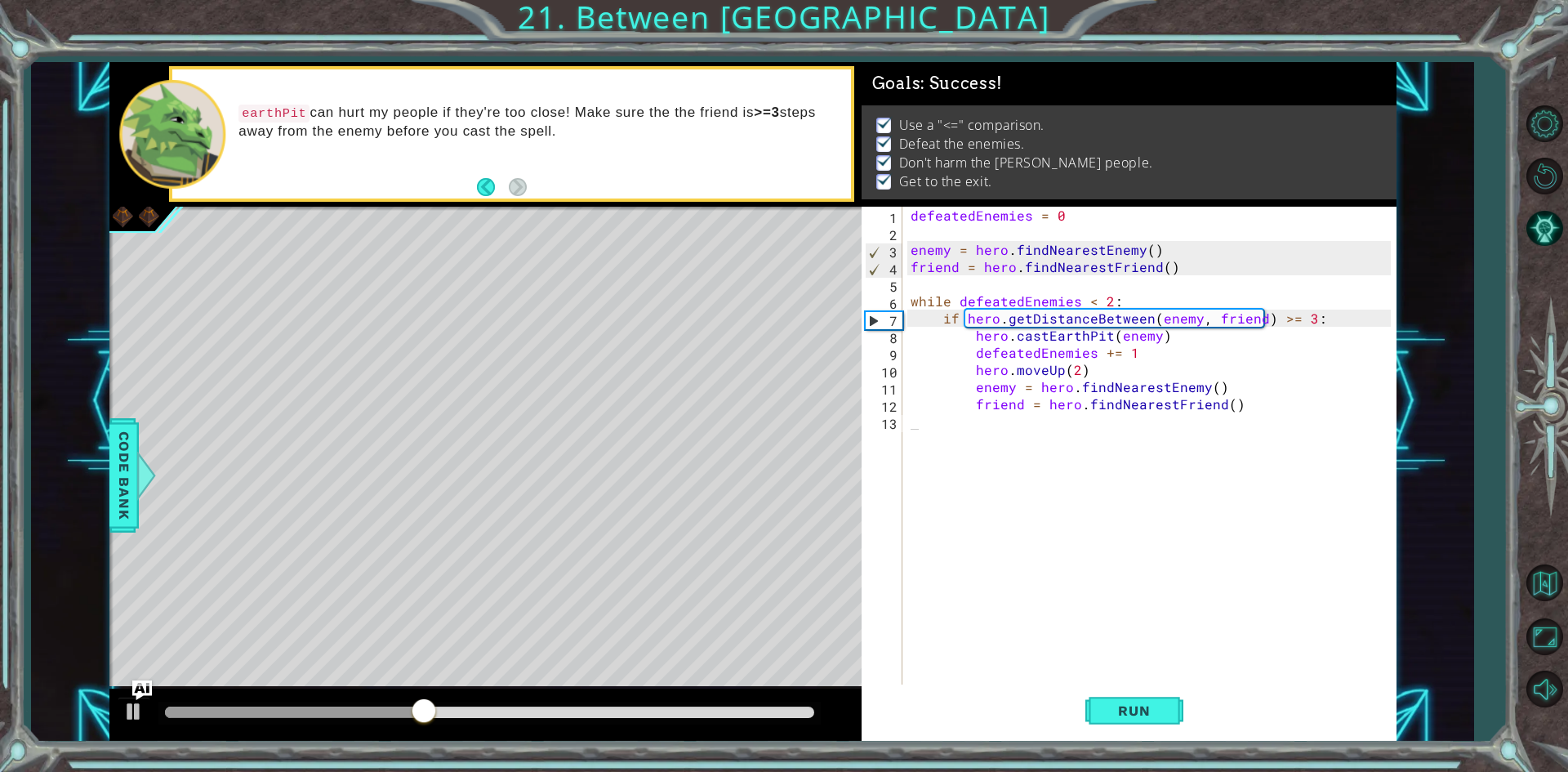
click at [814, 717] on div at bounding box center [490, 712] width 663 height 23
click at [812, 709] on div at bounding box center [490, 712] width 649 height 12
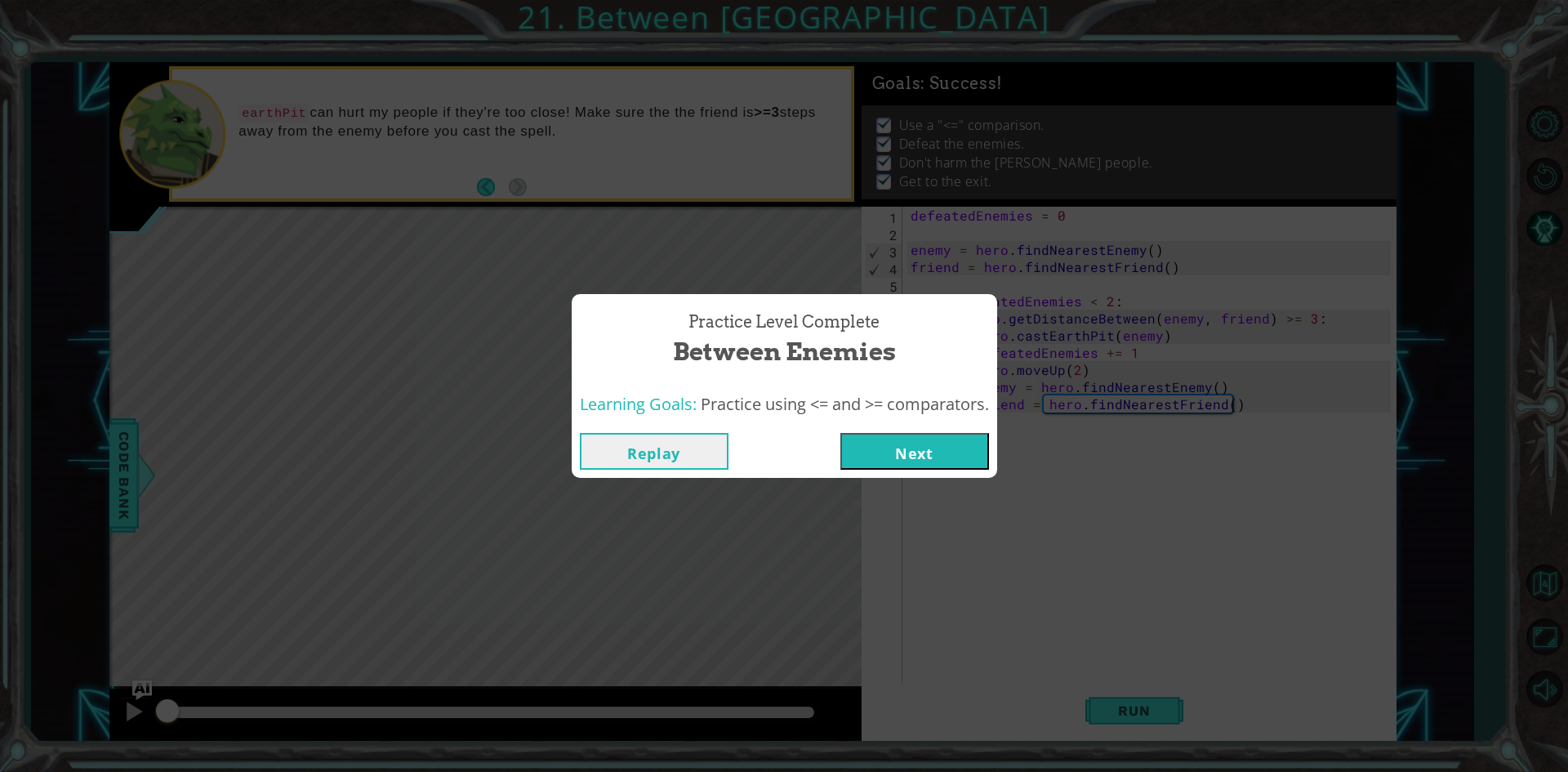
click at [912, 442] on button "Next" at bounding box center [915, 452] width 149 height 37
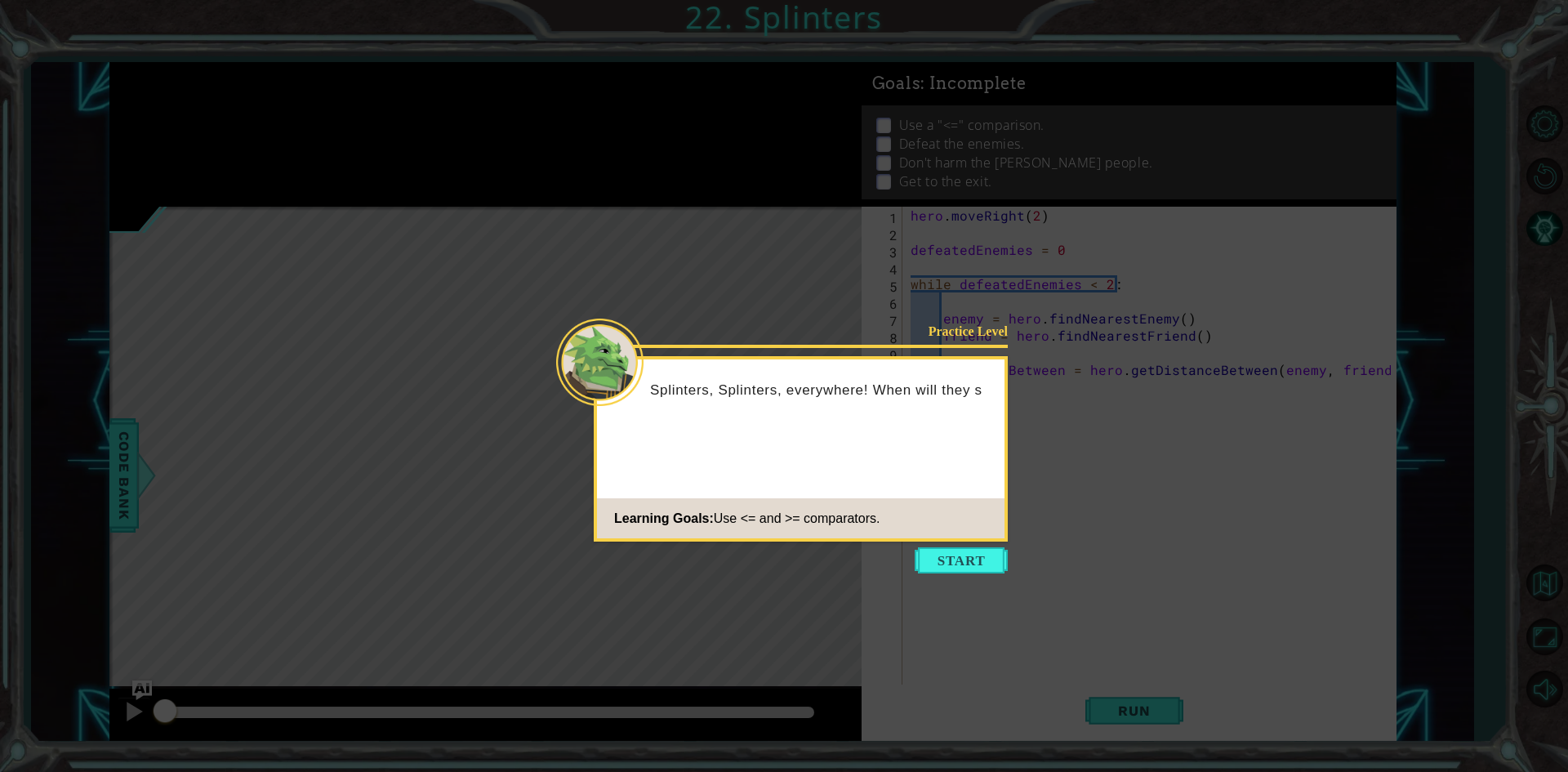
click at [974, 574] on icon at bounding box center [784, 386] width 1568 height 772
click at [979, 566] on button "Start" at bounding box center [961, 560] width 93 height 26
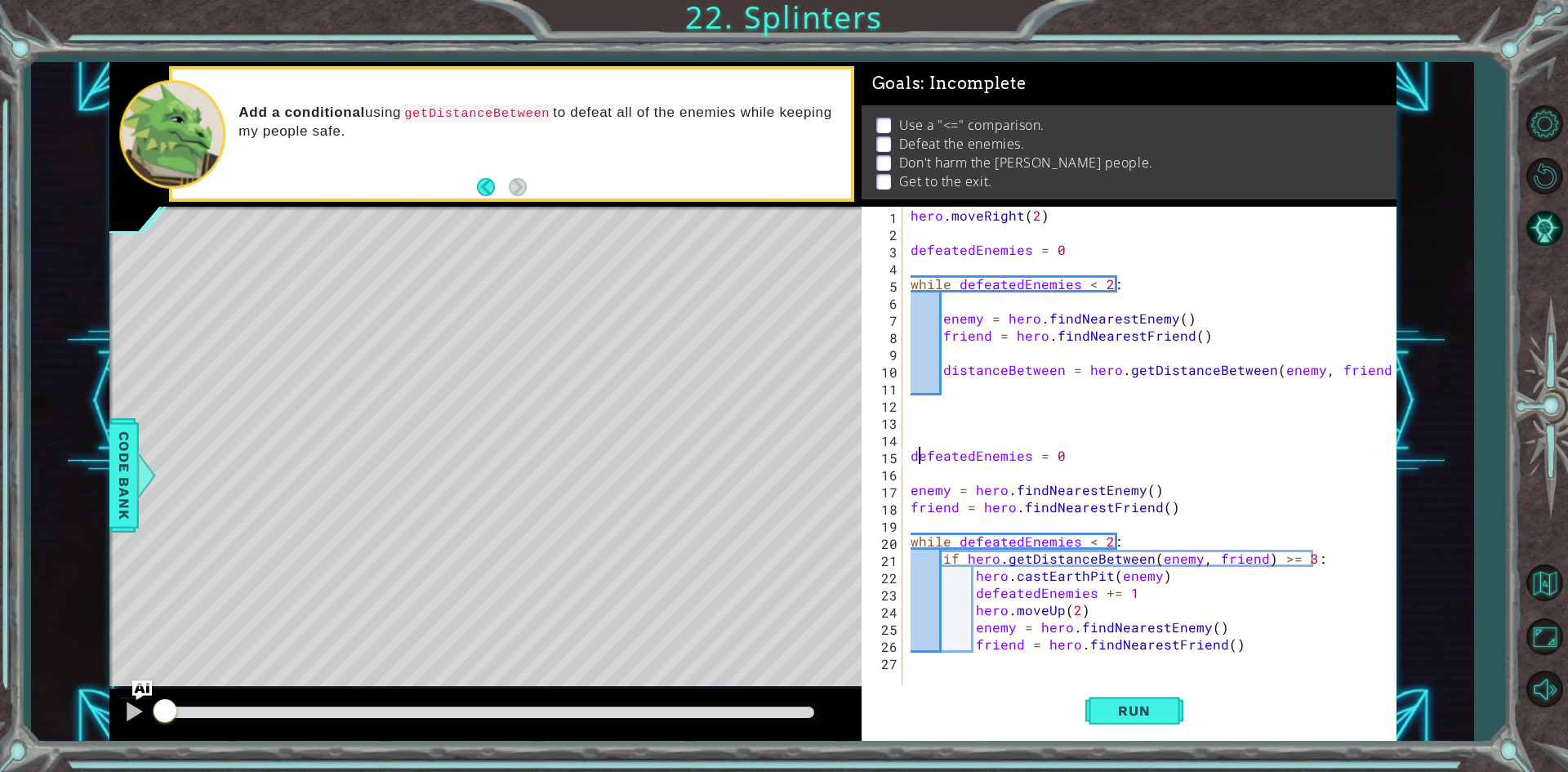
click at [920, 461] on div "hero . moveRight ( 2 ) defeatedEnemies = 0 while defeatedEnemies < 2 : enemy = …" at bounding box center [1152, 464] width 492 height 514
type textarea "defeatedEnemies = 0"
click at [989, 411] on div "hero . moveRight ( 2 ) defeatedEnemies = 0 while defeatedEnemies < 2 : enemy = …" at bounding box center [1152, 464] width 492 height 514
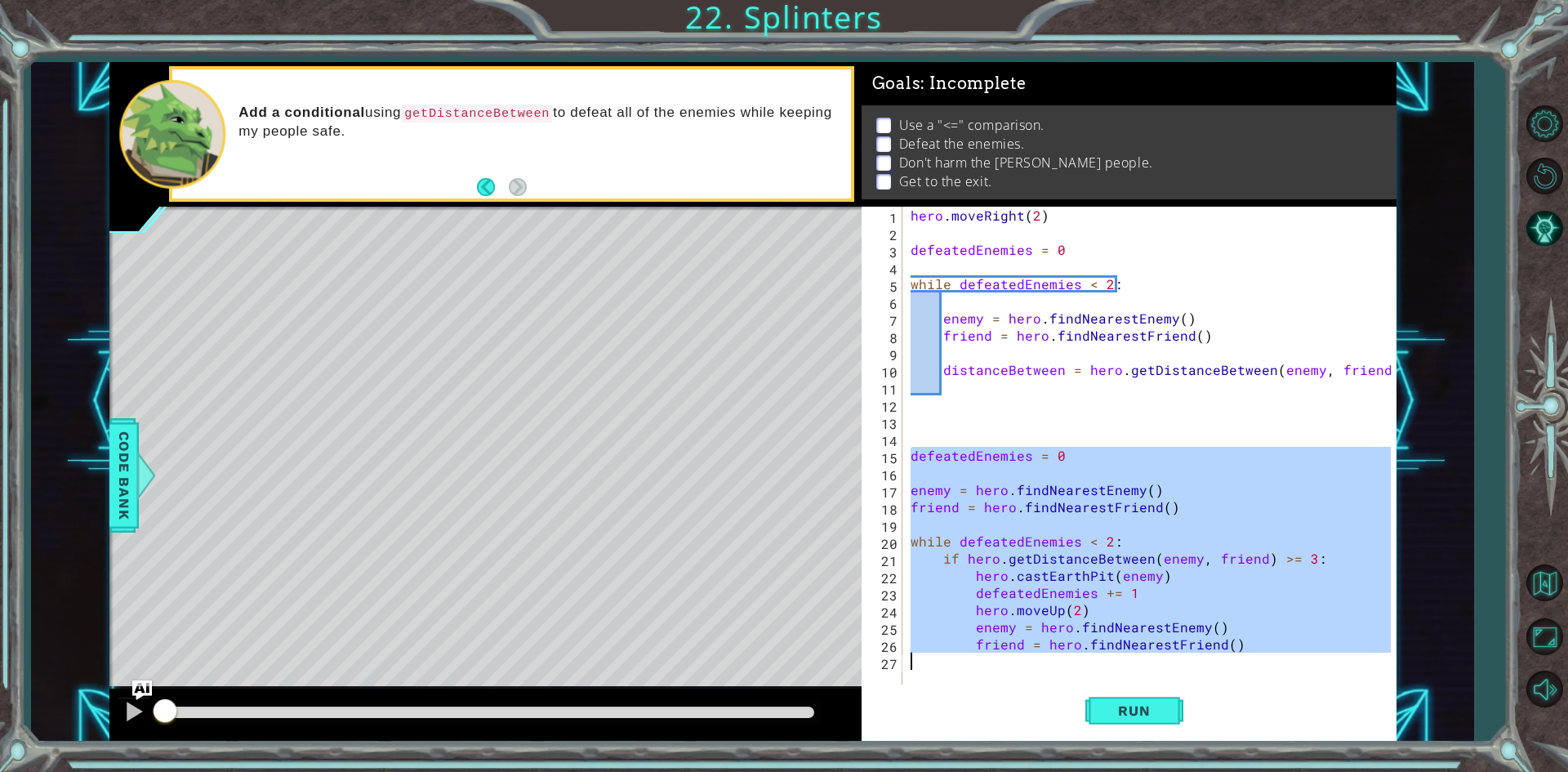
drag, startPoint x: 912, startPoint y: 447, endPoint x: 1250, endPoint y: 679, distance: 410.0
click at [1250, 679] on div "hero . moveRight ( 2 ) defeatedEnemies = 0 while defeatedEnemies < 2 : enemy = …" at bounding box center [1152, 464] width 492 height 514
type textarea "friend = hero.findNearestFriend()"
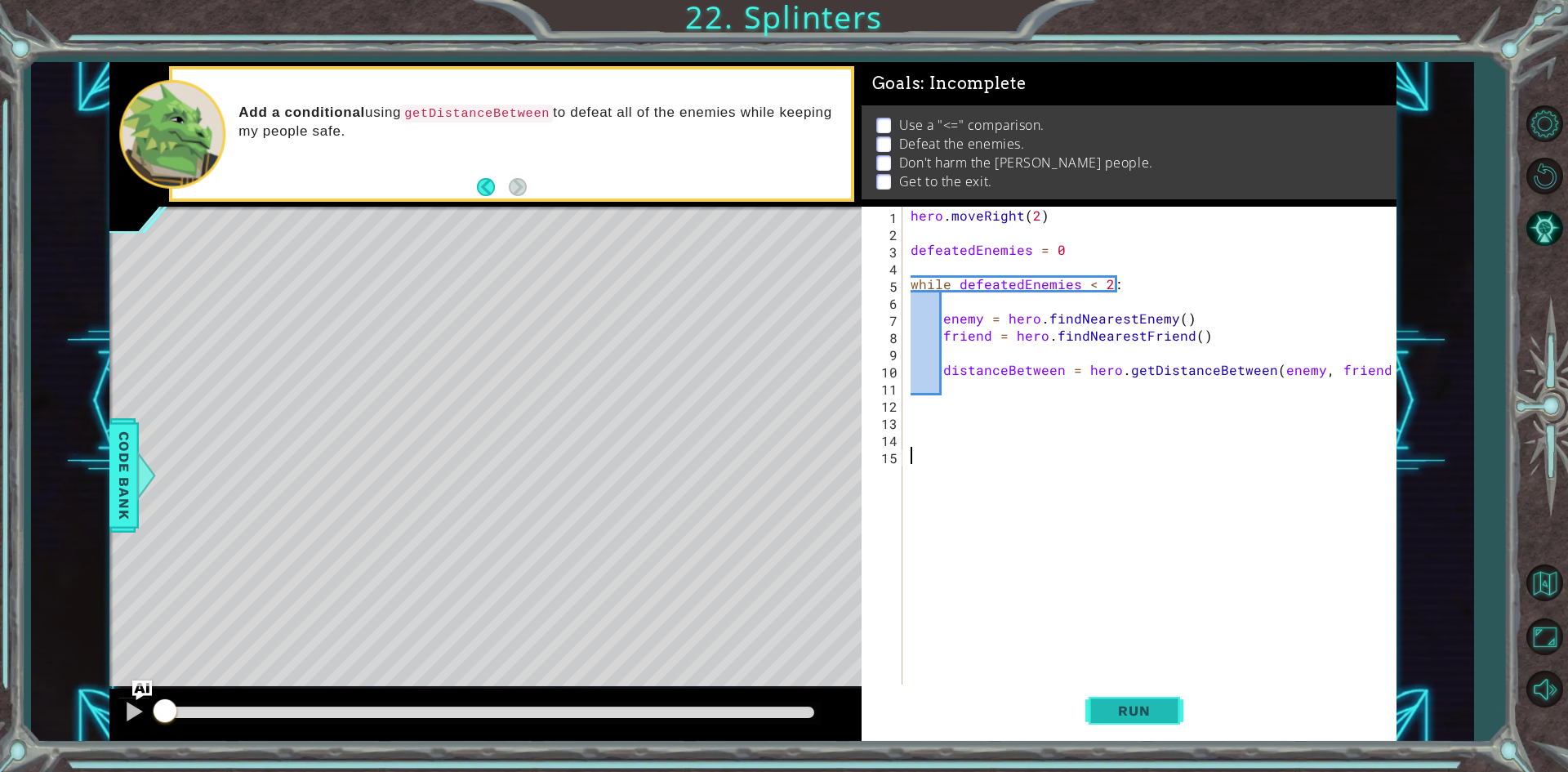
click at [1132, 714] on span "Run" at bounding box center [1133, 710] width 64 height 17
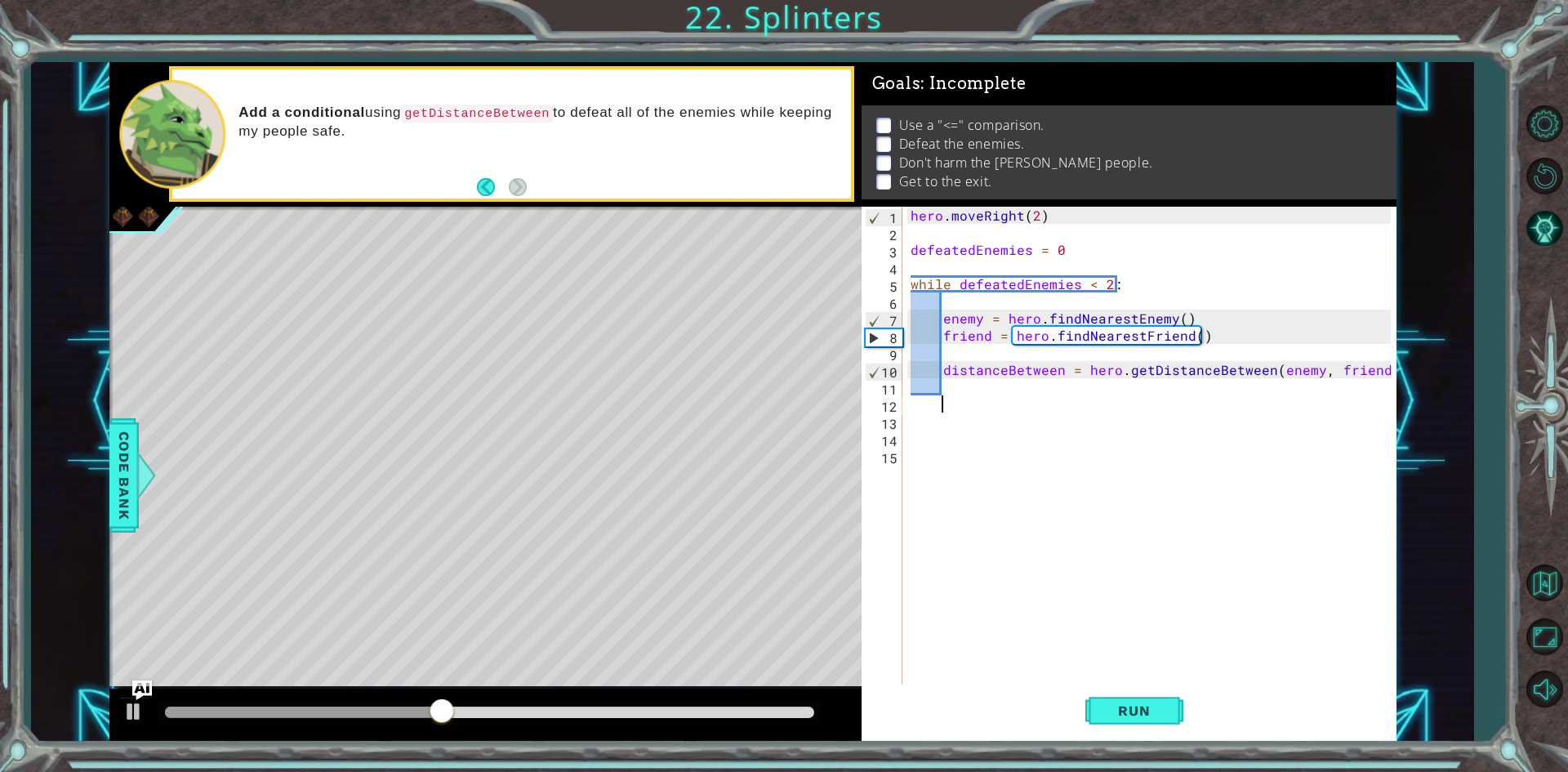
click at [966, 398] on div "hero . moveRight ( 2 ) defeatedEnemies = 0 while defeatedEnemies < 2 : enemy = …" at bounding box center [1152, 464] width 492 height 514
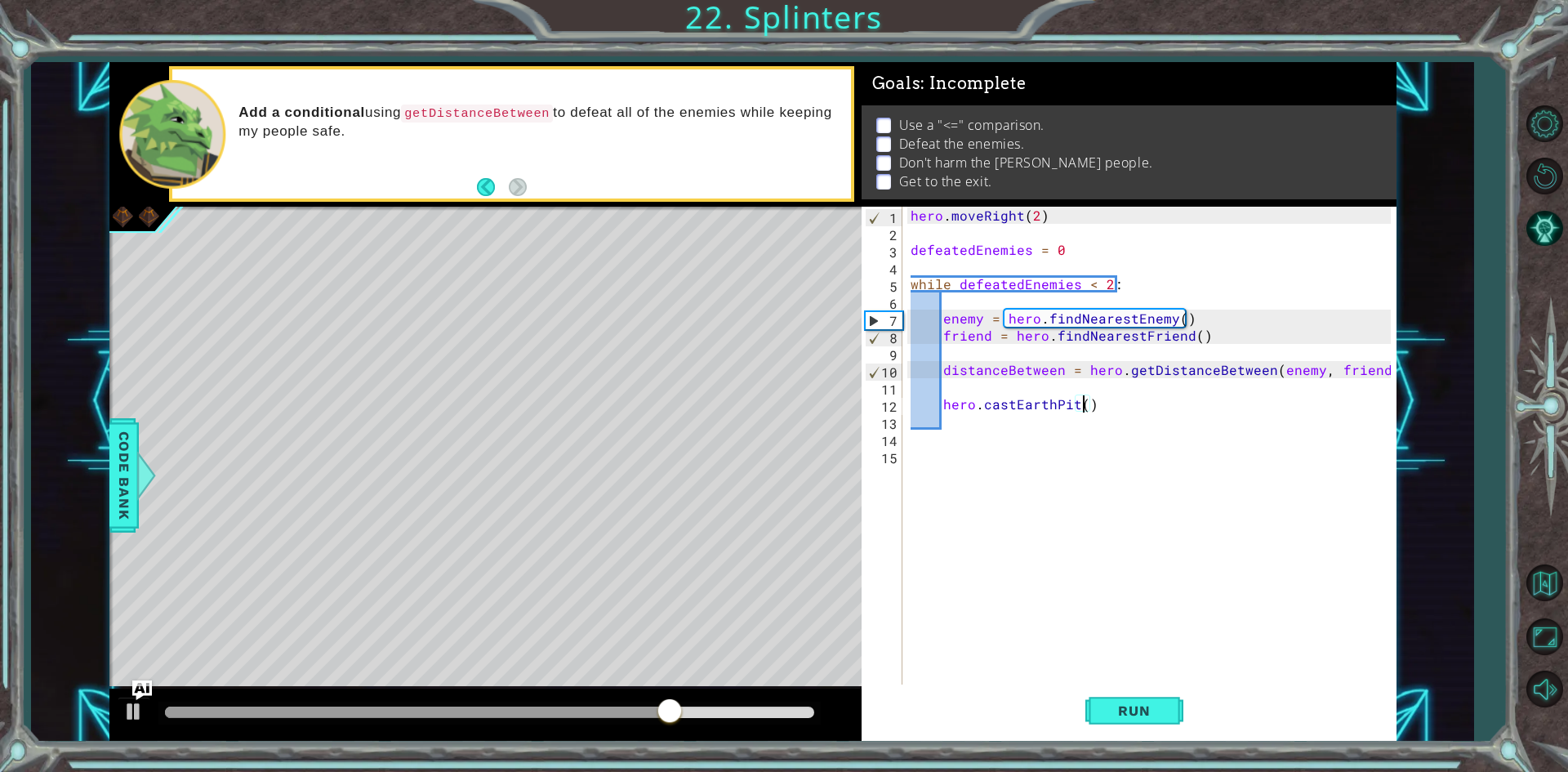
scroll to position [0, 12]
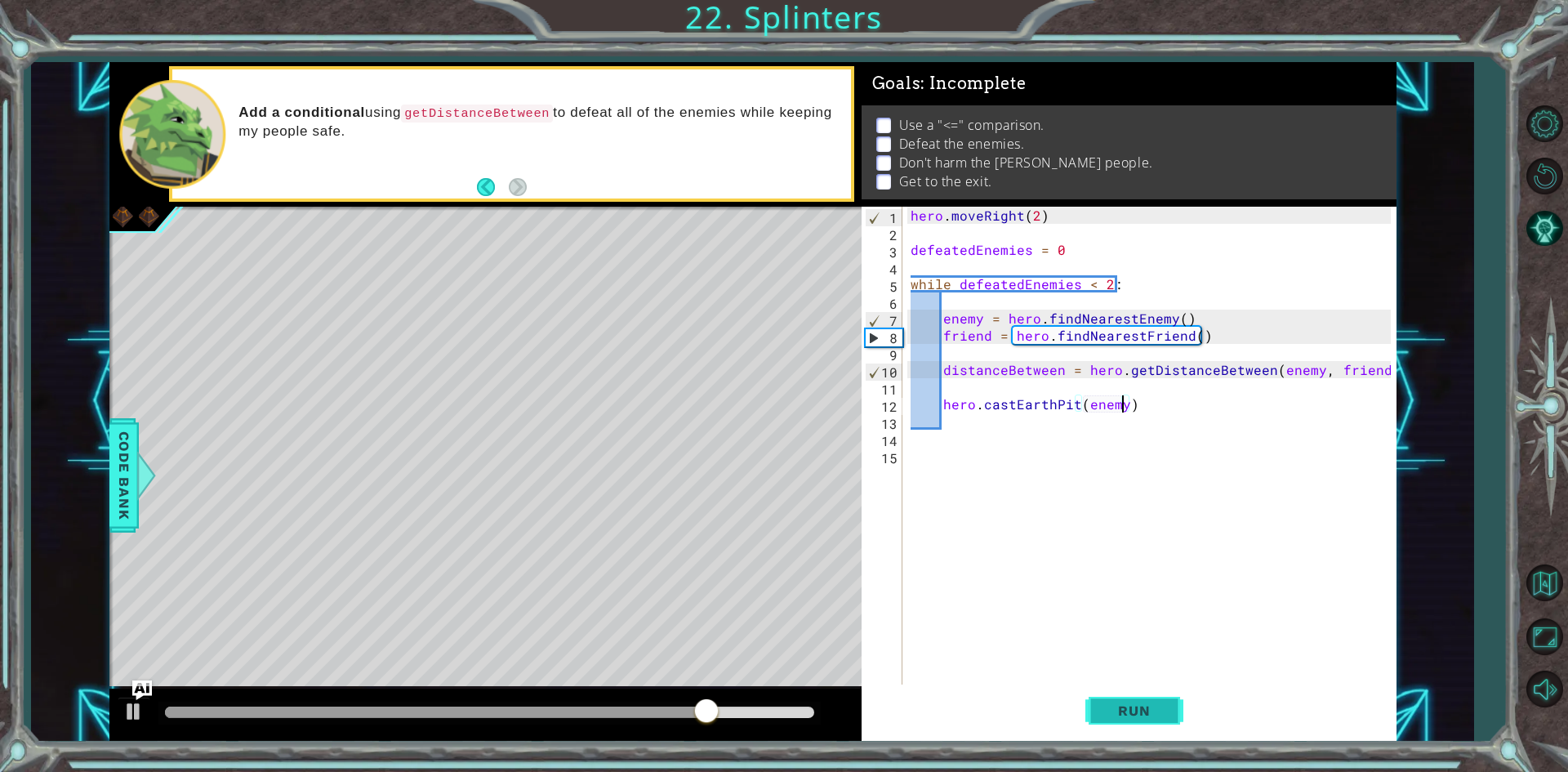
click at [1144, 726] on button "Run" at bounding box center [1133, 711] width 98 height 53
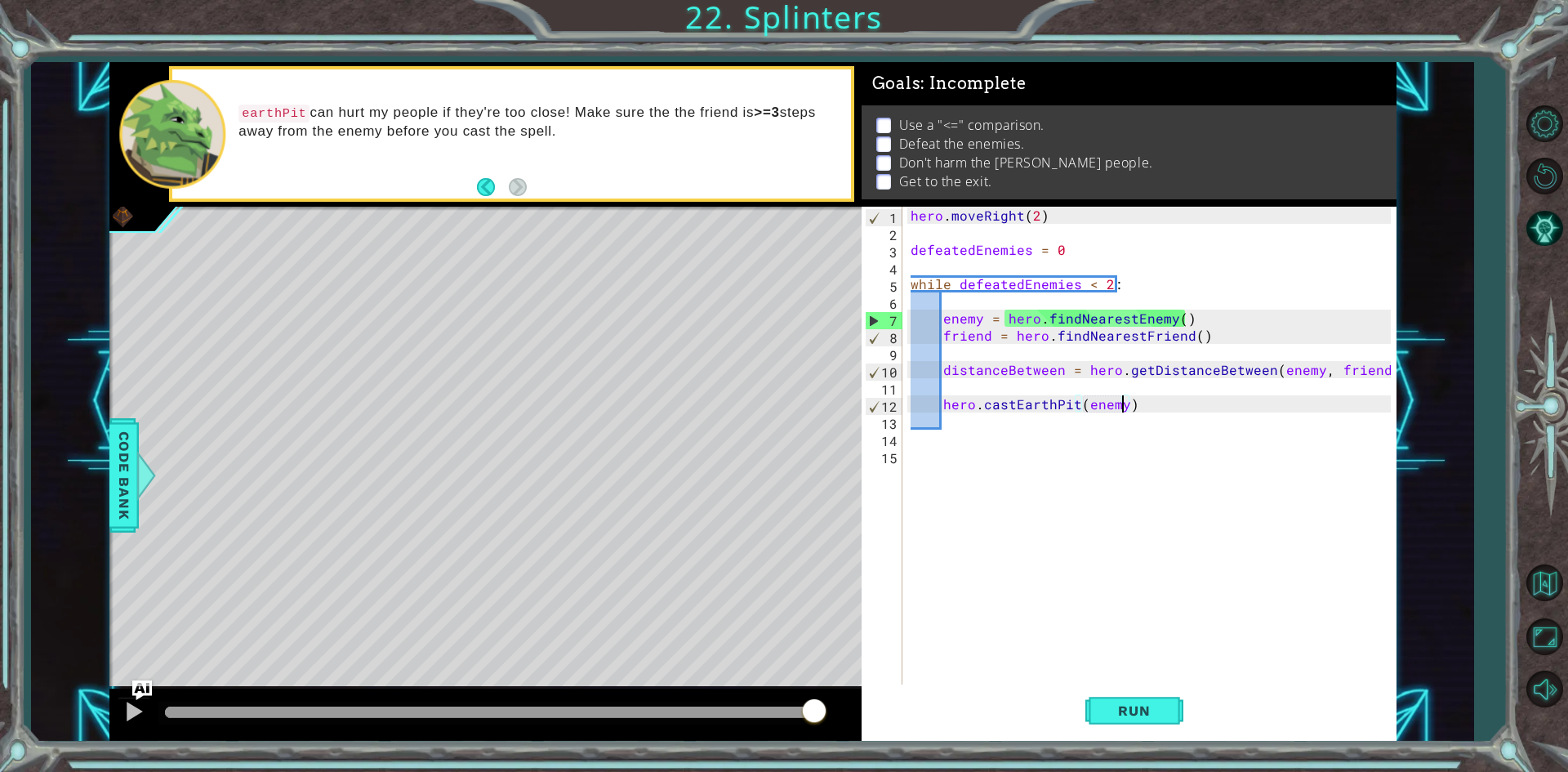
click at [1147, 399] on div "hero . moveRight ( 2 ) defeatedEnemies = 0 while defeatedEnemies < 2 : enemy = …" at bounding box center [1152, 464] width 492 height 514
click at [943, 403] on div "hero . moveRight ( 2 ) defeatedEnemies = 0 while defeatedEnemies < 2 : enemy = …" at bounding box center [1152, 464] width 492 height 514
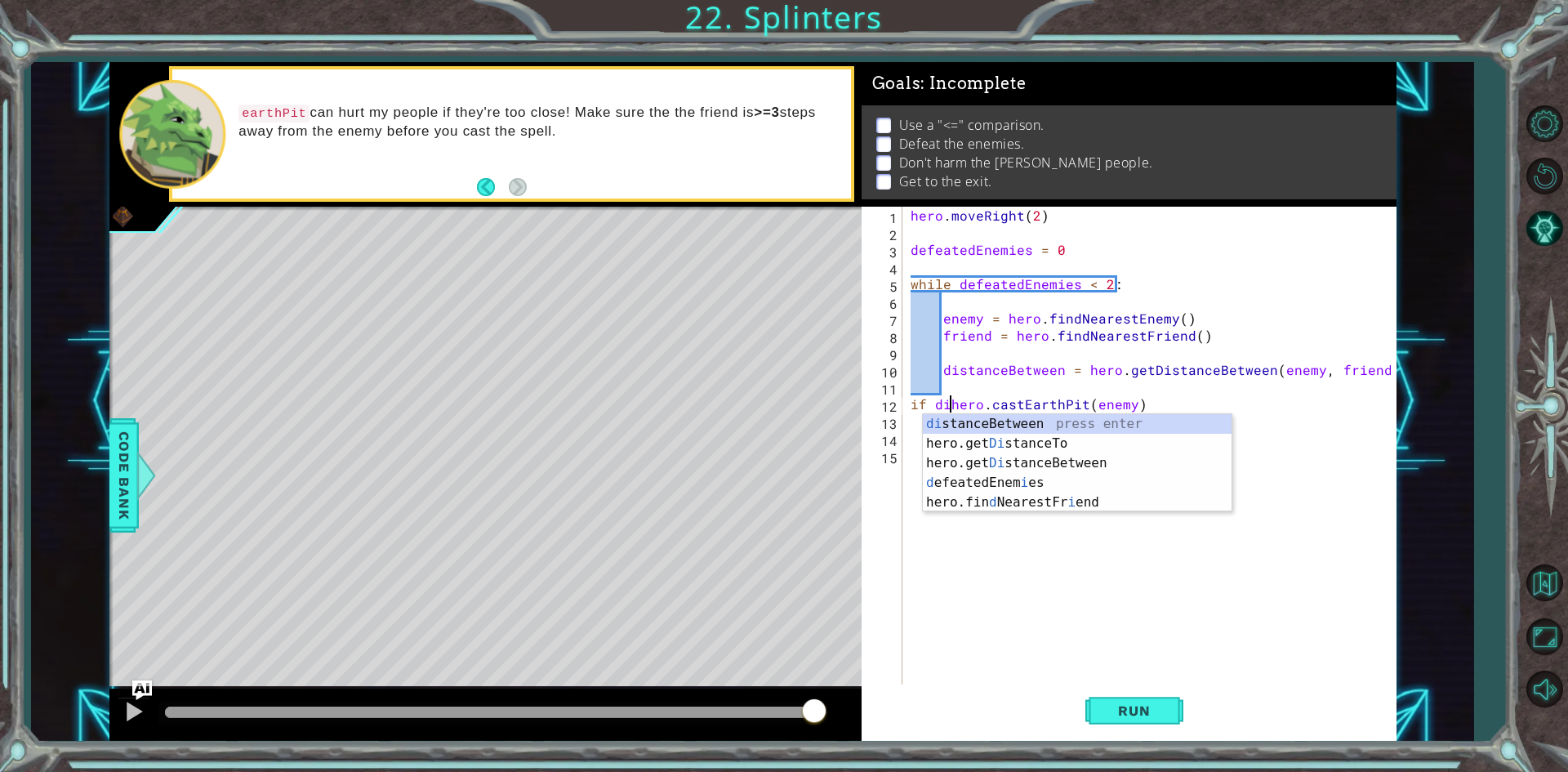
scroll to position [0, 3]
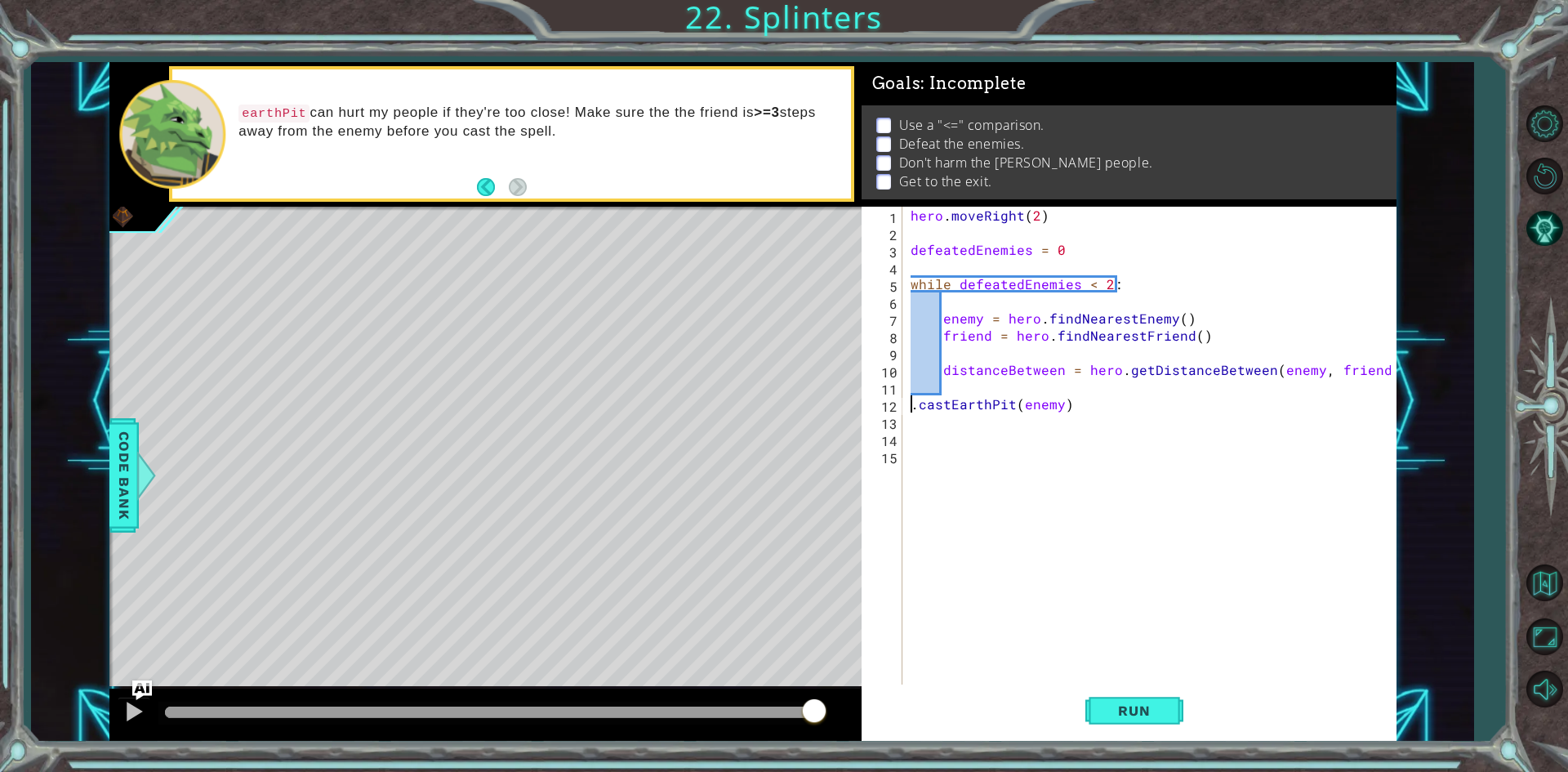
click at [1389, 376] on div "hero . moveRight ( 2 ) defeatedEnemies = 0 while defeatedEnemies < 2 : enemy = …" at bounding box center [1152, 464] width 492 height 514
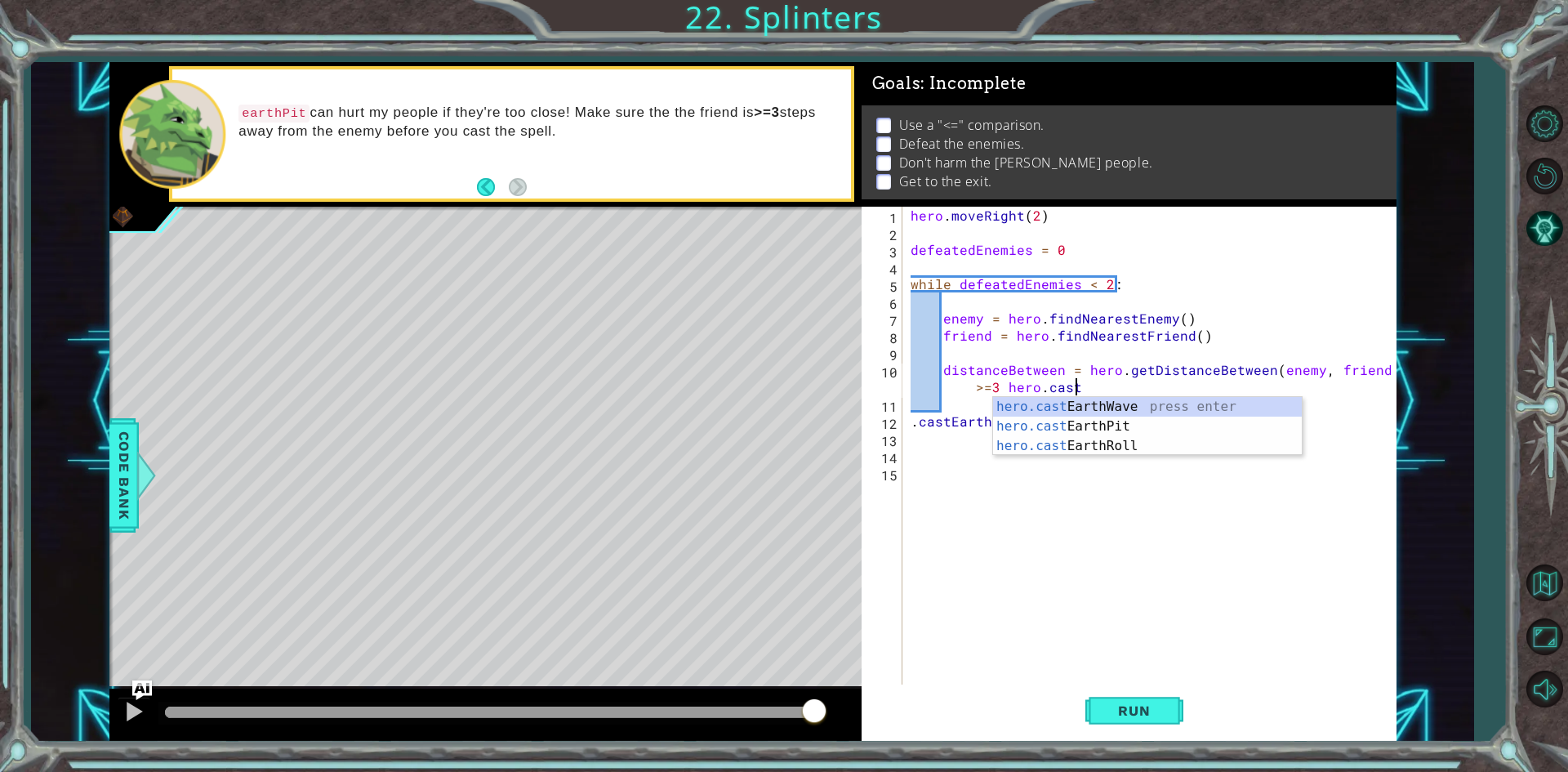
scroll to position [0, 35]
click at [1151, 423] on div "hero.cast EarthWave press enter hero.cast EarthPit press enter hero.cast EarthR…" at bounding box center [1147, 446] width 309 height 98
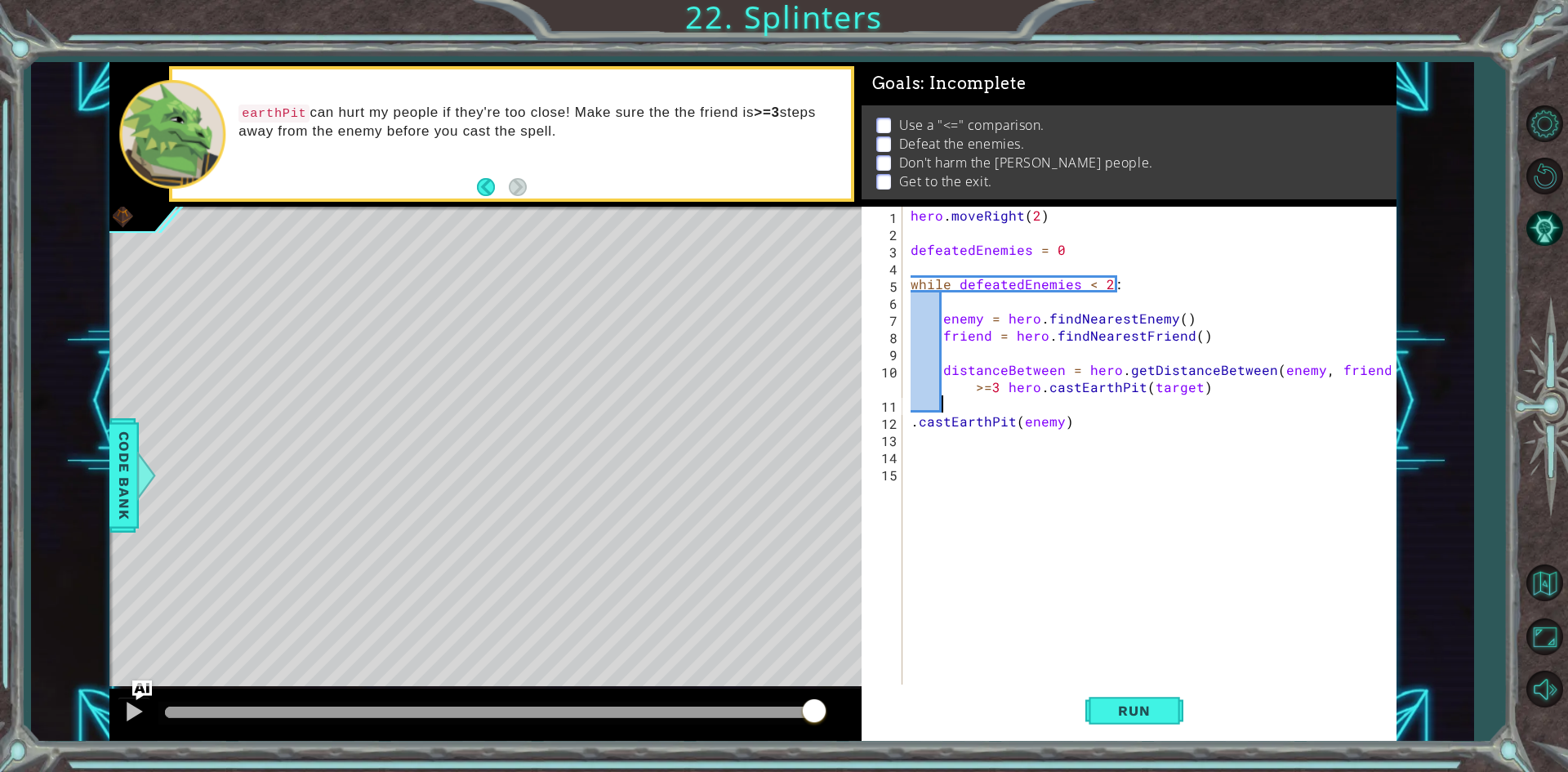
drag, startPoint x: 1056, startPoint y: 398, endPoint x: 1080, endPoint y: 436, distance: 44.9
click at [1080, 436] on div "hero . moveRight ( 2 ) defeatedEnemies = 0 while defeatedEnemies < 2 : enemy = …" at bounding box center [1152, 464] width 492 height 514
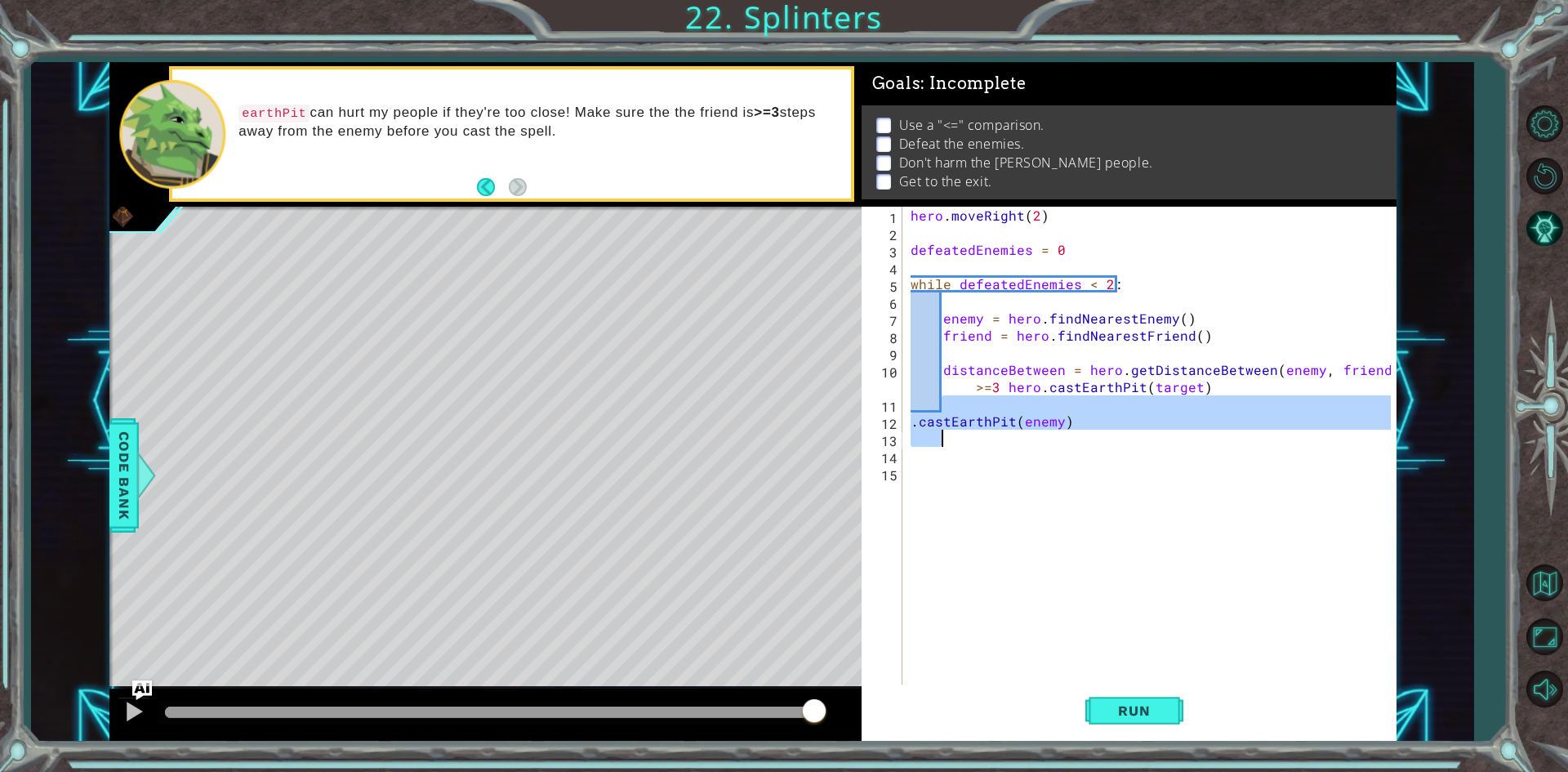
type textarea ".castEarthPit(enemy)"
click at [1091, 431] on div "hero . moveRight ( 2 ) defeatedEnemies = 0 while defeatedEnemies < 2 : enemy = …" at bounding box center [1148, 447] width 483 height 480
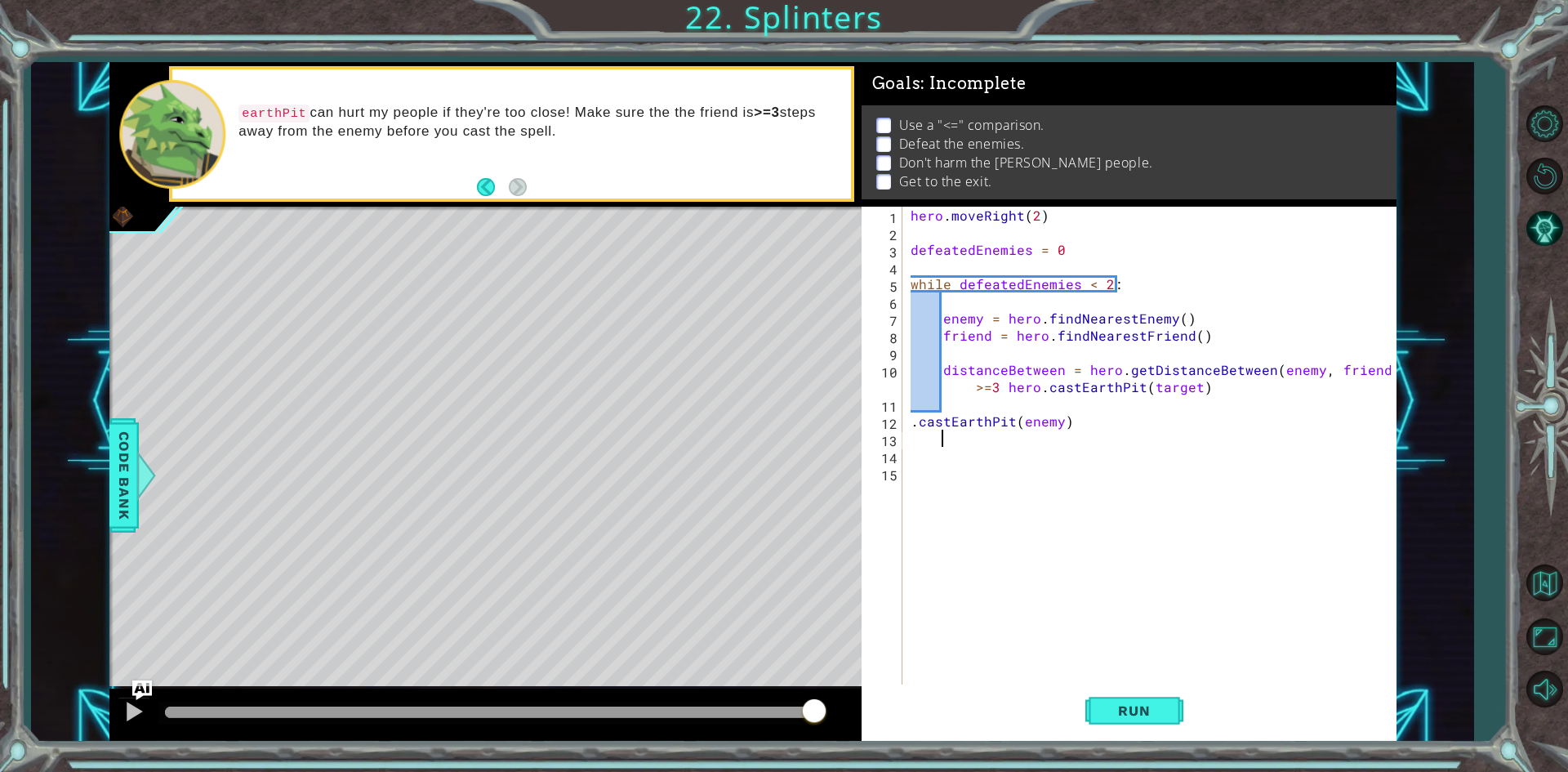
drag, startPoint x: 1079, startPoint y: 431, endPoint x: 936, endPoint y: 416, distance: 143.8
click at [936, 416] on div "hero . moveRight ( 2 ) defeatedEnemies = 0 while defeatedEnemies < 2 : enemy = …" at bounding box center [1152, 464] width 492 height 514
click at [915, 416] on div "hero . moveRight ( 2 ) defeatedEnemies = 0 while defeatedEnemies < 2 : enemy = …" at bounding box center [1152, 464] width 492 height 514
drag, startPoint x: 909, startPoint y: 419, endPoint x: 1081, endPoint y: 436, distance: 172.8
click at [1081, 436] on div "hero . moveRight ( 2 ) defeatedEnemies = 0 while defeatedEnemies < 2 : enemy = …" at bounding box center [1152, 464] width 492 height 514
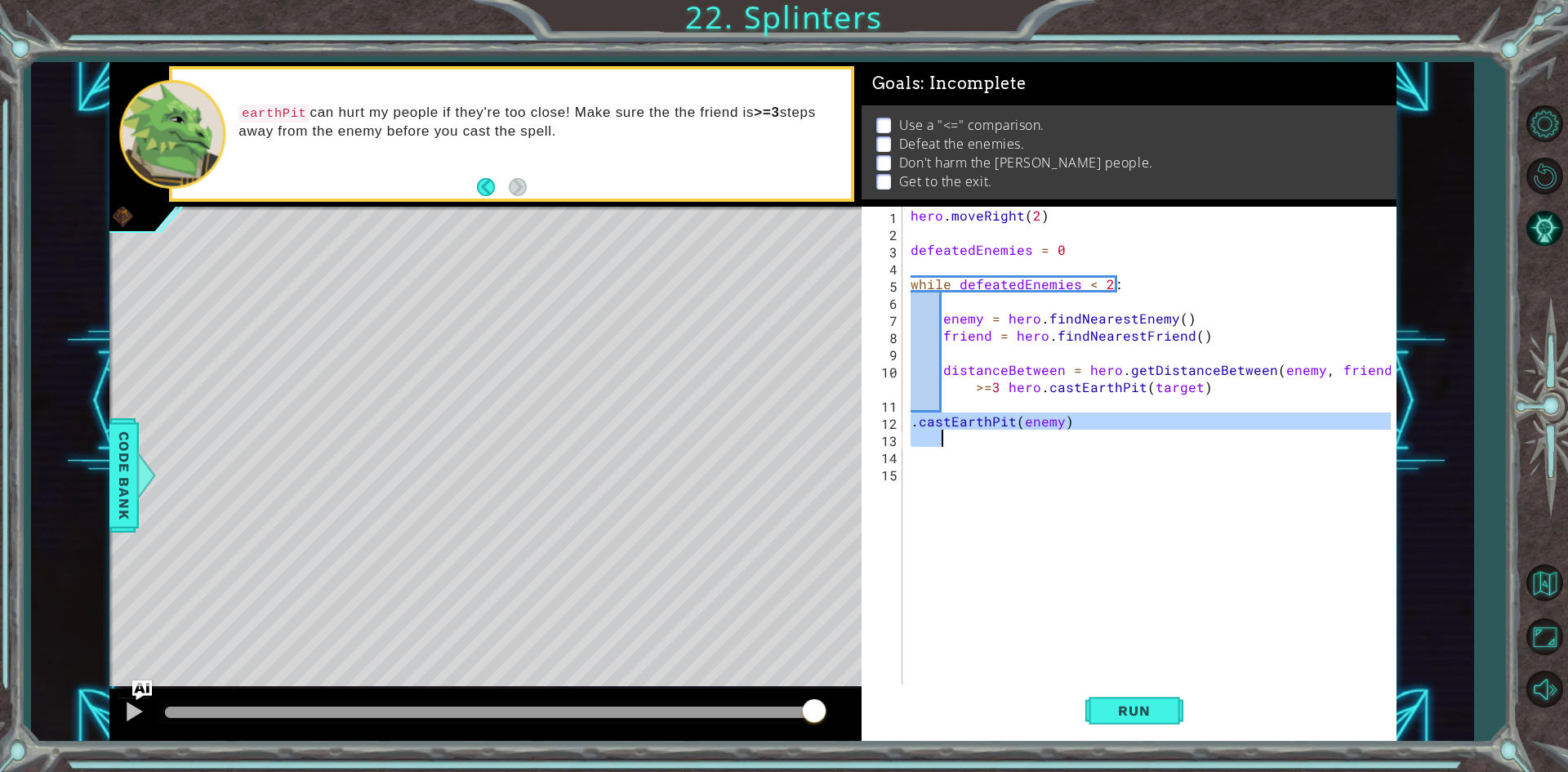
type textarea ".castEarthPit(enemy)"
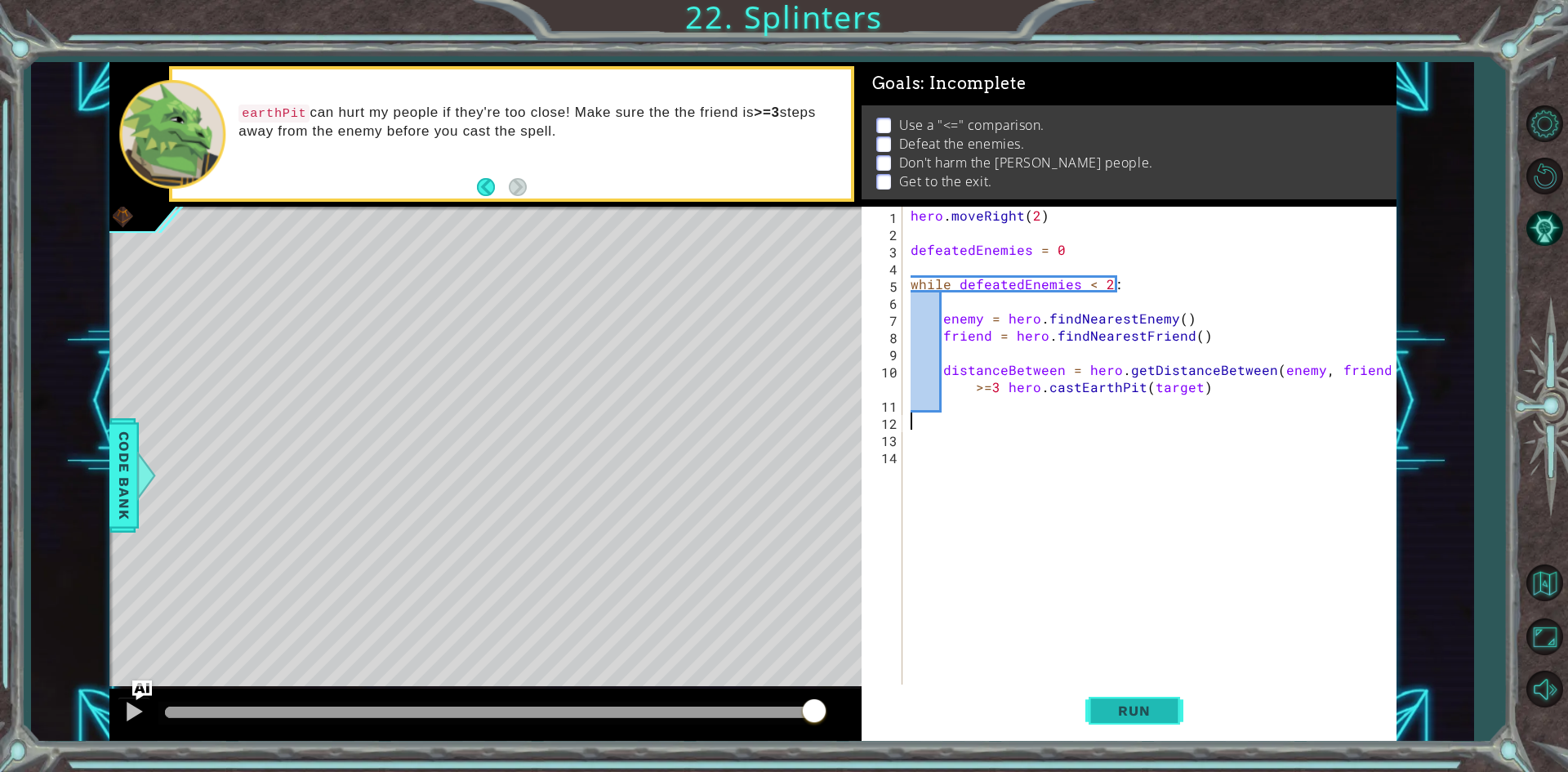
click at [1093, 697] on button "Run" at bounding box center [1133, 711] width 98 height 53
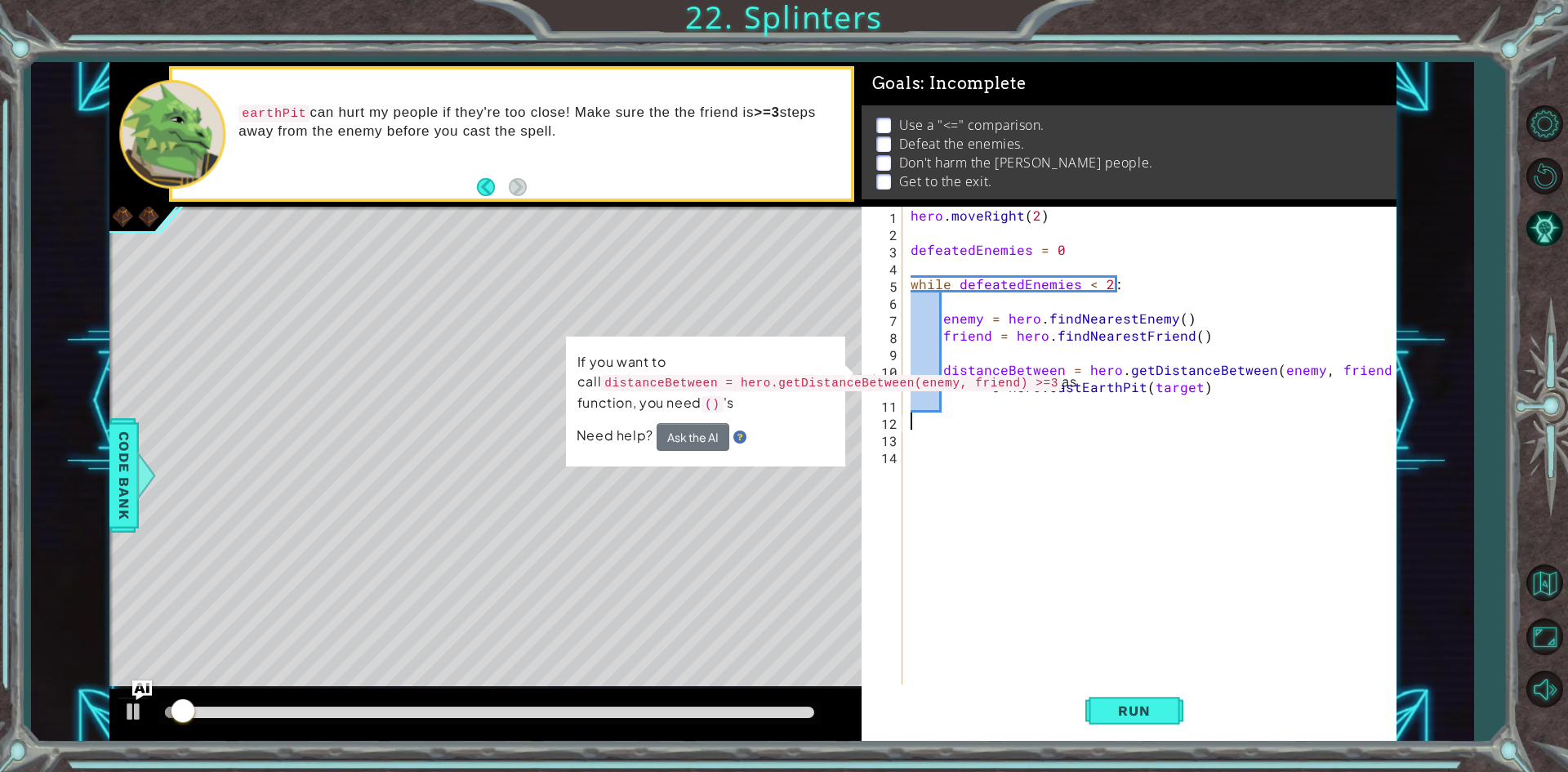
click at [984, 410] on p "If you want to call distanceBetween = hero.getDistanceBetween(enemy, friend) >=…" at bounding box center [827, 383] width 500 height 62
click at [1059, 386] on div "hero . moveRight ( 2 ) defeatedEnemies = 0 while defeatedEnemies < 2 : enemy = …" at bounding box center [1152, 464] width 492 height 514
type textarea "distanceBetween = hero.getDistanceBetween(enemy, friend) >=3 hero.castEarthPit(…"
click at [1246, 398] on div "hero . moveRight ( 2 ) defeatedEnemies = 0 while defeatedEnemies < 2 : enemy = …" at bounding box center [1152, 464] width 492 height 514
click at [1231, 388] on div "hero . moveRight ( 2 ) defeatedEnemies = 0 while defeatedEnemies < 2 : enemy = …" at bounding box center [1152, 464] width 492 height 514
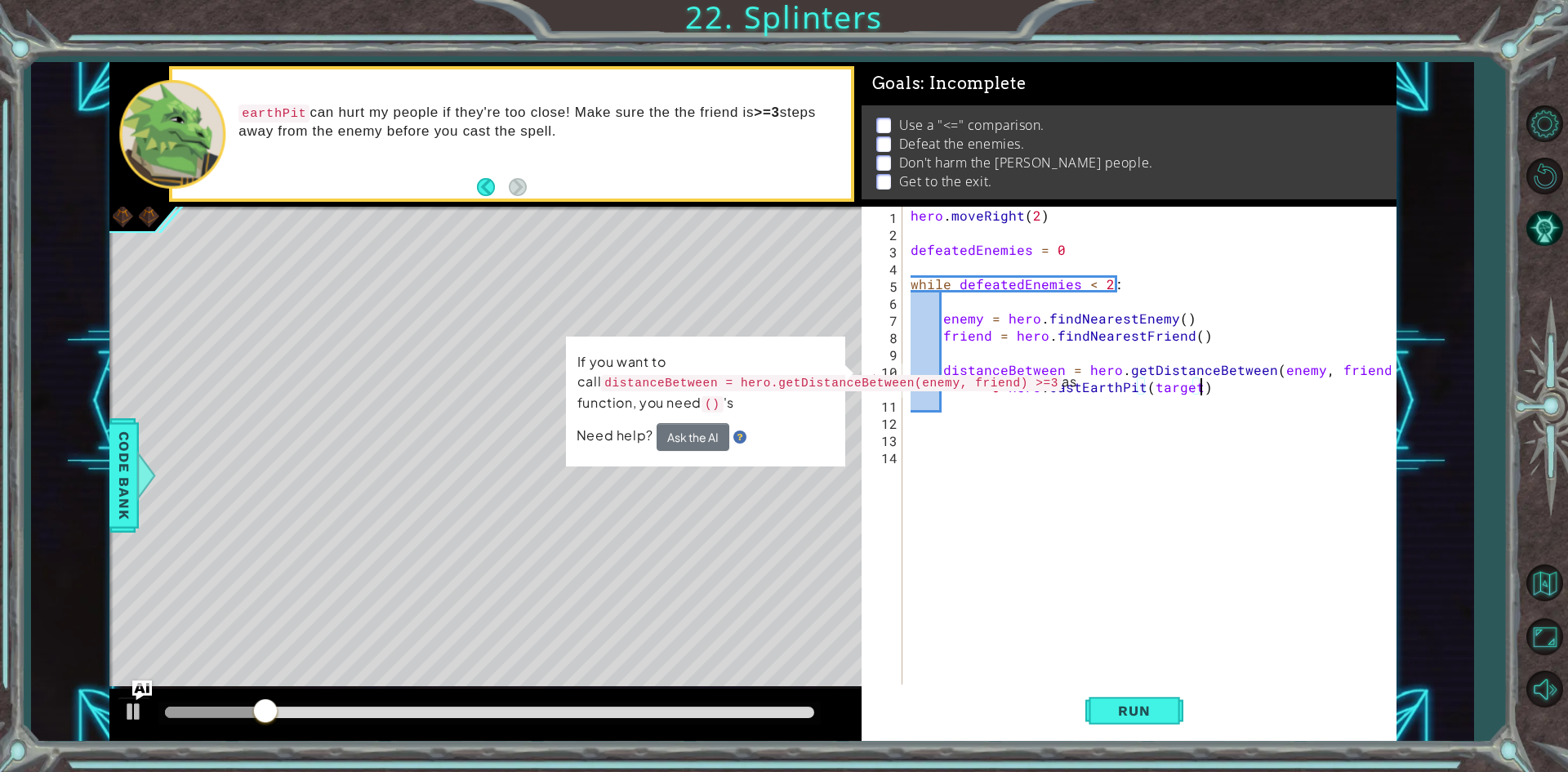
click at [1231, 388] on div "hero . moveRight ( 2 ) defeatedEnemies = 0 while defeatedEnemies < 2 : enemy = …" at bounding box center [1152, 464] width 492 height 514
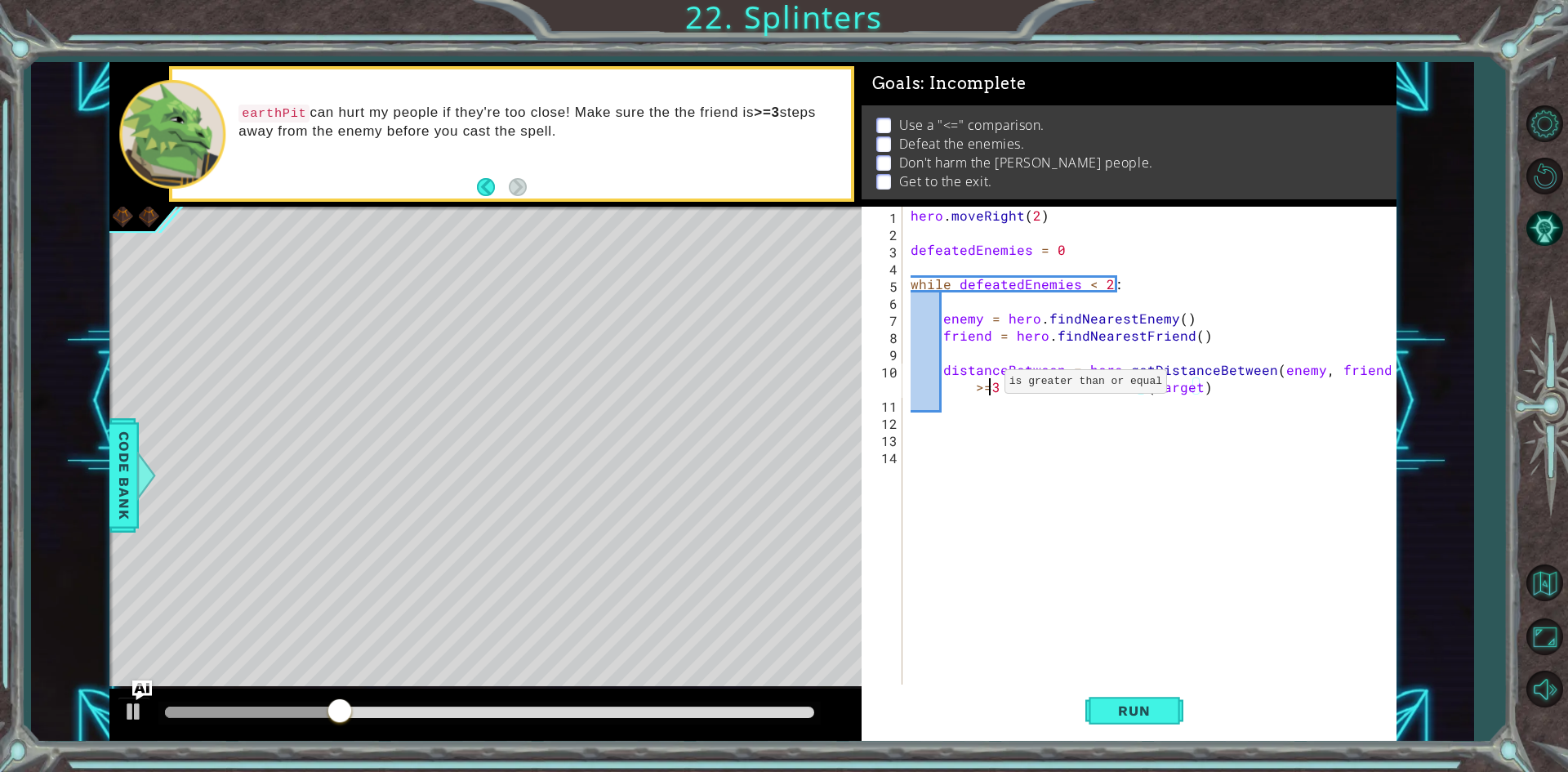
click at [985, 386] on div "hero . moveRight ( 2 ) defeatedEnemies = 0 while defeatedEnemies < 2 : enemy = …" at bounding box center [1152, 464] width 492 height 514
click at [975, 388] on div "hero . moveRight ( 2 ) defeatedEnemies = 0 while defeatedEnemies < 2 : enemy = …" at bounding box center [1152, 464] width 492 height 514
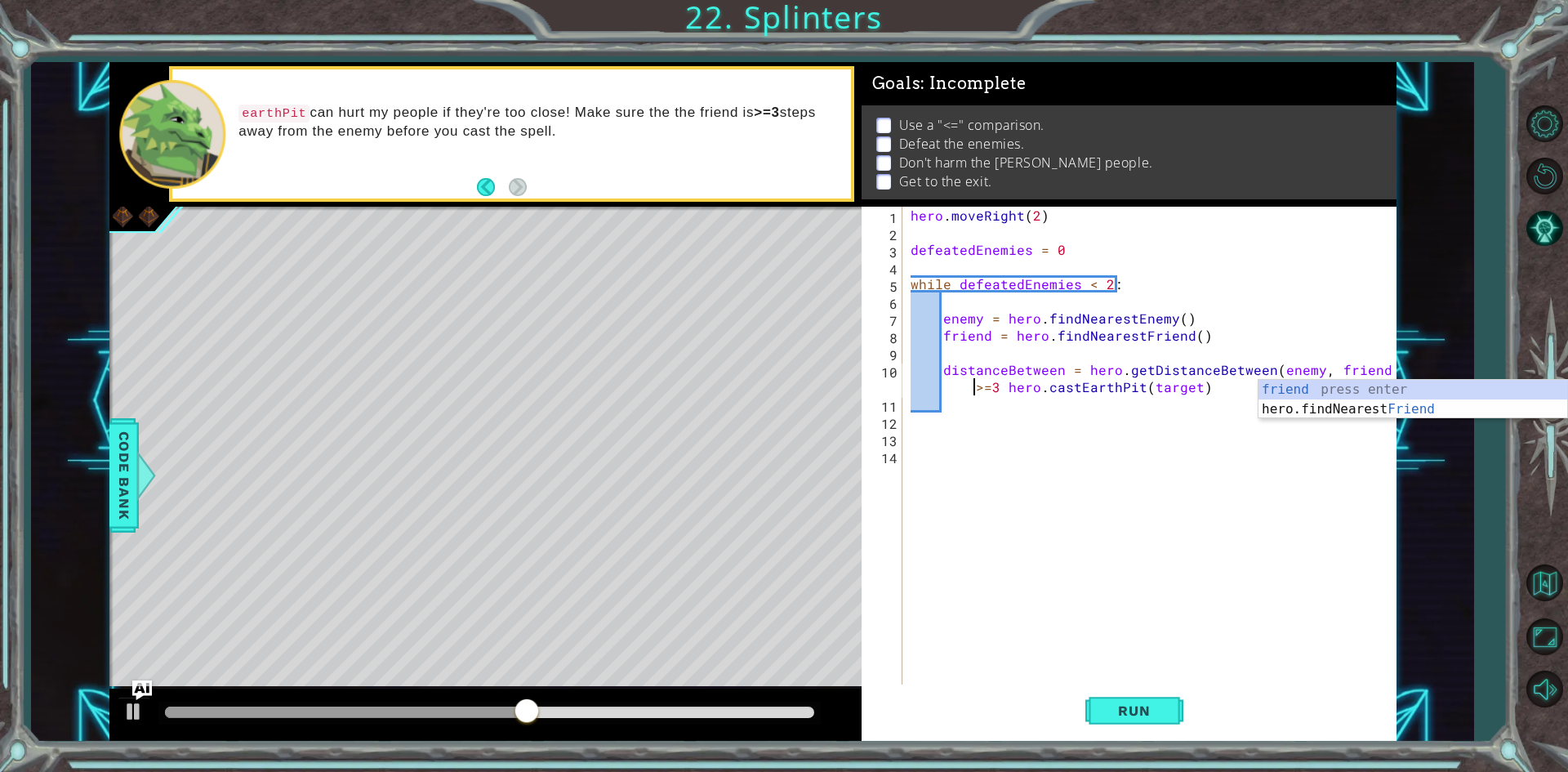
scroll to position [0, 28]
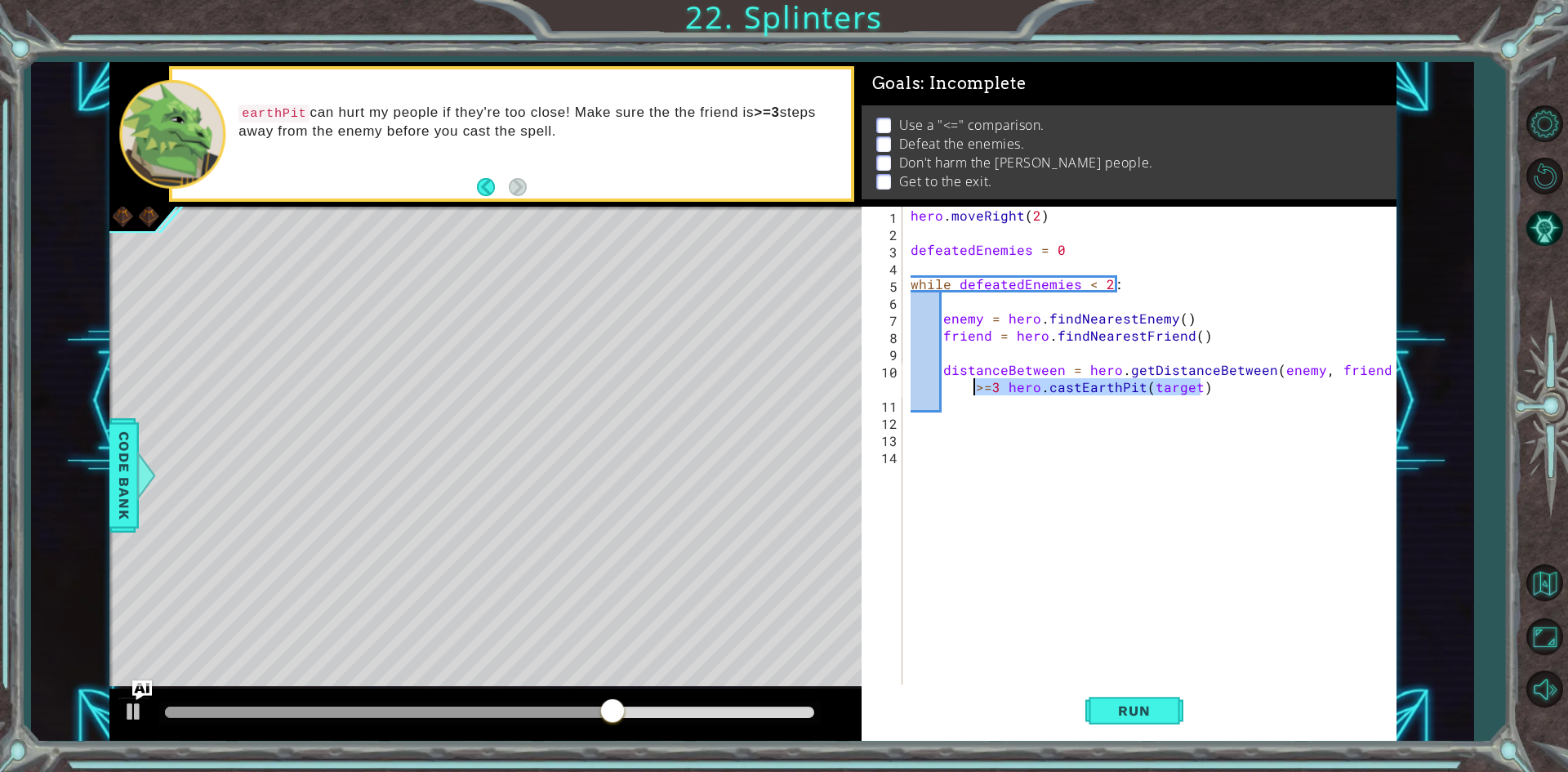
drag, startPoint x: 1224, startPoint y: 379, endPoint x: 967, endPoint y: 385, distance: 257.1
click at [967, 385] on div "hero . moveRight ( 2 ) defeatedEnemies = 0 while defeatedEnemies < 2 : enemy = …" at bounding box center [1152, 464] width 492 height 514
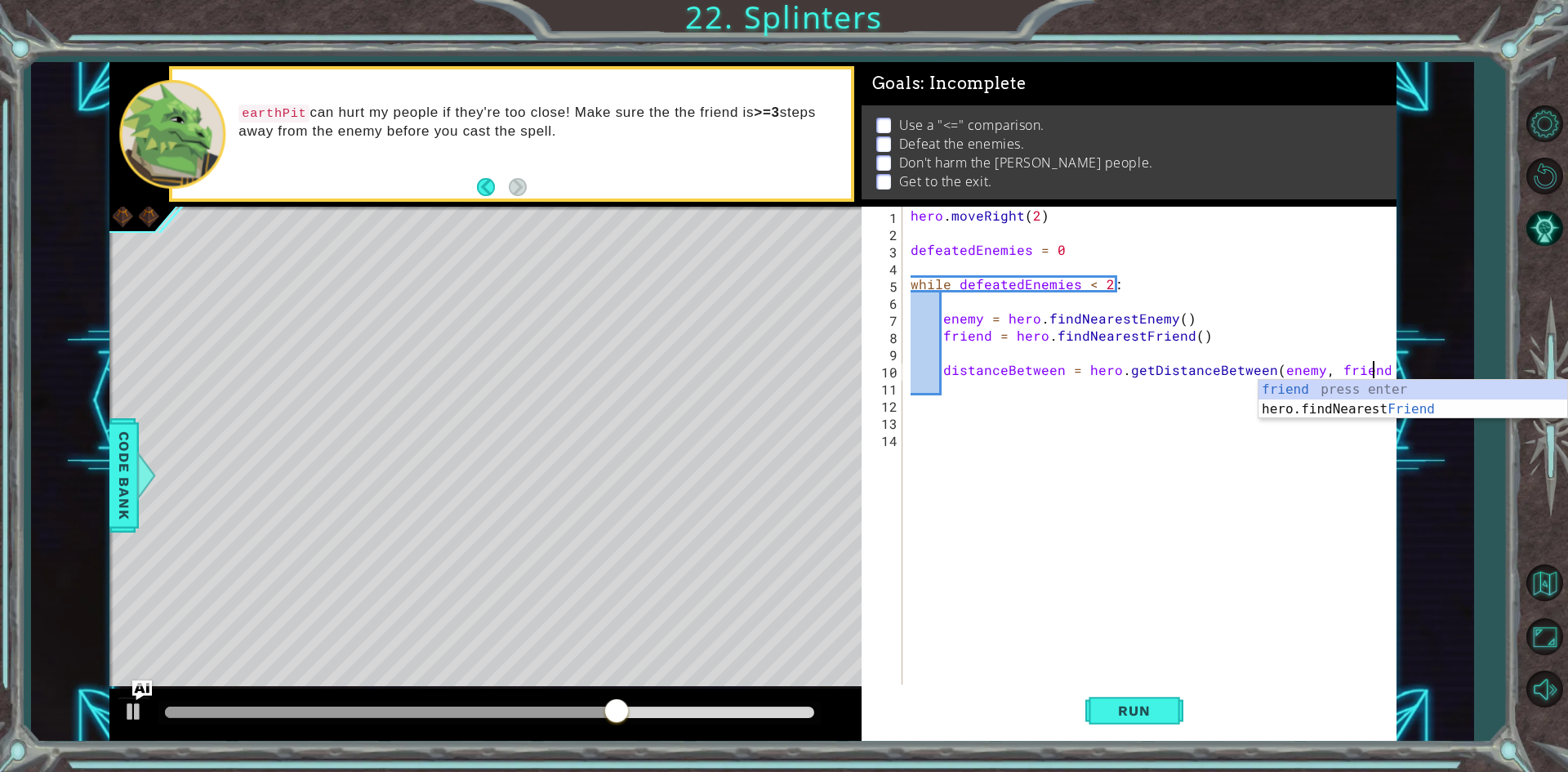
scroll to position [0, 28]
type textarea "distanceBetween = hero.getDistanceBetween(enemy, friend)"
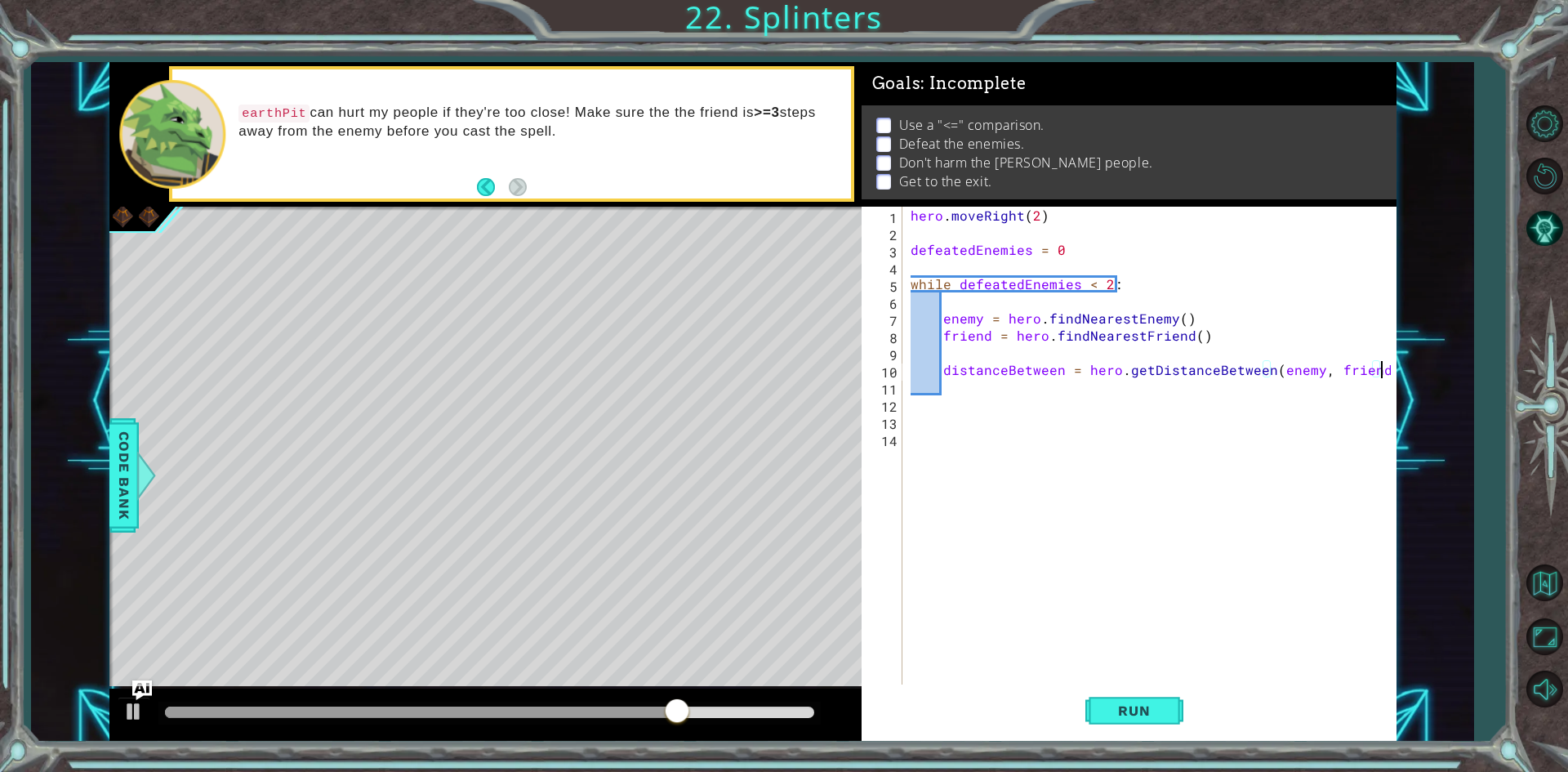
click at [974, 393] on div "hero . moveRight ( 2 ) defeatedEnemies = 0 while defeatedEnemies < 2 : enemy = …" at bounding box center [1152, 464] width 492 height 514
click at [905, 280] on div "1 2 3 4 5 6 7 8 9 10 11 12 13 14 hero . moveRight ( 2 ) defeatedEnemies = 0 whi…" at bounding box center [1126, 447] width 529 height 480
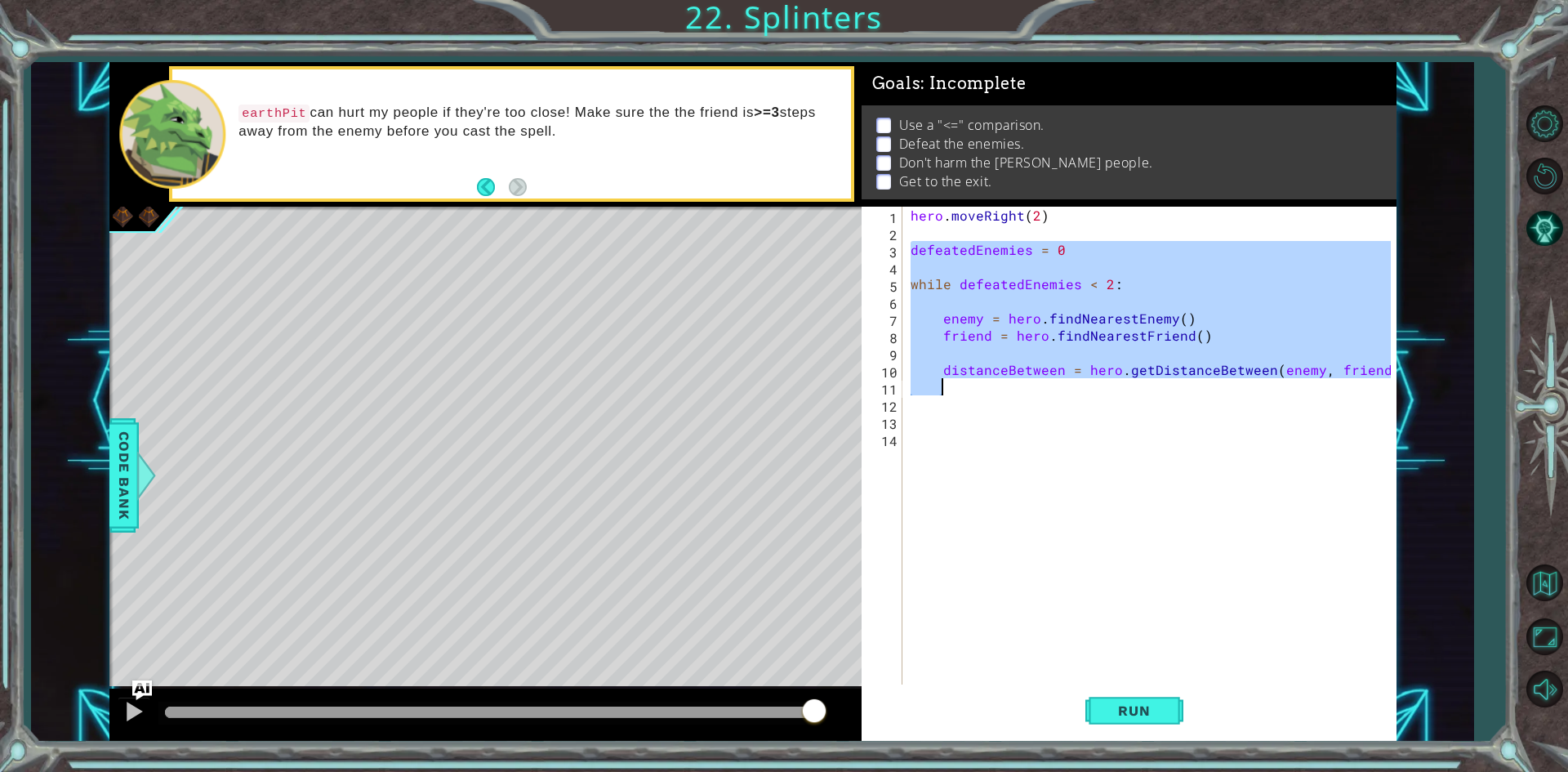
drag, startPoint x: 910, startPoint y: 249, endPoint x: 1318, endPoint y: 391, distance: 432.0
click at [1318, 391] on div "hero . moveRight ( 2 ) defeatedEnemies = 0 while defeatedEnemies < 2 : enemy = …" at bounding box center [1152, 464] width 492 height 514
type textarea "distanceBetween = hero.getDistanceBetween(enemy, friend)"
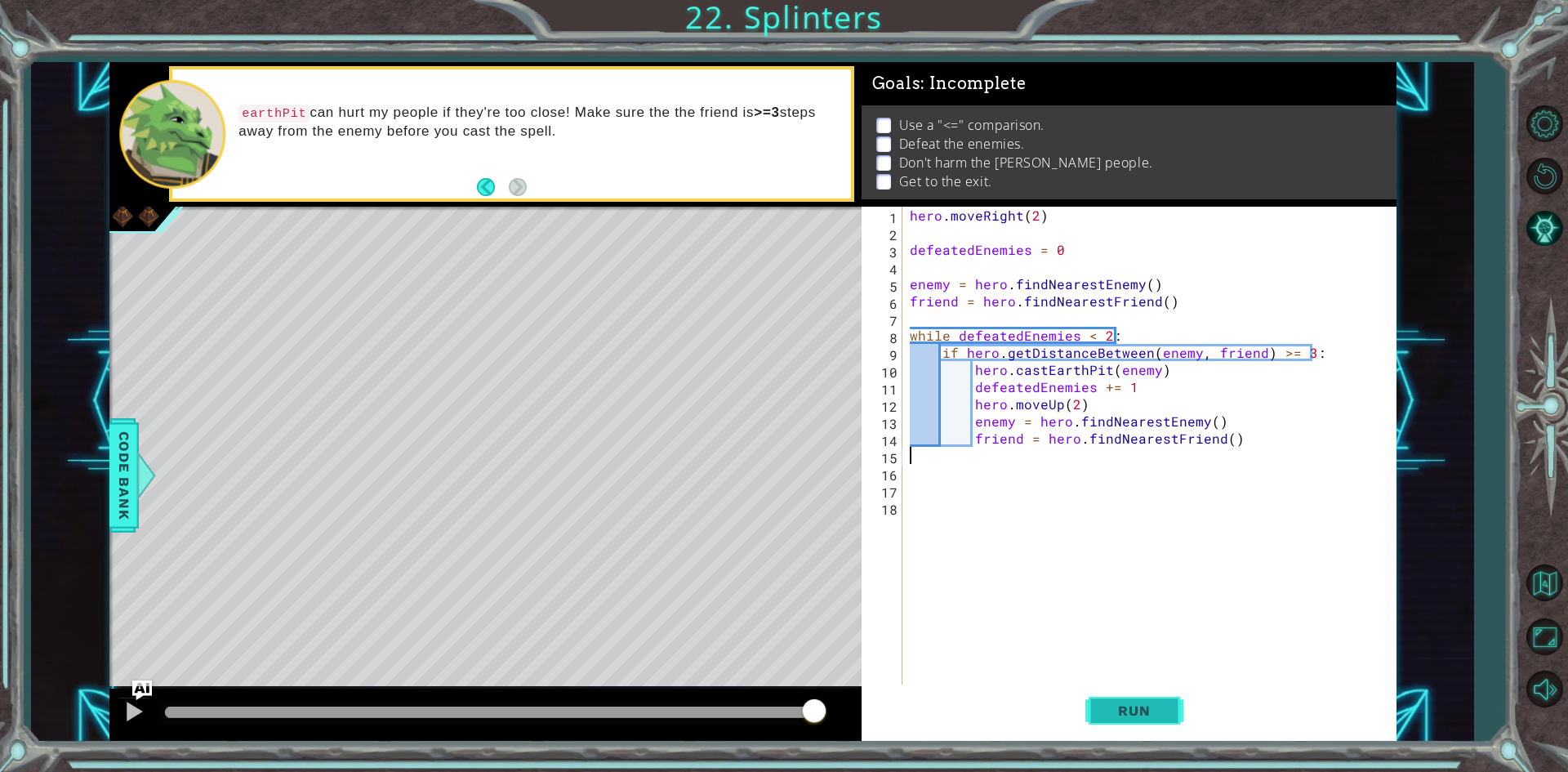
click at [1118, 713] on span "Run" at bounding box center [1133, 710] width 64 height 17
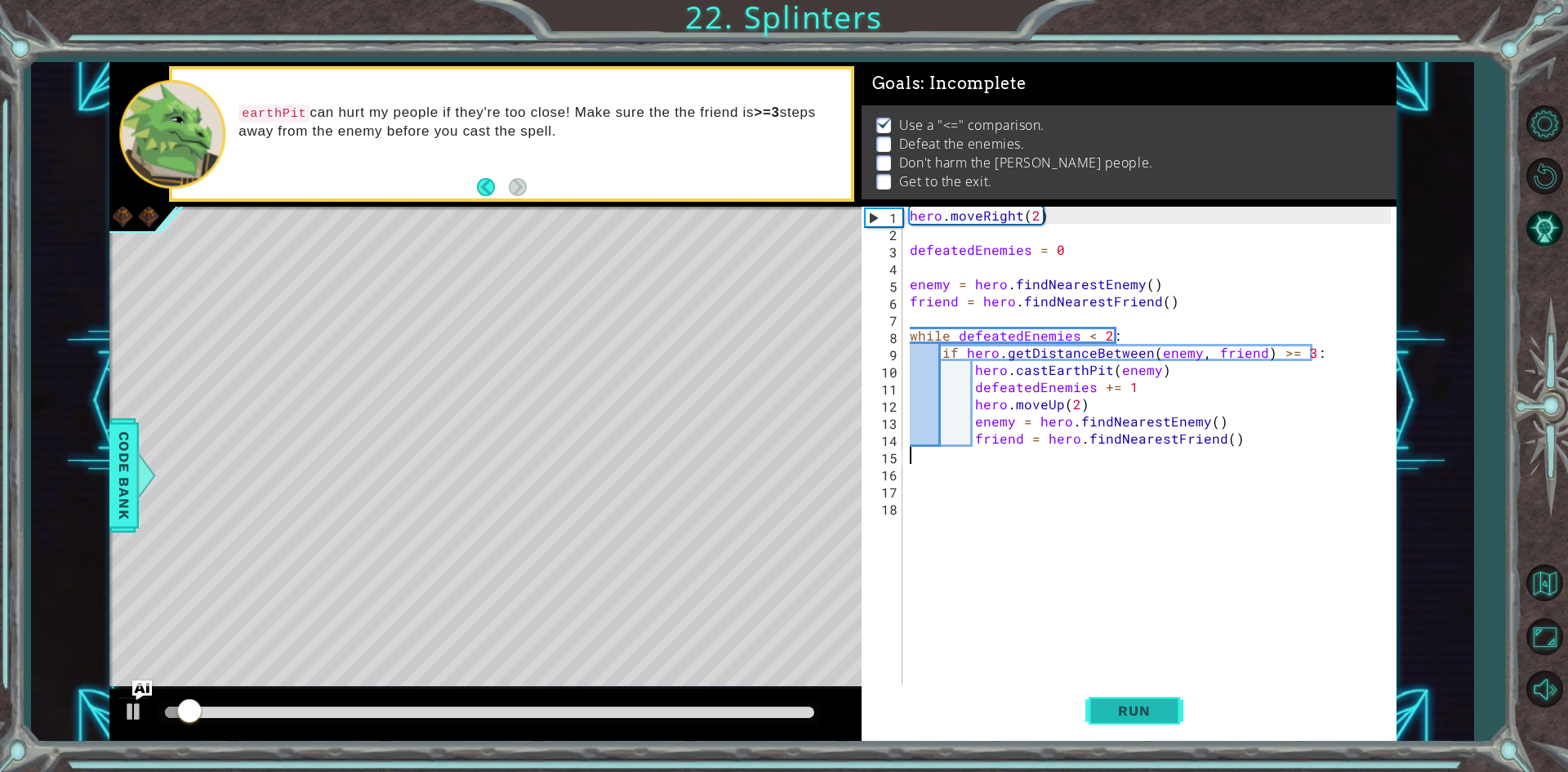
scroll to position [7, 0]
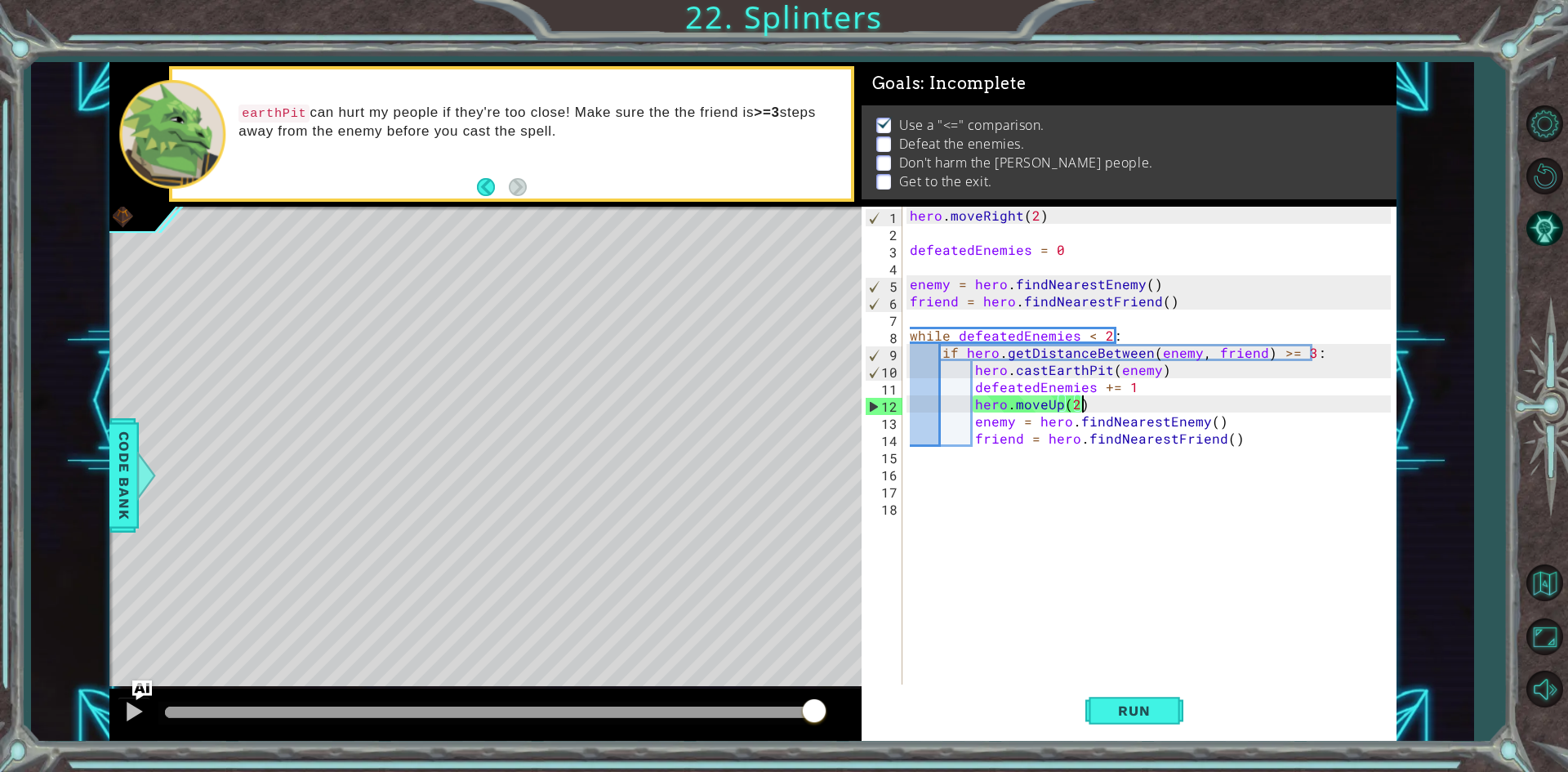
click at [1082, 410] on div "hero . moveRight ( 2 ) defeatedEnemies = 0 enemy = hero . findNearestEnemy ( ) …" at bounding box center [1152, 464] width 492 height 514
type textarea "hero.moveUp(2)"
drag, startPoint x: 1082, startPoint y: 410, endPoint x: 994, endPoint y: 406, distance: 88.1
click at [1029, 411] on div "hero . moveRight ( 2 ) defeatedEnemies = 0 enemy = hero . findNearestEnemy ( ) …" at bounding box center [1152, 464] width 492 height 514
click at [980, 401] on div "hero . moveRight ( 2 ) defeatedEnemies = 0 enemy = hero . findNearestEnemy ( ) …" at bounding box center [1152, 464] width 492 height 514
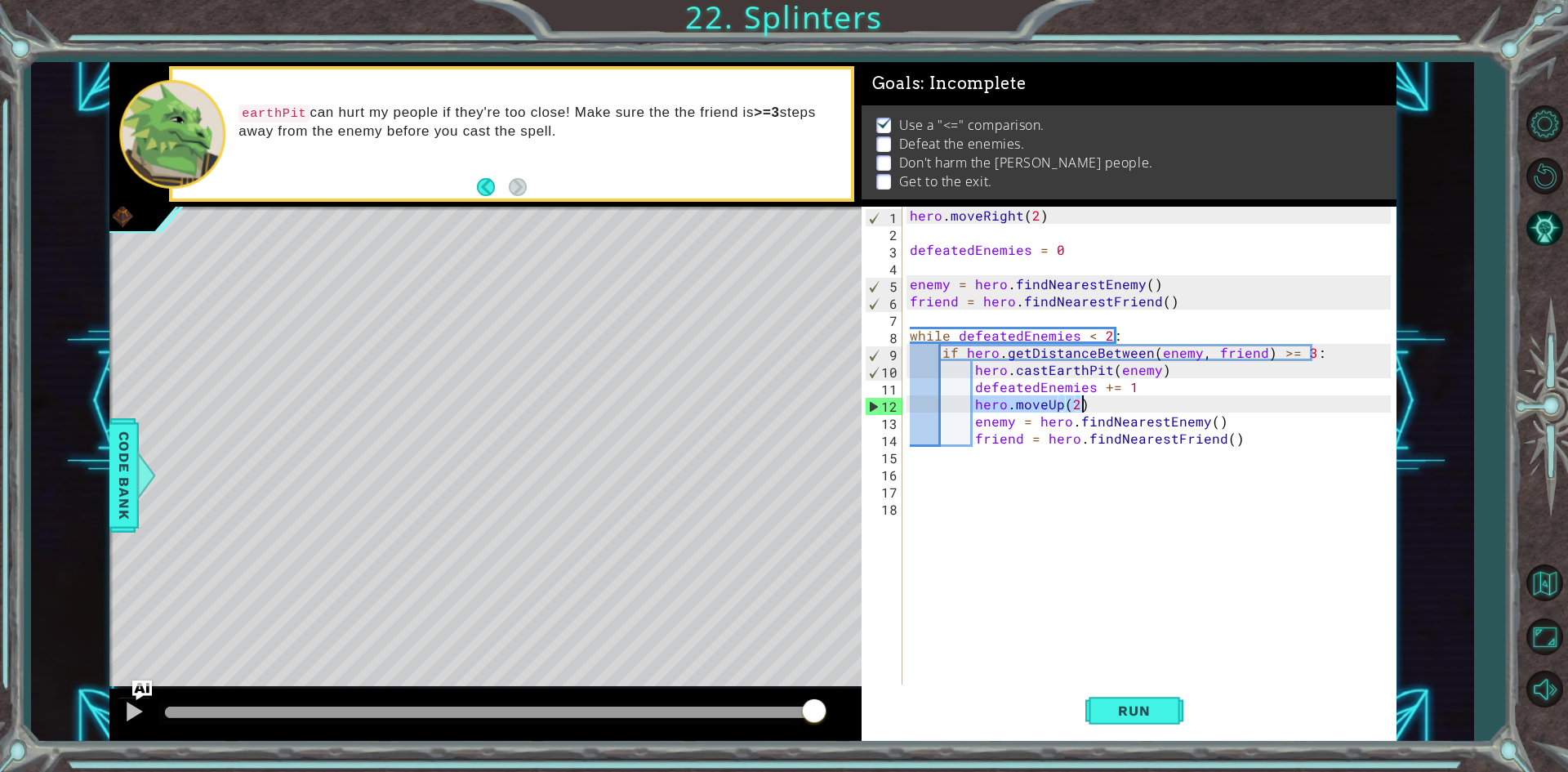
drag, startPoint x: 972, startPoint y: 401, endPoint x: 1116, endPoint y: 409, distance: 144.2
click at [1116, 409] on div "hero . moveRight ( 2 ) defeatedEnemies = 0 enemy = hero . findNearestEnemy ( ) …" at bounding box center [1152, 464] width 492 height 514
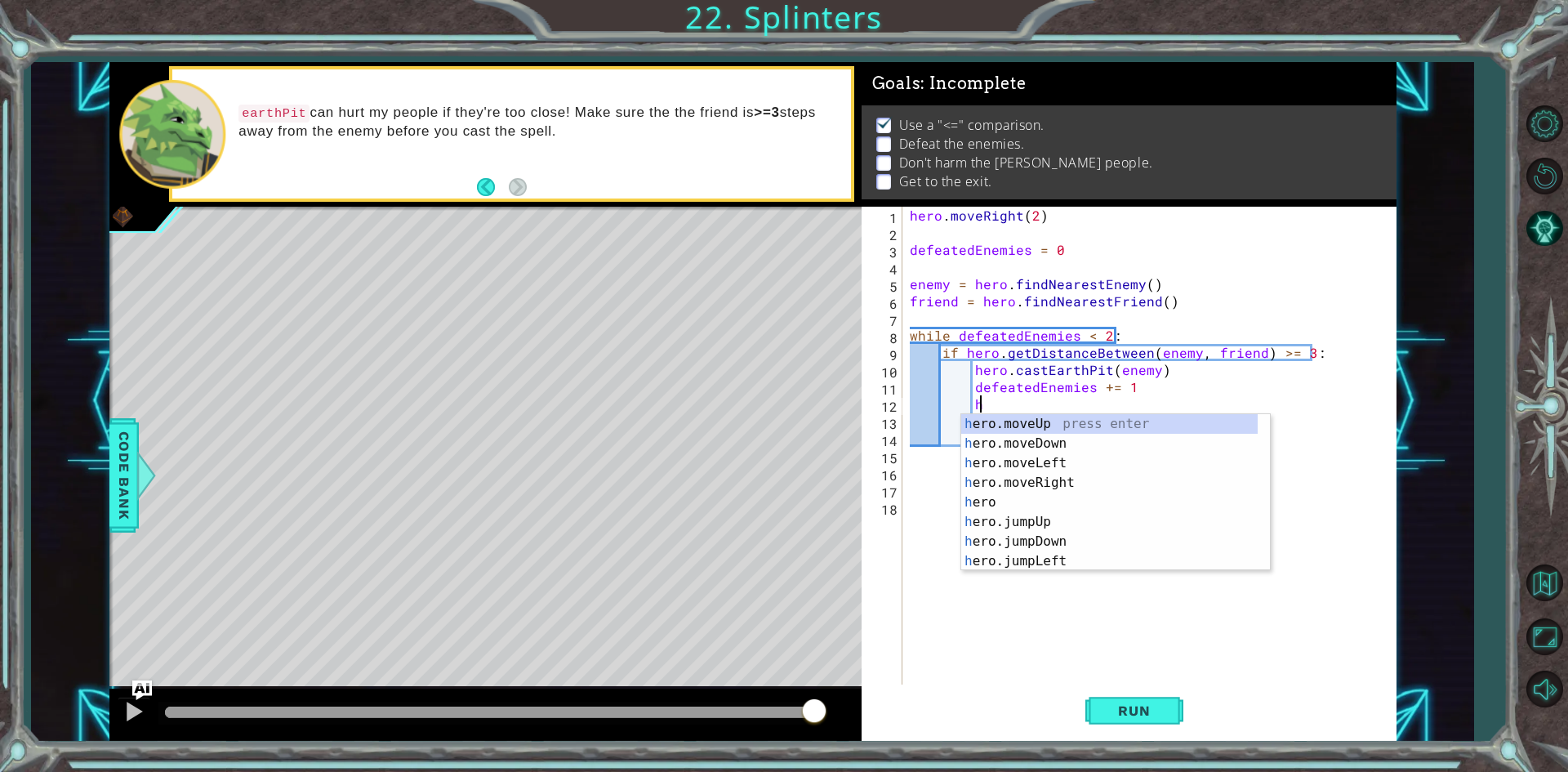
scroll to position [0, 4]
type textarea "hjr"
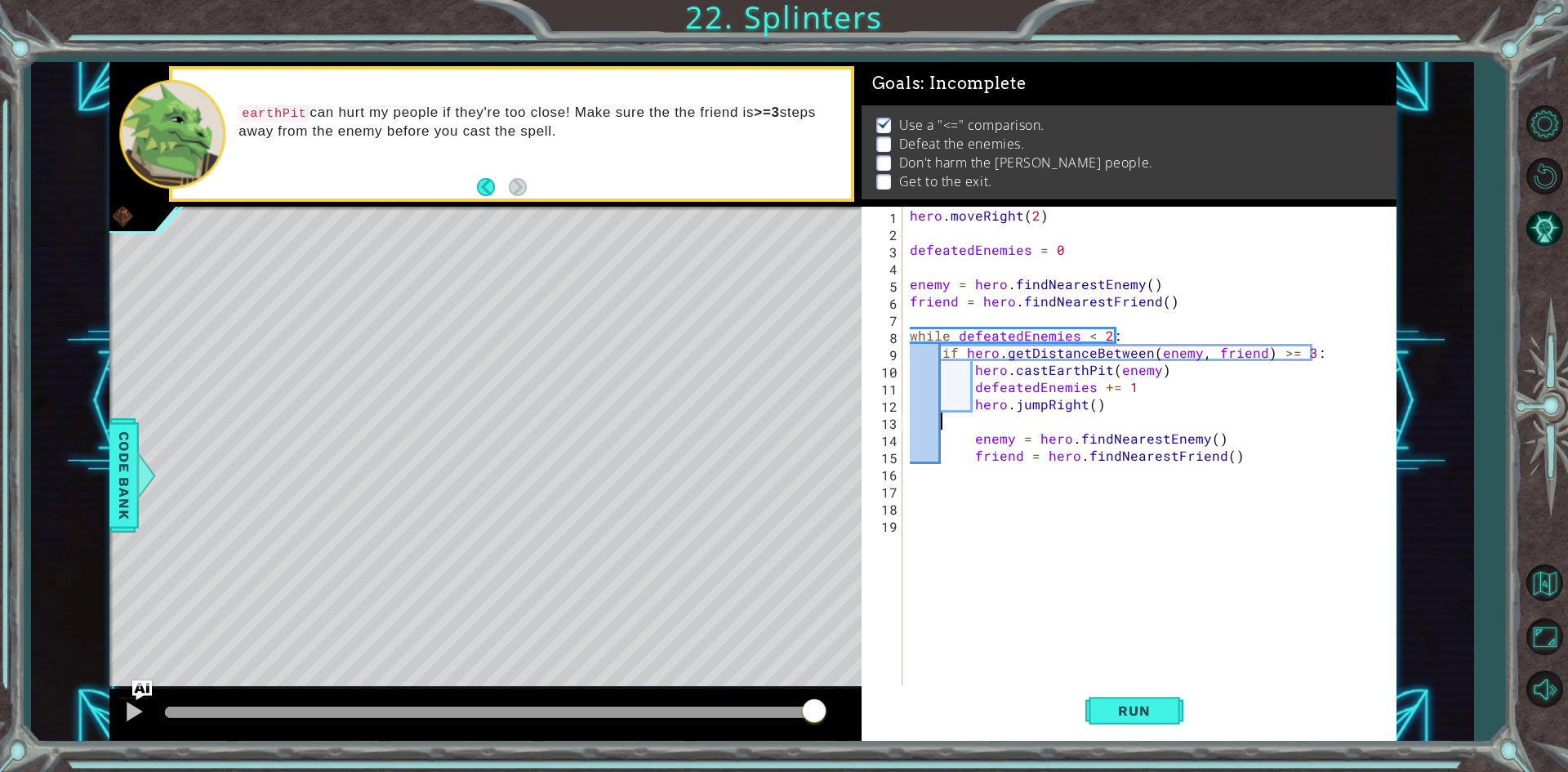
scroll to position [0, 0]
click at [1087, 403] on div "hero . moveRight ( 2 ) defeatedEnemies = 0 enemy = hero . findNearestEnemy ( ) …" at bounding box center [1152, 464] width 492 height 514
drag, startPoint x: 1147, startPoint y: 432, endPoint x: 1126, endPoint y: 462, distance: 36.6
click at [1126, 462] on div "hero . moveRight ( 2 ) defeatedEnemies = 0 enemy = hero . findNearestEnemy ( ) …" at bounding box center [1152, 464] width 492 height 514
type textarea "friend = hero.findNearestFriend()"
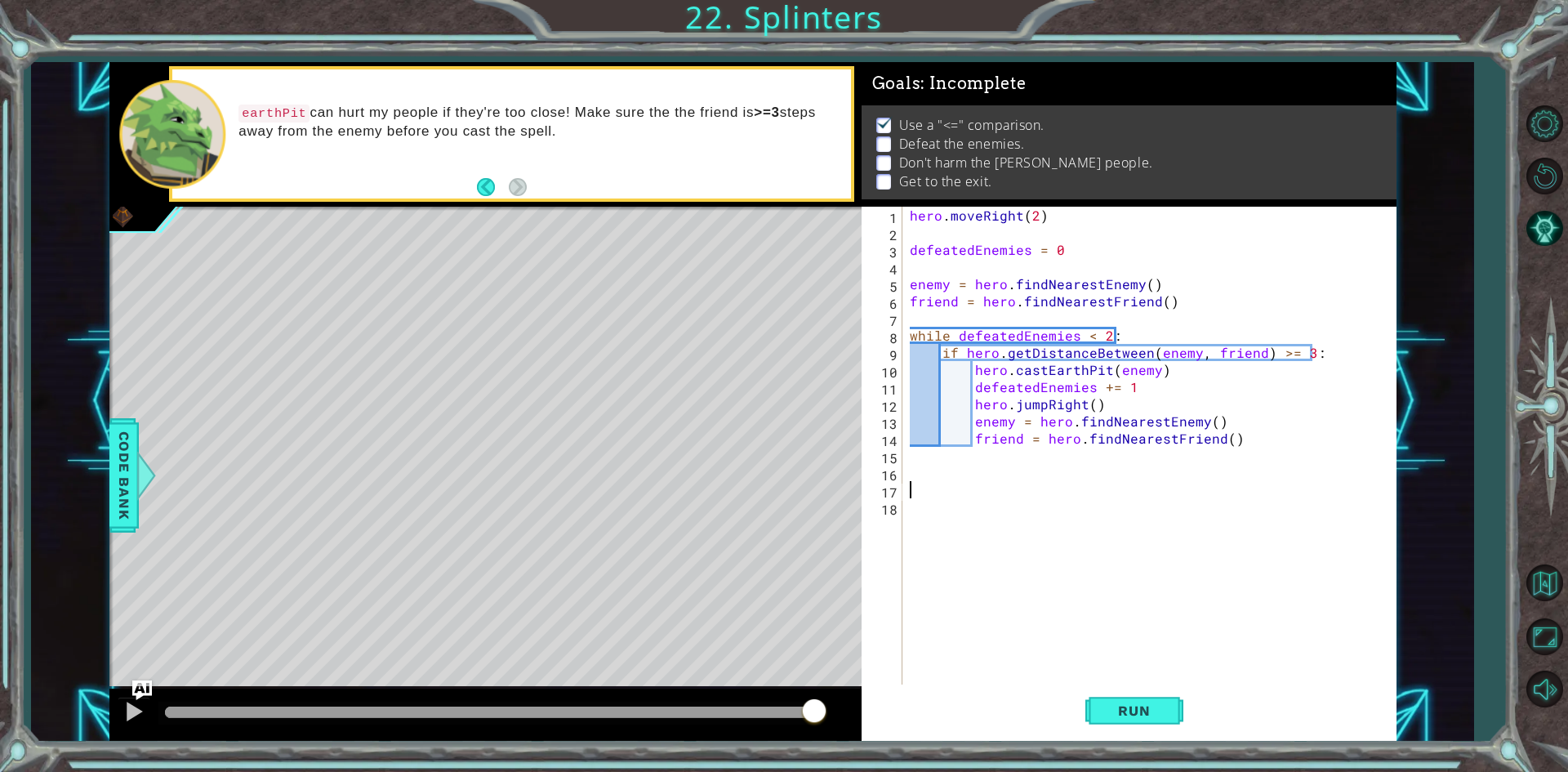
drag, startPoint x: 1011, startPoint y: 491, endPoint x: 362, endPoint y: 747, distance: 697.7
click at [915, 519] on div "hero . moveRight ( 2 ) defeatedEnemies = 0 enemy = hero . findNearestEnemy ( ) …" at bounding box center [1152, 464] width 492 height 514
drag, startPoint x: 1142, startPoint y: 401, endPoint x: 1140, endPoint y: 414, distance: 13.2
click at [1140, 414] on div "hero . moveRight ( 2 ) defeatedEnemies = 0 enemy = hero . findNearestEnemy ( ) …" at bounding box center [1152, 464] width 492 height 514
click at [1124, 404] on div "hero . moveRight ( 2 ) defeatedEnemies = 0 enemy = hero . findNearestEnemy ( ) …" at bounding box center [1148, 447] width 484 height 480
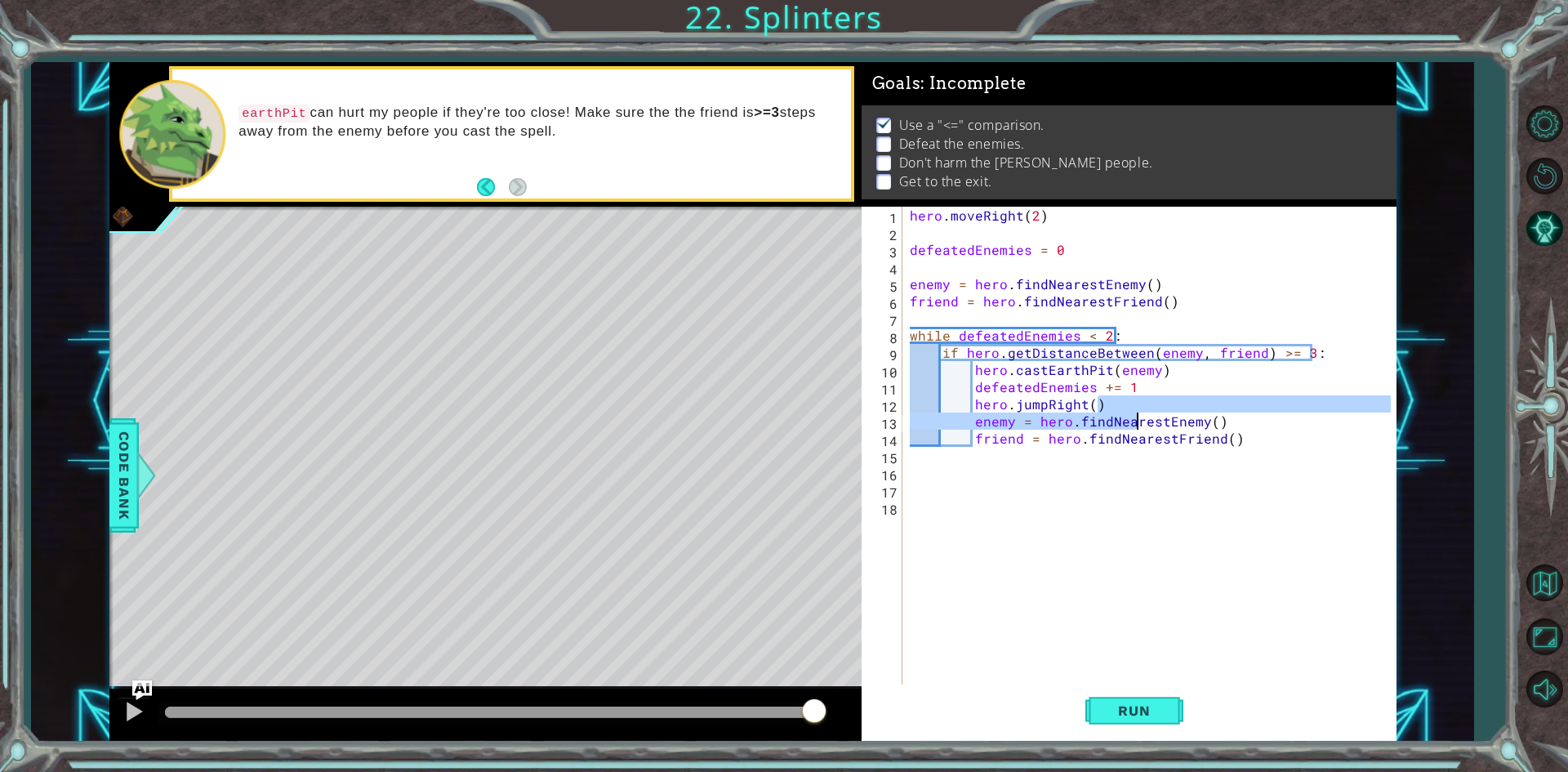
type textarea "hero.jumpRight()"
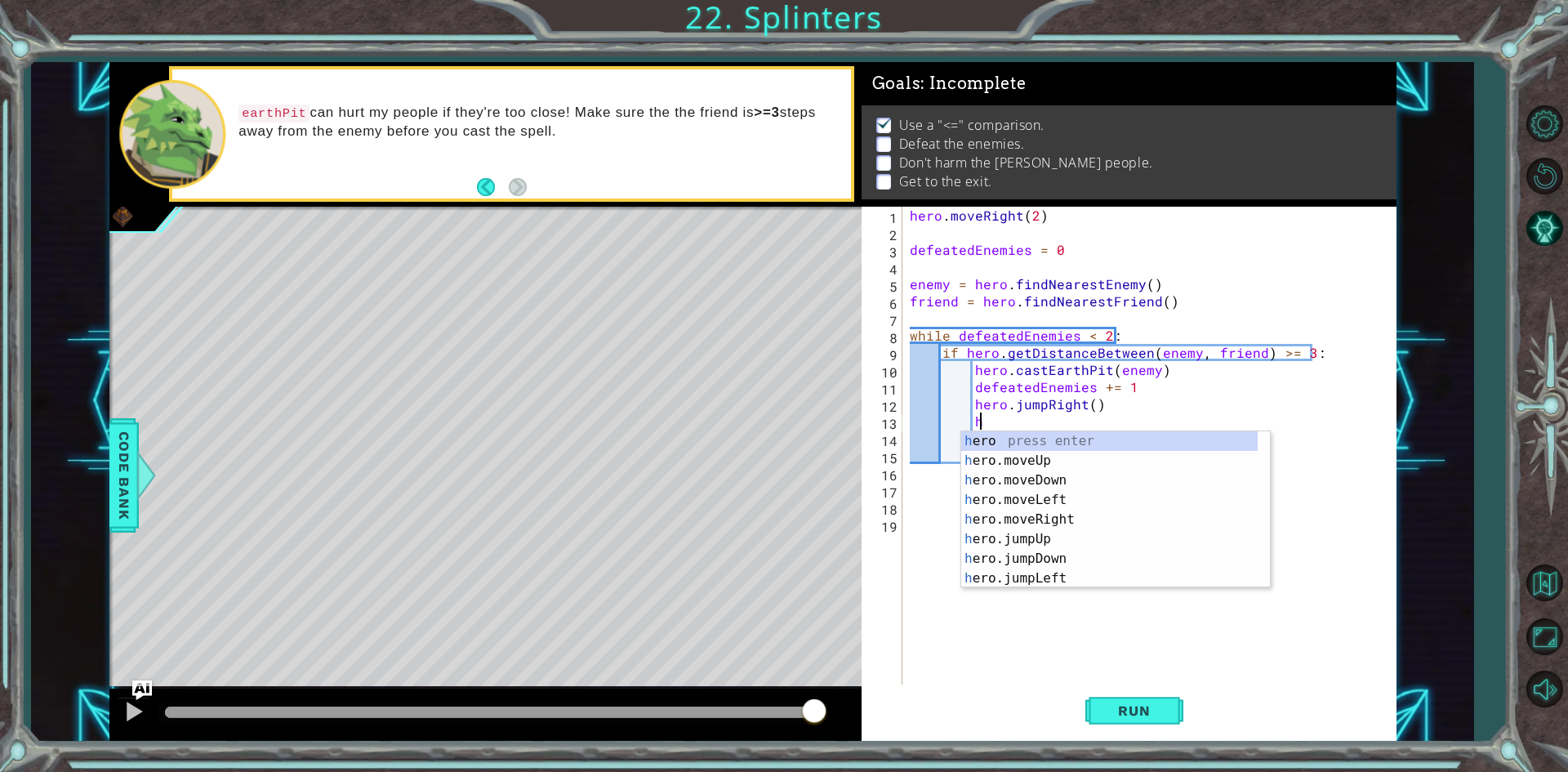
scroll to position [0, 4]
type textarea "hero.moveRight(1)"
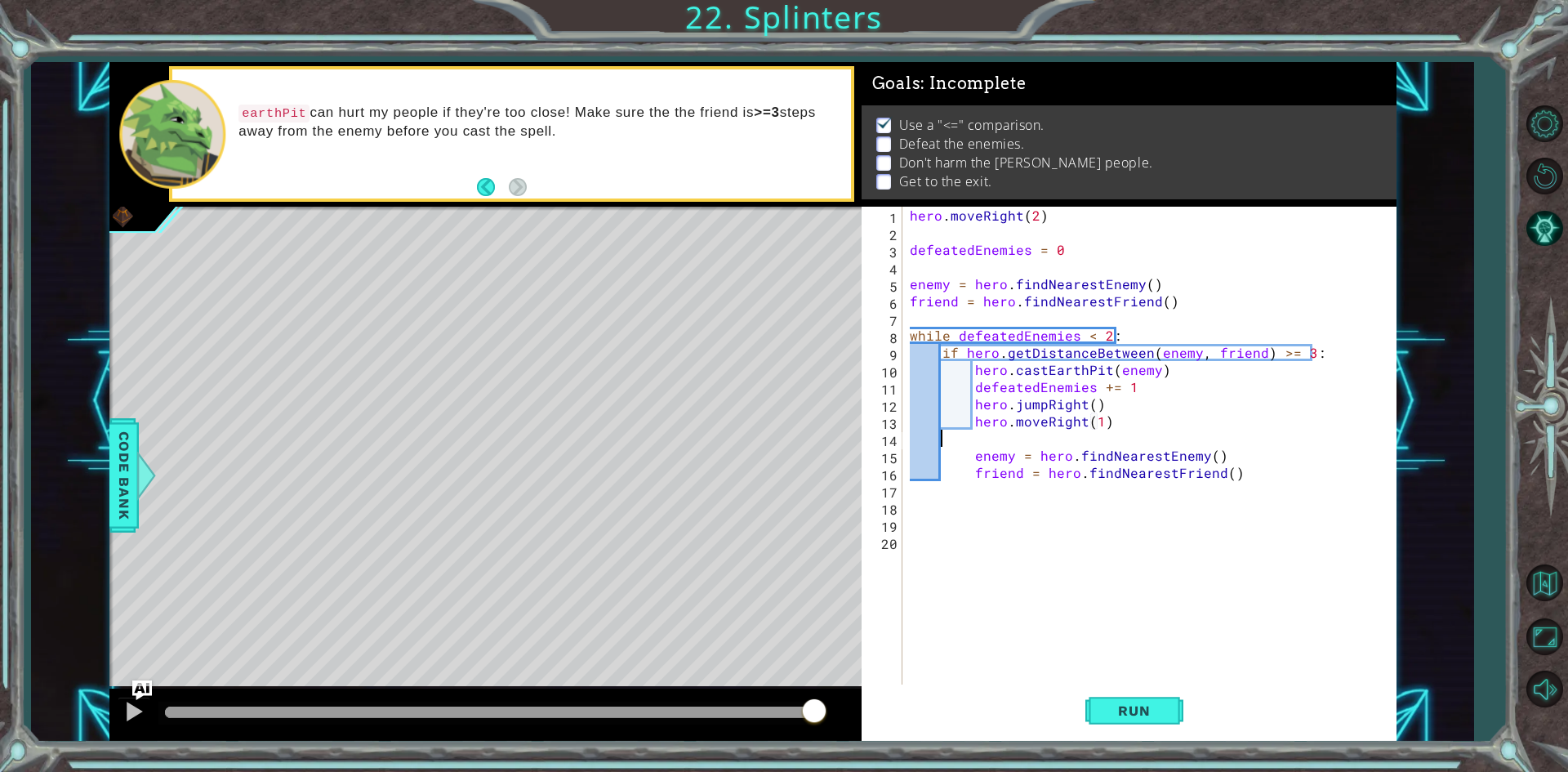
scroll to position [0, 0]
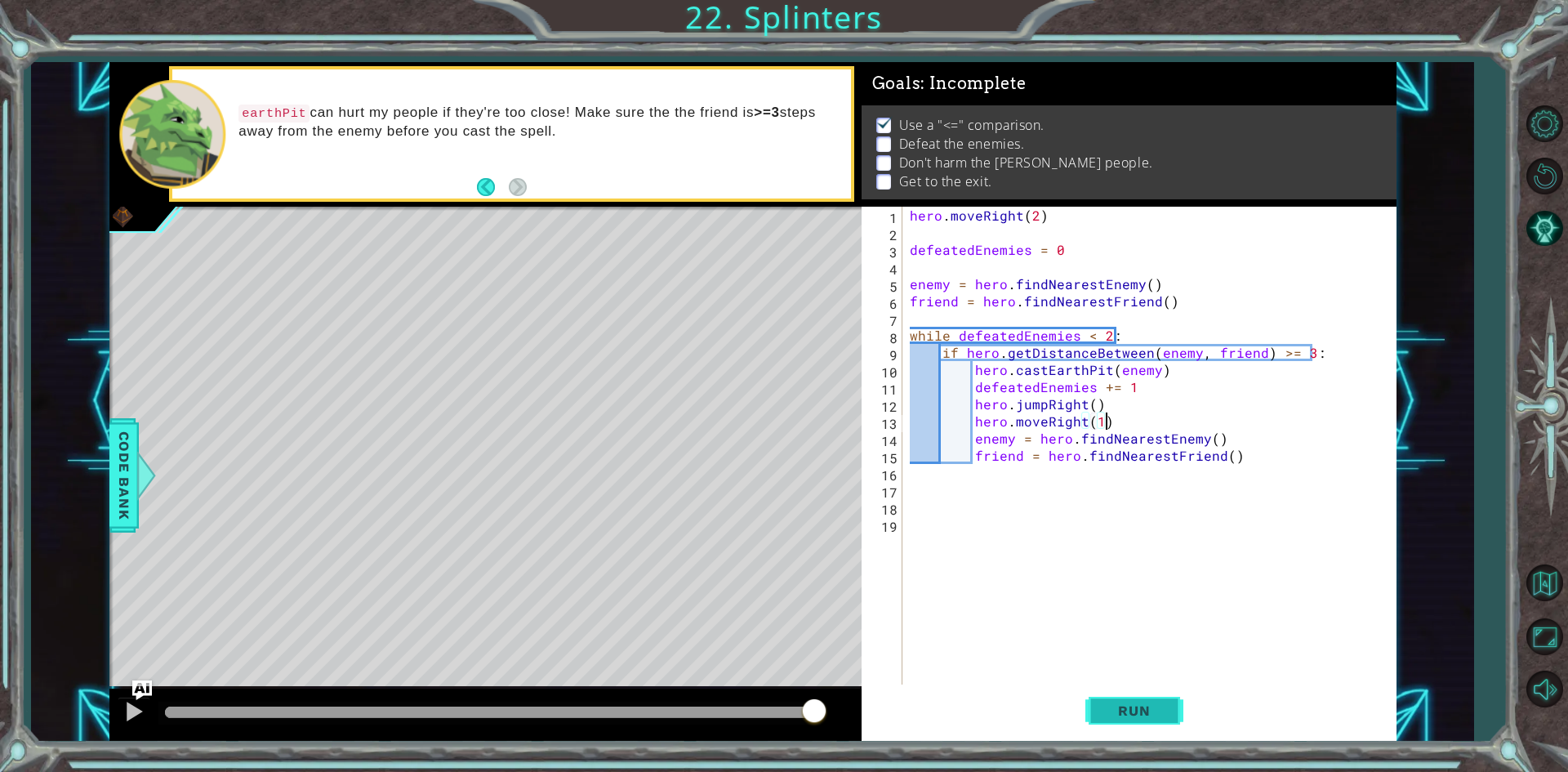
type textarea "hero.moveRight(1)"
click at [1127, 704] on span "Run" at bounding box center [1133, 710] width 64 height 17
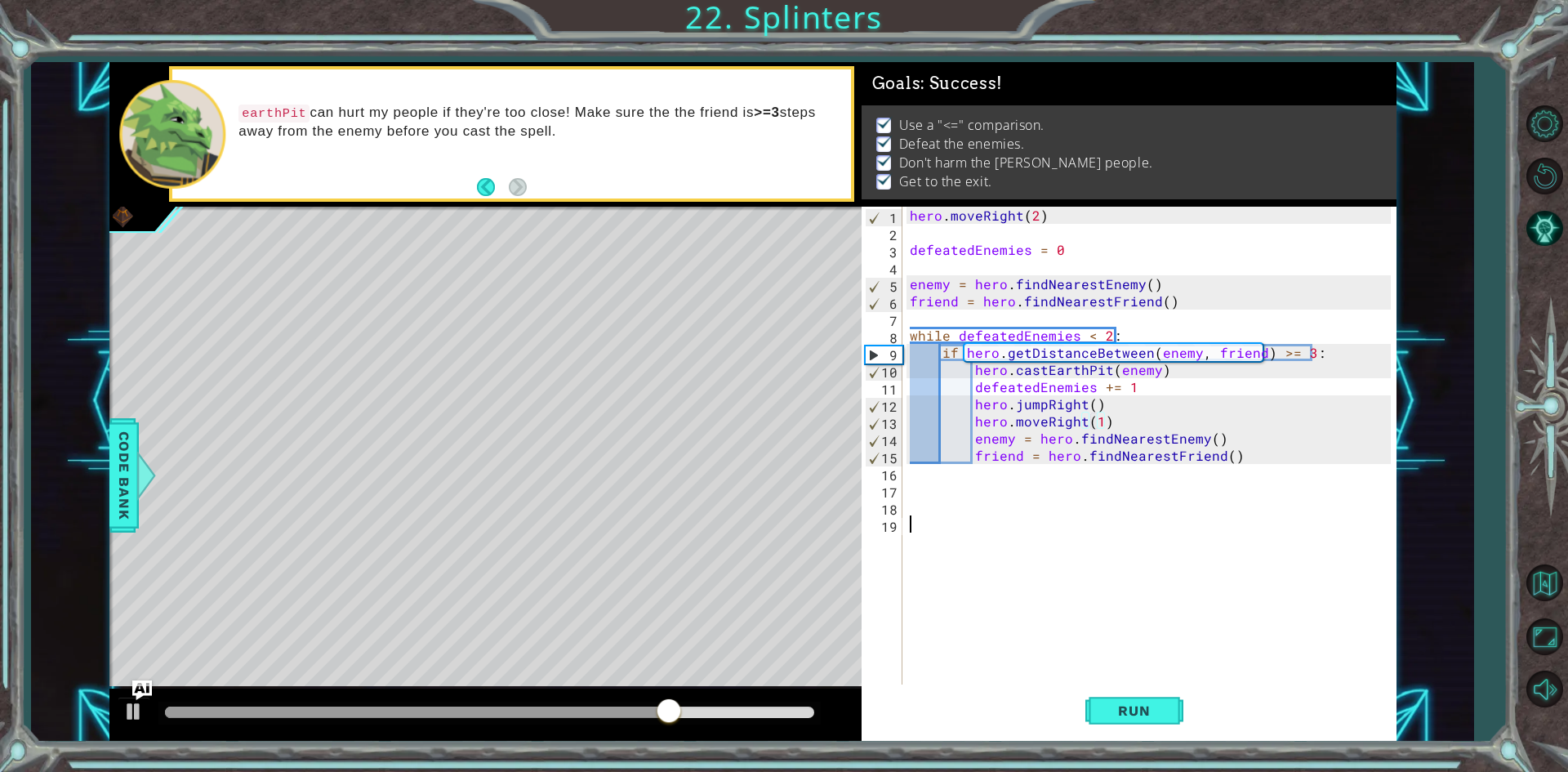
click at [1010, 533] on div "hero . moveRight ( 2 ) defeatedEnemies = 0 enemy = hero . findNearestEnemy ( ) …" at bounding box center [1152, 464] width 492 height 514
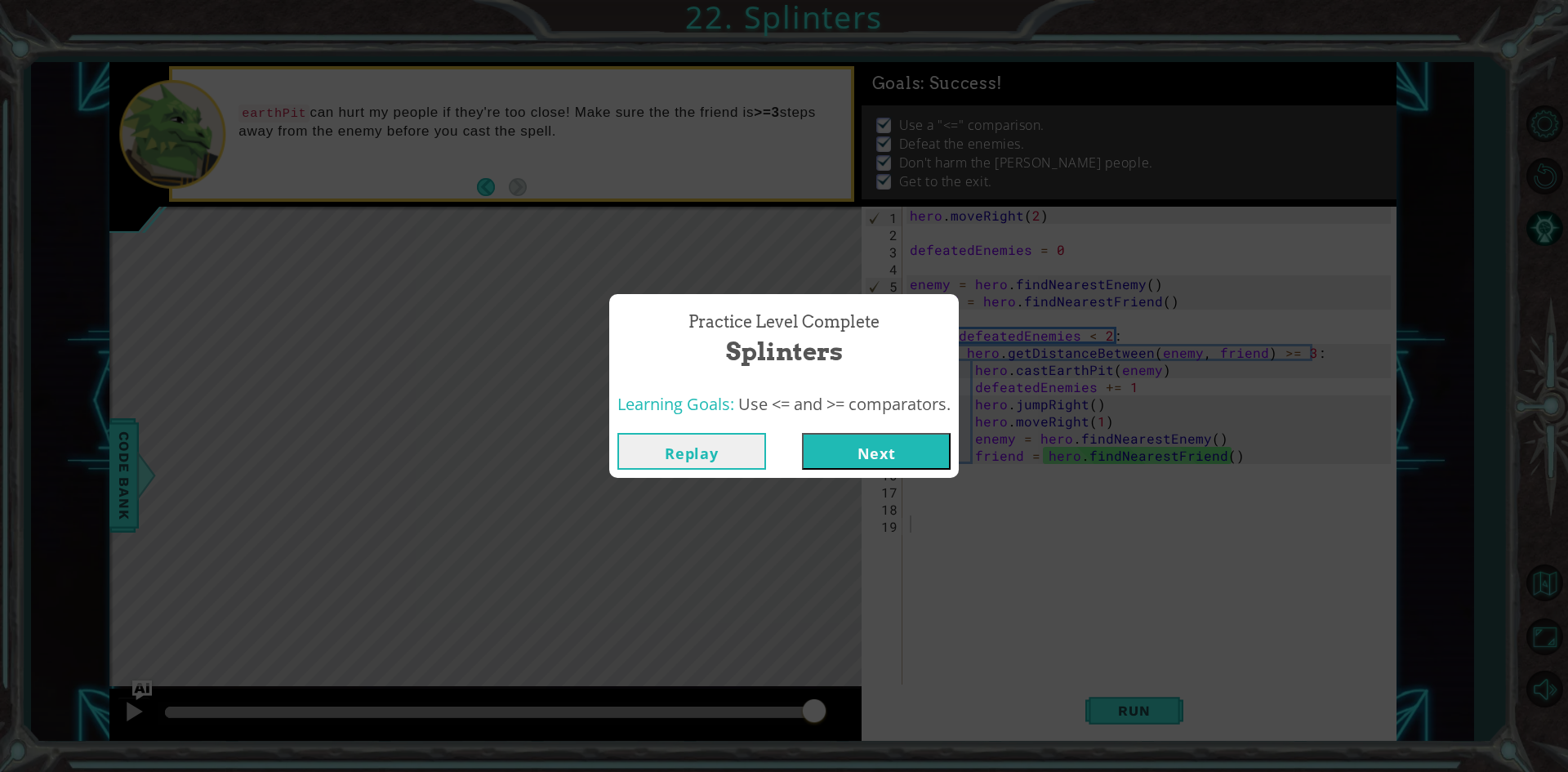
click at [726, 448] on button "Replay" at bounding box center [692, 452] width 149 height 37
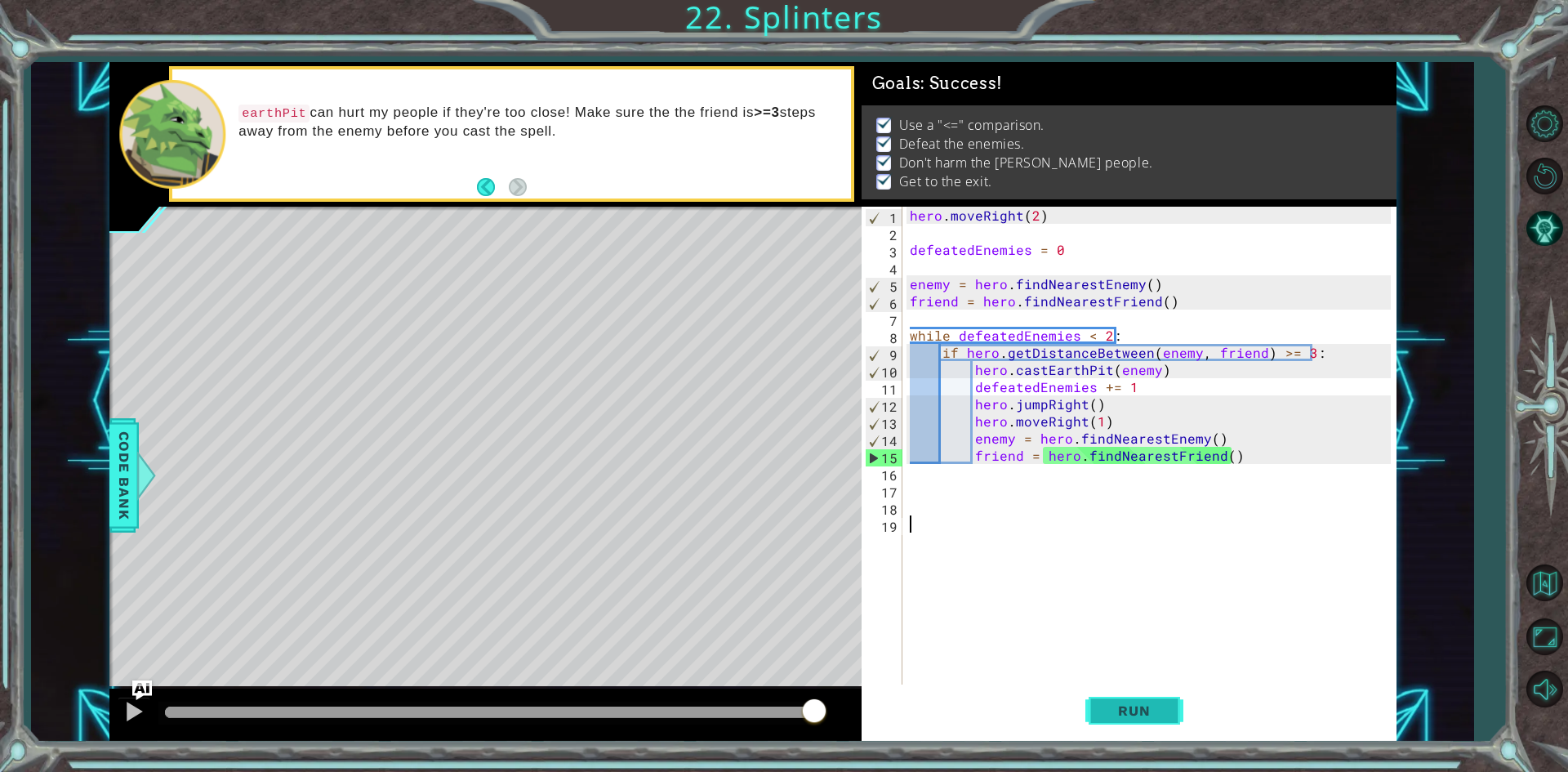
click at [1143, 703] on span "Run" at bounding box center [1133, 710] width 64 height 17
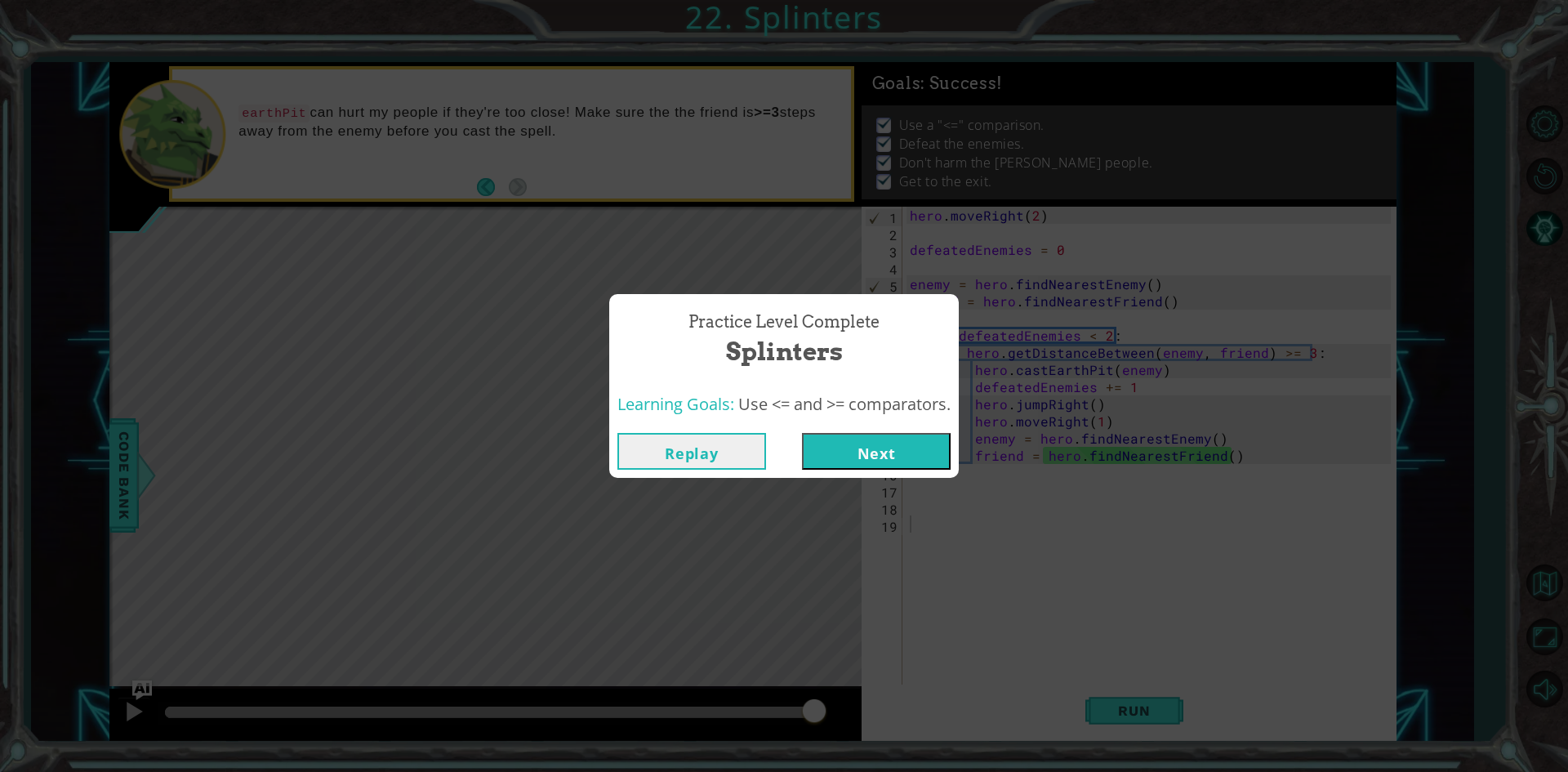
click at [694, 453] on button "Replay" at bounding box center [692, 452] width 149 height 37
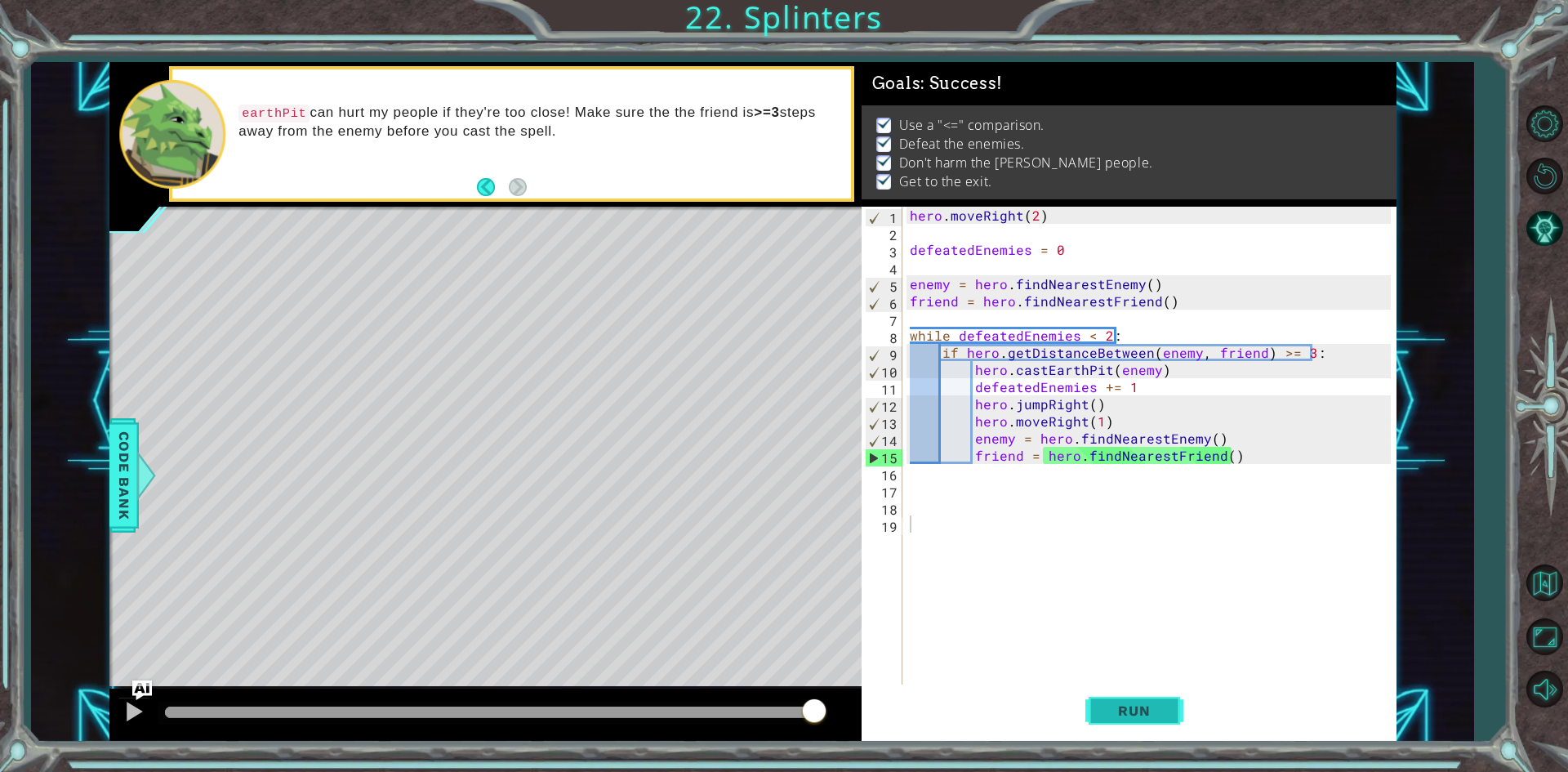
click at [1117, 704] on span "Run" at bounding box center [1133, 710] width 64 height 17
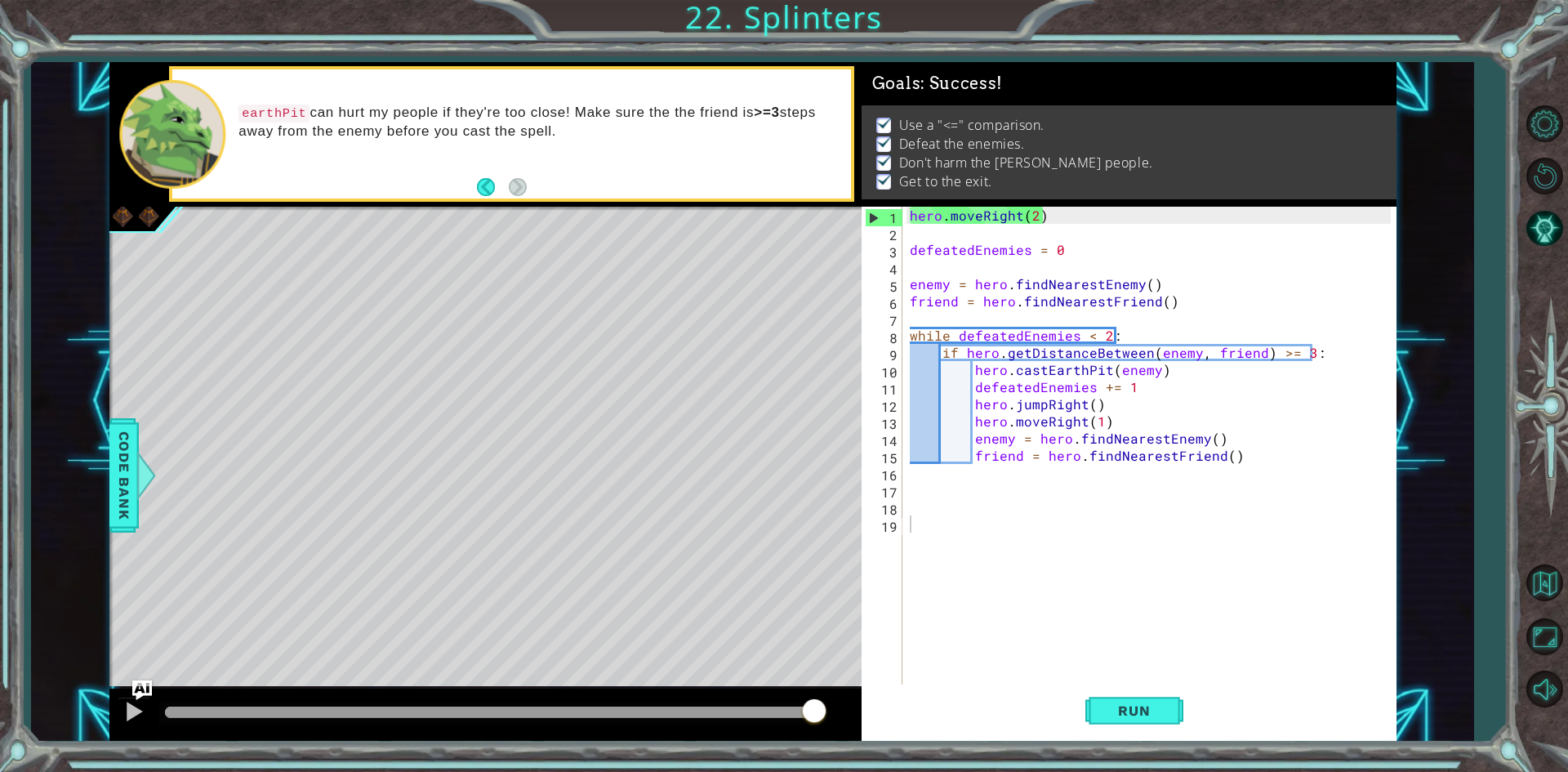
click at [814, 713] on div at bounding box center [490, 712] width 649 height 12
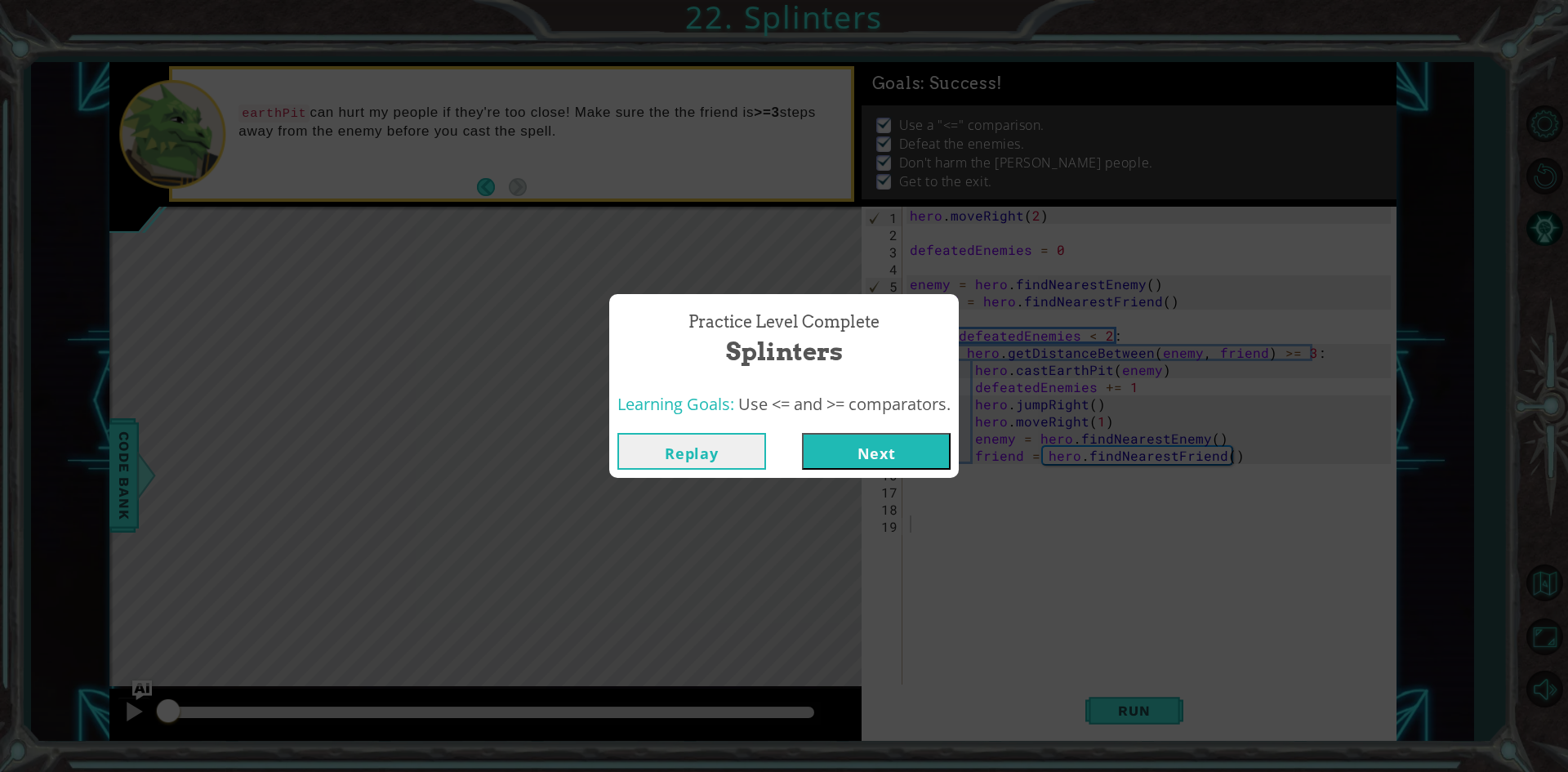
click at [904, 441] on button "Next" at bounding box center [876, 452] width 149 height 37
click at [904, 441] on body "1 ההההההההההההההההההההההההההההההההההההההההההההההההההההההההההההההההההההההההההההה…" at bounding box center [784, 386] width 1568 height 772
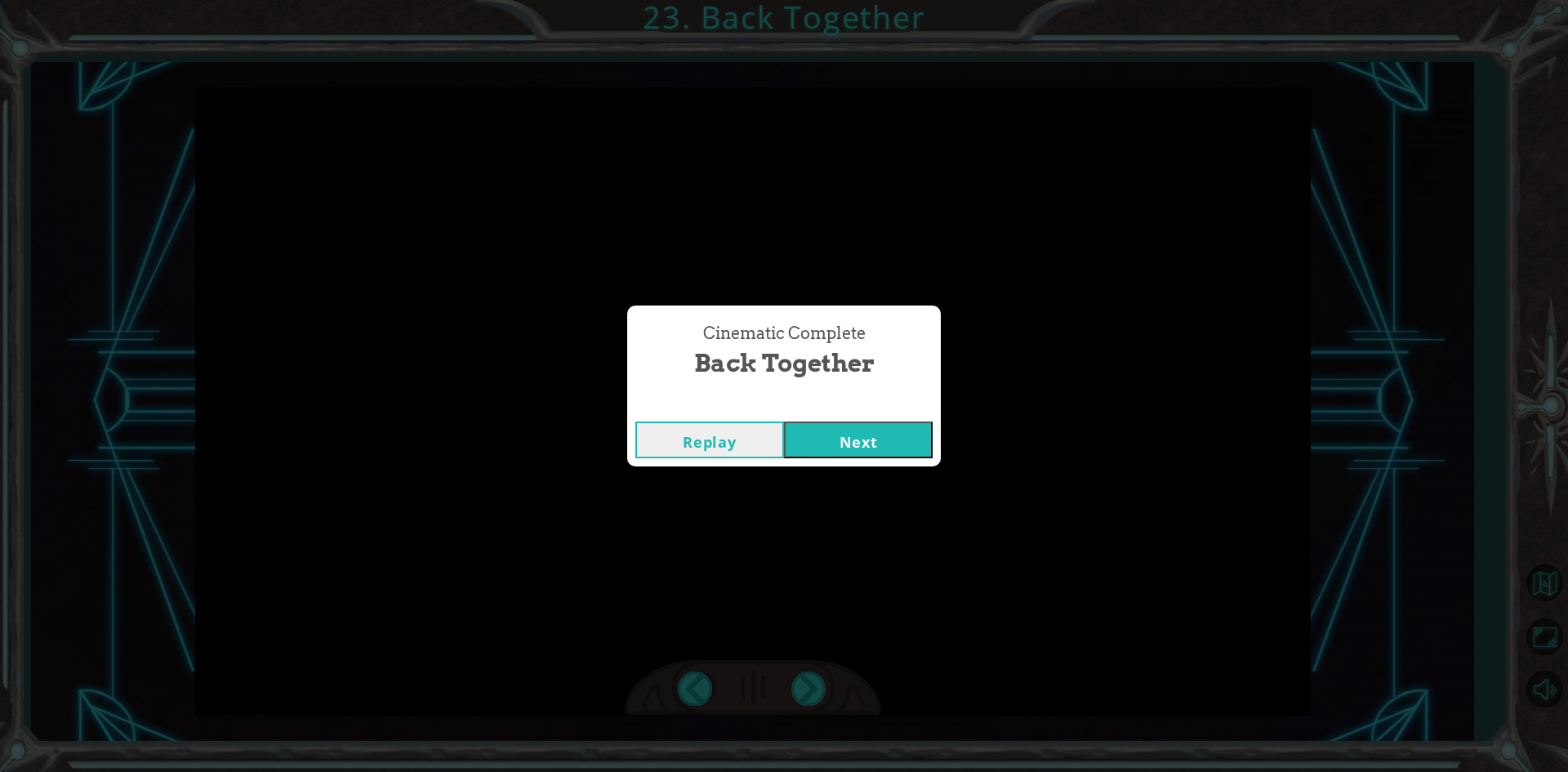
click at [875, 436] on button "Next" at bounding box center [858, 440] width 149 height 37
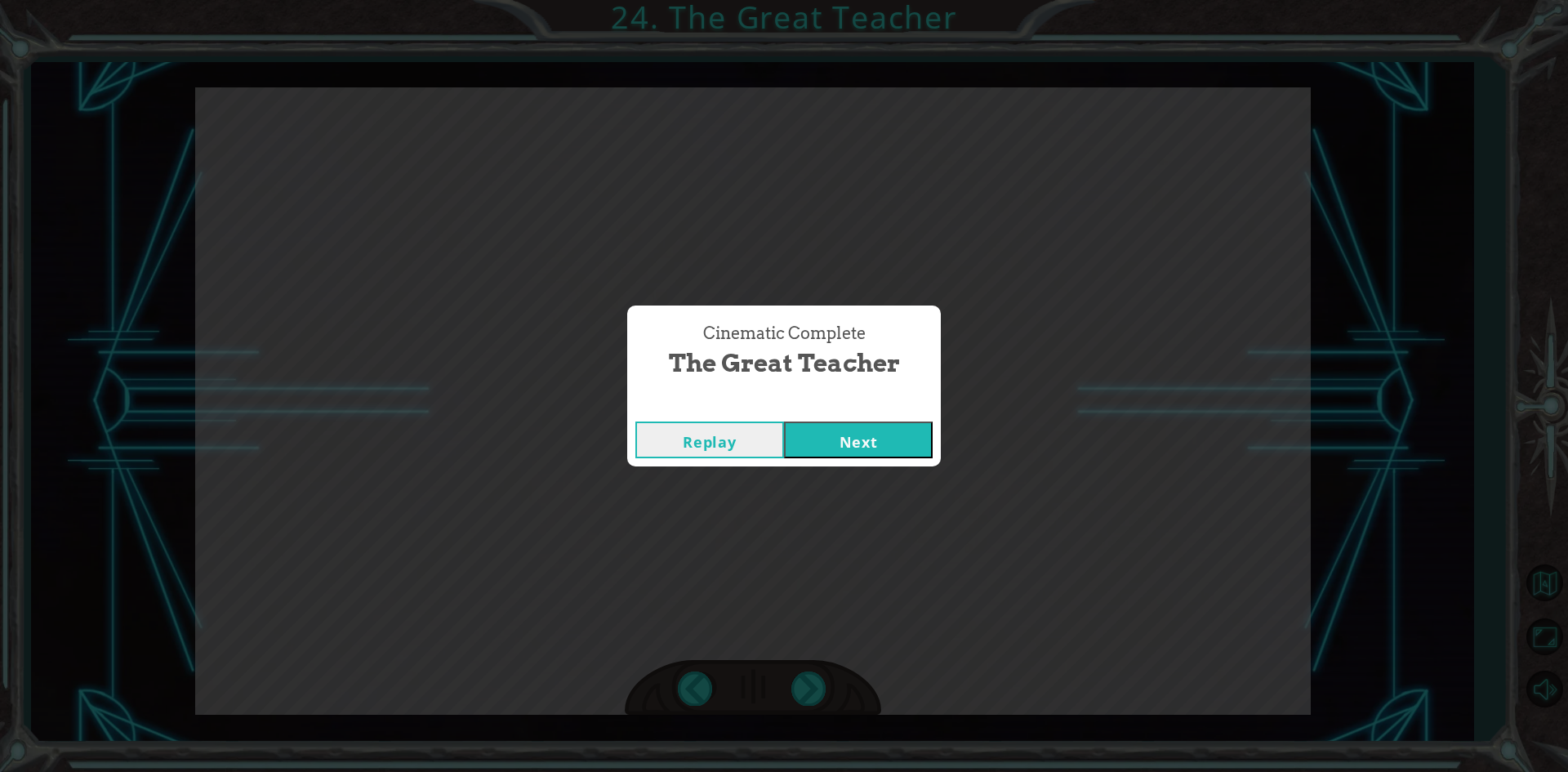
click at [831, 456] on button "Next" at bounding box center [858, 440] width 149 height 37
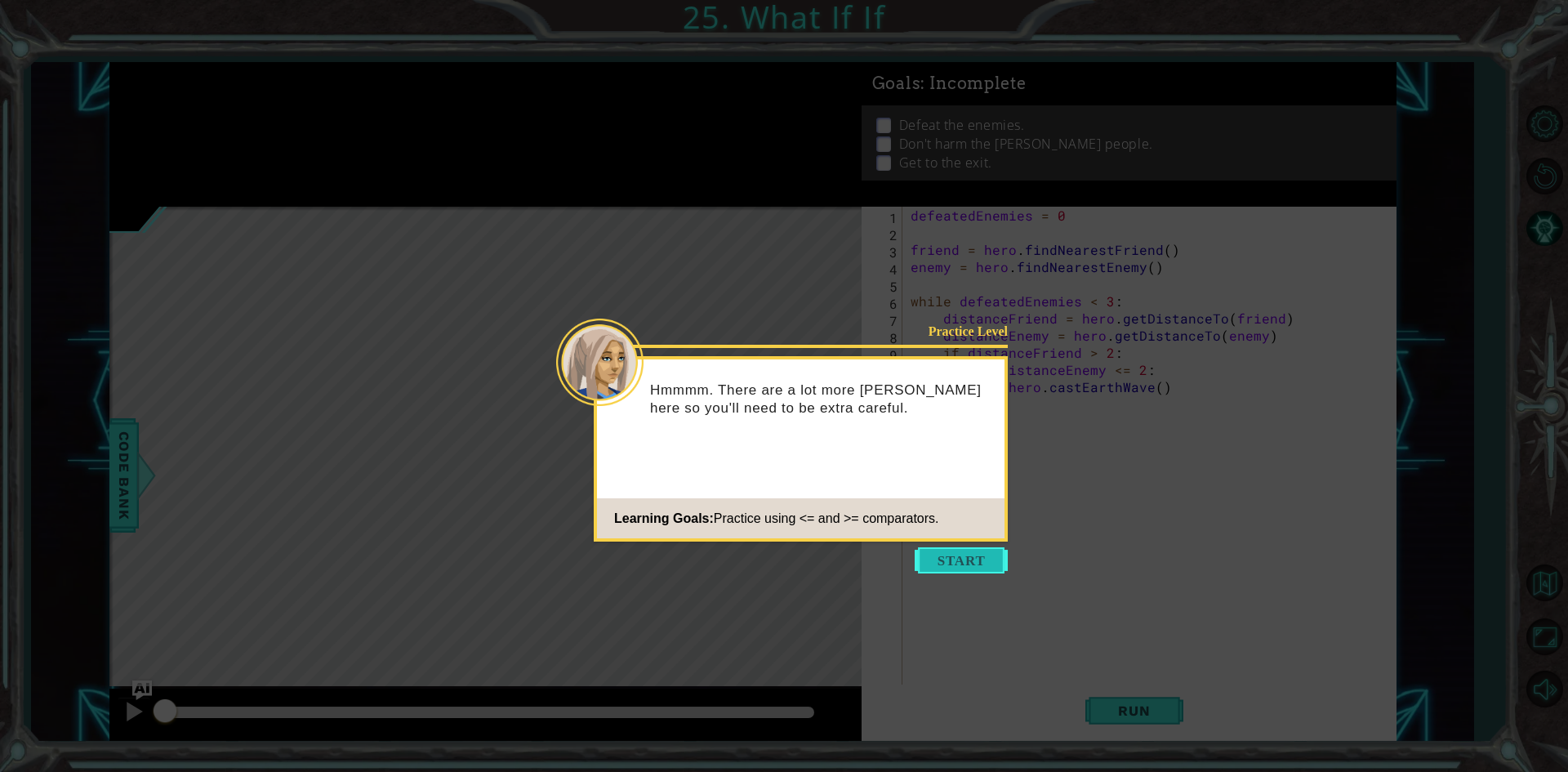
click at [935, 558] on button "Start" at bounding box center [961, 560] width 93 height 26
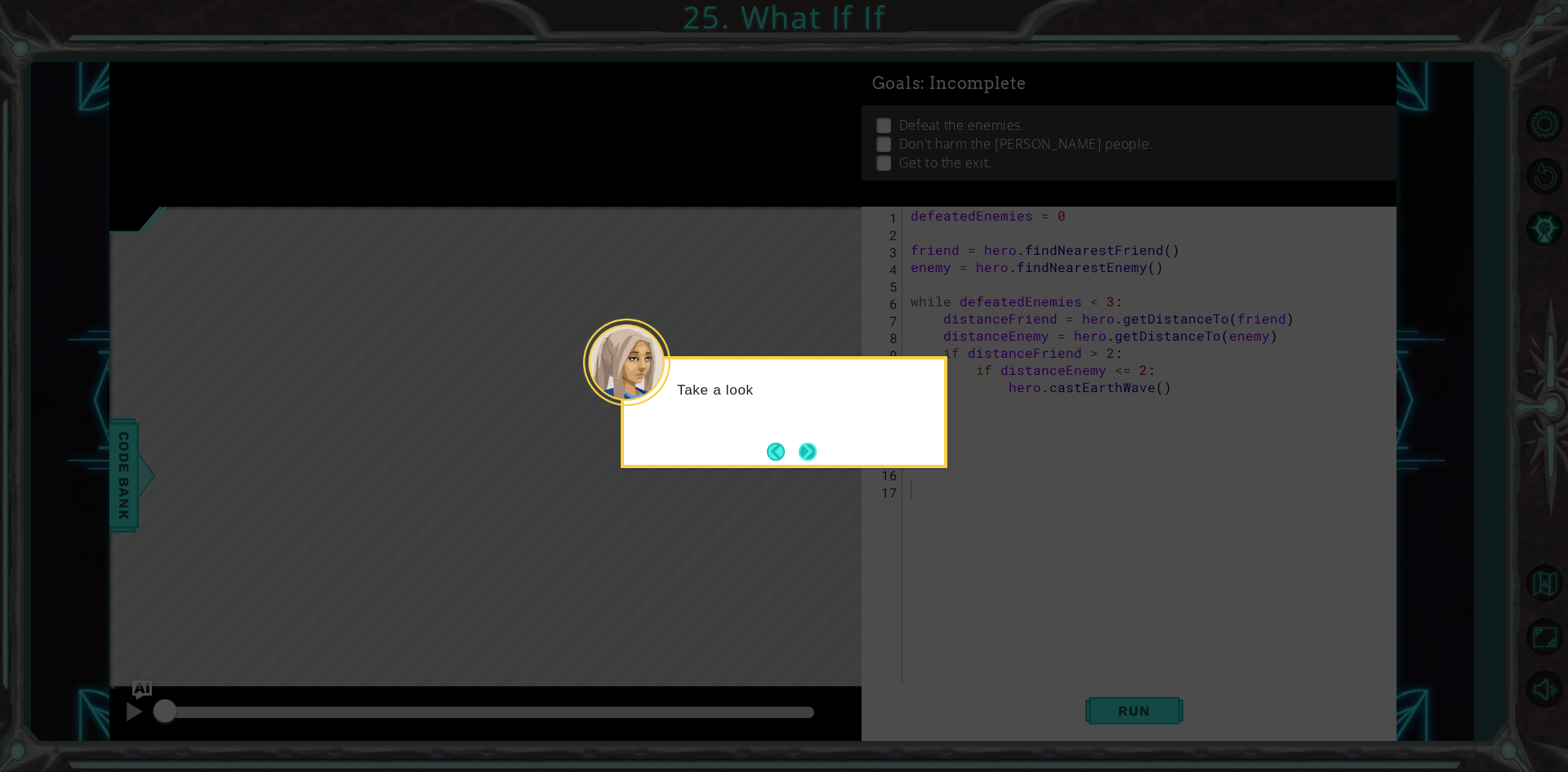
click at [811, 443] on button "Next" at bounding box center [808, 452] width 18 height 18
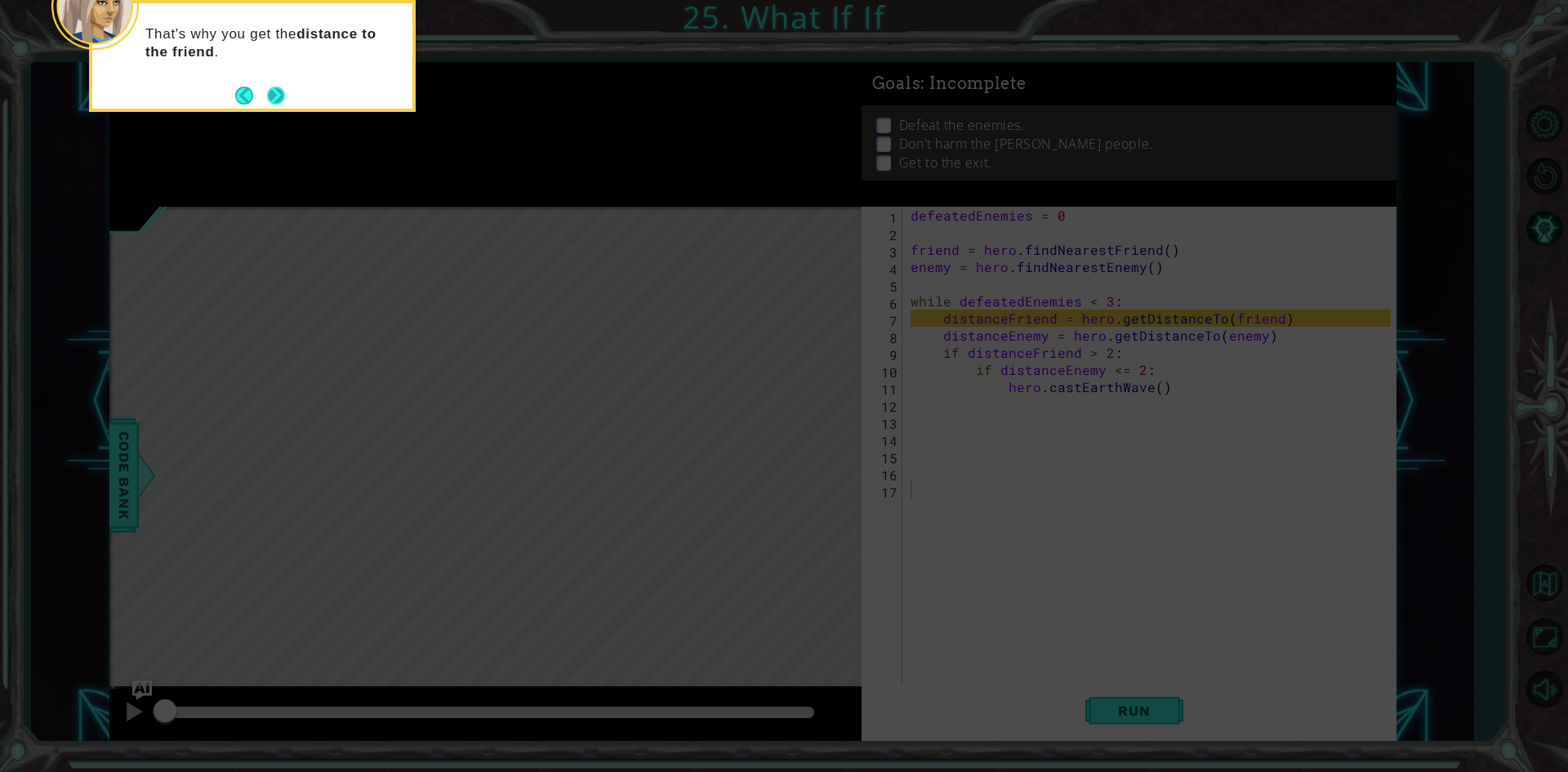
click at [270, 97] on button "Next" at bounding box center [276, 96] width 18 height 18
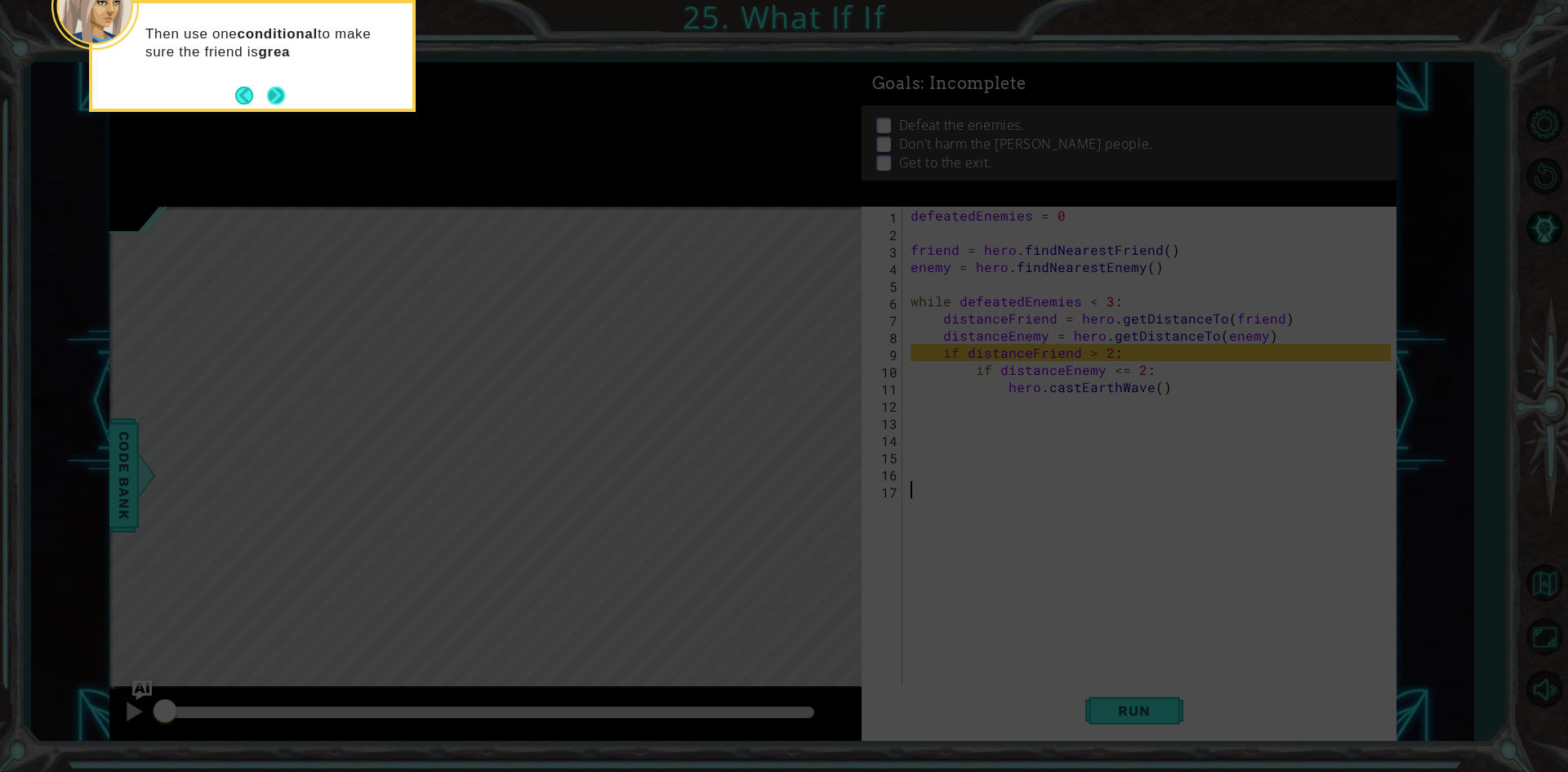
click at [277, 104] on button "Next" at bounding box center [276, 96] width 18 height 18
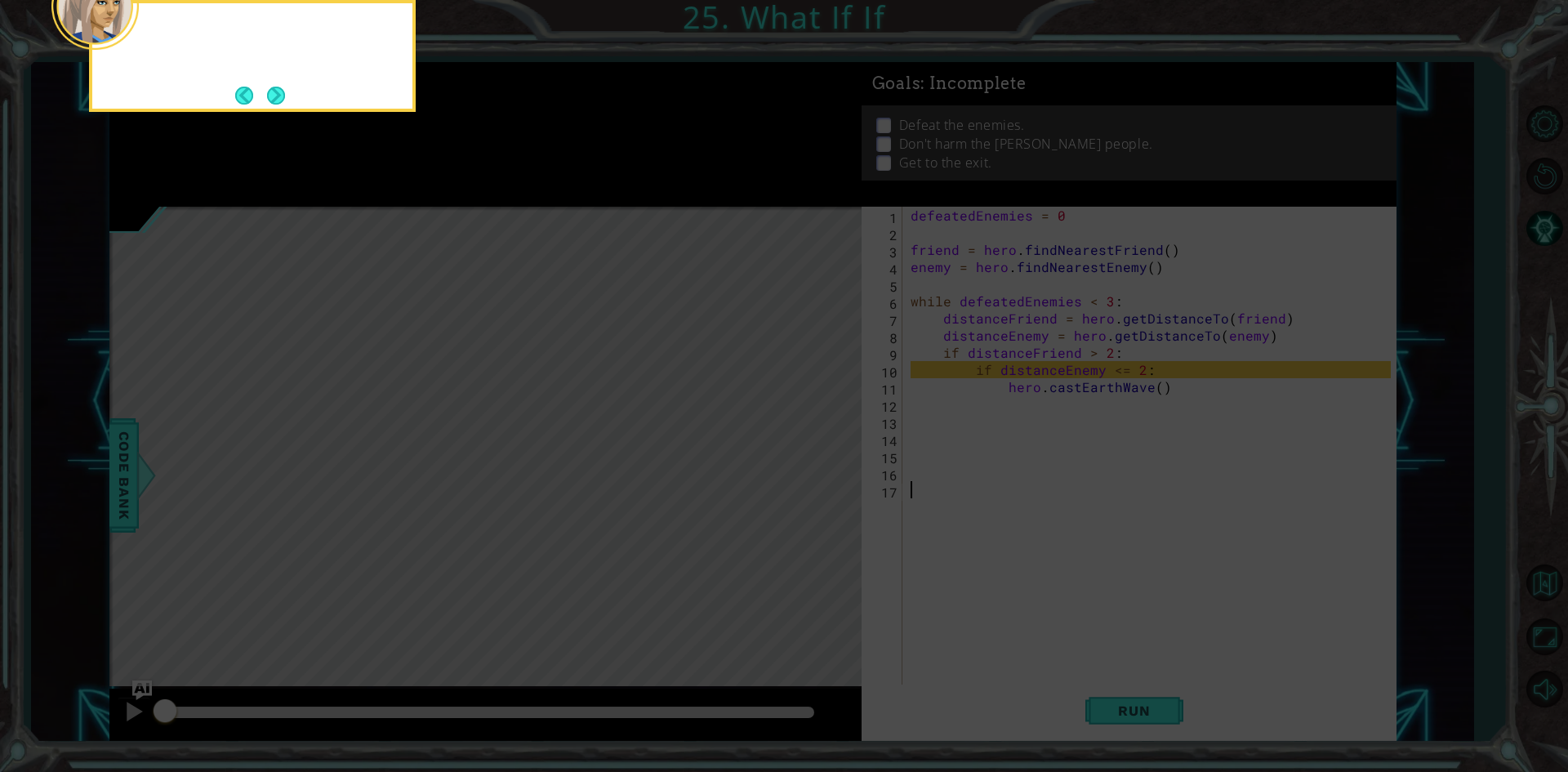
click at [285, 100] on button "Next" at bounding box center [276, 96] width 18 height 18
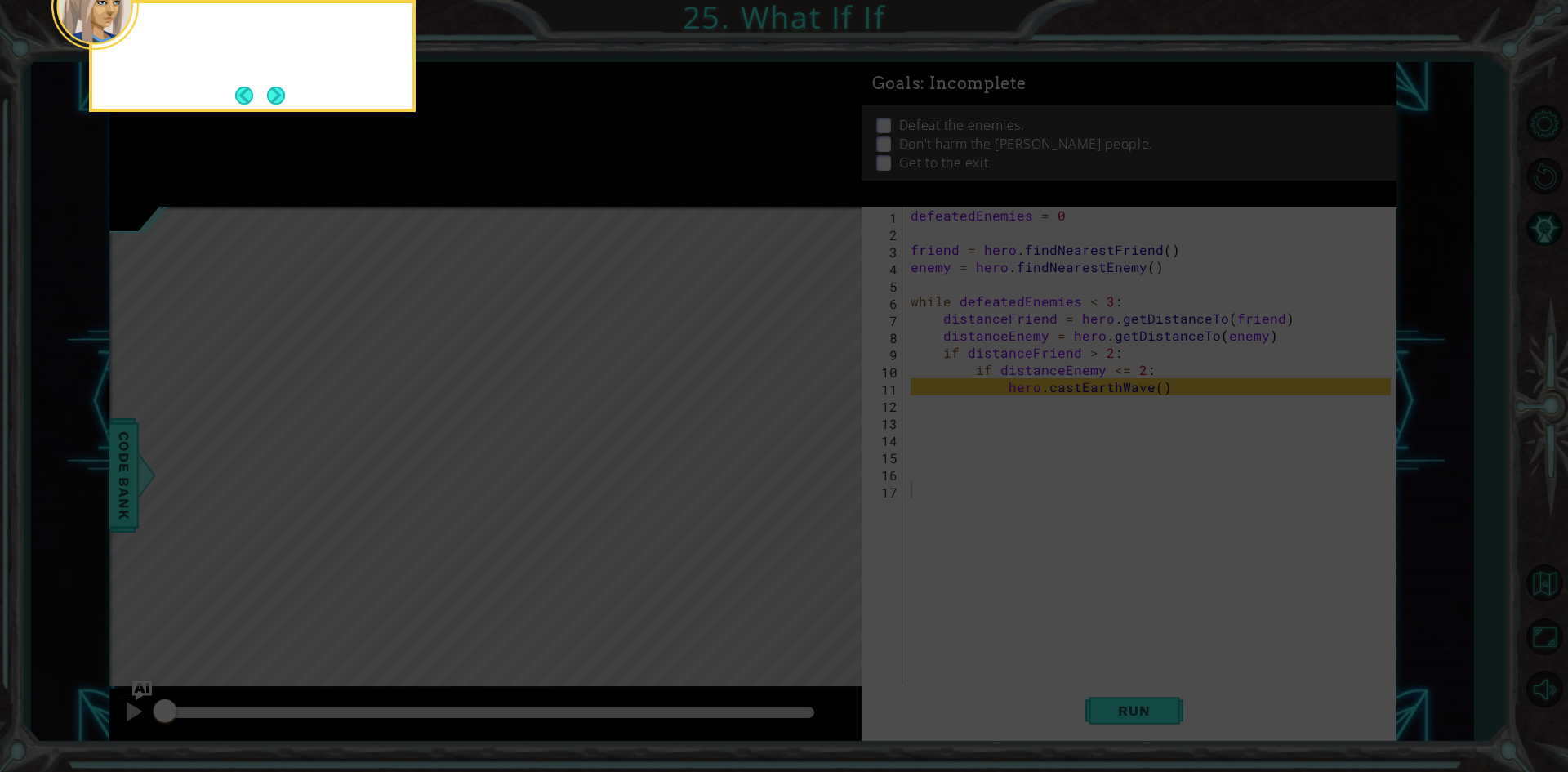
click at [286, 100] on div at bounding box center [252, 56] width 326 height 112
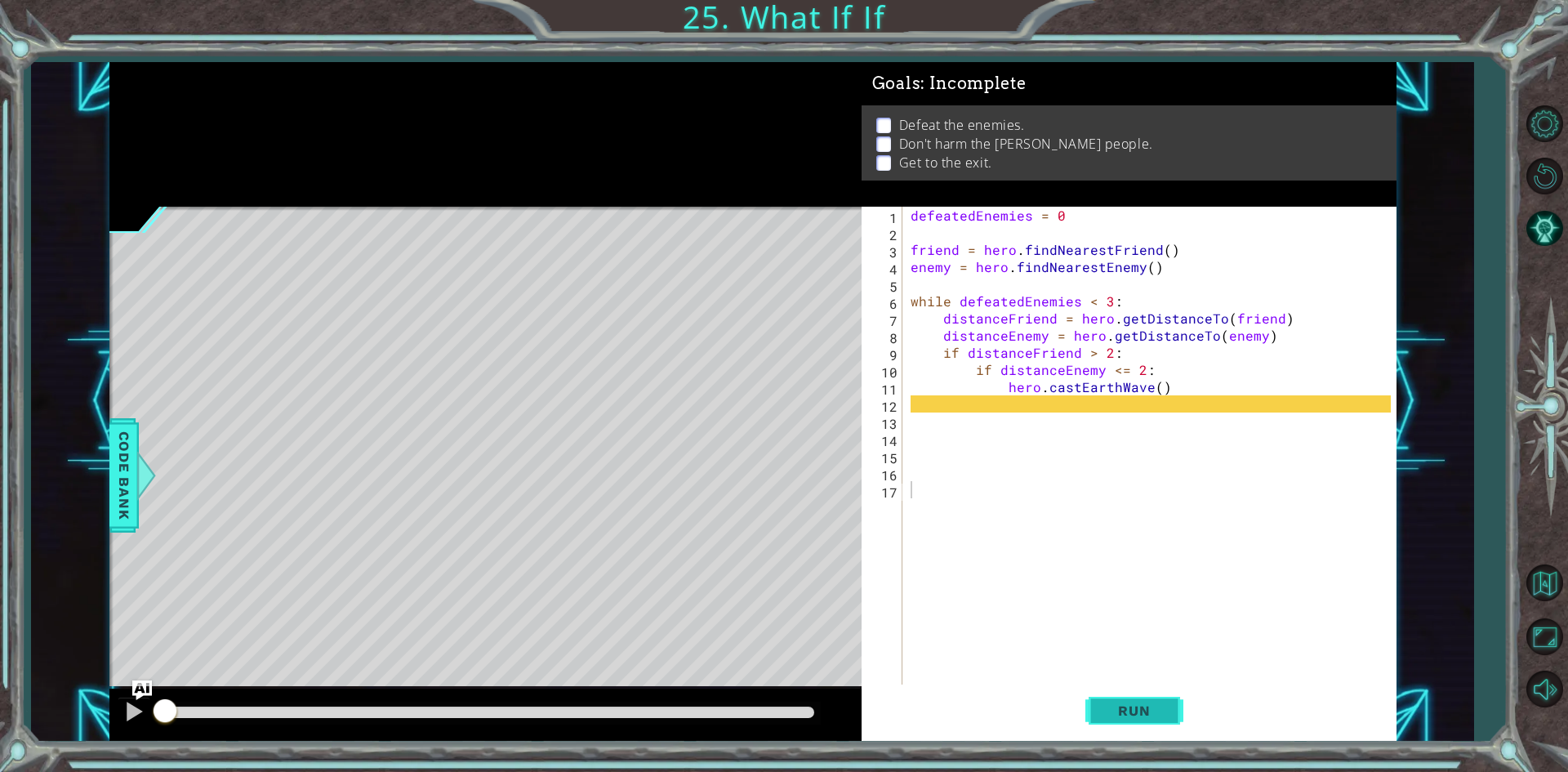
click at [1142, 721] on button "Run" at bounding box center [1133, 711] width 98 height 53
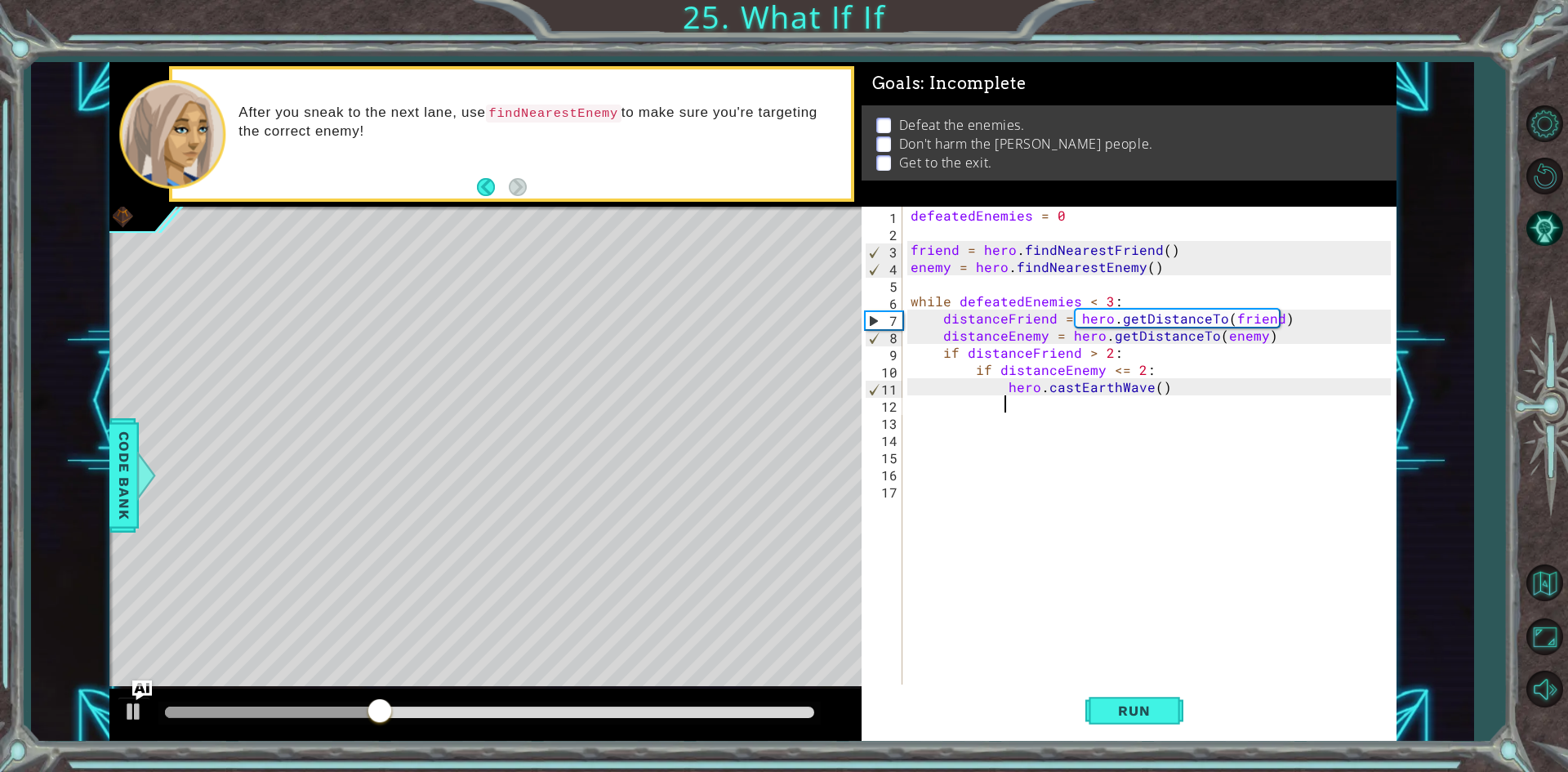
click at [1024, 404] on div "defeatedEnemies = 0 friend = hero . findNearestFriend ( ) enemy = hero . findNe…" at bounding box center [1152, 464] width 492 height 514
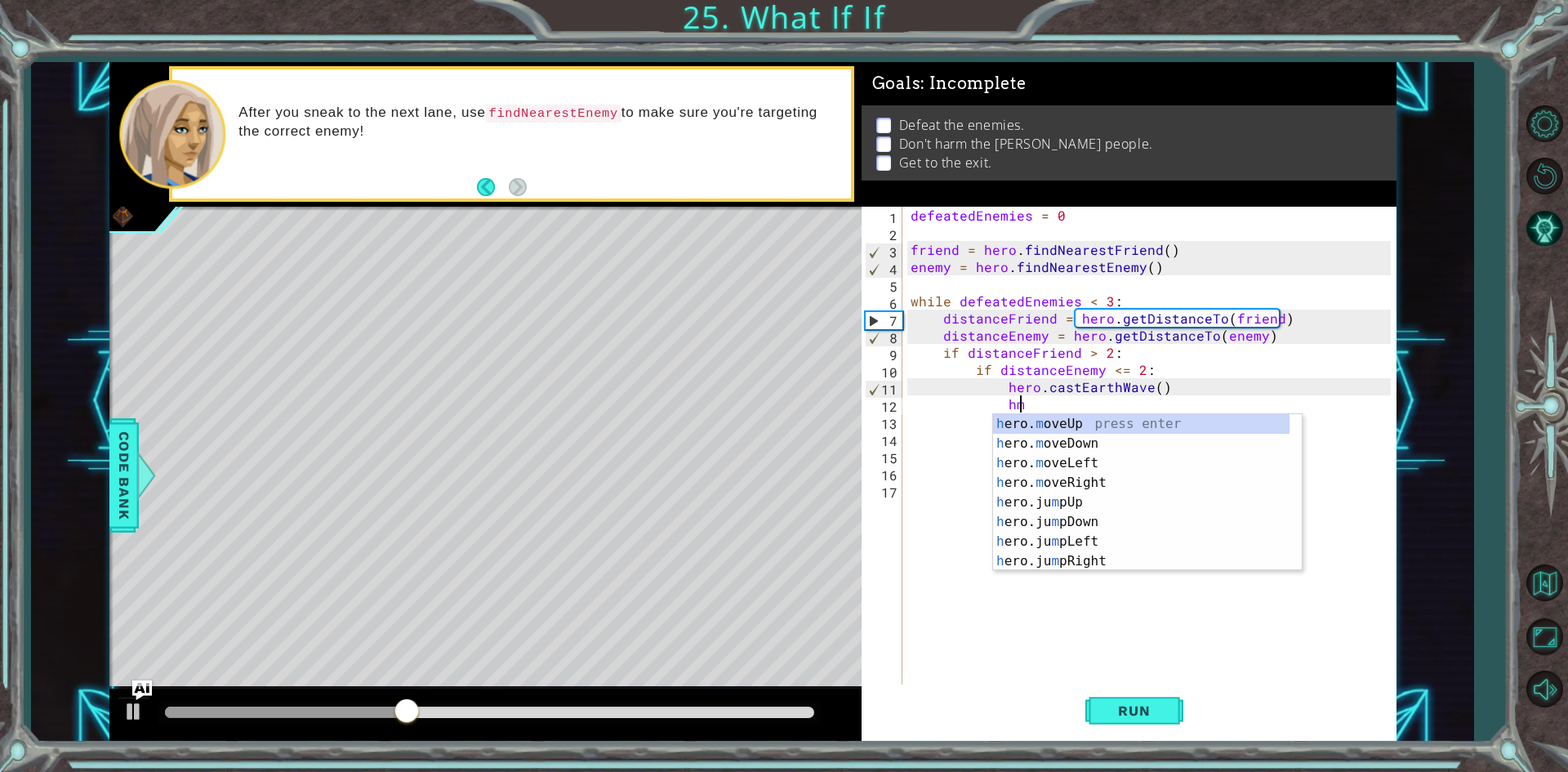
scroll to position [0, 7]
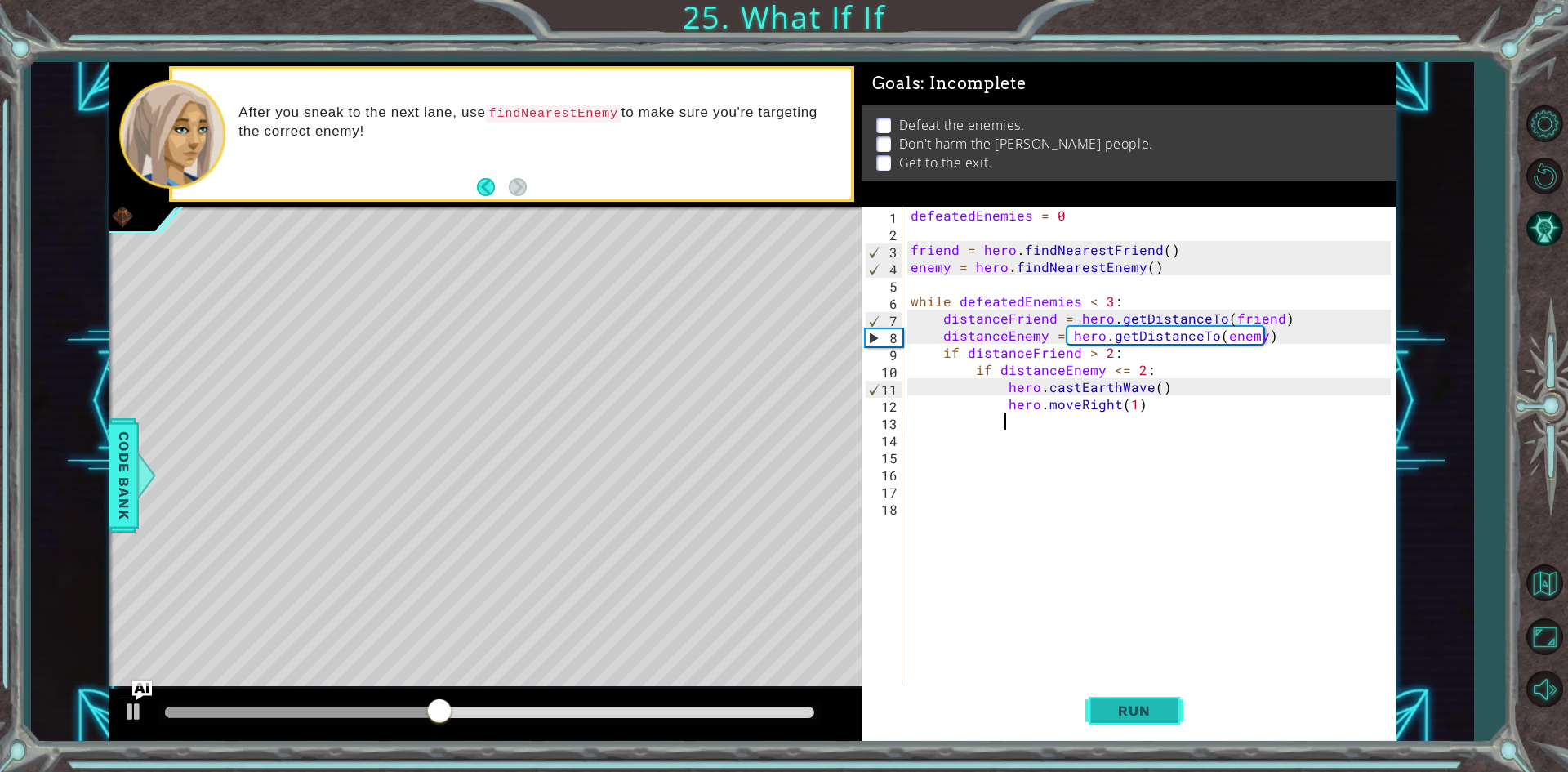
type textarea "hero.moveRight(1)"
click at [1146, 719] on span "Run" at bounding box center [1133, 710] width 64 height 17
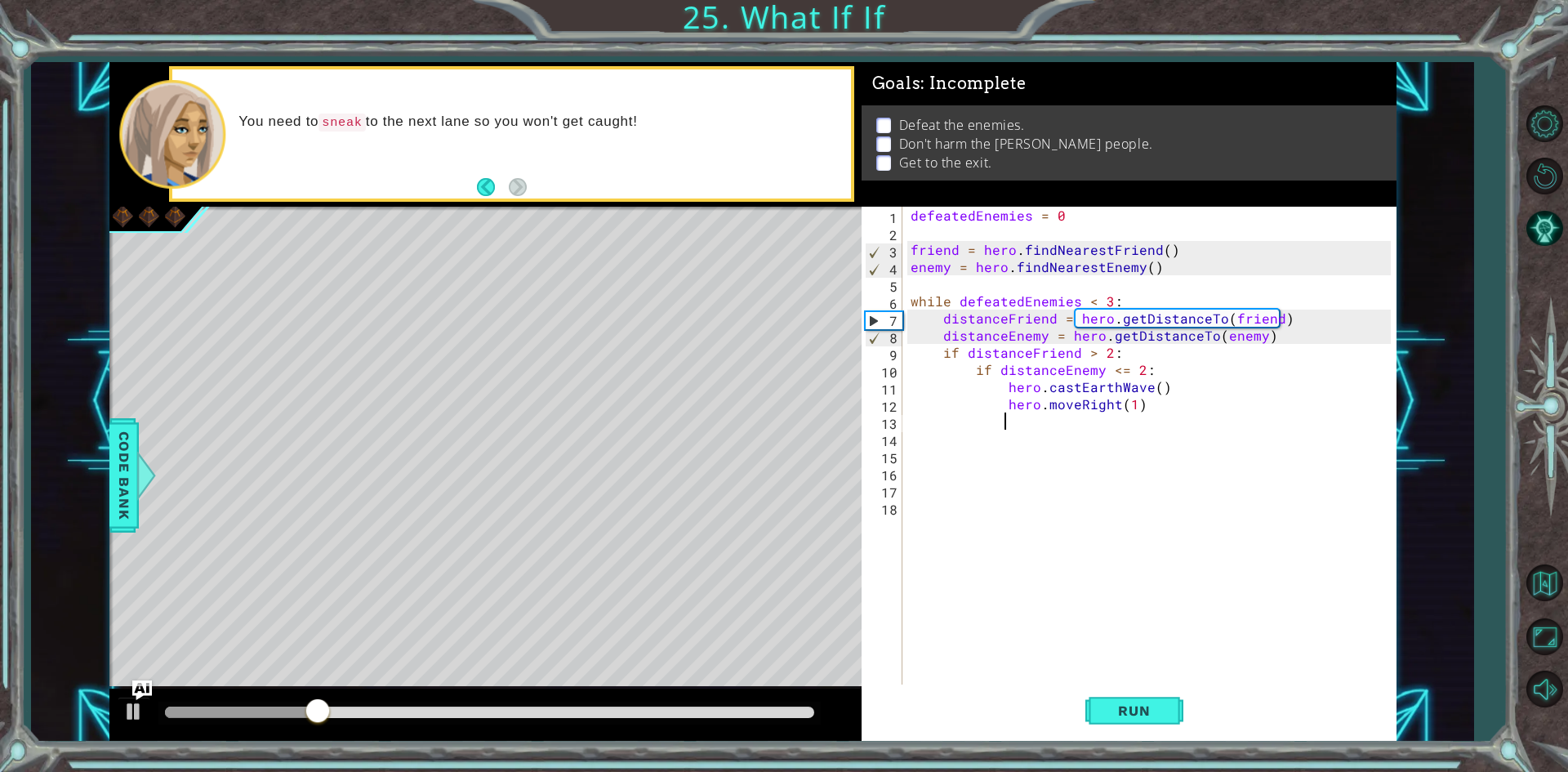
click at [1112, 398] on div "defeatedEnemies = 0 friend = hero . findNearestFriend ( ) enemy = hero . findNe…" at bounding box center [1152, 464] width 492 height 514
click at [1076, 408] on div "defeatedEnemies = 0 friend = hero . findNearestFriend ( ) enemy = hero . findNe…" at bounding box center [1152, 464] width 492 height 514
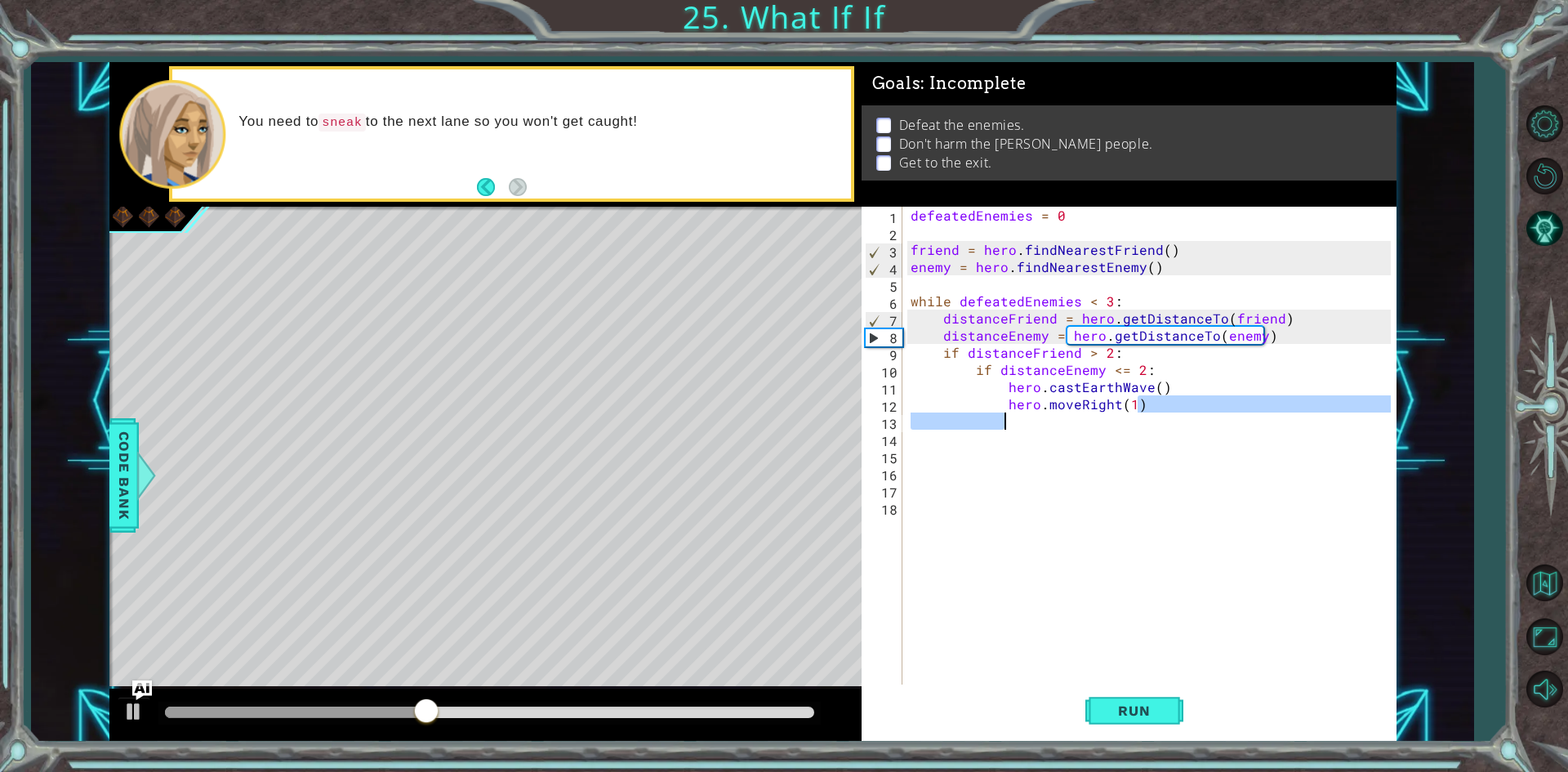
drag, startPoint x: 1147, startPoint y: 400, endPoint x: 1052, endPoint y: 413, distance: 95.9
click at [1052, 413] on div "defeatedEnemies = 0 friend = hero . findNearestFriend ( ) enemy = hero . findNe…" at bounding box center [1152, 464] width 492 height 514
click at [1141, 403] on div "defeatedEnemies = 0 friend = hero . findNearestFriend ( ) enemy = hero . findNe…" at bounding box center [1148, 447] width 483 height 480
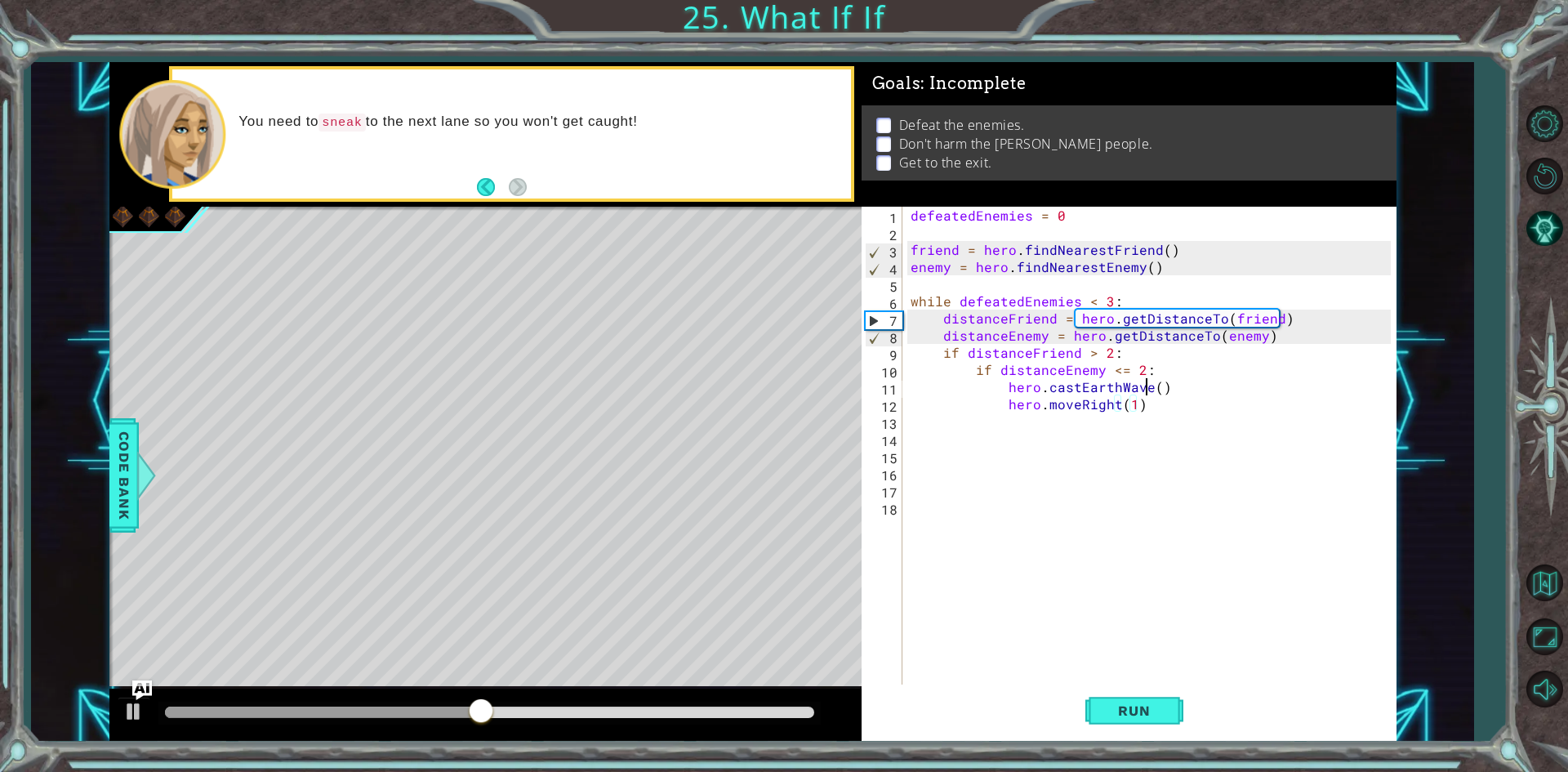
drag, startPoint x: 1142, startPoint y: 390, endPoint x: 1138, endPoint y: 410, distance: 20.4
click at [1138, 410] on div "defeatedEnemies = 0 friend = hero . findNearestFriend ( ) enemy = hero . findNe…" at bounding box center [1152, 464] width 492 height 514
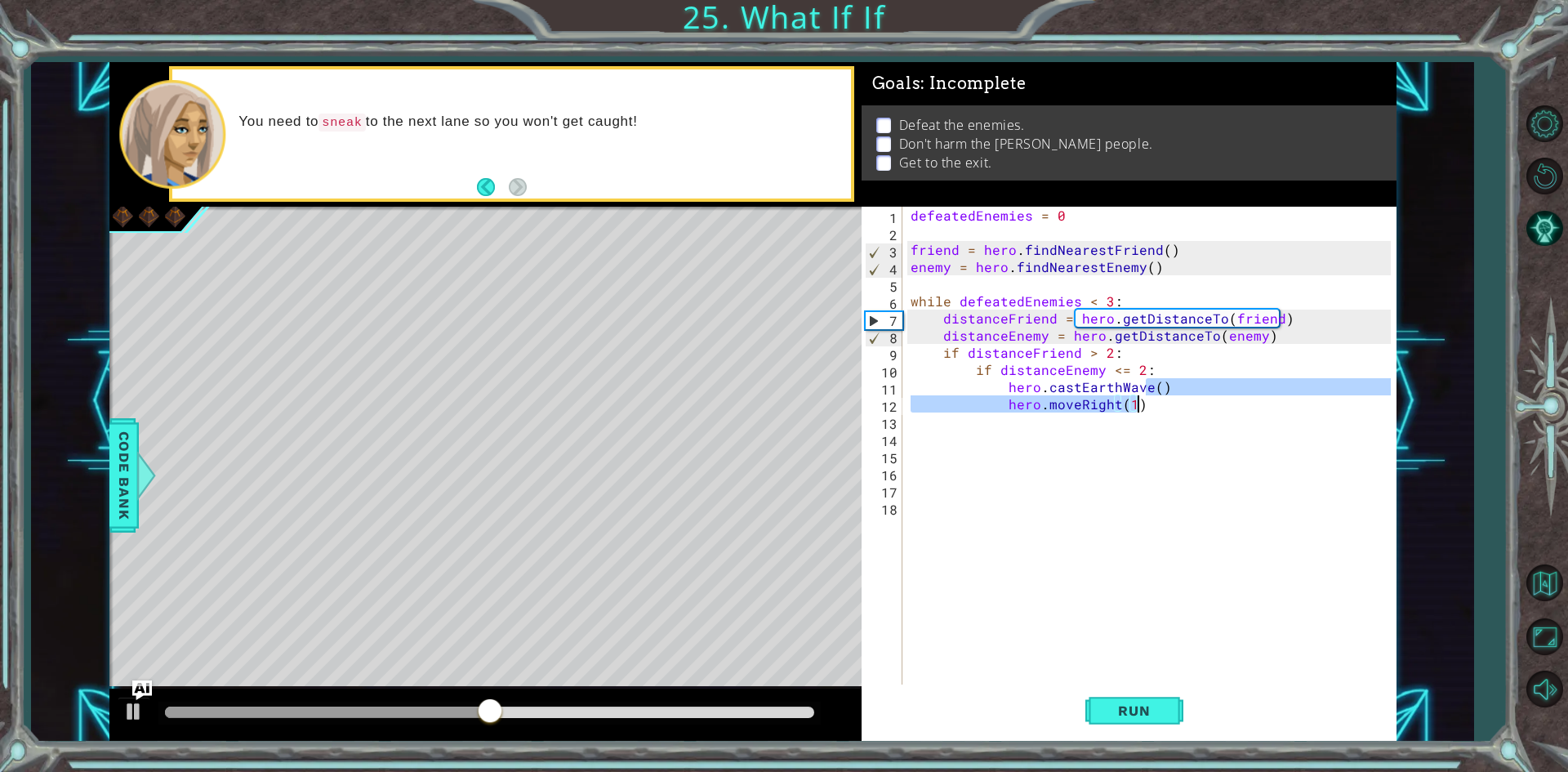
click at [1138, 410] on div "defeatedEnemies = 0 friend = hero . findNearestFriend ( ) enemy = hero . findNe…" at bounding box center [1148, 447] width 483 height 480
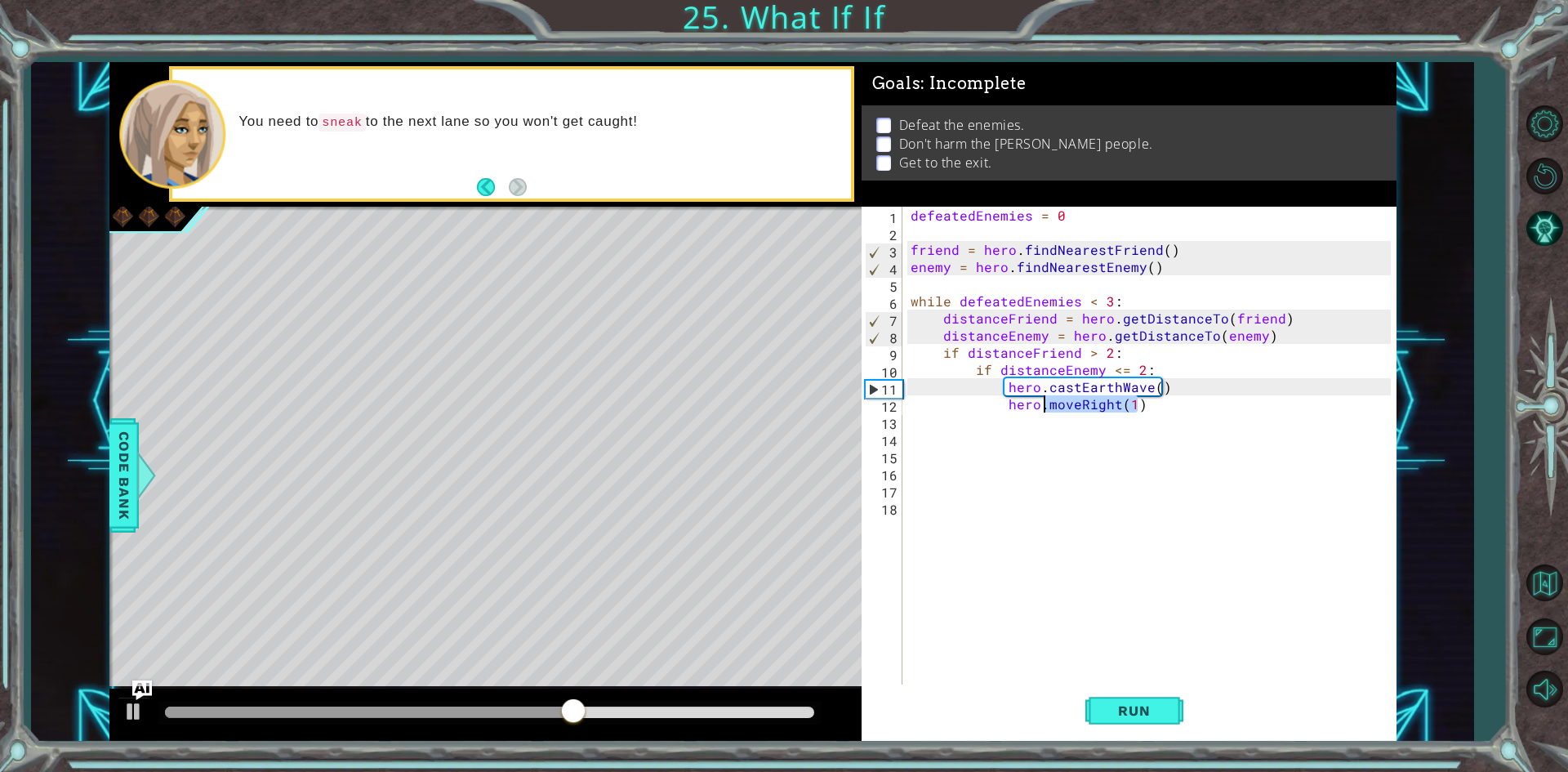
drag, startPoint x: 1138, startPoint y: 410, endPoint x: 1043, endPoint y: 402, distance: 95.3
click at [1043, 402] on div "defeatedEnemies = 0 friend = hero . findNearestFriend ( ) enemy = hero . findNe…" at bounding box center [1152, 464] width 492 height 514
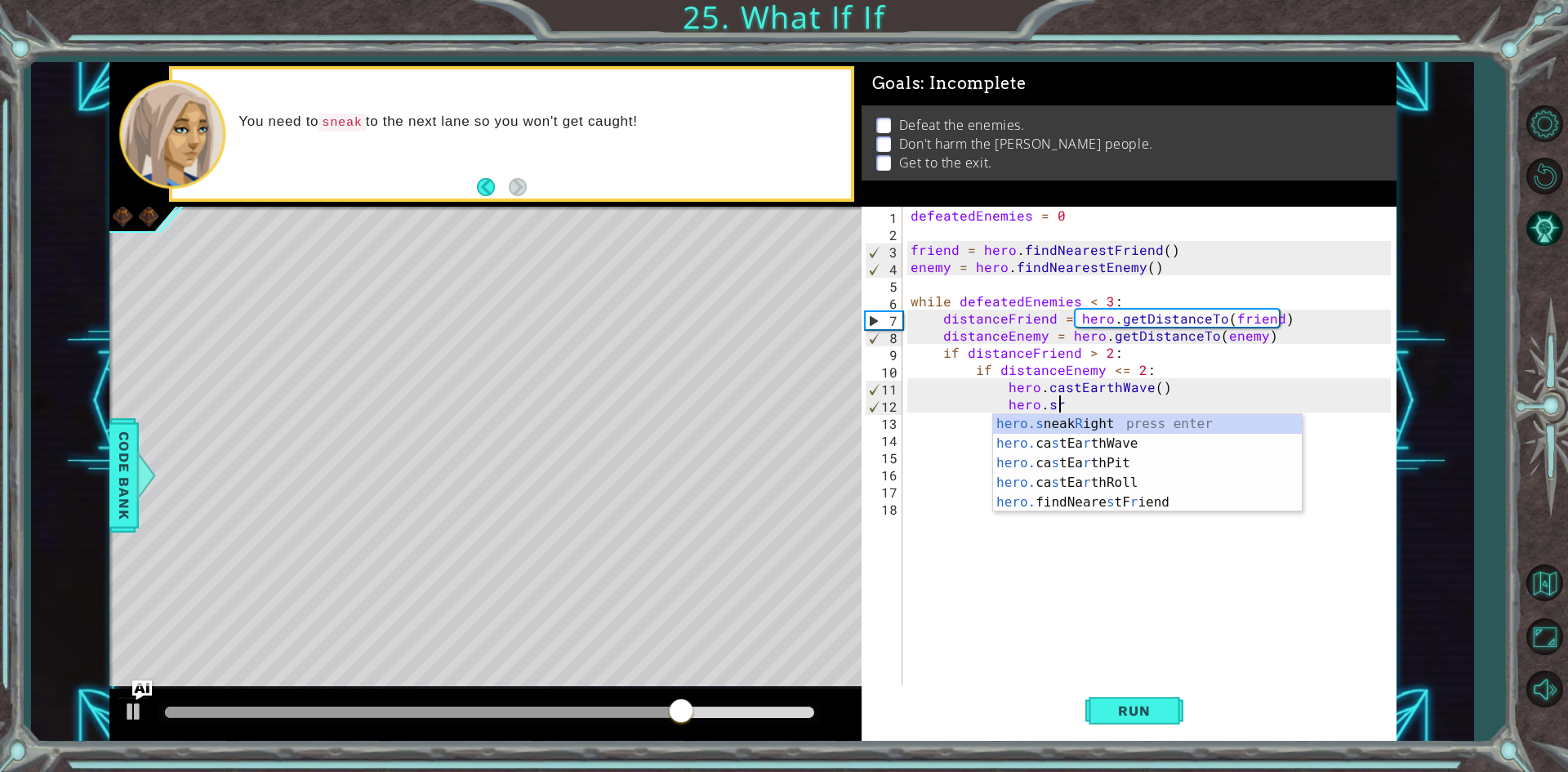
scroll to position [0, 8]
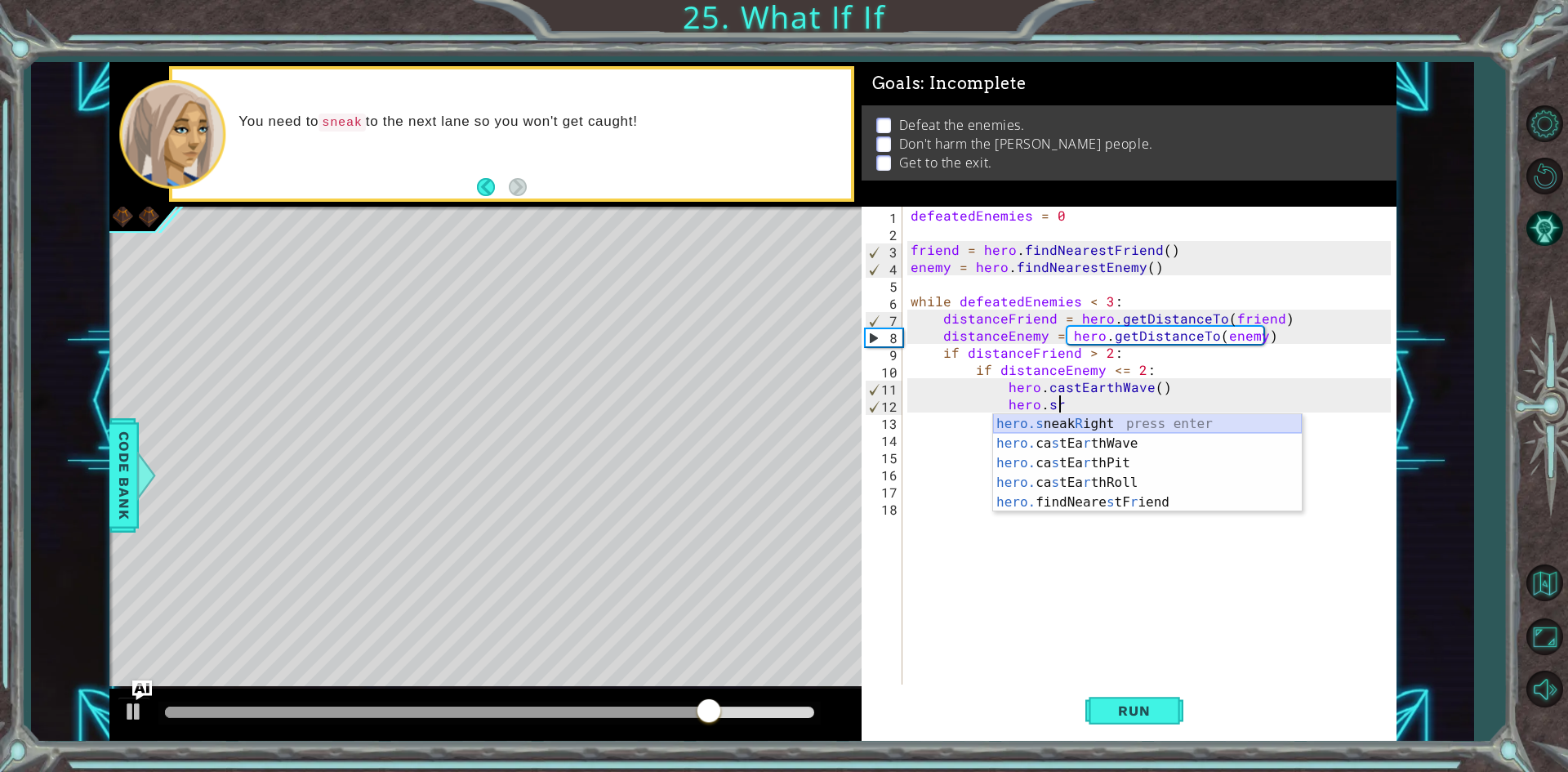
click at [1130, 425] on div "hero.s neak R ight press enter hero. ca s tEa r thWave press enter hero. ca s t…" at bounding box center [1147, 482] width 309 height 137
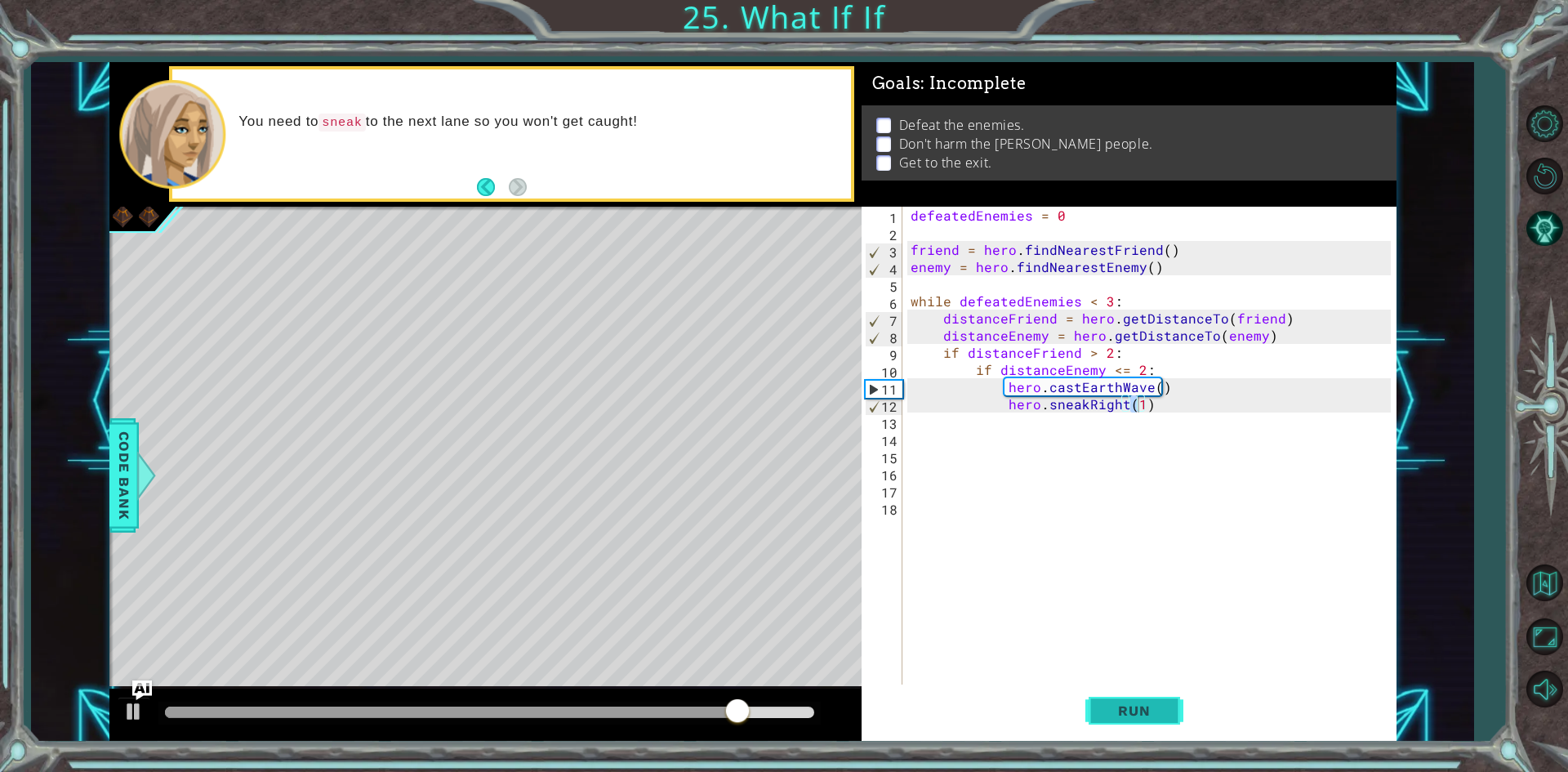
click at [1147, 694] on button "Run" at bounding box center [1133, 711] width 98 height 53
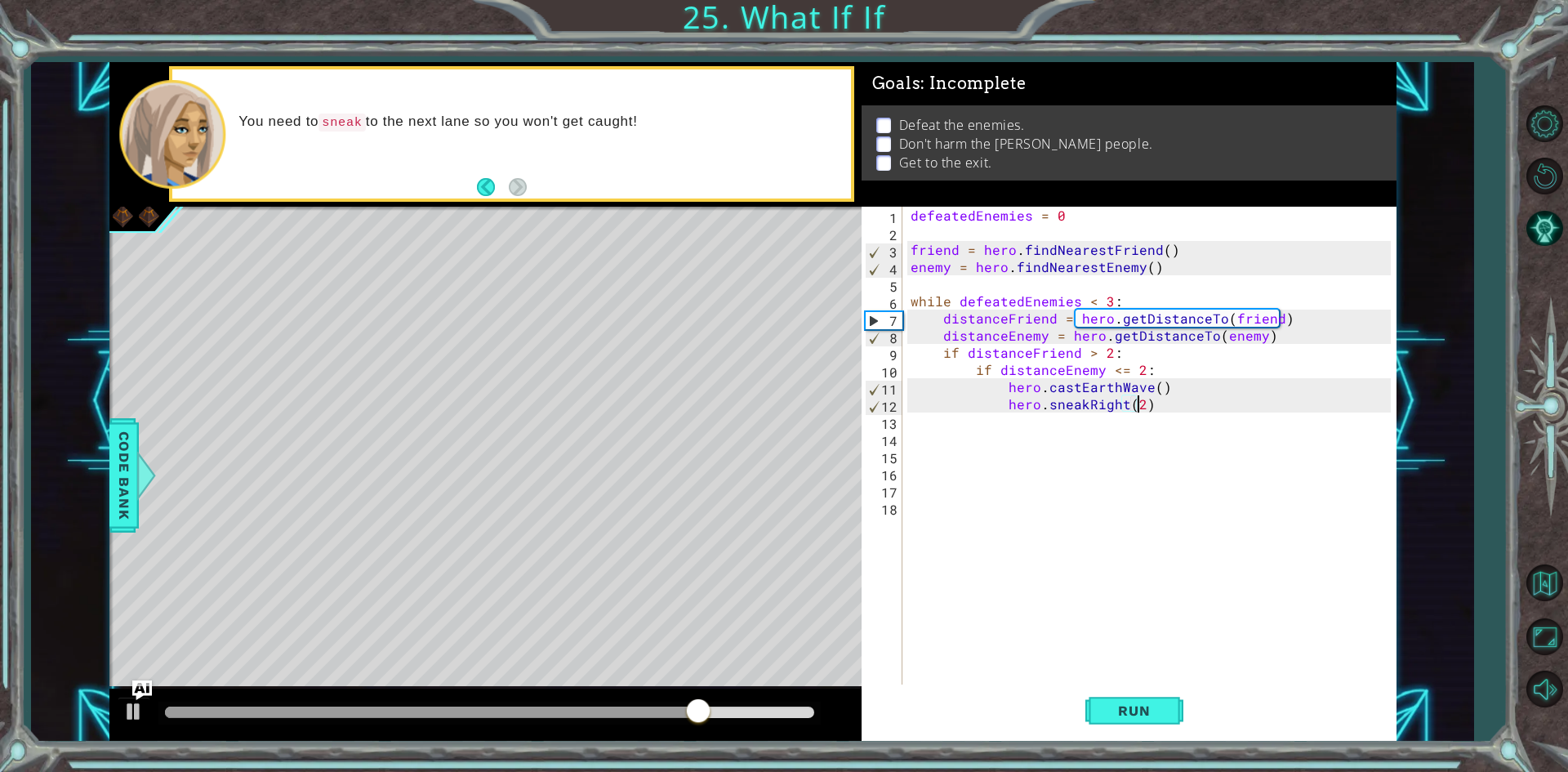
scroll to position [0, 14]
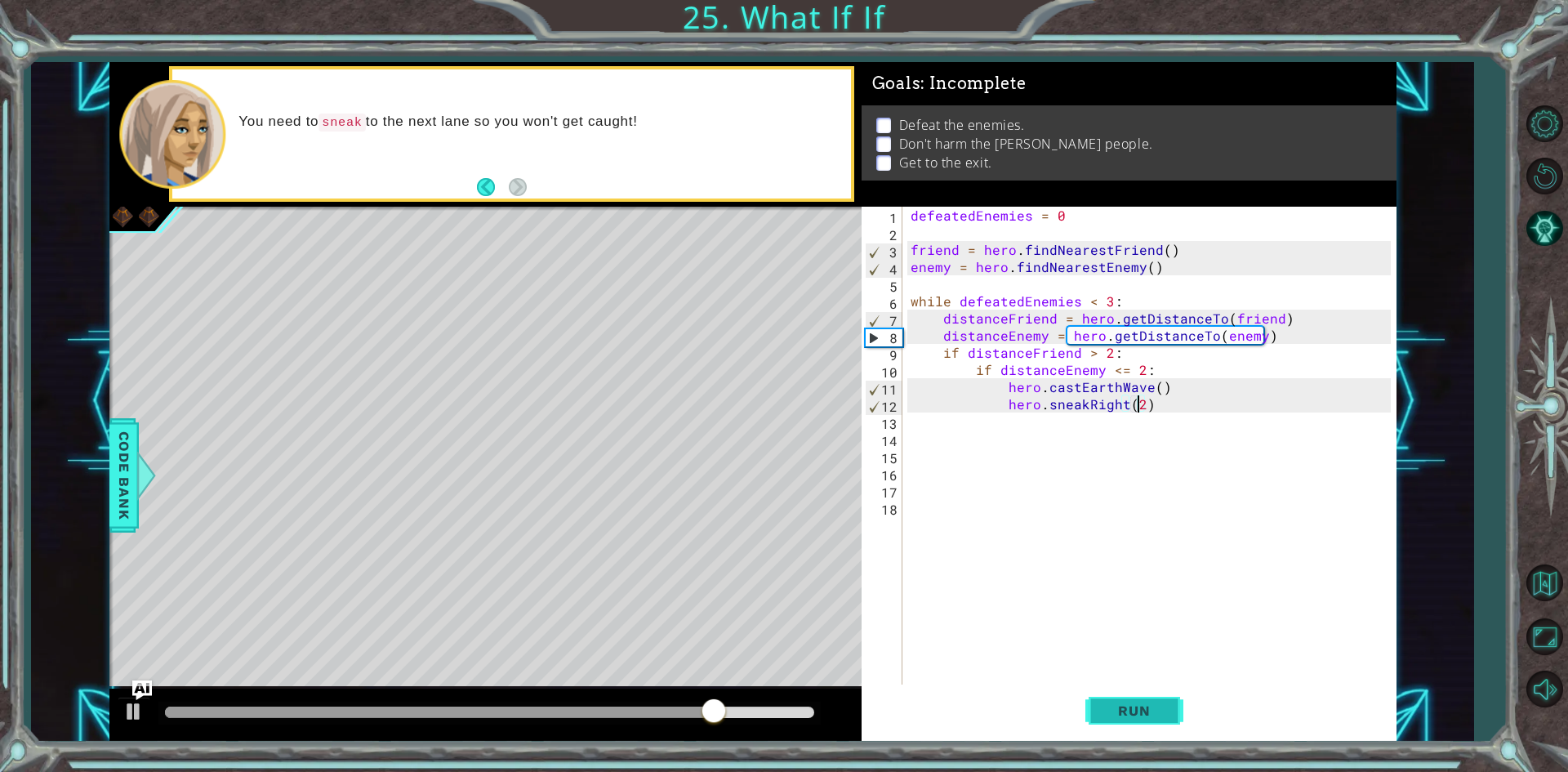
type textarea "hero.sneakRight(2)"
click at [1113, 699] on button "Run" at bounding box center [1133, 711] width 98 height 53
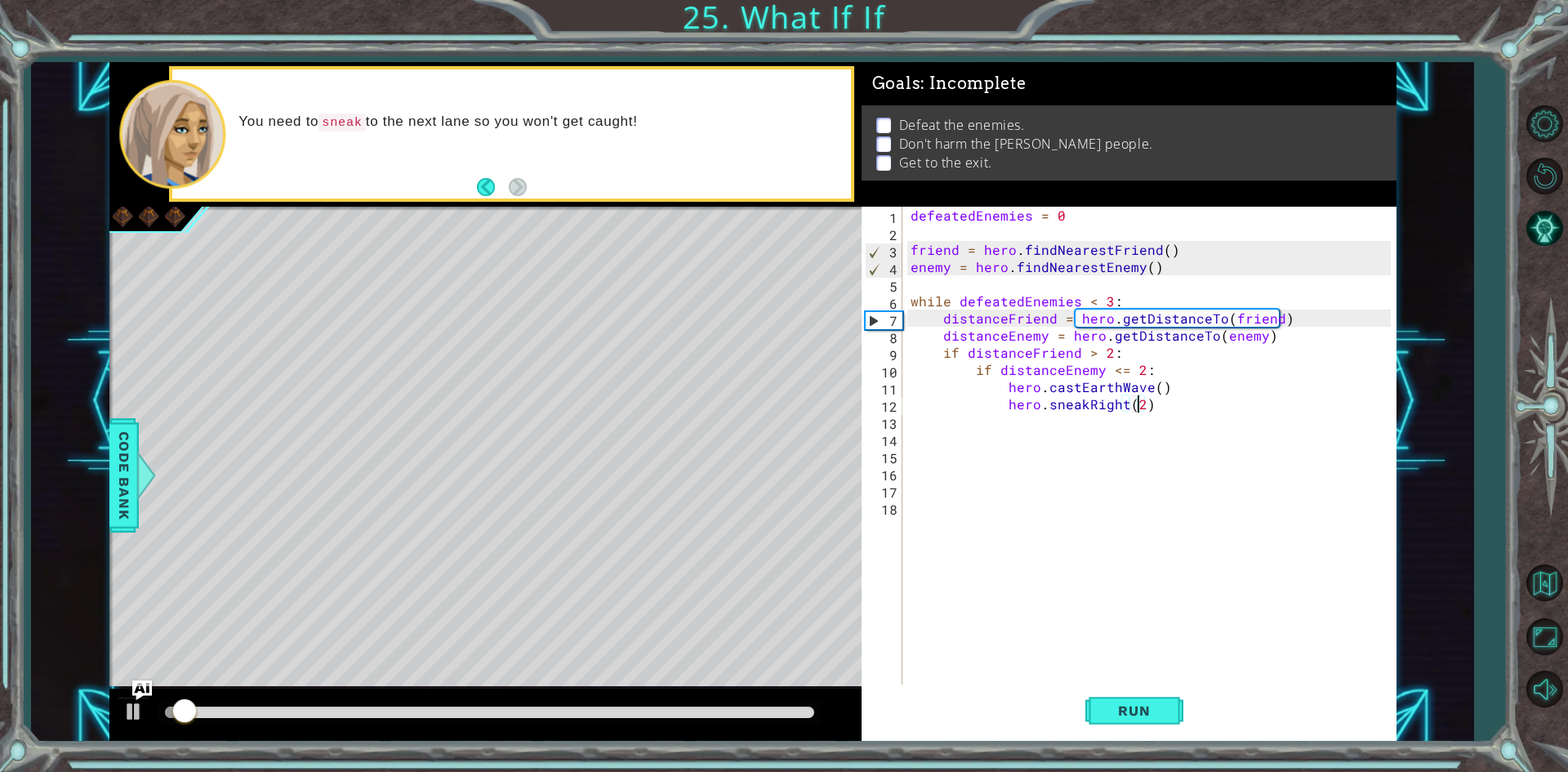
click at [302, 743] on div "1 ההההההההההההההההההההההההההההההההההההההההההההההההההההההההההההההההההההההההההההה…" at bounding box center [784, 386] width 1568 height 772
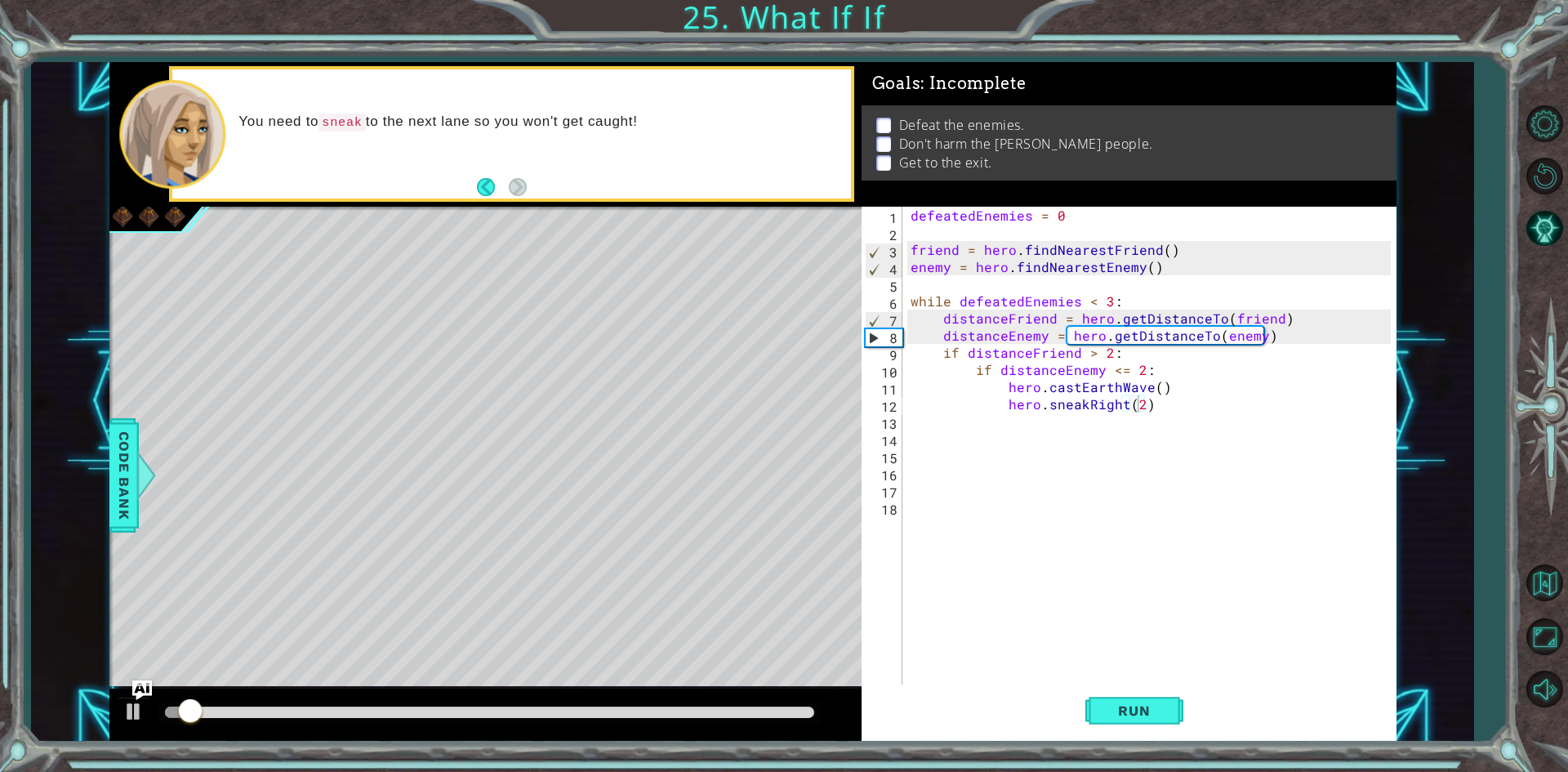
click at [333, 717] on div at bounding box center [490, 712] width 649 height 12
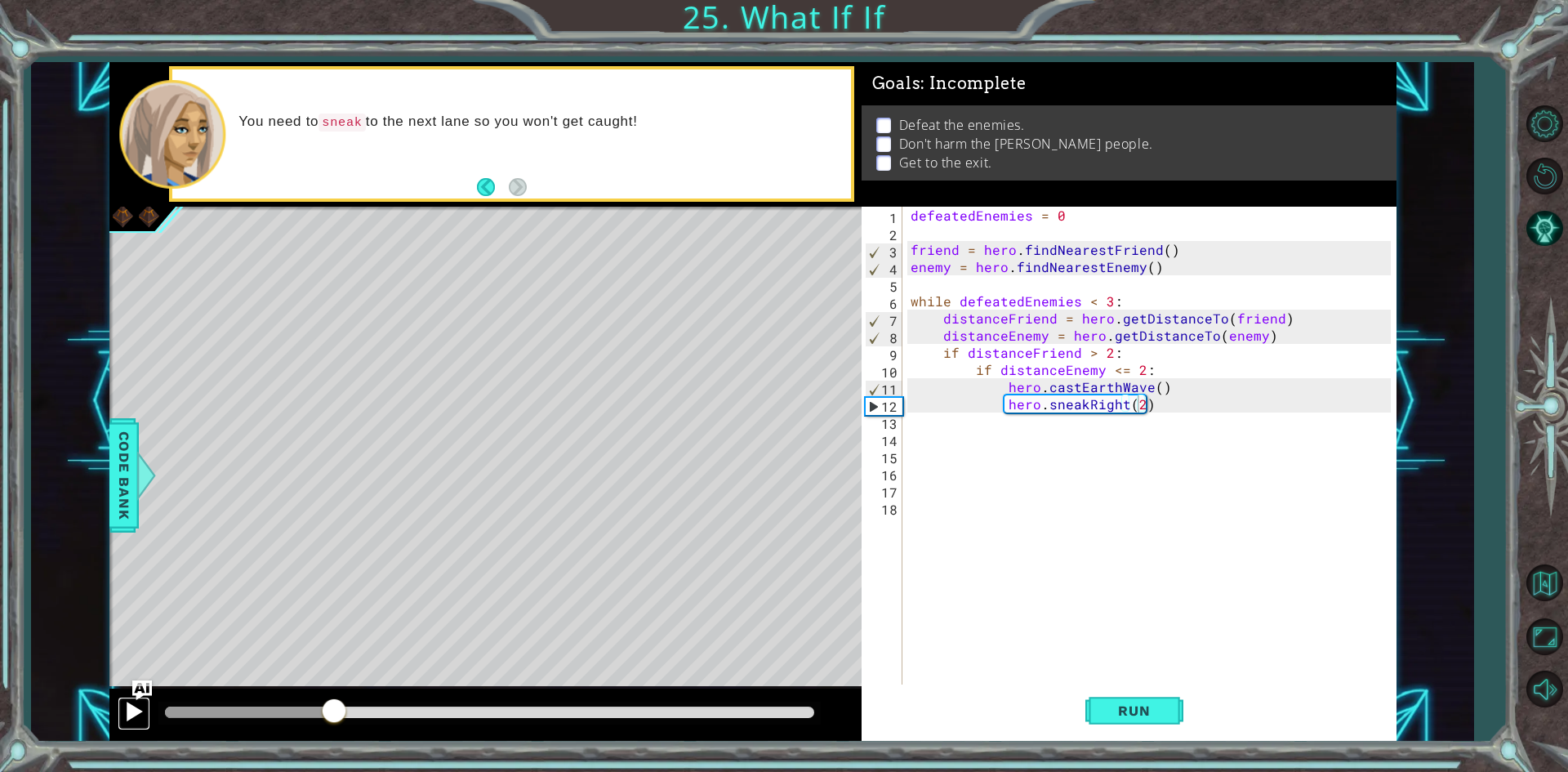
click at [134, 701] on div at bounding box center [134, 711] width 21 height 21
